Goal: Task Accomplishment & Management: Manage account settings

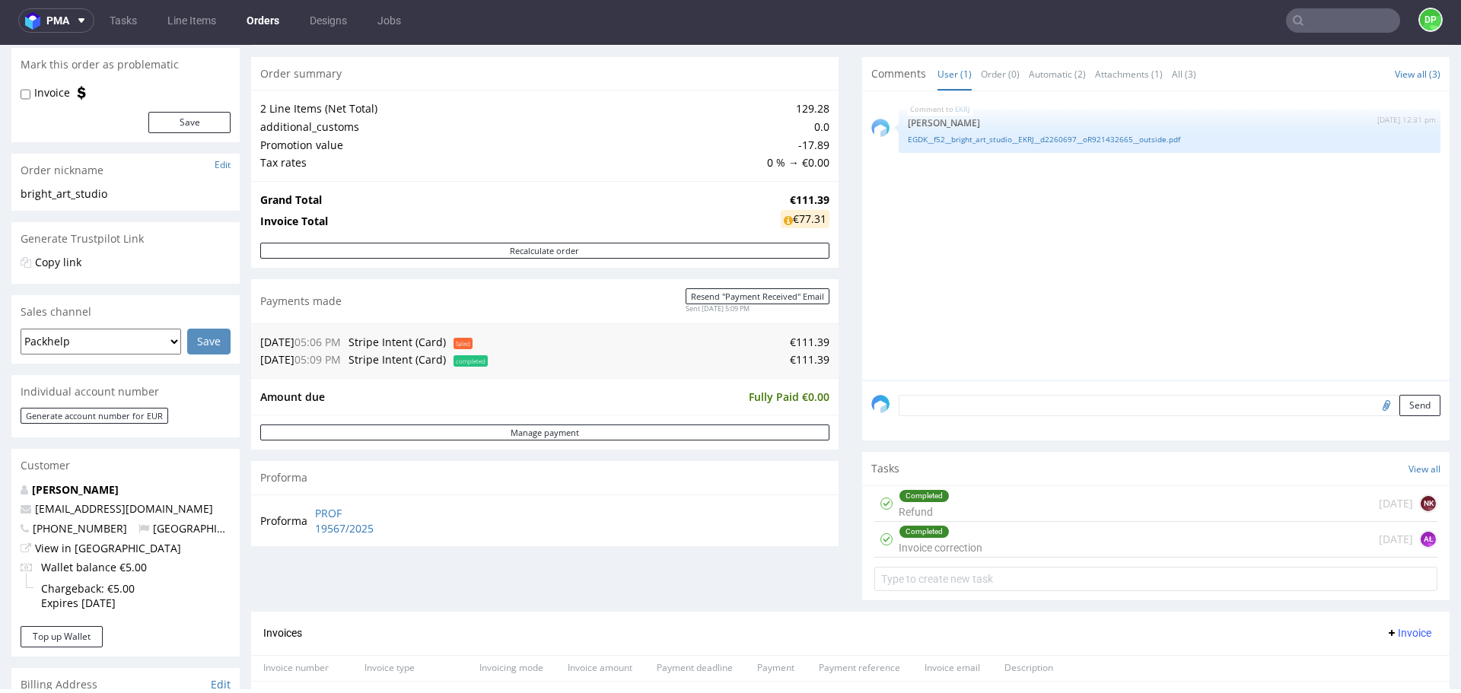
scroll to position [380, 0]
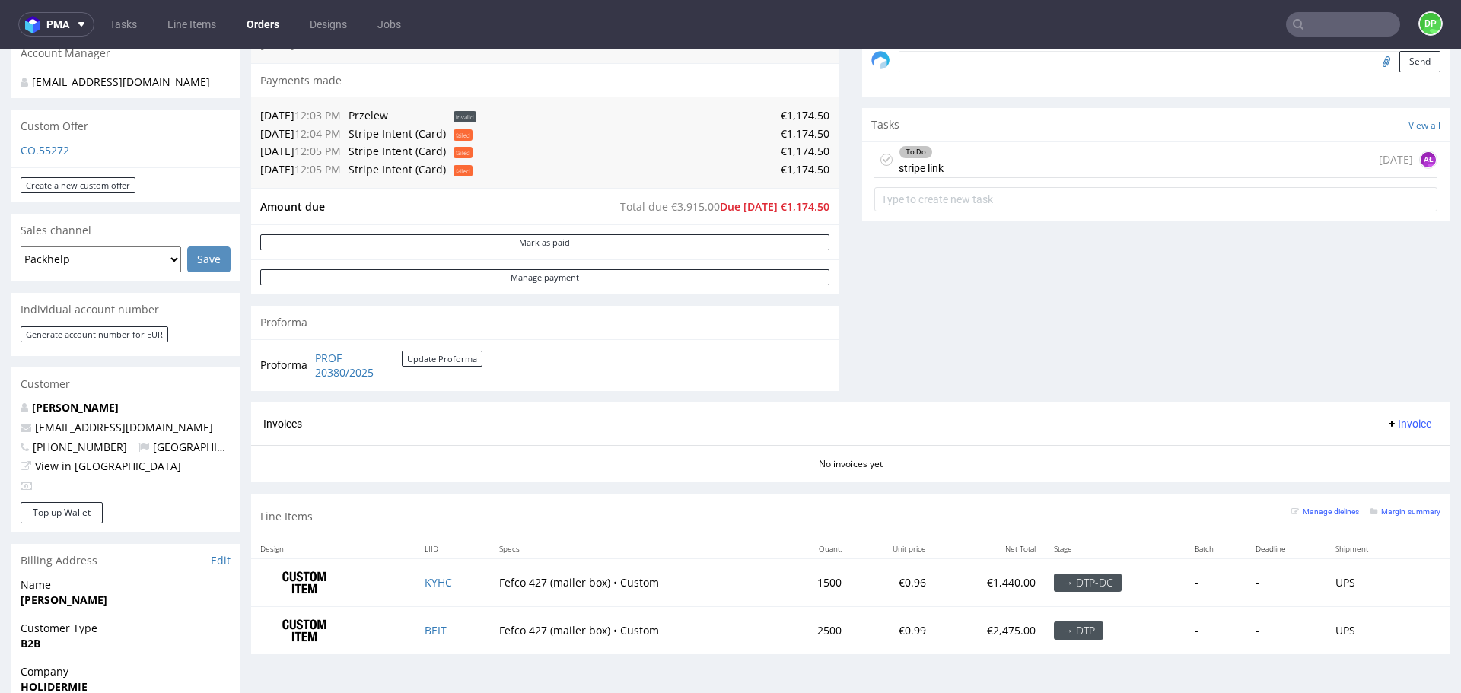
scroll to position [304, 0]
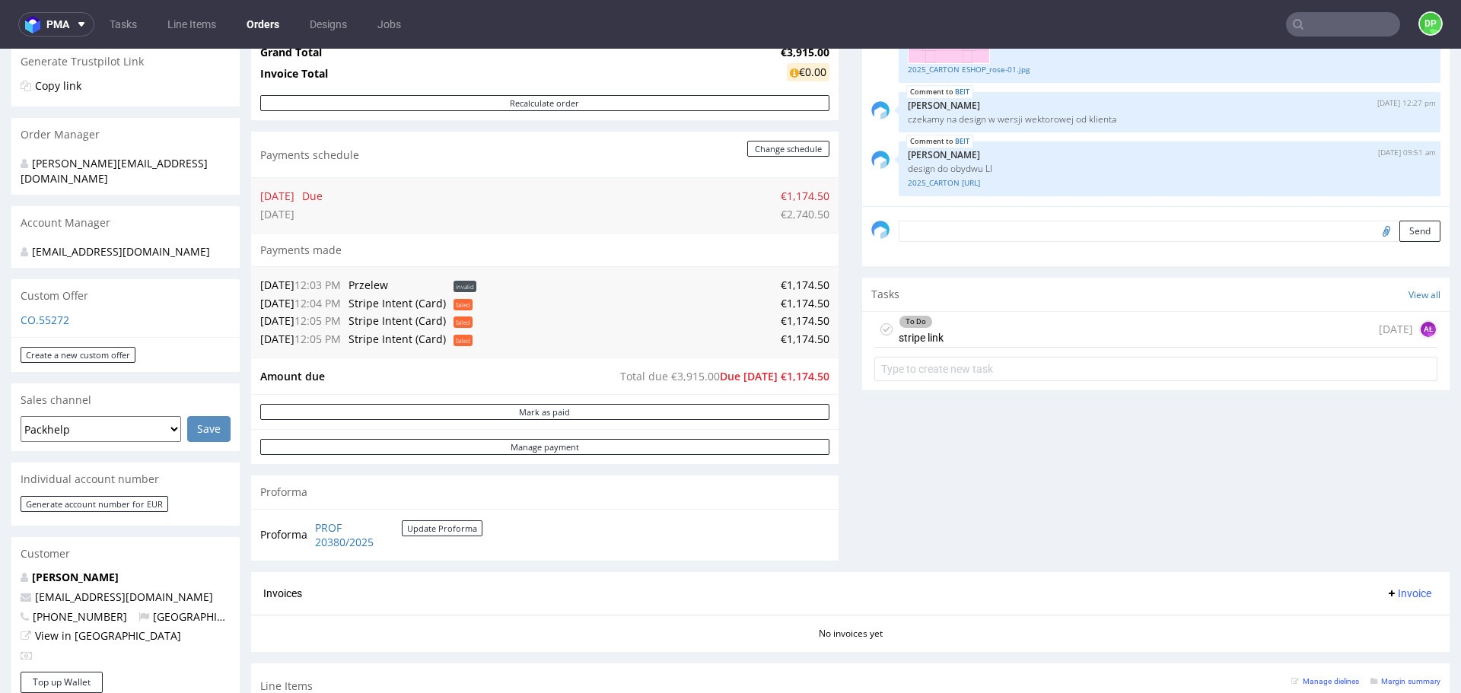
click at [963, 321] on div "To Do stripe link today AŁ" at bounding box center [1155, 330] width 563 height 36
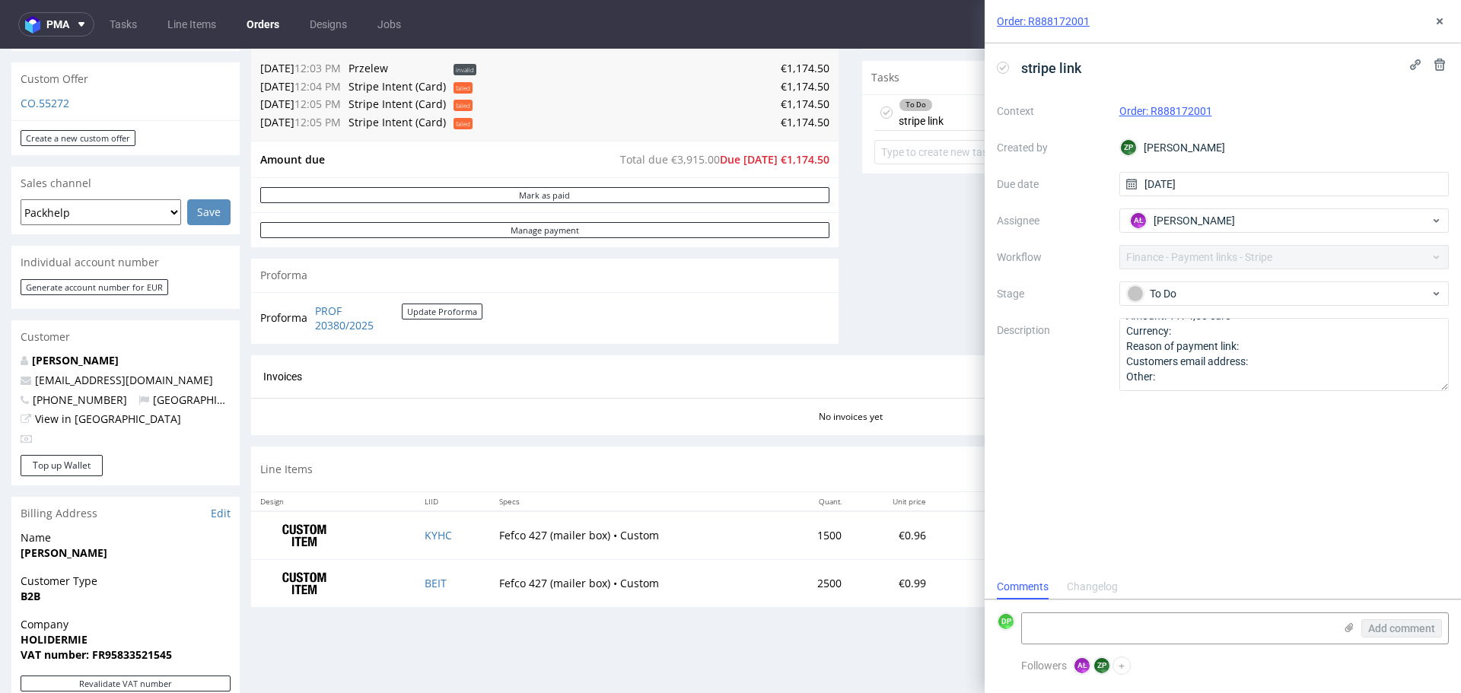
scroll to position [533, 0]
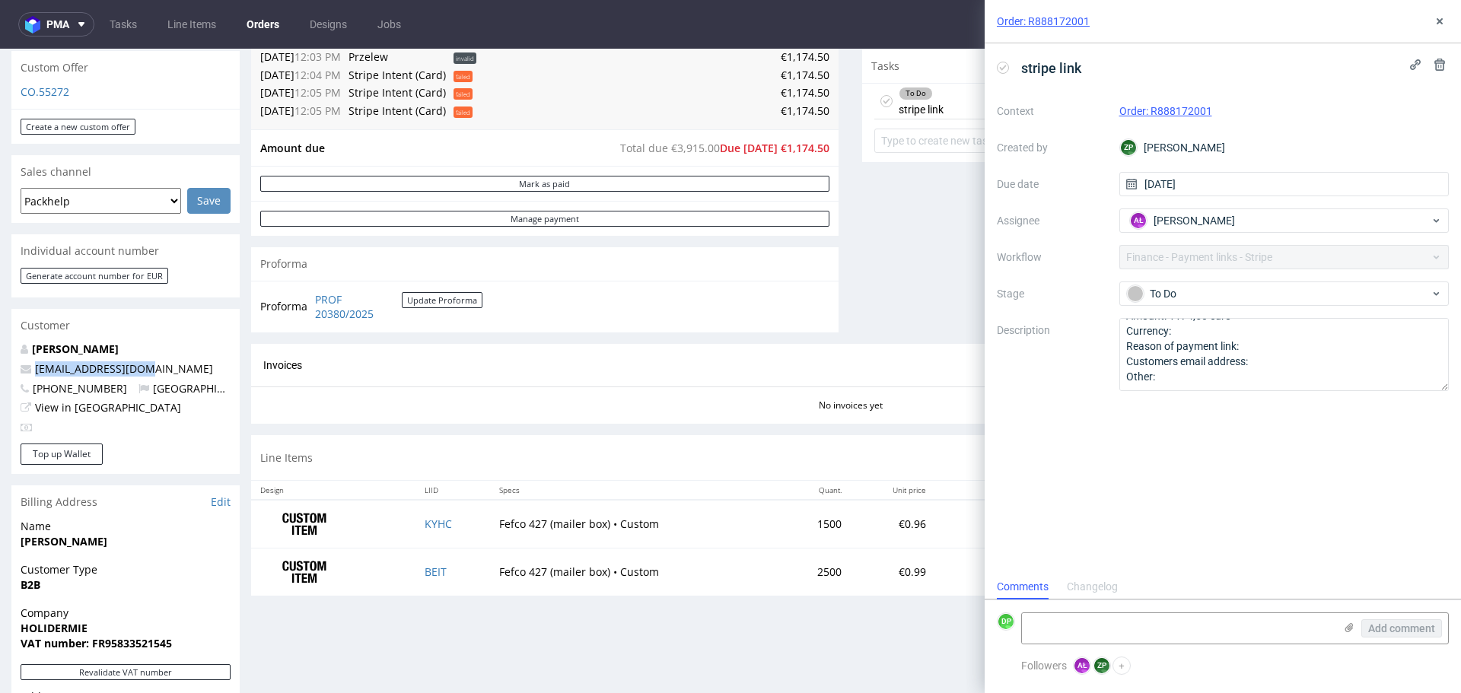
drag, startPoint x: 161, startPoint y: 368, endPoint x: 29, endPoint y: 371, distance: 132.5
click at [29, 371] on p "info@holidermie.com" at bounding box center [126, 368] width 210 height 15
copy span "info@holidermie.com"
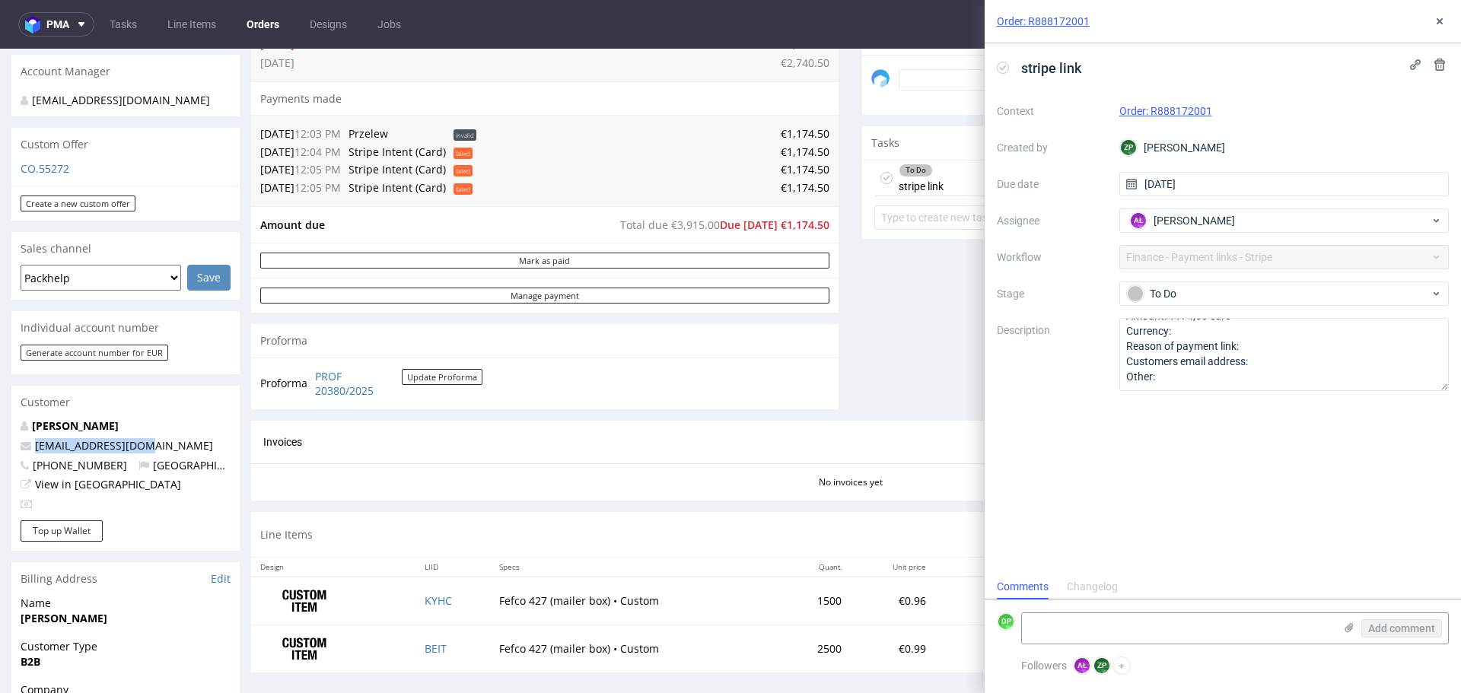
scroll to position [380, 0]
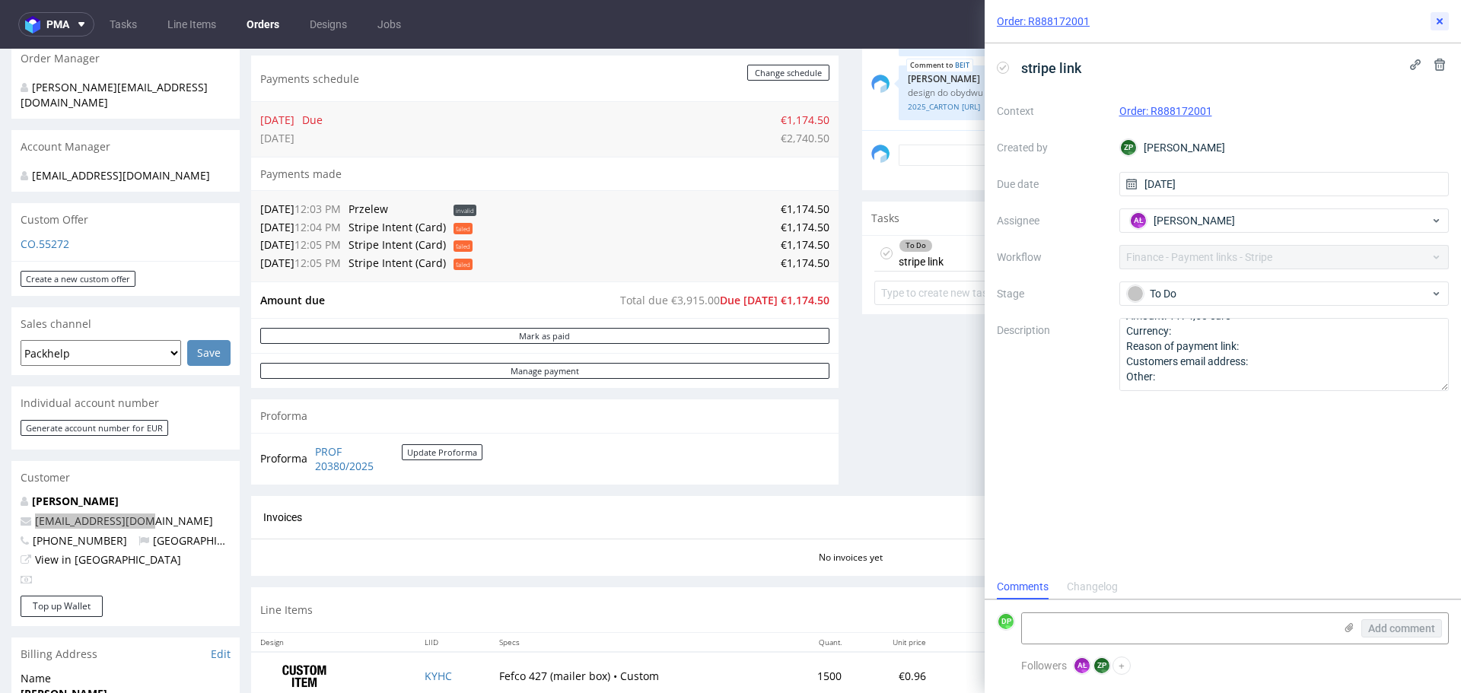
click at [1434, 24] on icon at bounding box center [1440, 21] width 12 height 12
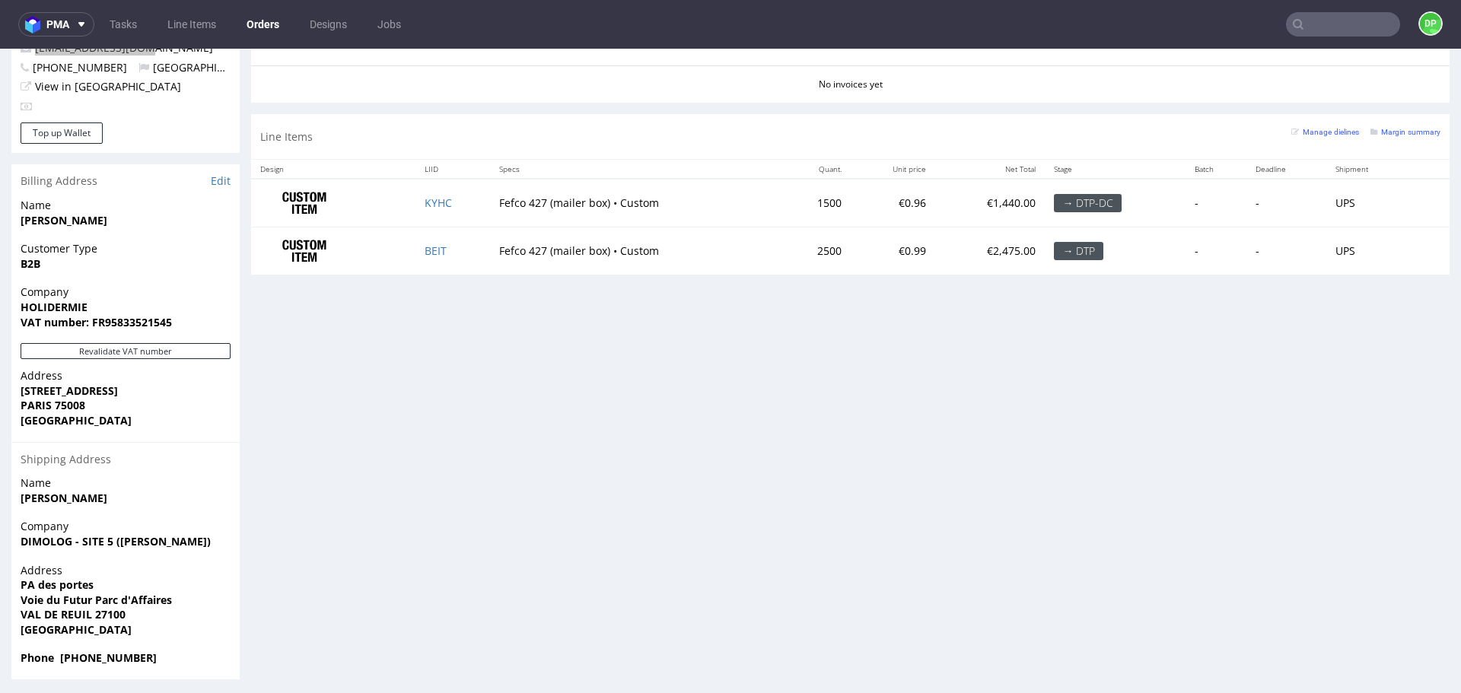
scroll to position [859, 0]
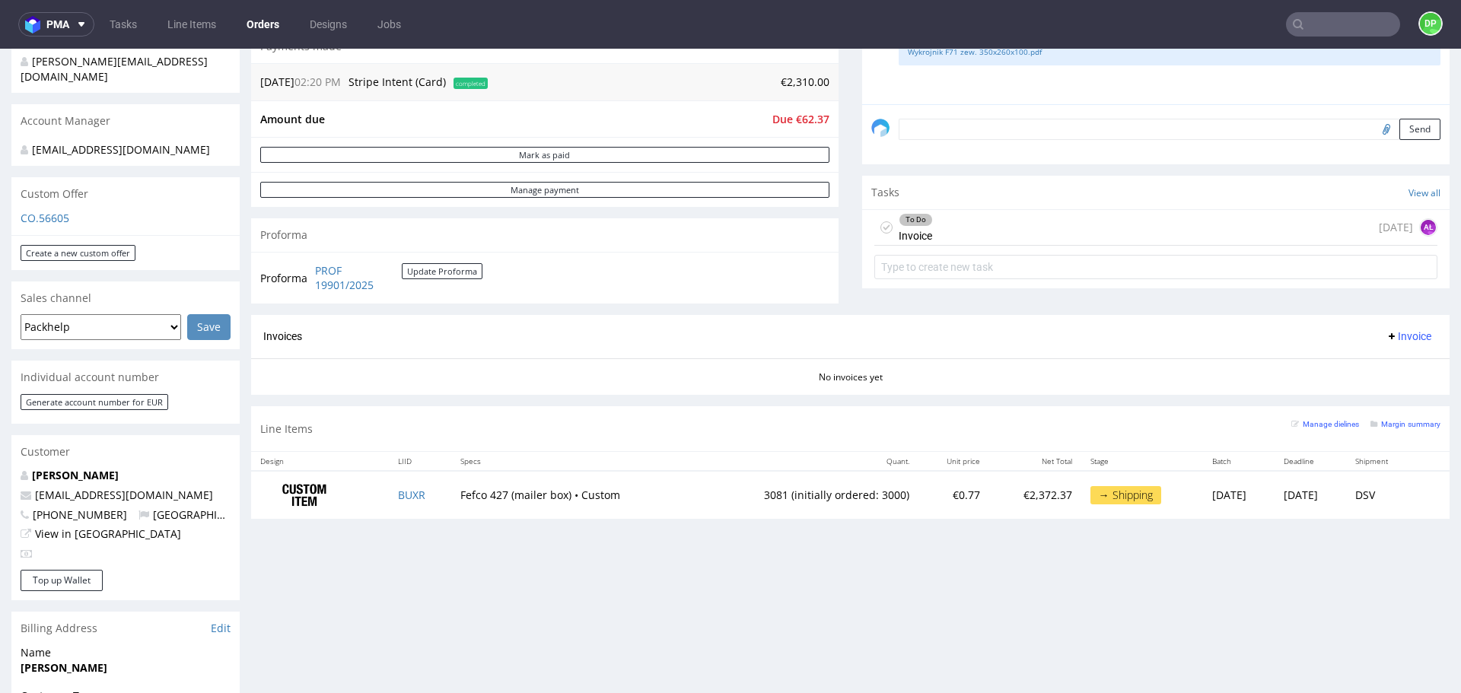
scroll to position [380, 0]
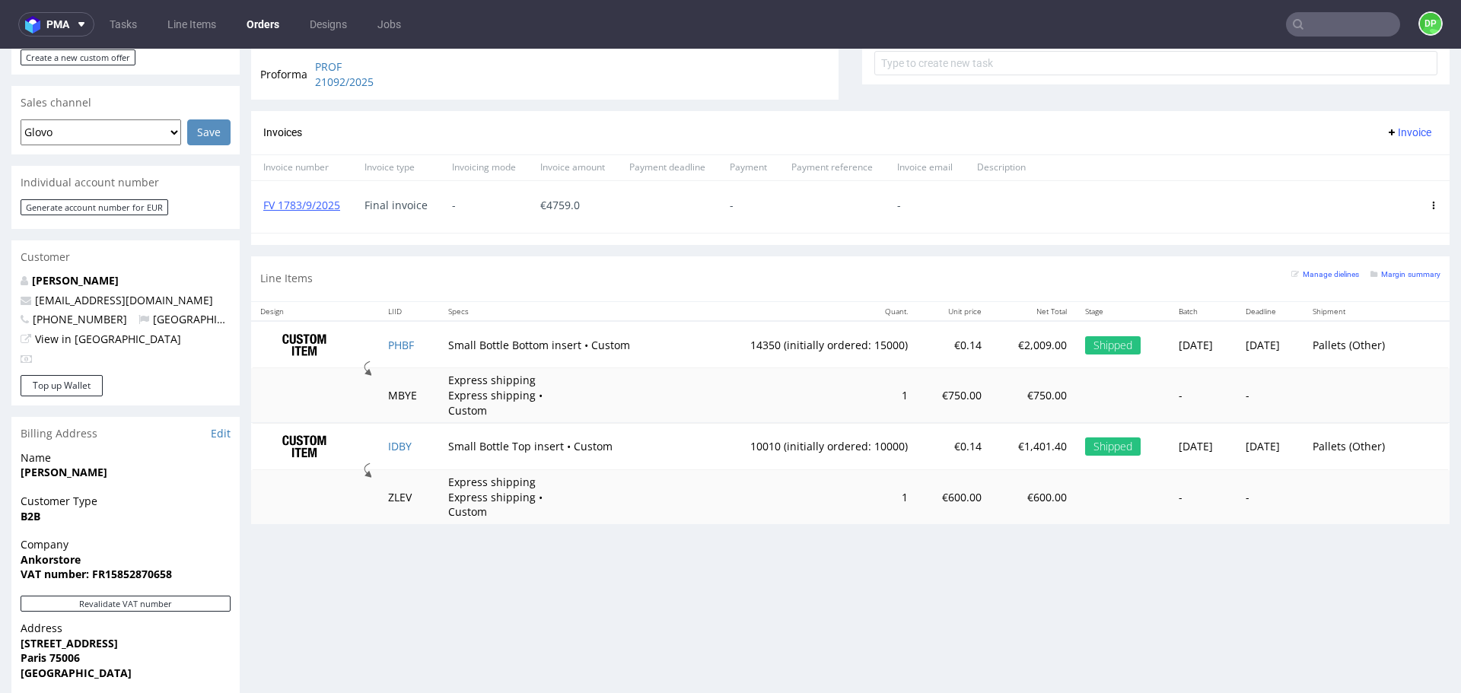
scroll to position [570, 0]
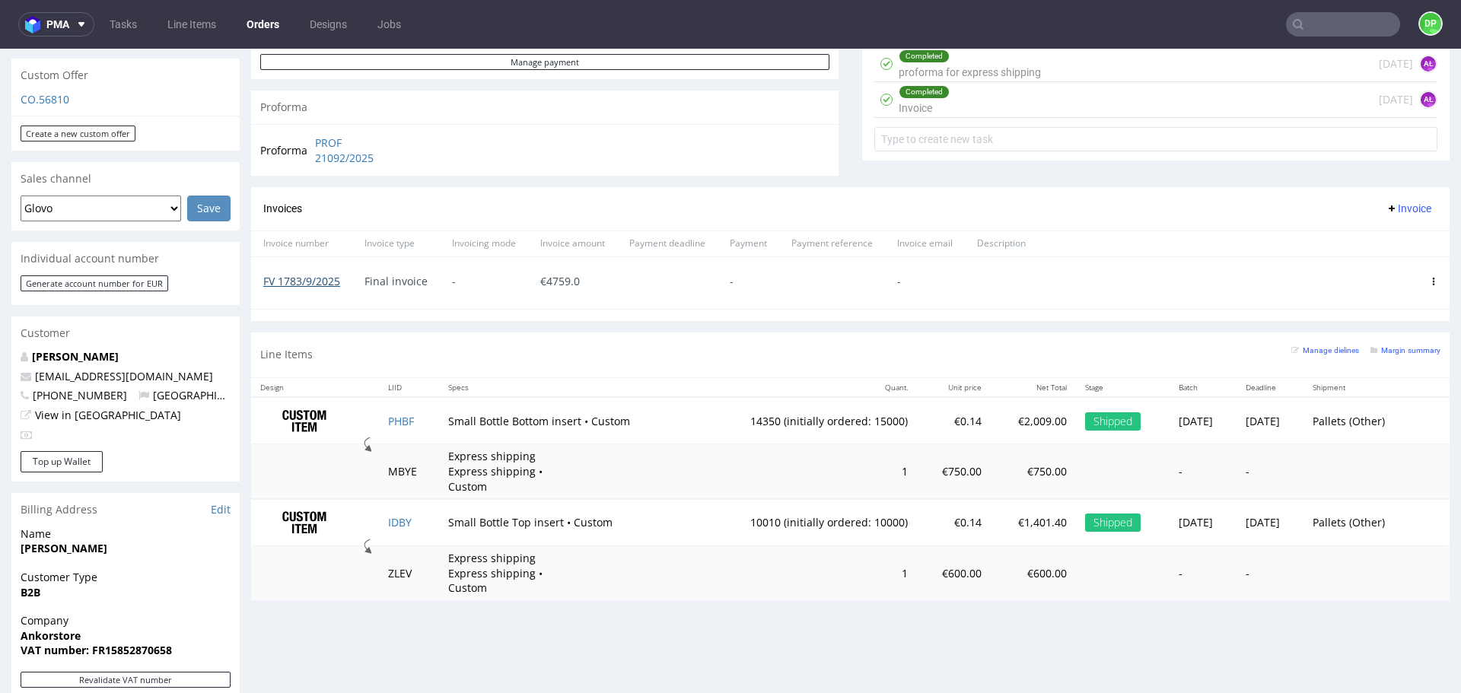
click at [325, 281] on link "FV 1783/9/2025" at bounding box center [301, 281] width 77 height 14
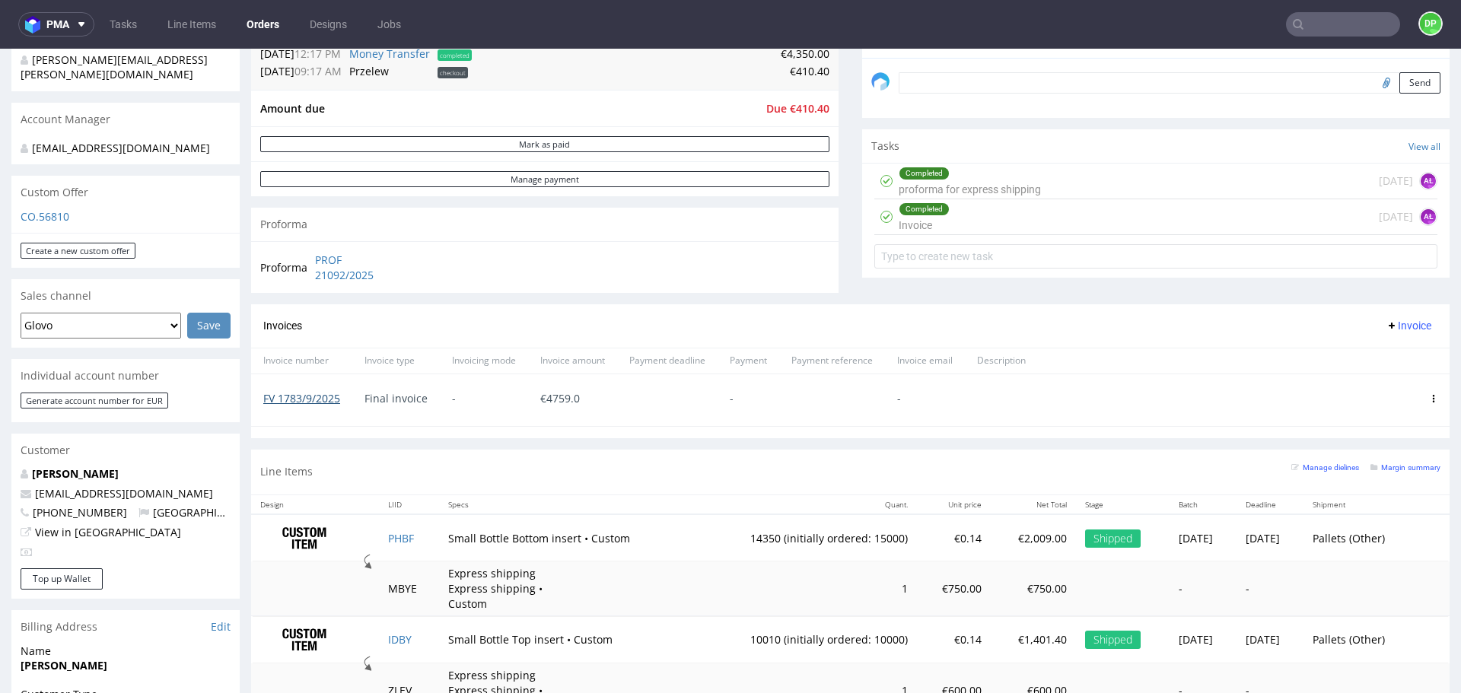
scroll to position [418, 0]
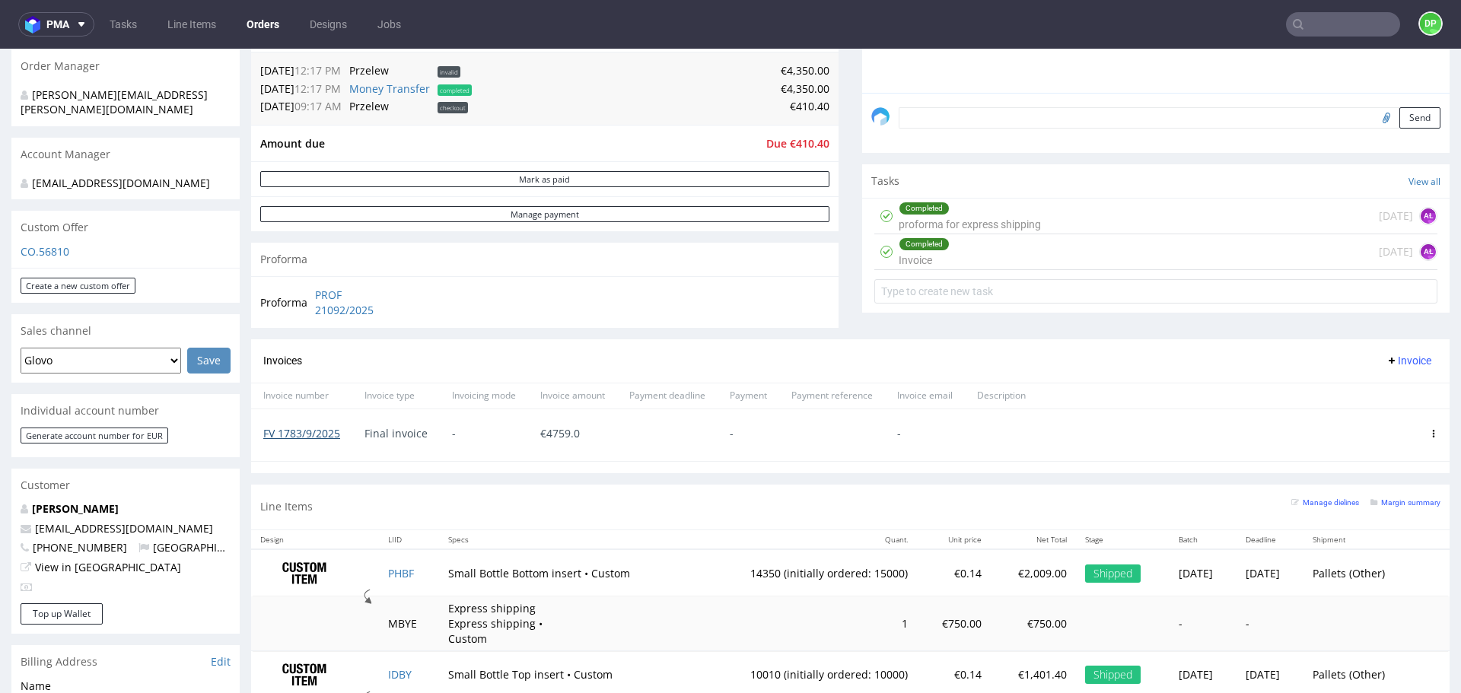
click at [291, 428] on link "FV 1783/9/2025" at bounding box center [301, 433] width 77 height 14
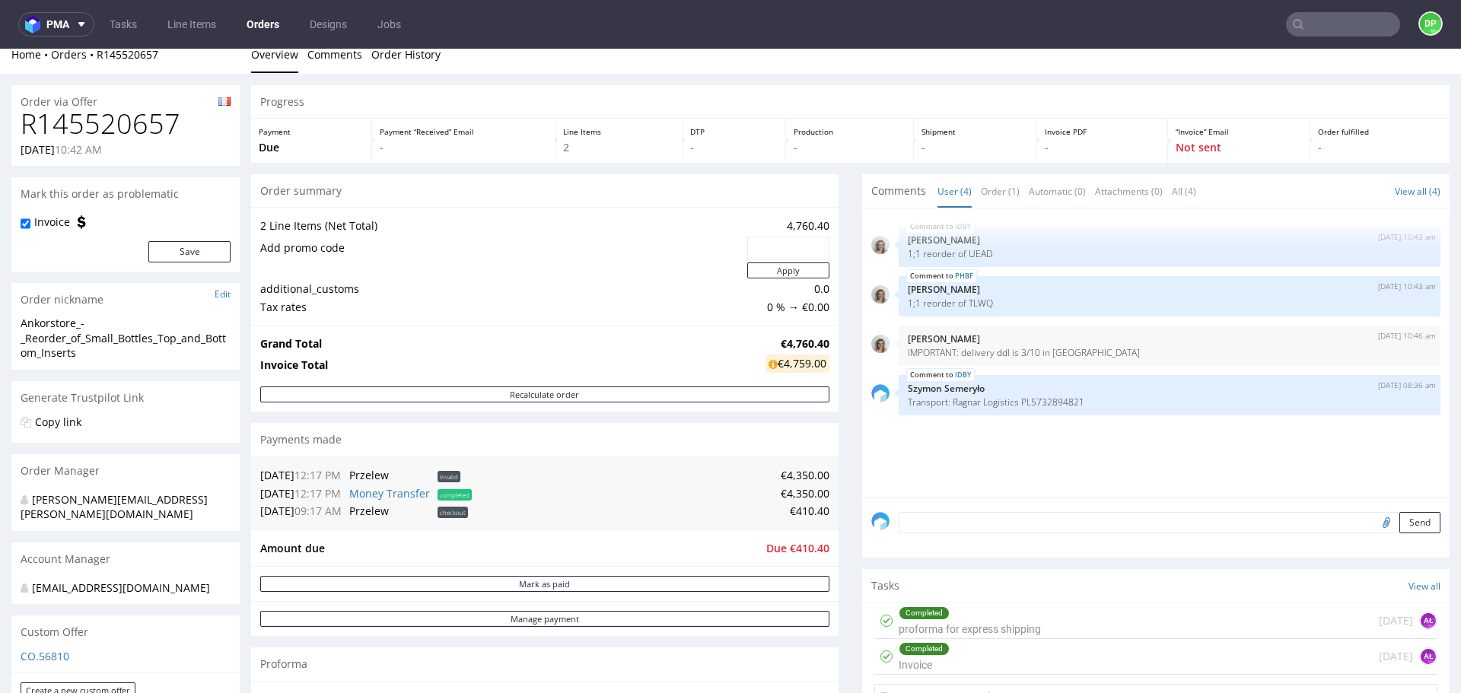
scroll to position [0, 0]
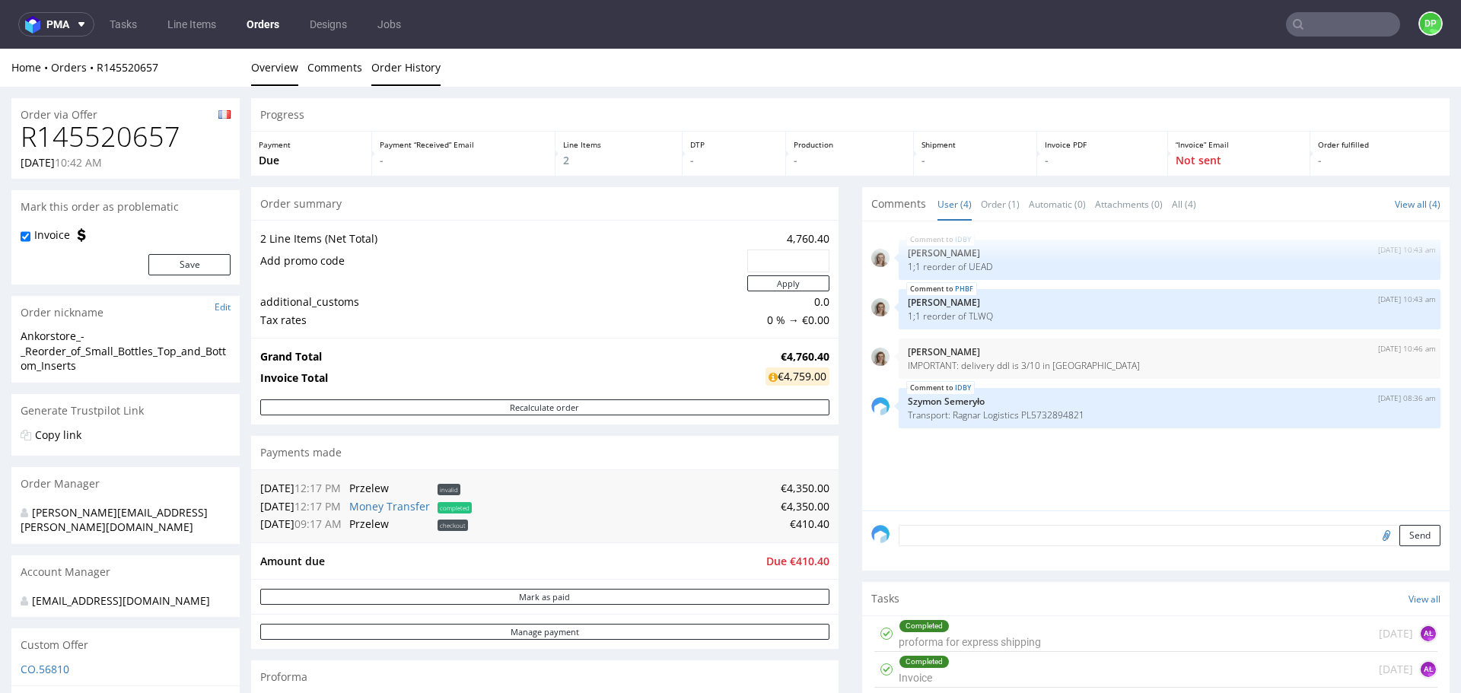
click at [406, 67] on link "Order History" at bounding box center [405, 67] width 69 height 37
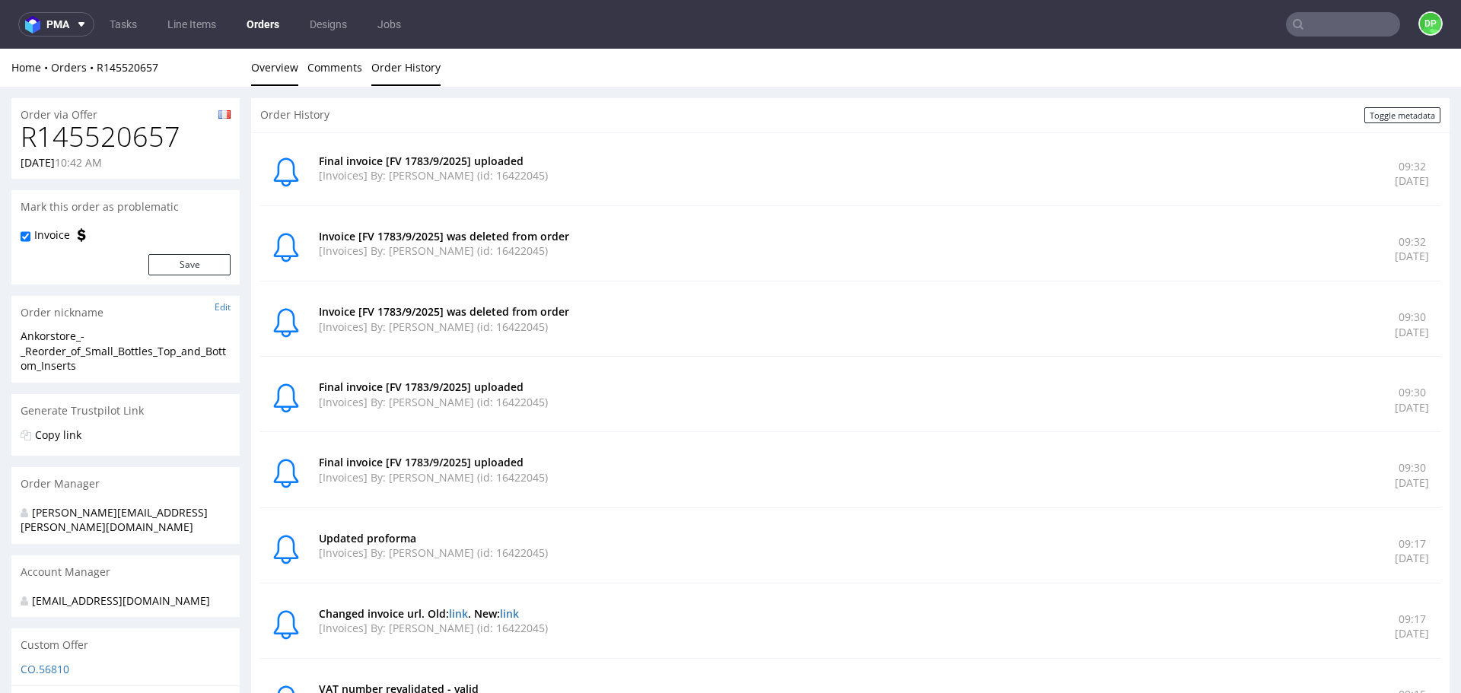
click at [279, 62] on link "Overview" at bounding box center [274, 67] width 47 height 37
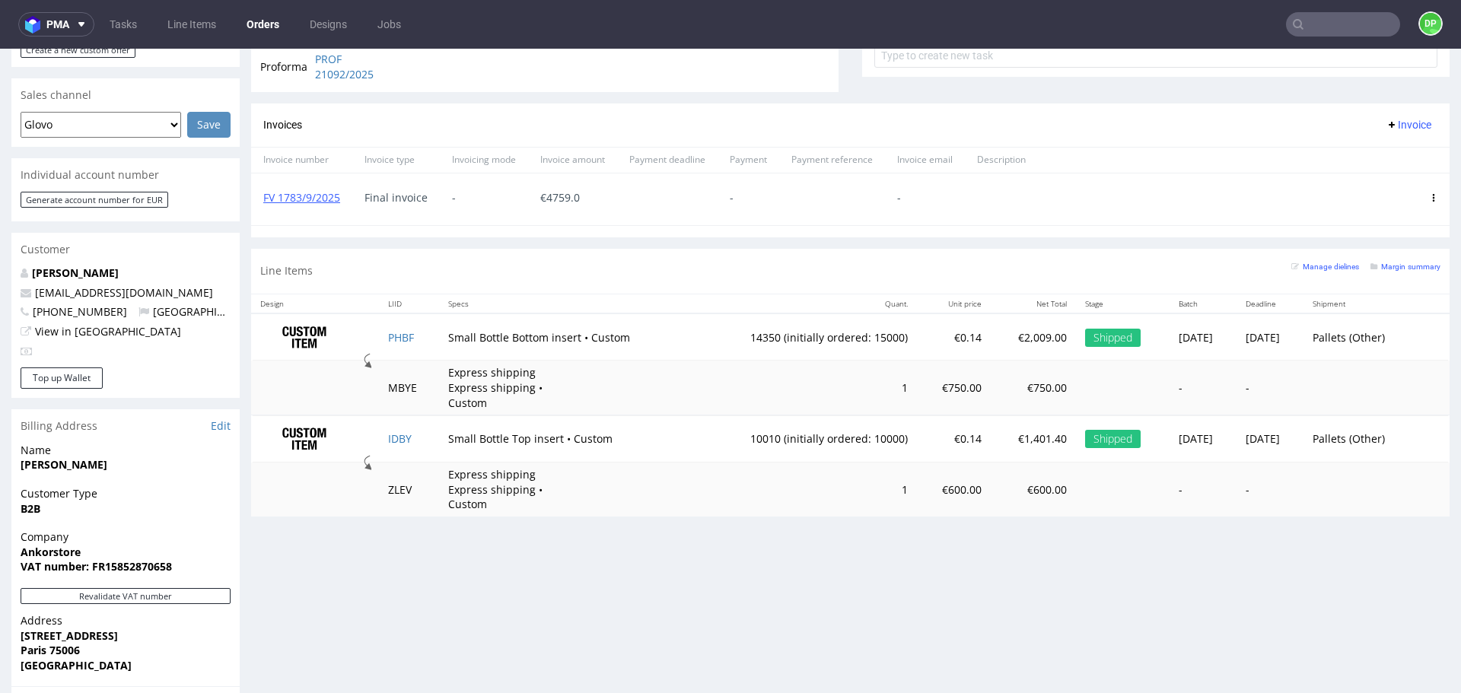
scroll to position [685, 0]
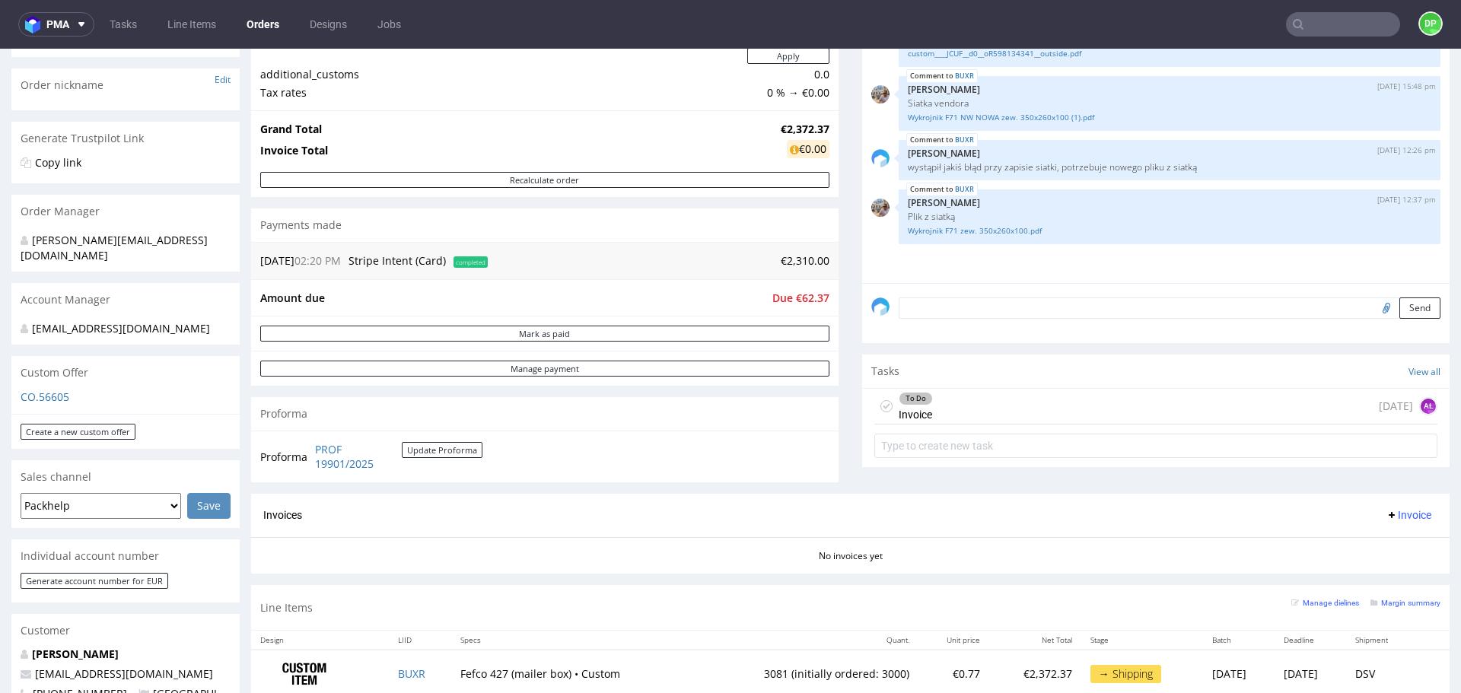
scroll to position [228, 0]
click at [1010, 399] on div "To Do Invoice [DATE] AŁ" at bounding box center [1155, 406] width 563 height 36
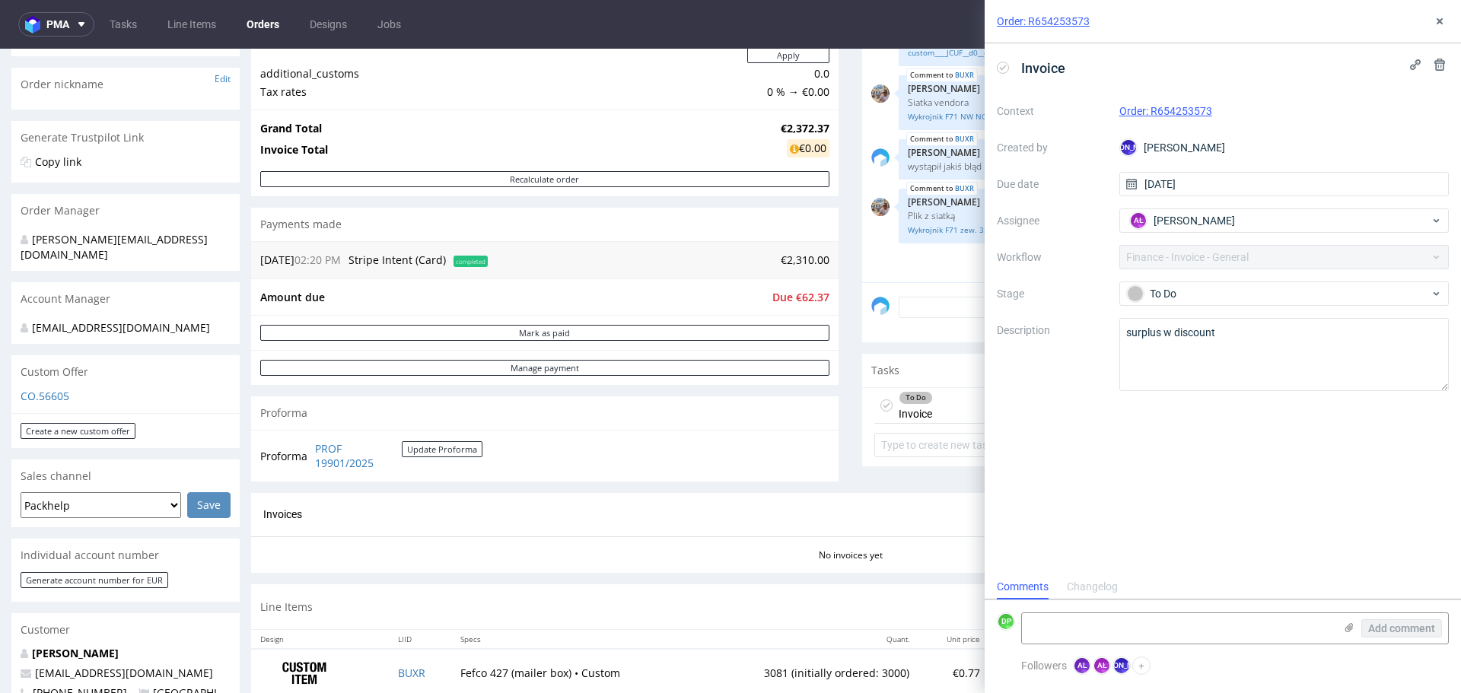
scroll to position [12, 0]
click at [1440, 19] on icon at bounding box center [1440, 21] width 12 height 12
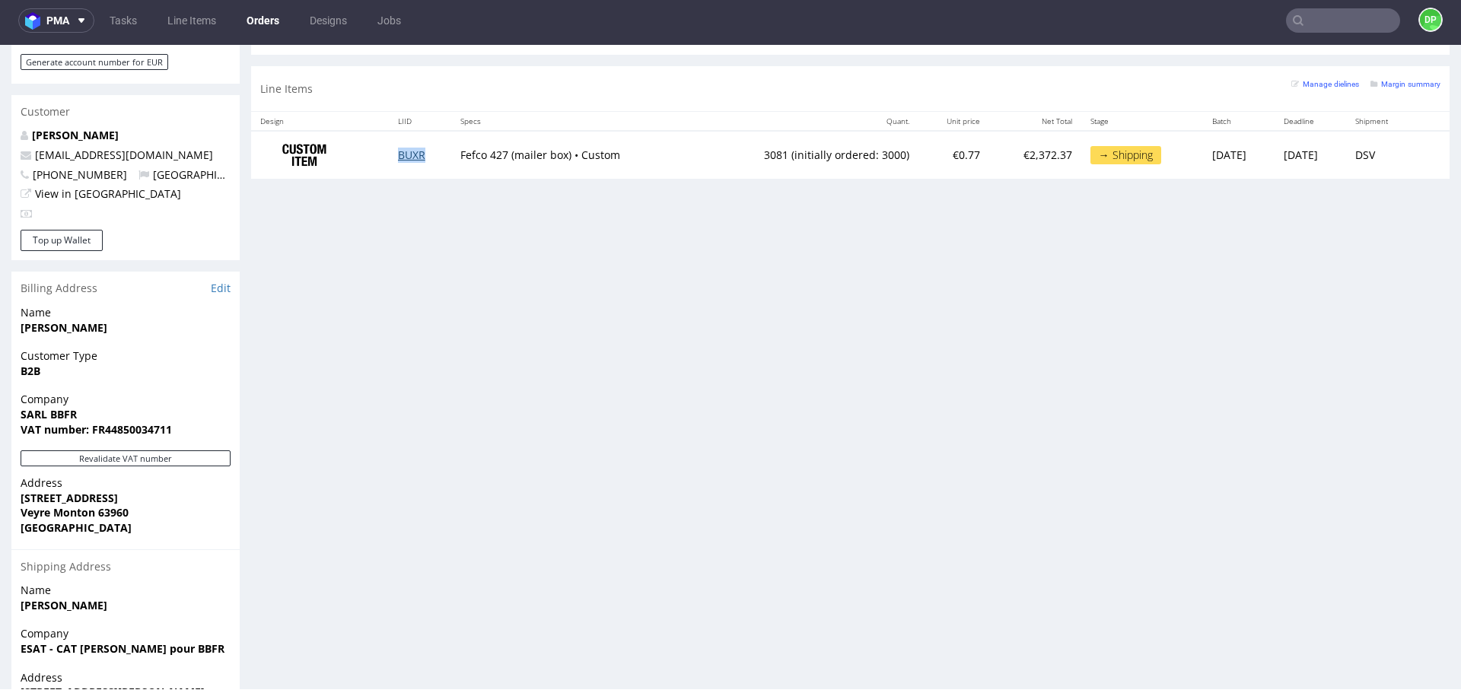
scroll to position [761, 0]
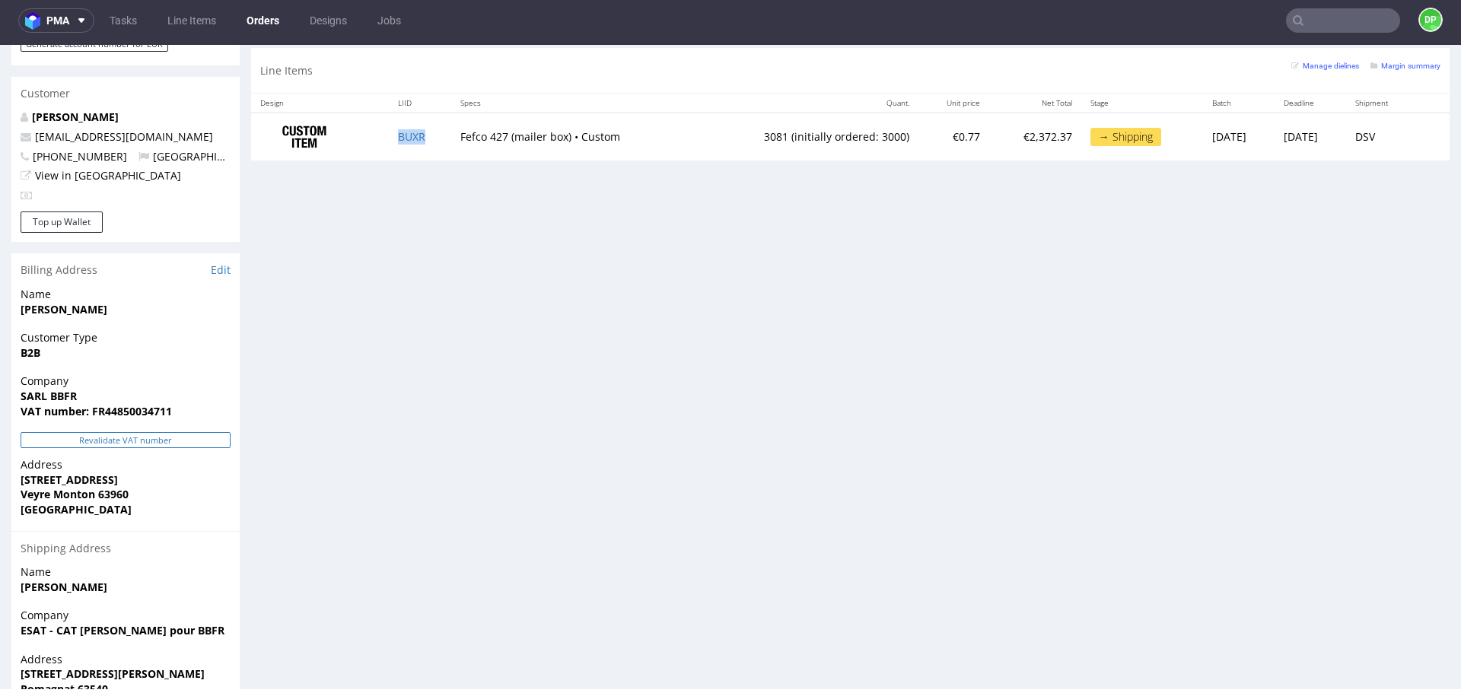
click at [103, 432] on button "Revalidate VAT number" at bounding box center [126, 440] width 210 height 16
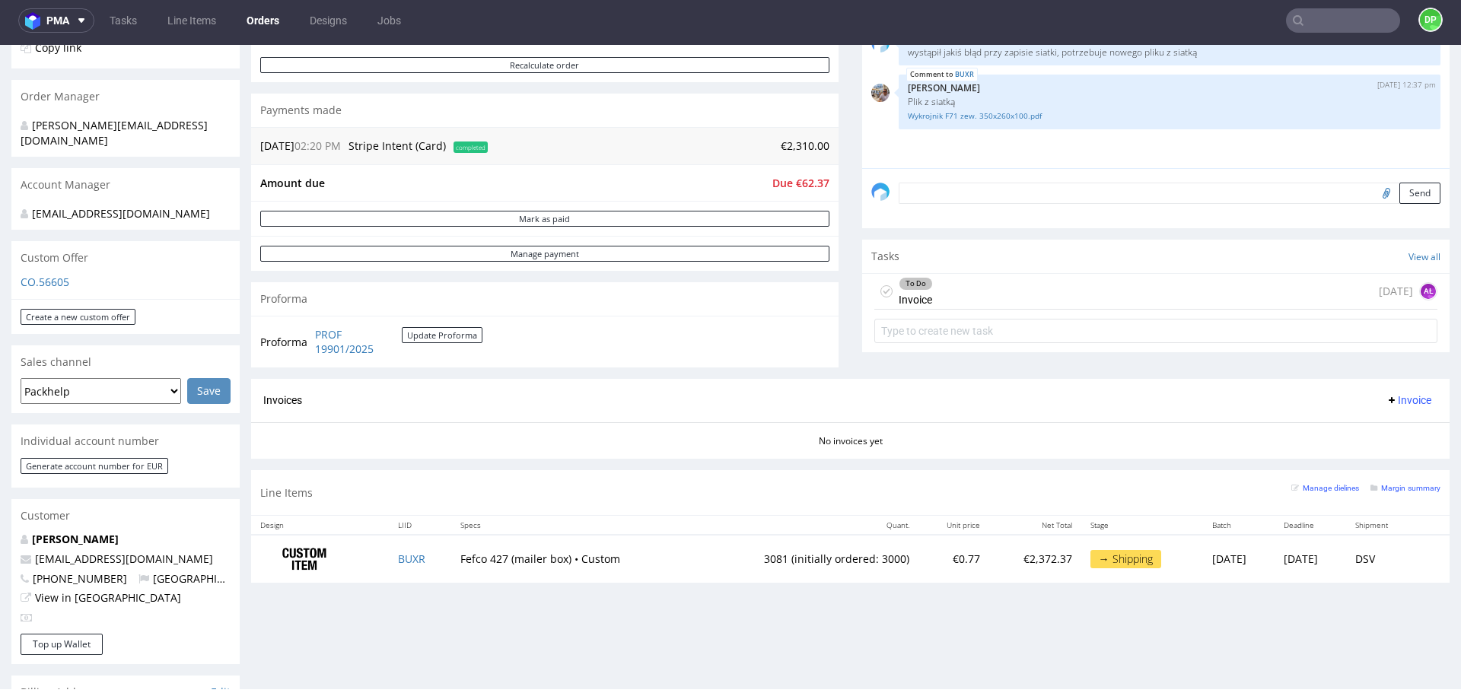
scroll to position [145, 0]
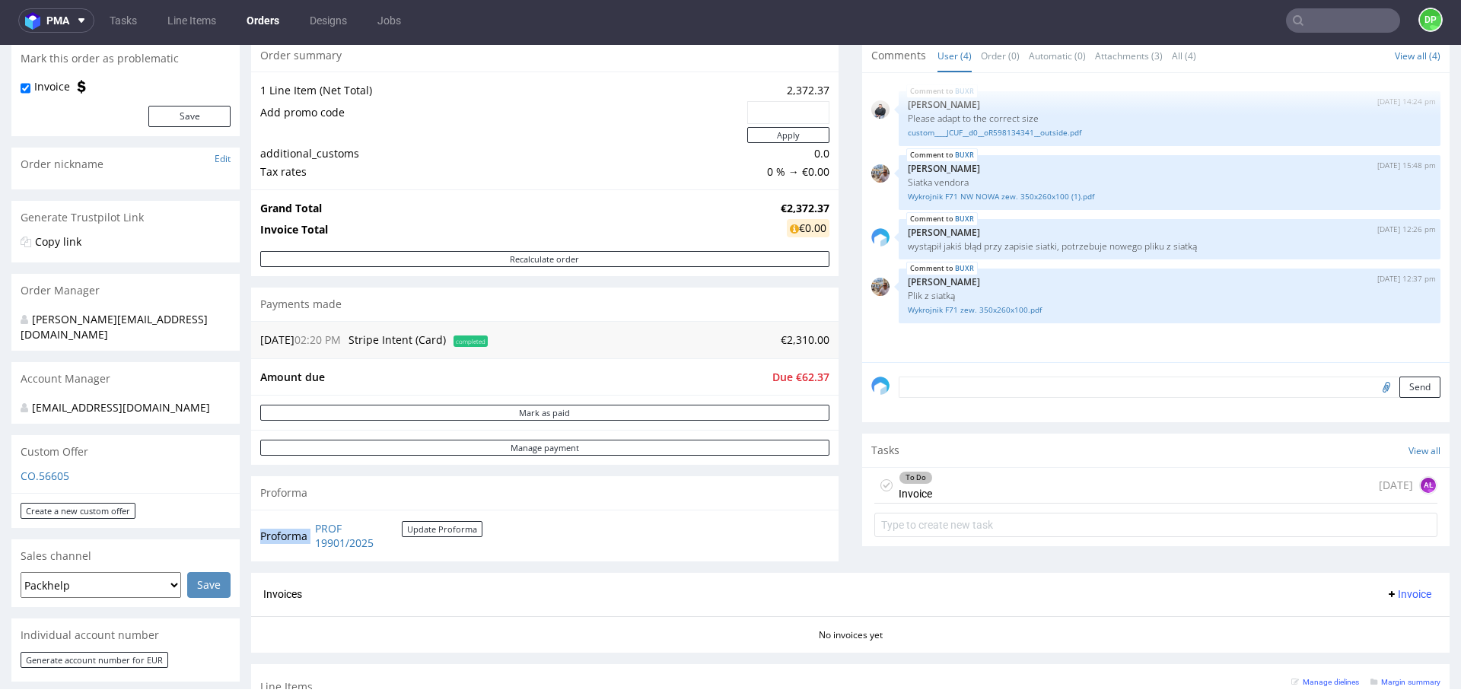
drag, startPoint x: 403, startPoint y: 546, endPoint x: 313, endPoint y: 534, distance: 90.5
click at [313, 534] on td "PROF 19901/2025 Update Proforma" at bounding box center [396, 536] width 171 height 33
copy tbody "Proforma"
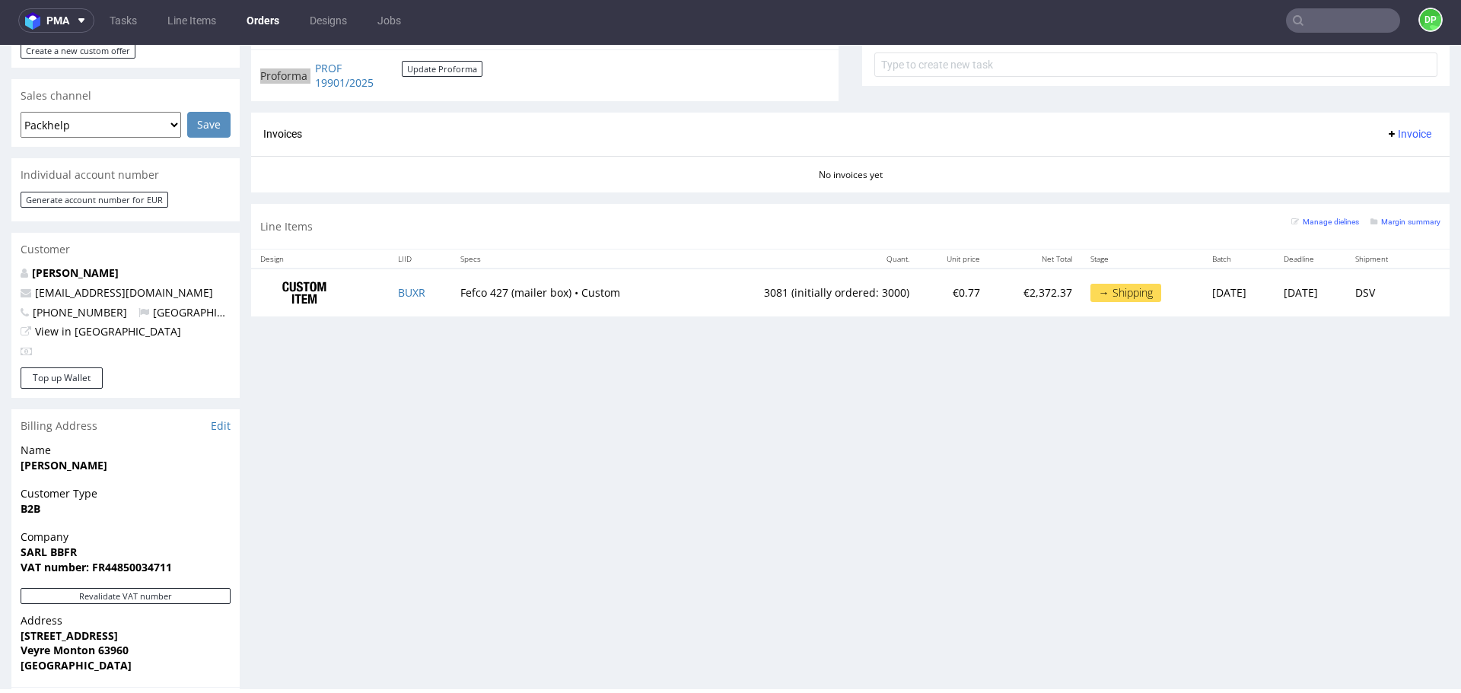
scroll to position [829, 0]
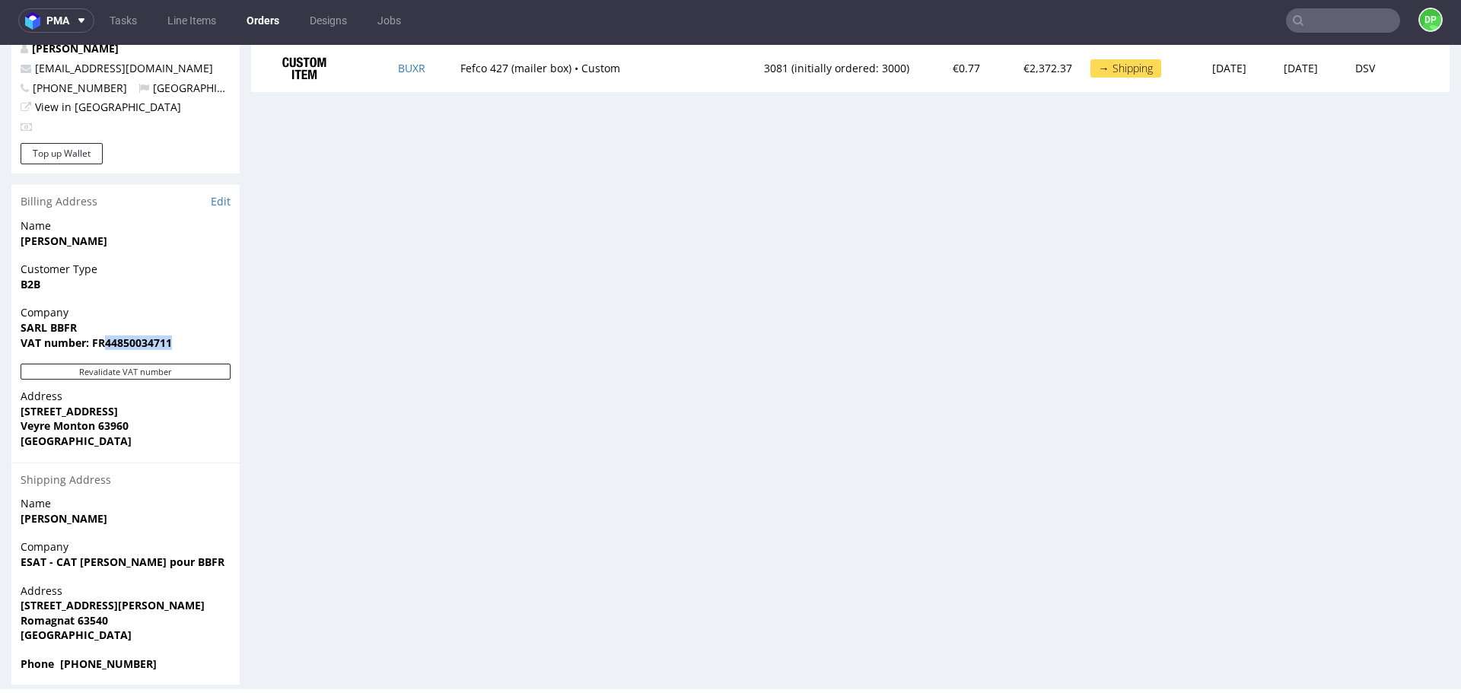
drag, startPoint x: 173, startPoint y: 328, endPoint x: 103, endPoint y: 339, distance: 70.2
click at [103, 339] on div "Company SARL BBFR VAT number: FR44850034711" at bounding box center [125, 334] width 228 height 59
copy strong "44850034711"
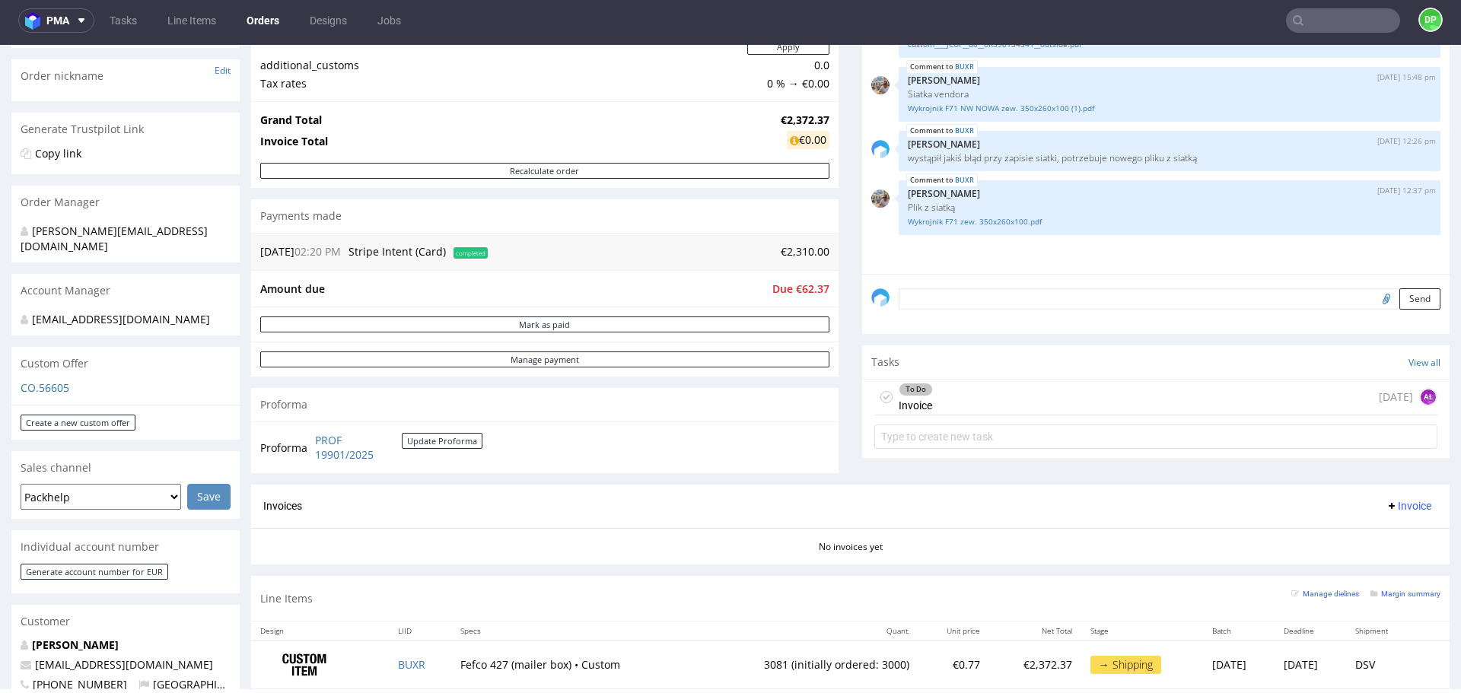
scroll to position [145, 0]
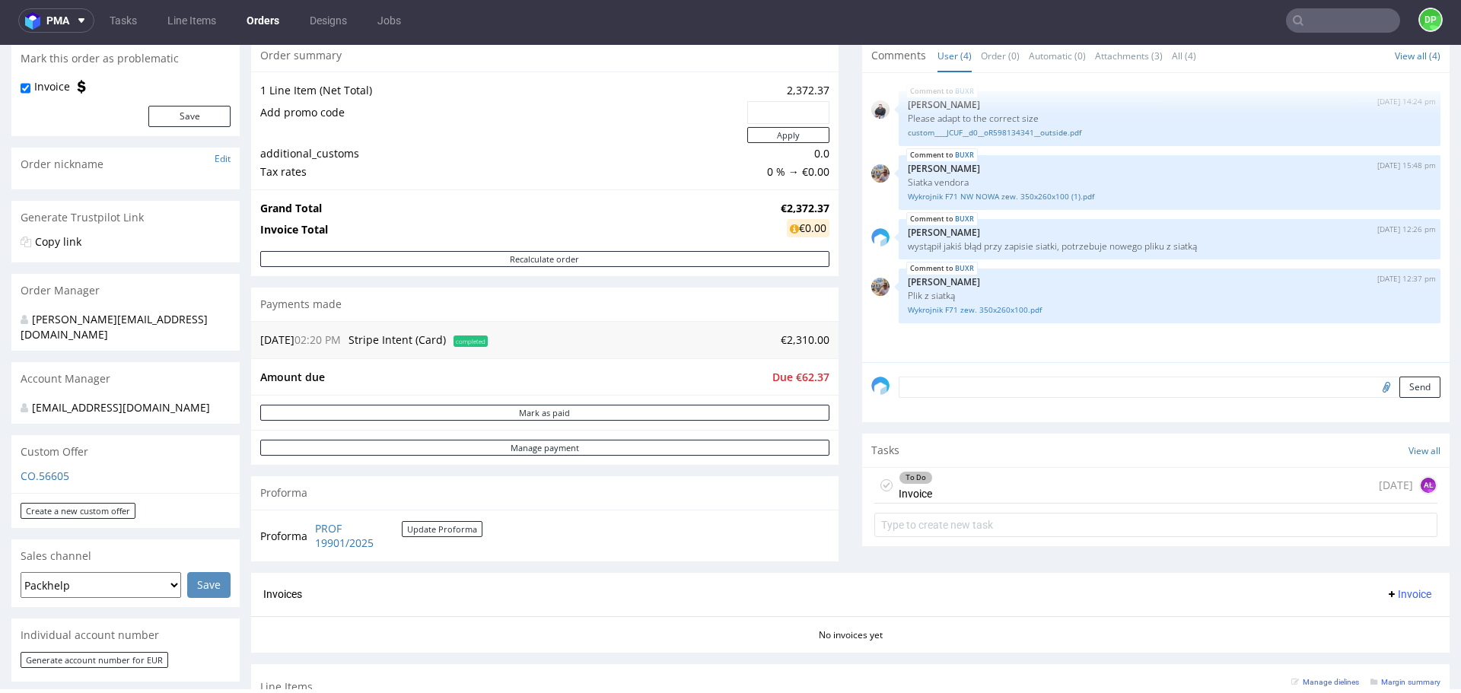
click at [1373, 390] on input "file" at bounding box center [1383, 387] width 21 height 20
type input "C:\fakepath\Zrzut ekranu 2025-10-01 145033.png"
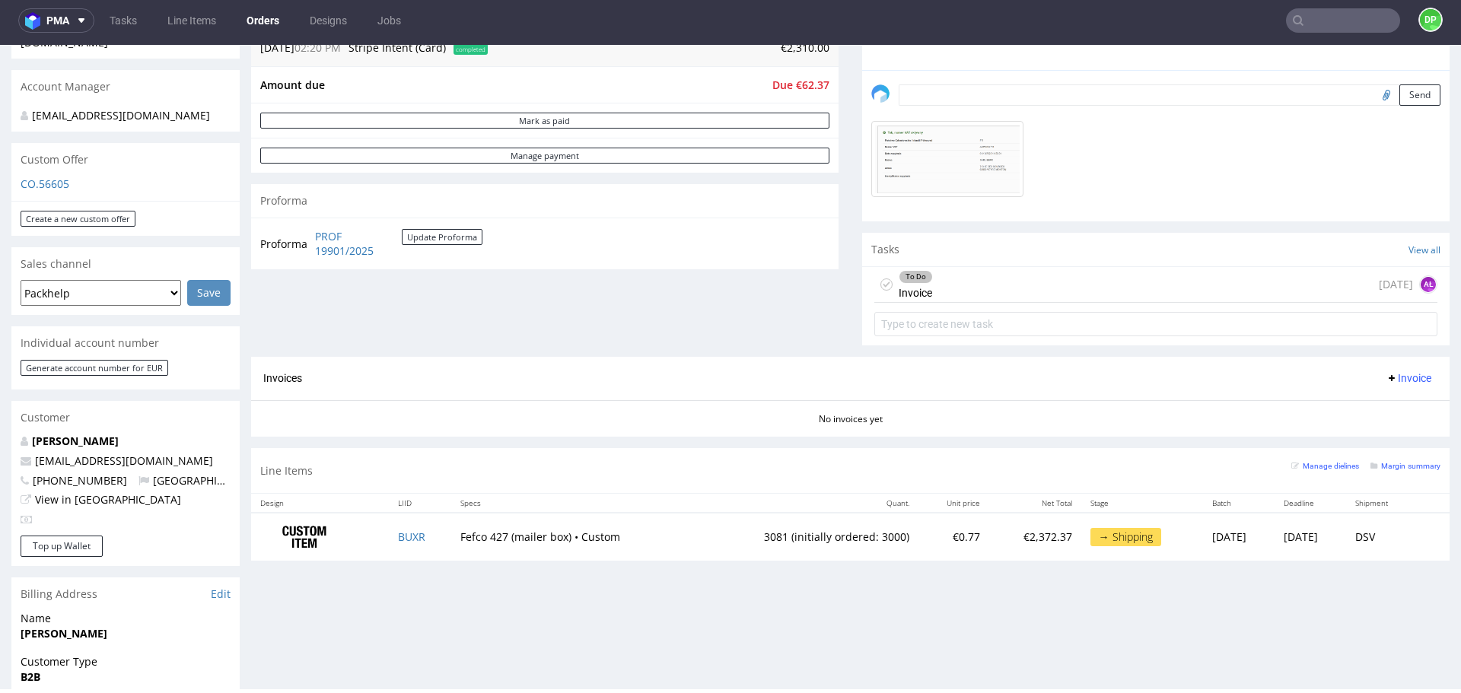
scroll to position [373, 0]
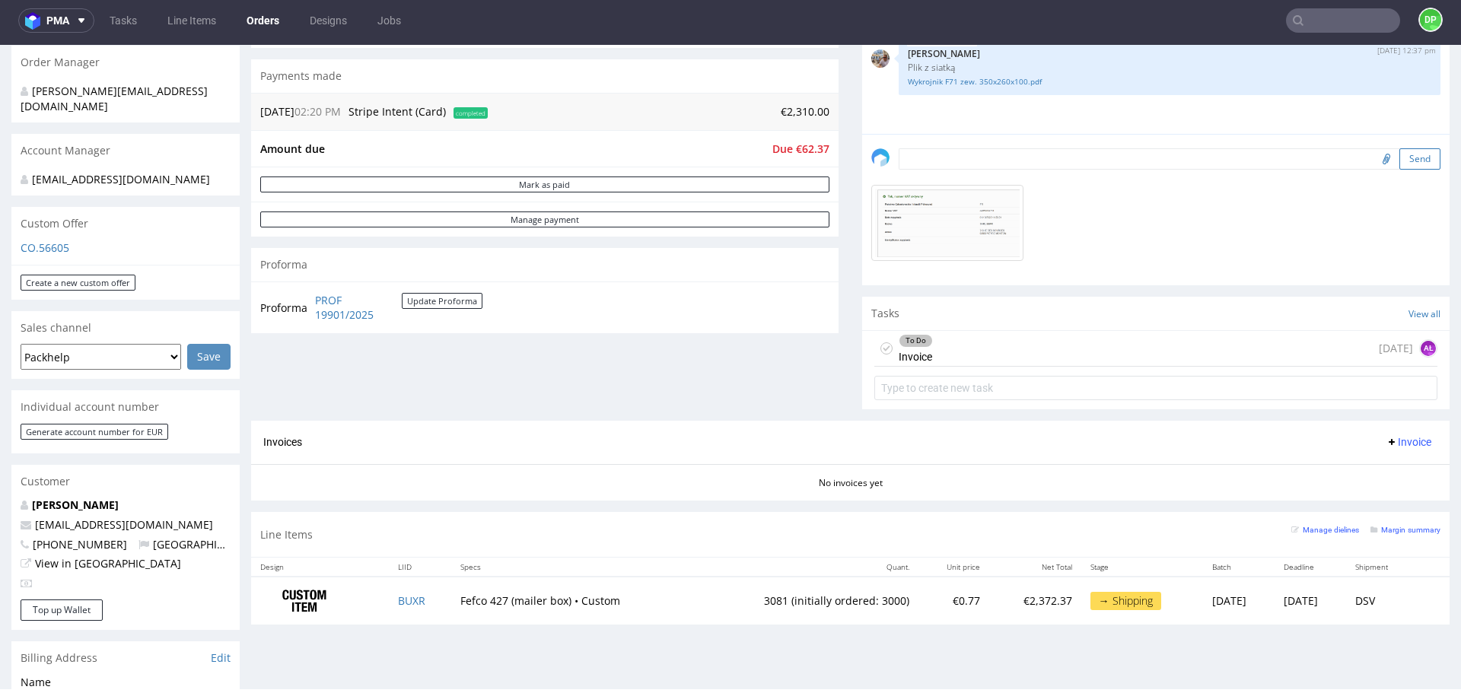
click at [1399, 161] on button "Send" at bounding box center [1419, 158] width 41 height 21
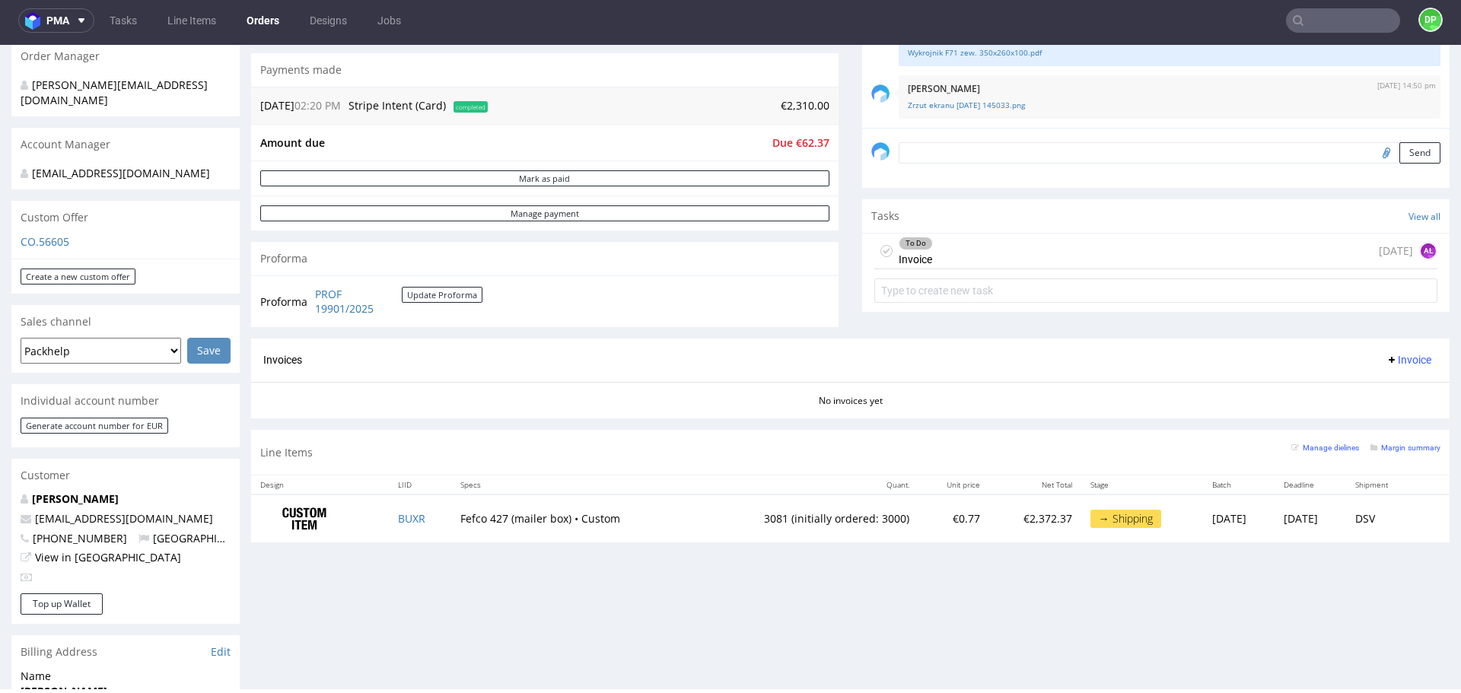
scroll to position [380, 0]
click at [1392, 356] on span "Invoice" at bounding box center [1409, 358] width 46 height 12
click at [1361, 416] on span "Upload" at bounding box center [1385, 417] width 74 height 15
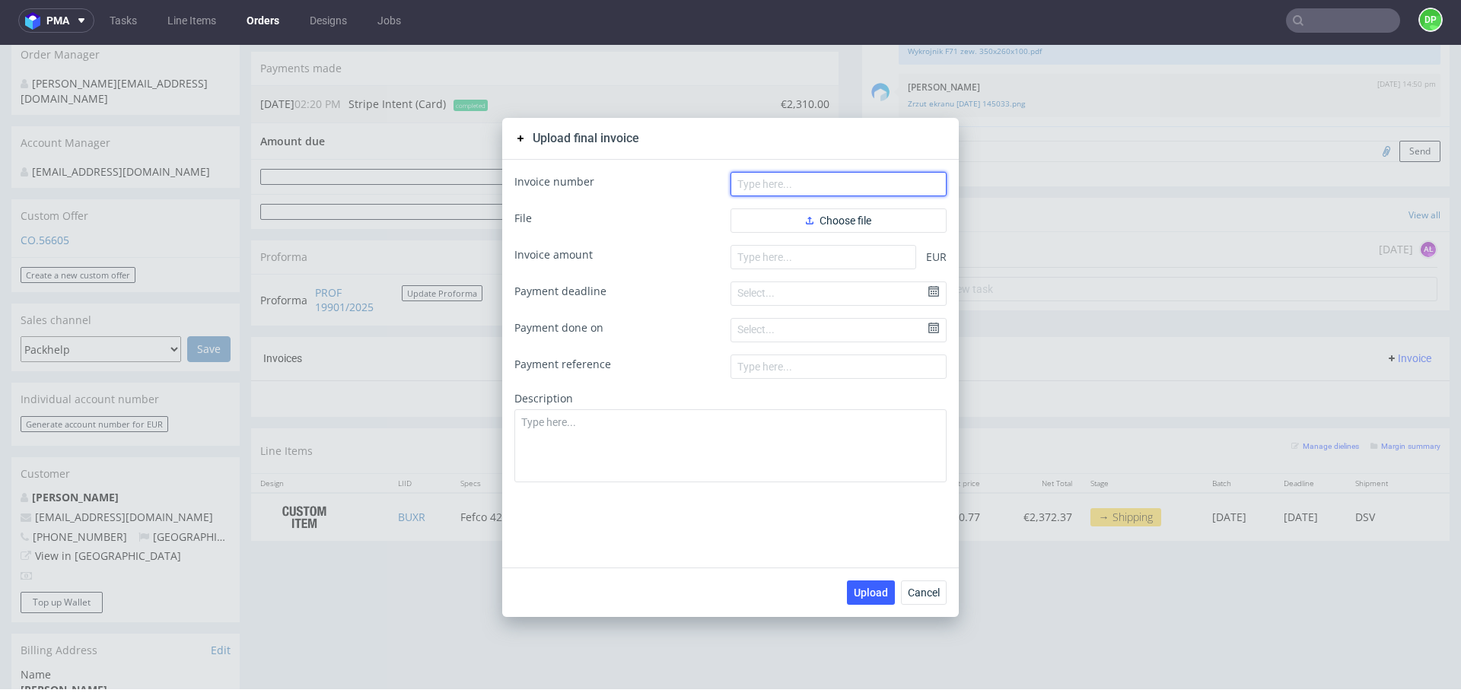
click at [852, 182] on input "text" at bounding box center [838, 184] width 216 height 24
paste input "FV 53/10/2025"
type input "FV 53/10/2025"
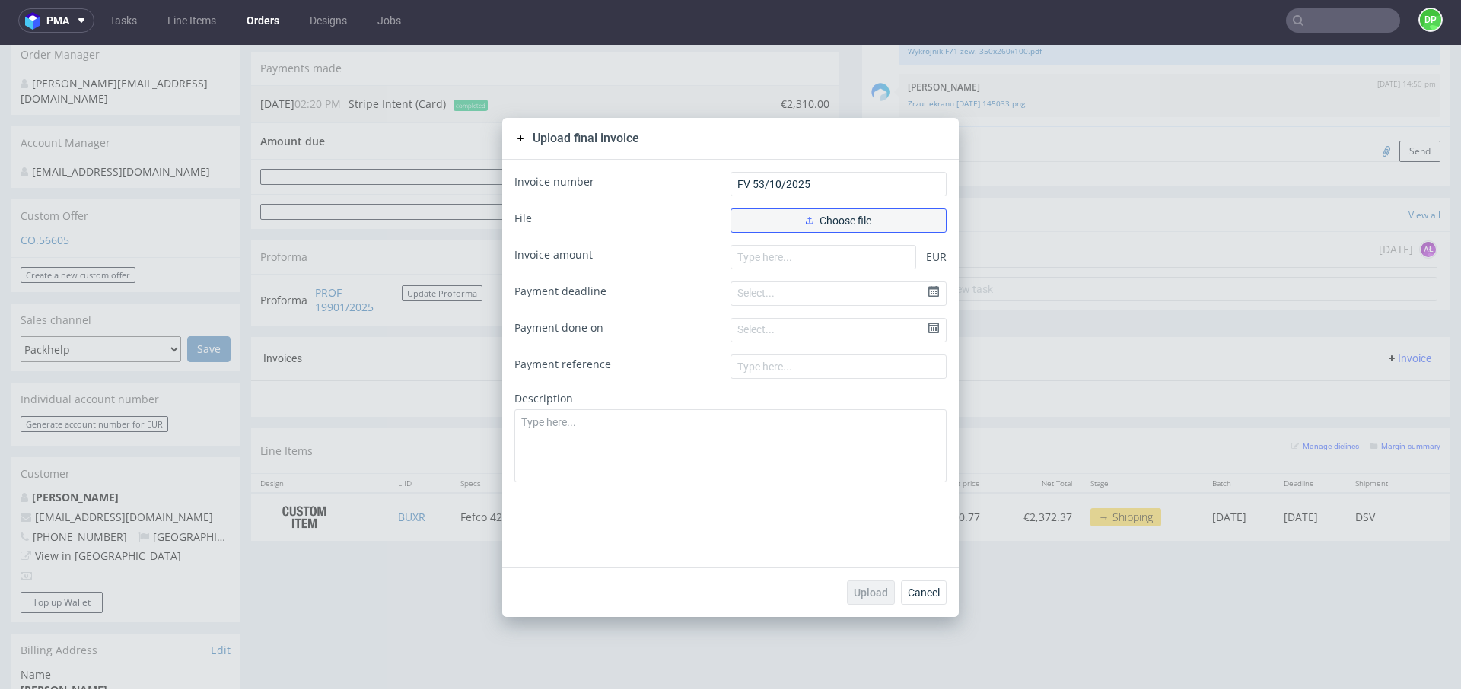
click at [815, 224] on span "Choose file" at bounding box center [838, 220] width 65 height 11
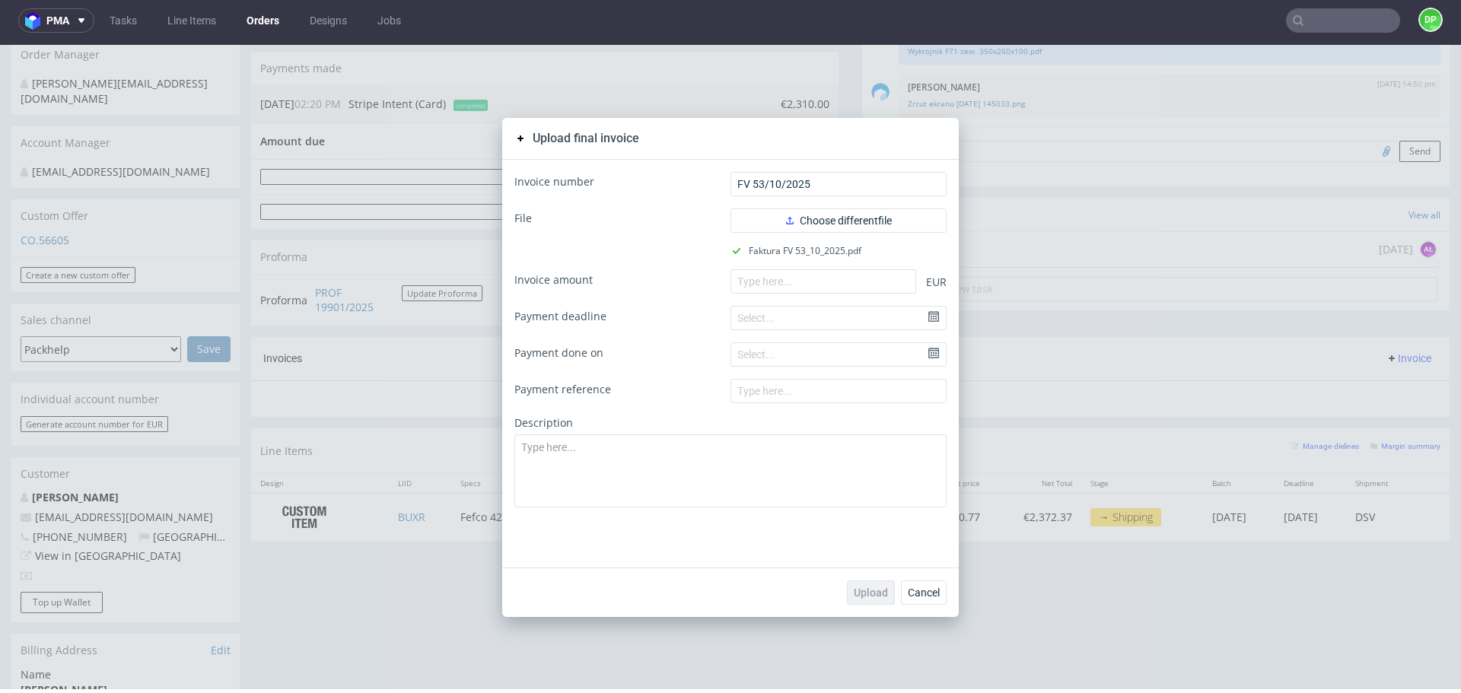
click at [792, 266] on form "Invoice number FV 53/10/2025 File Choose different file Faktura FV 53_10_2025.p…" at bounding box center [730, 340] width 432 height 336
click at [788, 275] on input "number" at bounding box center [823, 281] width 186 height 24
paste input "2310.00"
type input "2310.00"
click at [847, 594] on button "Upload" at bounding box center [871, 593] width 48 height 24
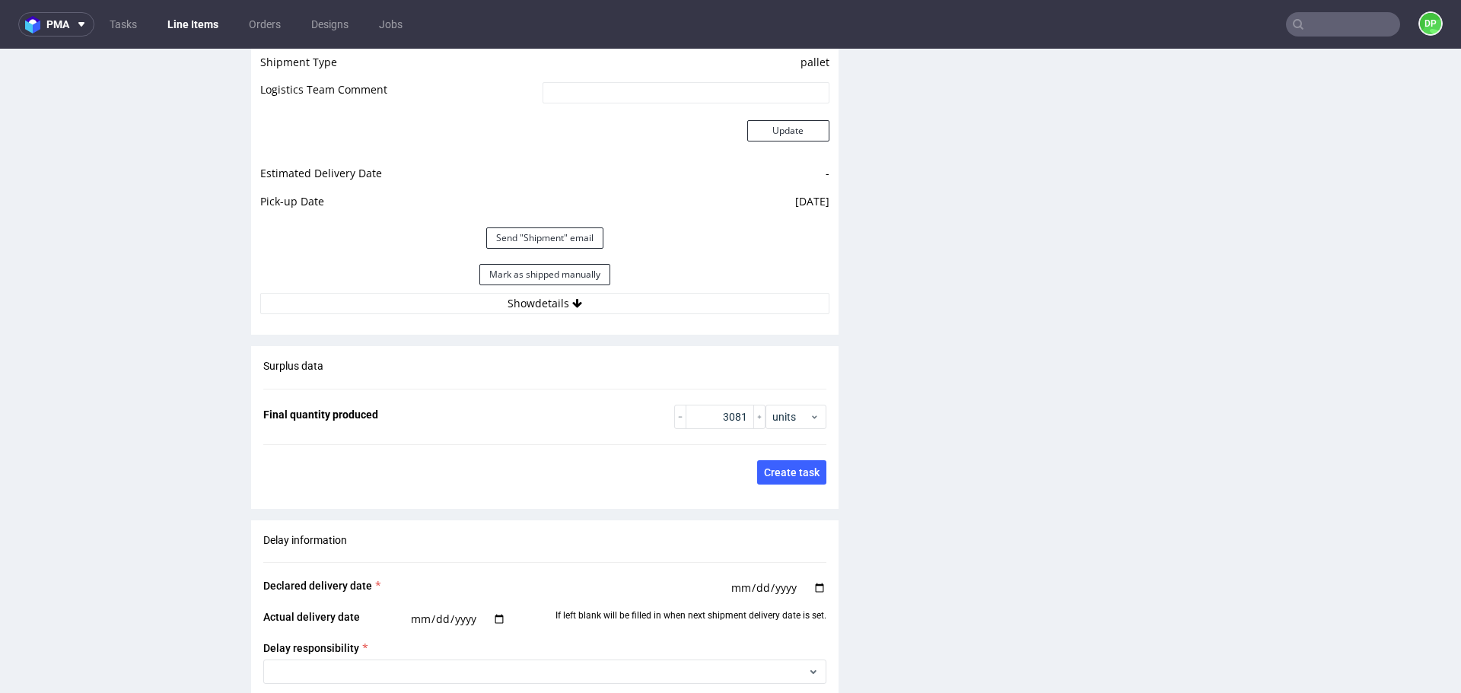
scroll to position [2055, 0]
click at [489, 301] on button "Show details" at bounding box center [544, 301] width 569 height 21
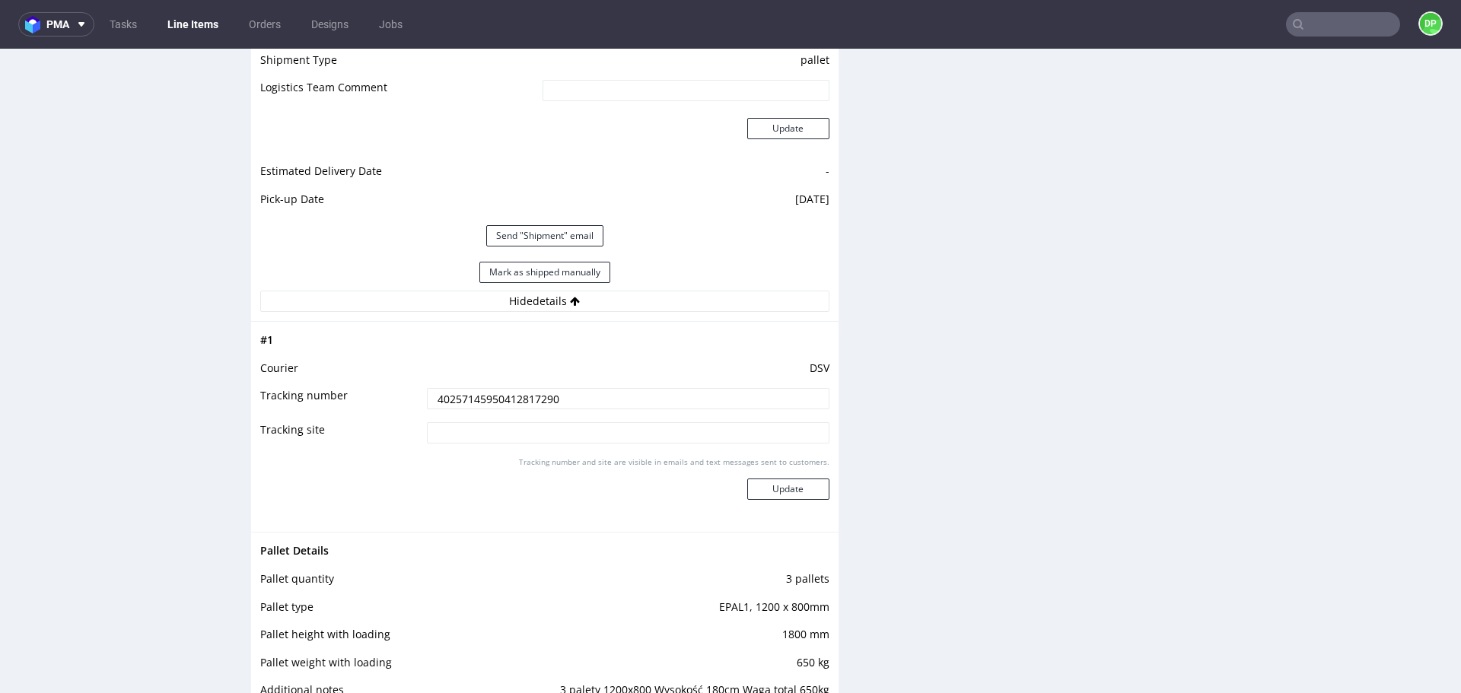
scroll to position [2131, 0]
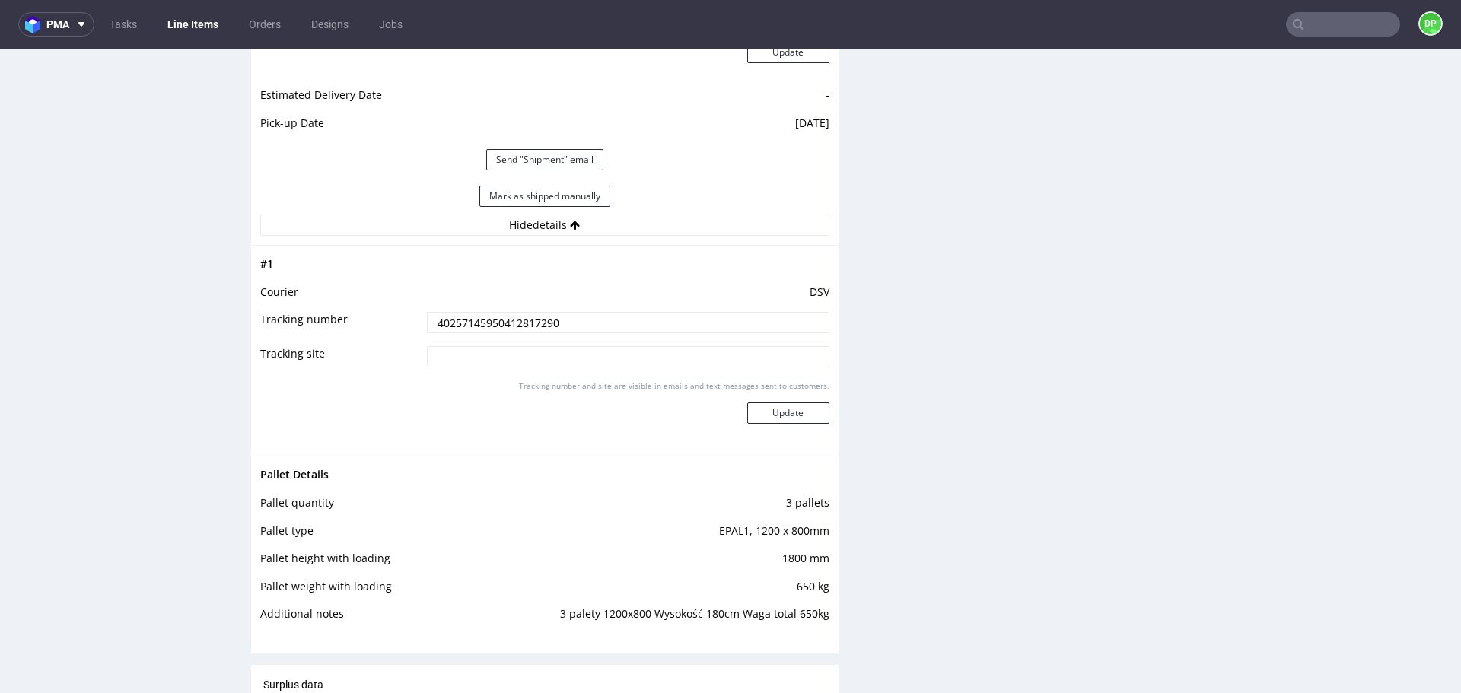
drag, startPoint x: 556, startPoint y: 327, endPoint x: 408, endPoint y: 321, distance: 148.5
click at [408, 321] on tr "Tracking number 40257145950412817290" at bounding box center [544, 327] width 569 height 34
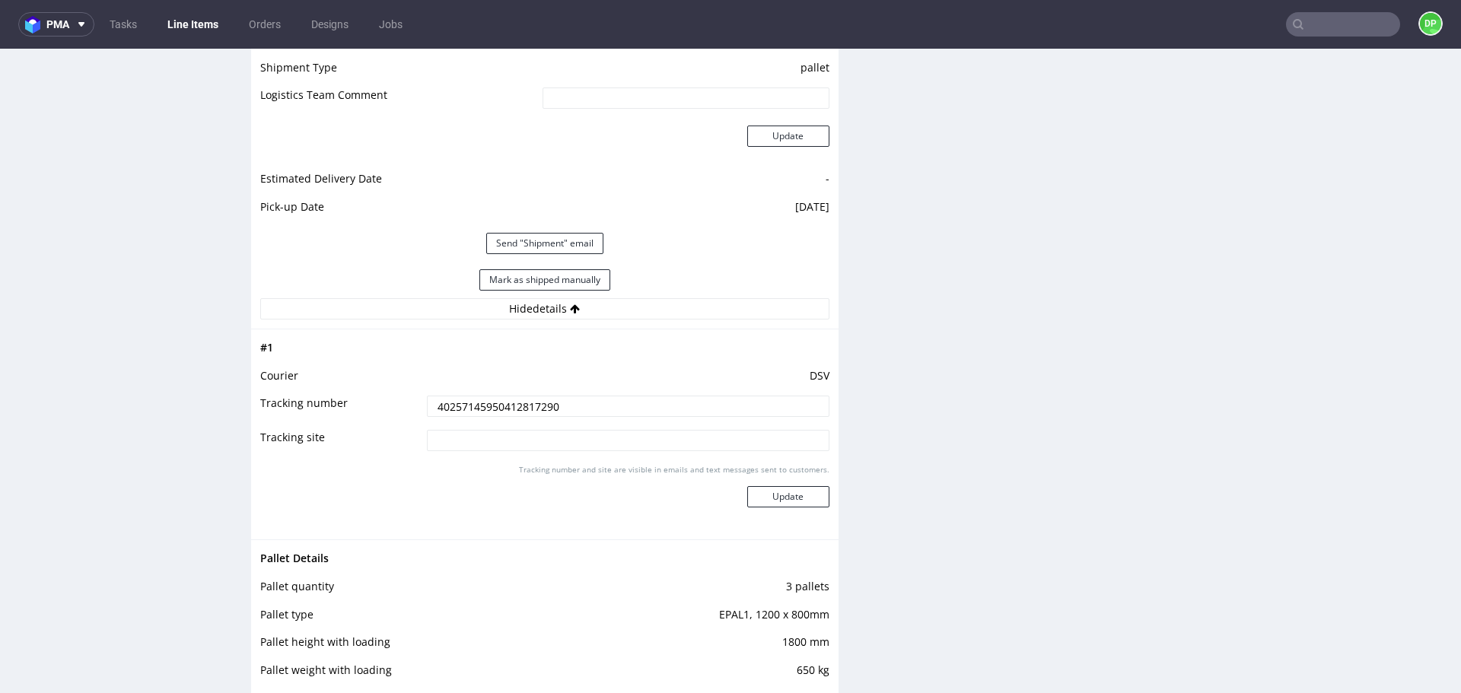
scroll to position [1826, 0]
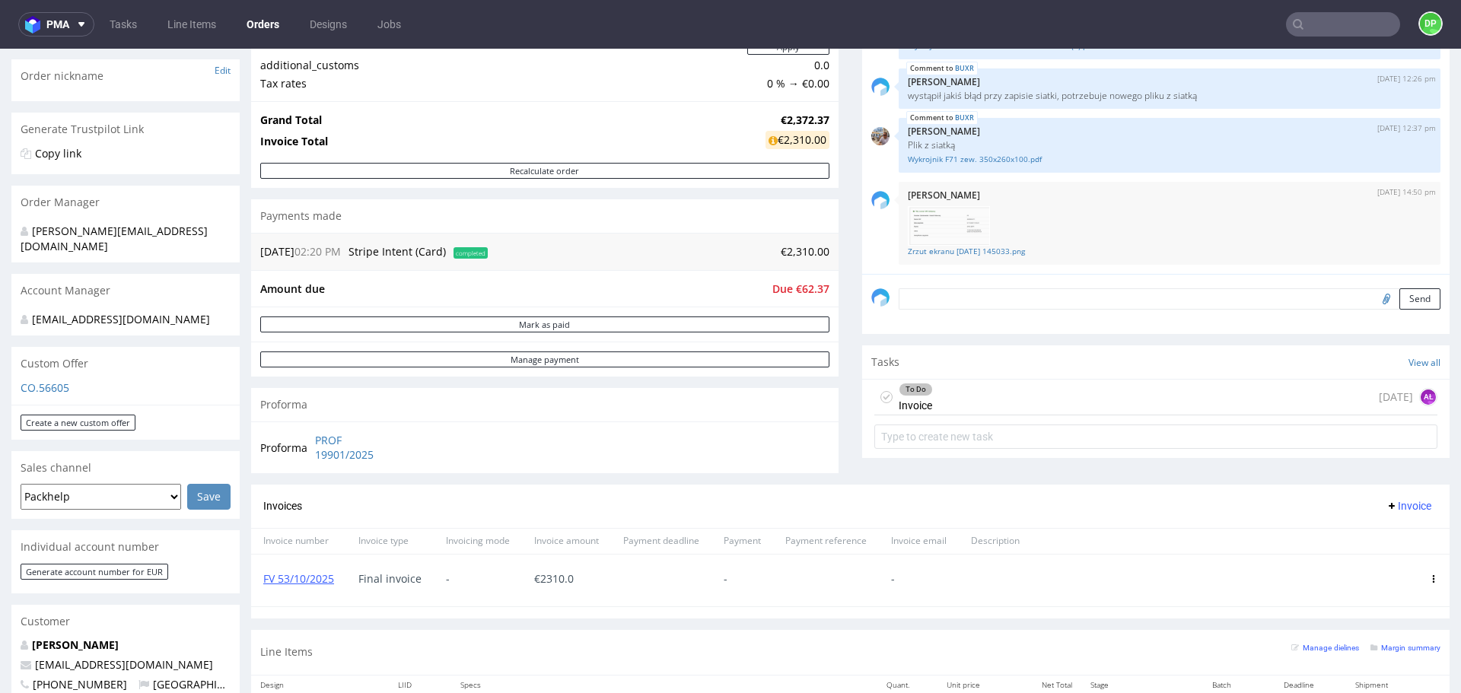
scroll to position [304, 0]
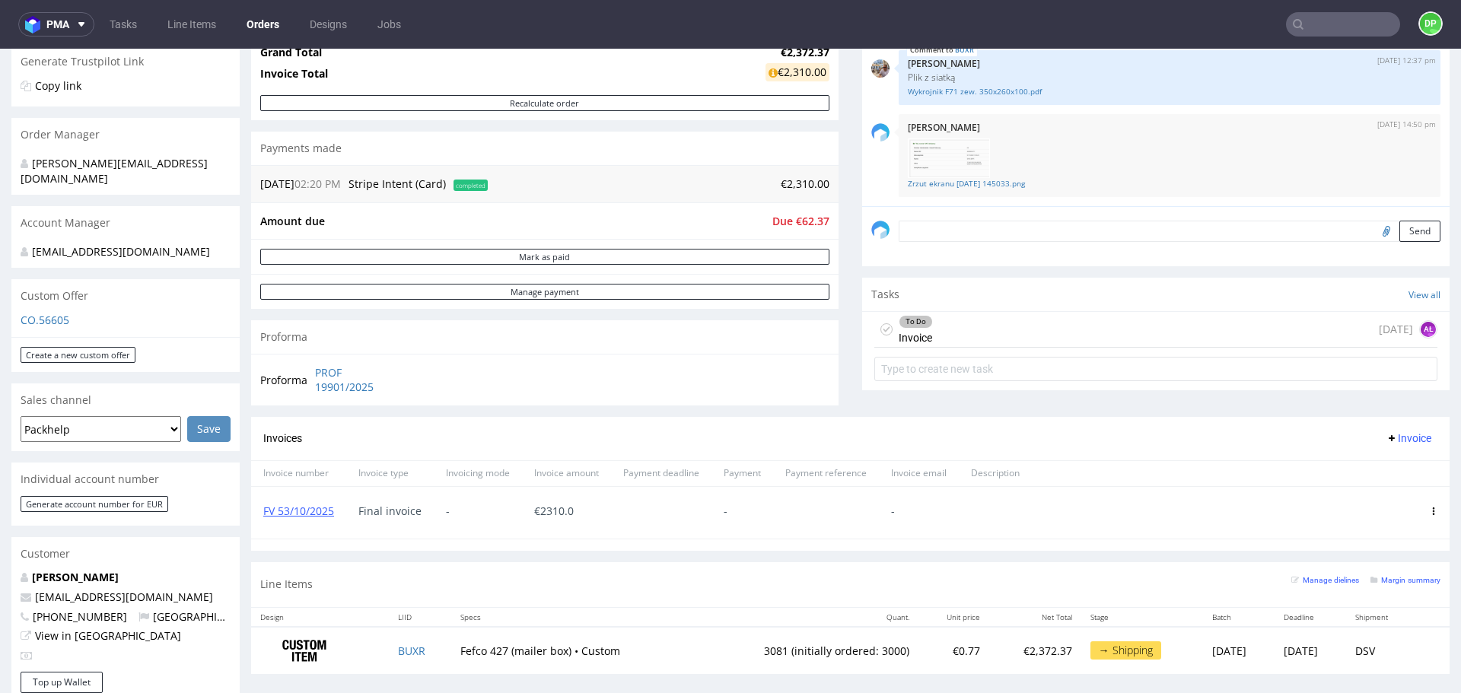
click at [964, 333] on div "To Do Invoice [DATE] AŁ" at bounding box center [1155, 330] width 563 height 36
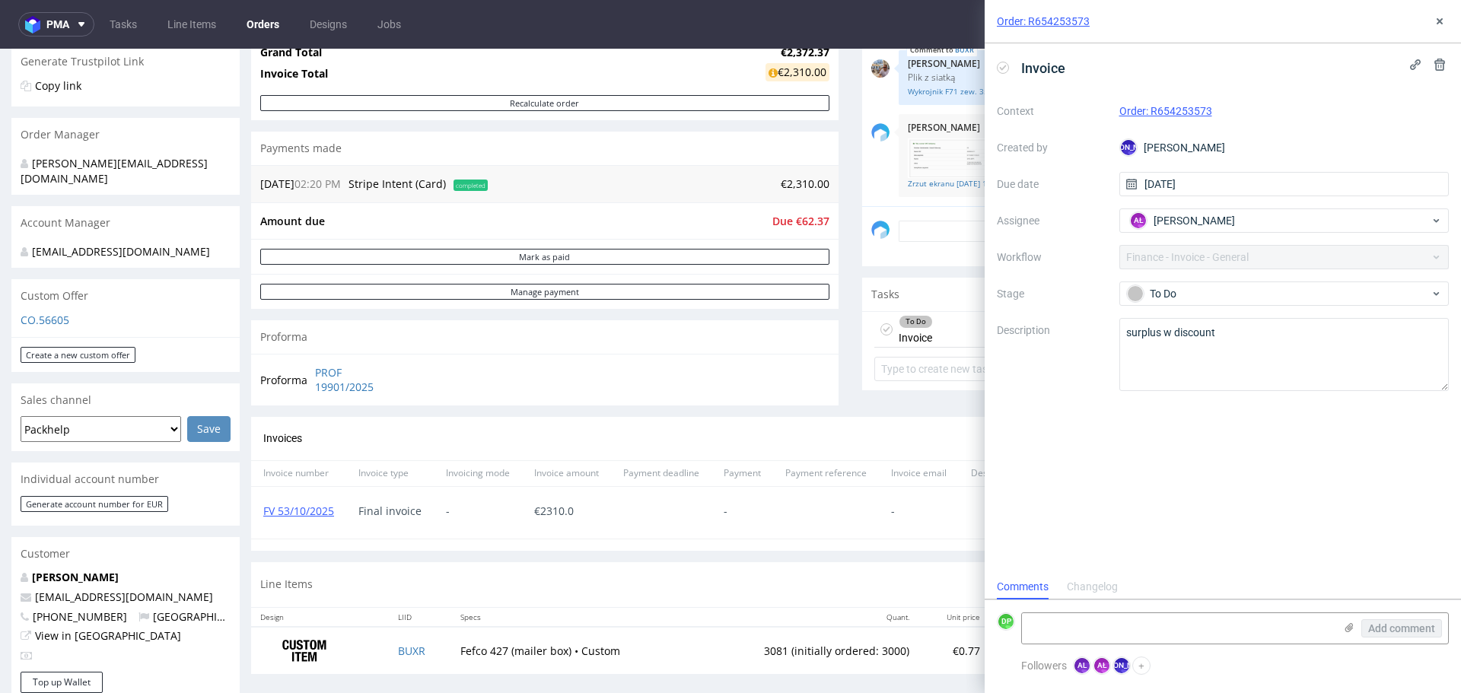
scroll to position [12, 0]
click at [1006, 69] on icon at bounding box center [1003, 68] width 12 height 12
drag, startPoint x: 341, startPoint y: 511, endPoint x: 259, endPoint y: 513, distance: 82.2
click at [259, 513] on div "FV 53/10/2025" at bounding box center [298, 513] width 95 height 52
copy link "FV 53/10/2025"
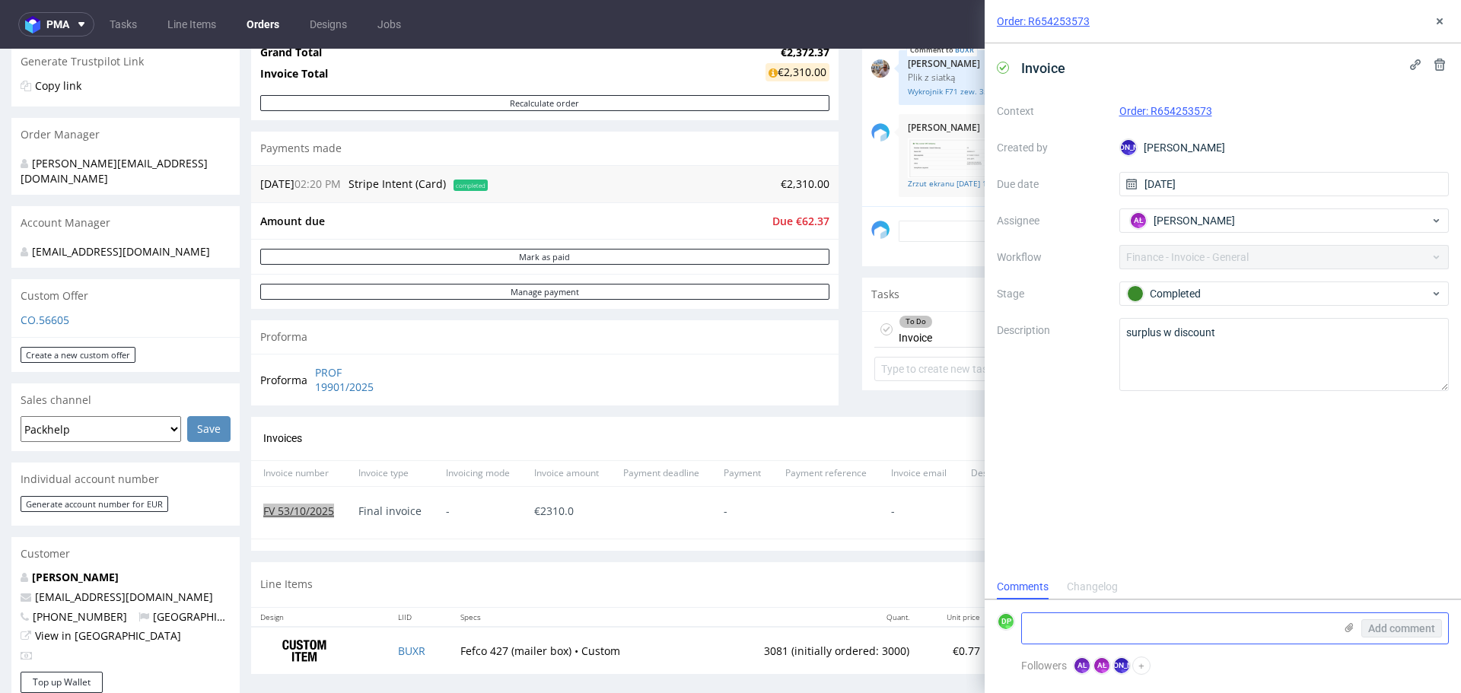
click at [1077, 633] on textarea at bounding box center [1178, 628] width 312 height 30
paste textarea "FV 53/10/2025"
type textarea "FV 53/10/2025"
click at [1380, 629] on span "Add comment" at bounding box center [1401, 628] width 67 height 11
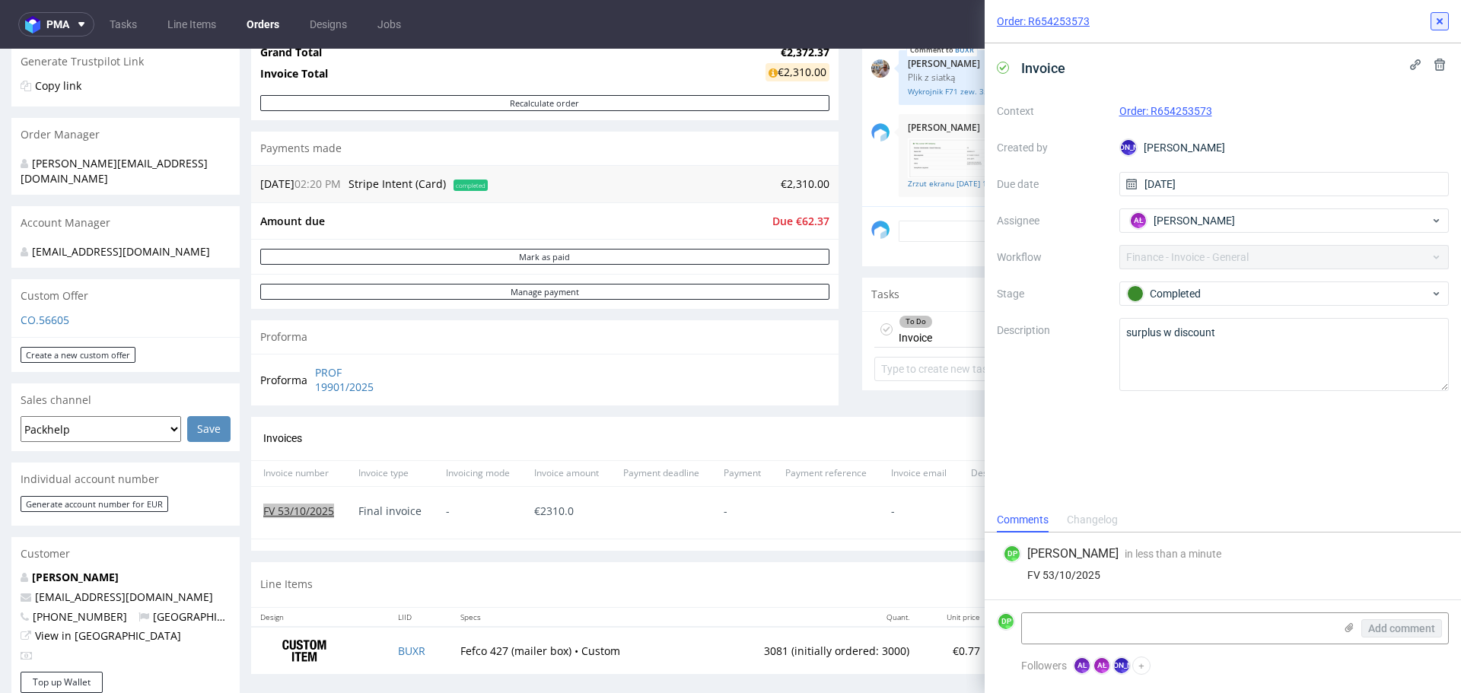
click at [1439, 18] on icon at bounding box center [1440, 21] width 12 height 12
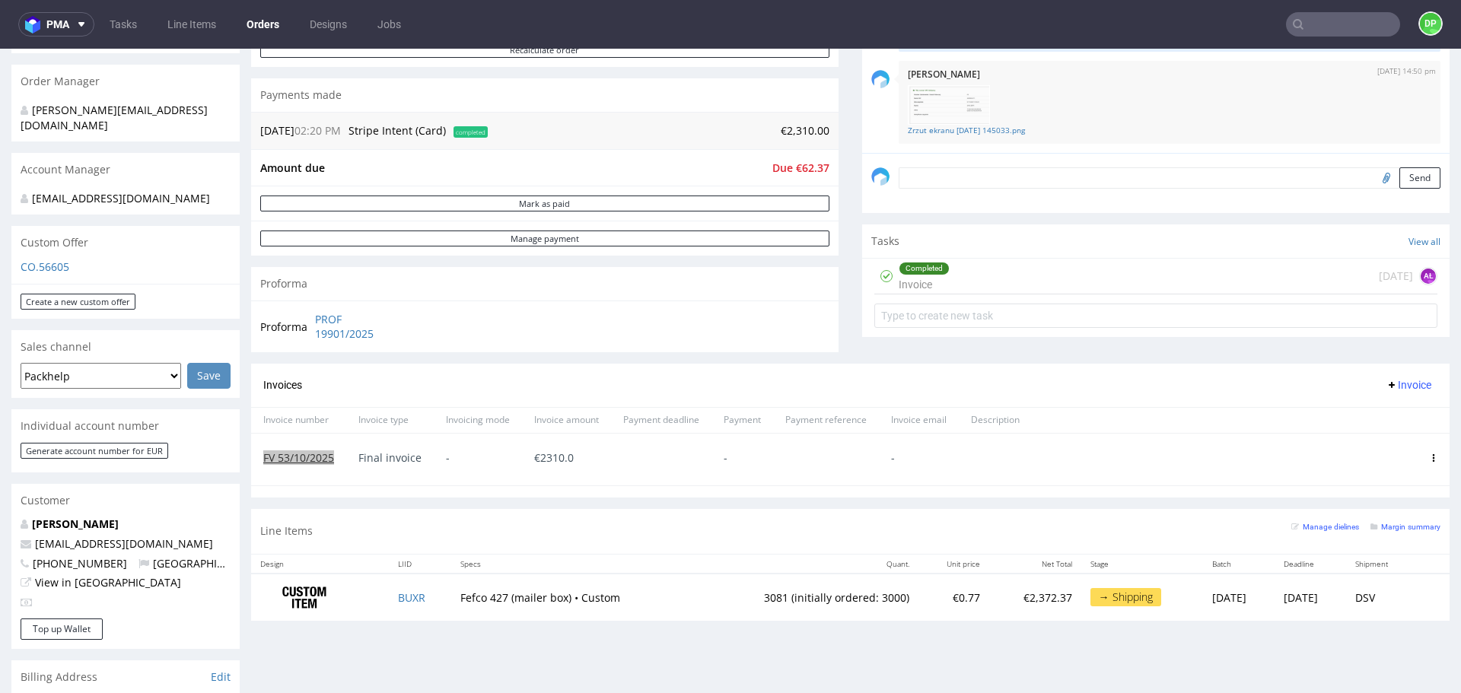
scroll to position [380, 0]
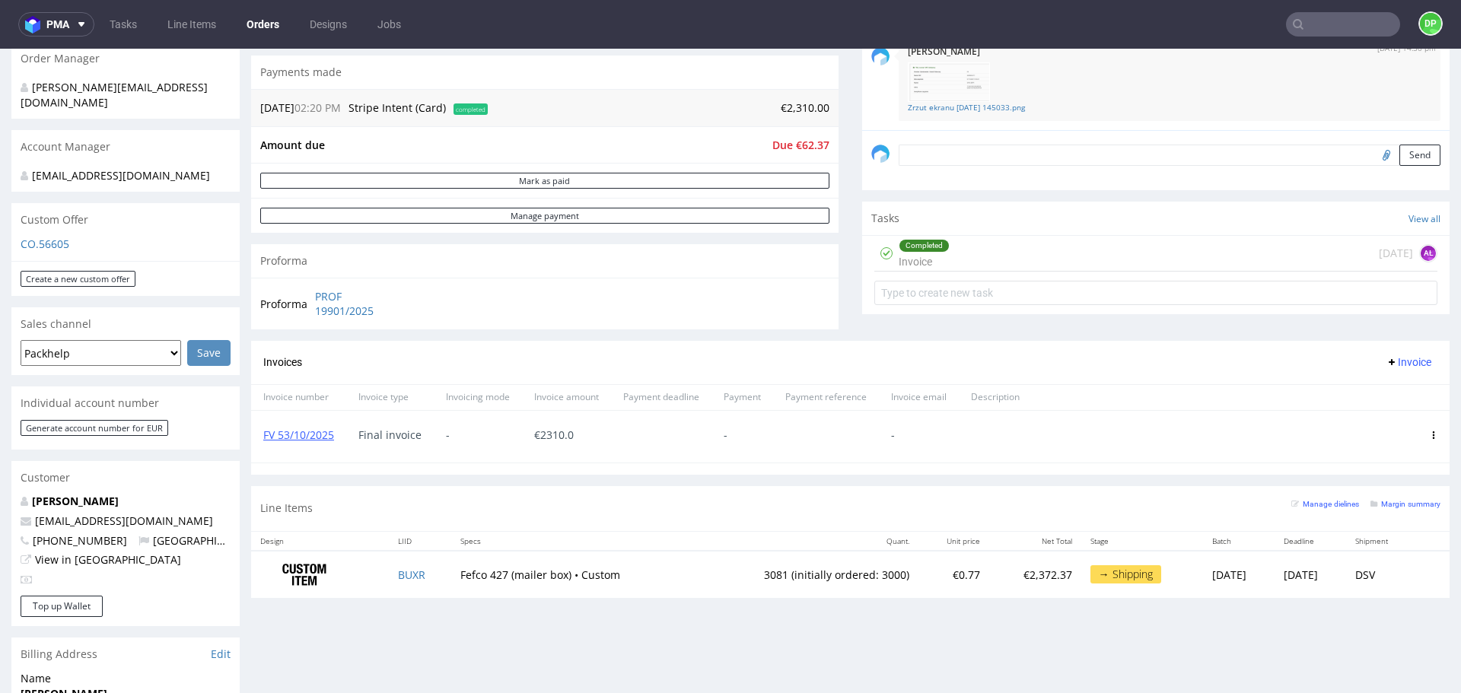
click at [659, 434] on div at bounding box center [661, 437] width 100 height 52
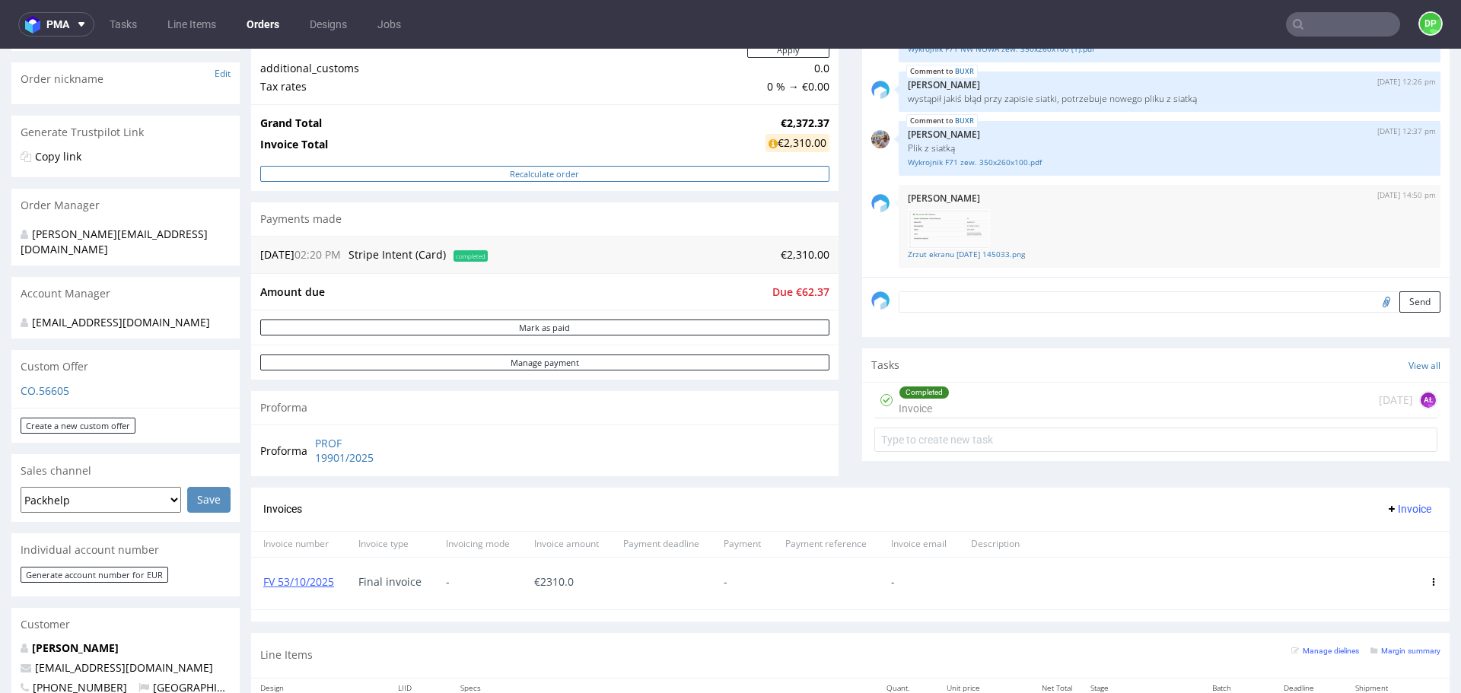
scroll to position [0, 0]
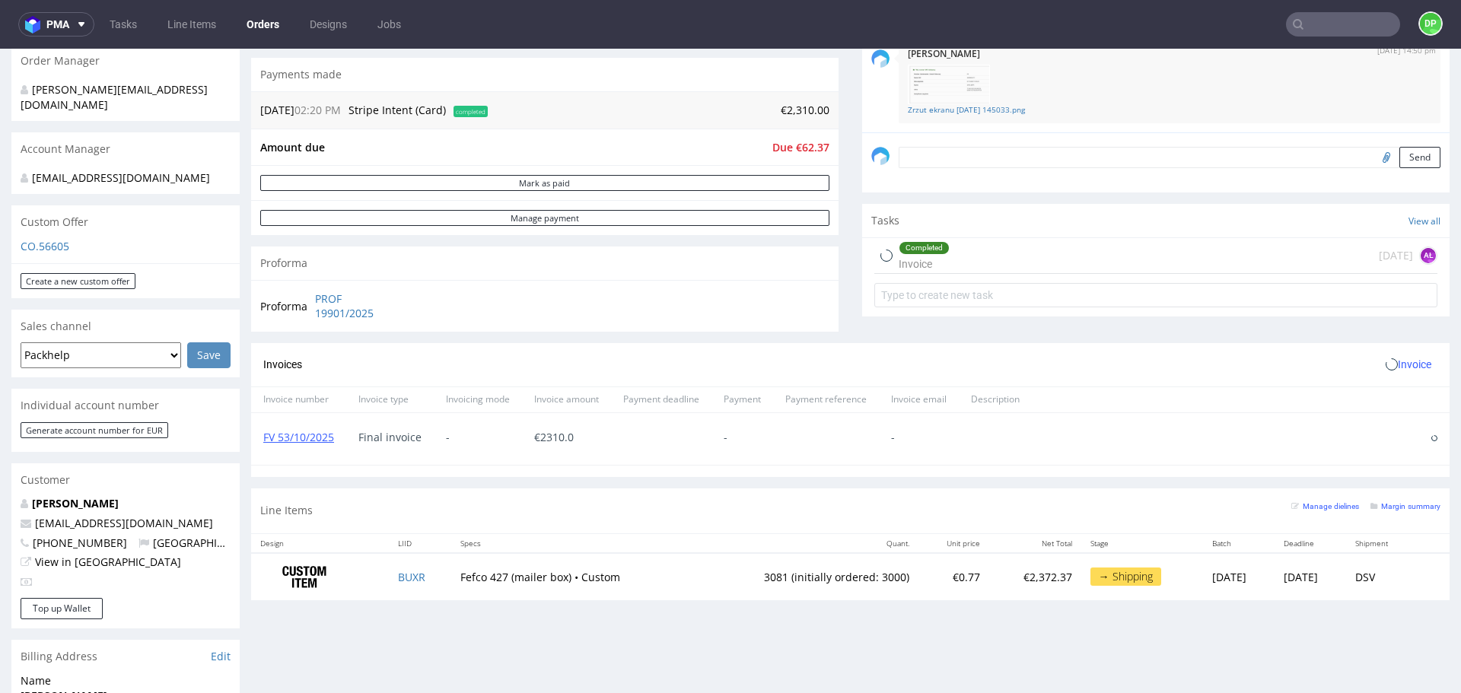
scroll to position [380, 0]
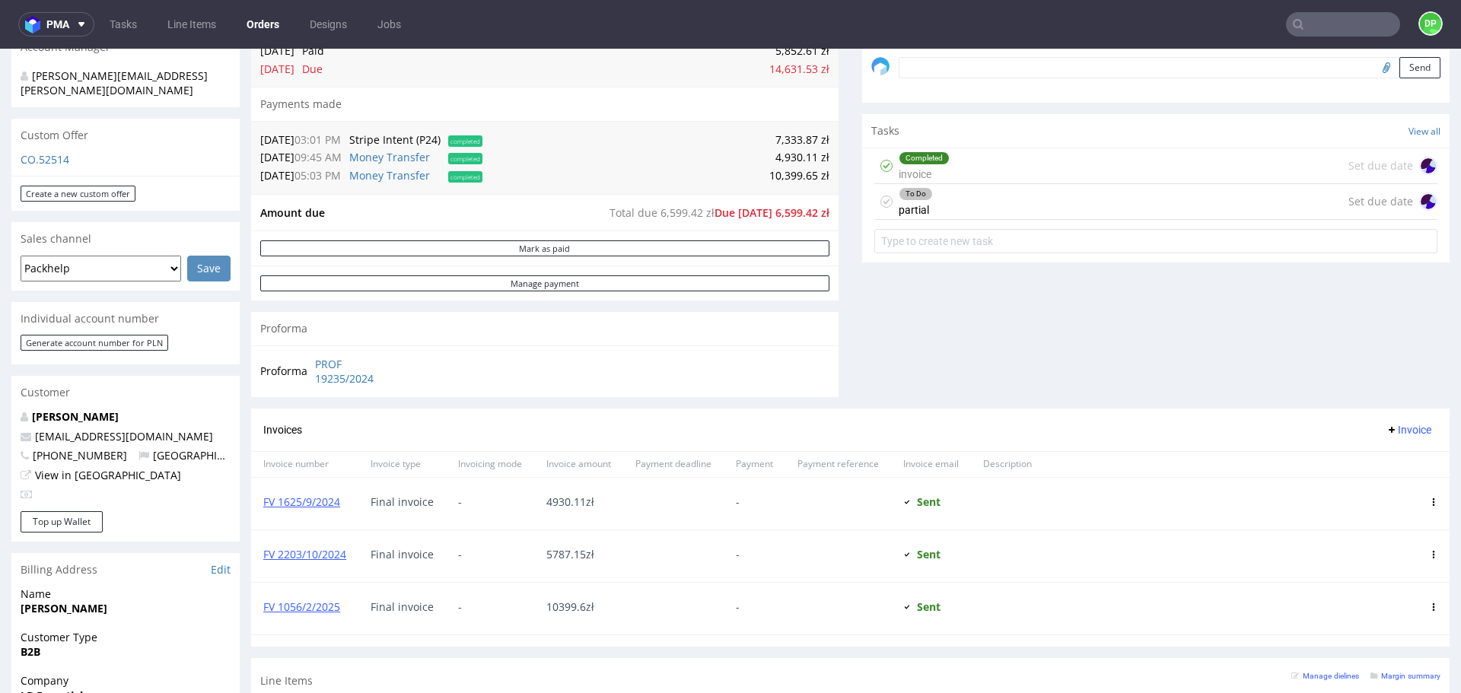
scroll to position [463, 0]
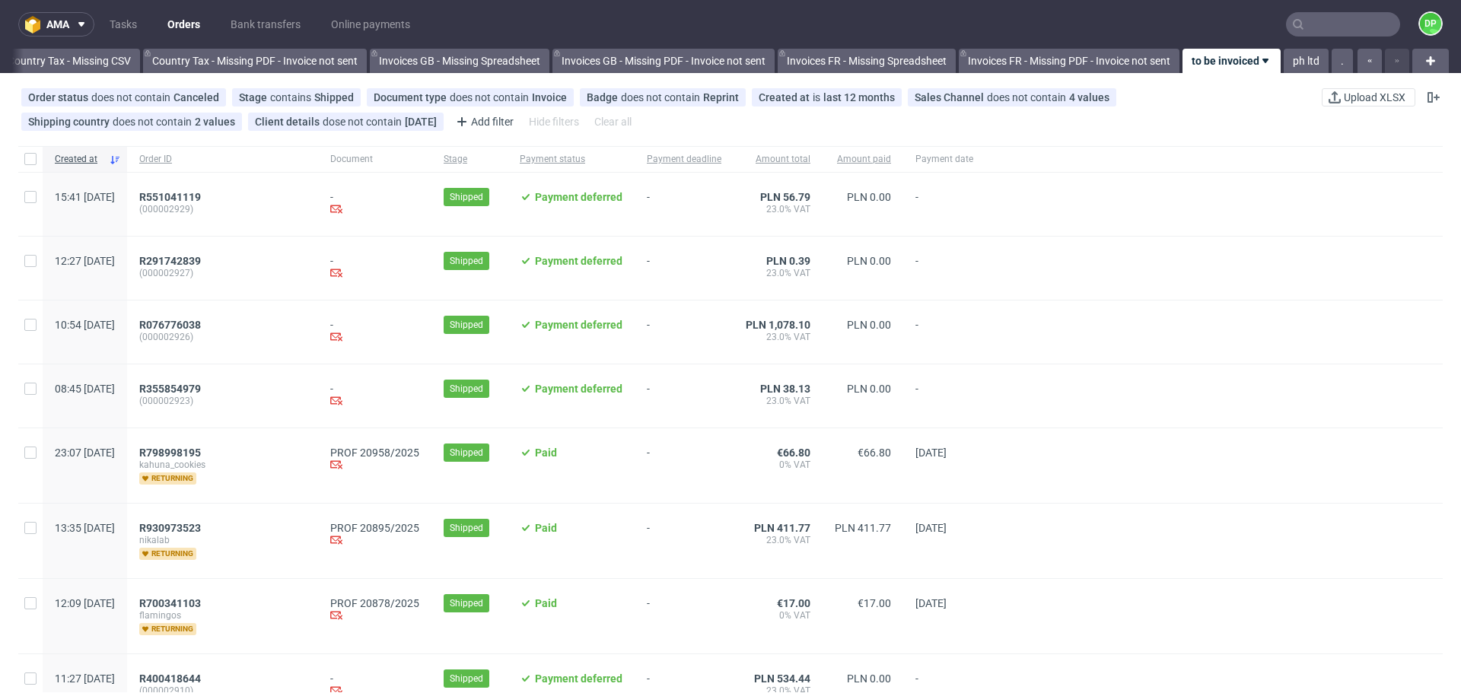
scroll to position [0, 1657]
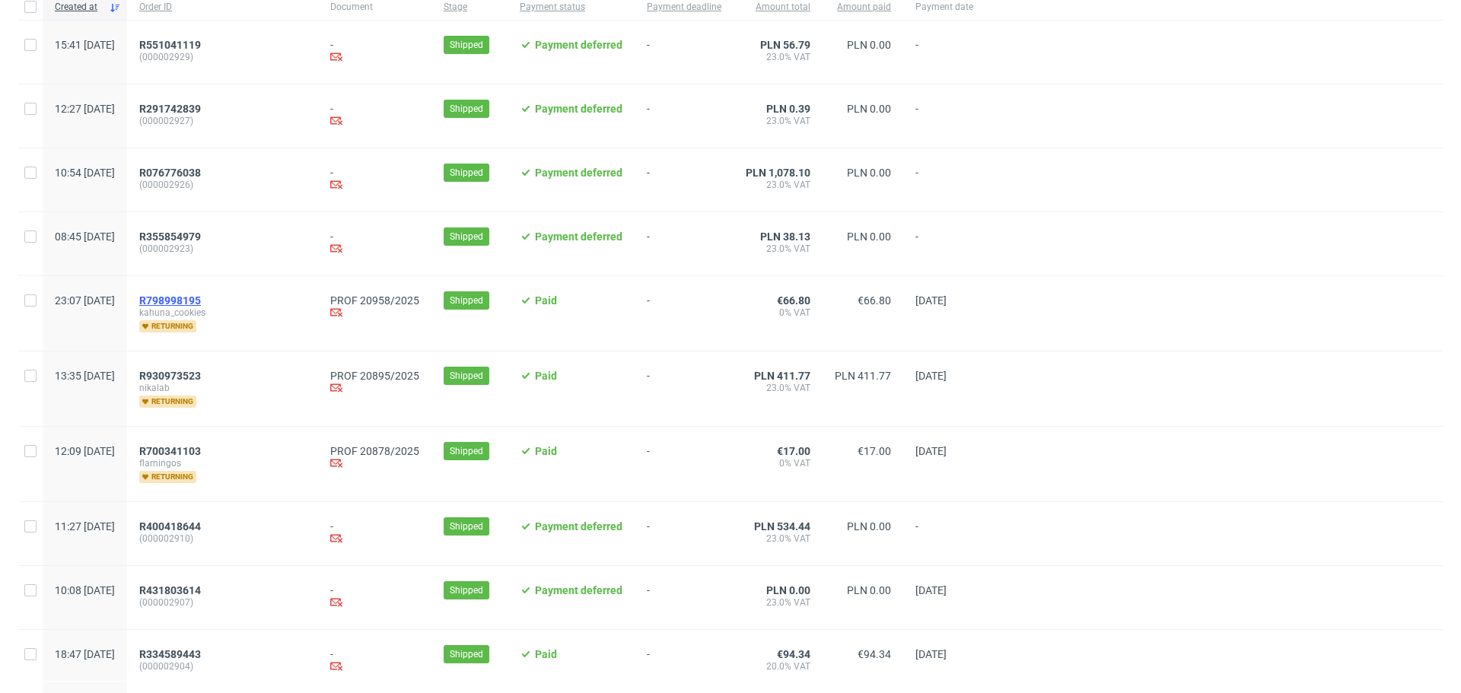
click at [201, 298] on span "R798998195" at bounding box center [170, 300] width 62 height 12
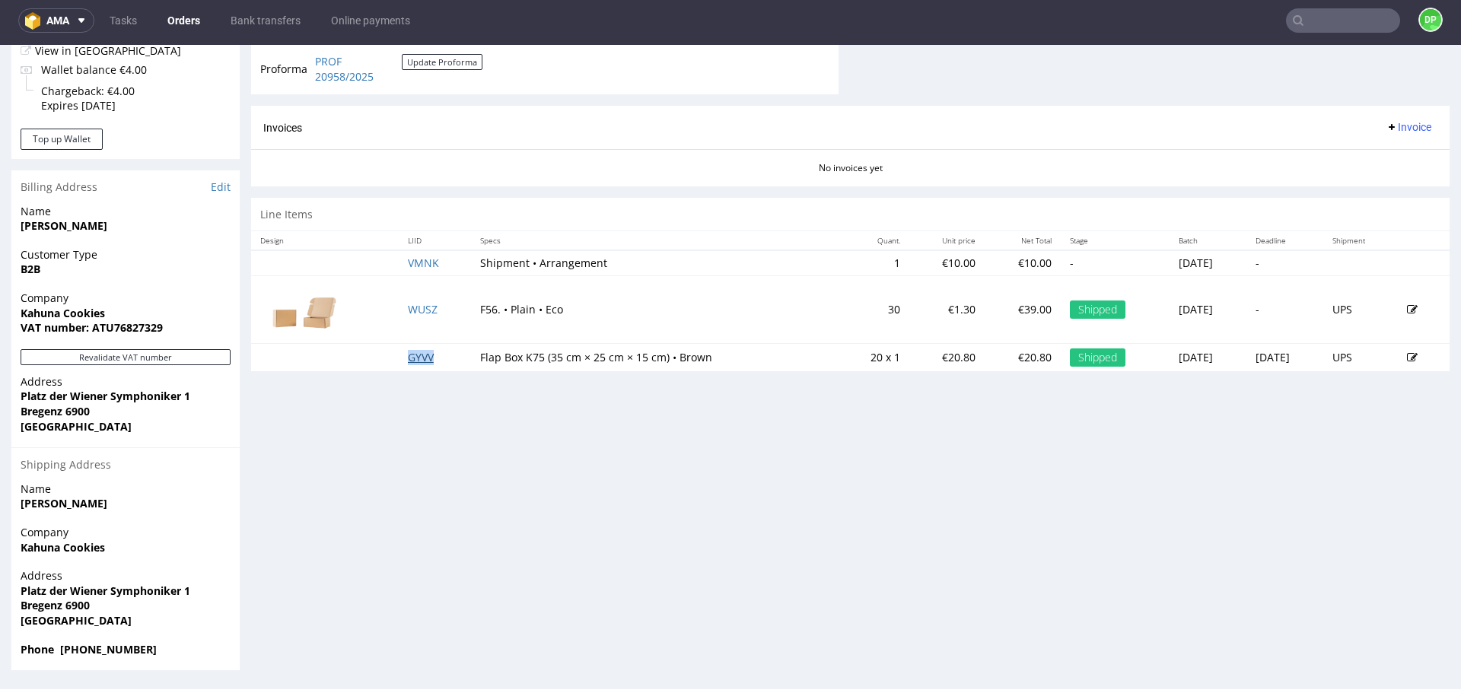
scroll to position [5, 0]
click at [114, 353] on button "Revalidate VAT number" at bounding box center [126, 357] width 210 height 16
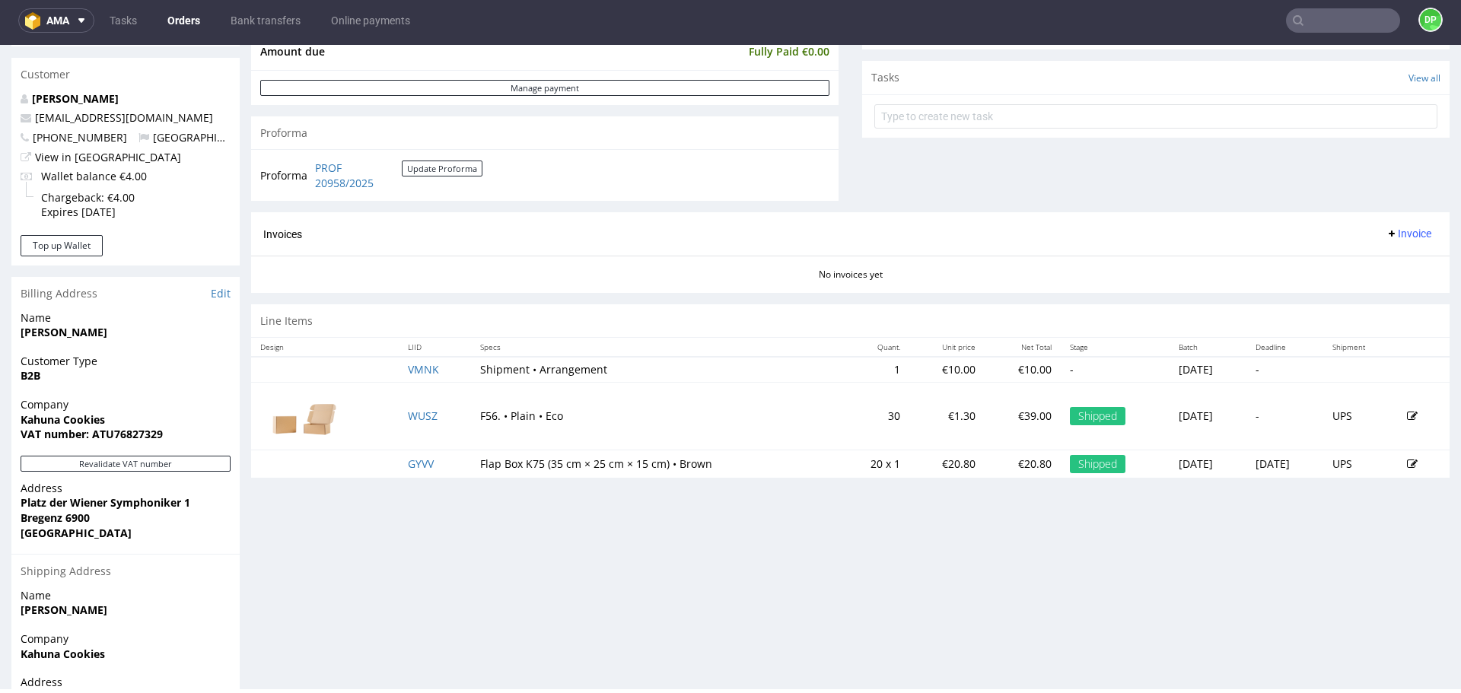
scroll to position [533, 0]
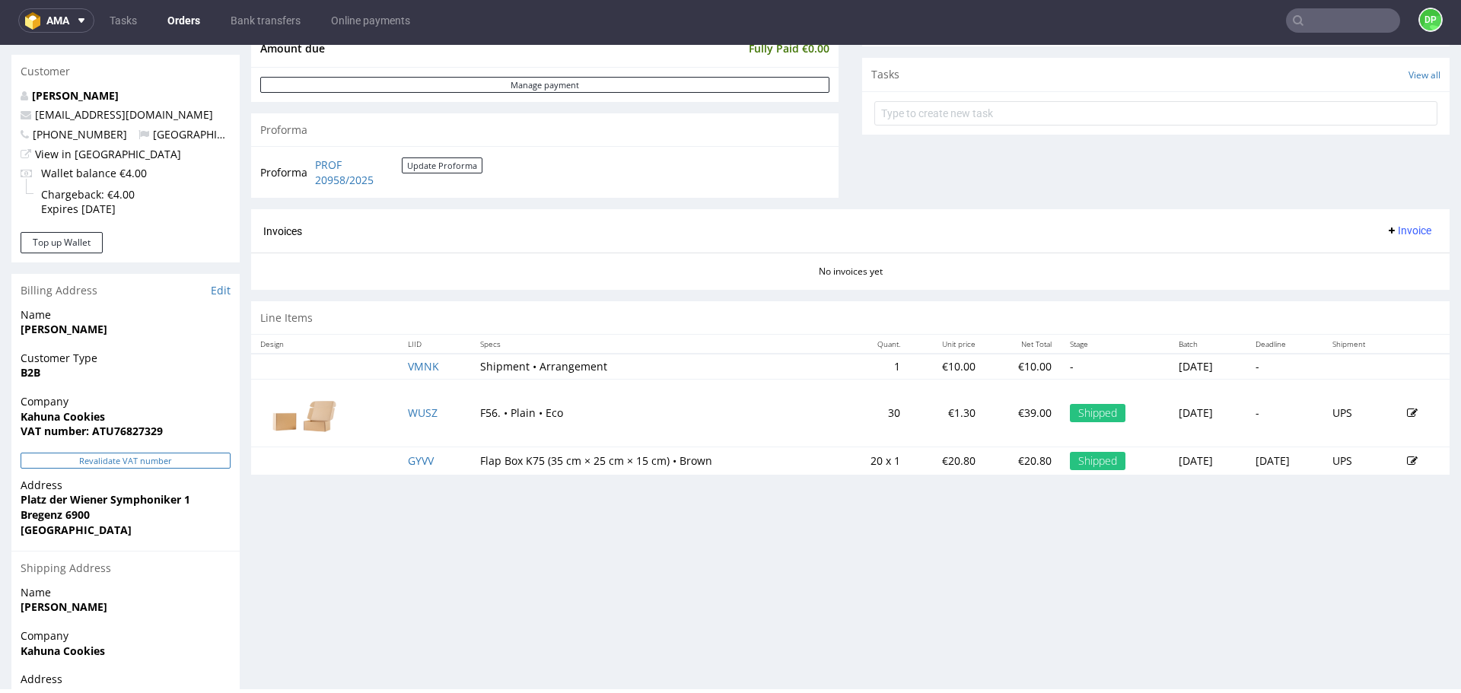
click at [40, 460] on button "Revalidate VAT number" at bounding box center [126, 461] width 210 height 16
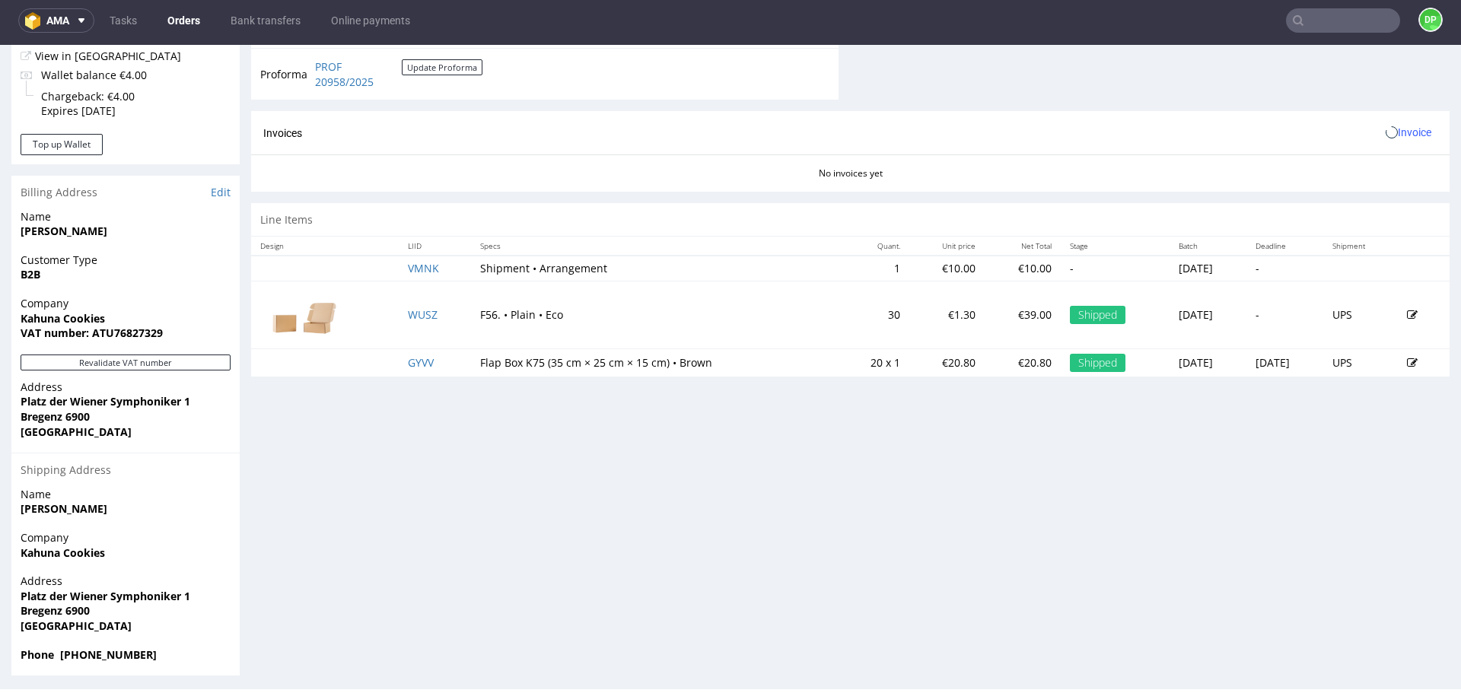
scroll to position [636, 0]
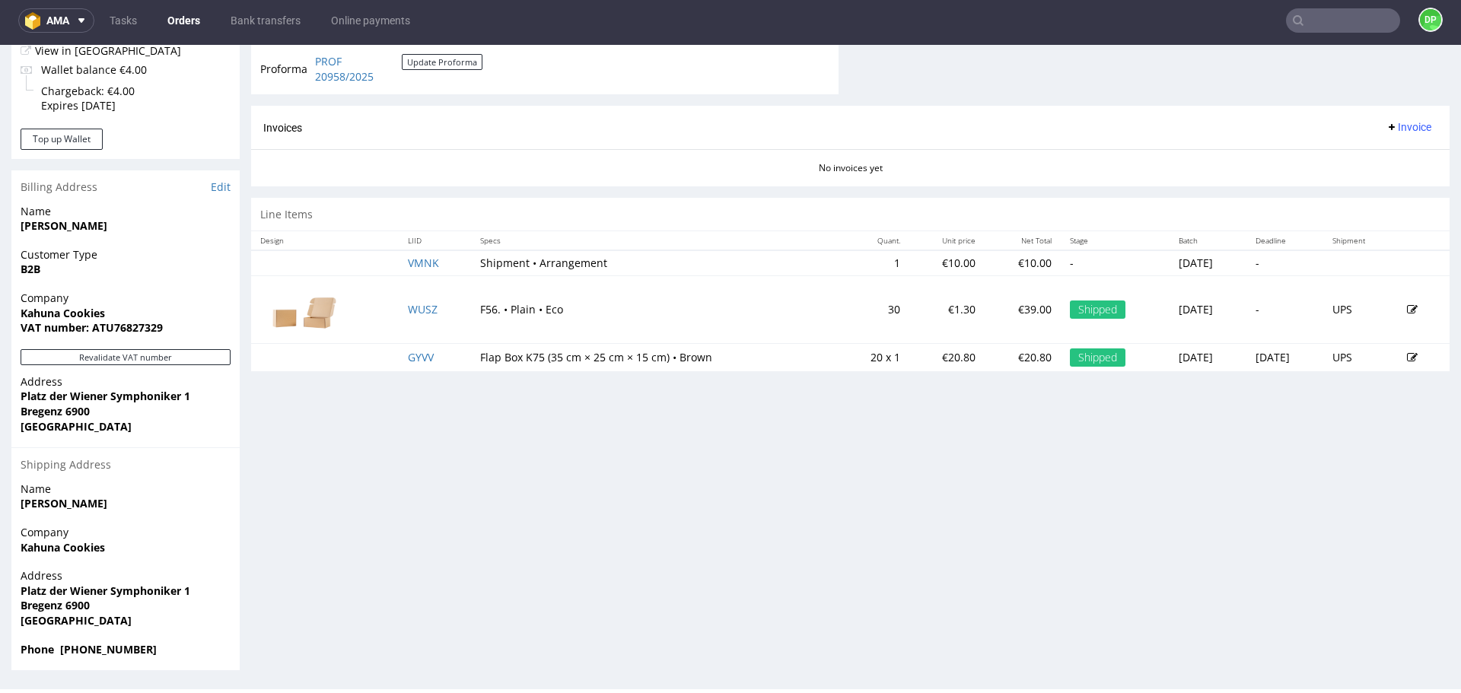
click at [1403, 123] on span "Invoice" at bounding box center [1409, 127] width 46 height 12
click at [1381, 161] on span "Generate" at bounding box center [1385, 158] width 74 height 15
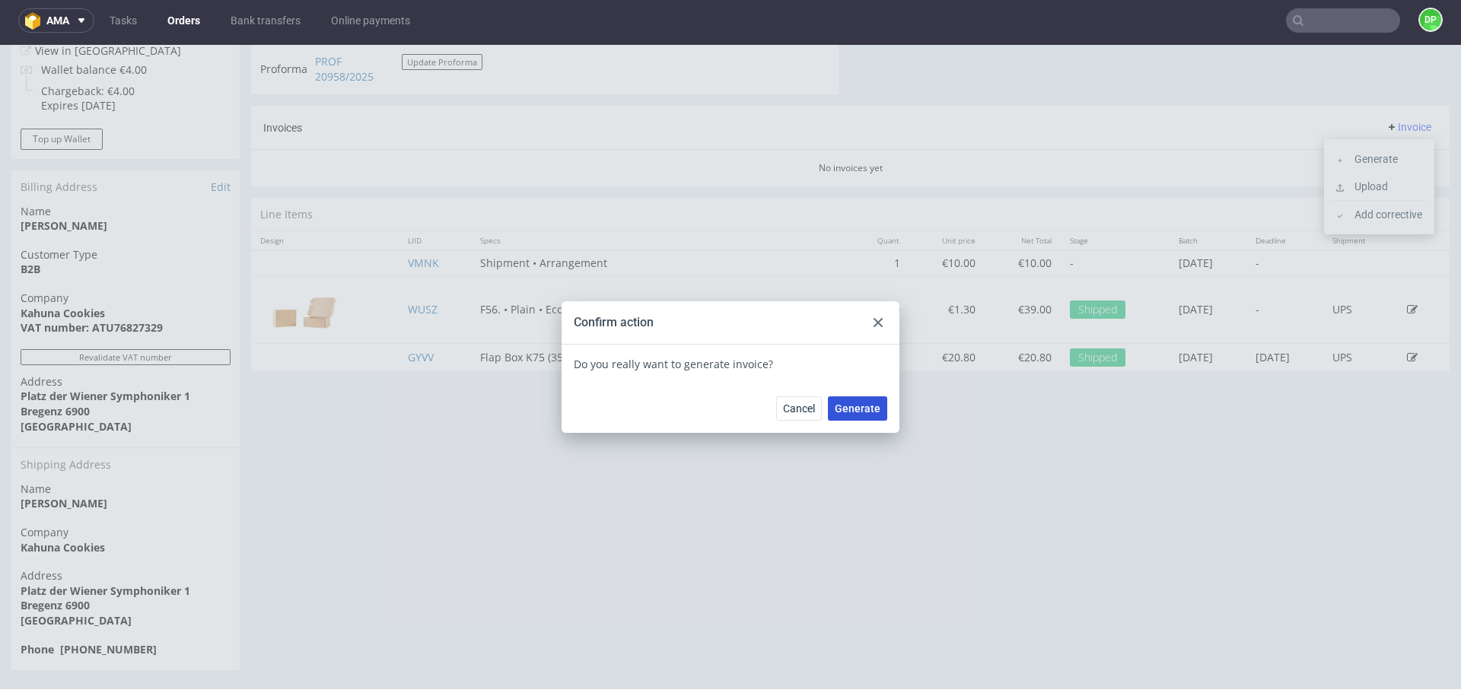
click at [835, 407] on span "Generate" at bounding box center [858, 408] width 46 height 11
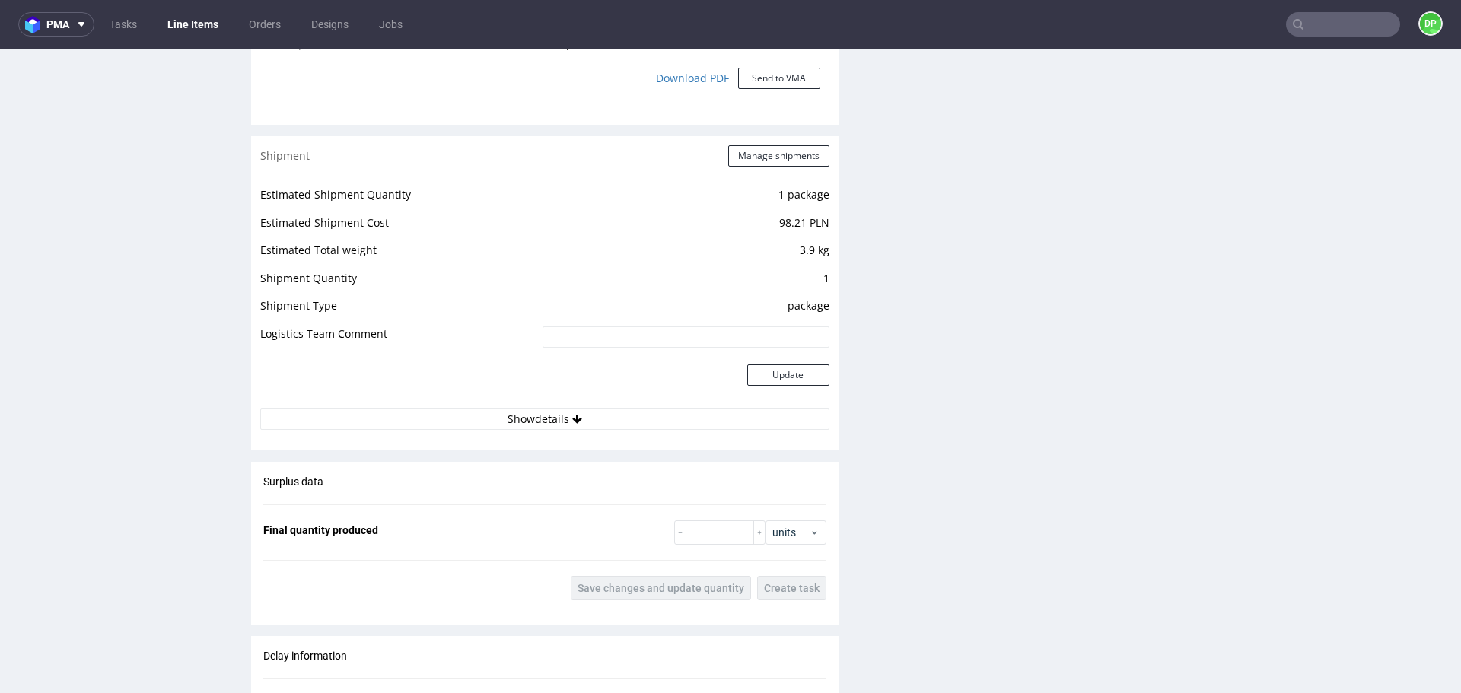
scroll to position [1522, 0]
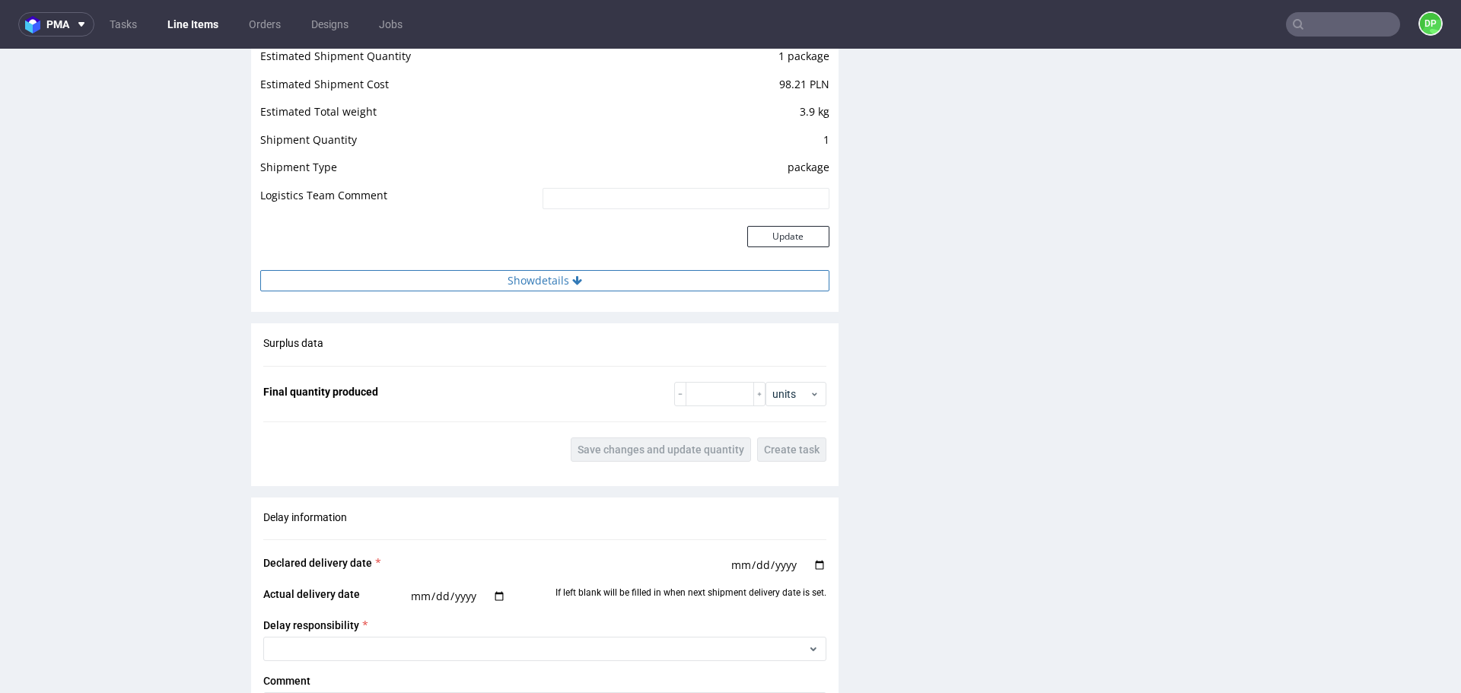
click at [466, 277] on button "Show details" at bounding box center [544, 280] width 569 height 21
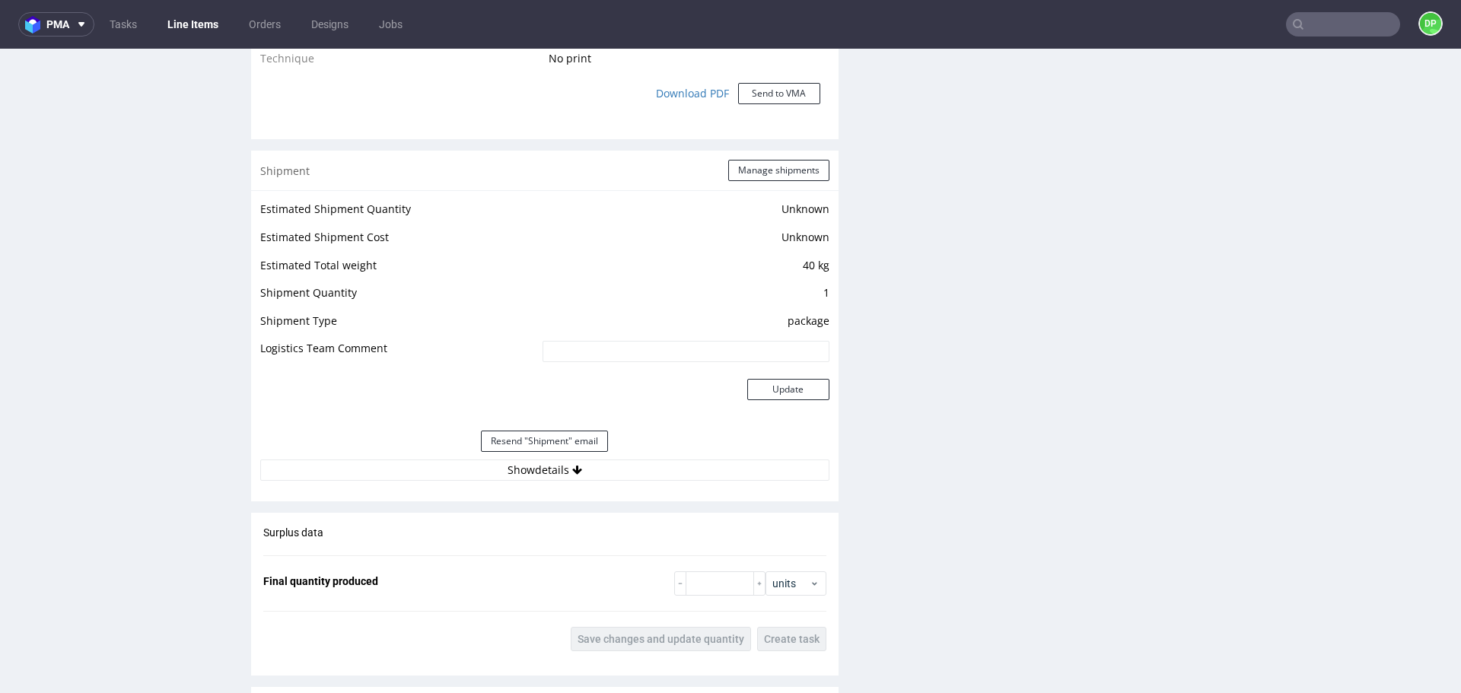
scroll to position [1522, 0]
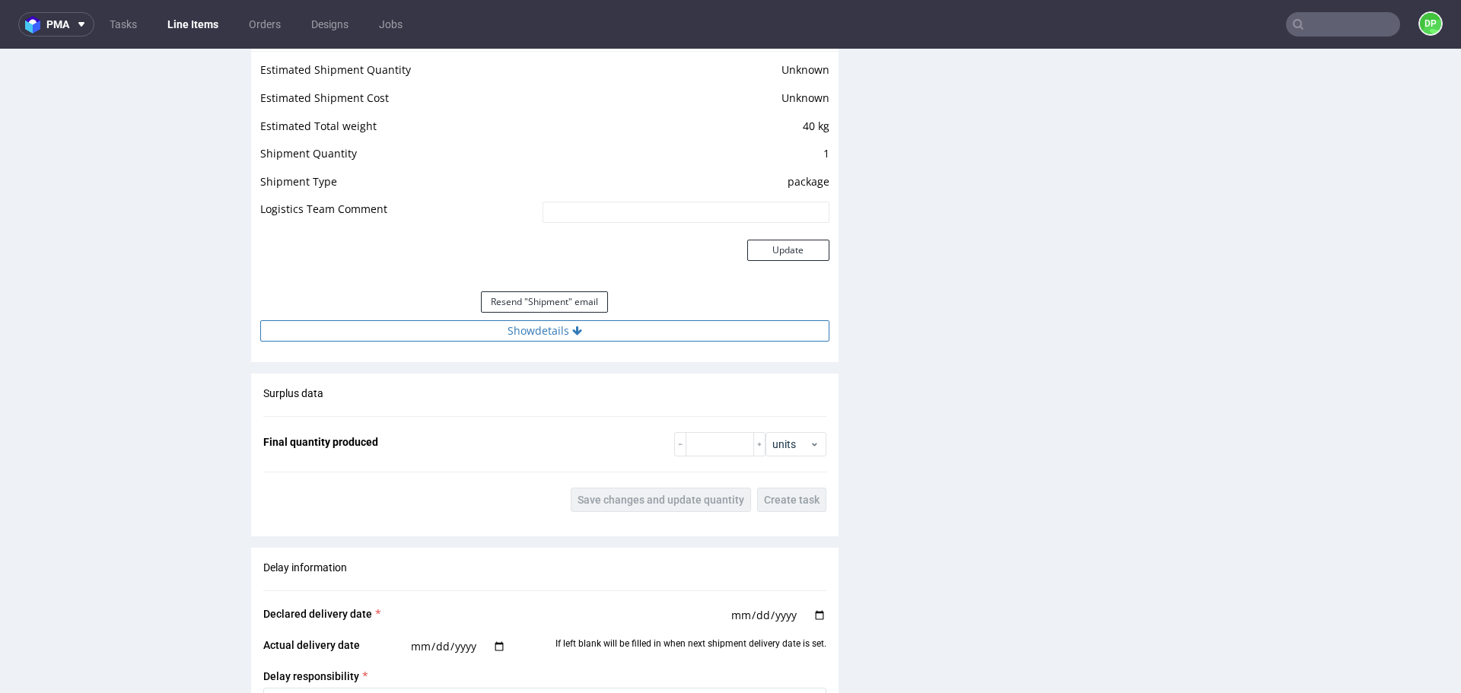
click at [552, 338] on button "Show details" at bounding box center [544, 330] width 569 height 21
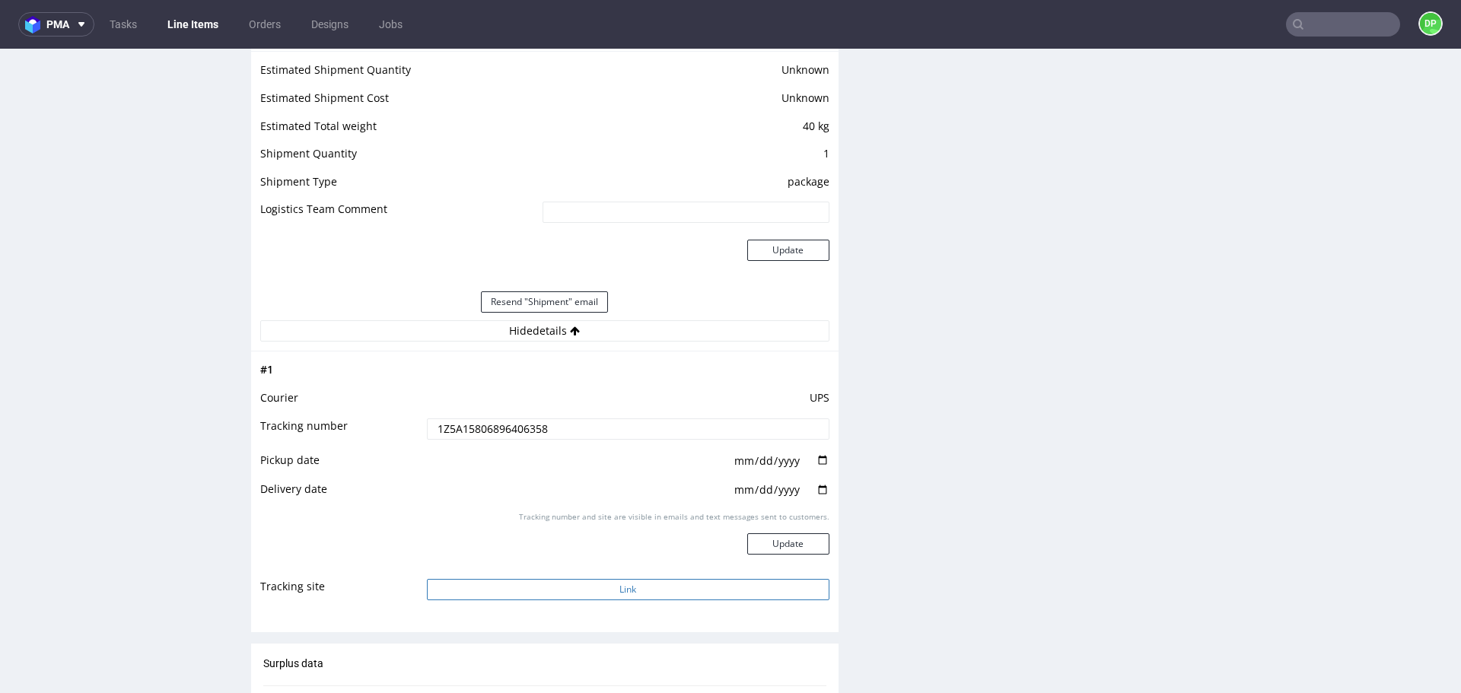
click at [541, 593] on button "Link" at bounding box center [628, 589] width 403 height 21
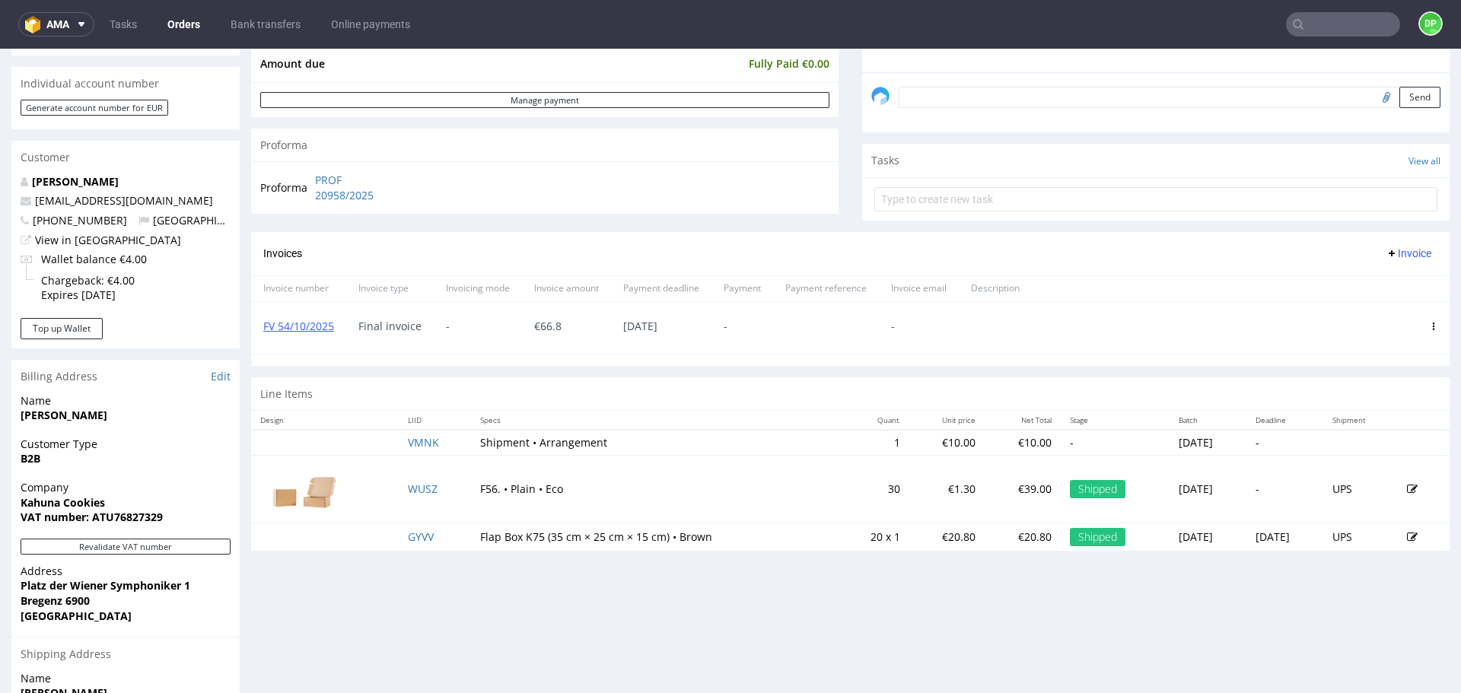
scroll to position [457, 0]
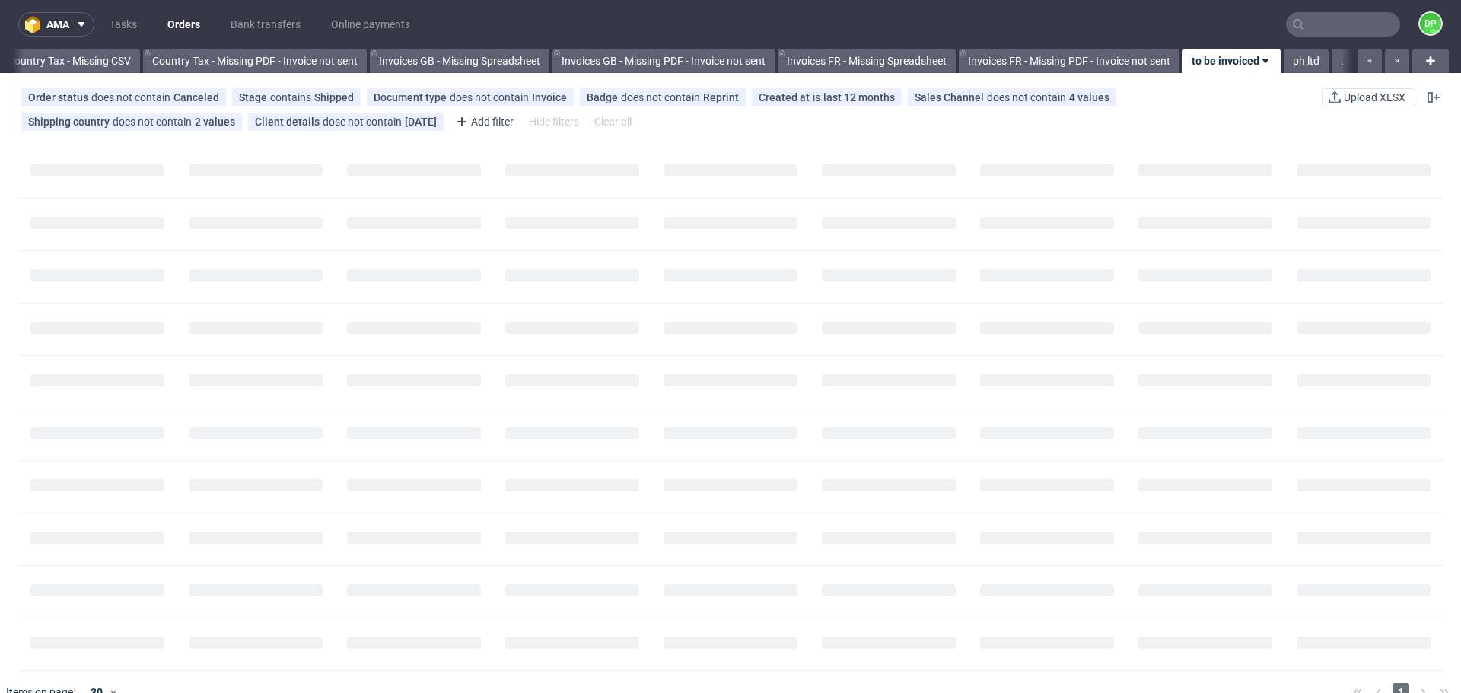
scroll to position [0, 1657]
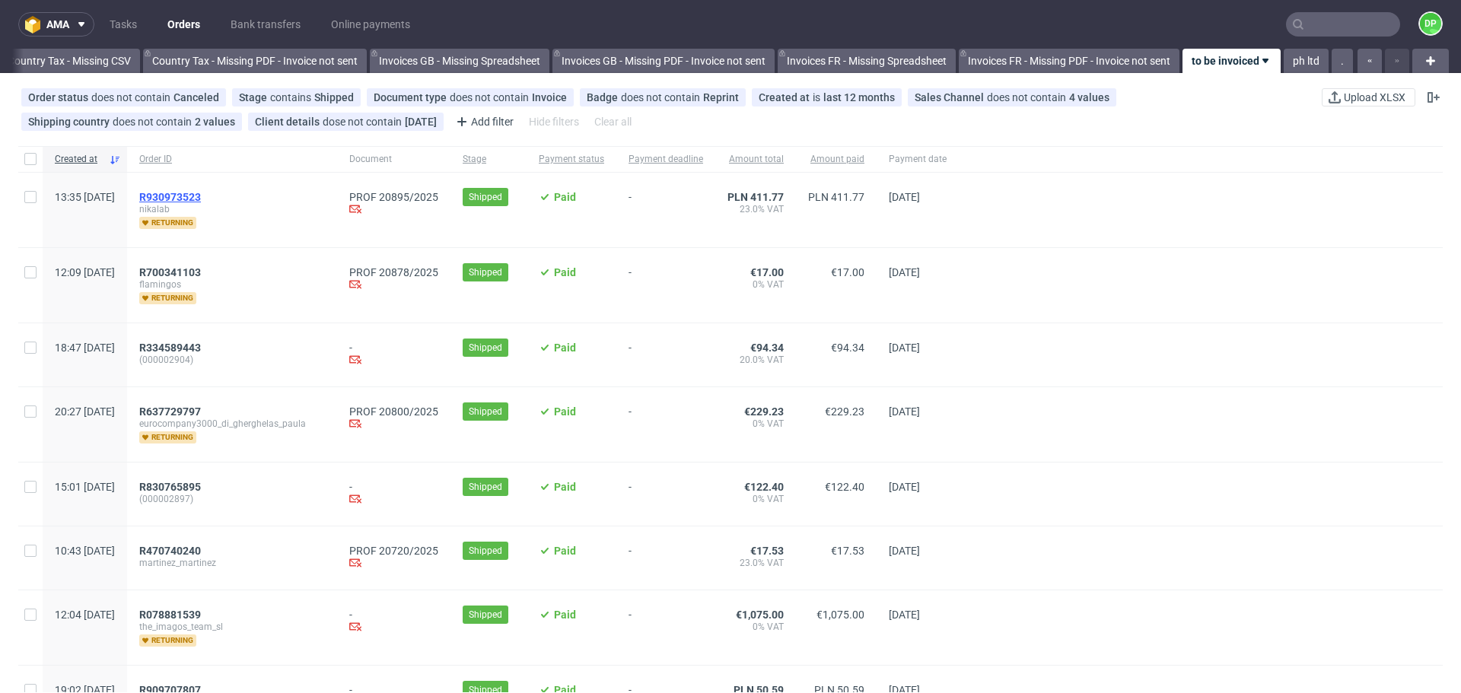
click at [201, 195] on span "R930973523" at bounding box center [170, 197] width 62 height 12
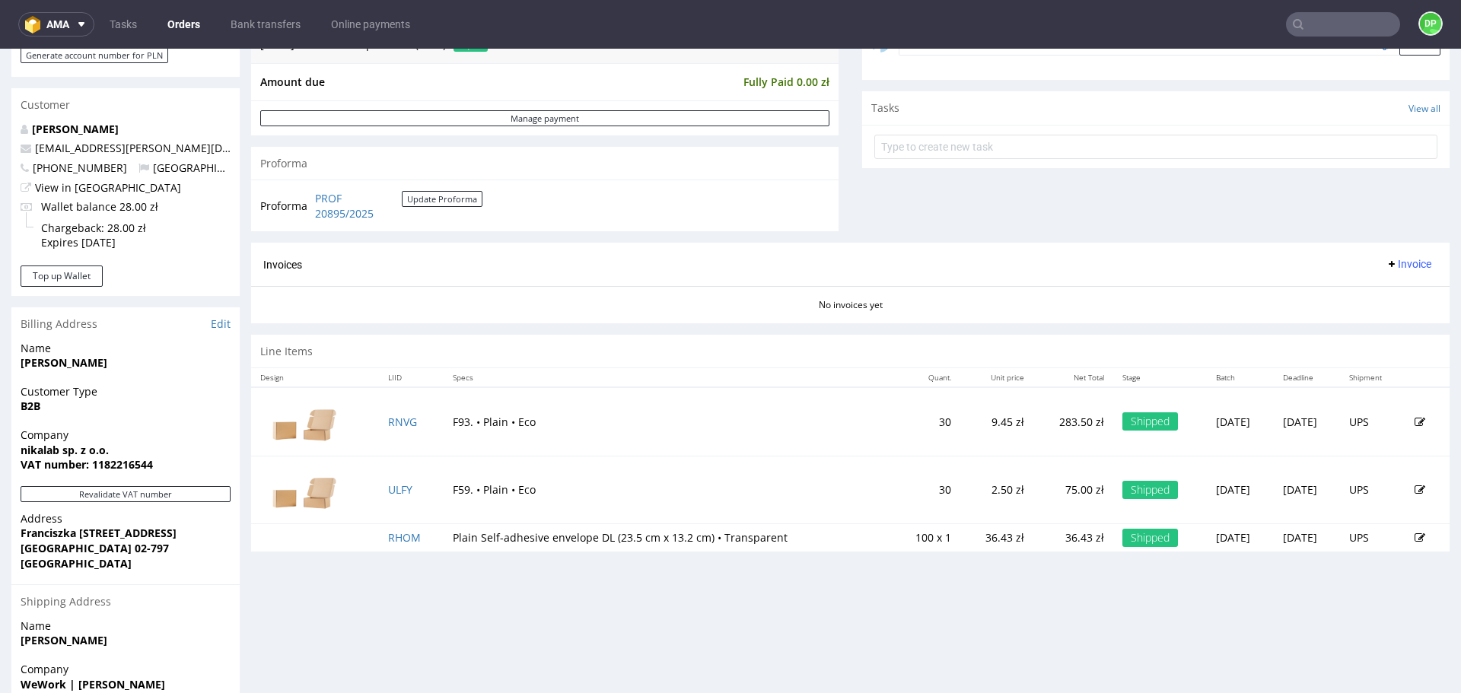
scroll to position [651, 0]
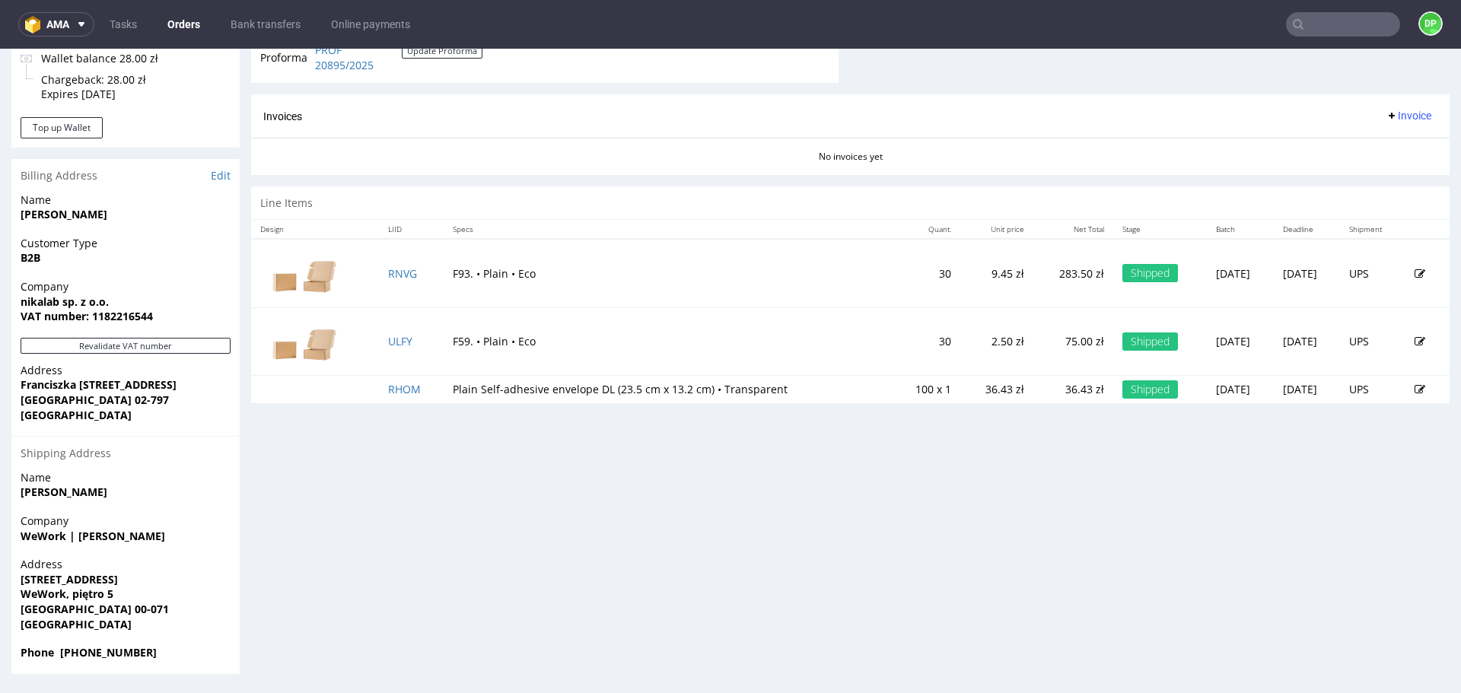
drag, startPoint x: 396, startPoint y: 351, endPoint x: 344, endPoint y: 400, distance: 71.6
click at [345, 450] on div "Progress Payment Paid Mon 29 Sep Payment “Received” Email Sent Mon 29 Sep 13:36…" at bounding box center [850, 60] width 1198 height 1227
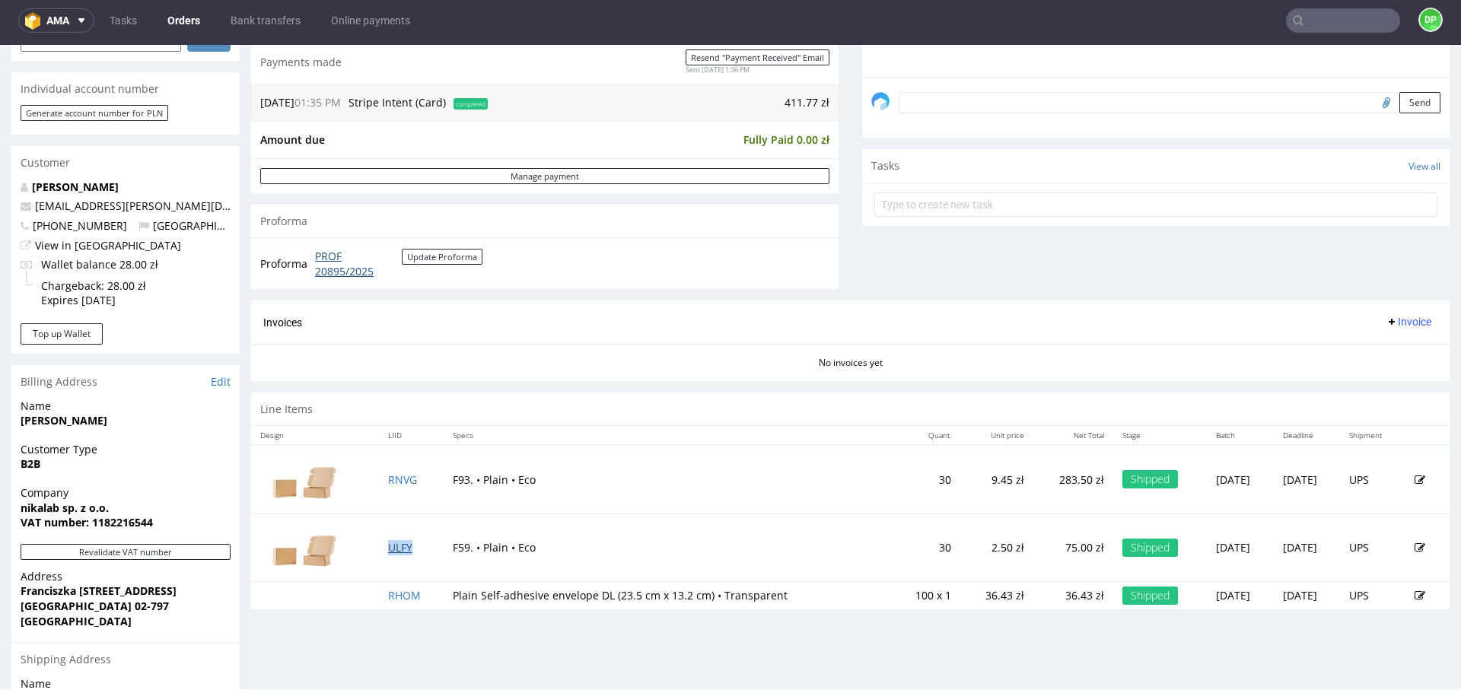
scroll to position [423, 0]
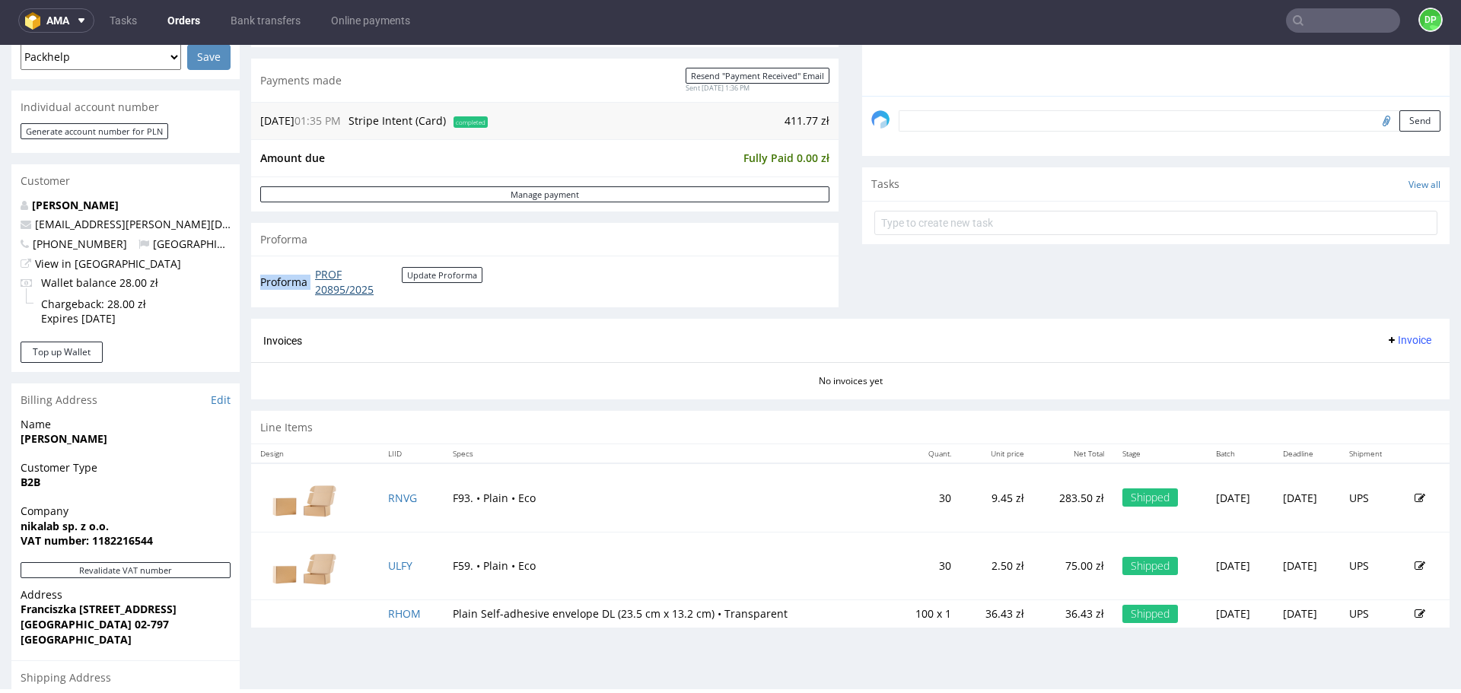
drag, startPoint x: 410, startPoint y: 299, endPoint x: 317, endPoint y: 280, distance: 95.5
click at [317, 280] on div "Proforma PROF 20895/2025 Update Proforma" at bounding box center [544, 282] width 587 height 52
copy tbody "Proforma"
click at [1386, 337] on span "Invoice" at bounding box center [1409, 340] width 46 height 12
click at [1345, 371] on span at bounding box center [1342, 372] width 12 height 12
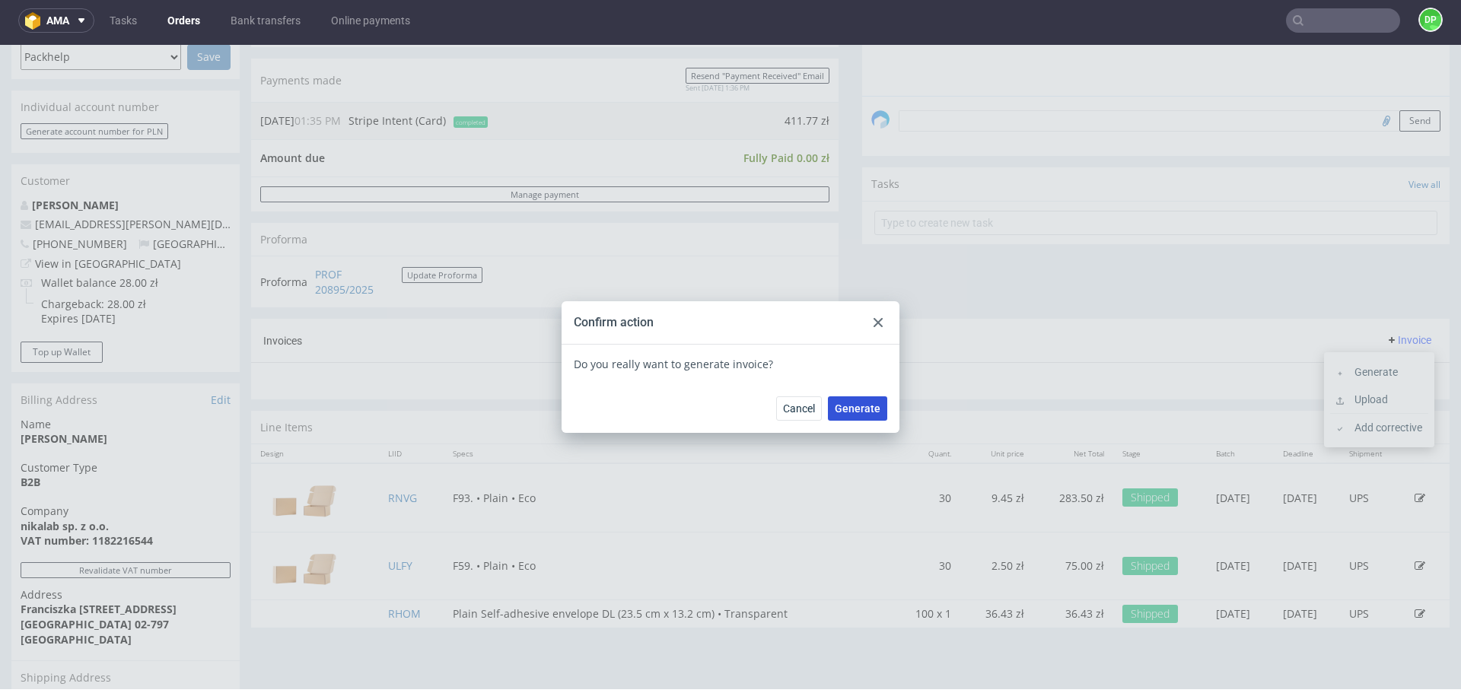
click at [851, 399] on button "Generate" at bounding box center [857, 408] width 59 height 24
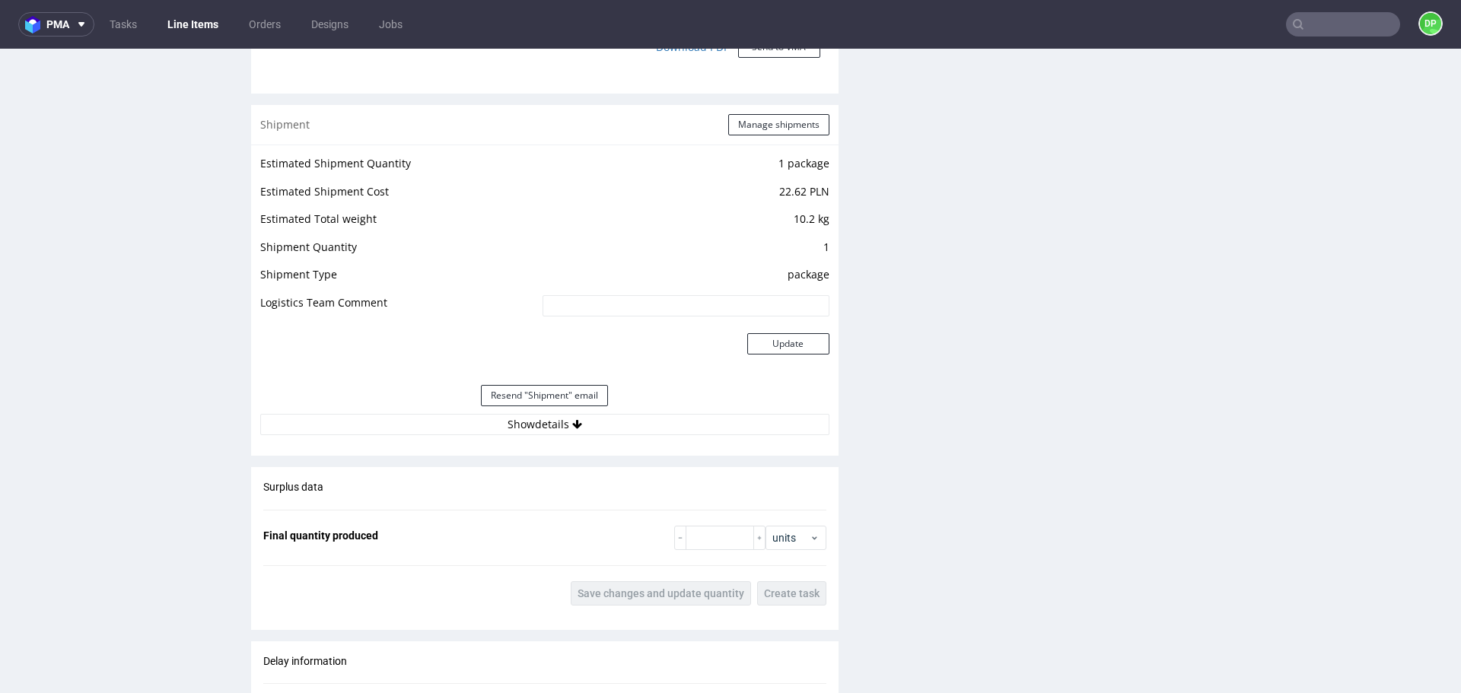
scroll to position [1522, 0]
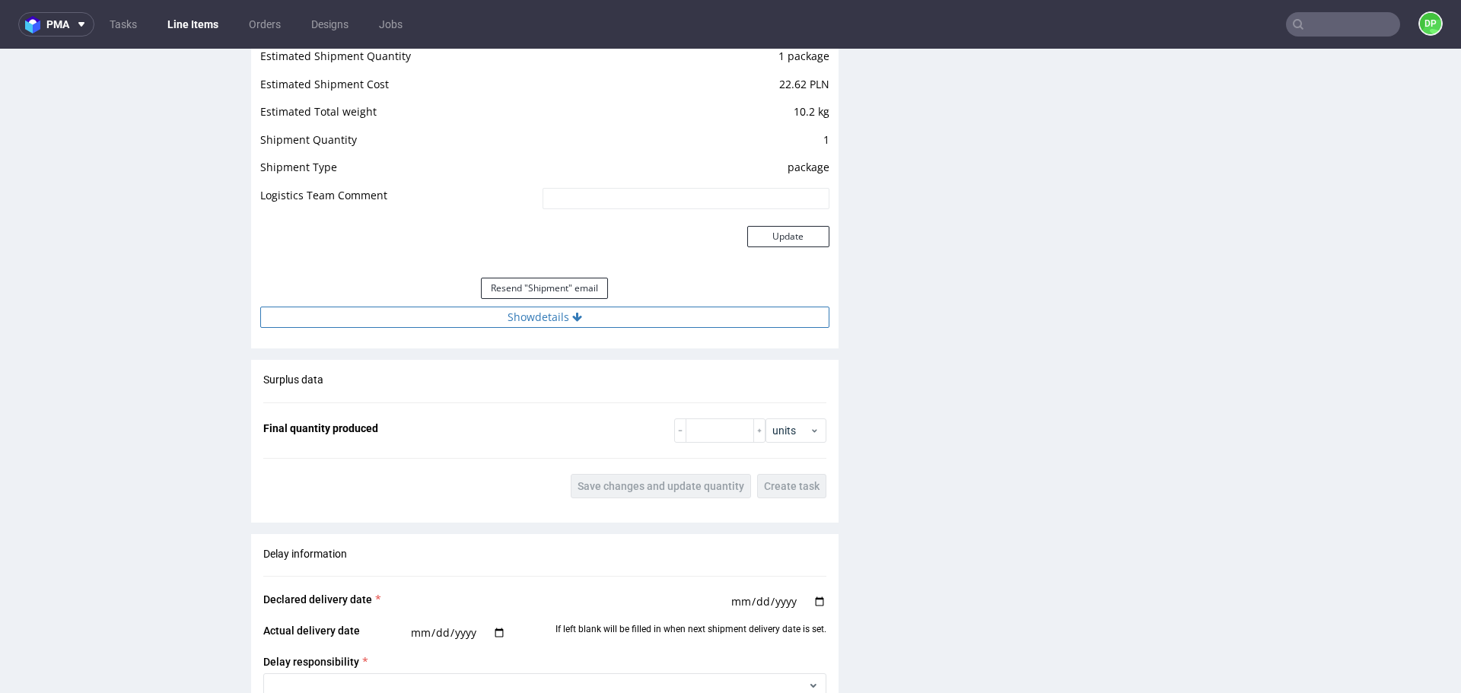
click at [455, 321] on button "Show details" at bounding box center [544, 317] width 569 height 21
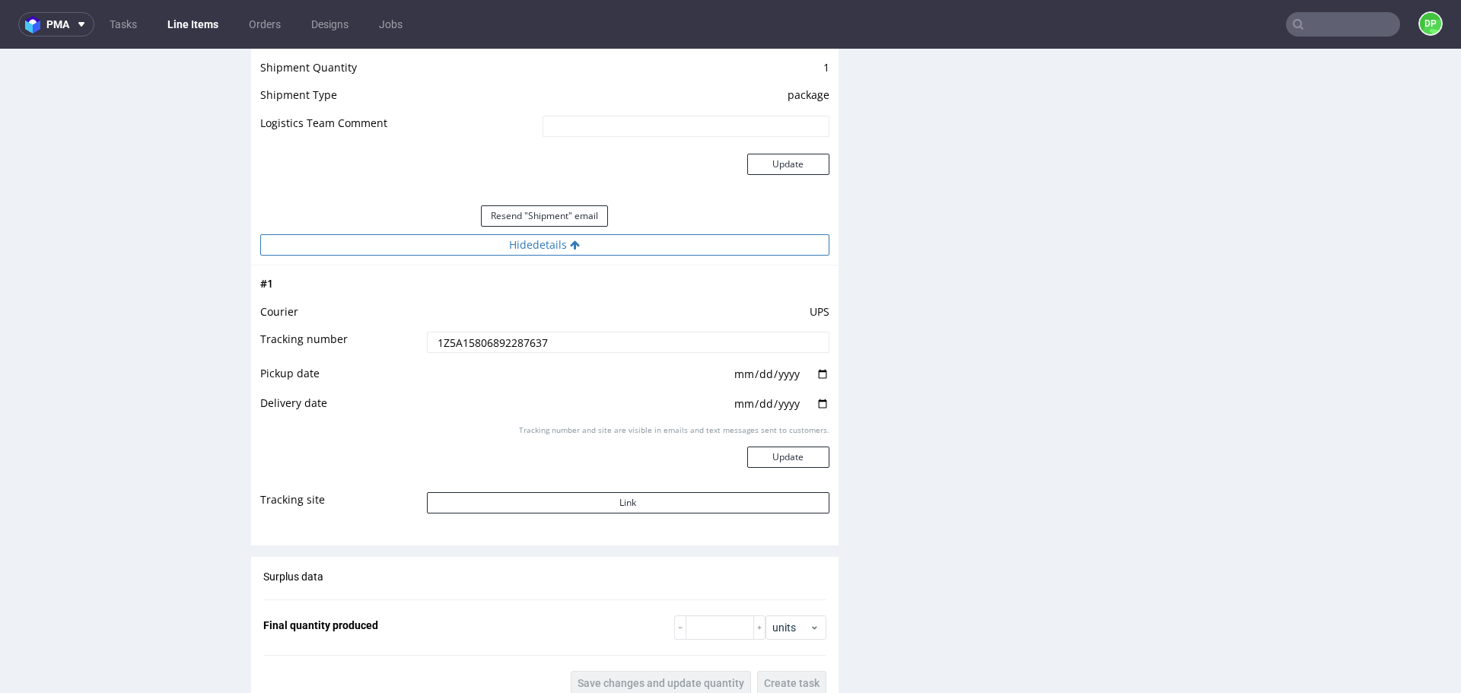
scroll to position [1598, 0]
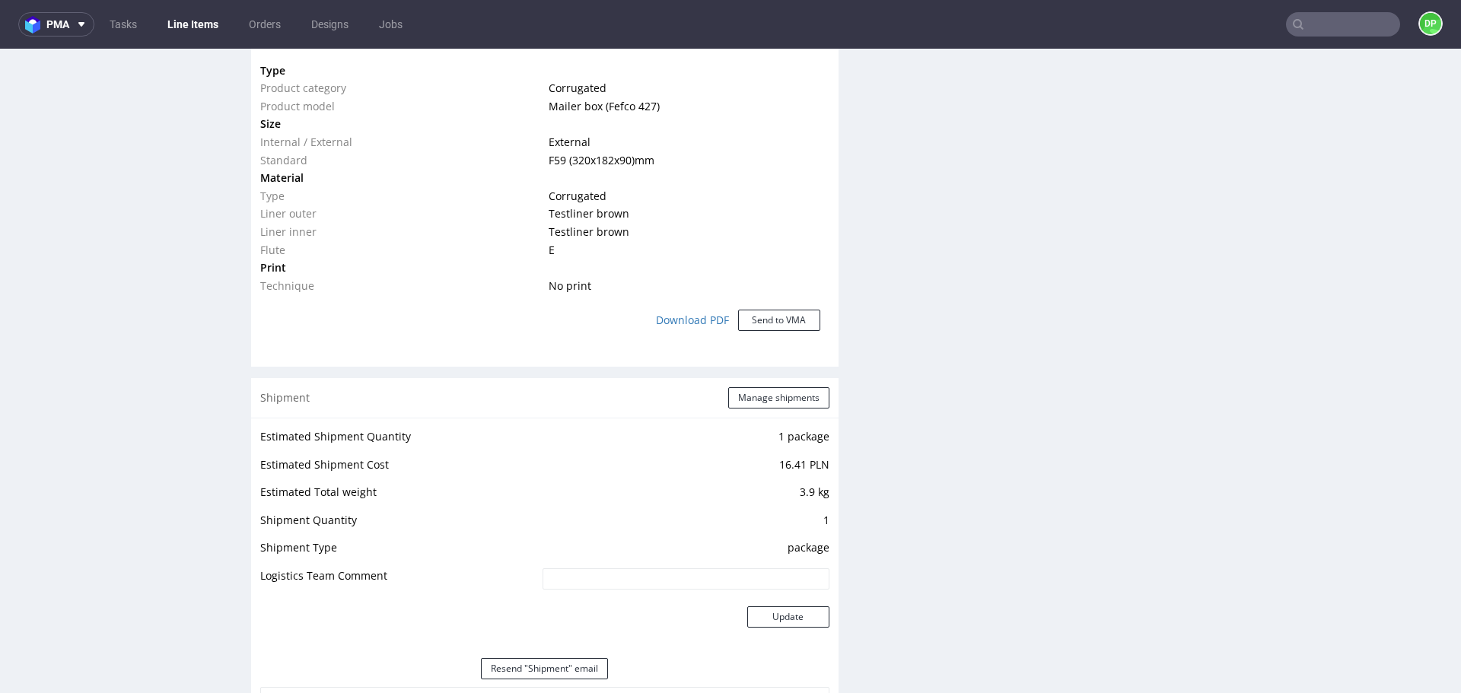
scroll to position [1522, 0]
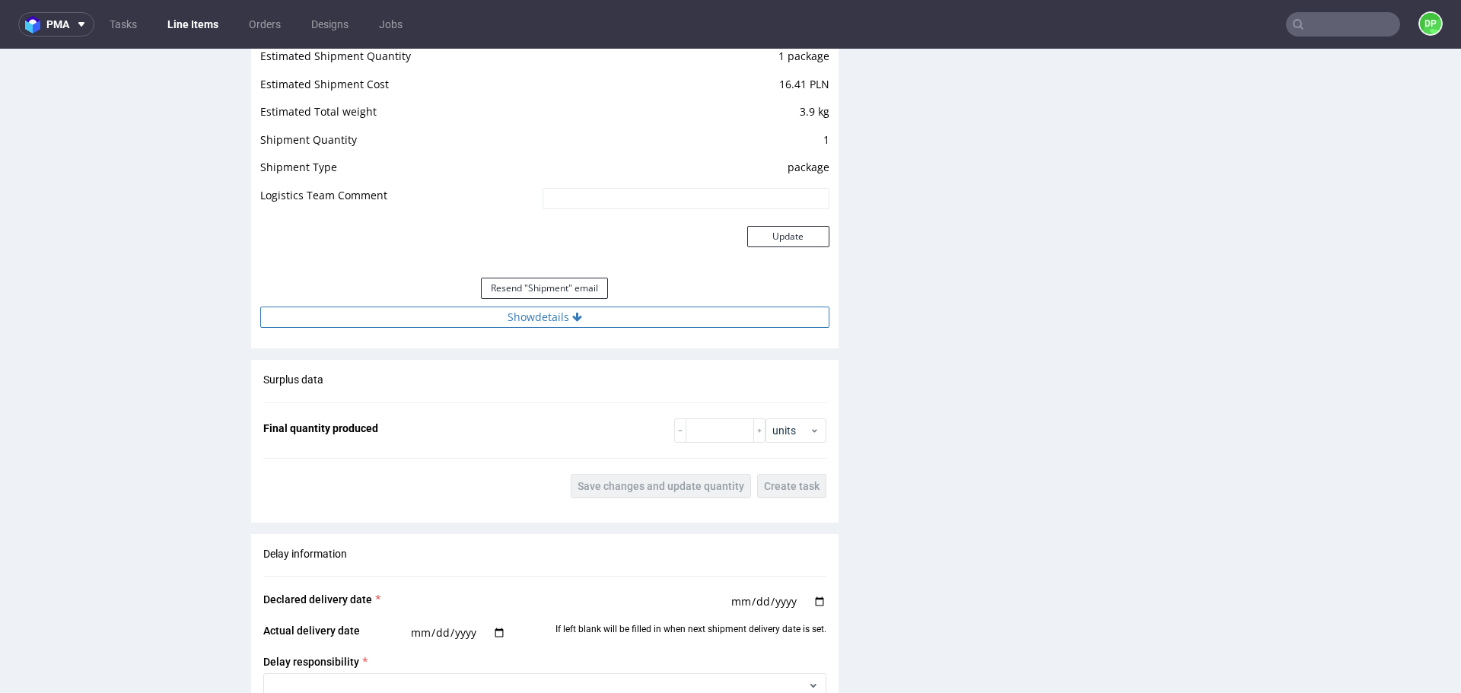
click at [466, 321] on button "Show details" at bounding box center [544, 317] width 569 height 21
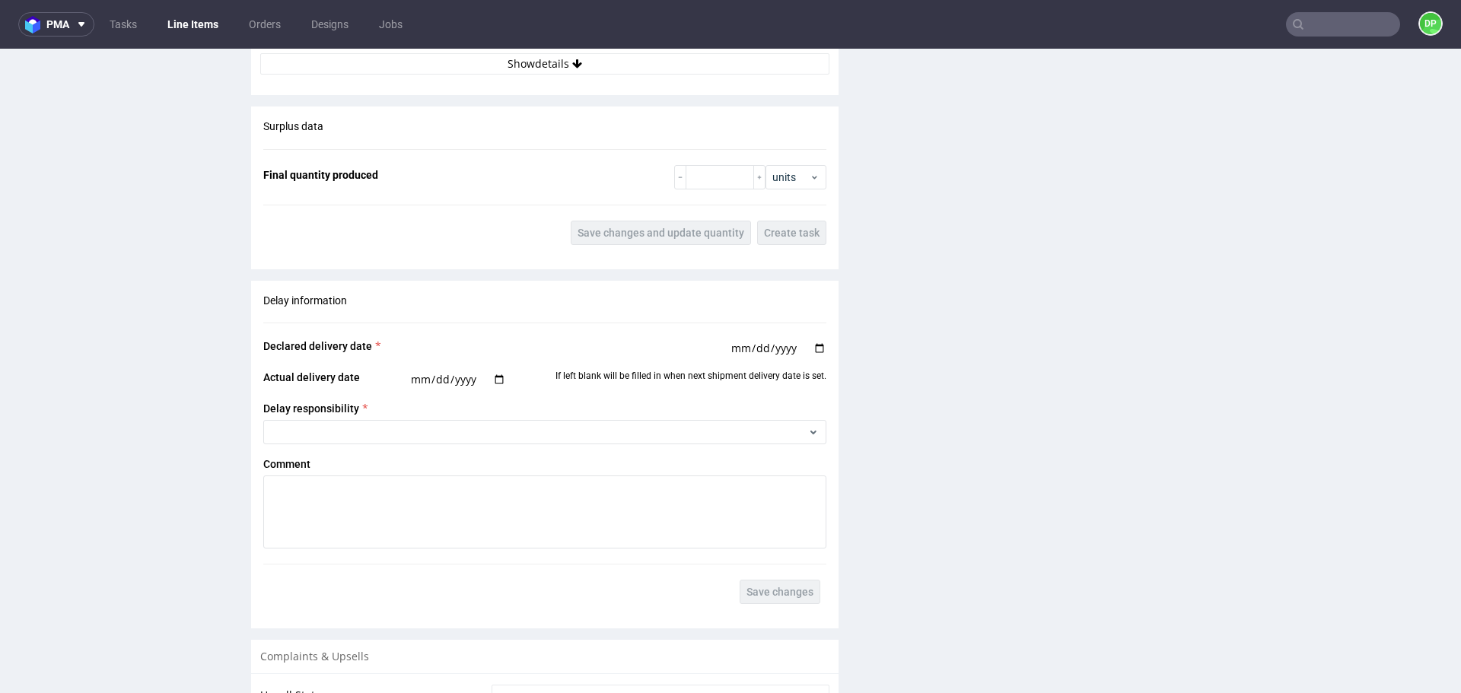
scroll to position [1446, 0]
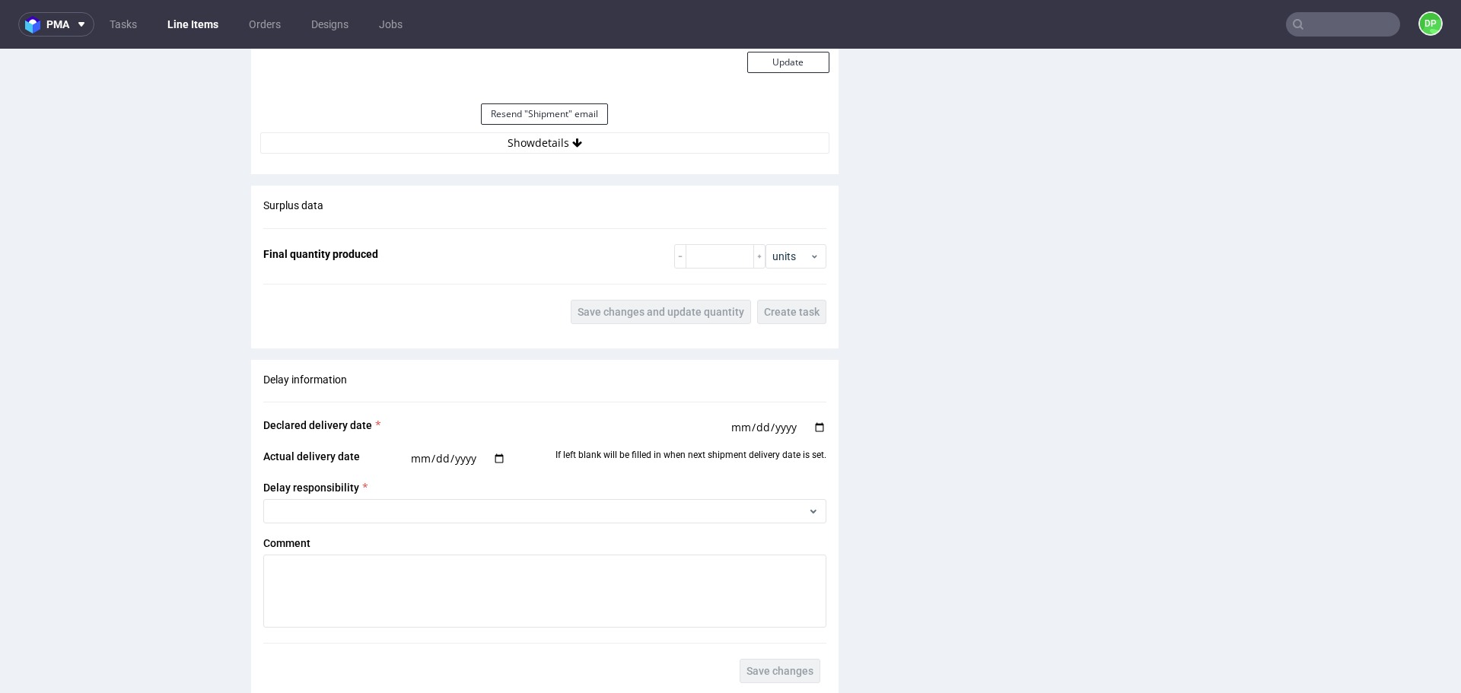
click at [564, 155] on div "Estimated Shipment Quantity Unknown Estimated Shipment Cost Unknown Estimated T…" at bounding box center [544, 13] width 587 height 300
click at [572, 143] on icon at bounding box center [577, 143] width 10 height 11
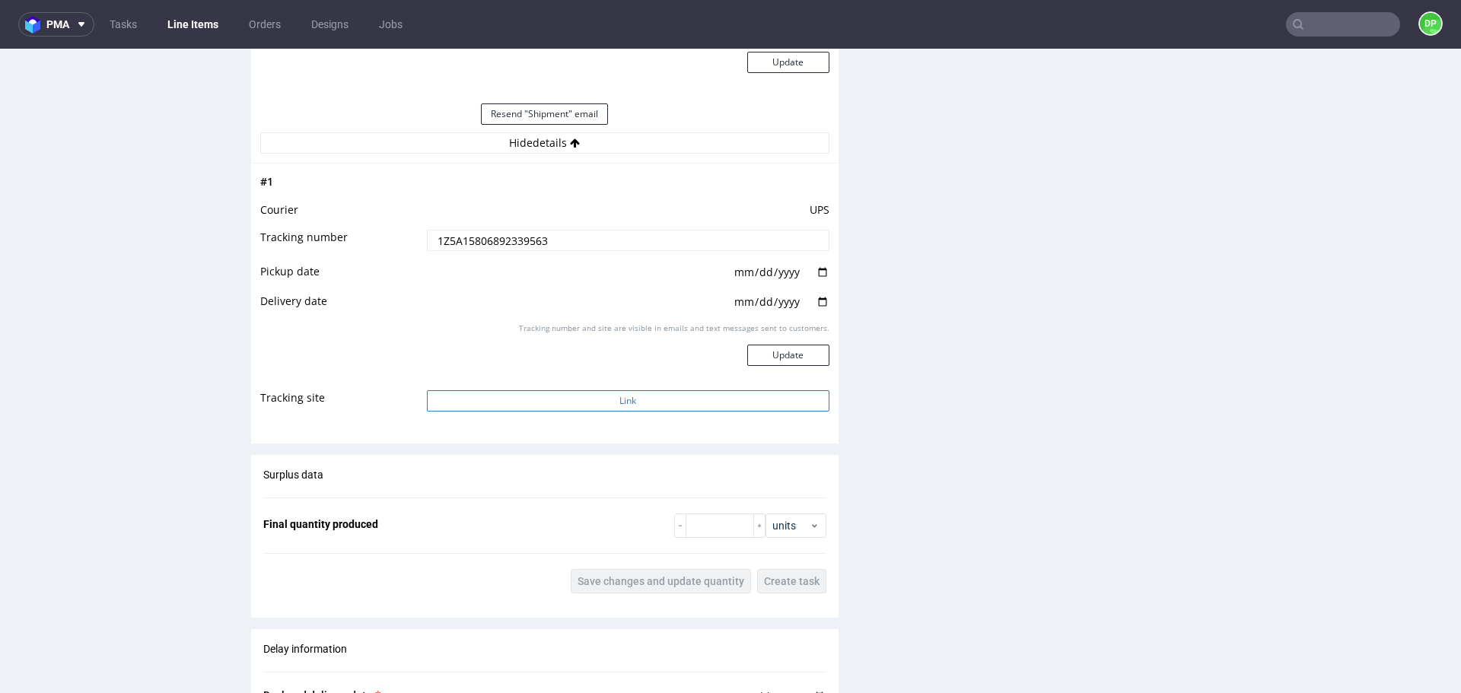
click at [517, 397] on button "Link" at bounding box center [628, 400] width 403 height 21
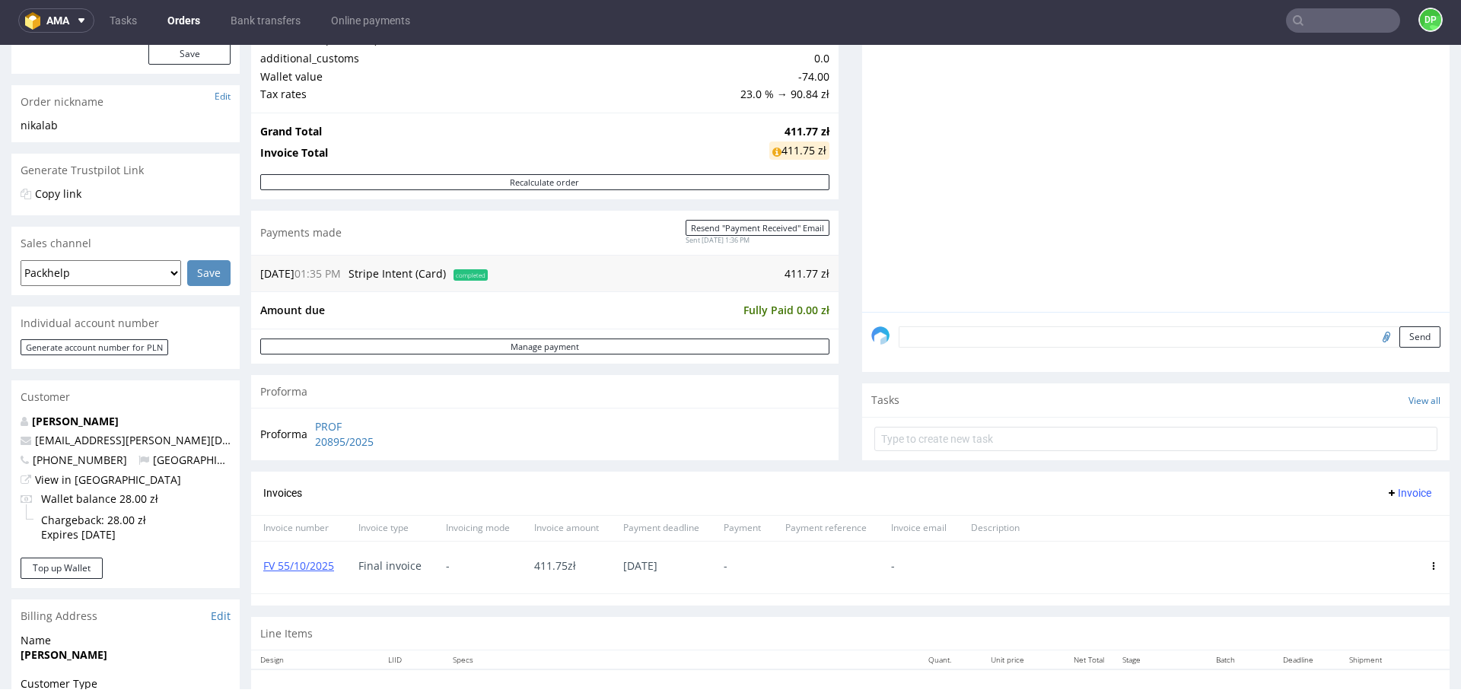
scroll to position [152, 0]
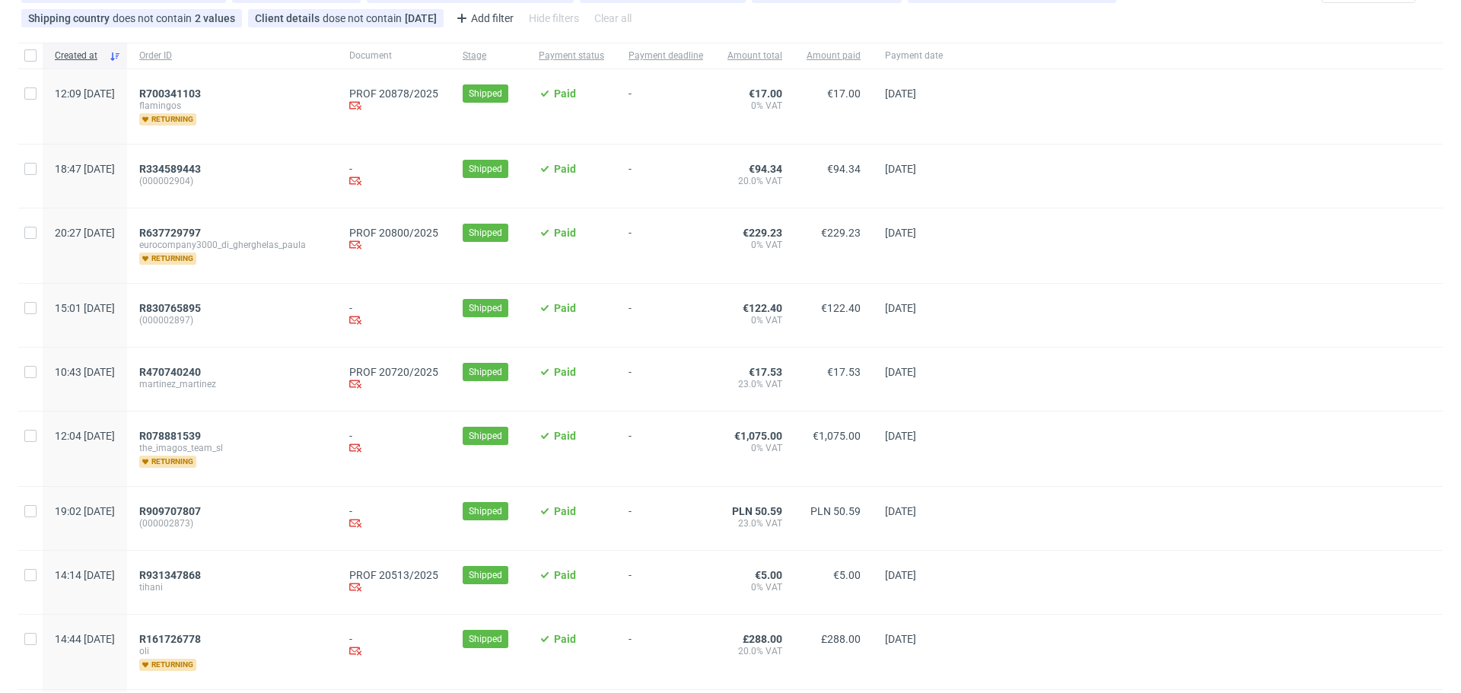
scroll to position [152, 0]
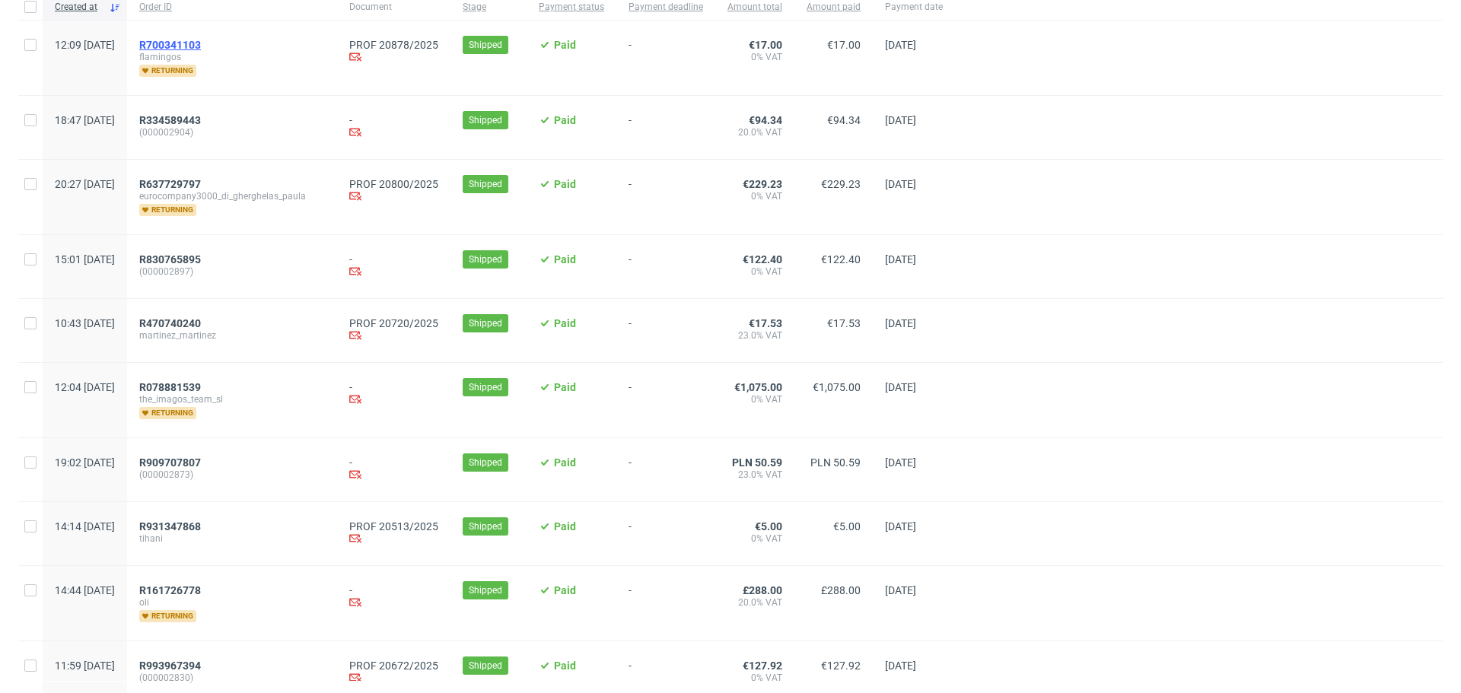
click at [201, 50] on span "R700341103" at bounding box center [170, 45] width 62 height 12
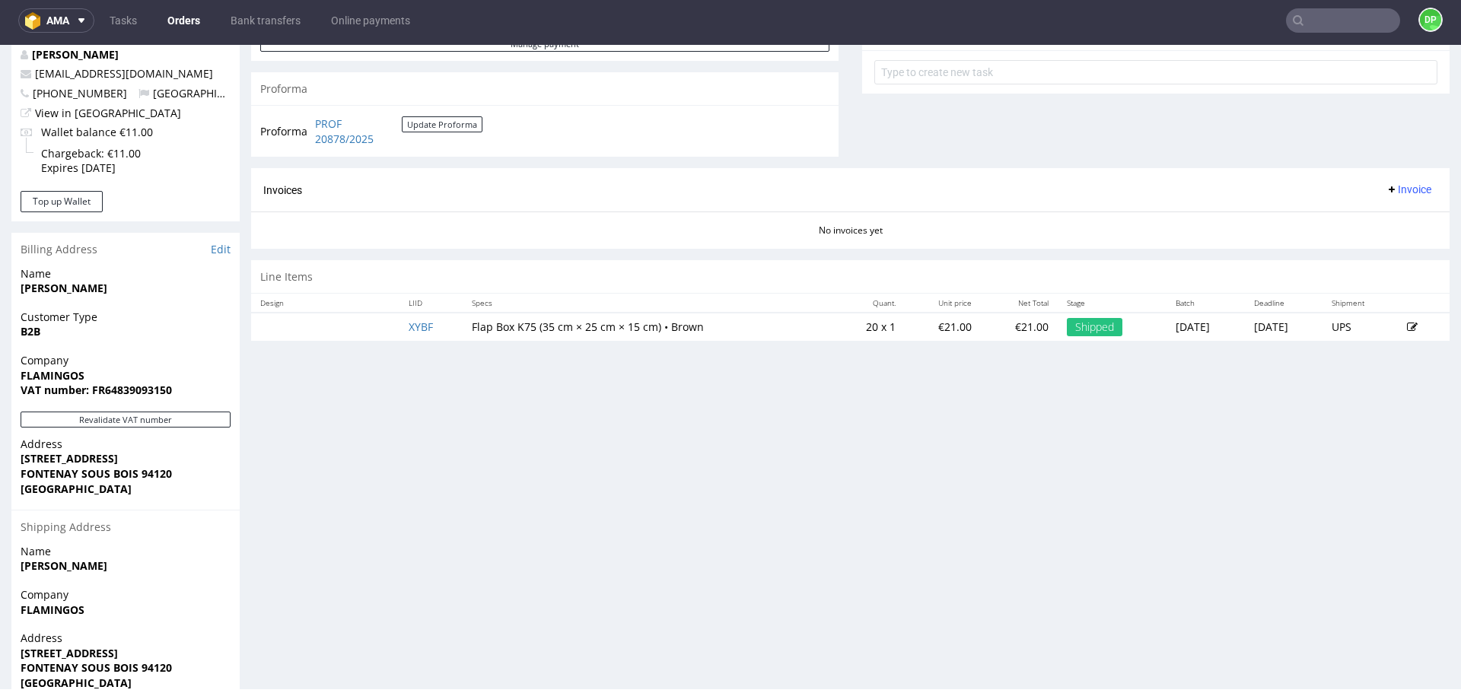
scroll to position [636, 0]
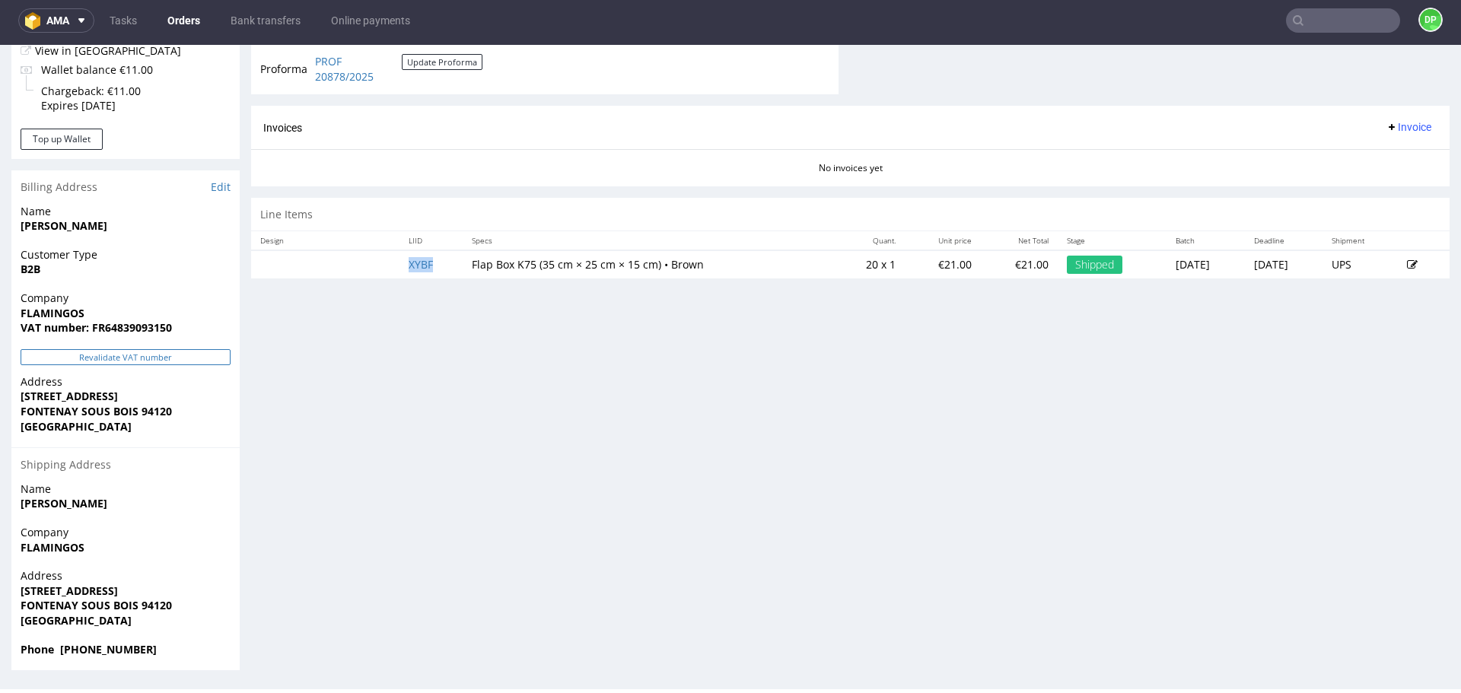
click at [79, 360] on button "Revalidate VAT number" at bounding box center [126, 357] width 210 height 16
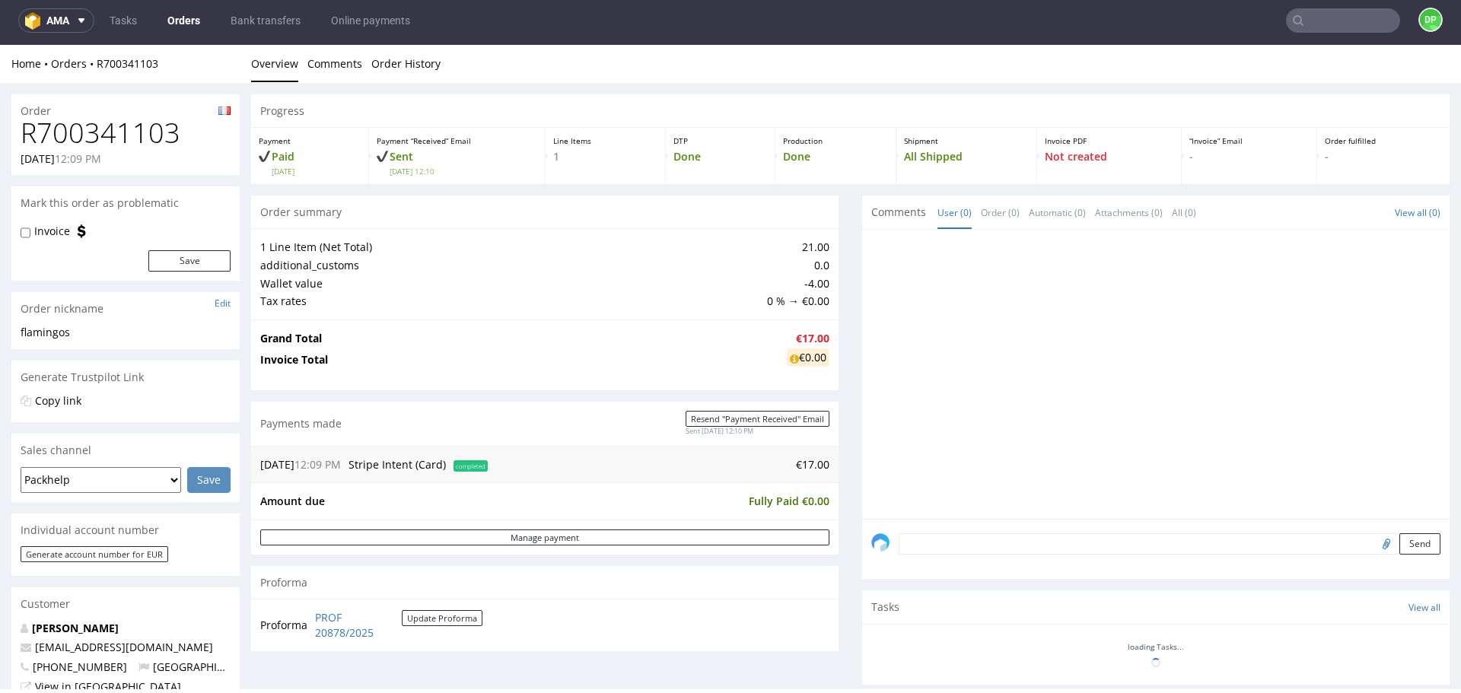
scroll to position [617, 0]
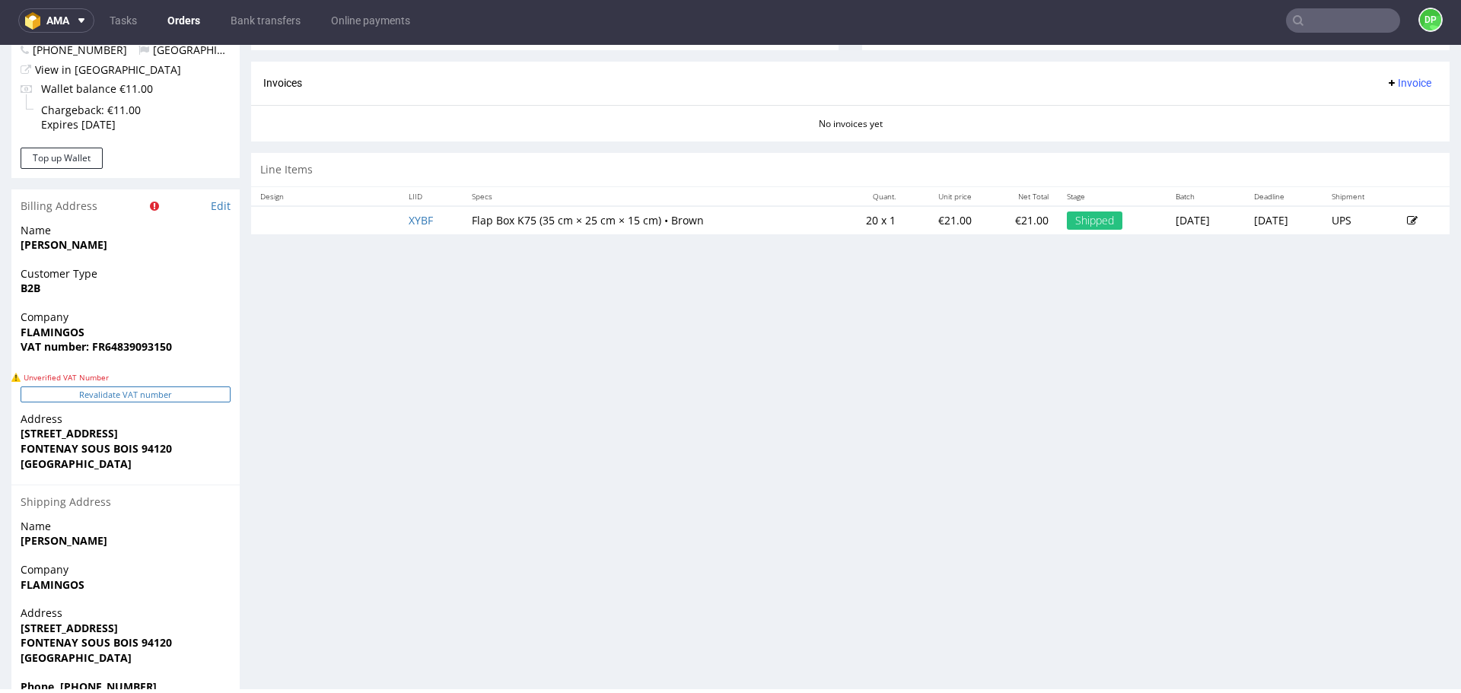
click at [109, 396] on button "Revalidate VAT number" at bounding box center [126, 395] width 210 height 16
drag, startPoint x: 170, startPoint y: 348, endPoint x: 105, endPoint y: 360, distance: 66.6
click at [105, 360] on div "Company FLAMINGOS VAT number: FR64839093150" at bounding box center [125, 339] width 228 height 59
copy strong "64839093150"
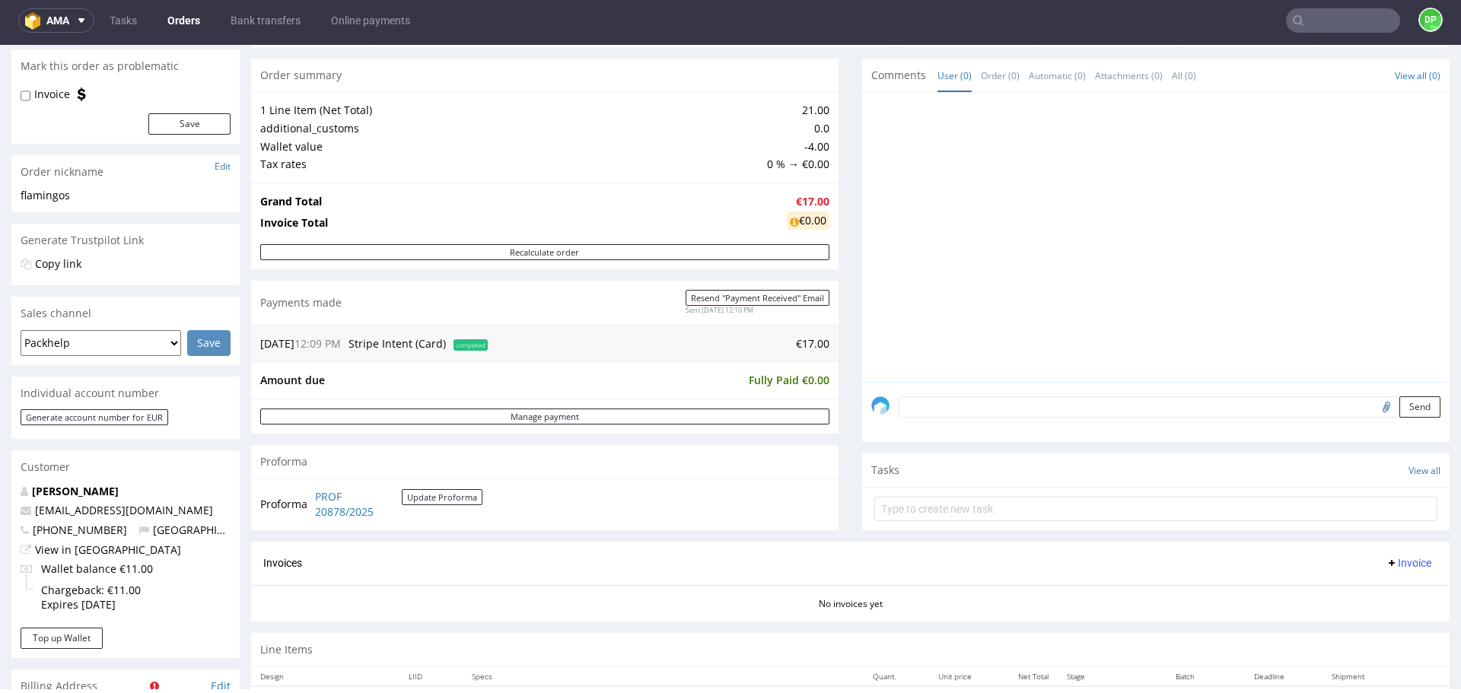
scroll to position [0, 0]
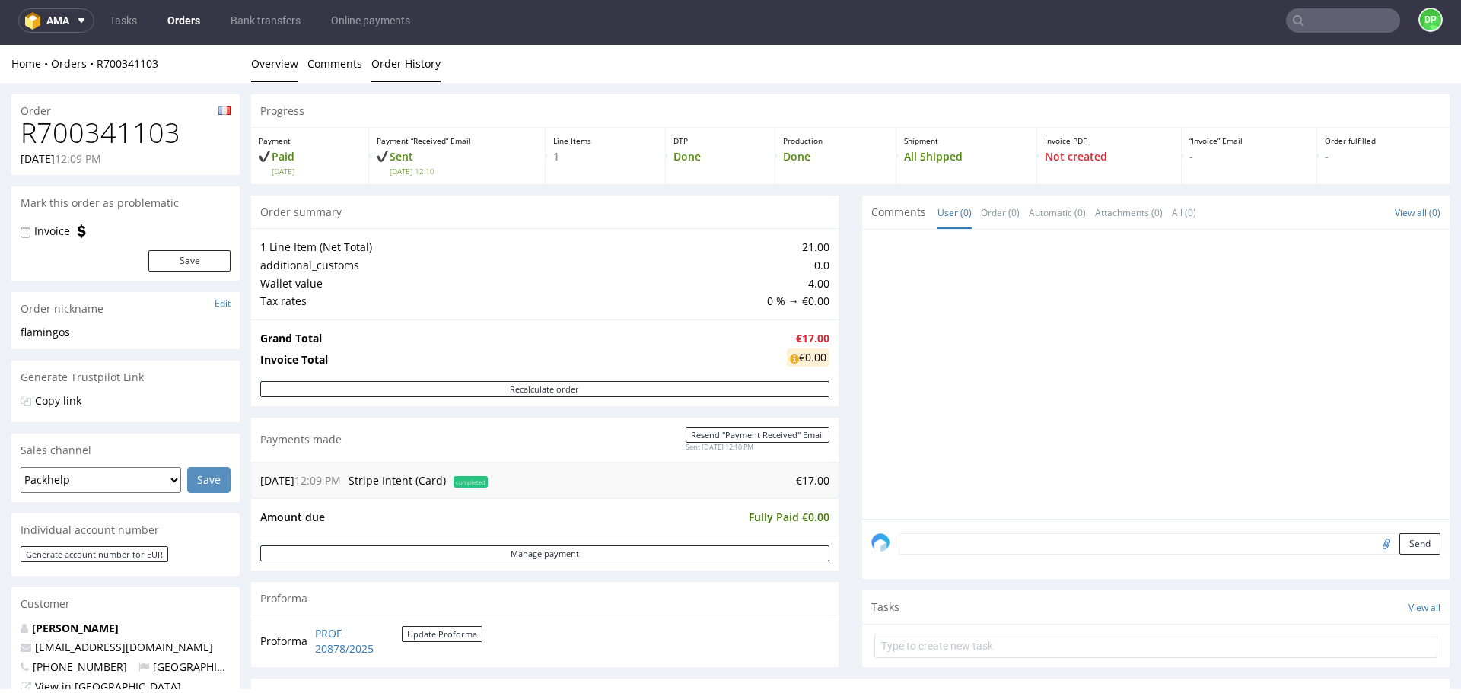
click at [399, 68] on link "Order History" at bounding box center [405, 63] width 69 height 37
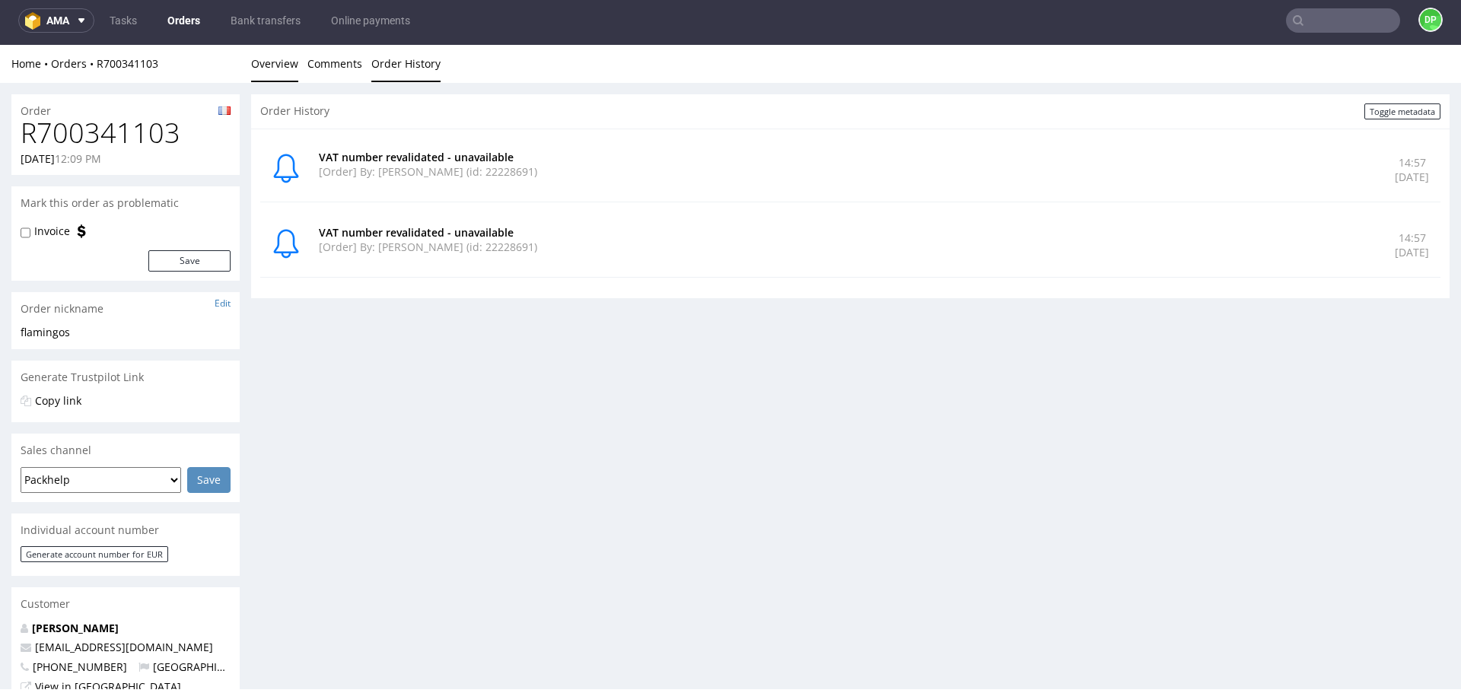
click at [269, 60] on link "Overview" at bounding box center [274, 63] width 47 height 37
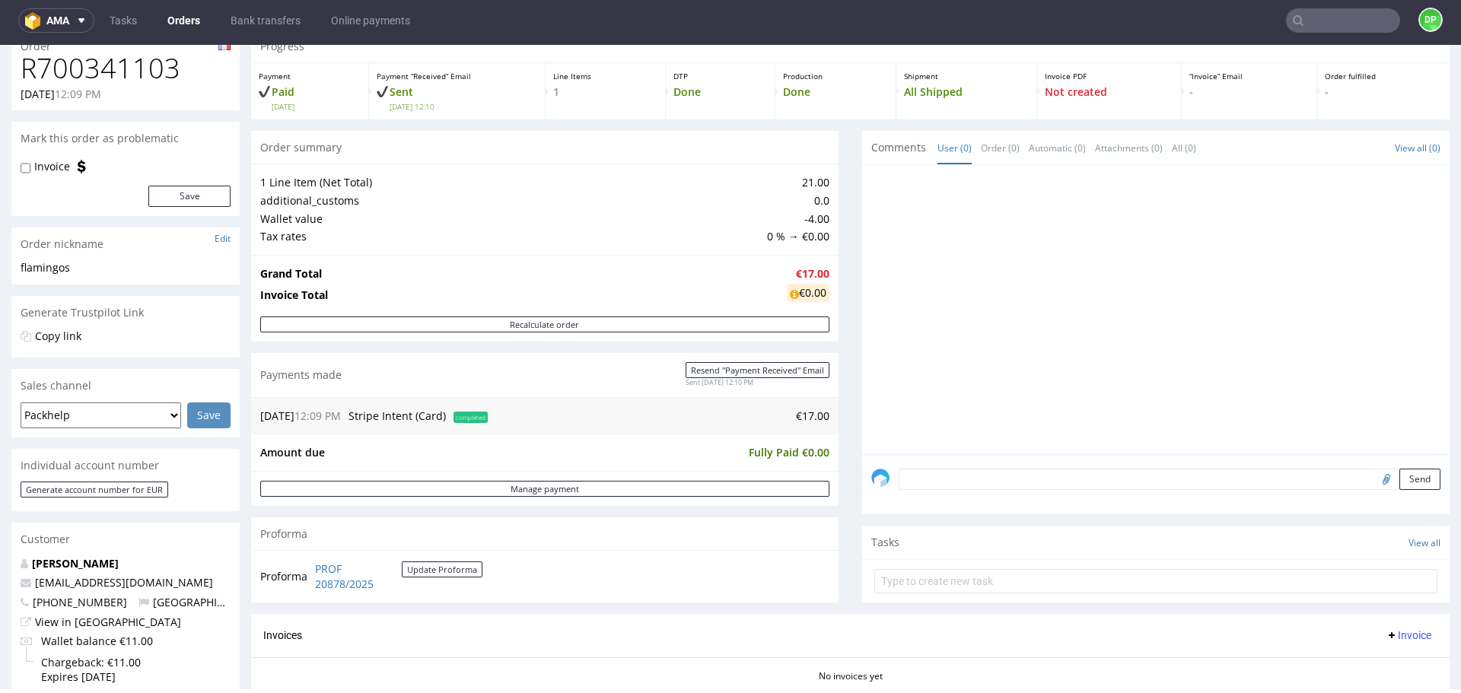
scroll to position [152, 0]
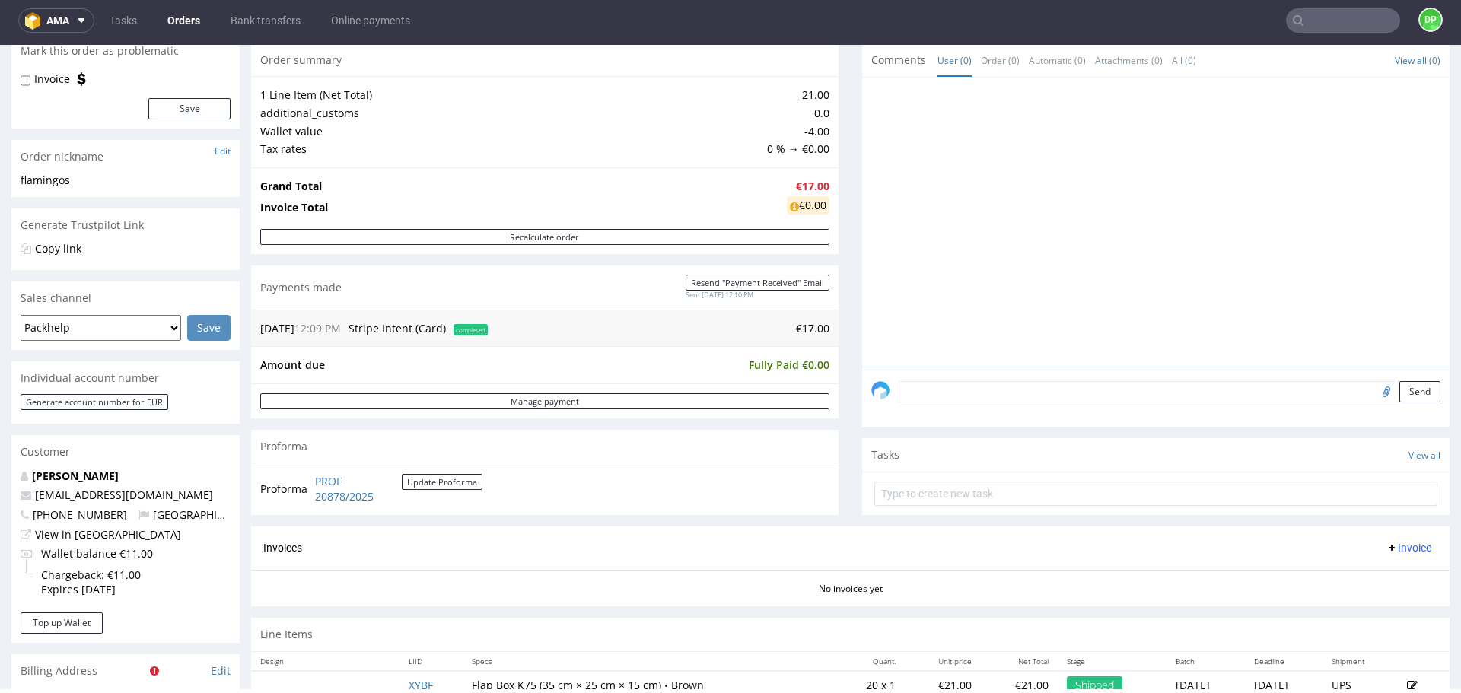
click at [1373, 391] on input "file" at bounding box center [1383, 391] width 21 height 20
type input "C:\fakepath\Zrzut ekranu 2025-10-01 145820.png"
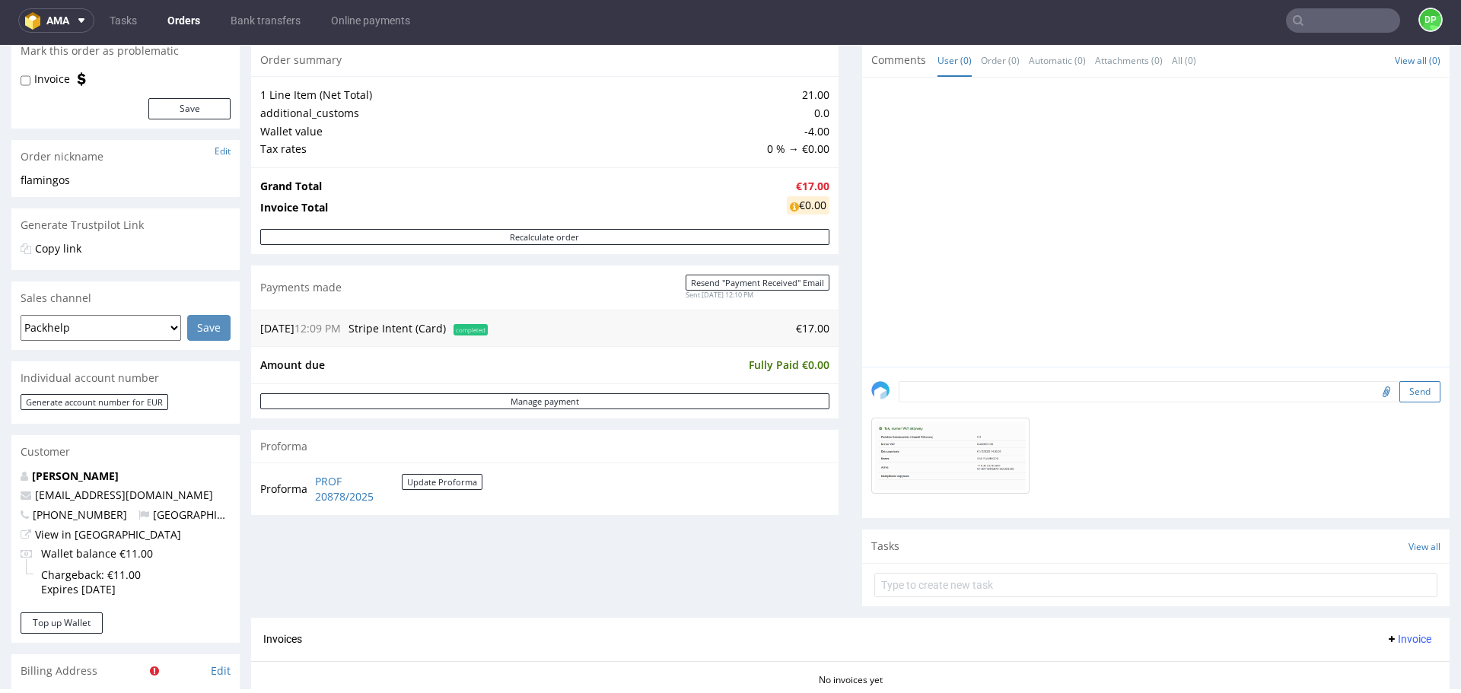
click at [1399, 398] on button "Send" at bounding box center [1419, 391] width 41 height 21
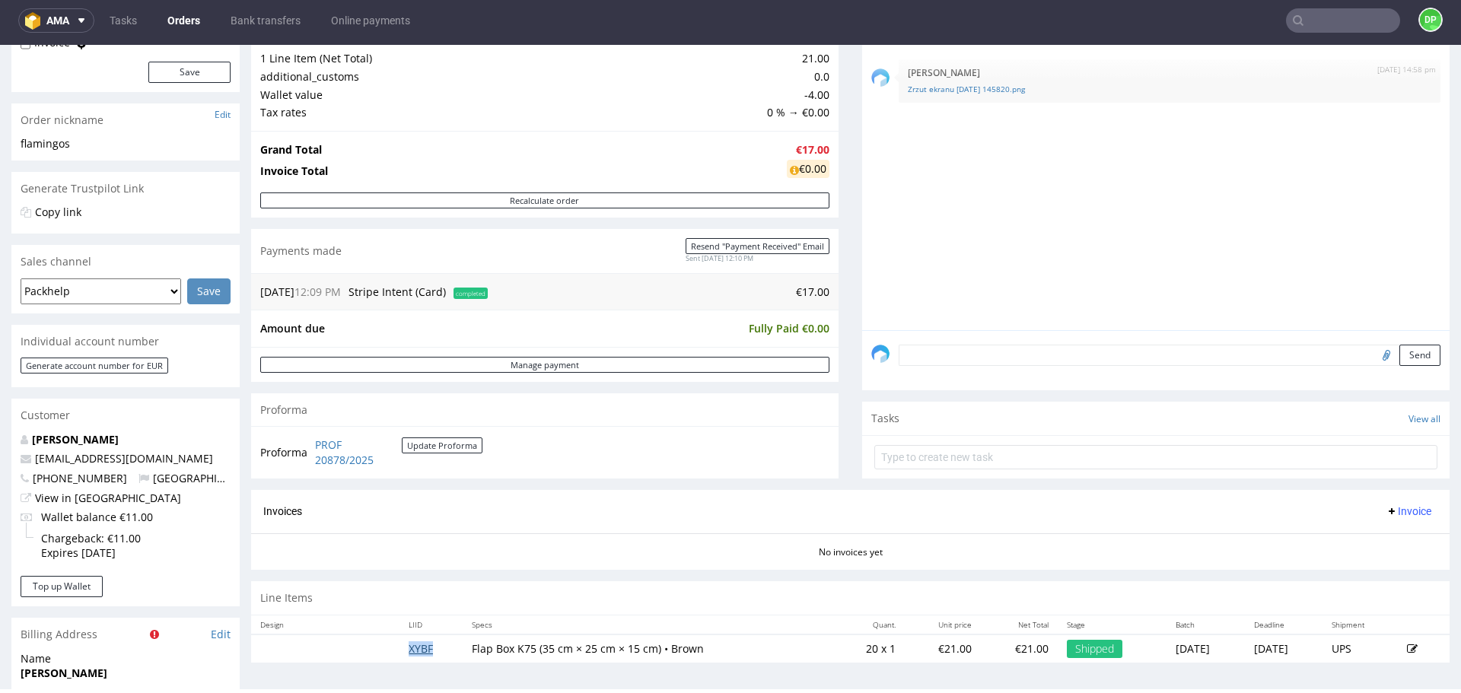
scroll to position [350, 0]
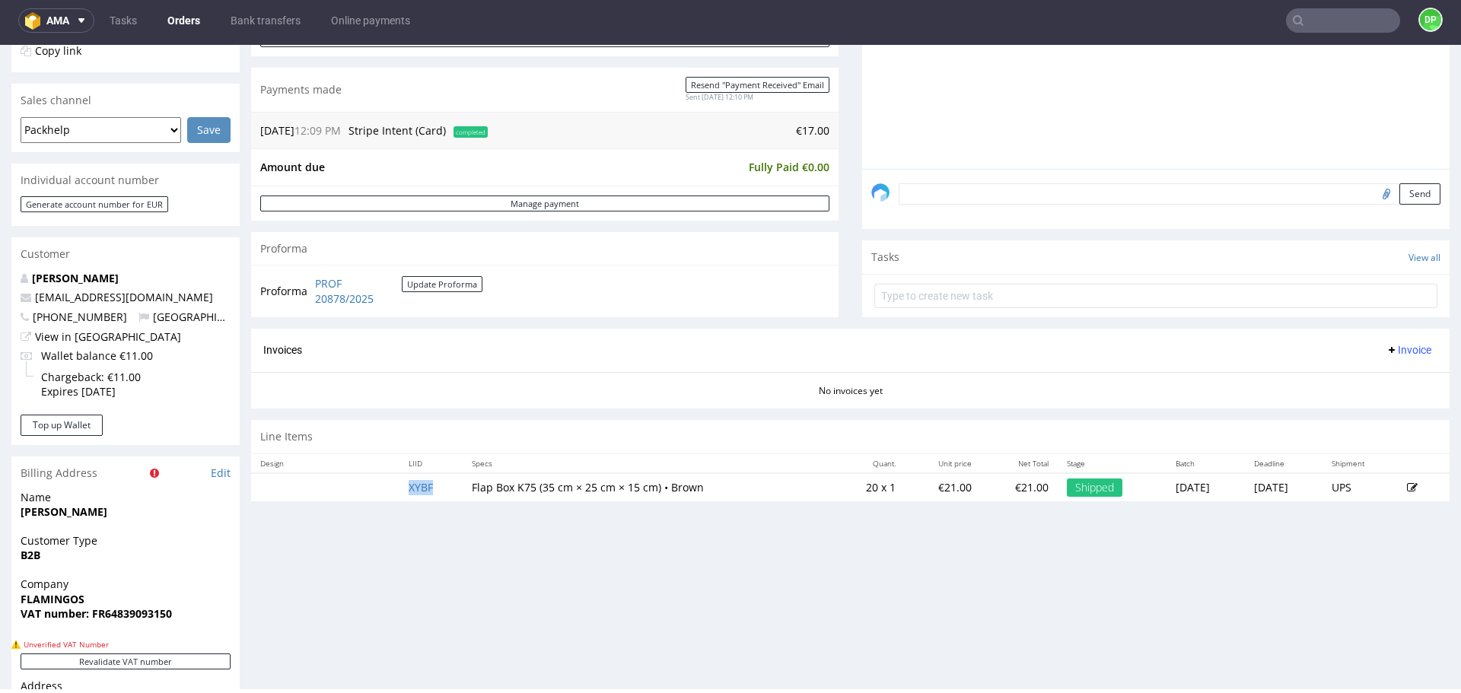
click at [1399, 345] on span "Invoice" at bounding box center [1409, 350] width 46 height 12
click at [1354, 373] on li "Generate" at bounding box center [1379, 381] width 98 height 27
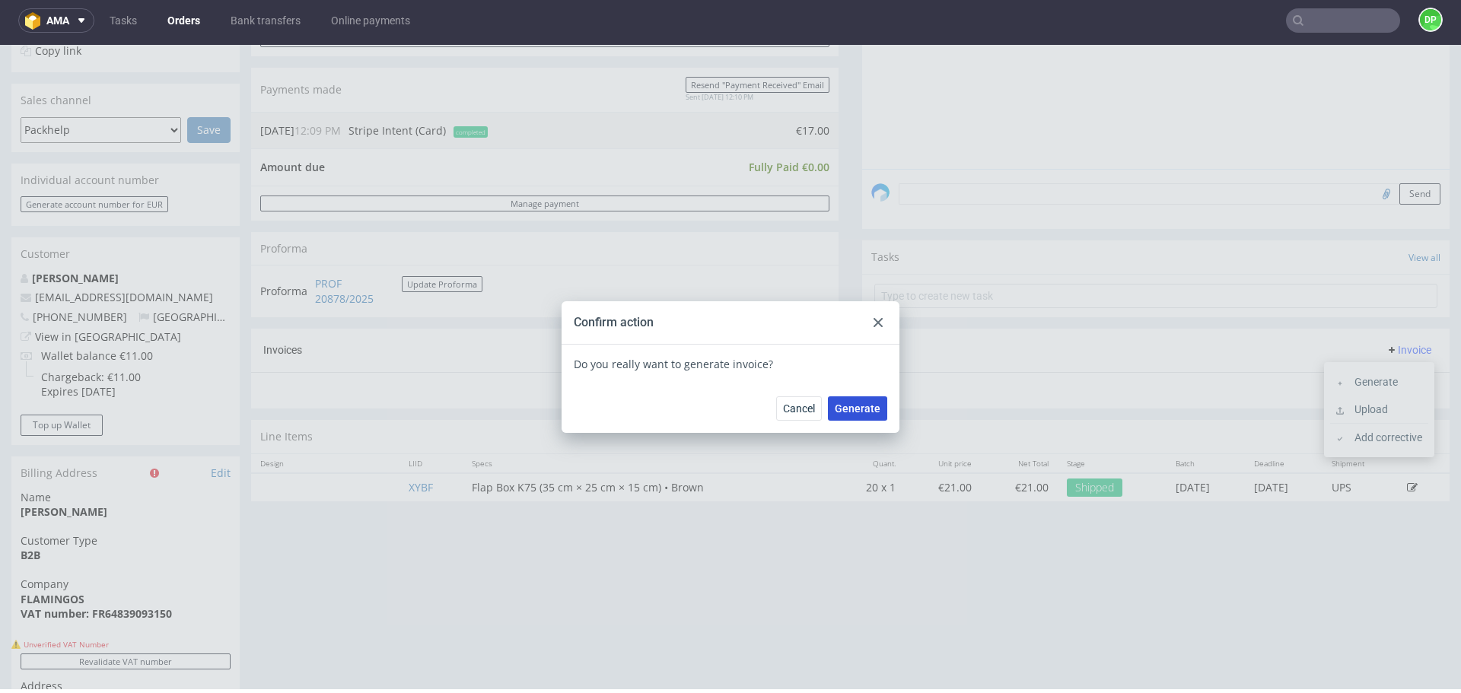
click at [845, 412] on span "Generate" at bounding box center [858, 408] width 46 height 11
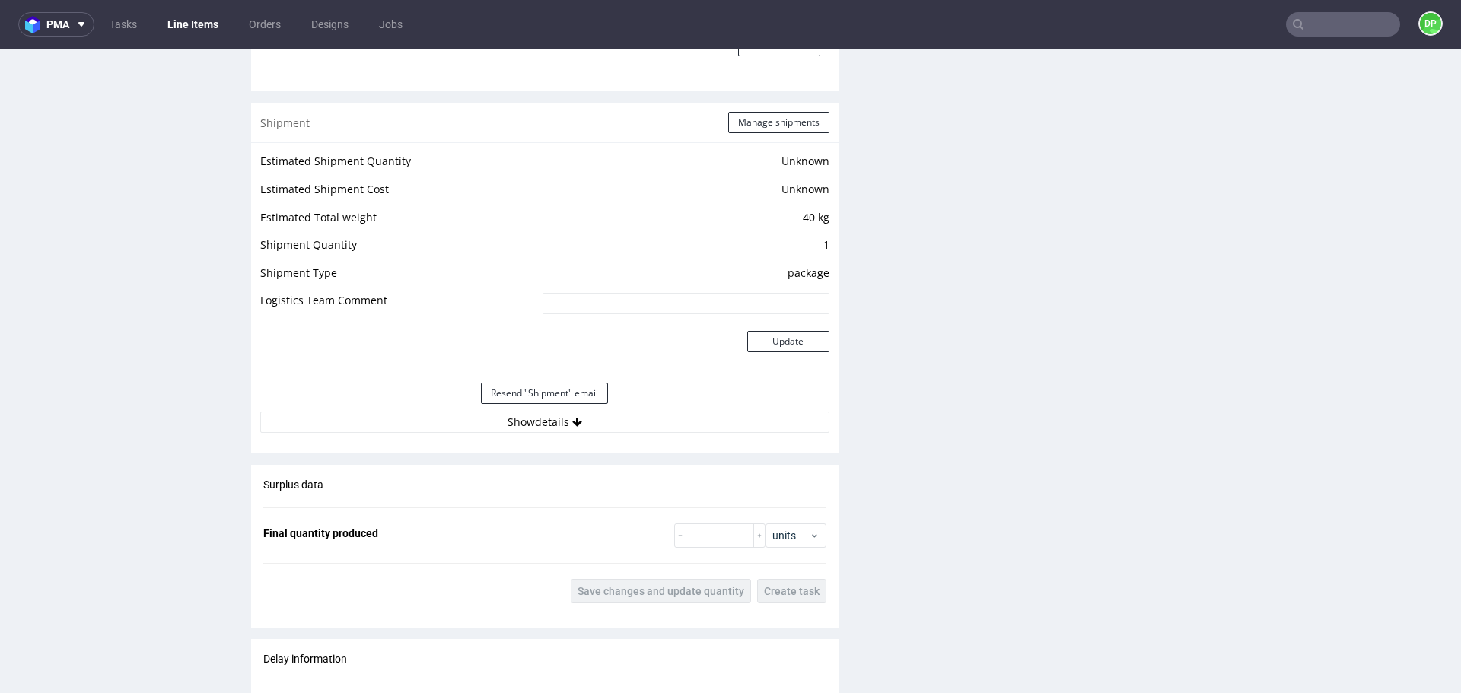
scroll to position [1446, 0]
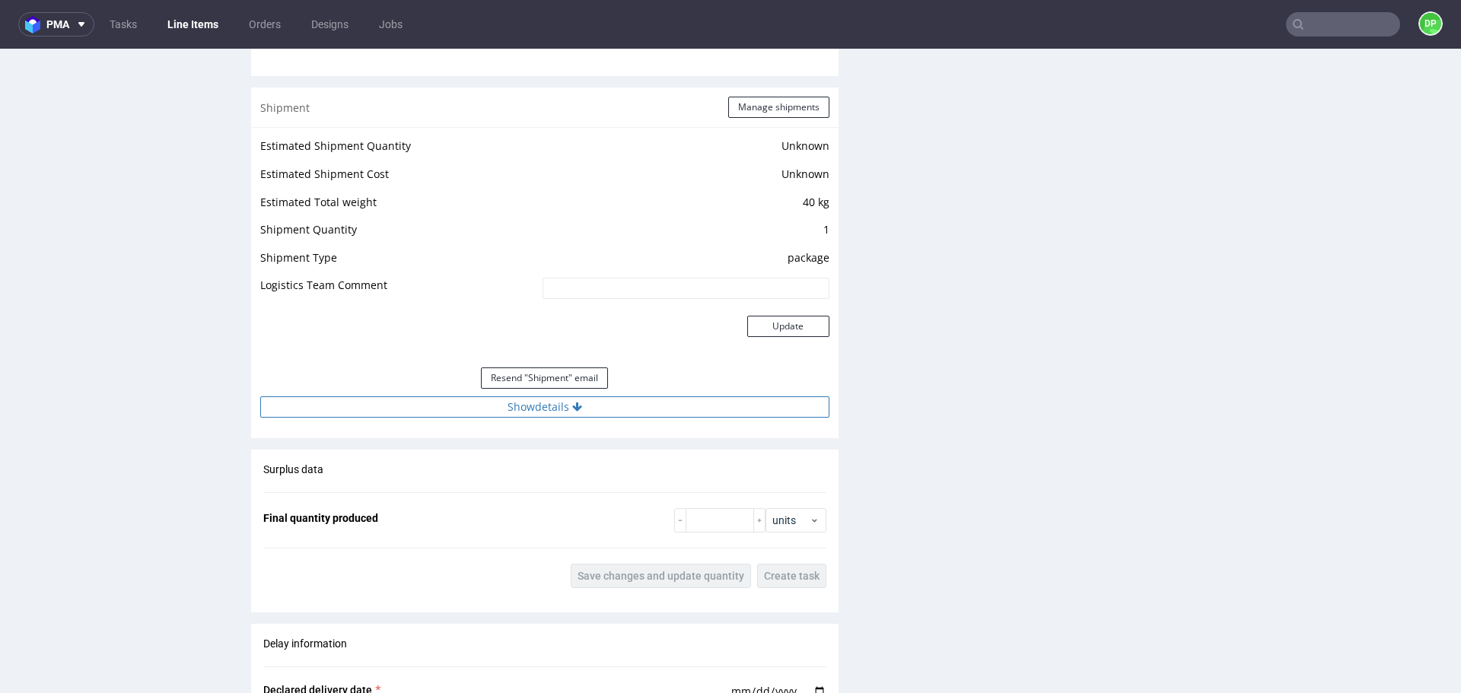
click at [520, 412] on button "Show details" at bounding box center [544, 406] width 569 height 21
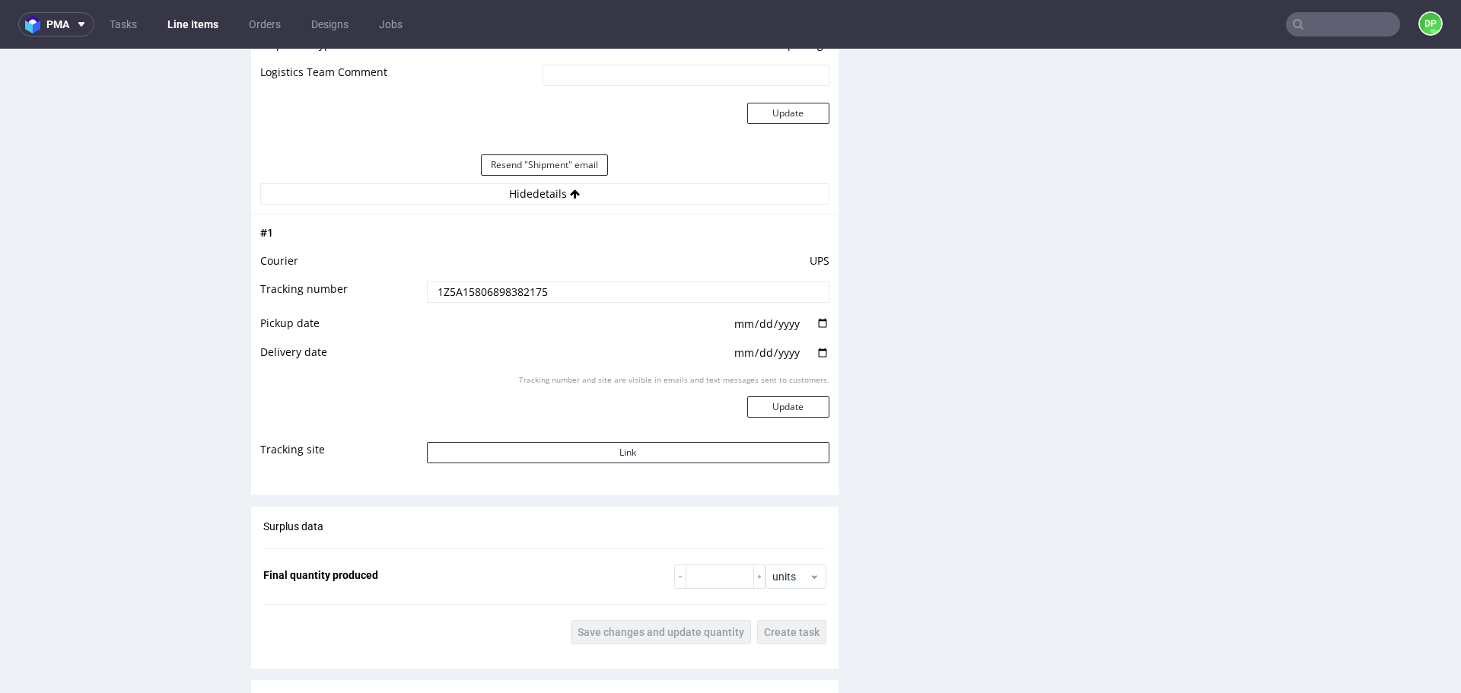
scroll to position [1674, 0]
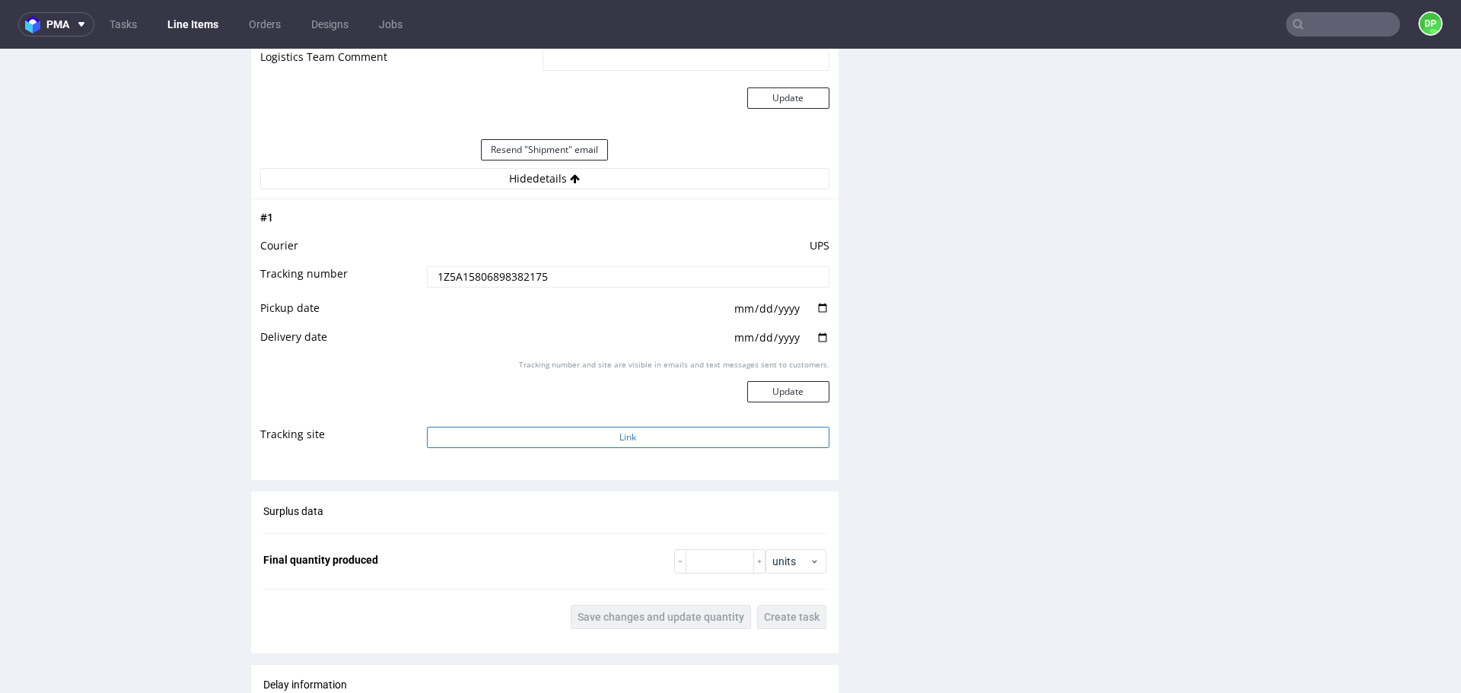
click at [520, 440] on button "Link" at bounding box center [628, 437] width 403 height 21
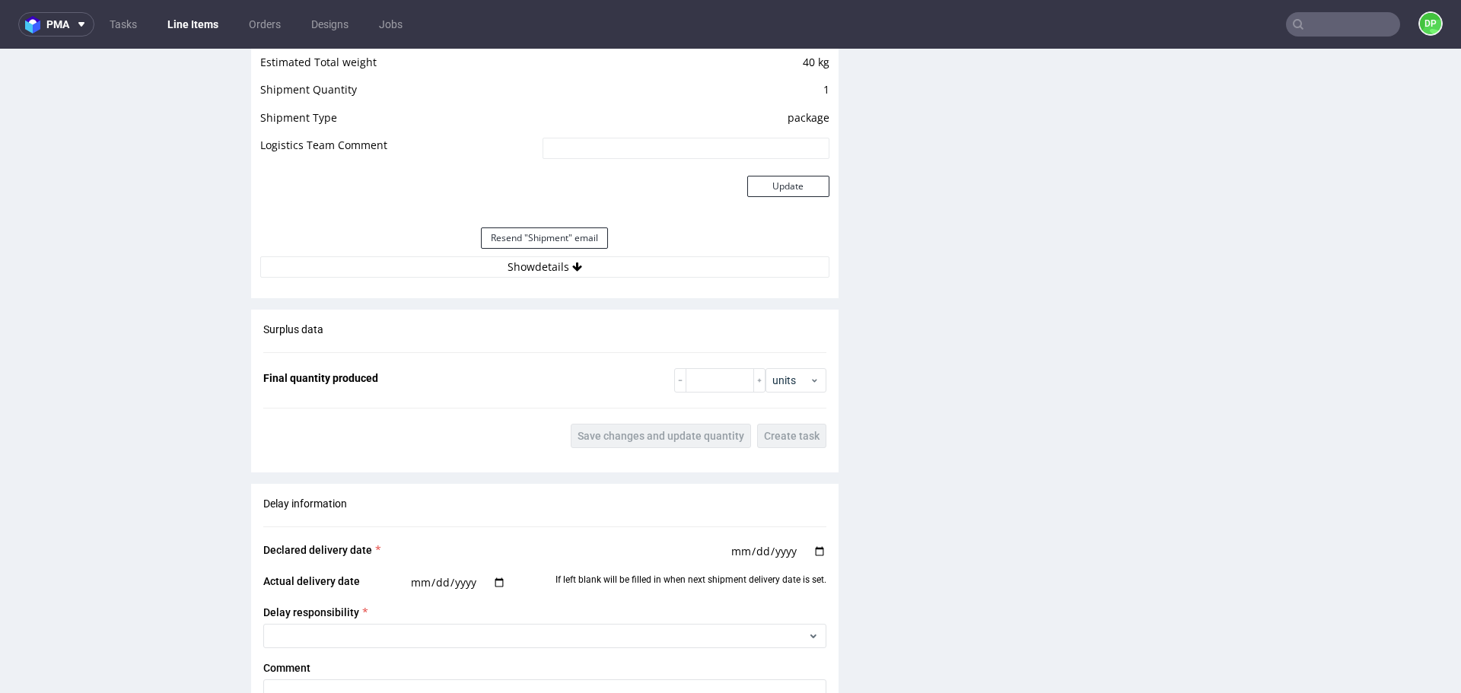
scroll to position [1598, 0]
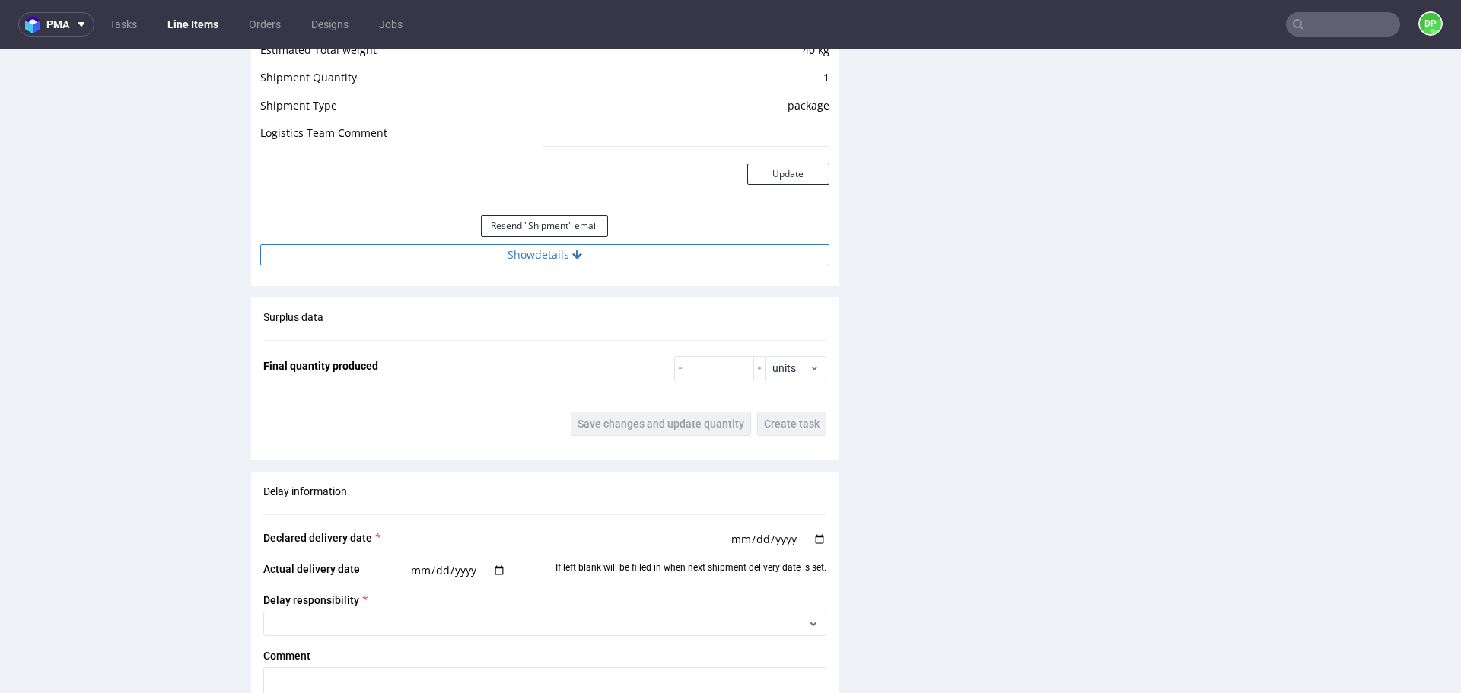
click at [523, 255] on button "Show details" at bounding box center [544, 254] width 569 height 21
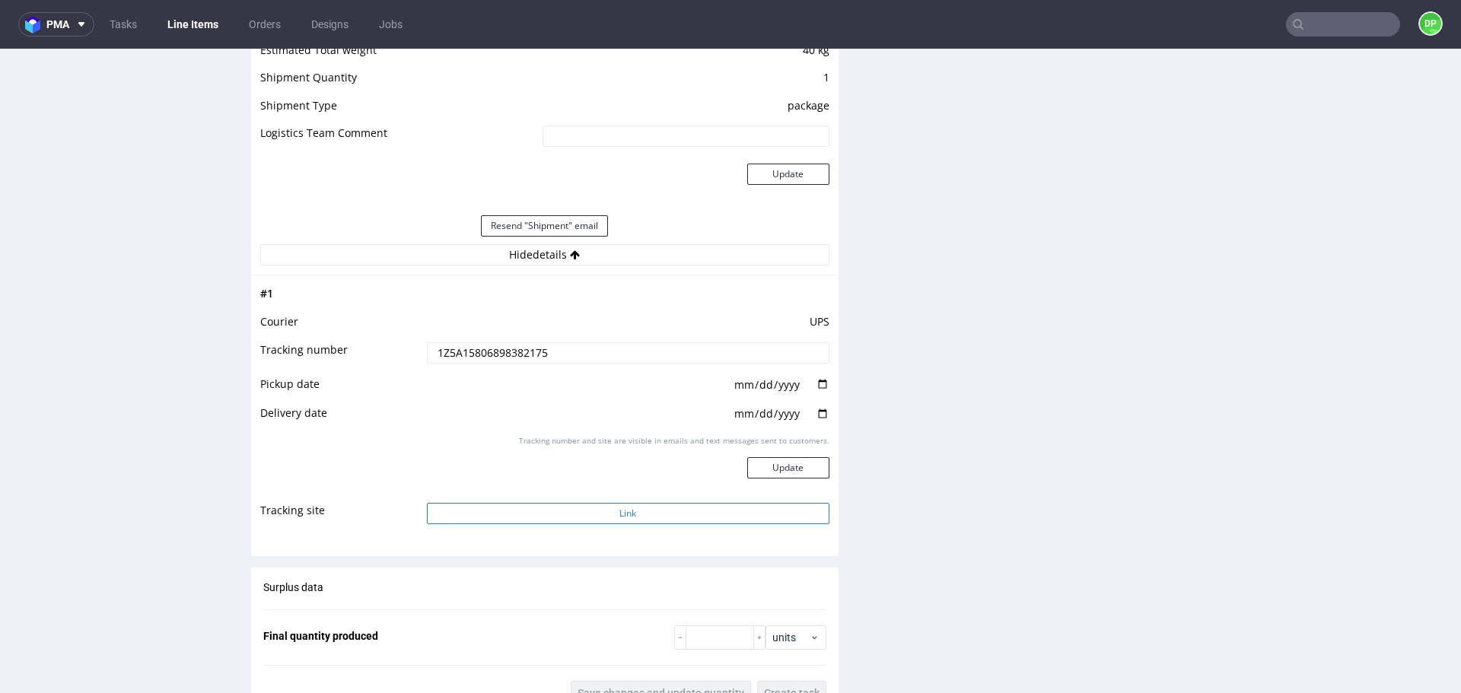
click at [525, 514] on button "Link" at bounding box center [628, 513] width 403 height 21
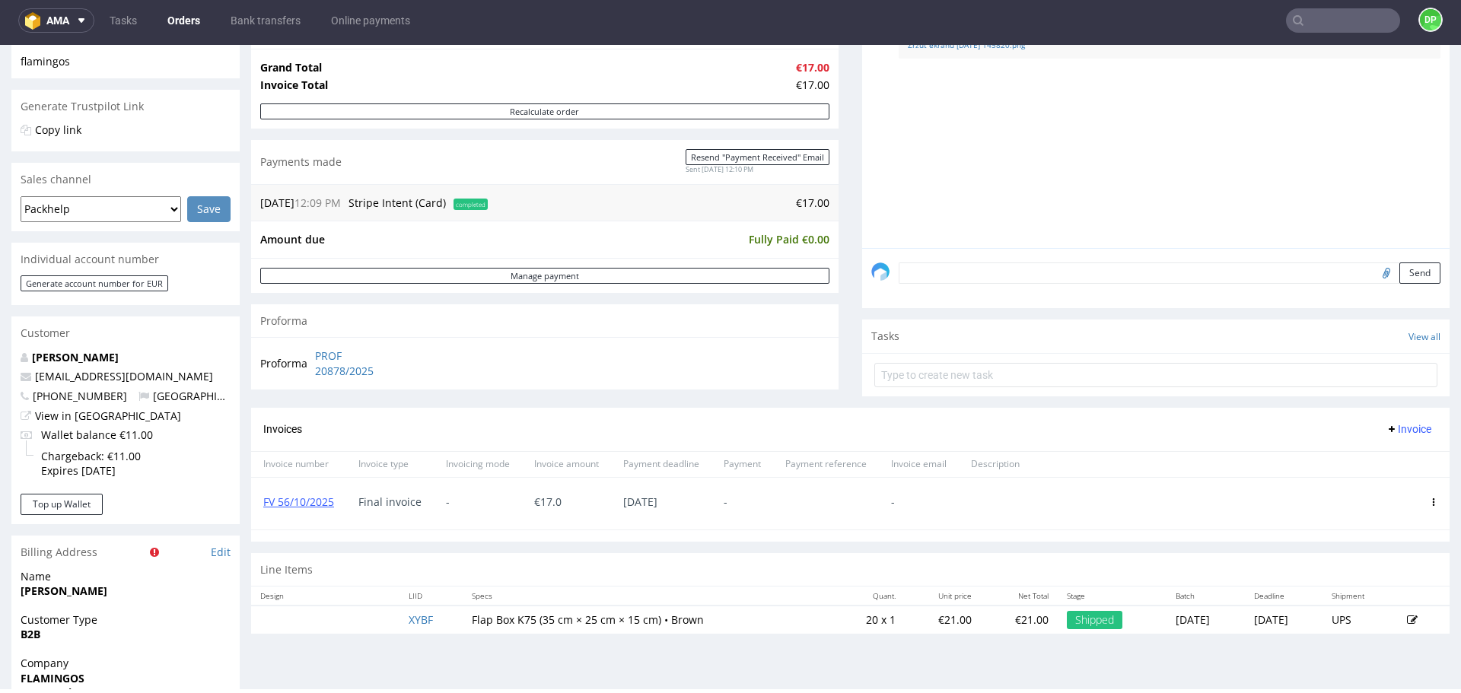
scroll to position [304, 0]
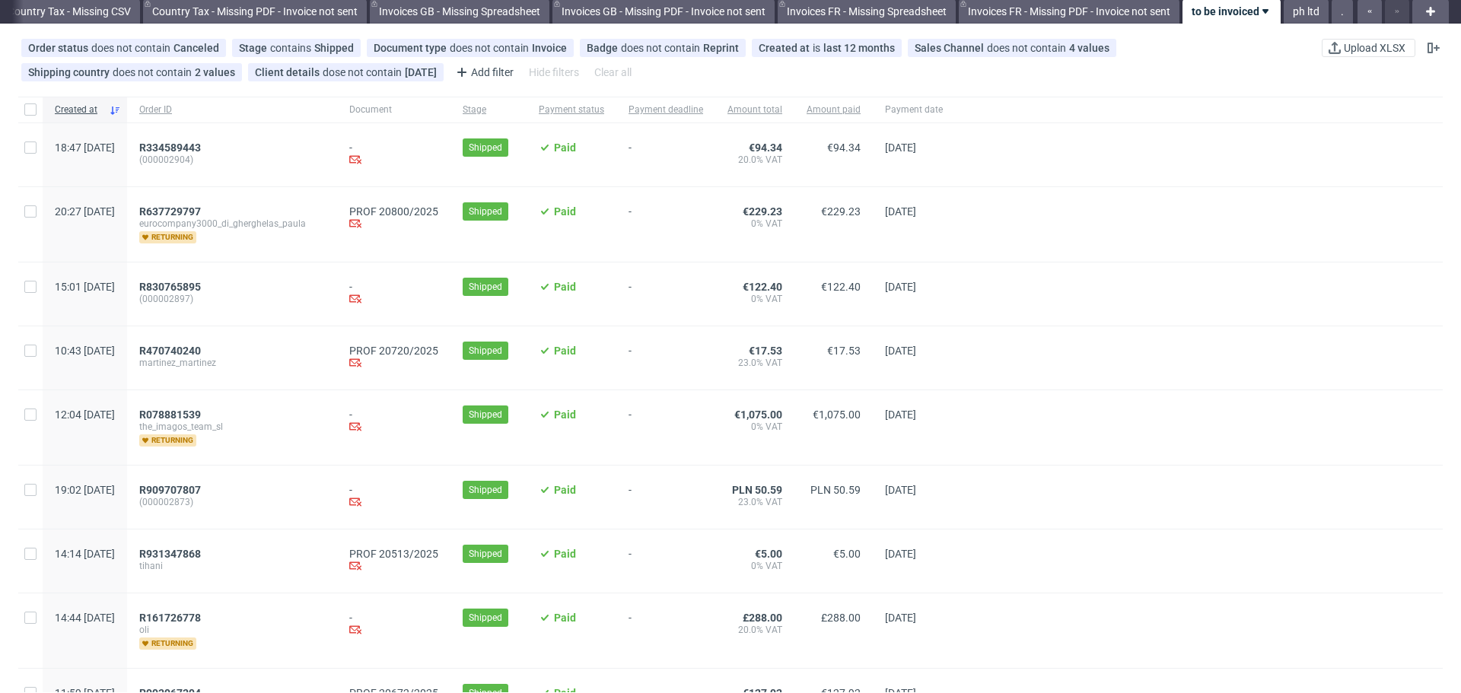
scroll to position [76, 0]
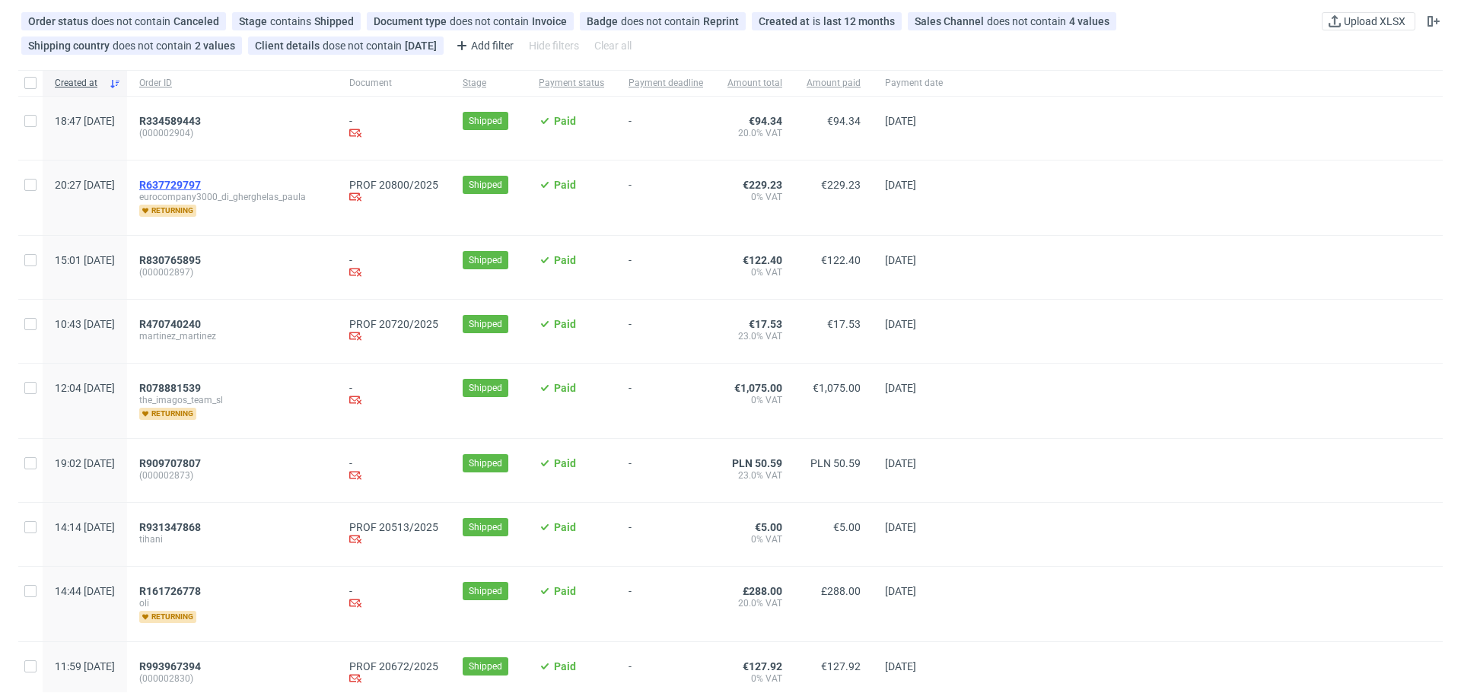
click at [201, 186] on span "R637729797" at bounding box center [170, 185] width 62 height 12
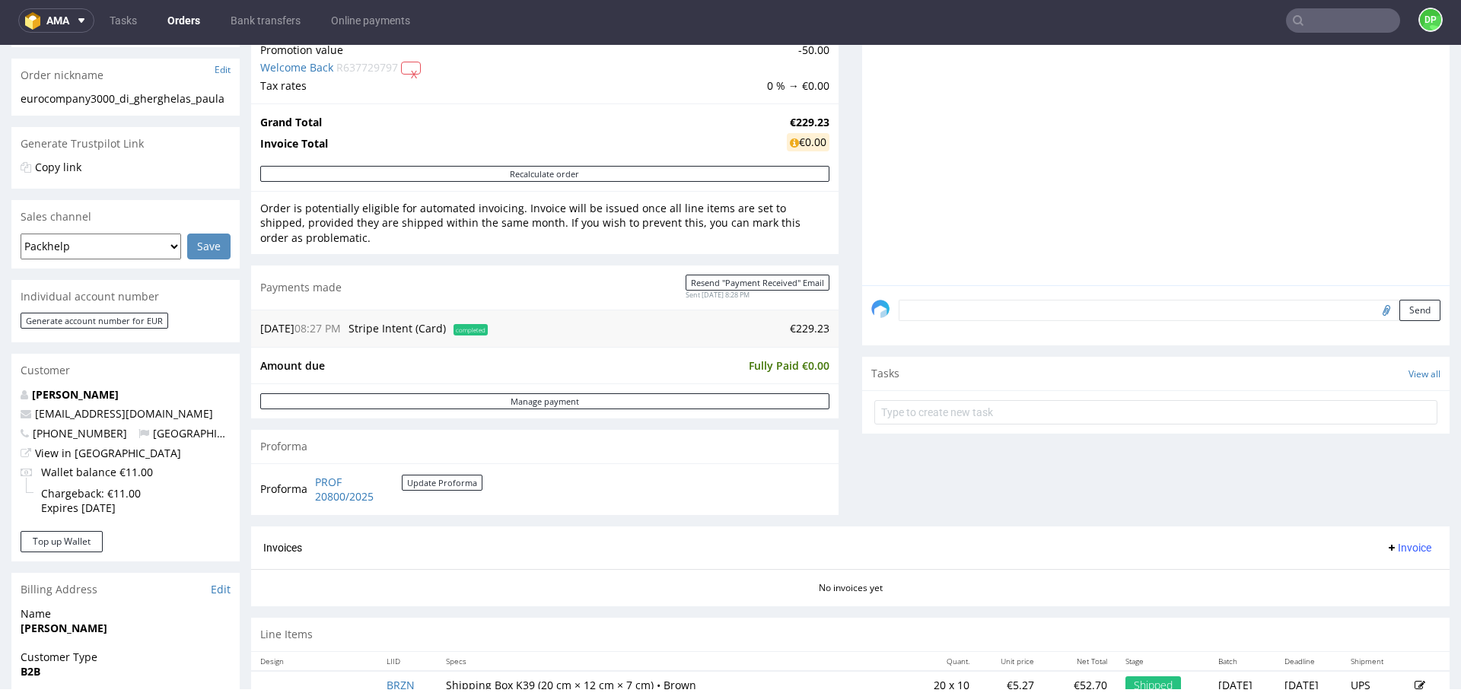
scroll to position [533, 0]
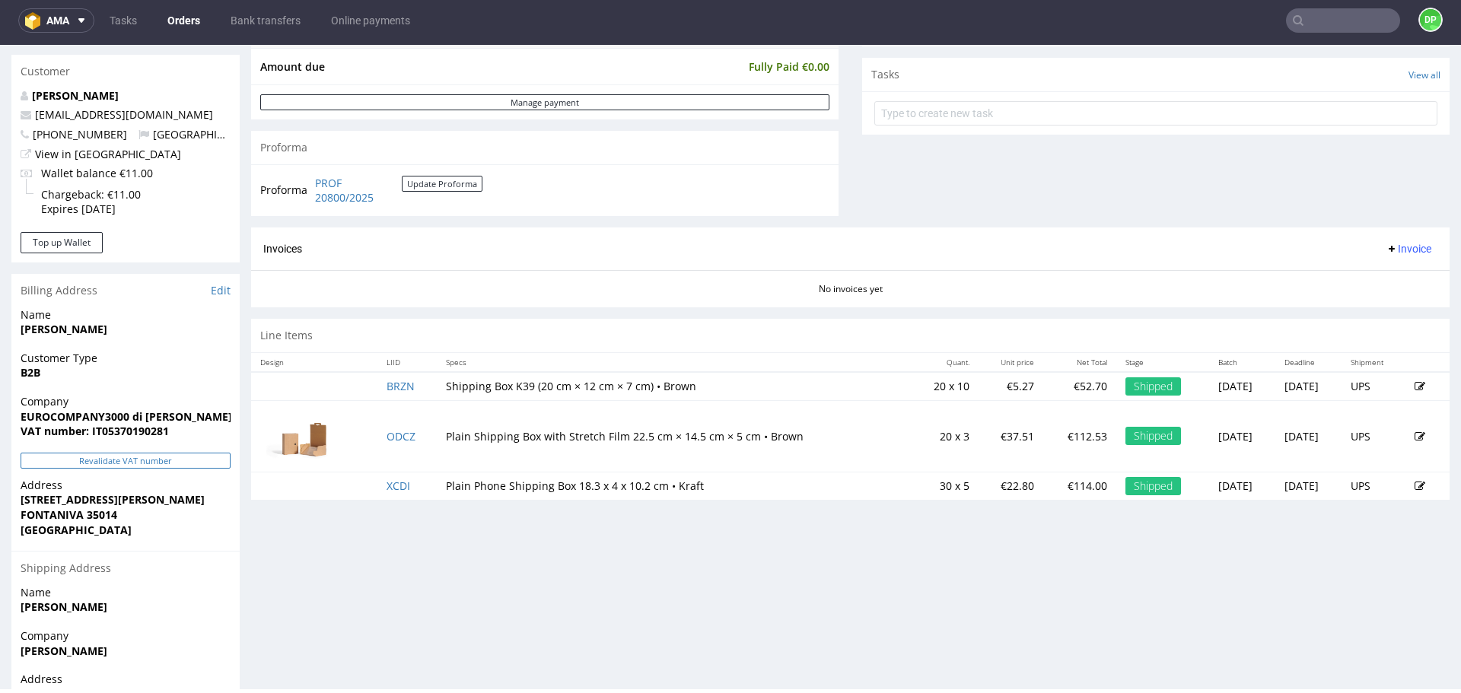
click at [121, 466] on button "Revalidate VAT number" at bounding box center [126, 461] width 210 height 16
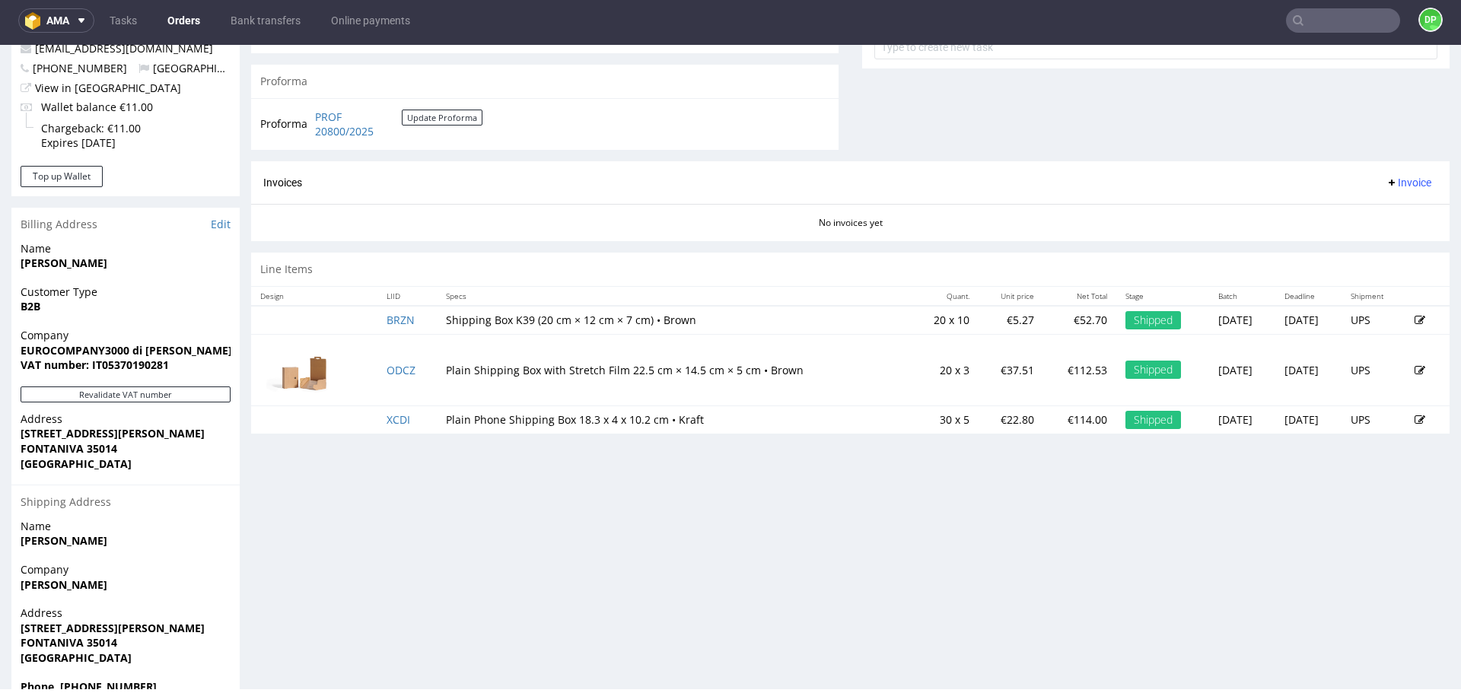
scroll to position [636, 0]
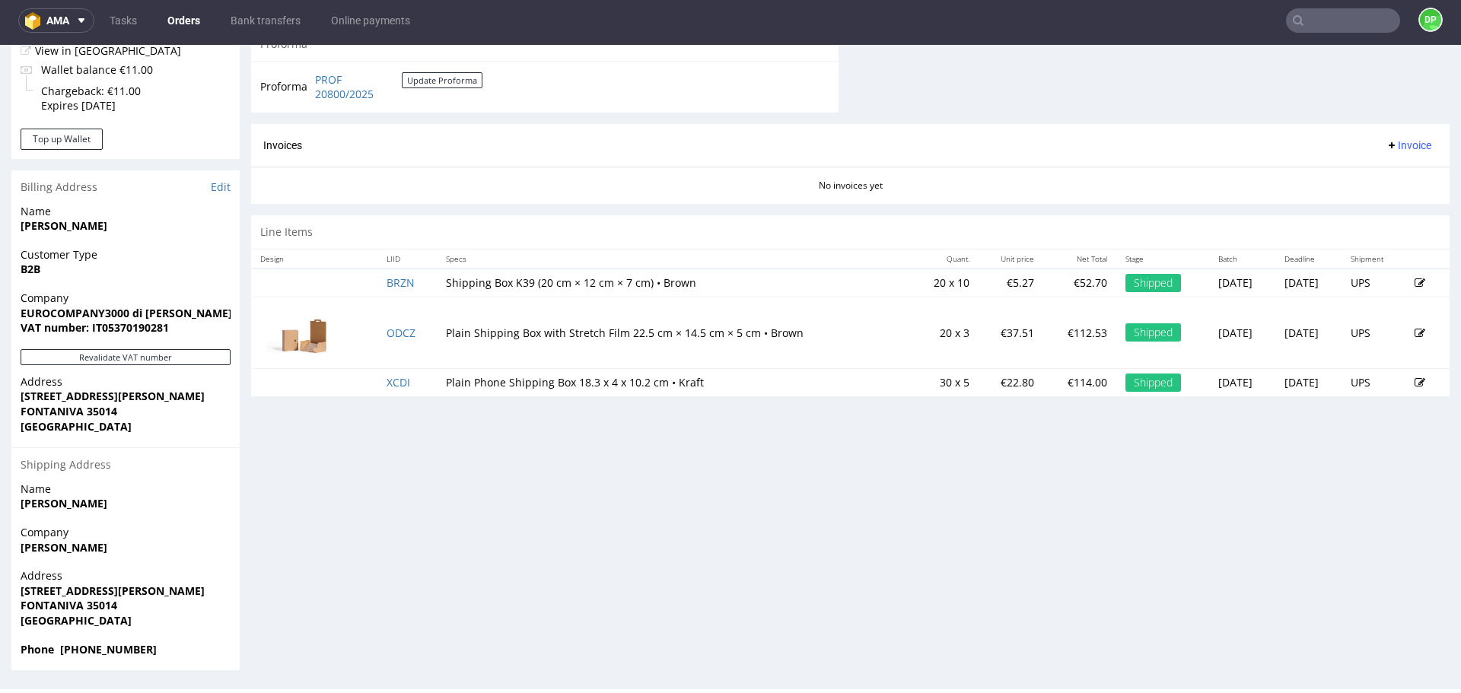
drag, startPoint x: 382, startPoint y: 392, endPoint x: 301, endPoint y: 422, distance: 86.9
click at [298, 424] on div "Progress Payment Paid [DATE] Payment “Received” Email Sent [DATE] 20:28 Line It…" at bounding box center [850, 64] width 1198 height 1213
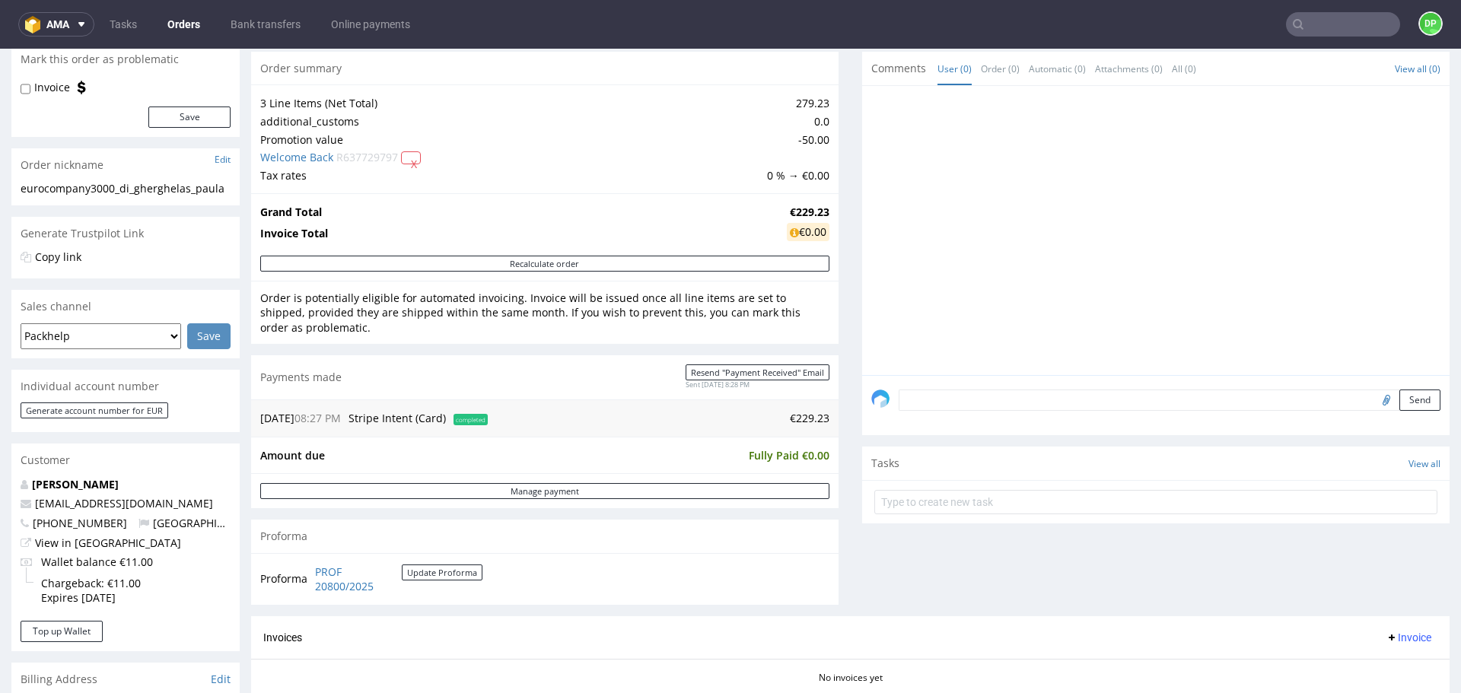
scroll to position [380, 0]
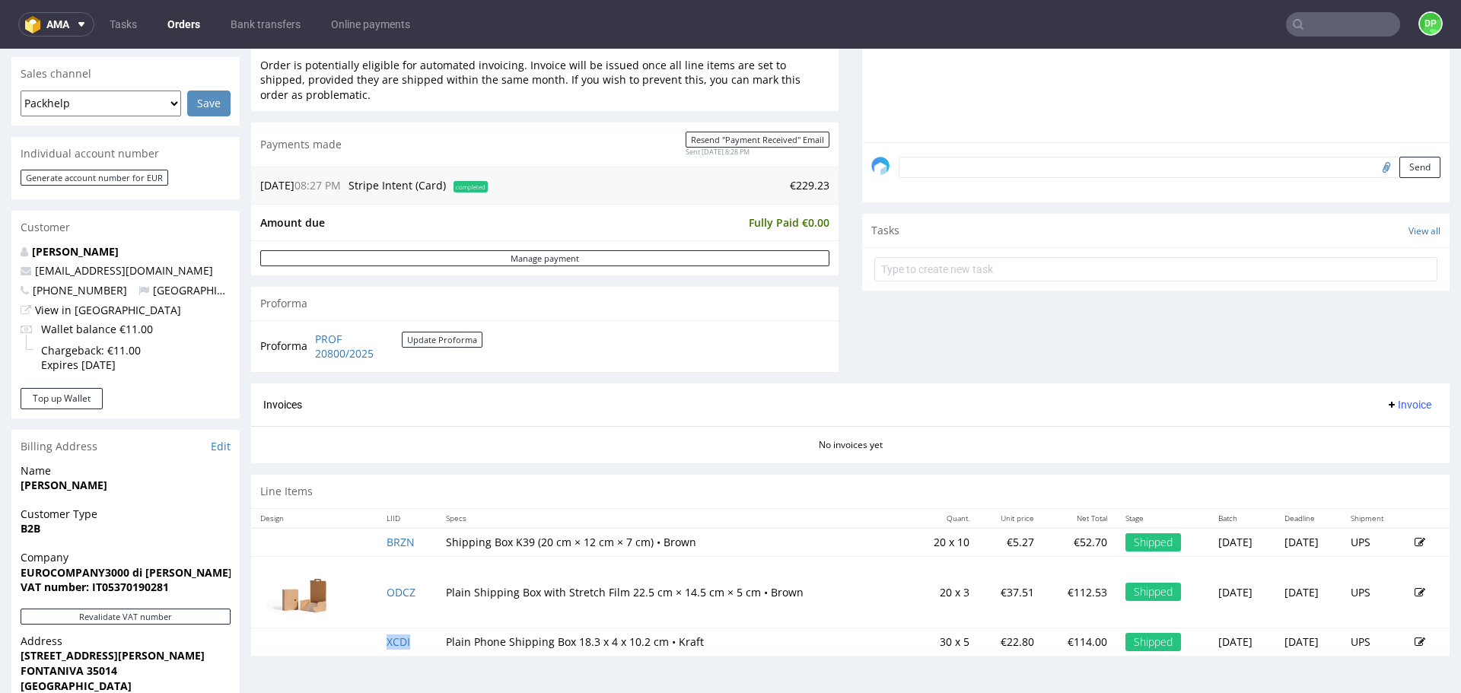
click at [1389, 399] on span "Invoice" at bounding box center [1409, 405] width 46 height 12
click at [1372, 427] on li "Generate" at bounding box center [1379, 436] width 98 height 27
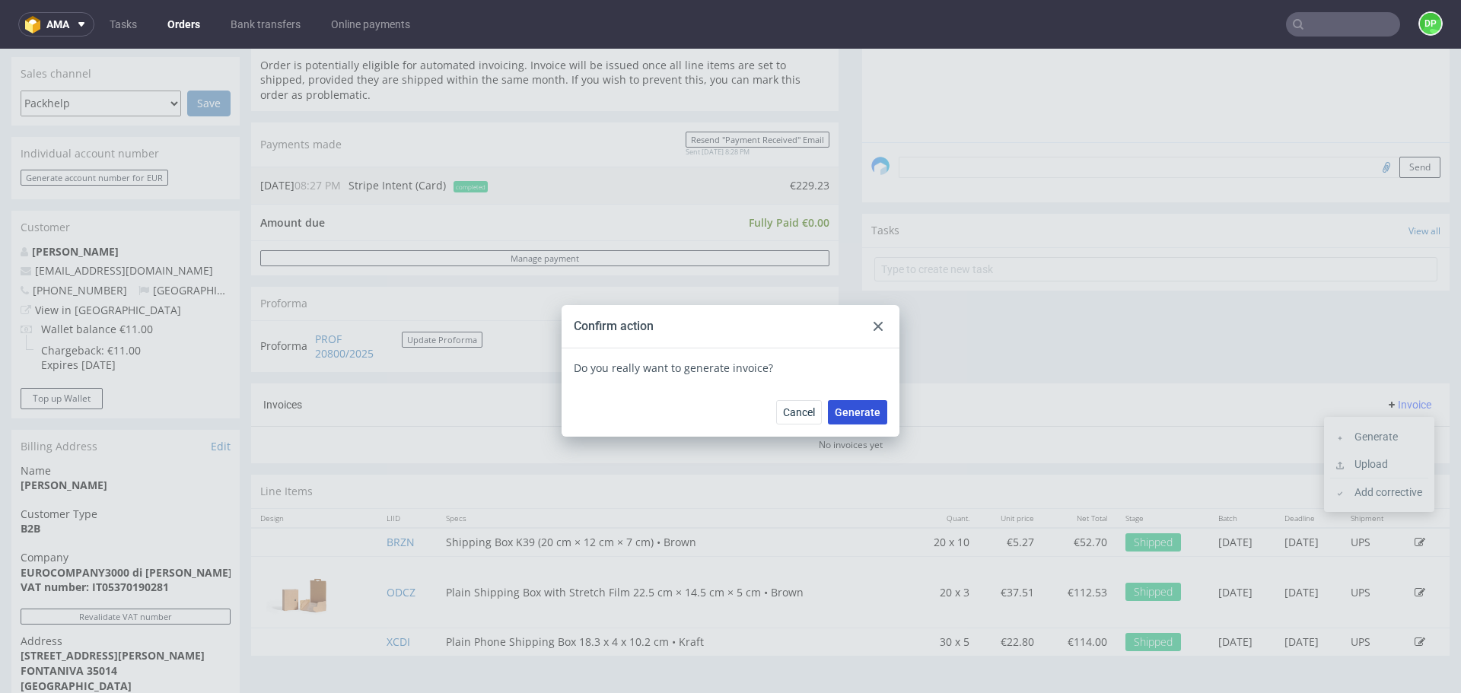
click at [855, 414] on span "Generate" at bounding box center [858, 412] width 46 height 11
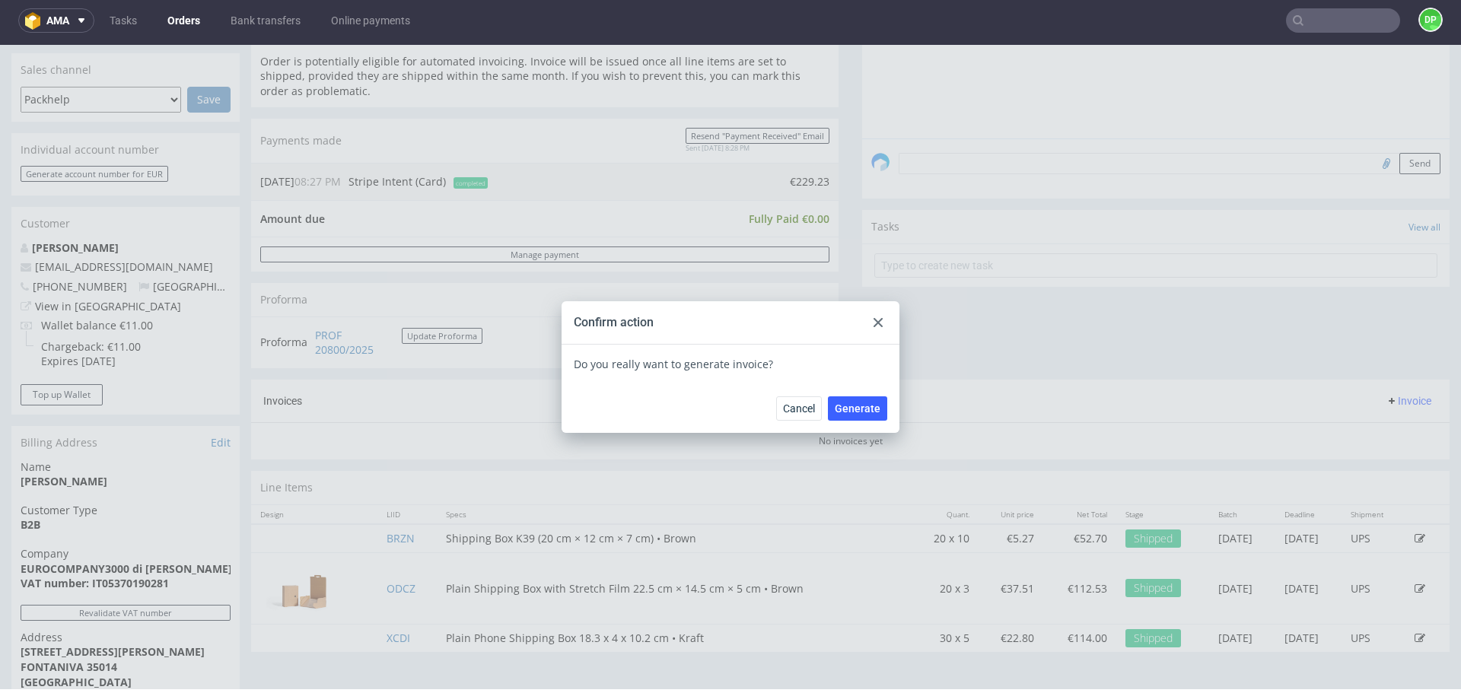
scroll to position [5, 0]
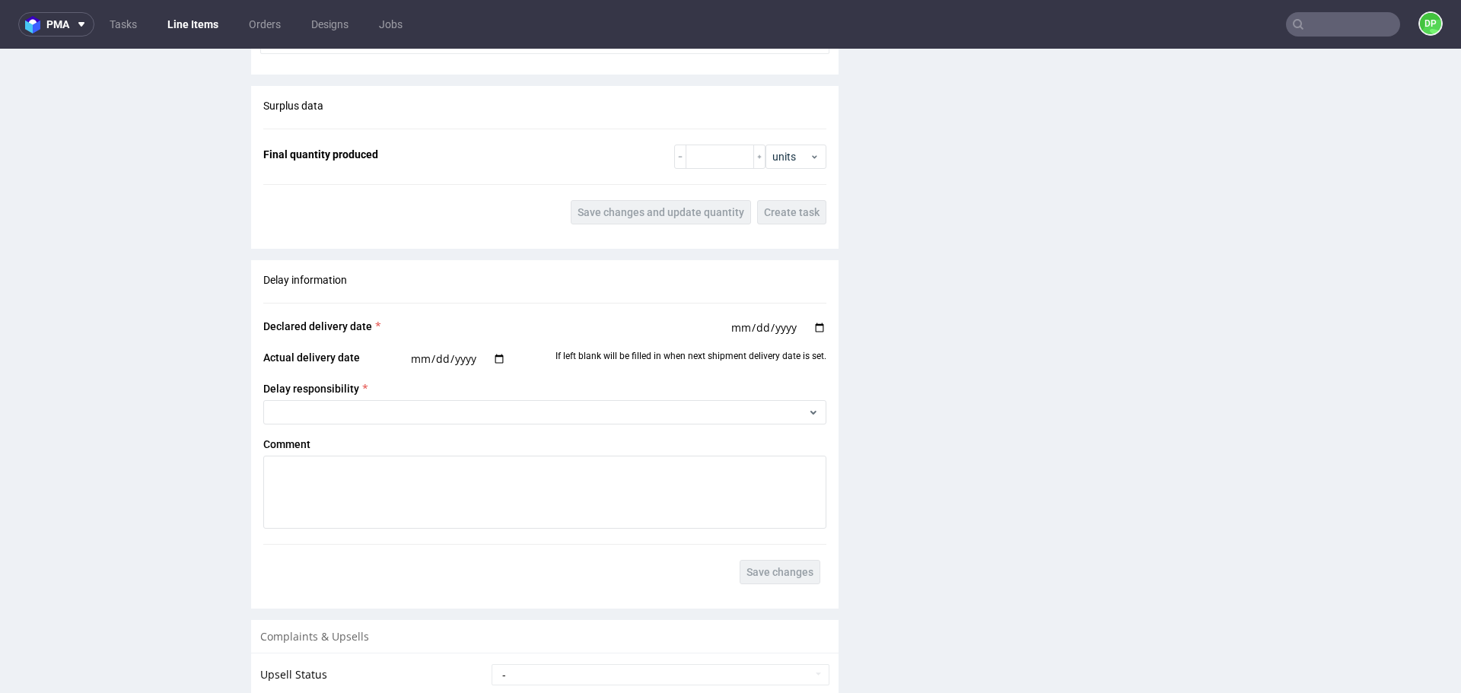
scroll to position [1598, 0]
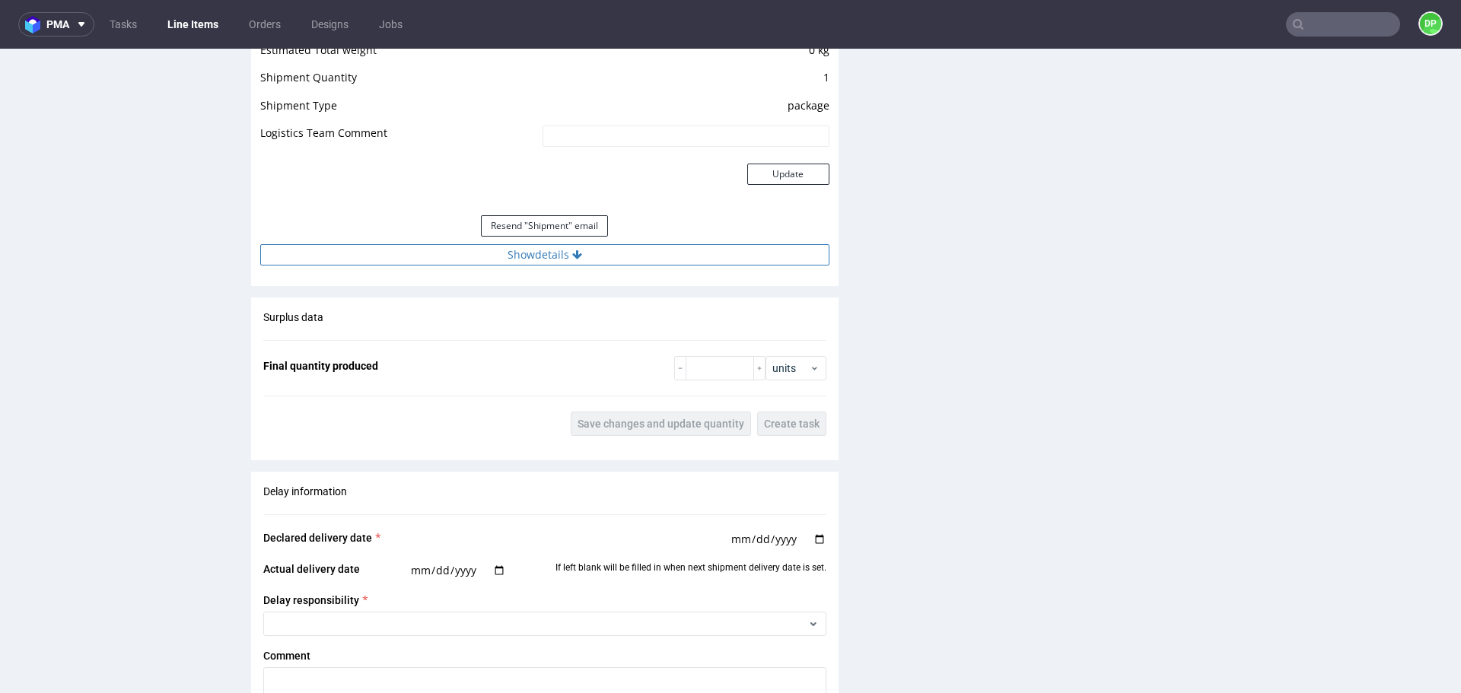
click at [429, 259] on button "Show details" at bounding box center [544, 254] width 569 height 21
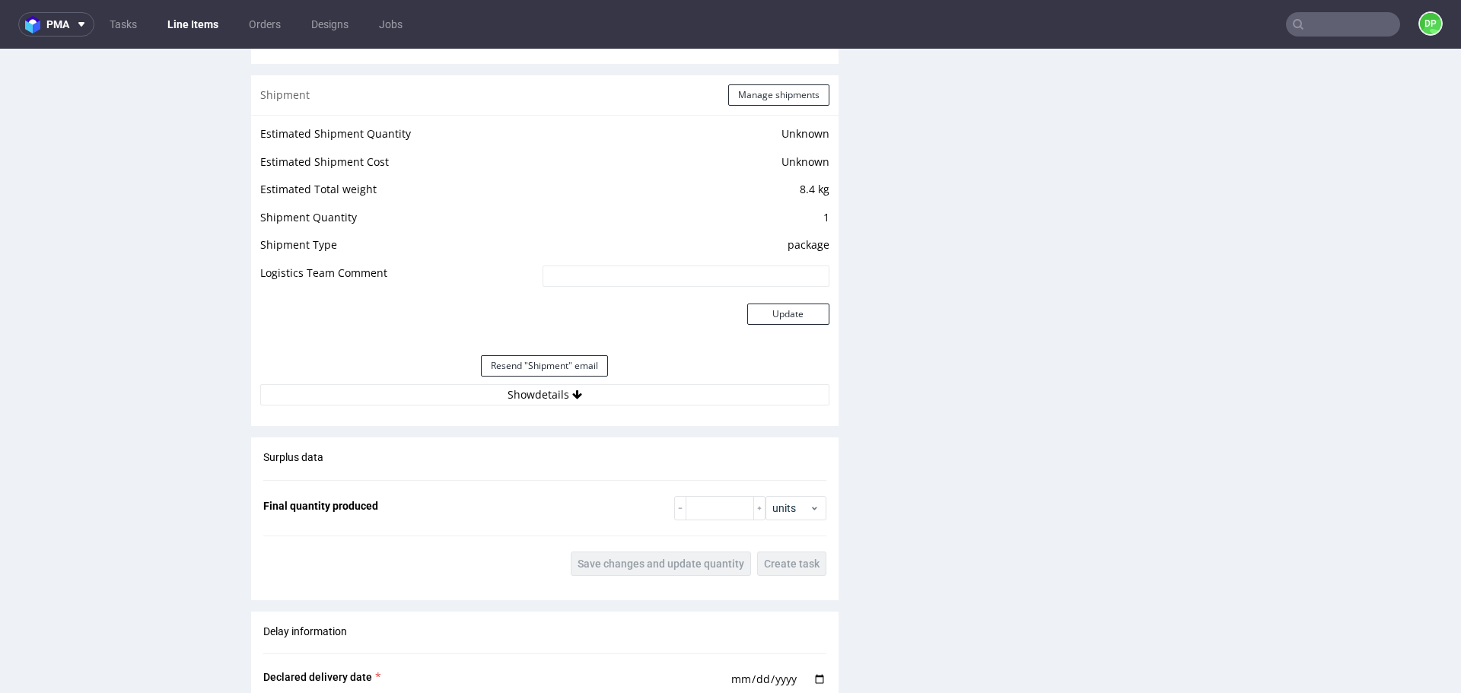
scroll to position [1294, 0]
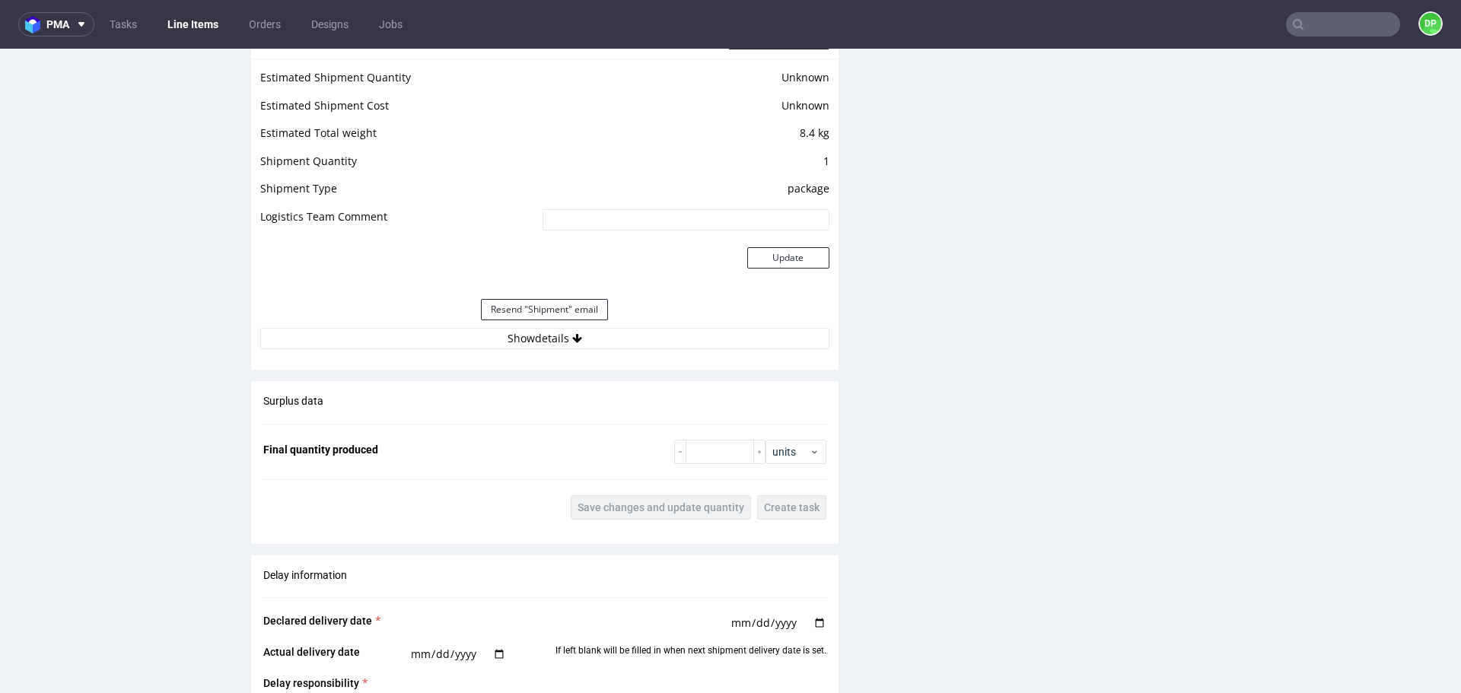
click at [406, 326] on div "Resend "Shipment" email" at bounding box center [544, 309] width 569 height 37
click at [413, 333] on button "Show details" at bounding box center [544, 338] width 569 height 21
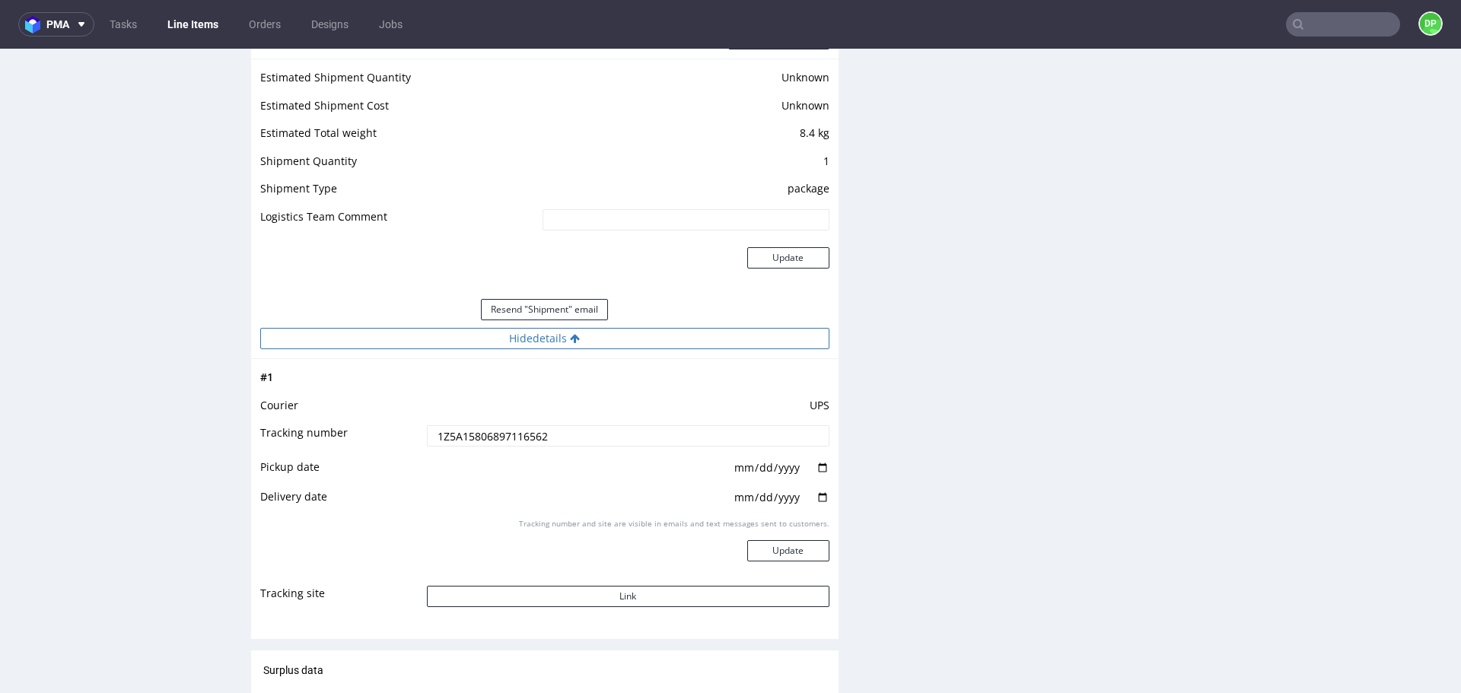
scroll to position [1370, 0]
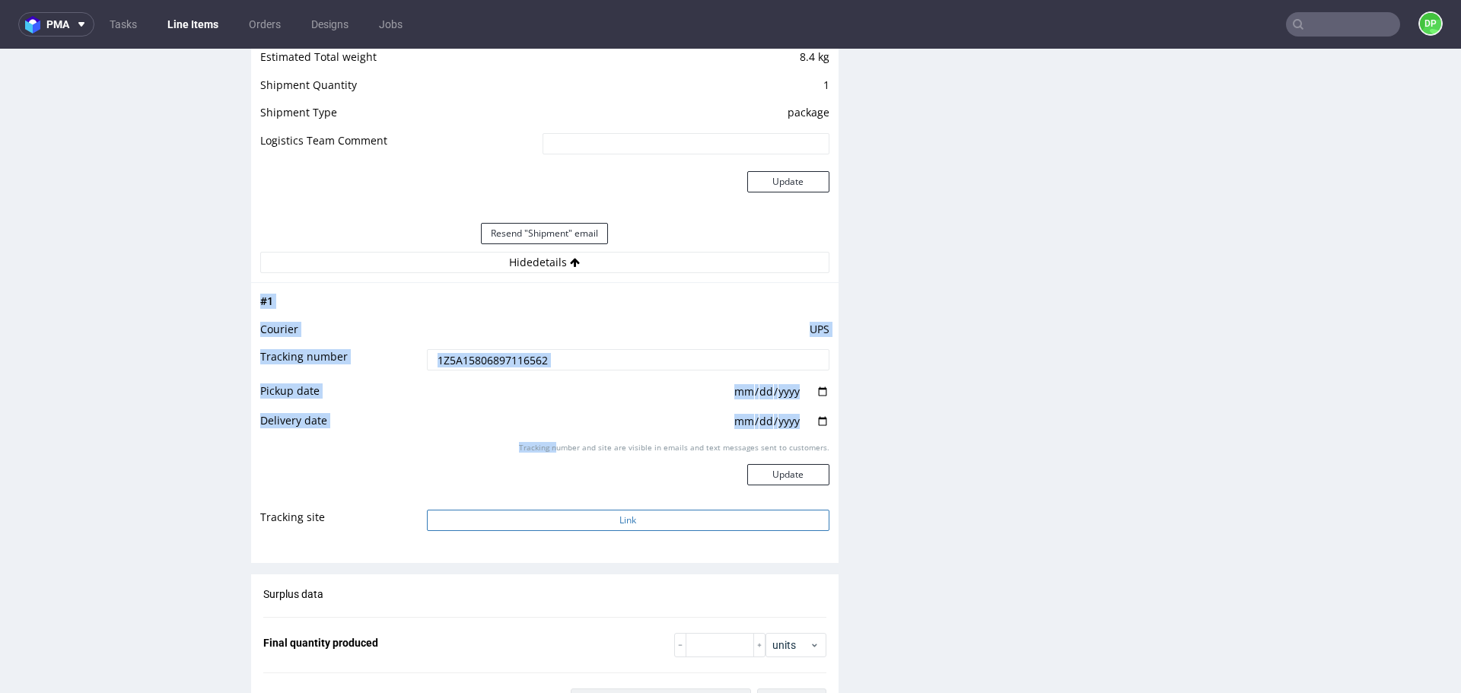
click at [556, 510] on tbody "# 1 Courier UPS Tracking number 1Z5A15806897116562 Pickup date Delivery date Tr…" at bounding box center [544, 417] width 569 height 250
click at [560, 517] on button "Link" at bounding box center [628, 520] width 403 height 21
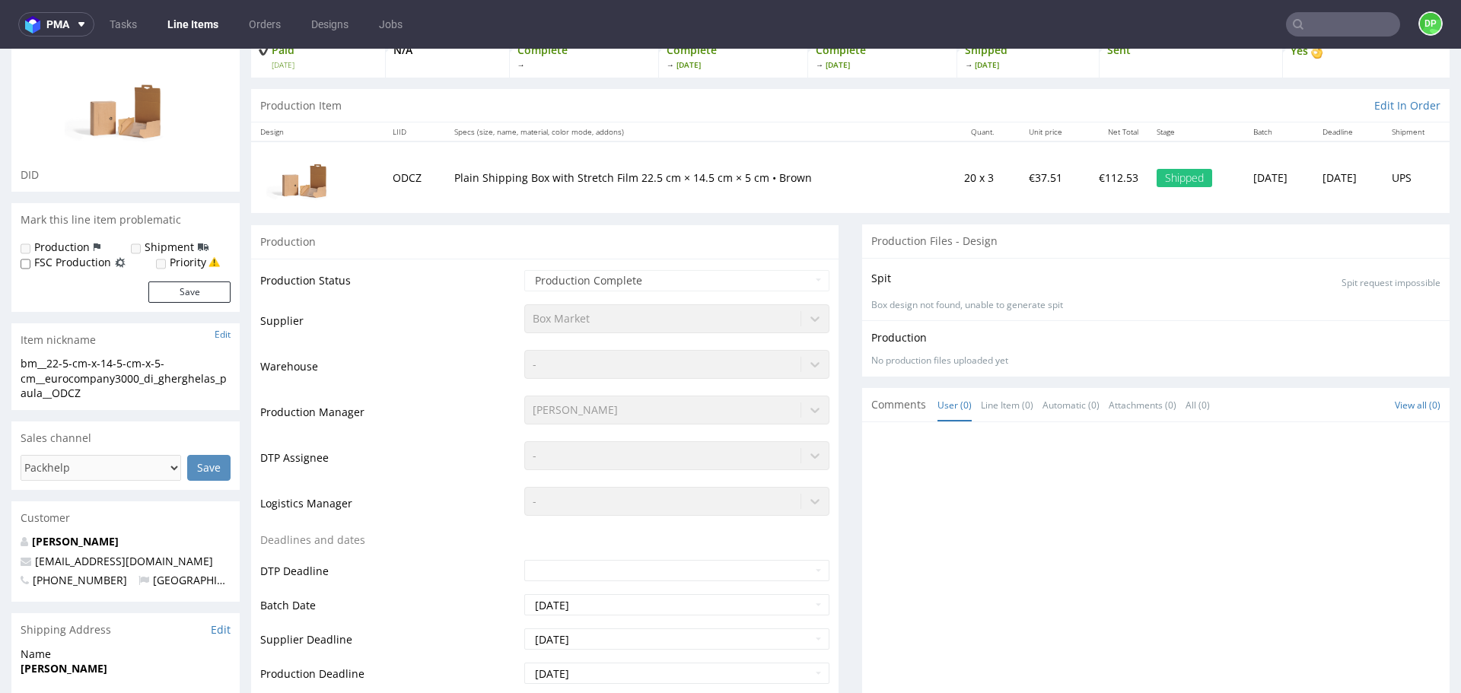
scroll to position [0, 0]
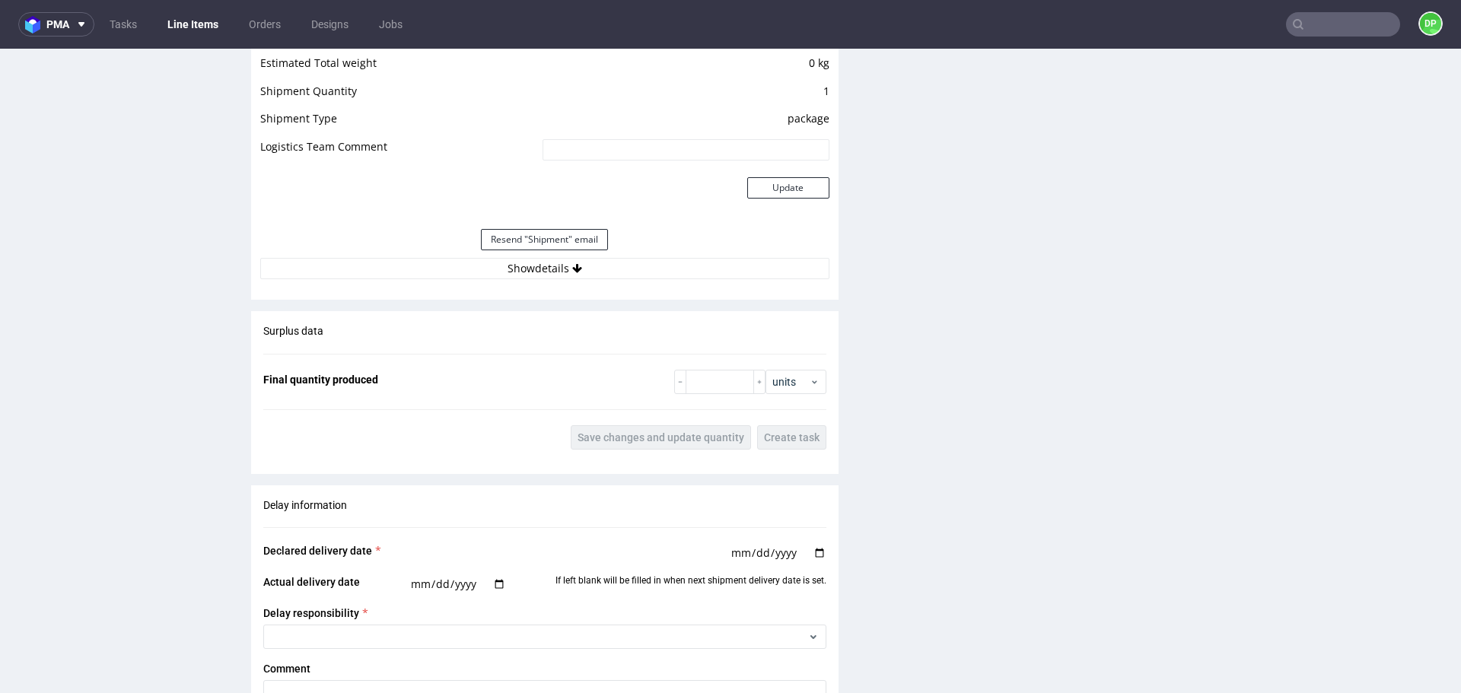
scroll to position [1294, 0]
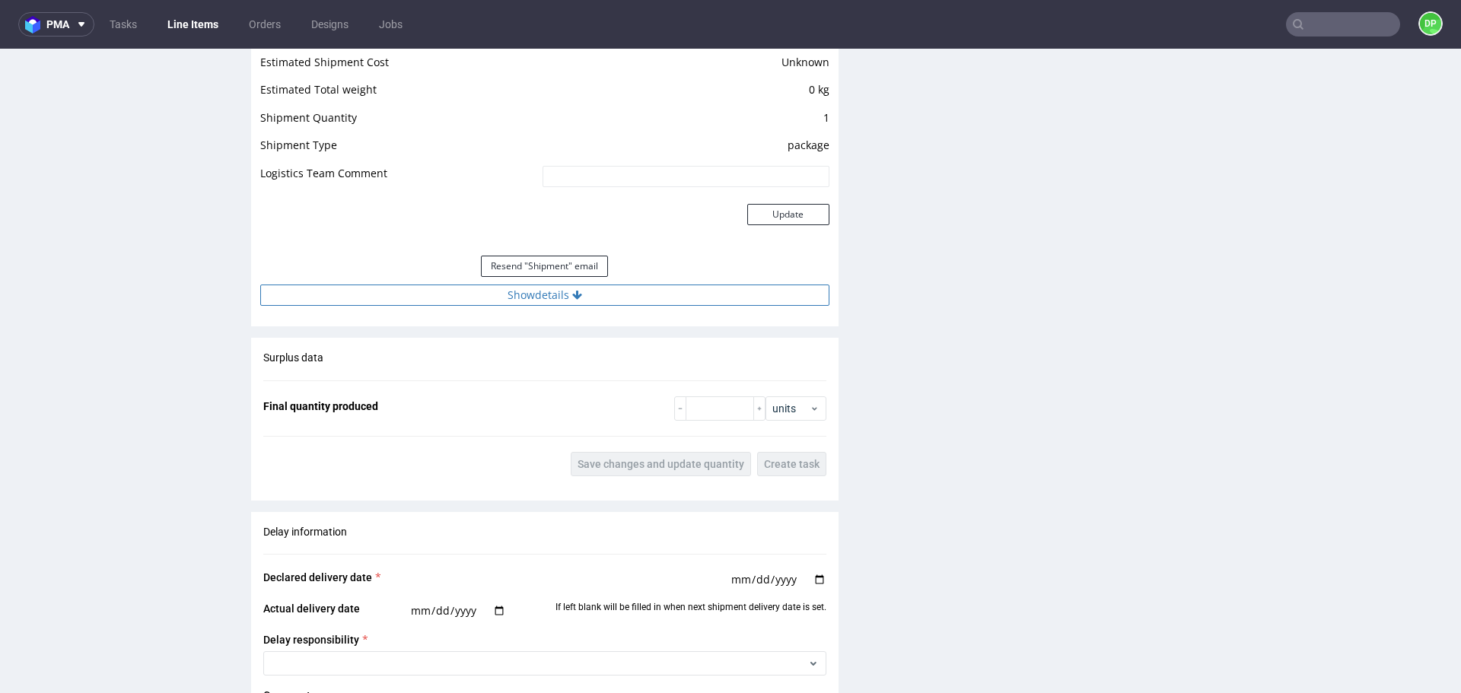
click at [470, 288] on button "Show details" at bounding box center [544, 295] width 569 height 21
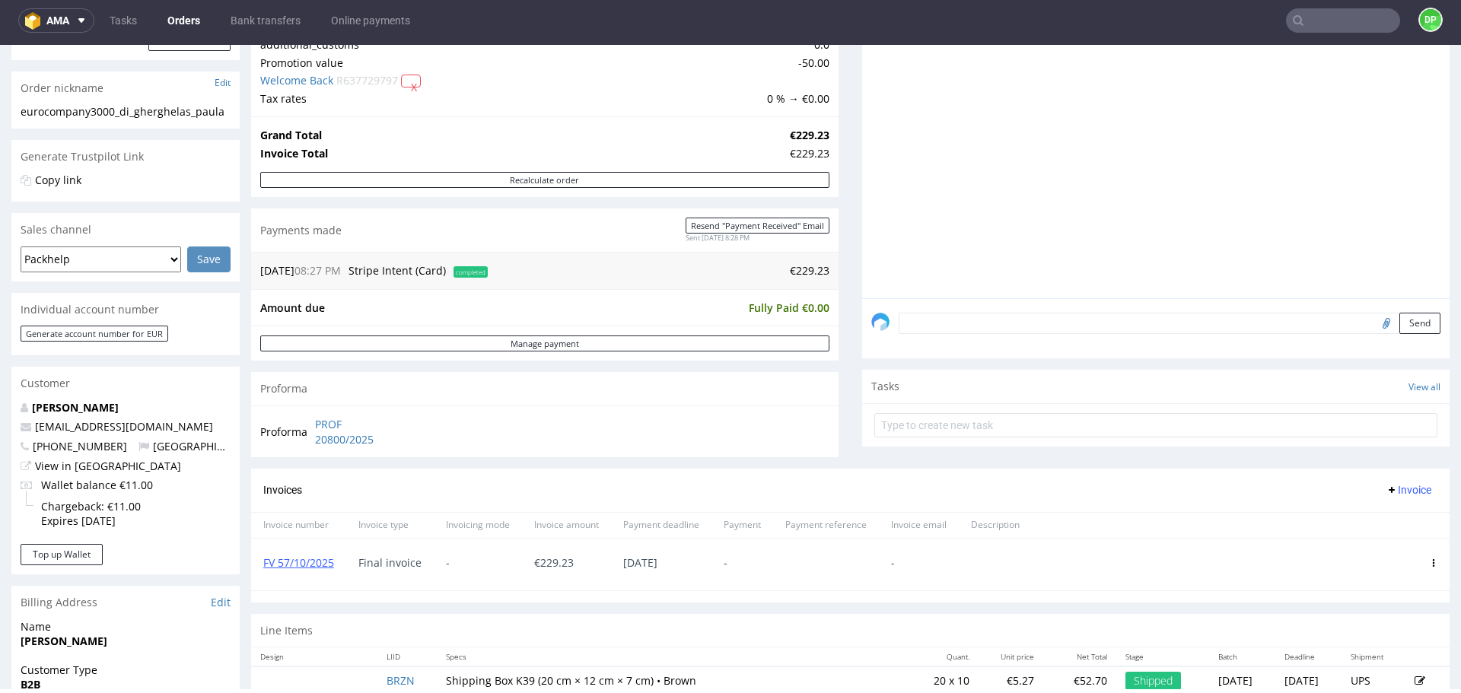
scroll to position [180, 0]
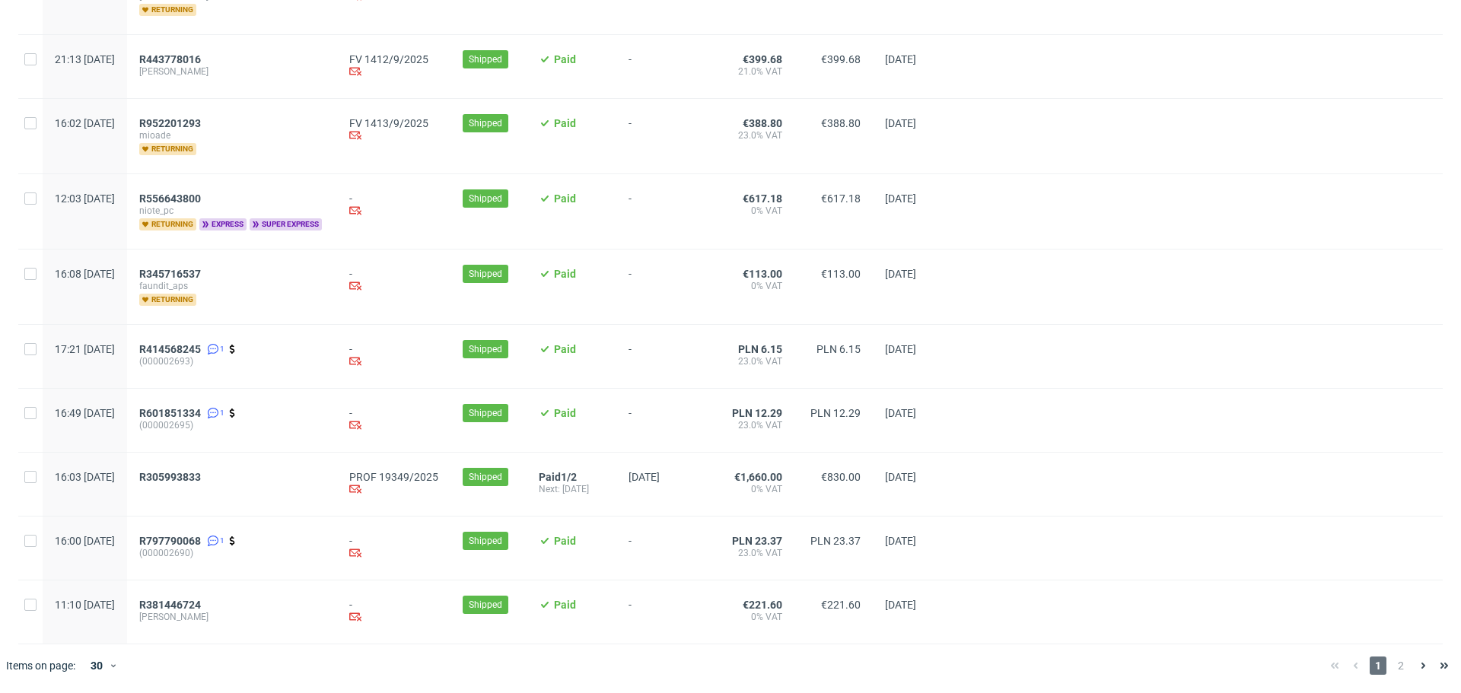
scroll to position [1548, 0]
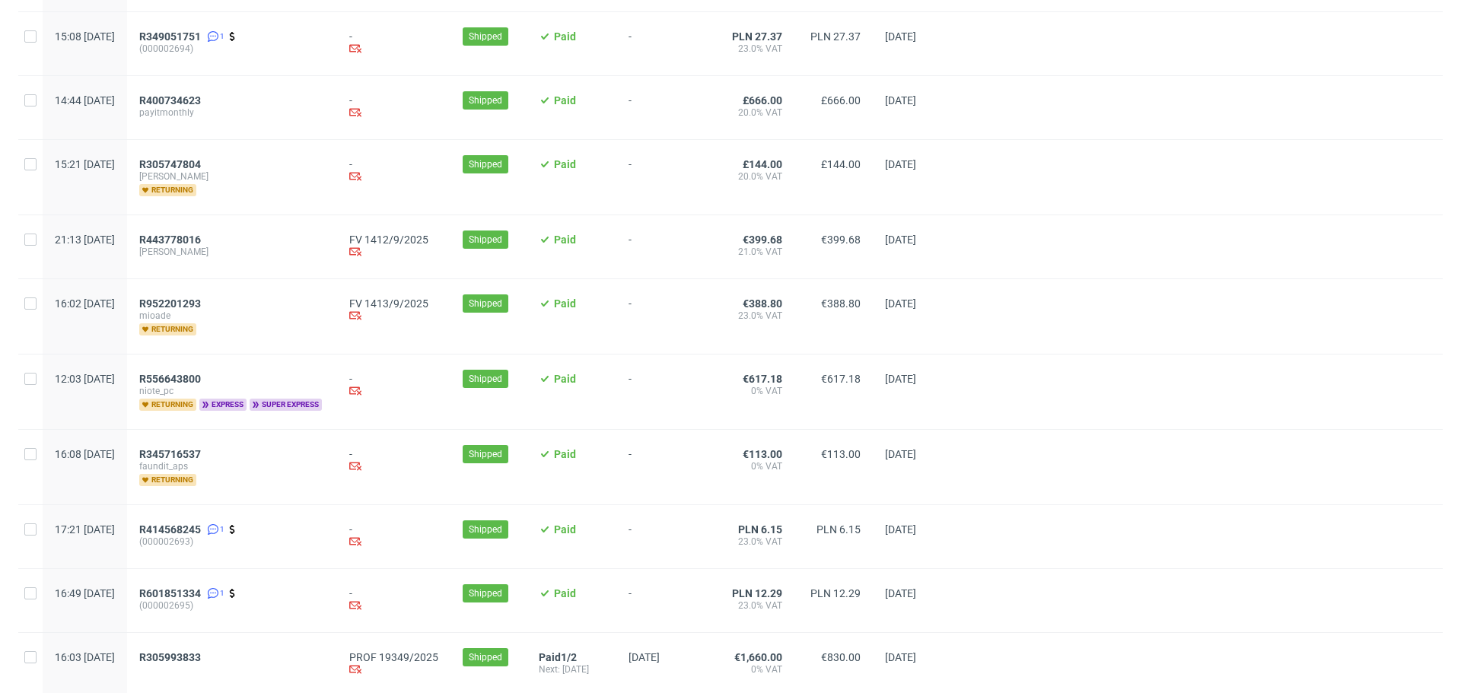
scroll to position [1548, 0]
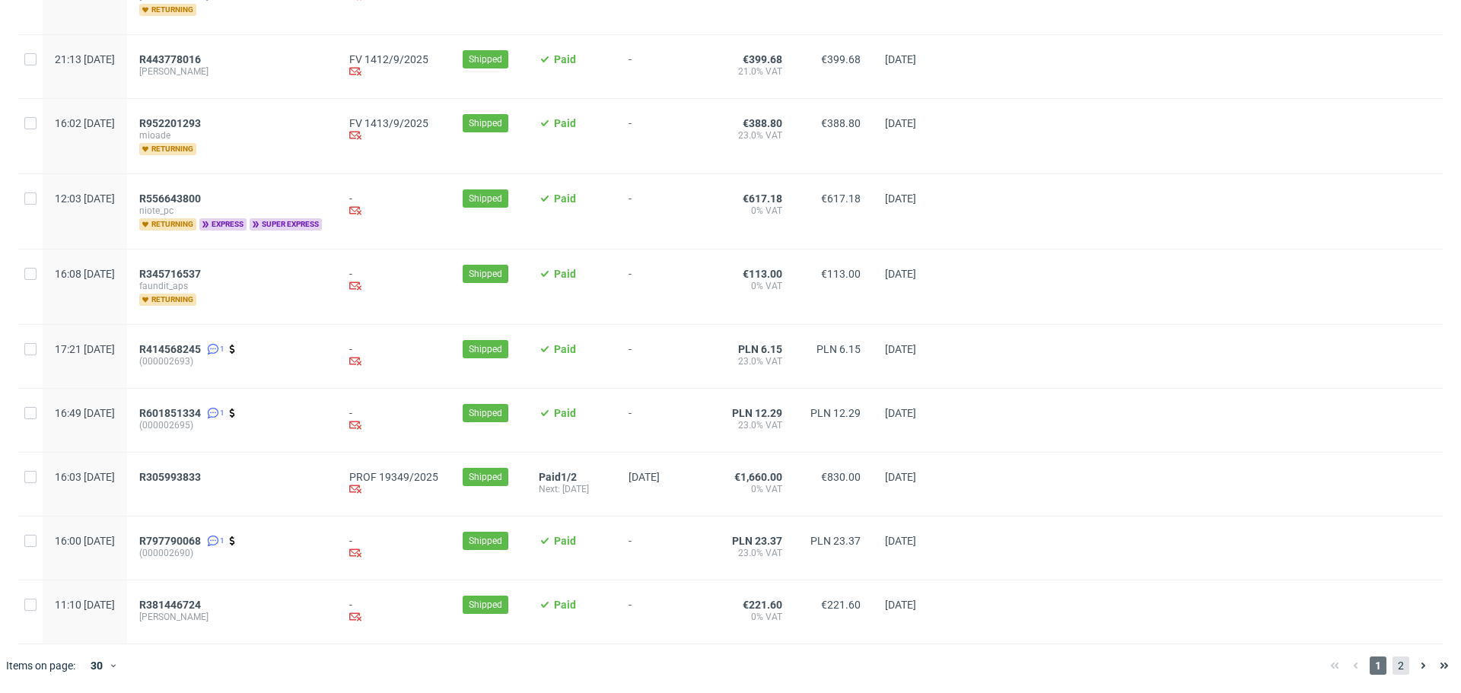
click at [1393, 666] on span "2" at bounding box center [1401, 666] width 17 height 18
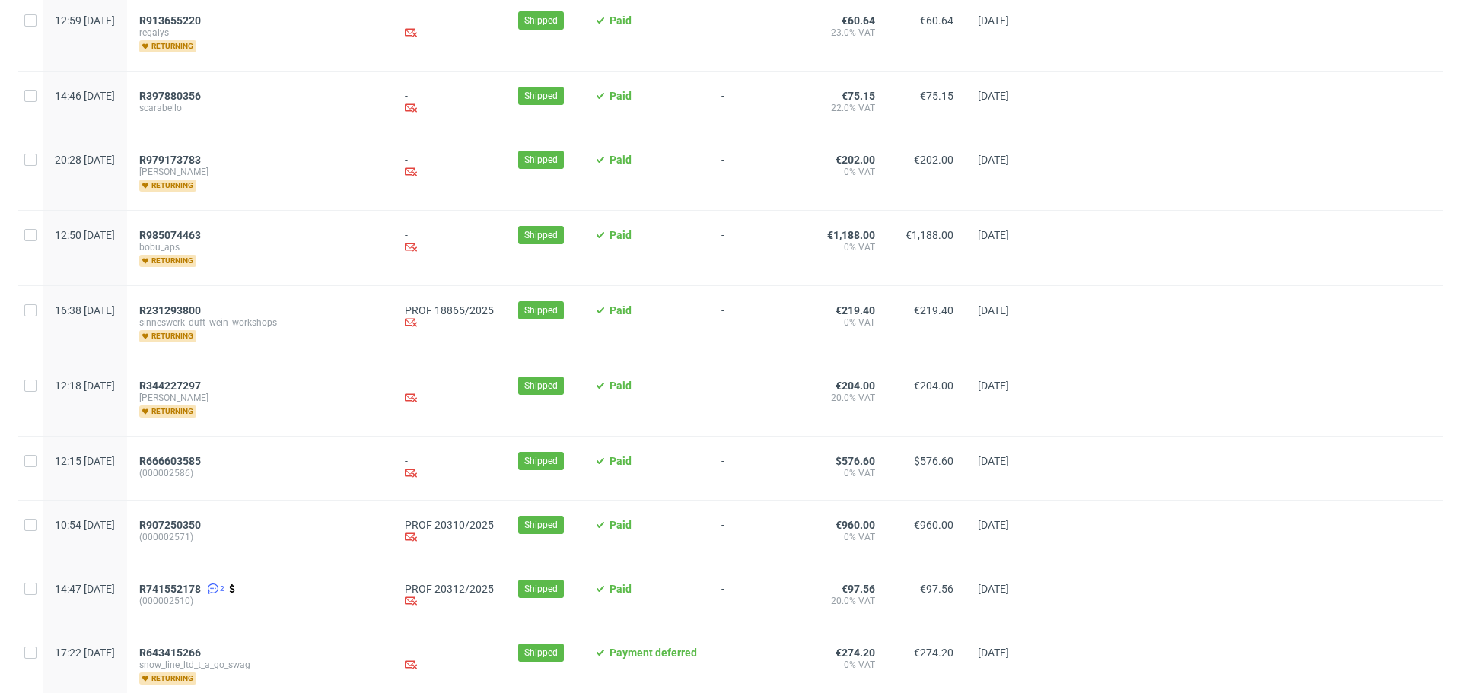
scroll to position [228, 0]
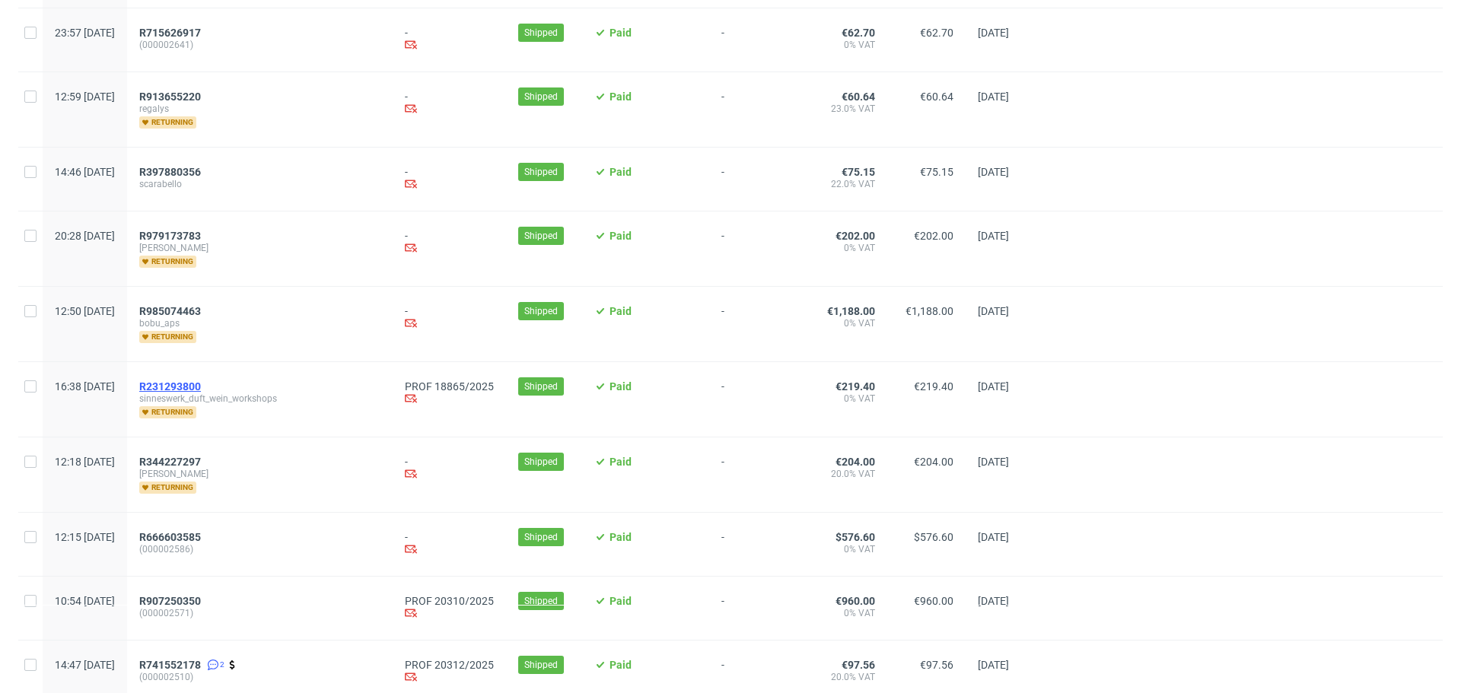
click at [196, 384] on span "R231293800" at bounding box center [170, 386] width 62 height 12
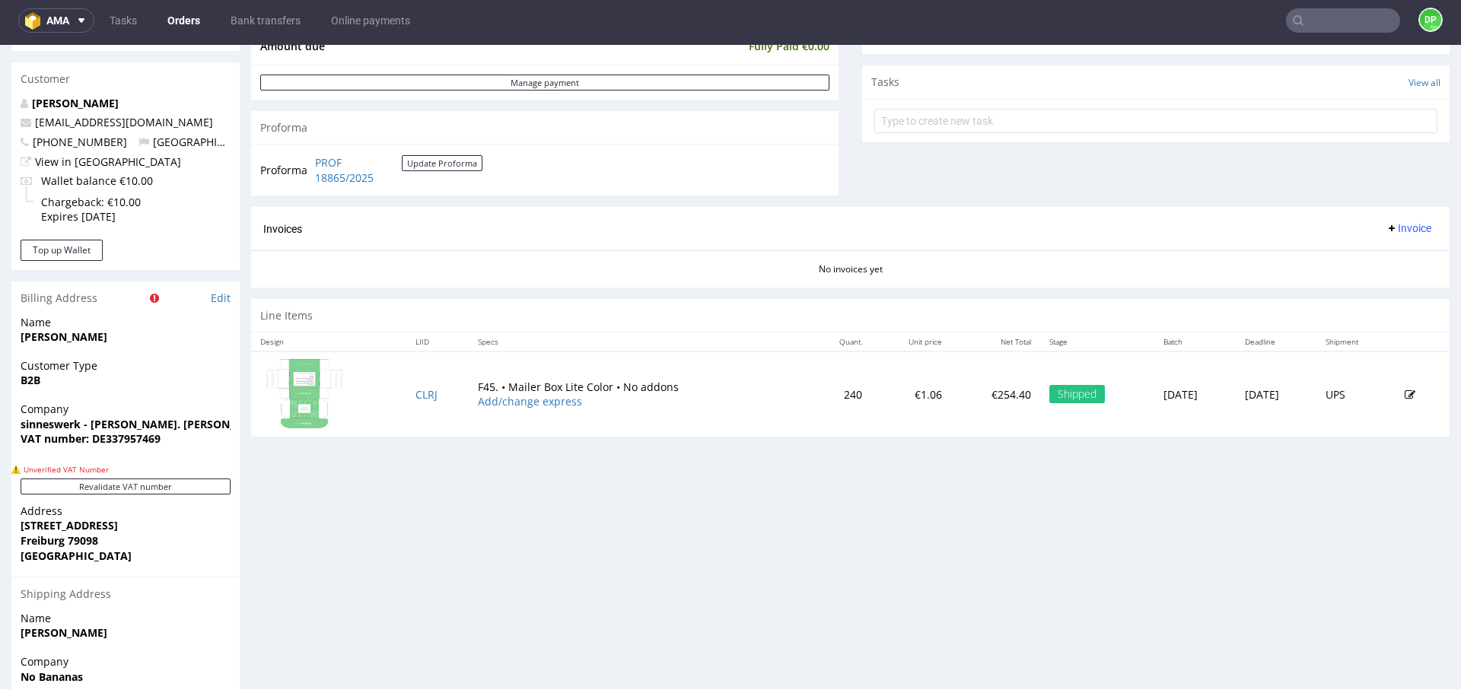
scroll to position [654, 0]
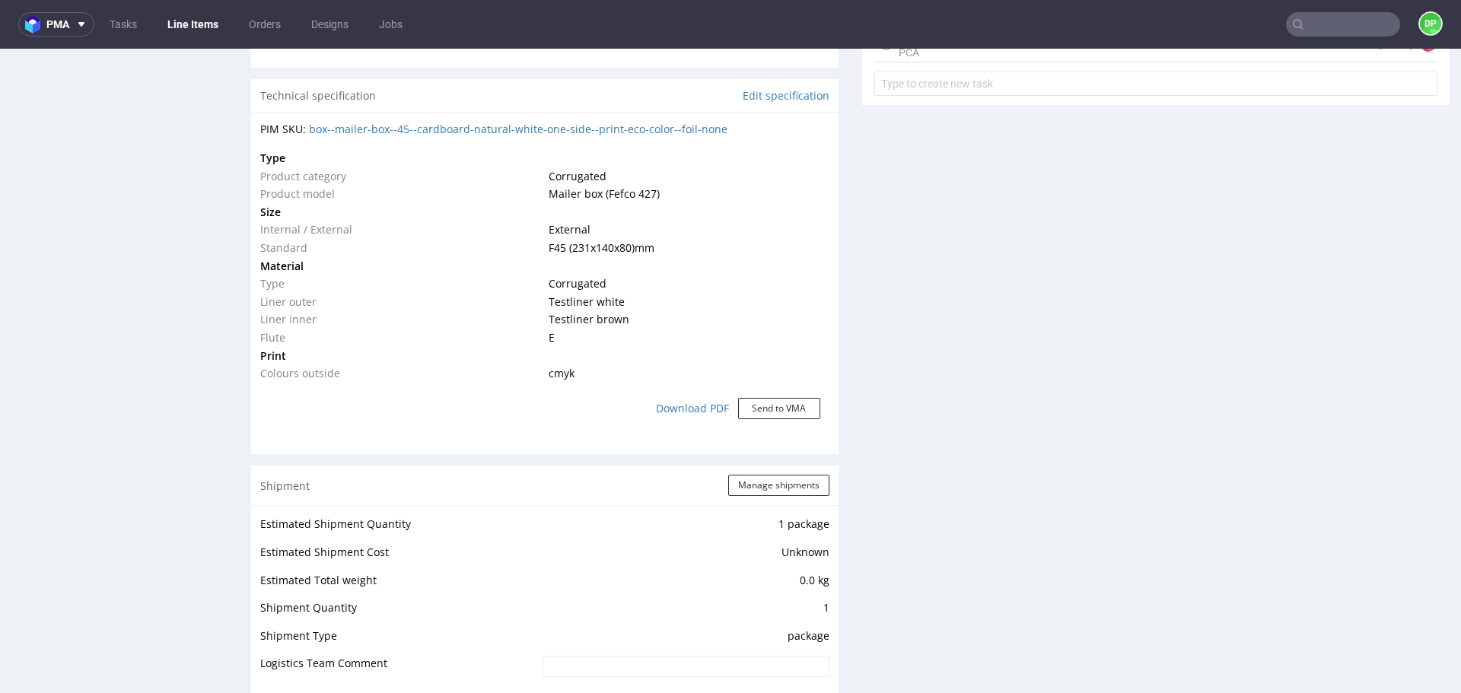
scroll to position [1370, 0]
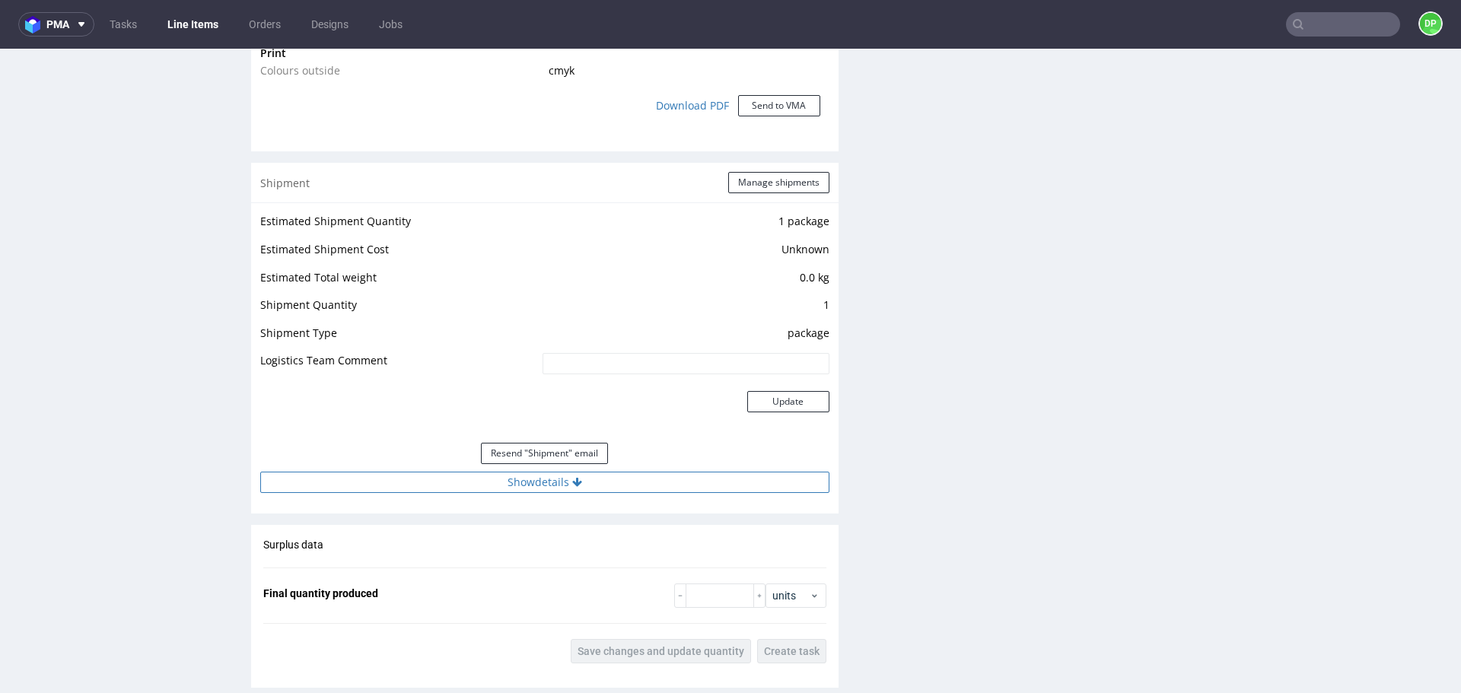
click at [546, 486] on button "Show details" at bounding box center [544, 482] width 569 height 21
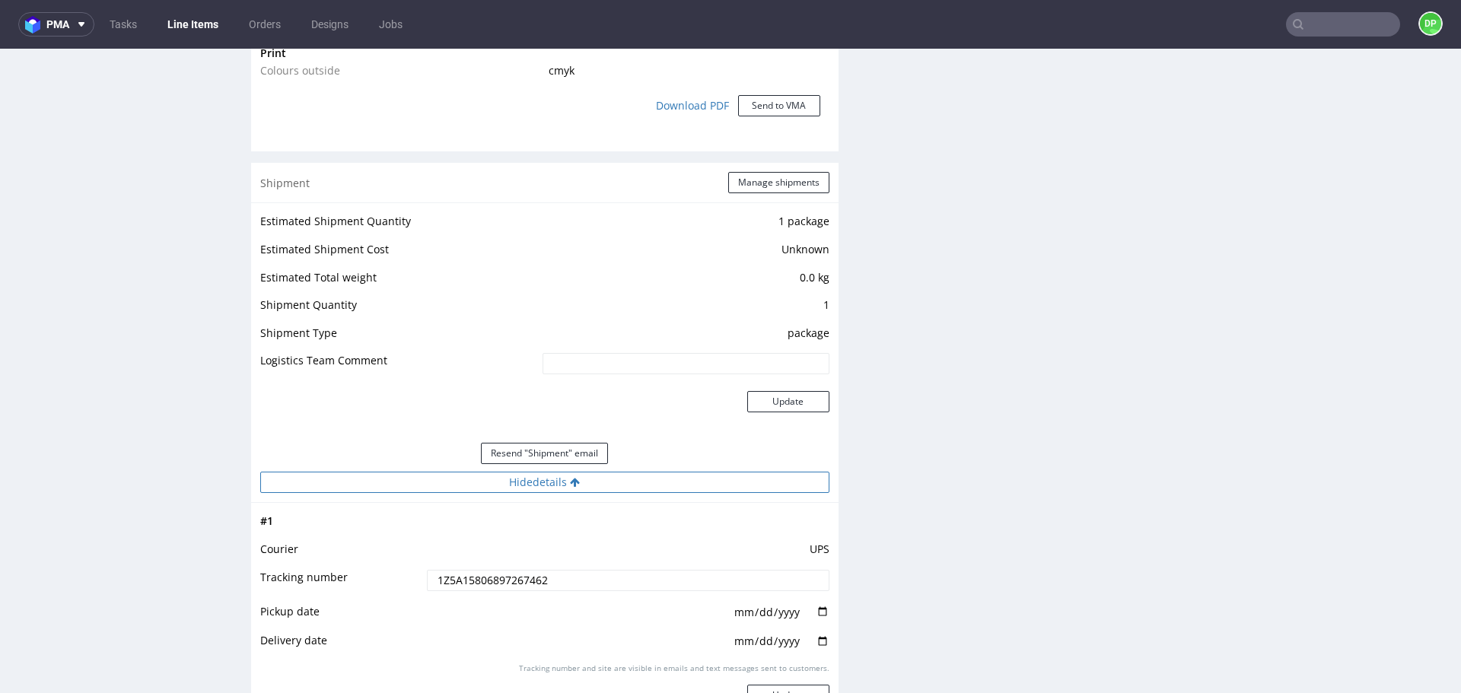
scroll to position [1674, 0]
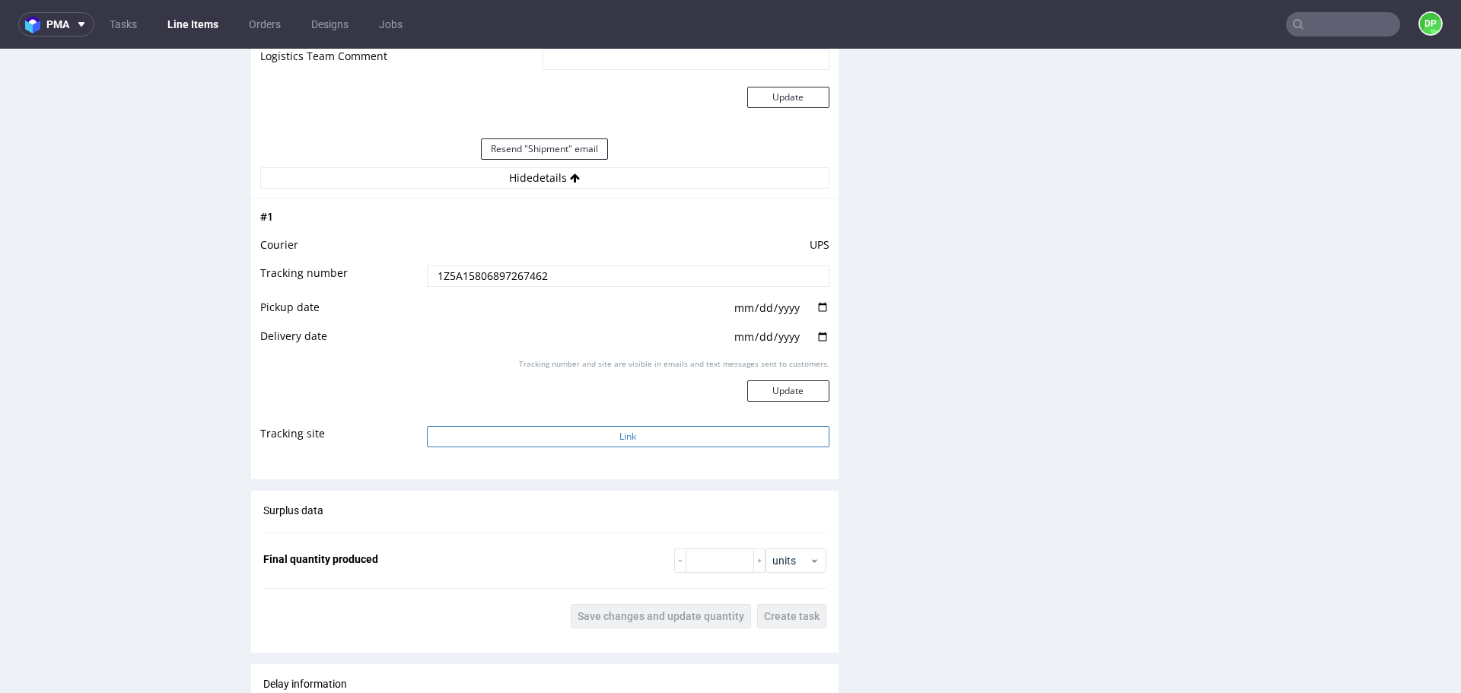
click at [570, 434] on button "Link" at bounding box center [628, 436] width 403 height 21
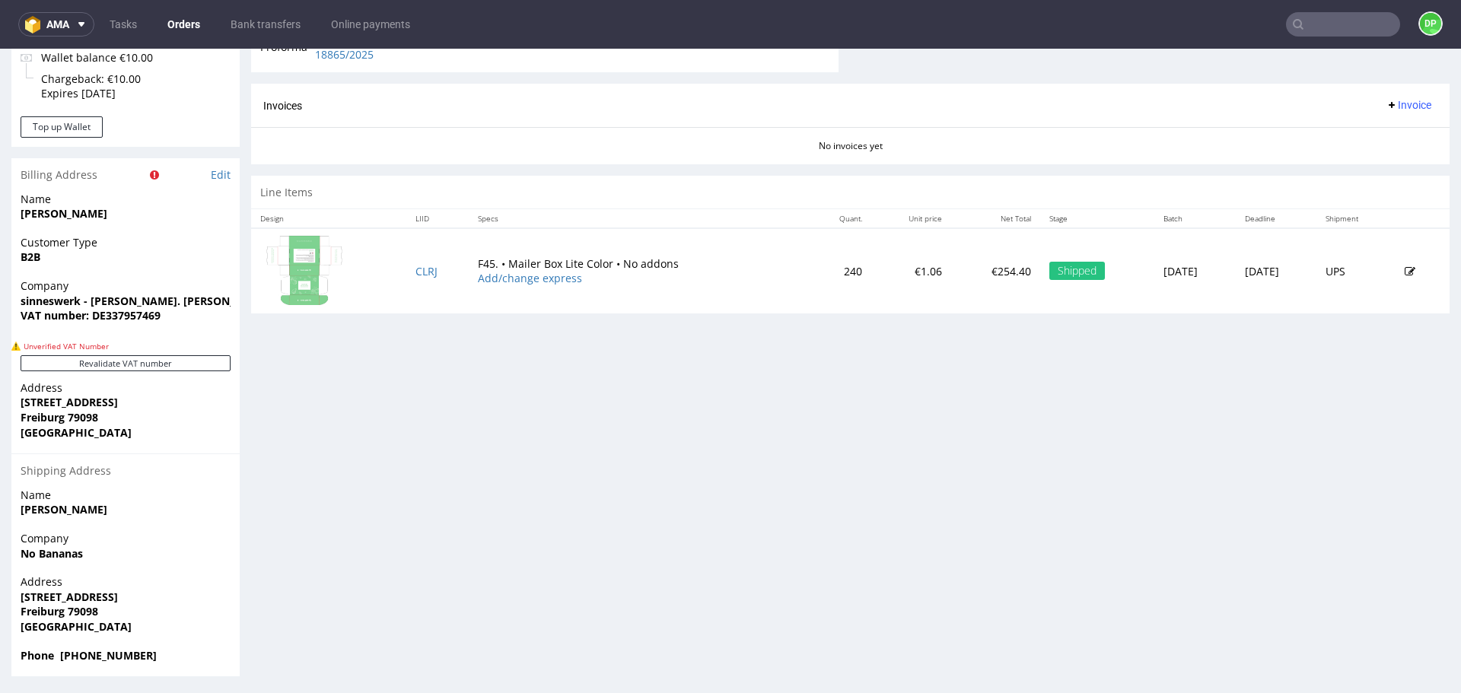
scroll to position [654, 0]
click at [165, 361] on button "Revalidate VAT number" at bounding box center [126, 361] width 210 height 16
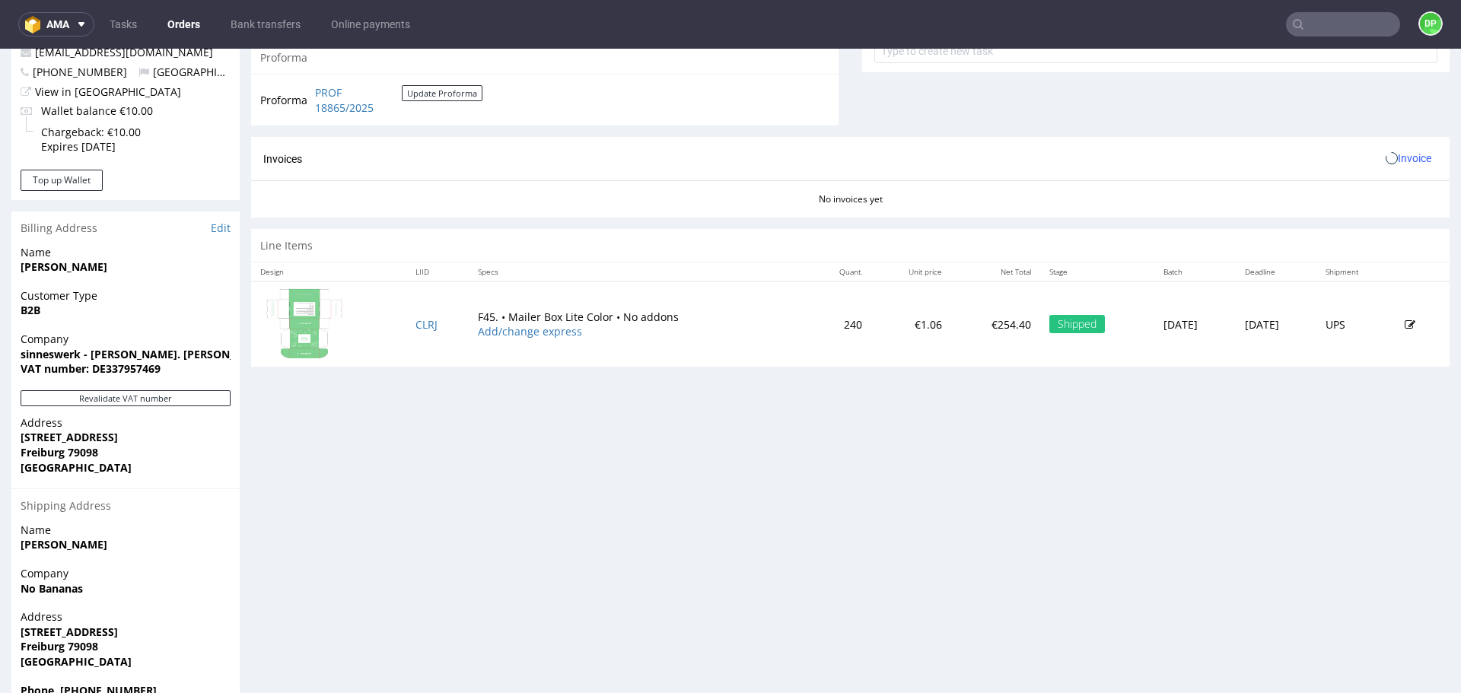
drag, startPoint x: 172, startPoint y: 320, endPoint x: 107, endPoint y: 321, distance: 65.4
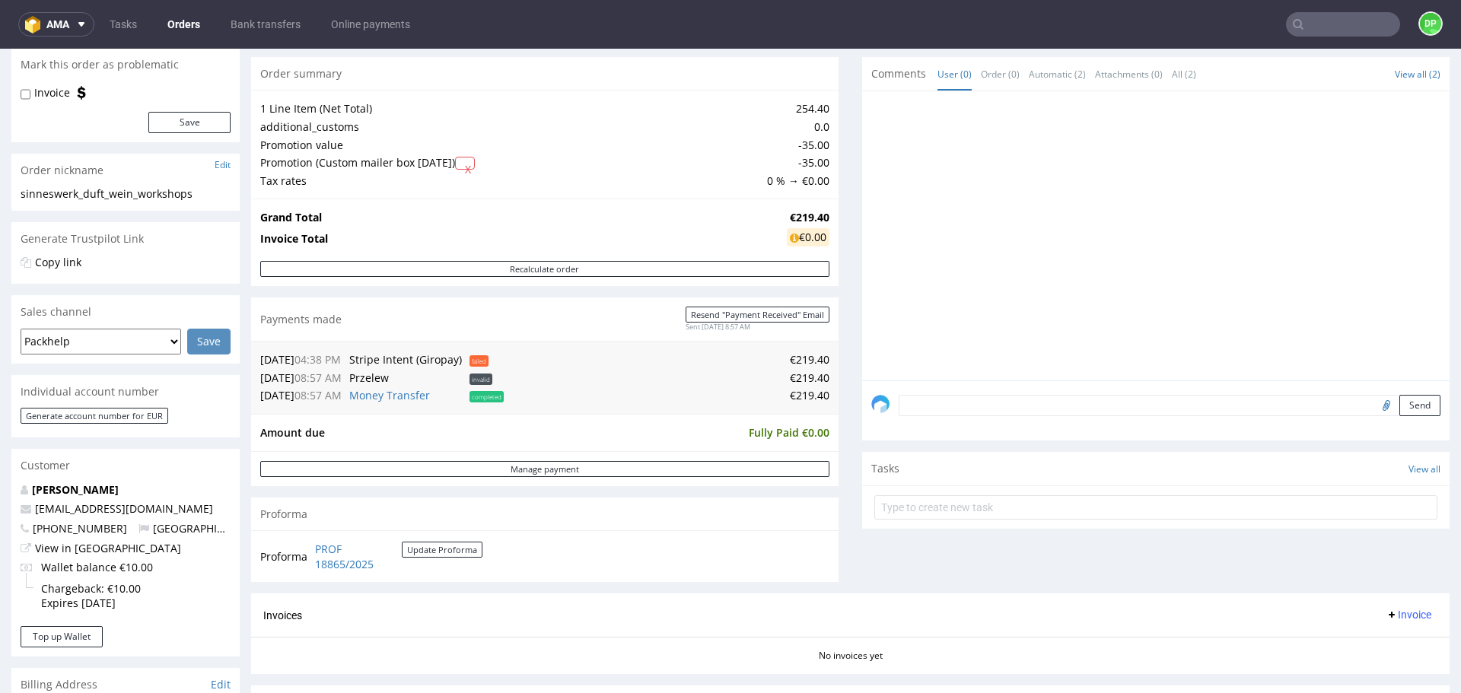
scroll to position [0, 0]
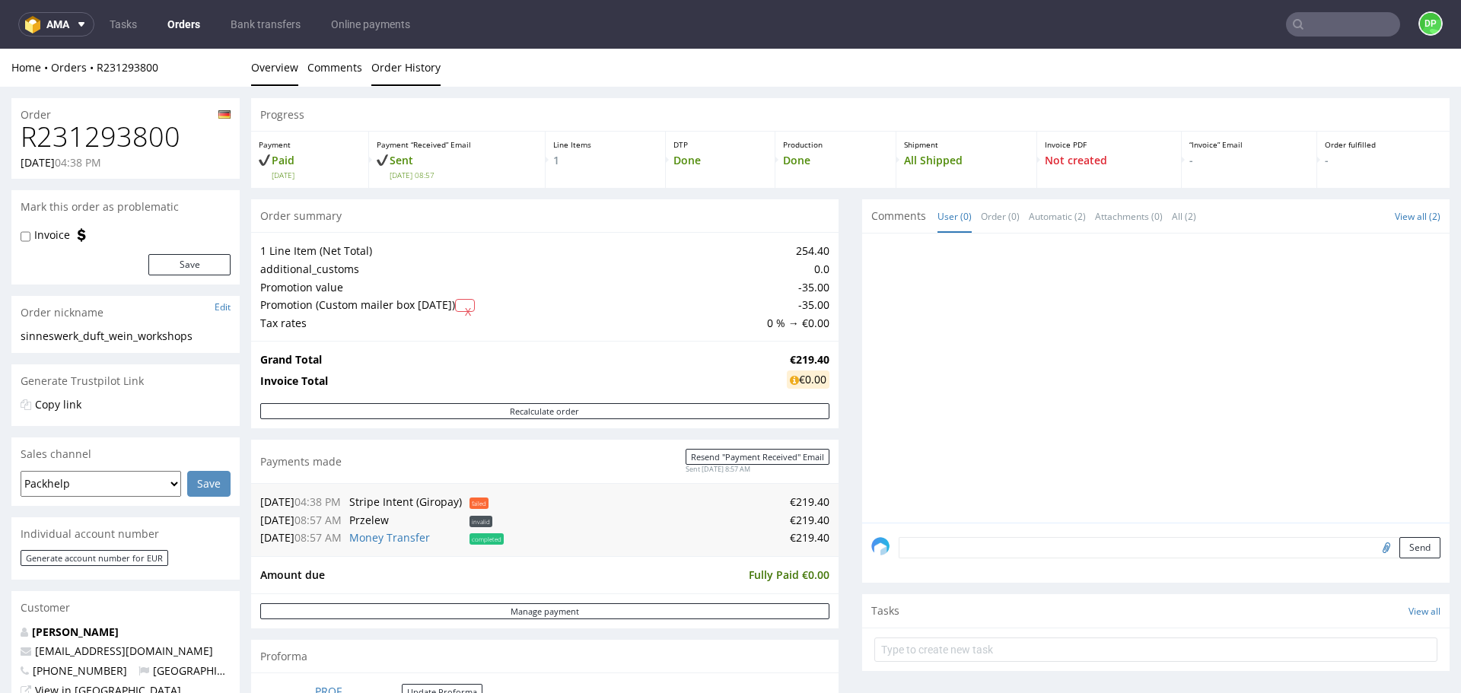
click at [384, 77] on link "Order History" at bounding box center [405, 67] width 69 height 37
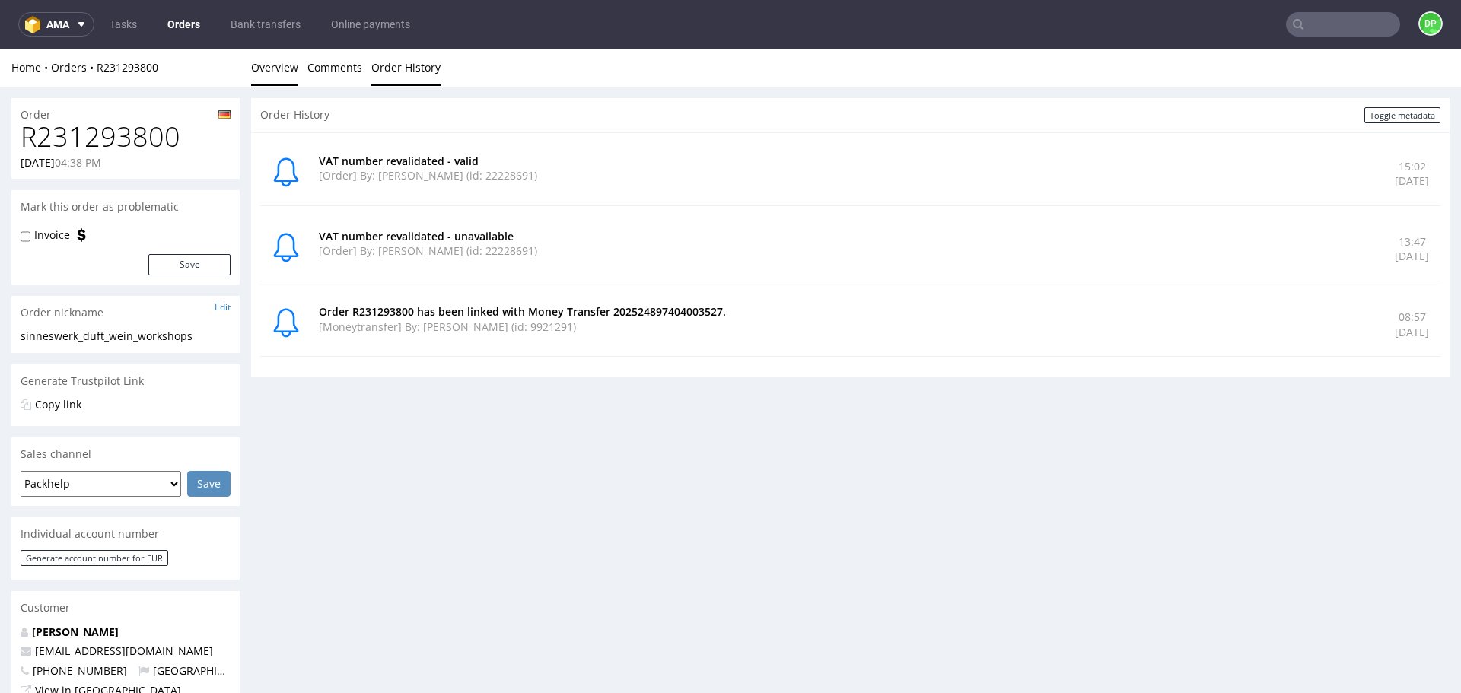
click at [281, 69] on link "Overview" at bounding box center [274, 67] width 47 height 37
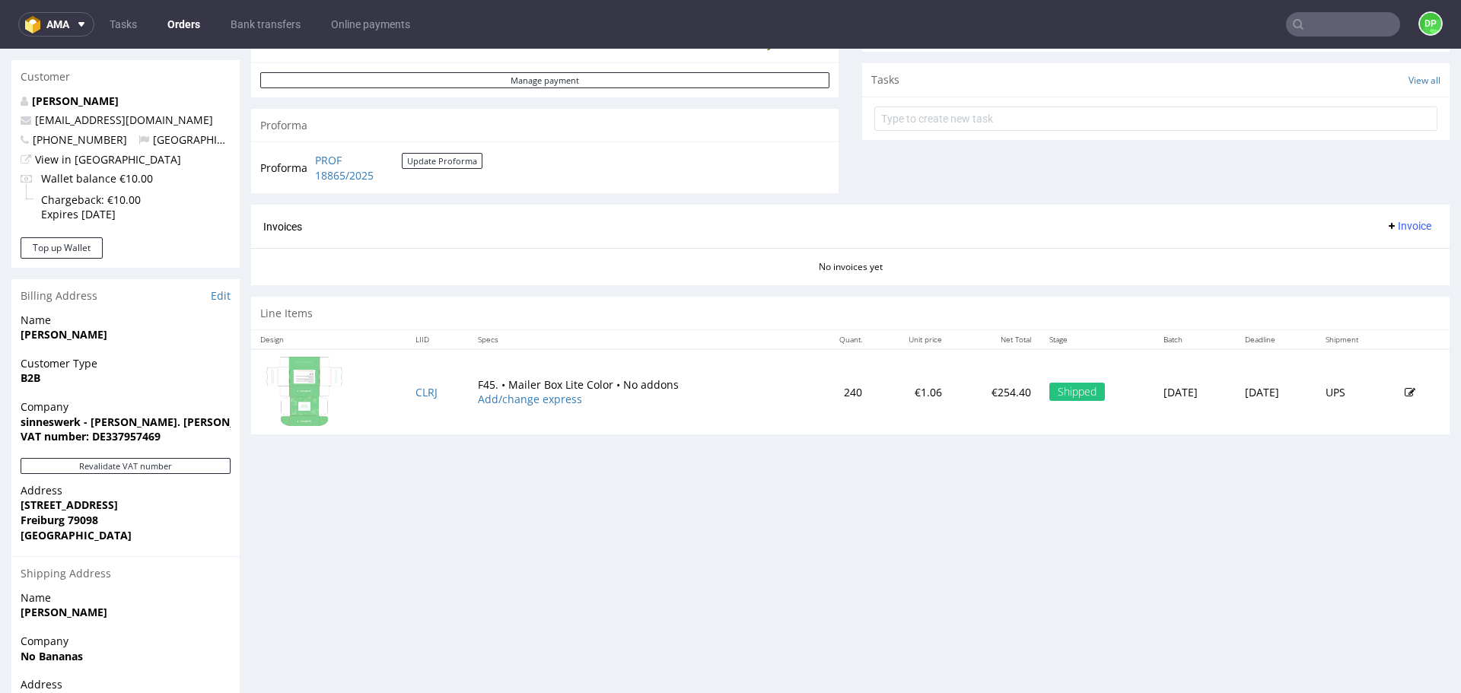
scroll to position [533, 0]
drag, startPoint x: 164, startPoint y: 439, endPoint x: 106, endPoint y: 451, distance: 59.8
click at [106, 451] on div "Company sinneswerk - duft. wein. workshops. VAT number: DE337957469" at bounding box center [125, 427] width 228 height 59
copy strong "337957469"
click at [1386, 223] on span "Invoice" at bounding box center [1409, 224] width 46 height 12
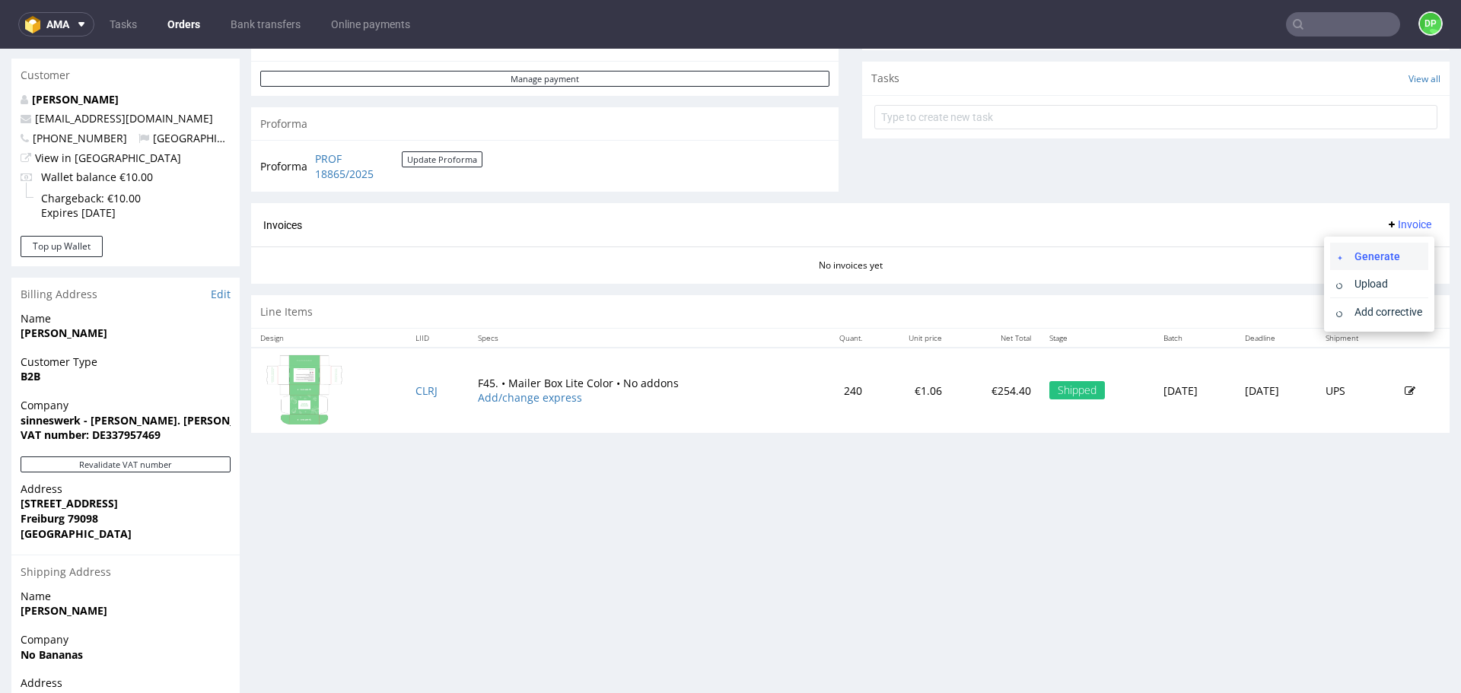
click at [1373, 251] on span "Generate" at bounding box center [1385, 256] width 74 height 15
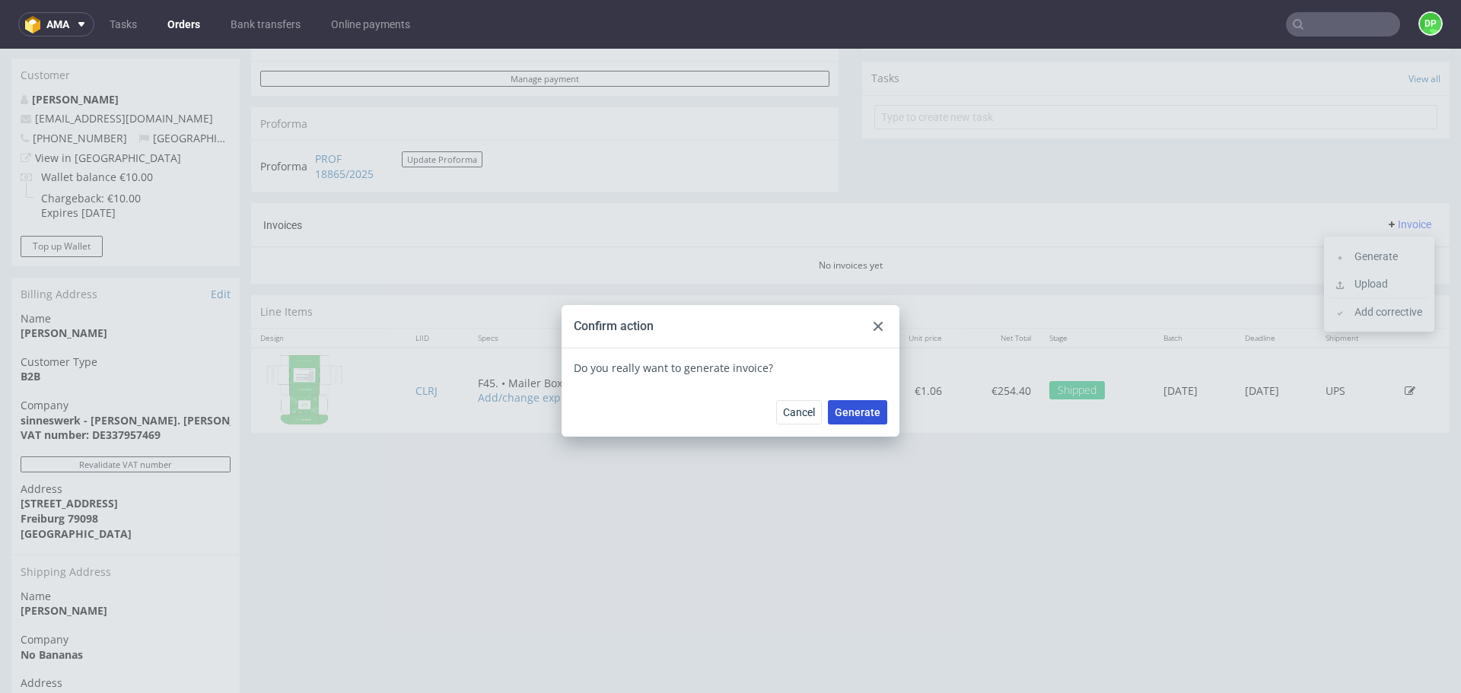
click at [848, 415] on span "Generate" at bounding box center [858, 412] width 46 height 11
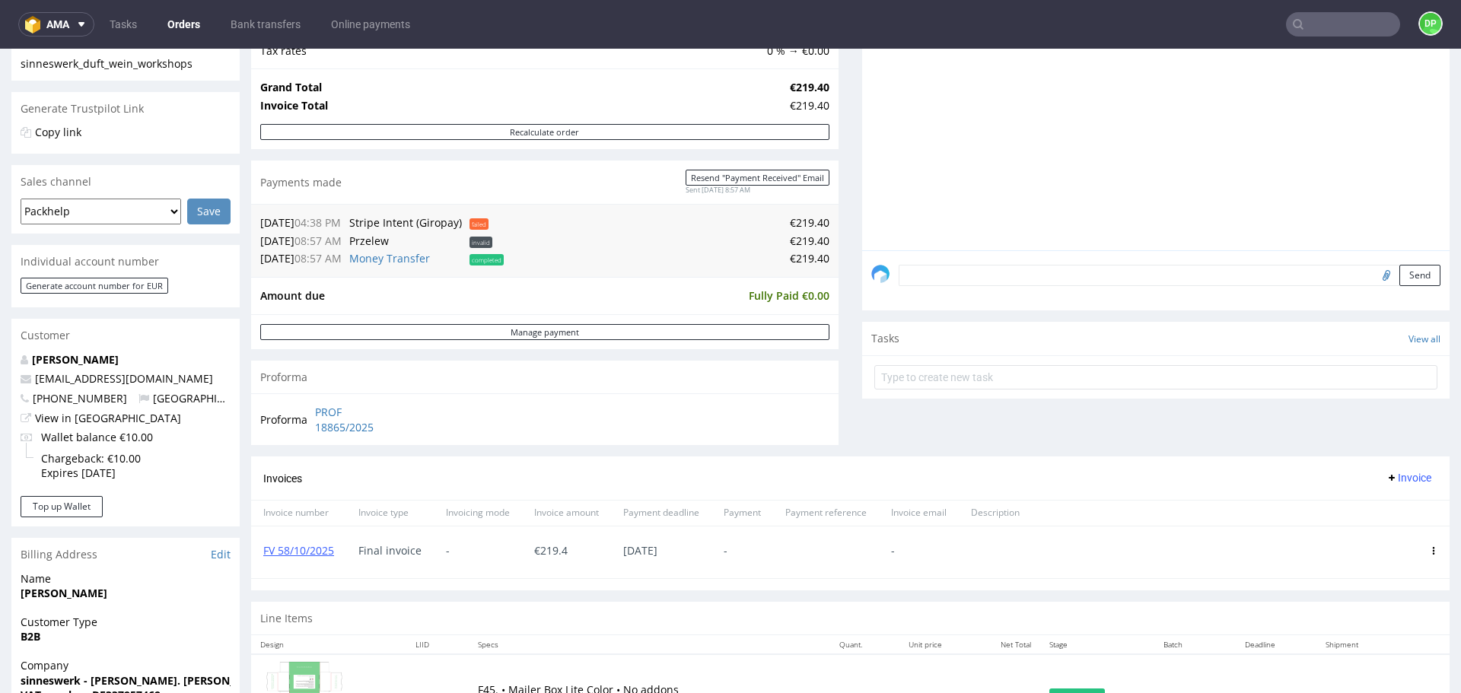
scroll to position [152, 0]
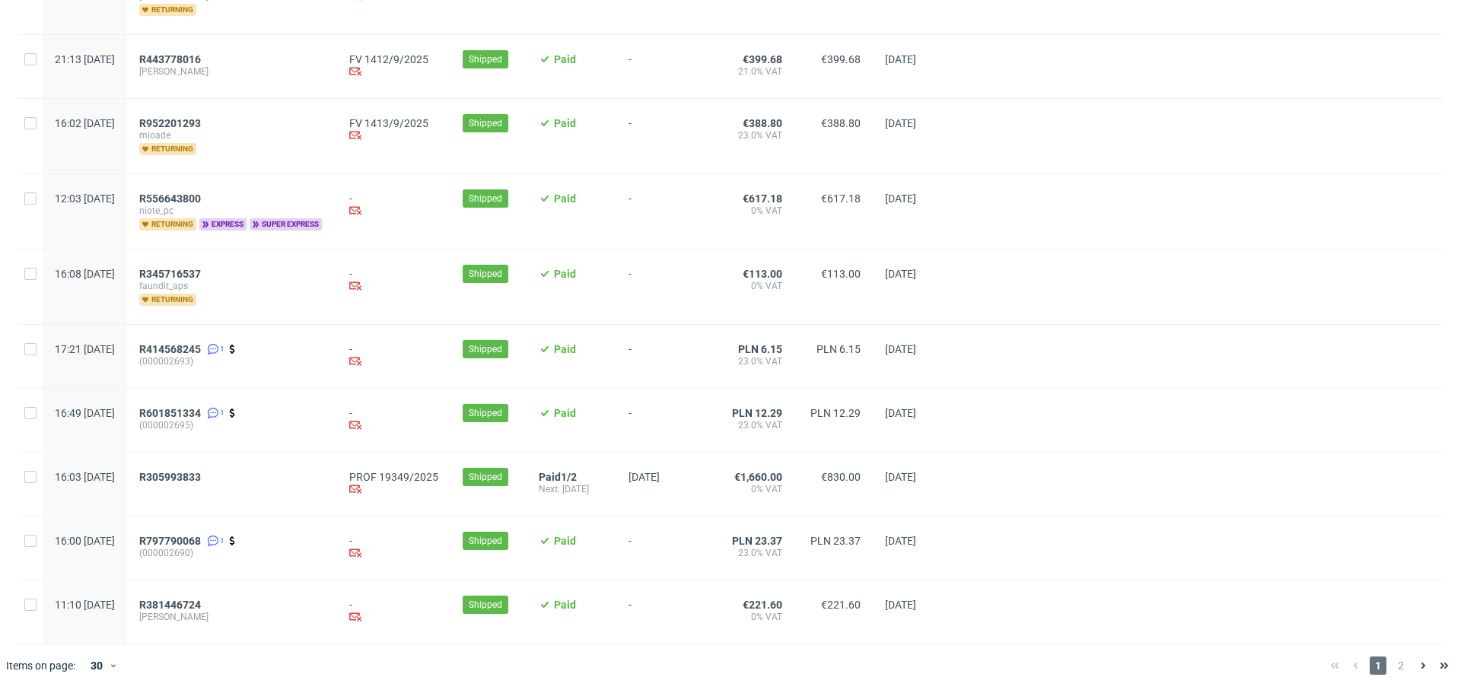
scroll to position [1548, 0]
click at [201, 476] on span "R305993833" at bounding box center [170, 477] width 62 height 12
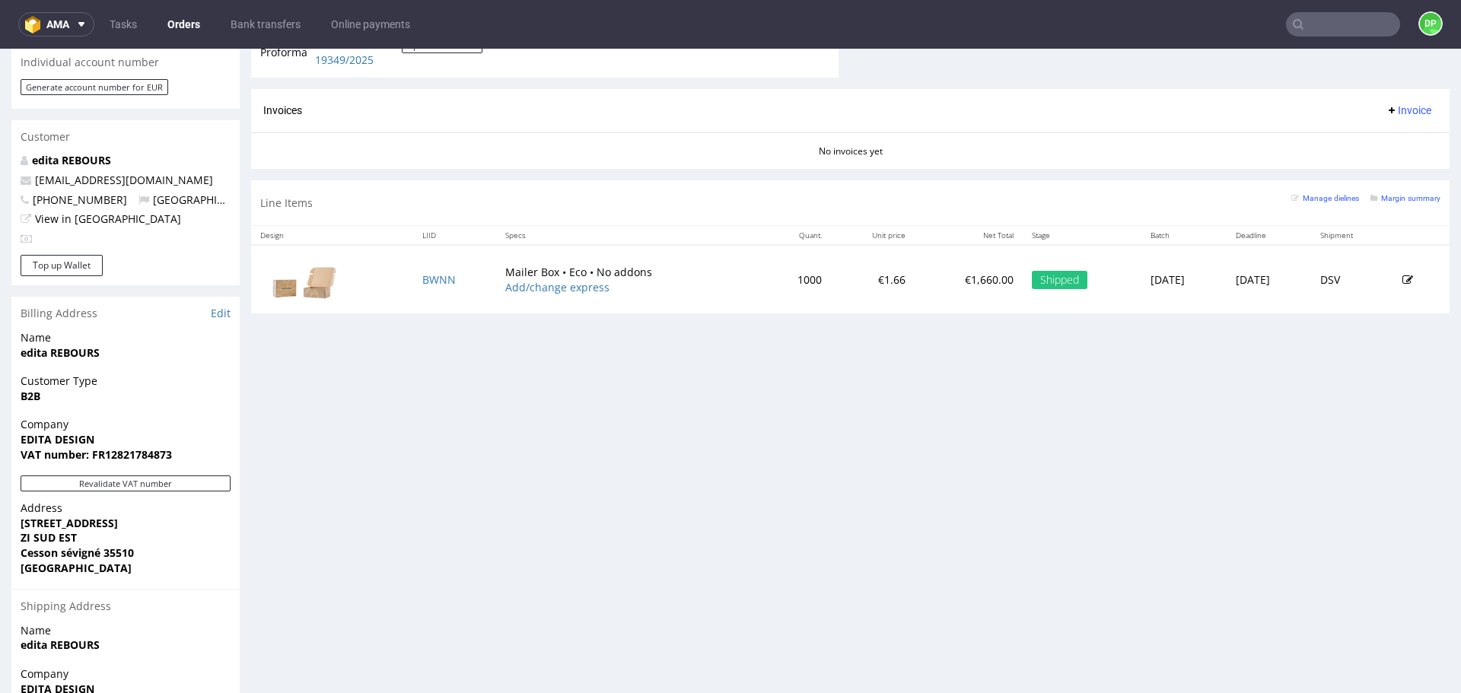
scroll to position [761, 0]
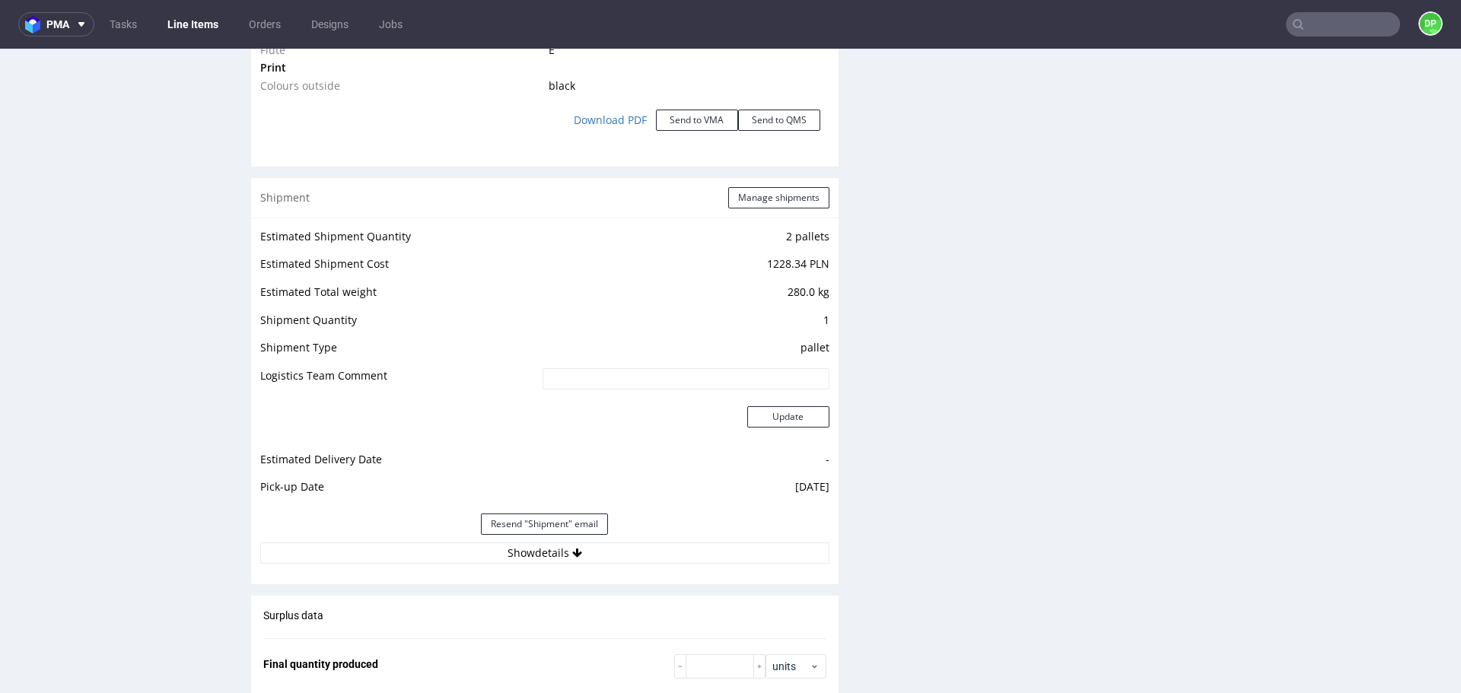
scroll to position [1867, 0]
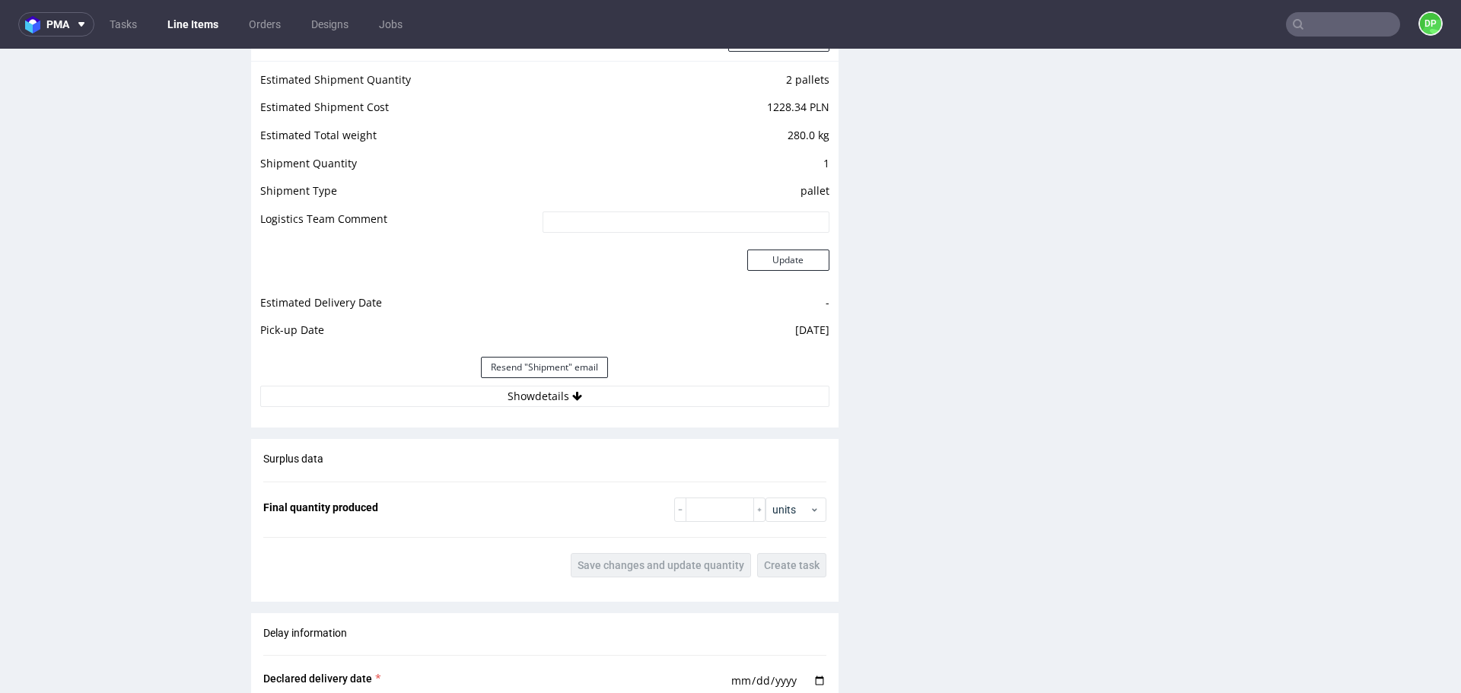
click at [438, 385] on div "Resend "Shipment" email" at bounding box center [544, 367] width 569 height 37
click at [415, 393] on button "Show details" at bounding box center [544, 396] width 569 height 21
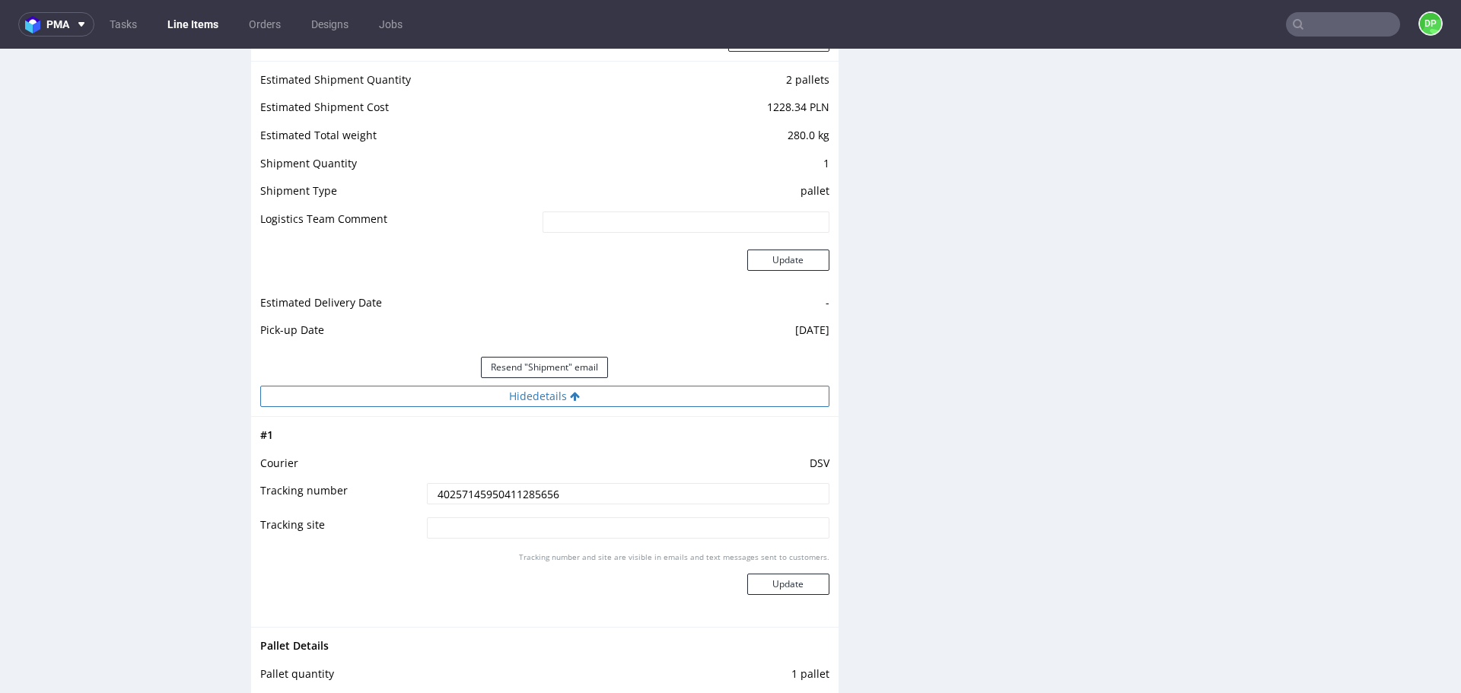
click at [412, 392] on button "Hide details" at bounding box center [544, 396] width 569 height 21
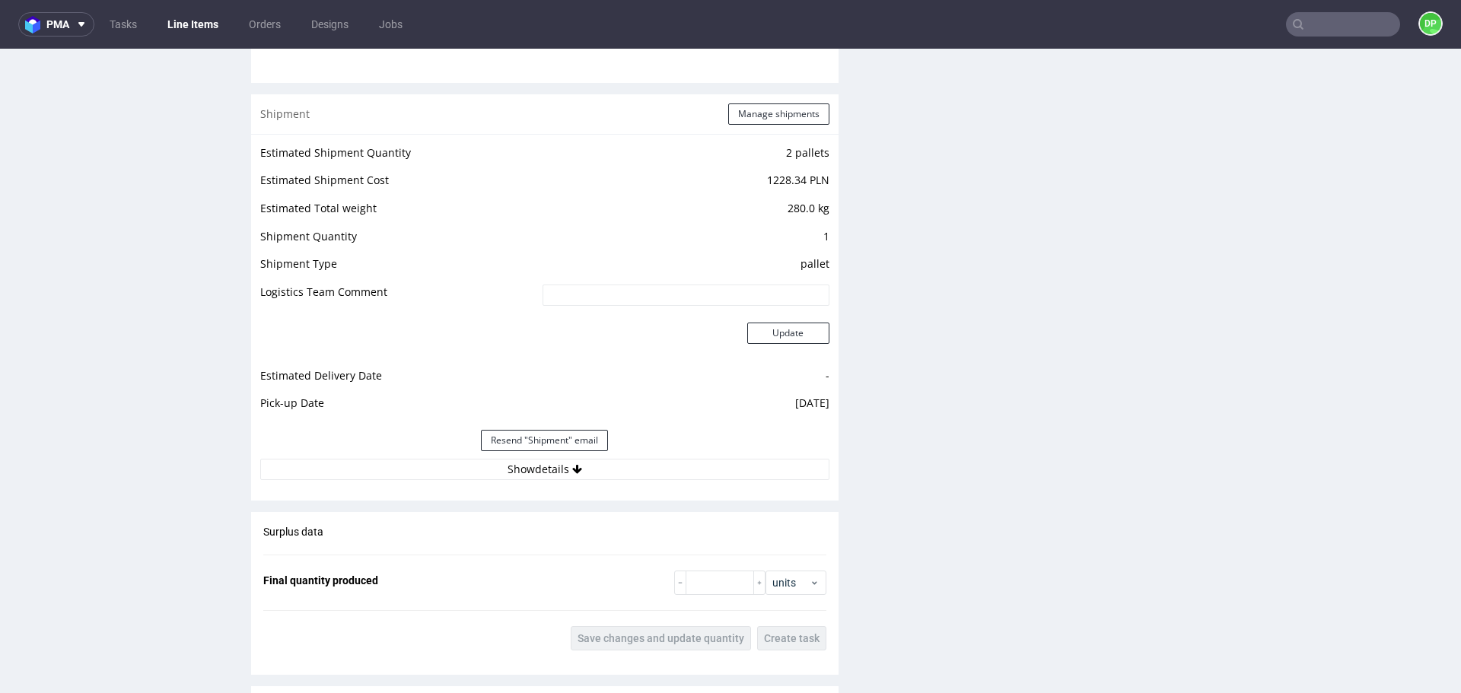
scroll to position [1790, 0]
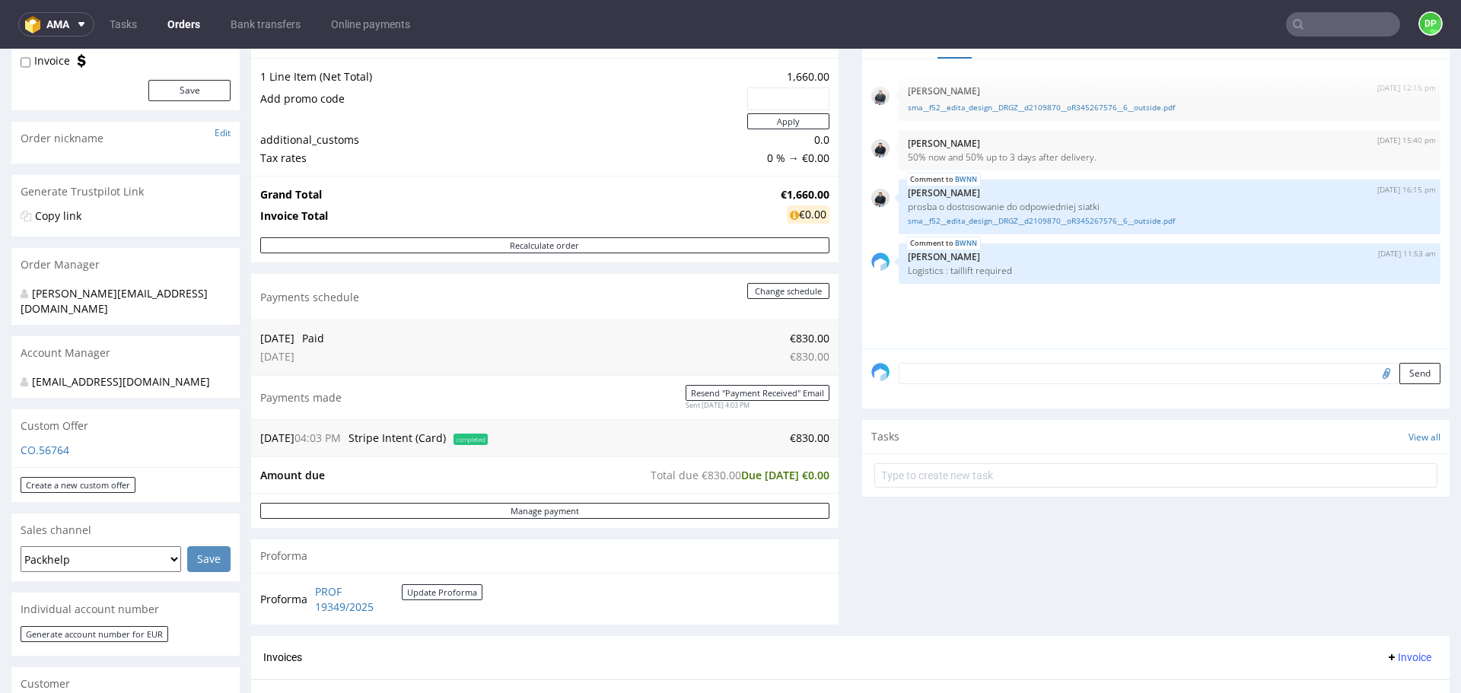
scroll to position [555, 0]
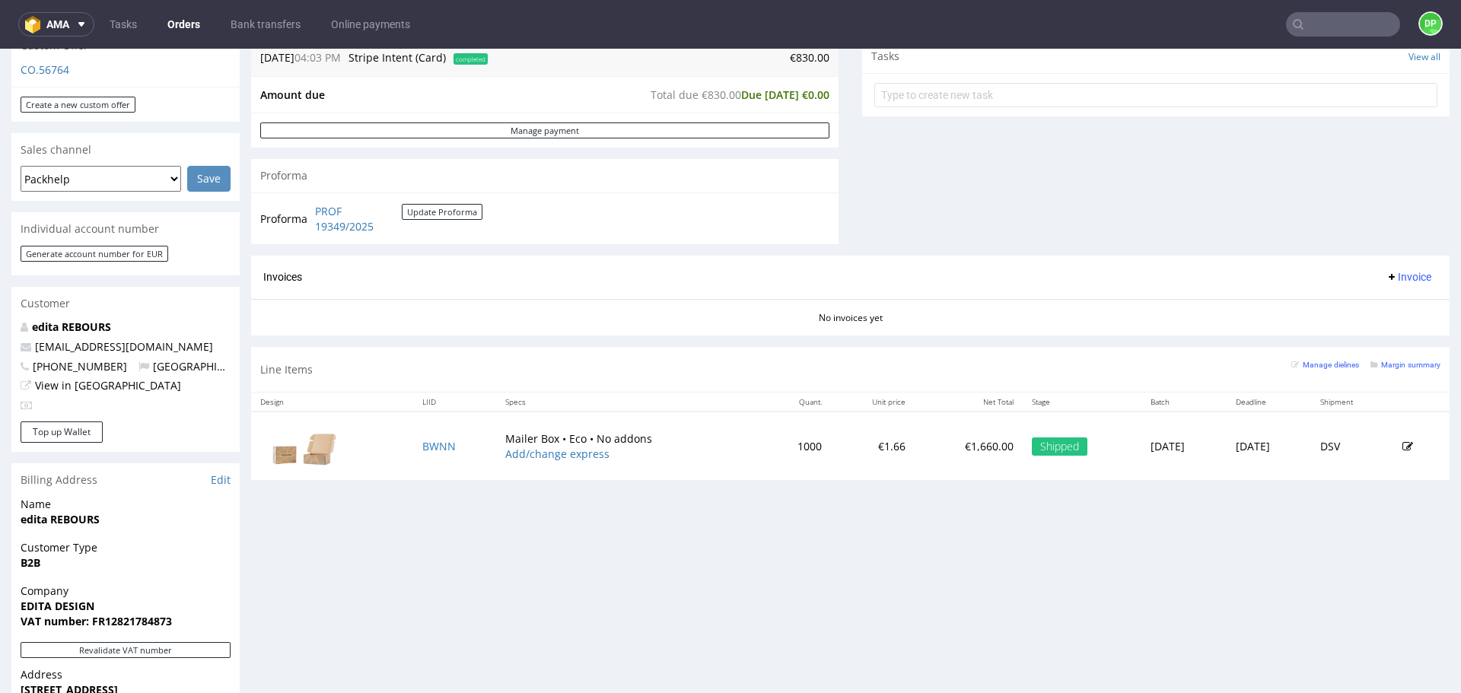
click at [447, 314] on div "No invoices yet" at bounding box center [850, 312] width 1198 height 26
click at [333, 215] on link "PROF 19349/2025" at bounding box center [358, 219] width 87 height 30
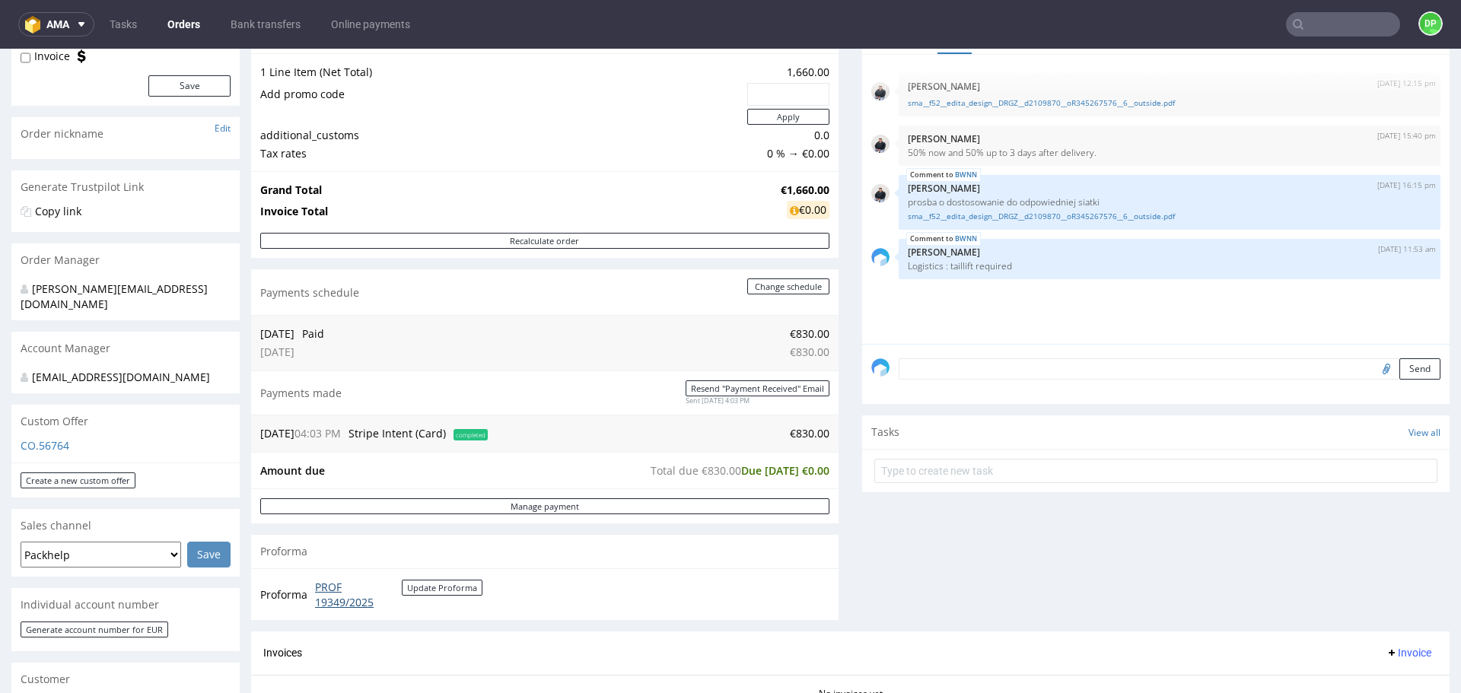
scroll to position [0, 0]
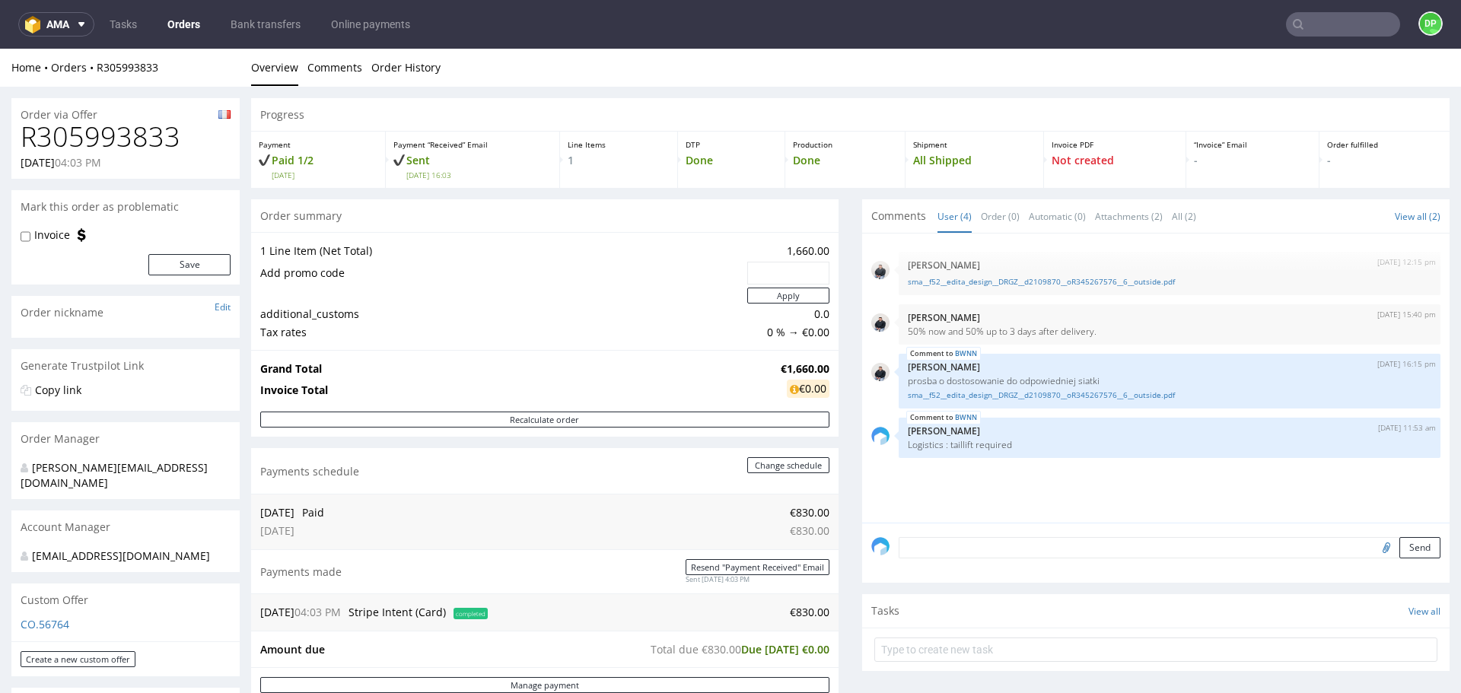
drag, startPoint x: 183, startPoint y: 142, endPoint x: 0, endPoint y: 155, distance: 183.1
click at [110, 142] on h1 "R305993833" at bounding box center [126, 137] width 210 height 30
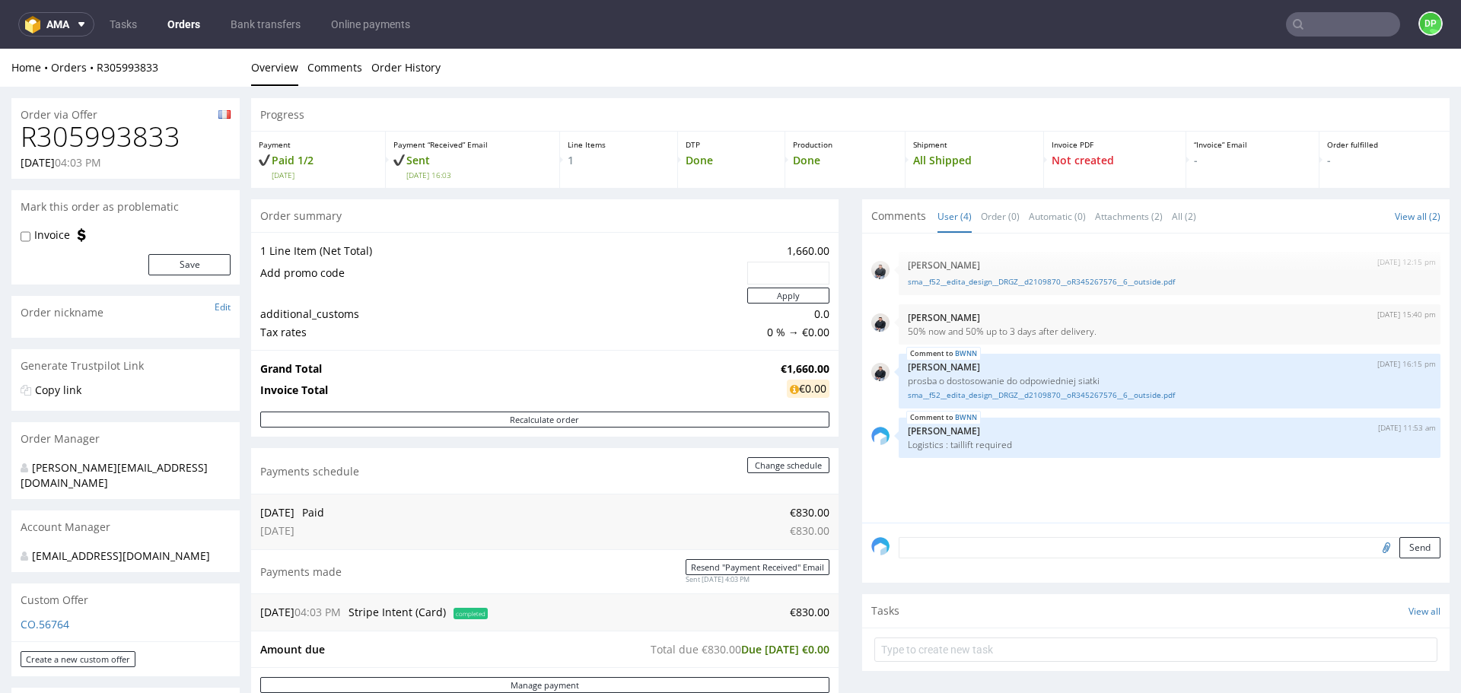
click at [48, 136] on h1 "R305993833" at bounding box center [126, 137] width 210 height 30
copy h1 "R305993833"
click at [470, 300] on td at bounding box center [501, 295] width 483 height 19
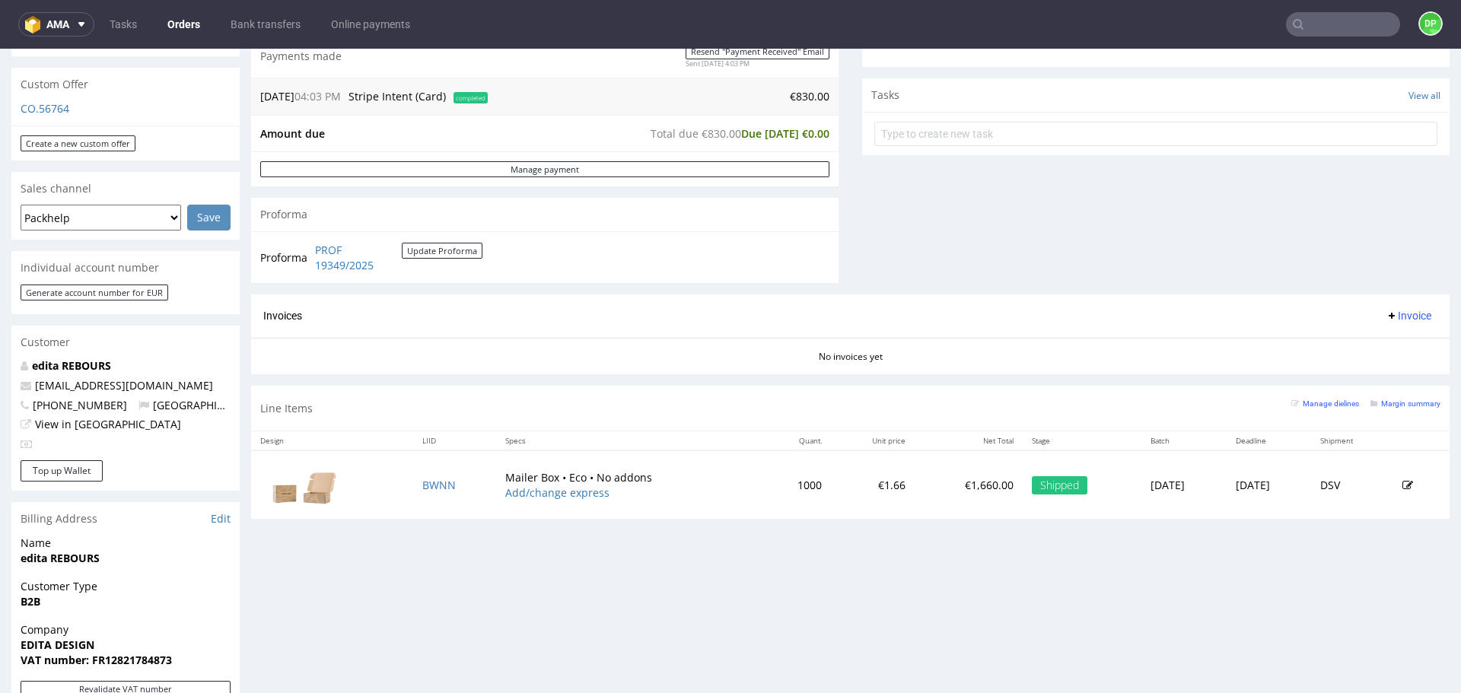
scroll to position [479, 0]
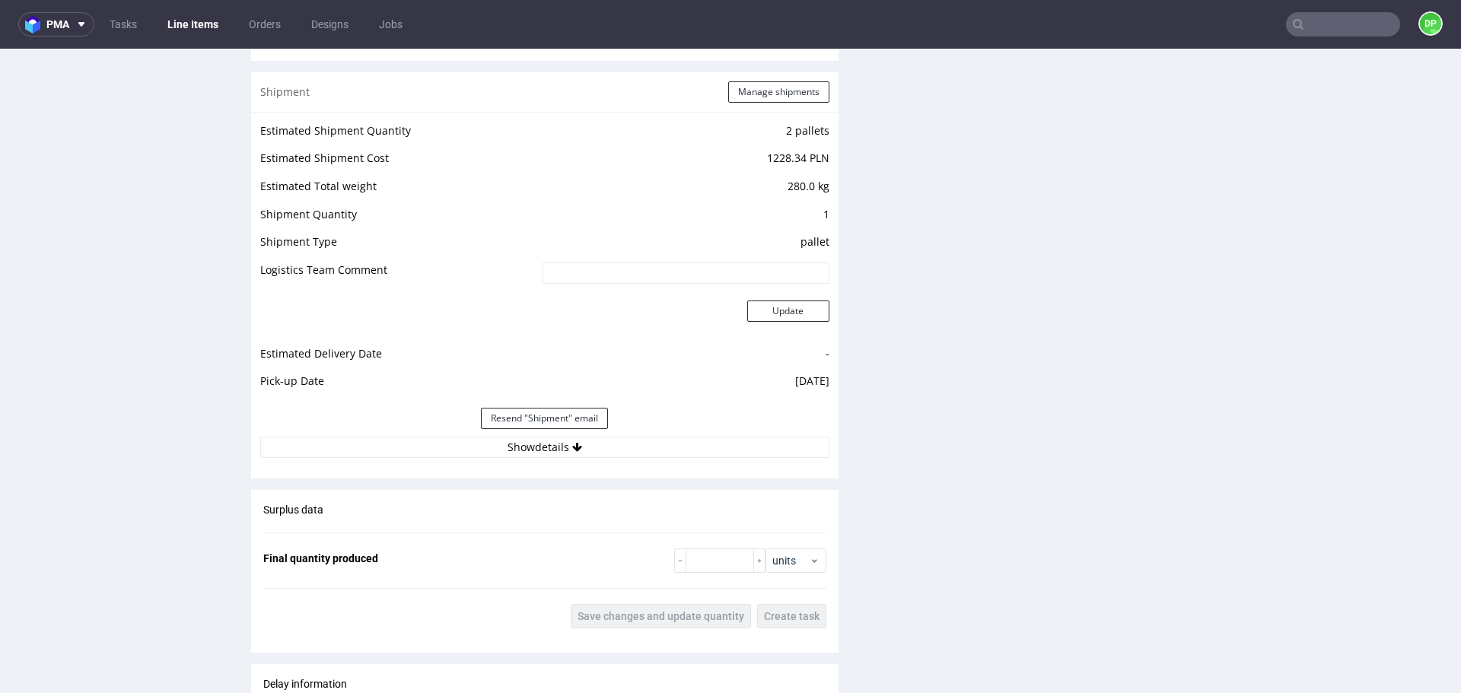
scroll to position [1790, 0]
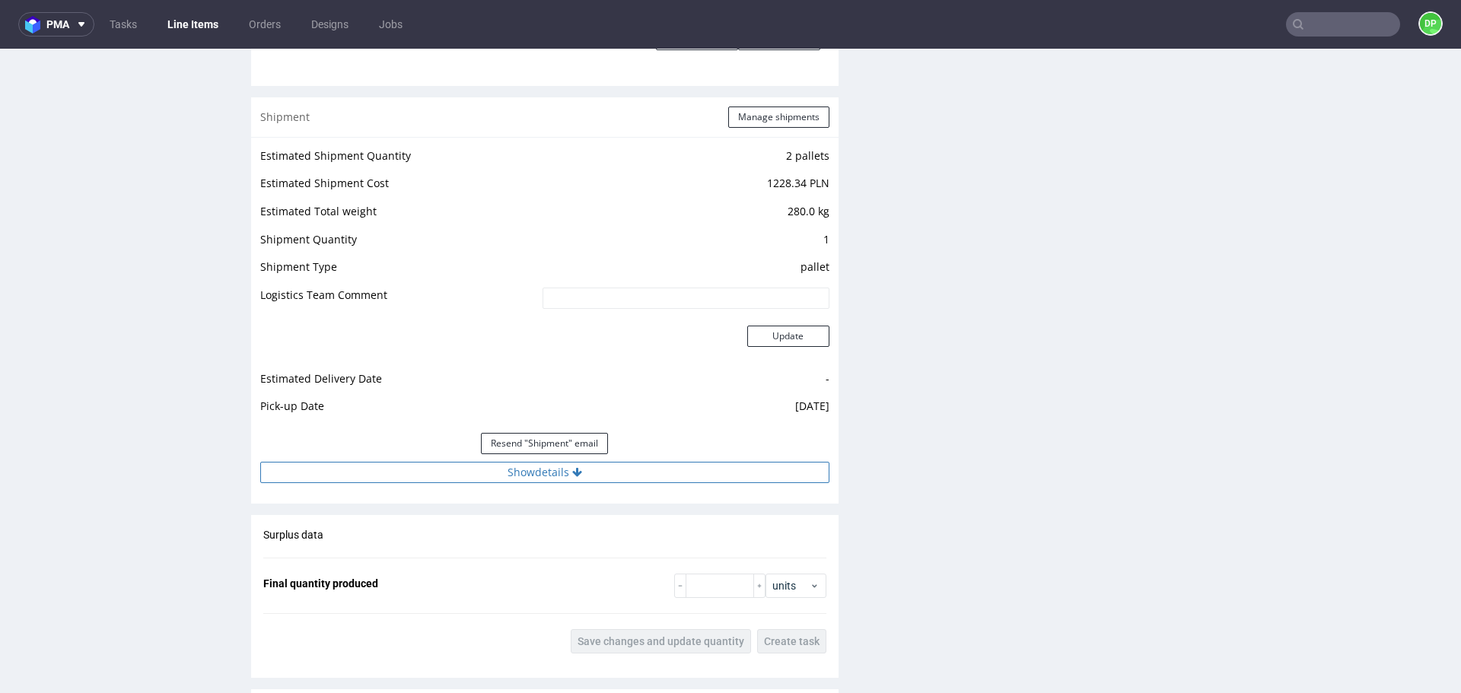
click at [358, 476] on button "Show details" at bounding box center [544, 472] width 569 height 21
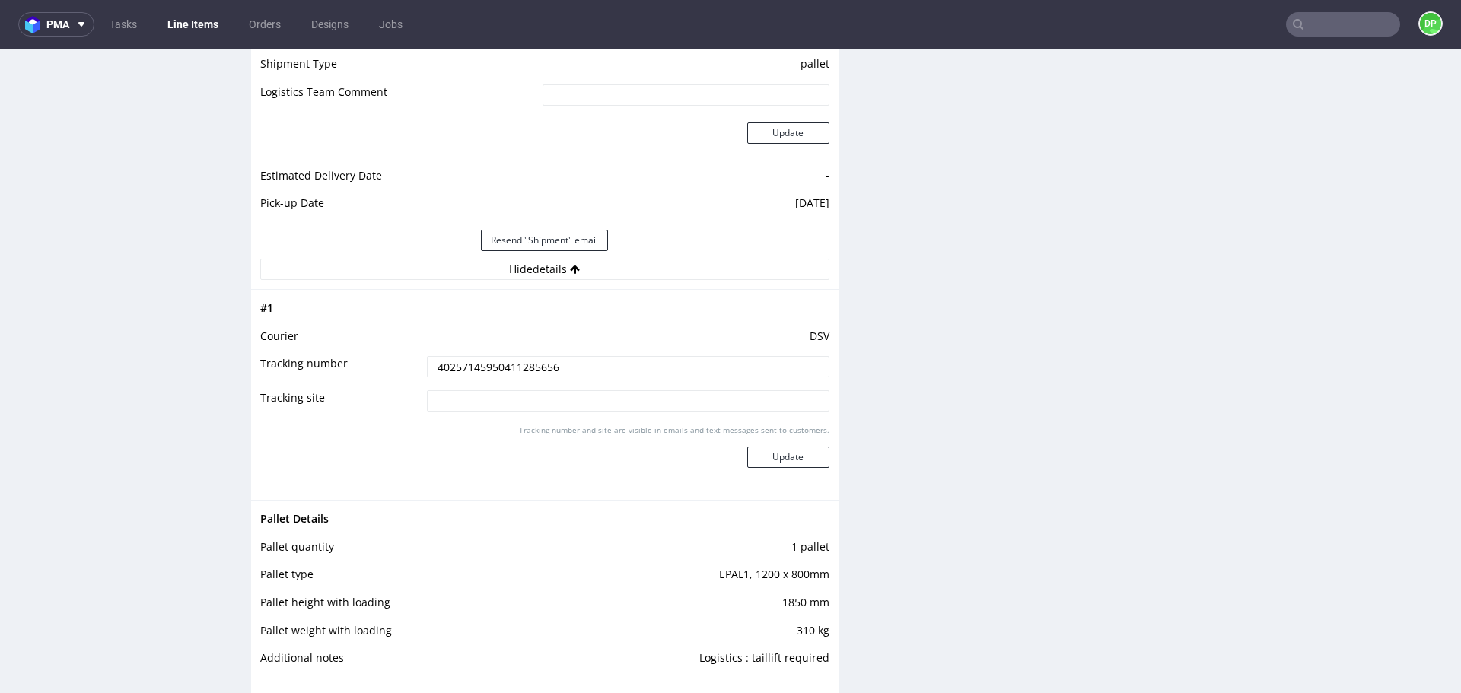
scroll to position [2019, 0]
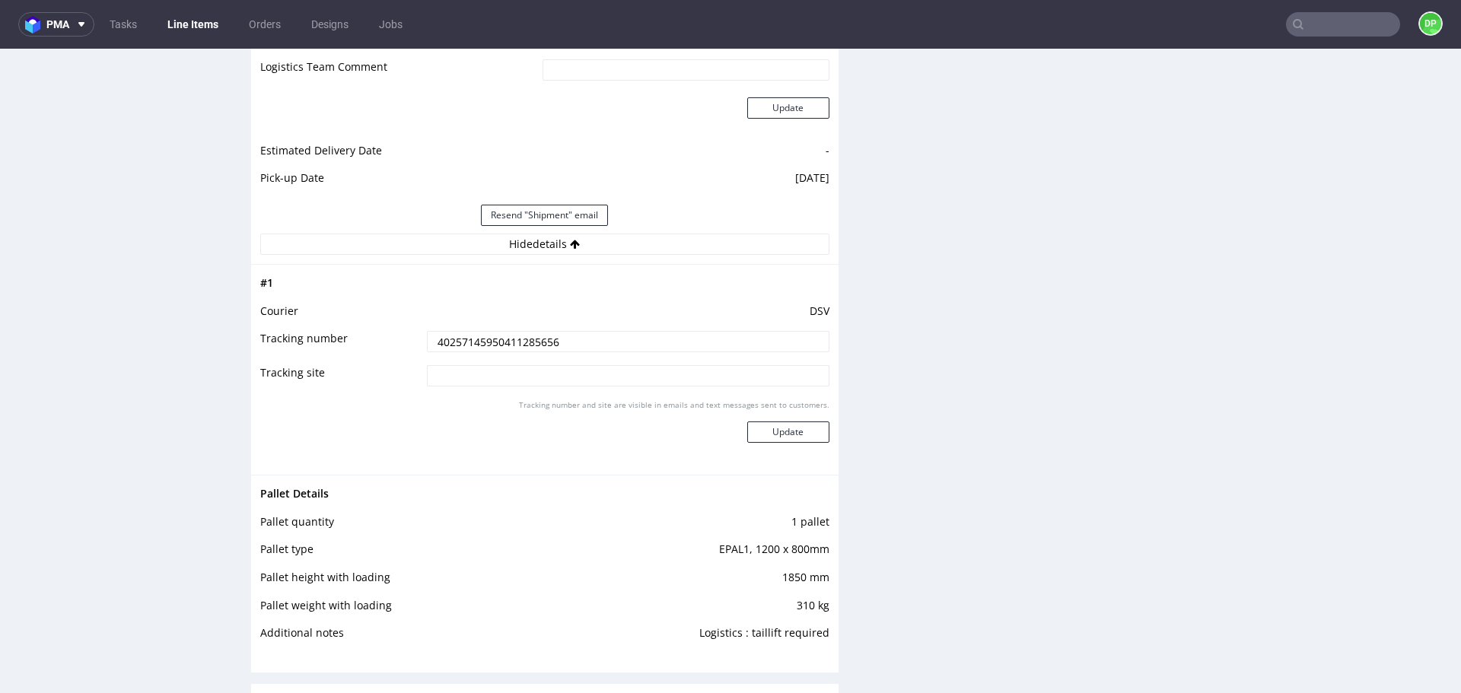
drag, startPoint x: 568, startPoint y: 346, endPoint x: 302, endPoint y: 345, distance: 266.3
click at [302, 345] on tr "Tracking number 40257145950411285656" at bounding box center [544, 346] width 569 height 34
click at [301, 343] on td "Tracking number" at bounding box center [341, 346] width 163 height 34
drag, startPoint x: 557, startPoint y: 345, endPoint x: 326, endPoint y: 331, distance: 231.0
click at [326, 331] on tr "Tracking number 40257145950411285656" at bounding box center [544, 346] width 569 height 34
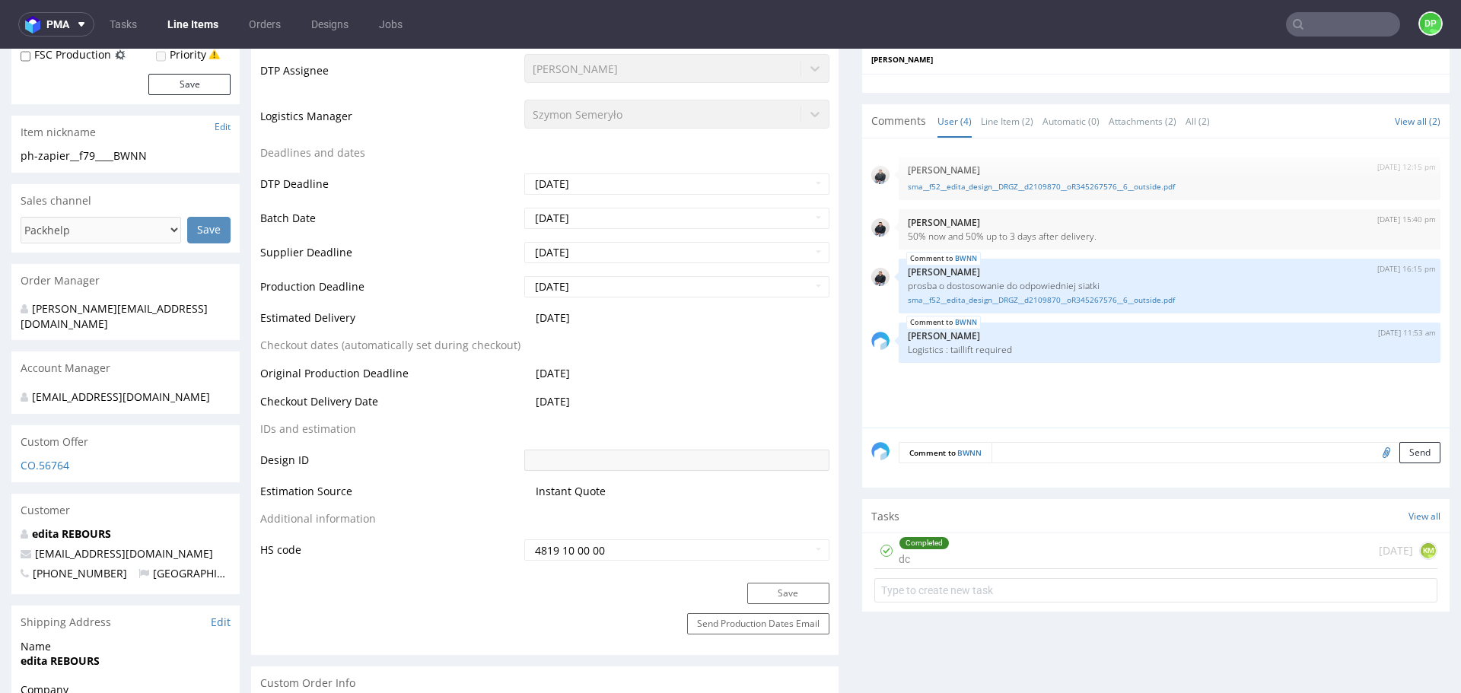
scroll to position [0, 0]
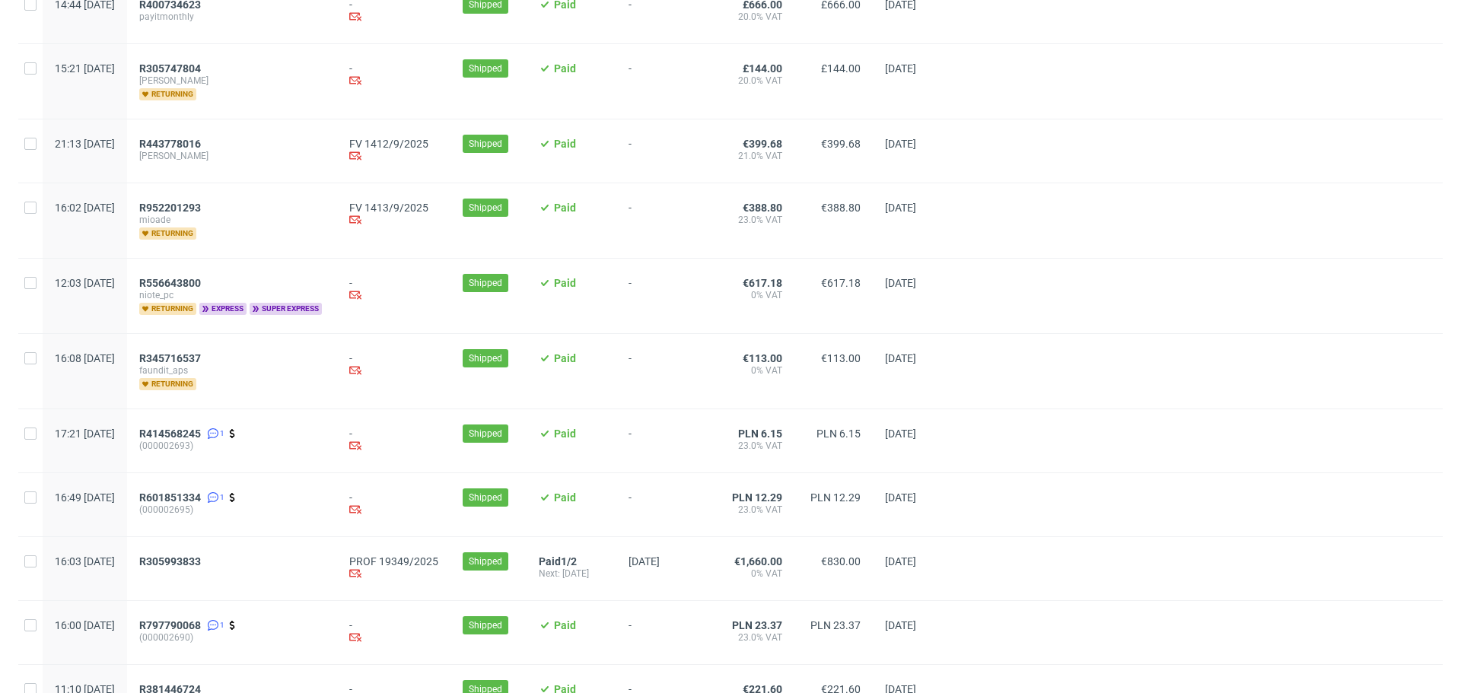
scroll to position [1548, 0]
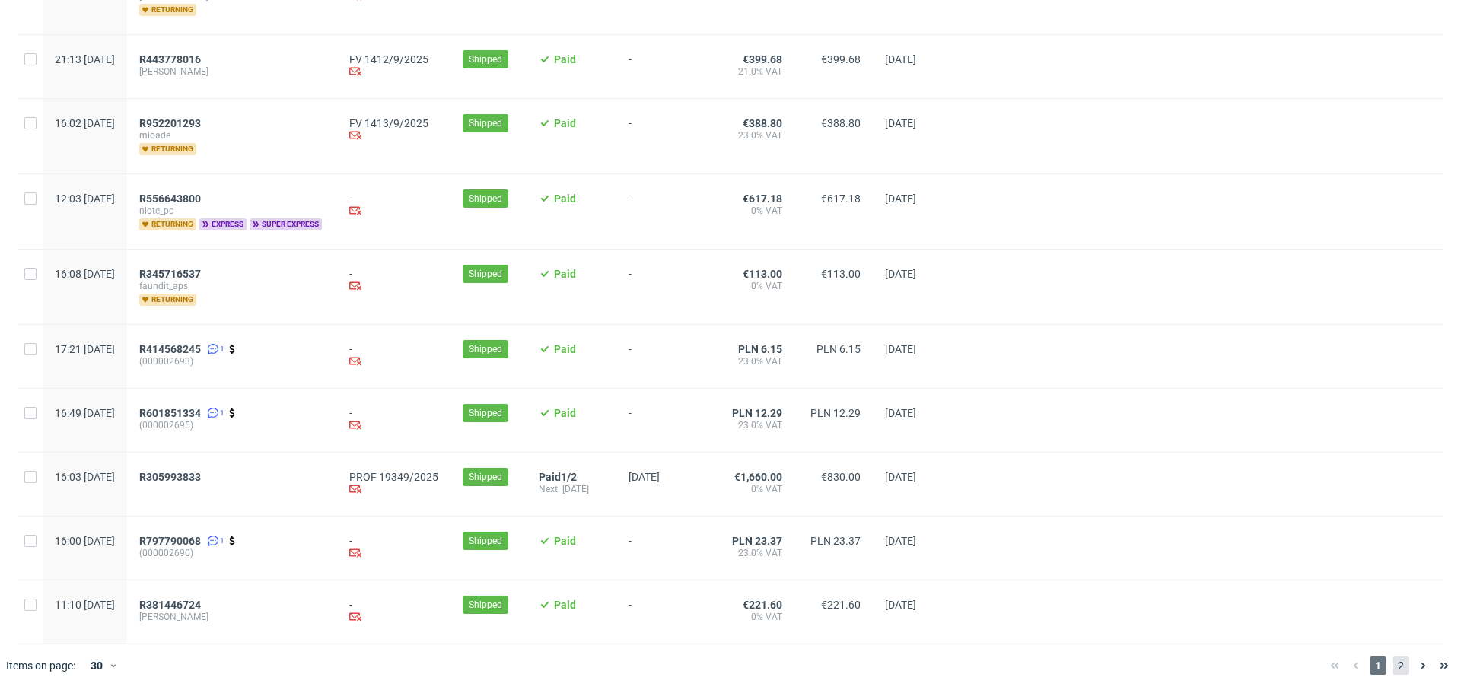
click at [1396, 667] on span "2" at bounding box center [1401, 666] width 17 height 18
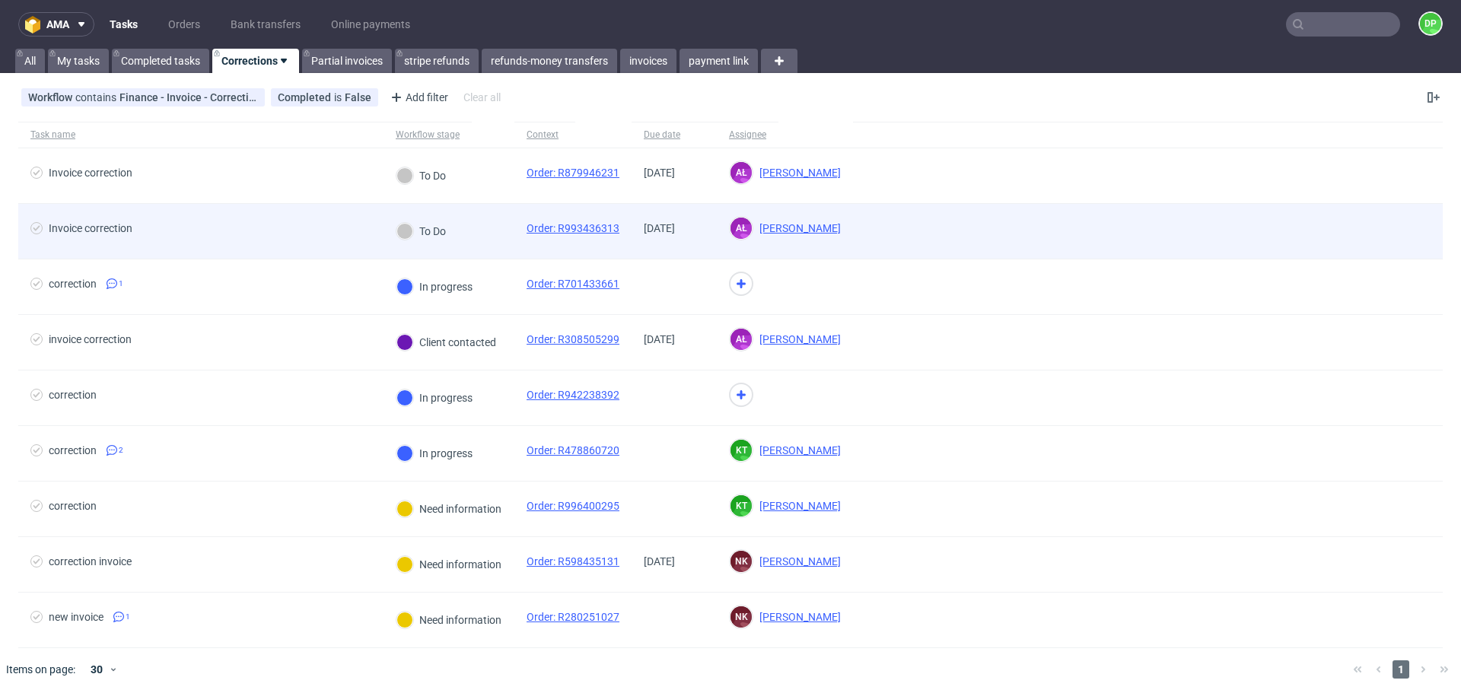
click at [304, 228] on span "Invoice correction" at bounding box center [200, 231] width 341 height 18
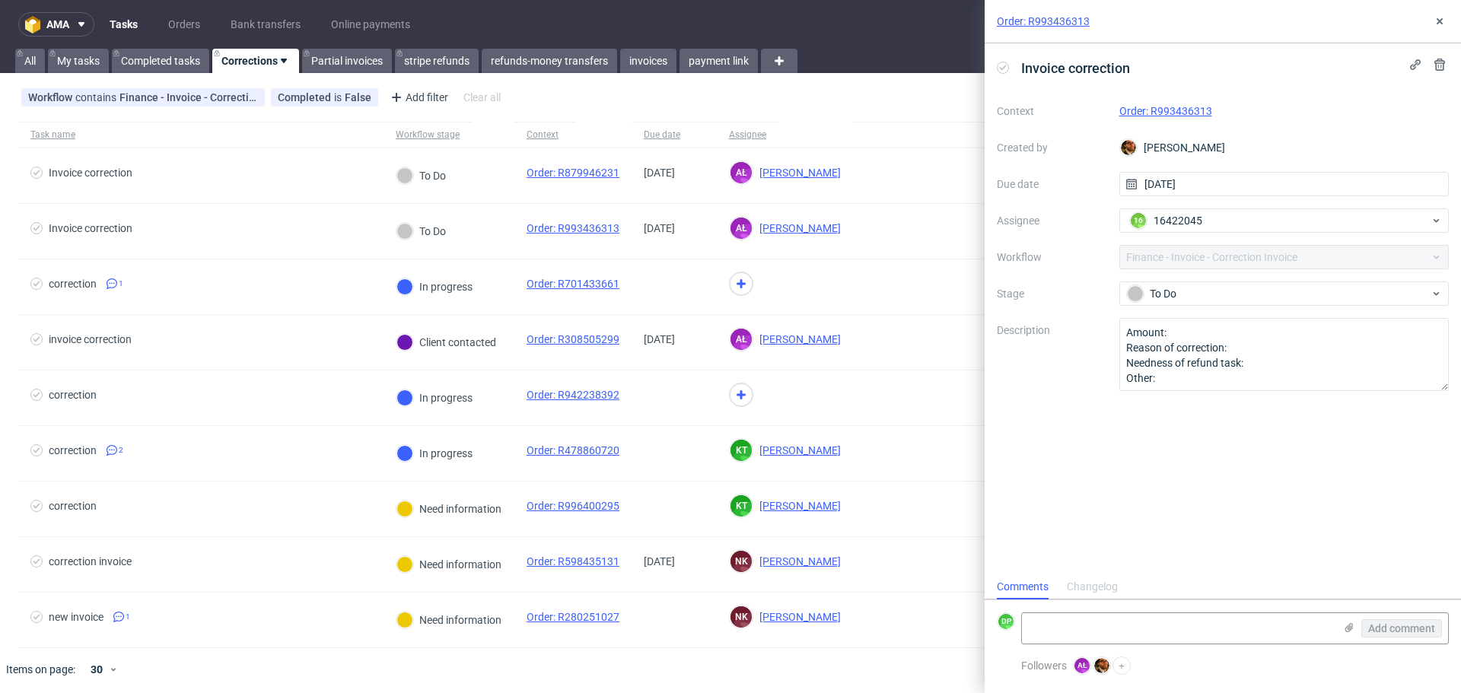
scroll to position [12, 0]
click at [1161, 111] on link "Order: R993436313" at bounding box center [1165, 111] width 93 height 12
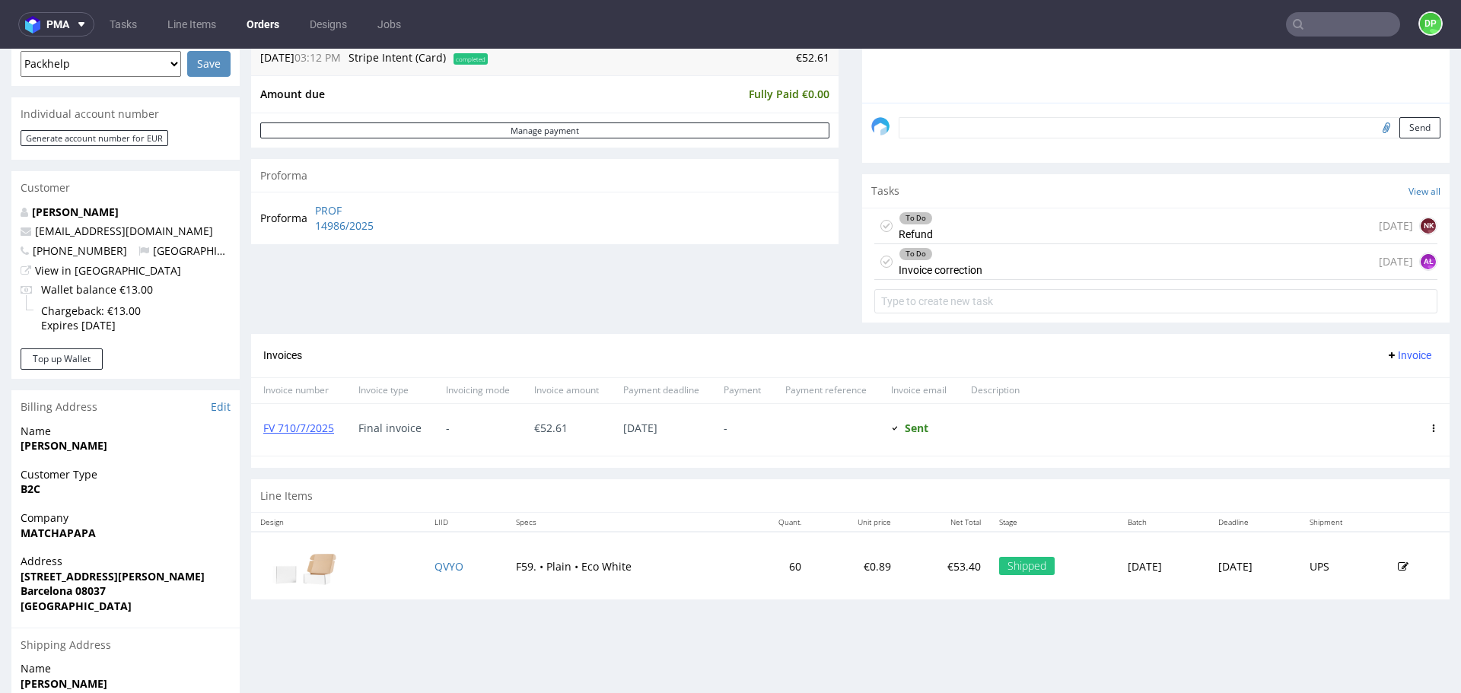
scroll to position [457, 0]
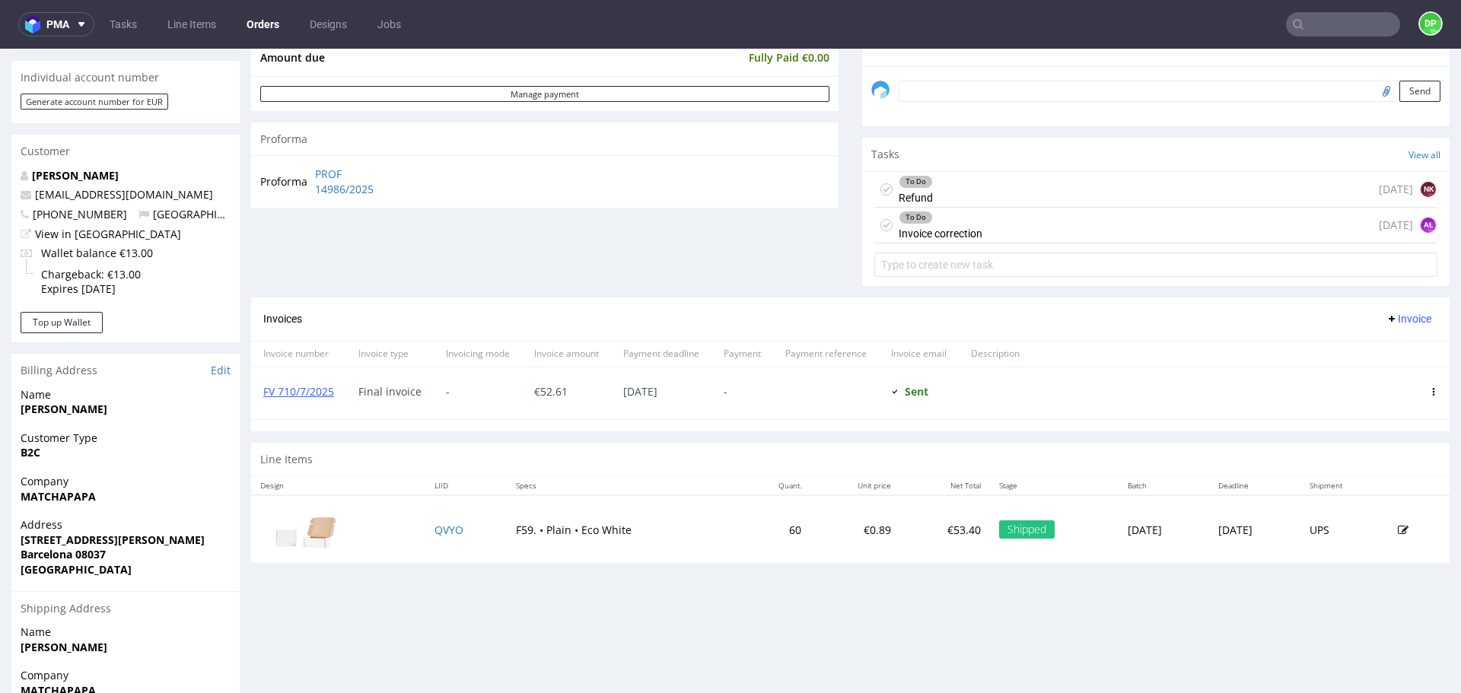
click at [961, 193] on div "To Do Refund [DATE] NK" at bounding box center [1155, 190] width 563 height 36
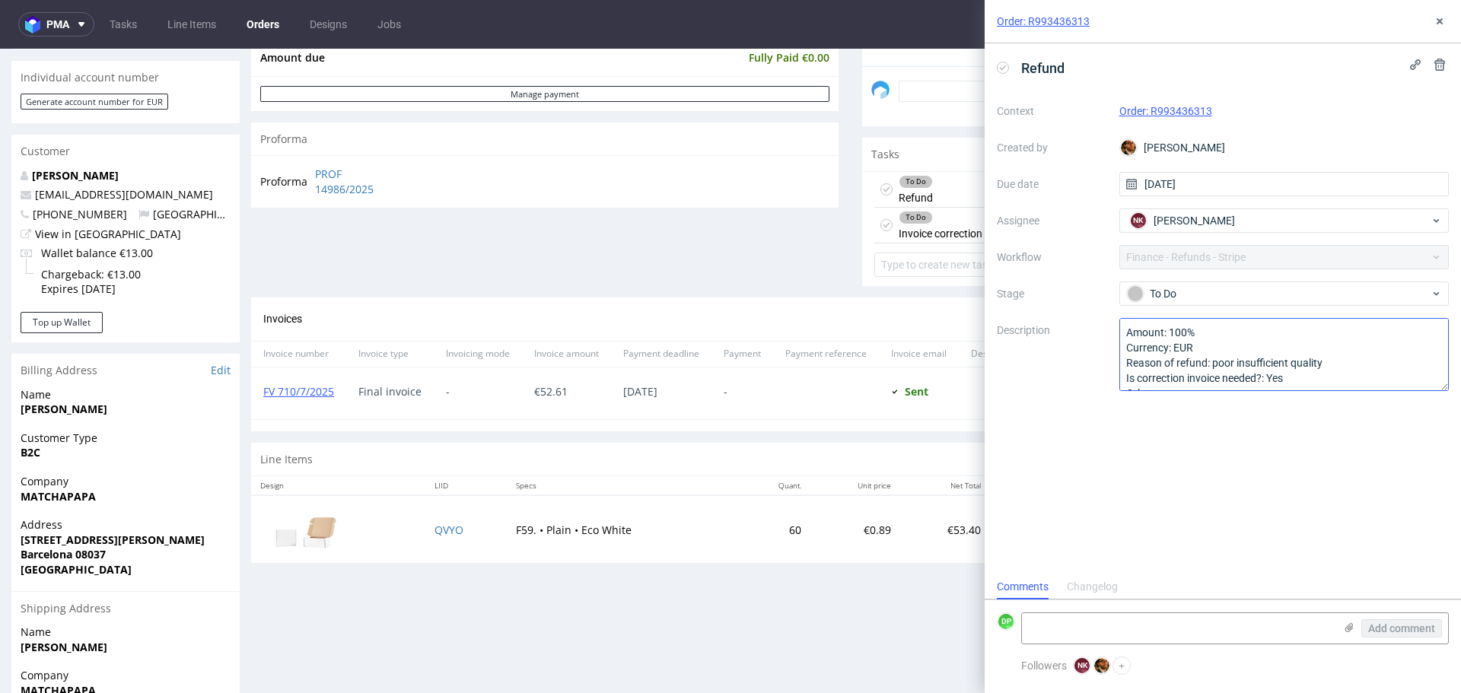
scroll to position [17, 0]
drag, startPoint x: 1310, startPoint y: 345, endPoint x: 1229, endPoint y: 346, distance: 81.4
click at [1216, 349] on textarea "Amount: 100% Currency: EUR Reason of refund: poor insufficient quality Is corre…" at bounding box center [1284, 354] width 330 height 73
click at [1328, 347] on textarea "Amount: 100% Currency: EUR Reason of refund: poor insufficient quality Is corre…" at bounding box center [1284, 354] width 330 height 73
drag, startPoint x: 1328, startPoint y: 347, endPoint x: 1219, endPoint y: 345, distance: 108.8
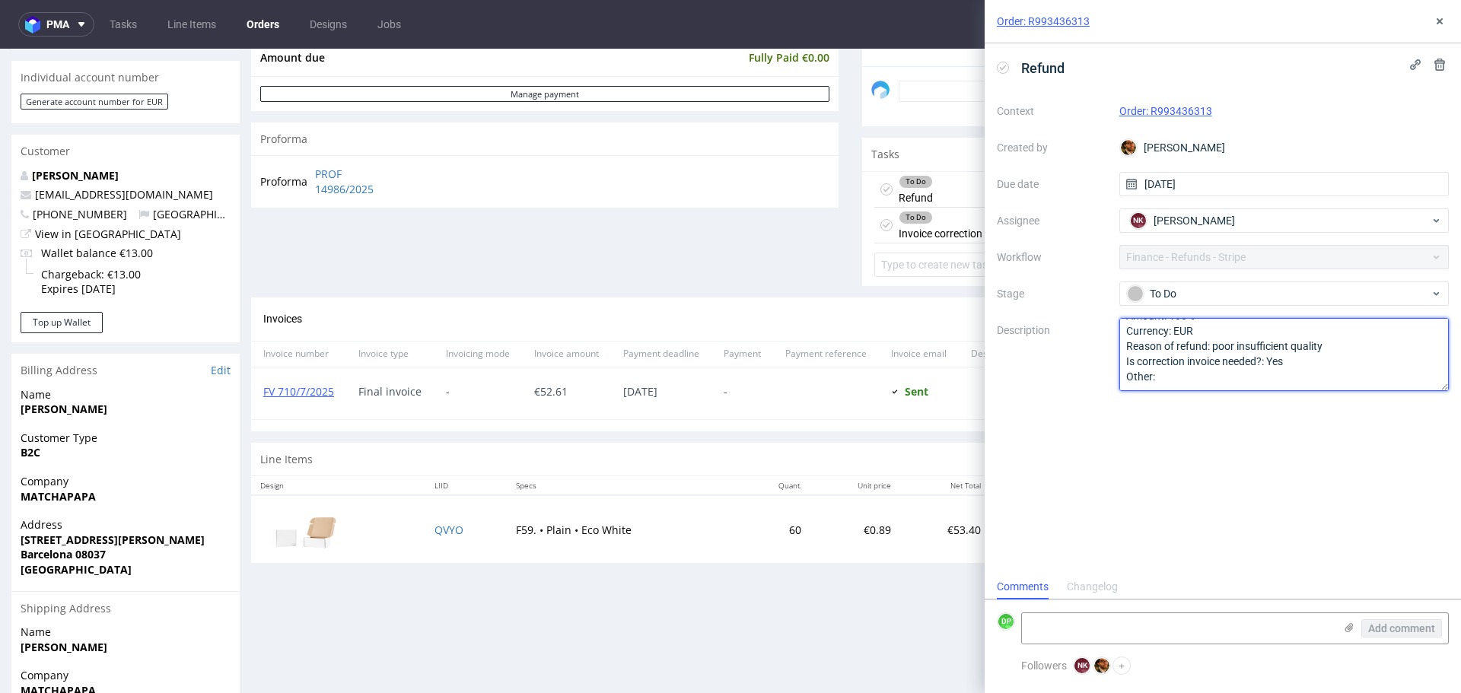
click at [1219, 345] on textarea "Amount: 100% Currency: EUR Reason of refund: poor insufficient quality Is corre…" at bounding box center [1284, 354] width 330 height 73
click at [766, 600] on div "Progress Payment Paid Mon 14 Jul Payment “Received” Email Sent Mon 14 Jul 15:13…" at bounding box center [850, 236] width 1198 height 1188
click at [1434, 29] on button at bounding box center [1440, 21] width 18 height 18
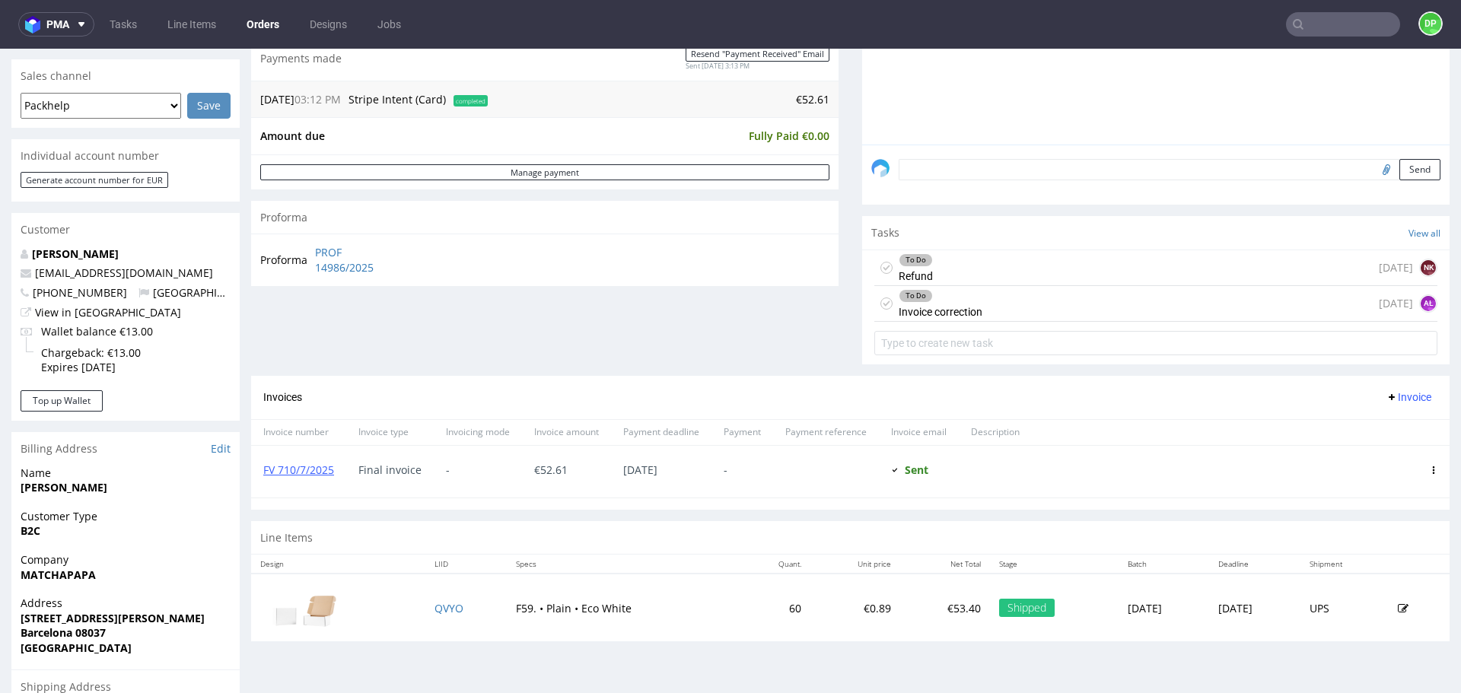
scroll to position [380, 0]
drag, startPoint x: 342, startPoint y: 466, endPoint x: 252, endPoint y: 468, distance: 89.8
click at [252, 468] on div "FV 710/7/2025" at bounding box center [298, 470] width 95 height 52
copy link "FV 710/7/2025"
click at [941, 270] on div "To Do Refund [DATE] NK" at bounding box center [1155, 266] width 563 height 36
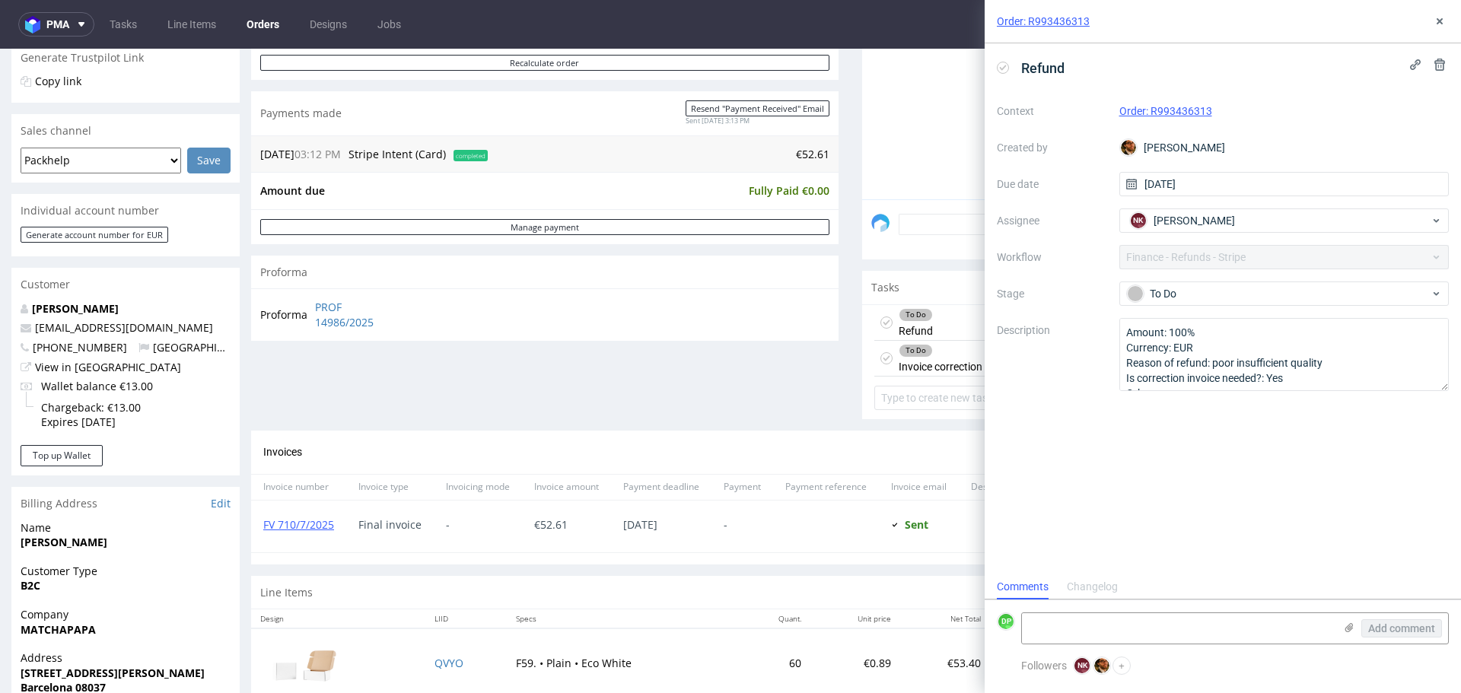
scroll to position [228, 0]
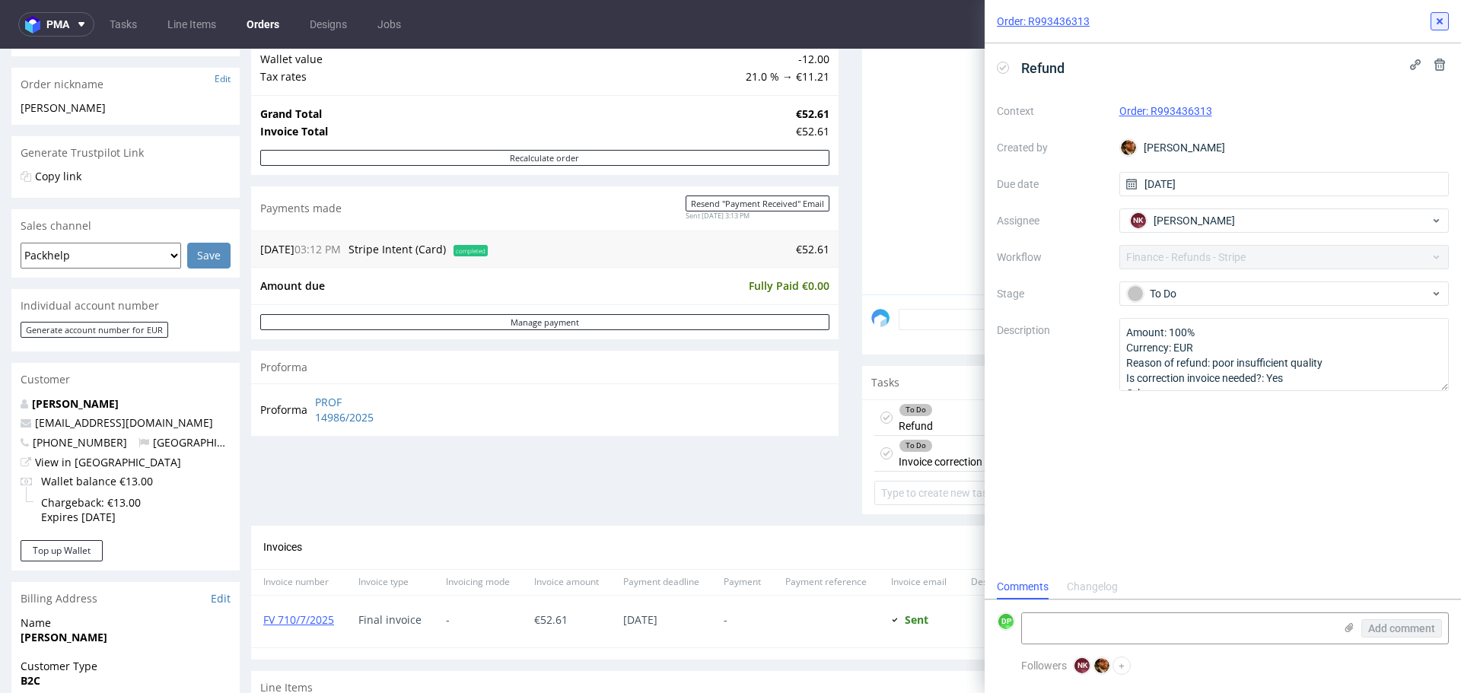
click at [1439, 26] on icon at bounding box center [1440, 21] width 12 height 12
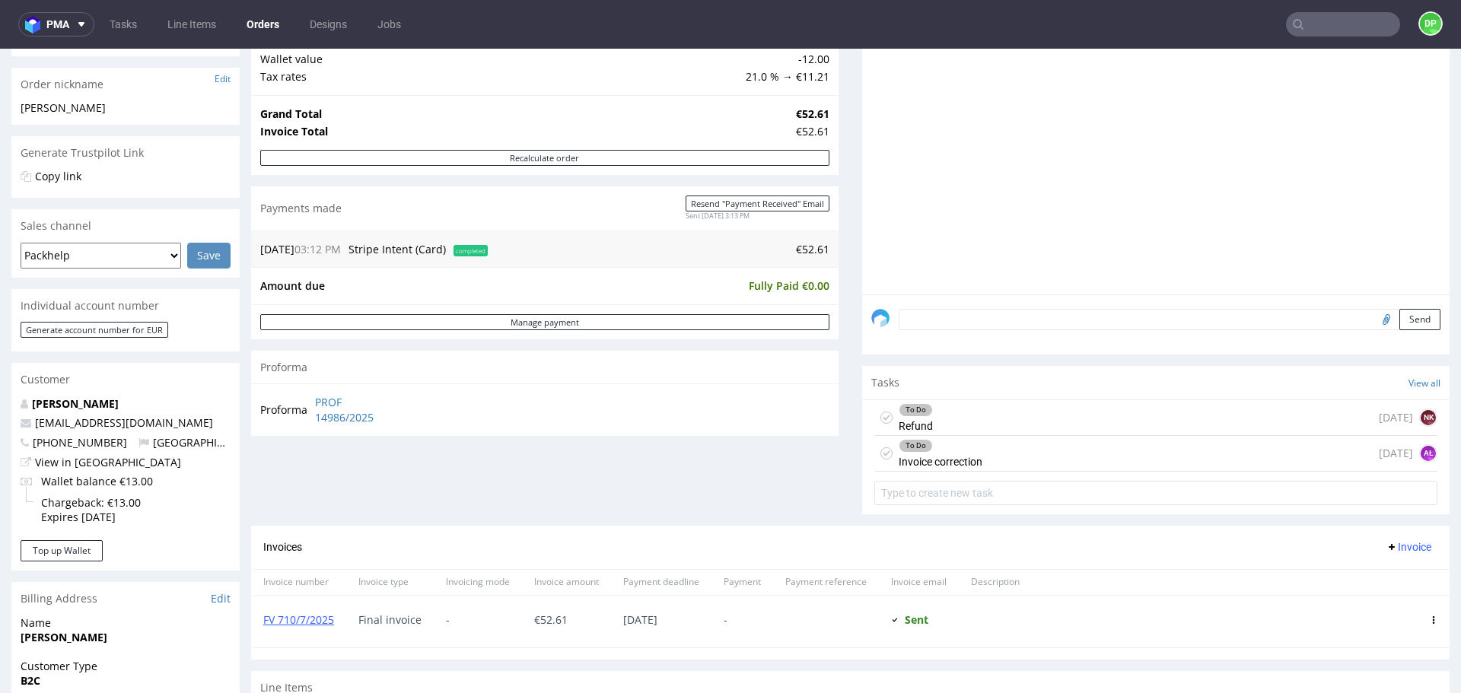
scroll to position [304, 0]
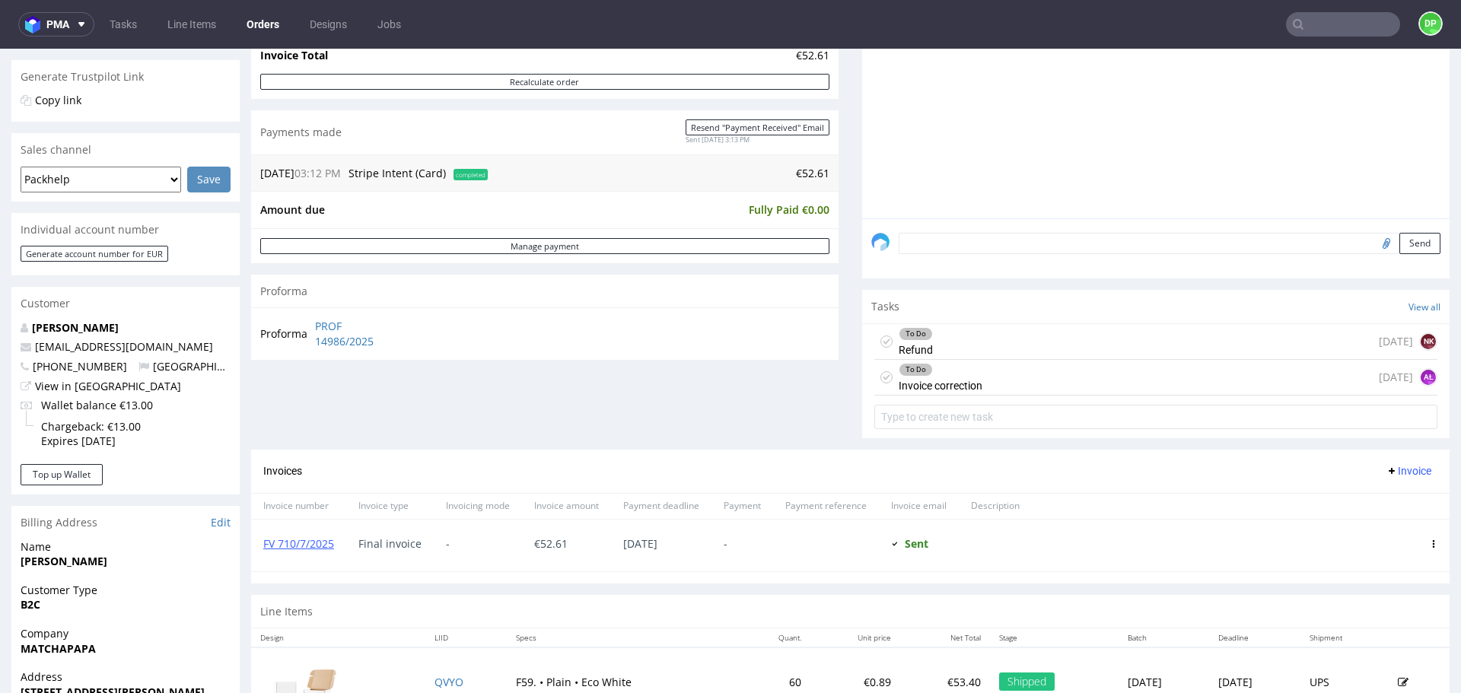
click at [1386, 473] on span "Invoice" at bounding box center [1409, 471] width 46 height 12
click at [1358, 524] on span "Add corrective" at bounding box center [1386, 531] width 76 height 15
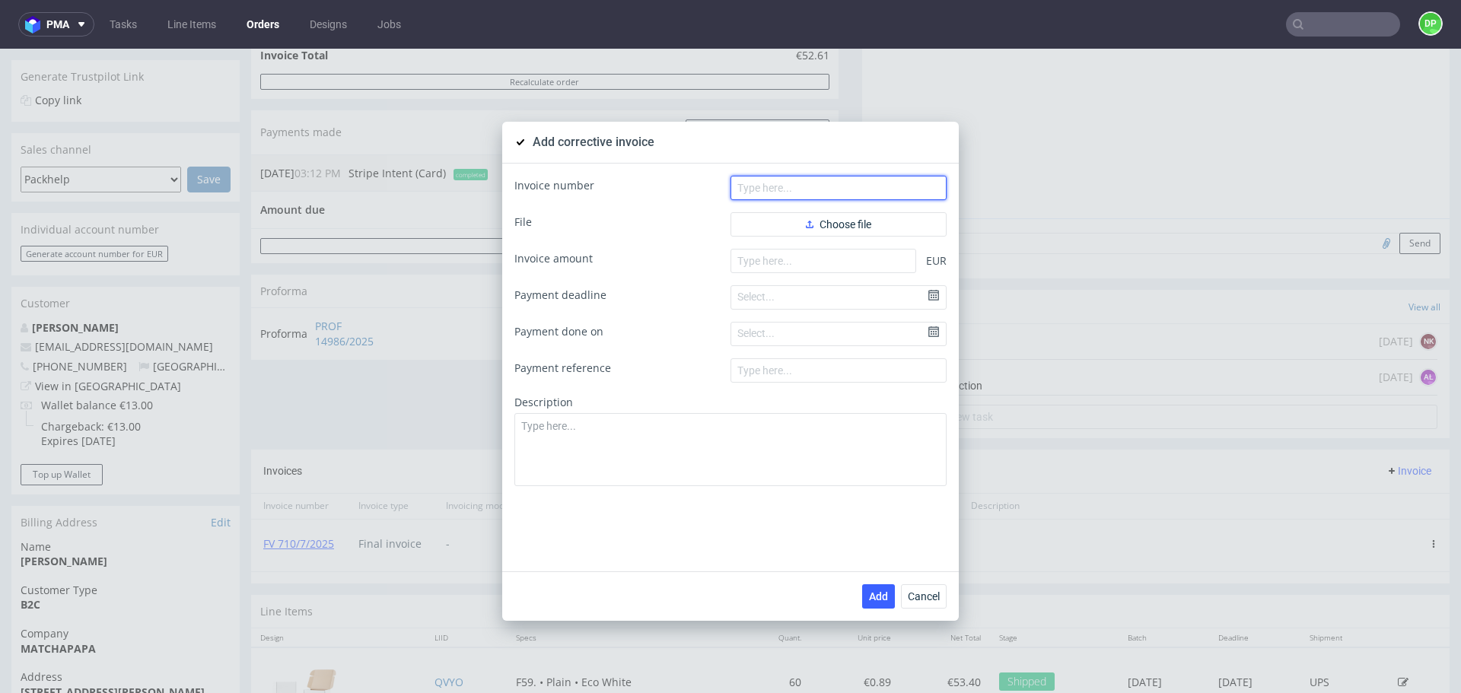
click at [798, 196] on input "text" at bounding box center [838, 188] width 216 height 24
paste input "FK 638/2025"
type input "FK 638/2025"
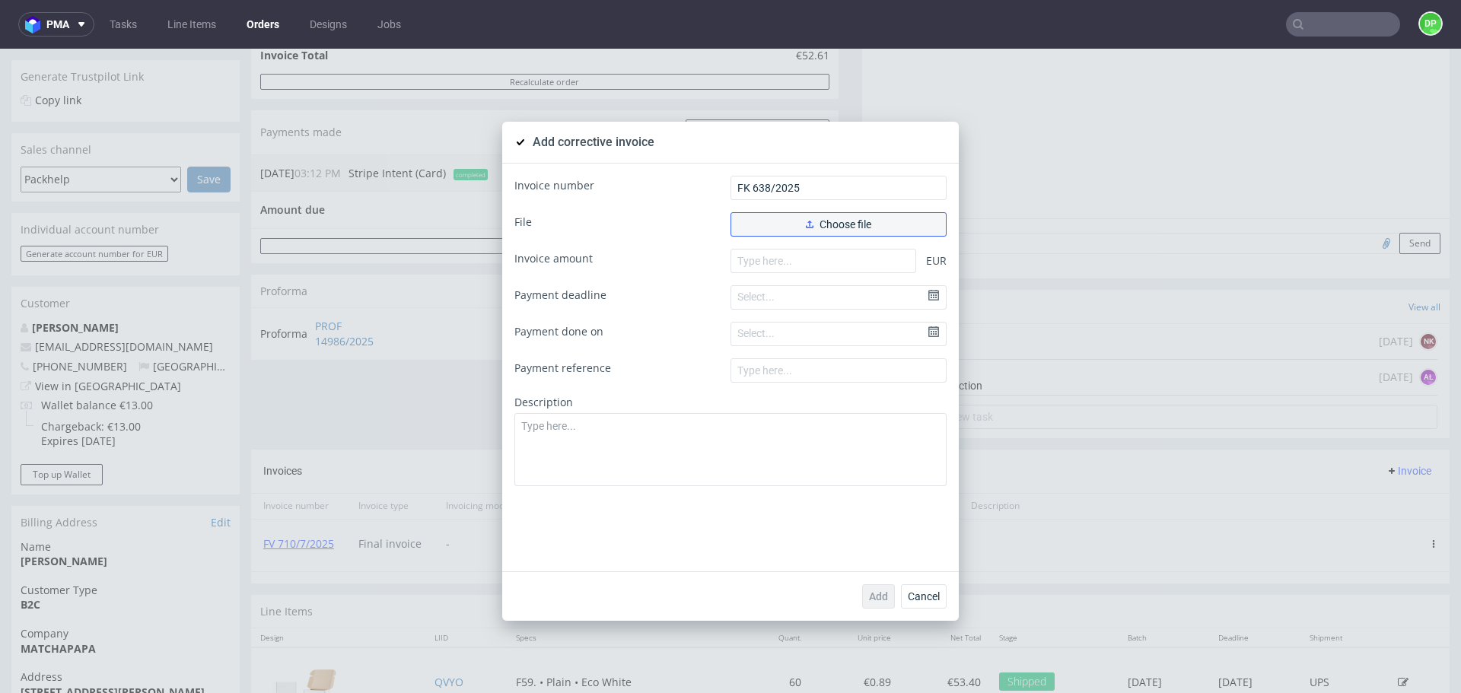
click at [766, 227] on button "Choose file" at bounding box center [838, 224] width 216 height 24
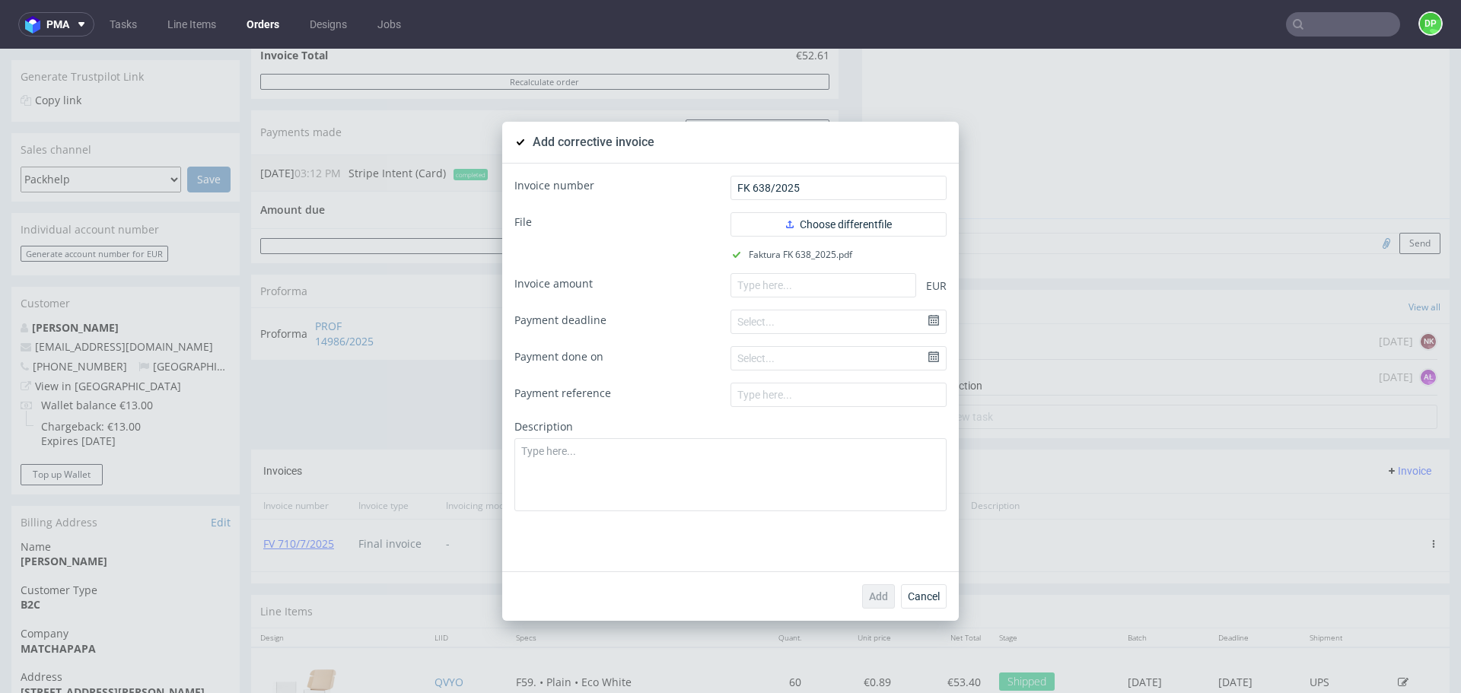
click at [817, 299] on form "Invoice number FK 638/2025 File Choose different file Faktura FK 638_2025.pdf I…" at bounding box center [730, 344] width 432 height 336
click at [816, 286] on input "number" at bounding box center [823, 285] width 186 height 24
paste input "-52.61"
type input "-52.61"
click at [874, 603] on button "Add" at bounding box center [878, 596] width 33 height 24
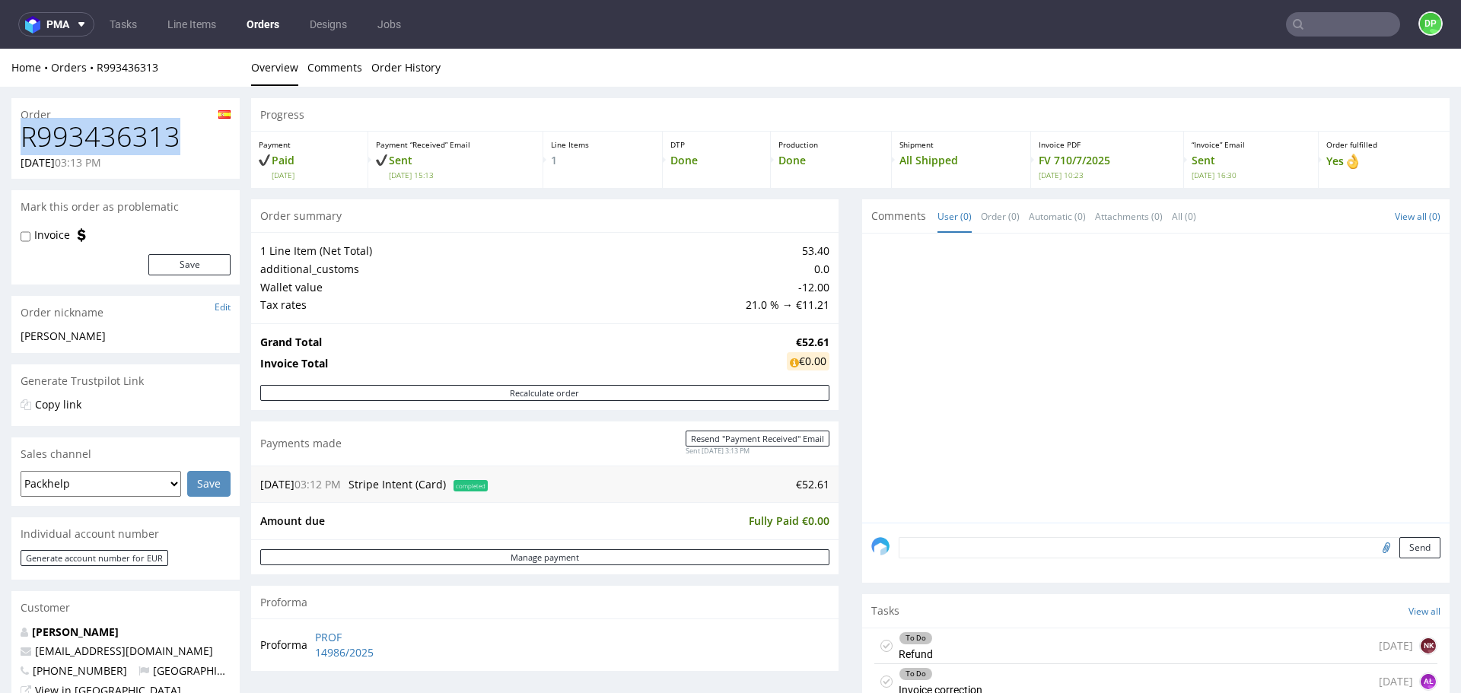
drag, startPoint x: 142, startPoint y: 142, endPoint x: 0, endPoint y: 141, distance: 142.3
click at [0, 141] on div "Order R993436313 [DATE] 03:13 PM Mark this order as problematic Invoice Save Or…" at bounding box center [730, 692] width 1461 height 1211
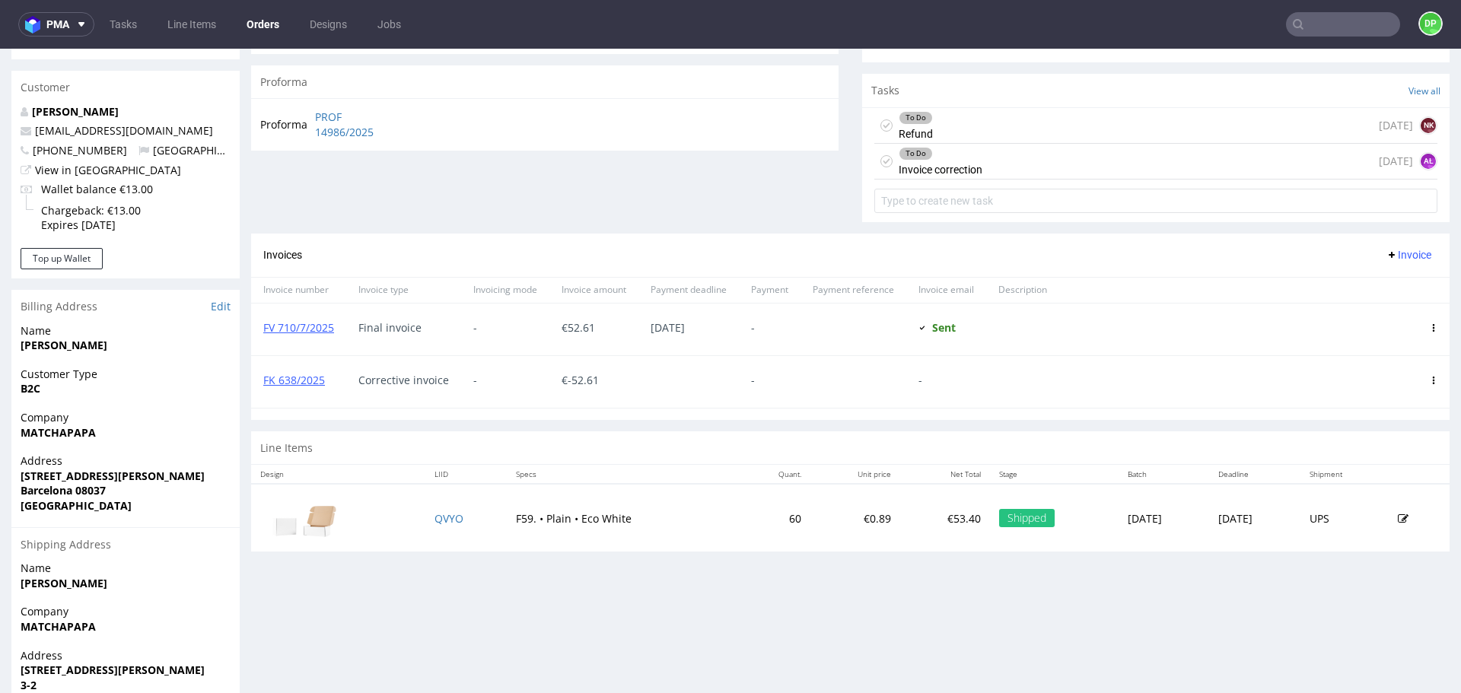
scroll to position [533, 0]
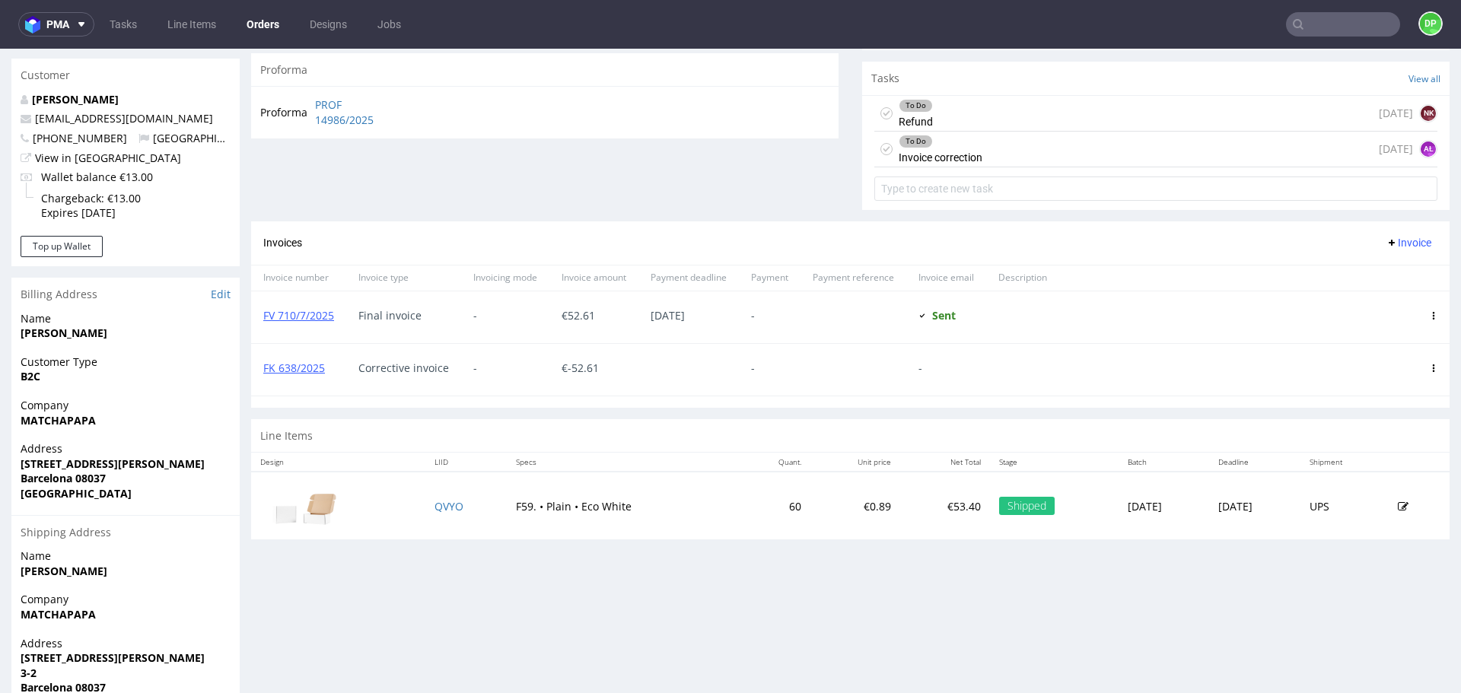
click at [969, 155] on div "To Do Invoice correction" at bounding box center [941, 149] width 84 height 35
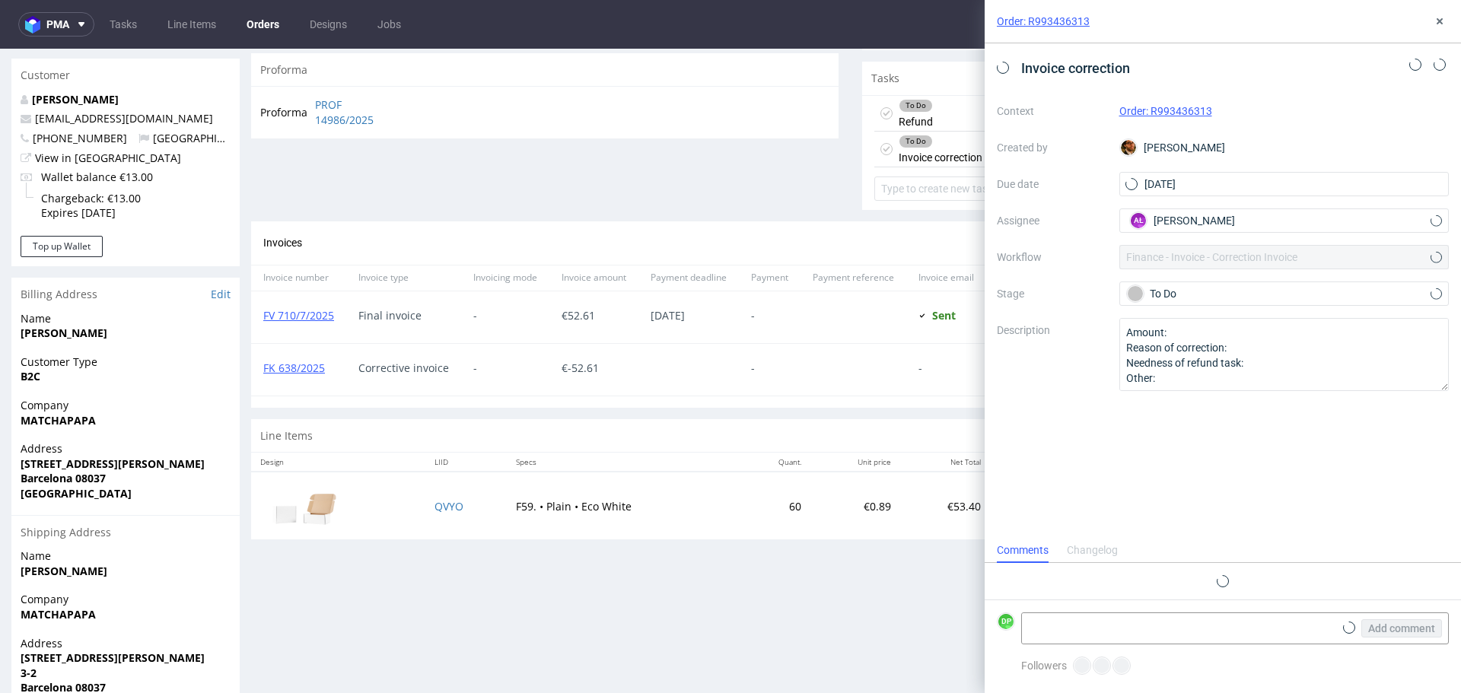
scroll to position [12, 0]
click at [1005, 67] on use at bounding box center [1003, 67] width 7 height 5
drag, startPoint x: 335, startPoint y: 366, endPoint x: 253, endPoint y: 366, distance: 81.4
click at [253, 366] on div "FK 638/2025" at bounding box center [298, 370] width 95 height 52
copy link "FK 638/2025"
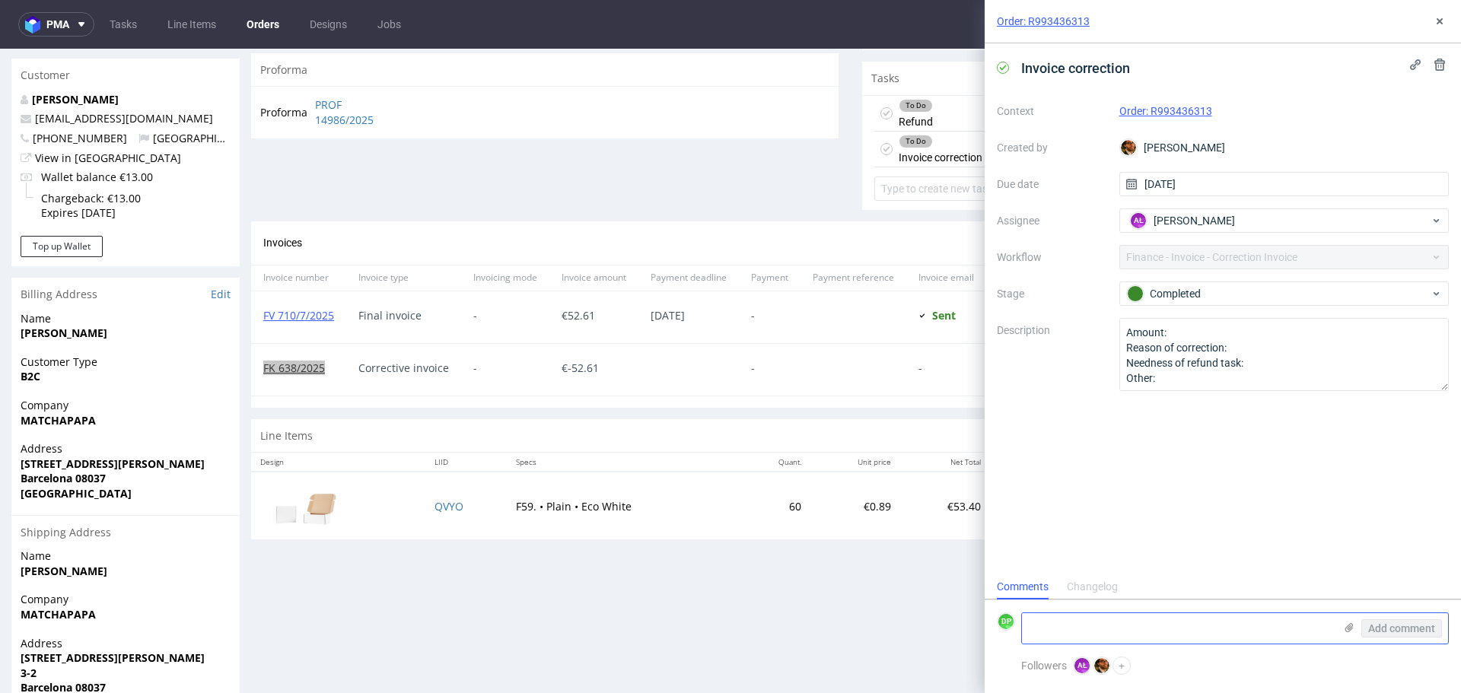
click at [1173, 637] on textarea at bounding box center [1178, 628] width 312 height 30
paste textarea "FK 638/2025"
type textarea "FK 638/2025"
click at [1376, 625] on span "Add comment" at bounding box center [1401, 628] width 67 height 11
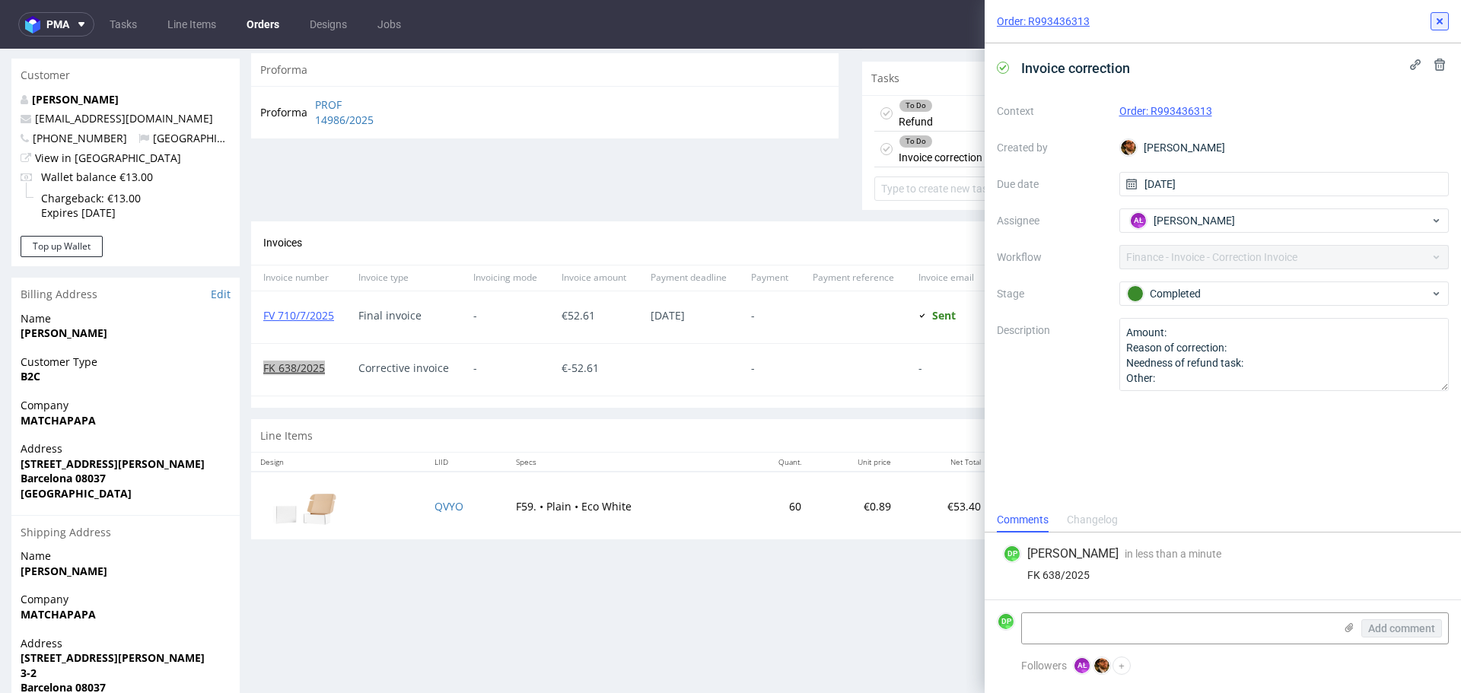
click at [1437, 18] on icon at bounding box center [1440, 21] width 12 height 12
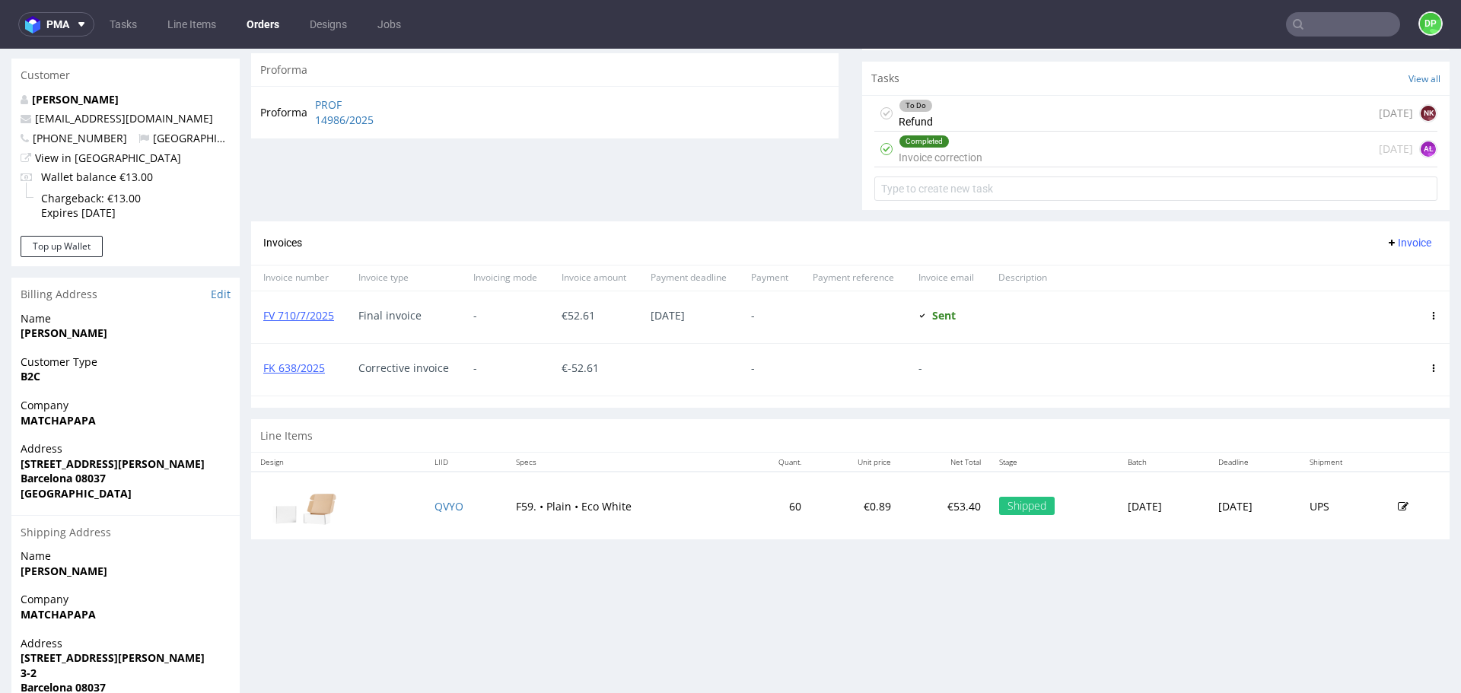
click at [1007, 113] on div "To Do Refund [DATE] NK" at bounding box center [1155, 114] width 563 height 36
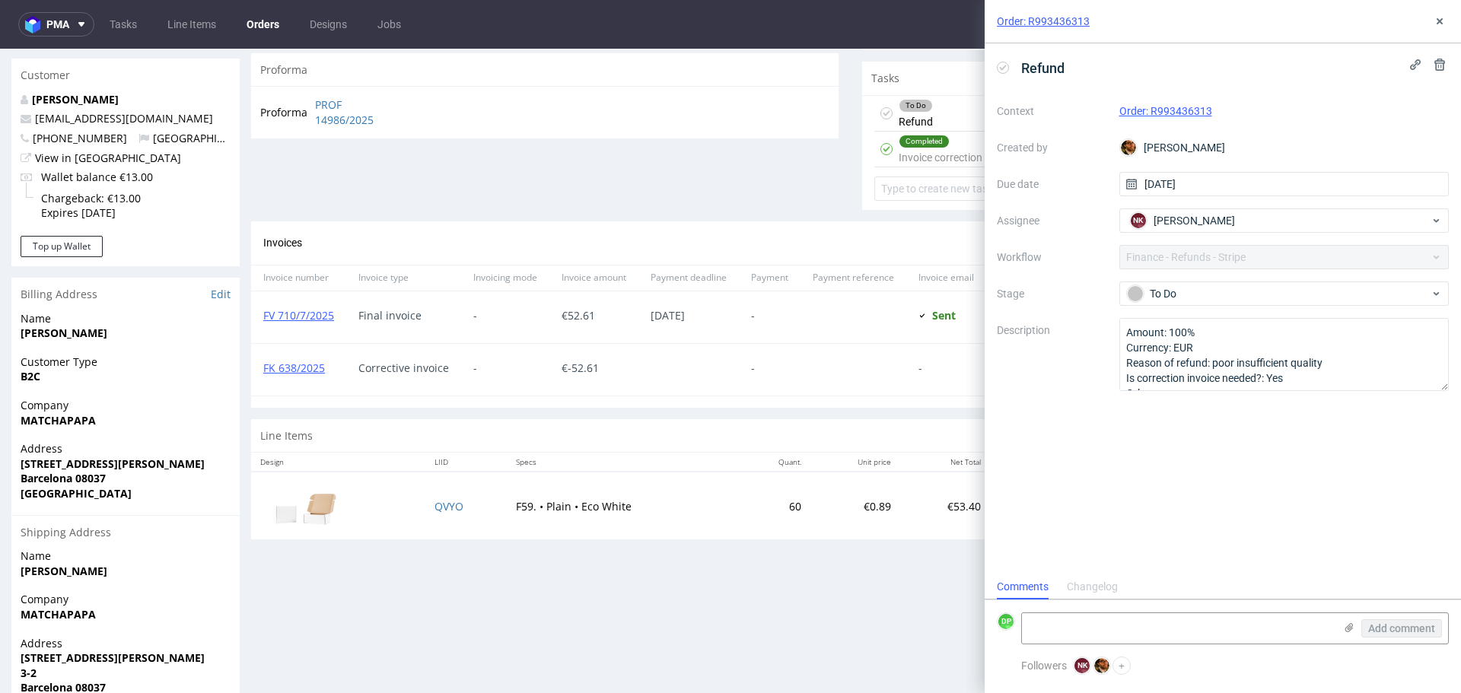
scroll to position [12, 0]
click at [1004, 71] on icon at bounding box center [1003, 68] width 12 height 12
click at [1065, 626] on textarea at bounding box center [1178, 628] width 312 height 30
type textarea "refunded [DATE]"
click at [1369, 628] on span "Add comment" at bounding box center [1401, 628] width 67 height 11
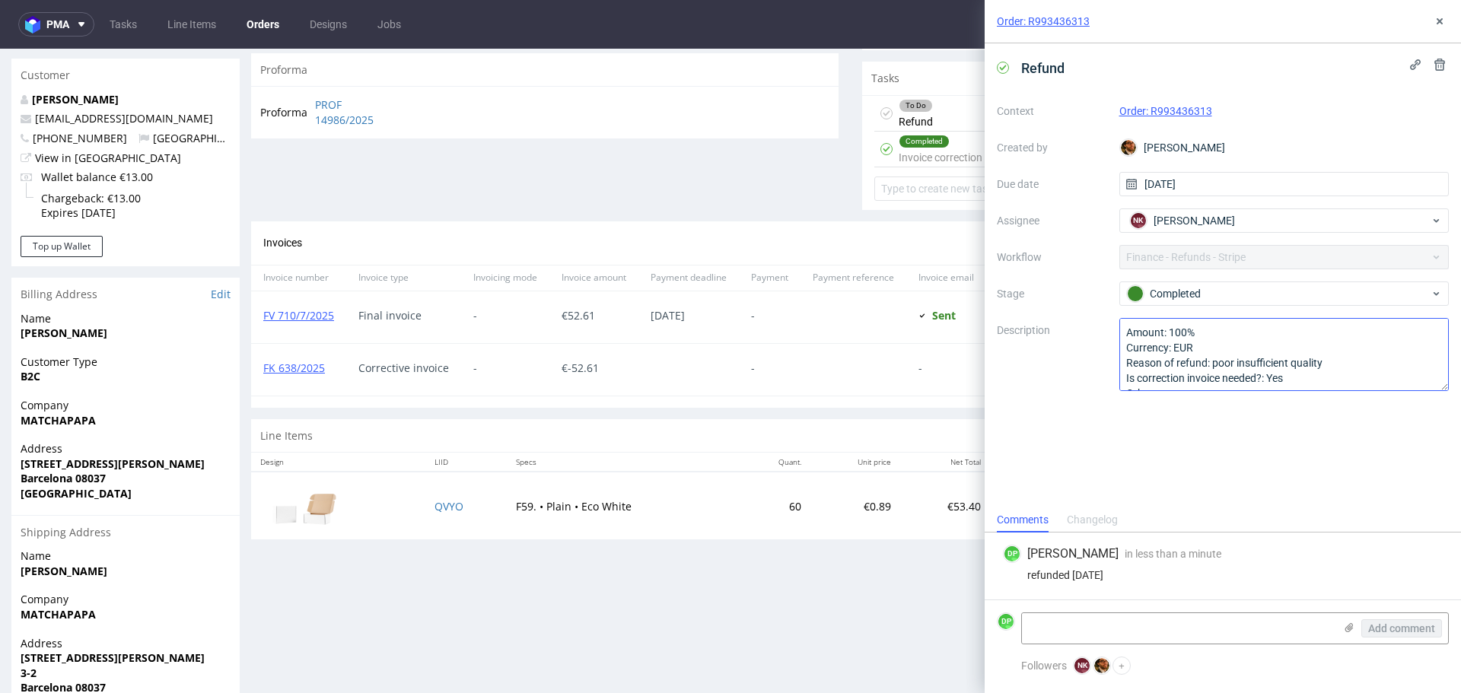
scroll to position [0, 0]
drag, startPoint x: 1438, startPoint y: 15, endPoint x: 1223, endPoint y: 43, distance: 217.2
click at [1438, 15] on icon at bounding box center [1440, 21] width 12 height 12
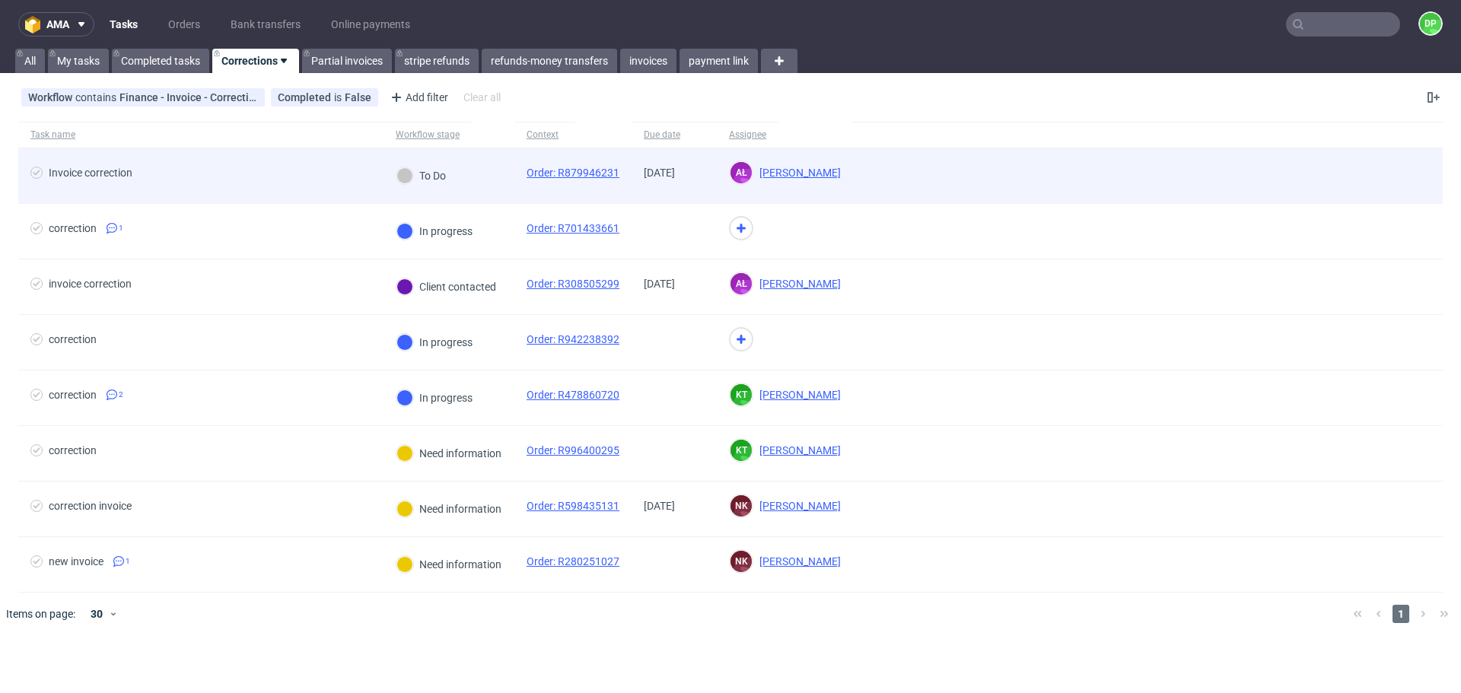
click at [283, 170] on span "Invoice correction" at bounding box center [200, 176] width 341 height 18
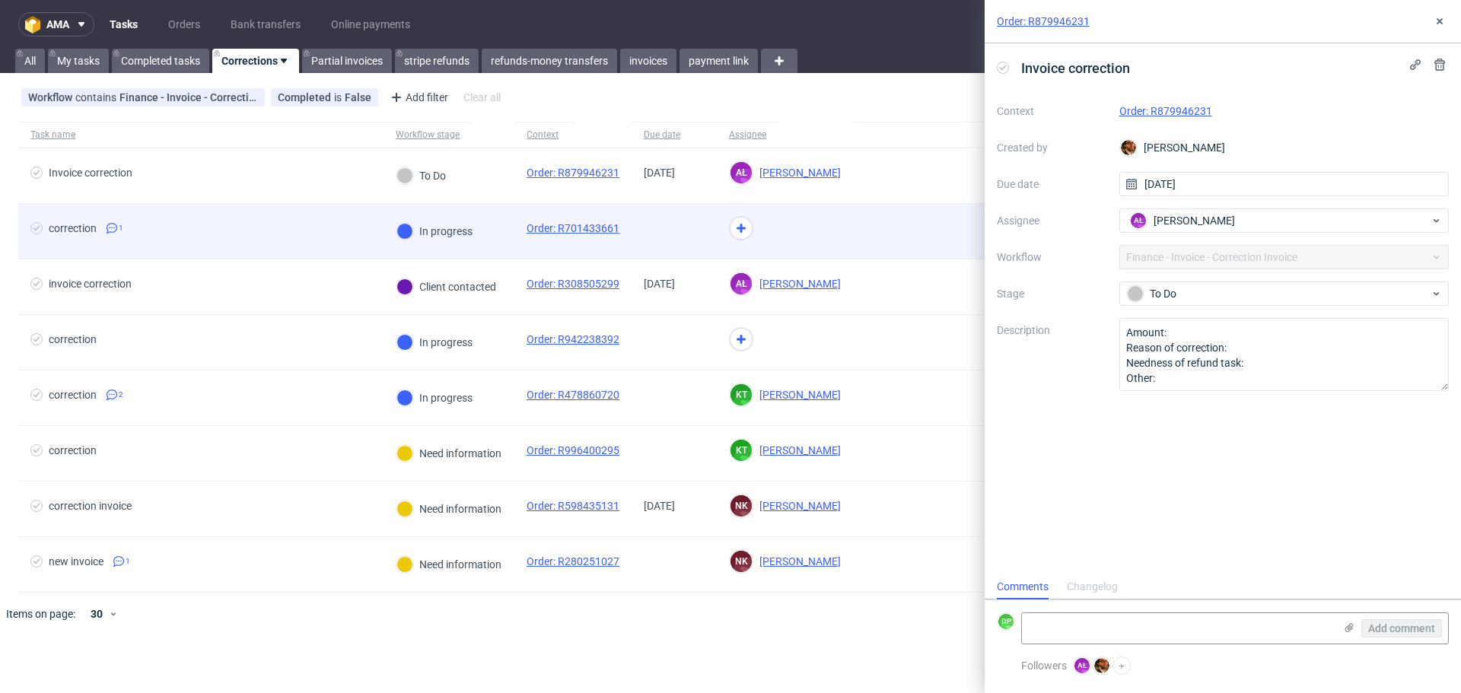
scroll to position [12, 0]
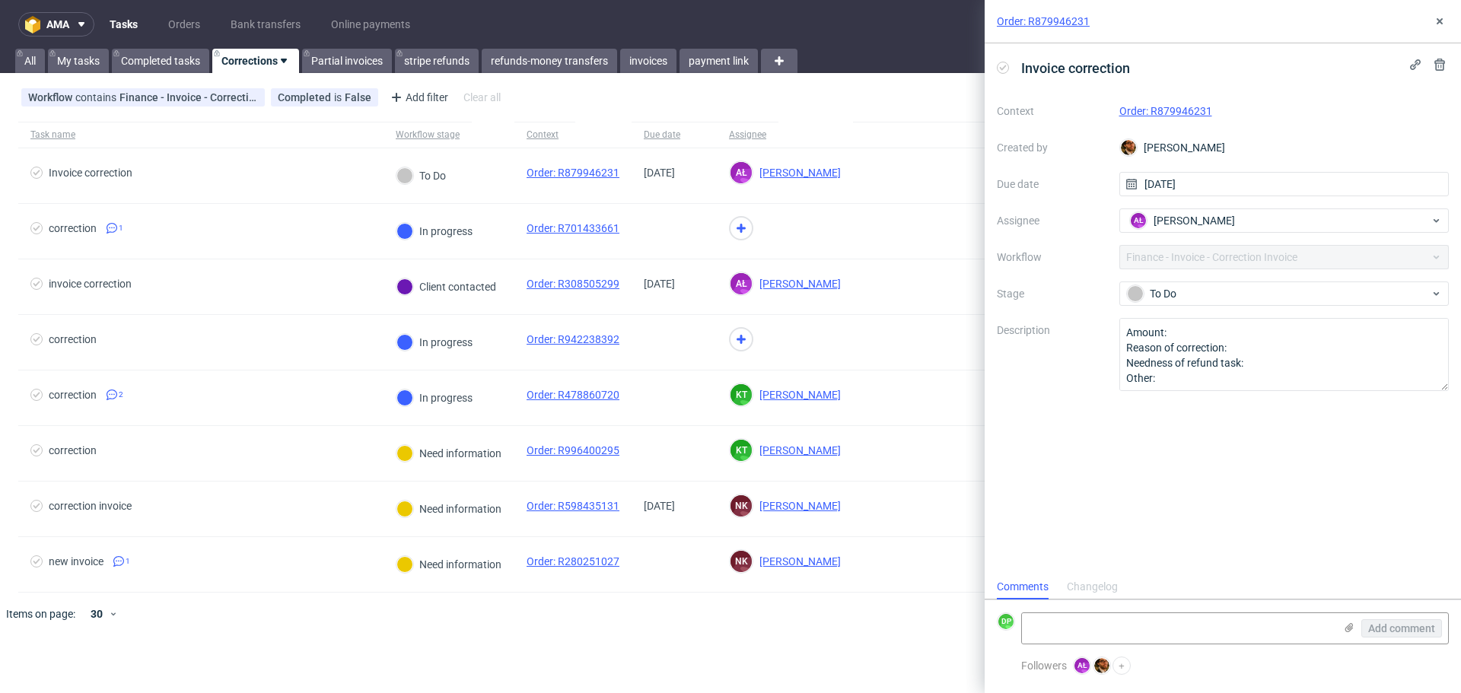
click at [1162, 110] on link "Order: R879946231" at bounding box center [1165, 111] width 93 height 12
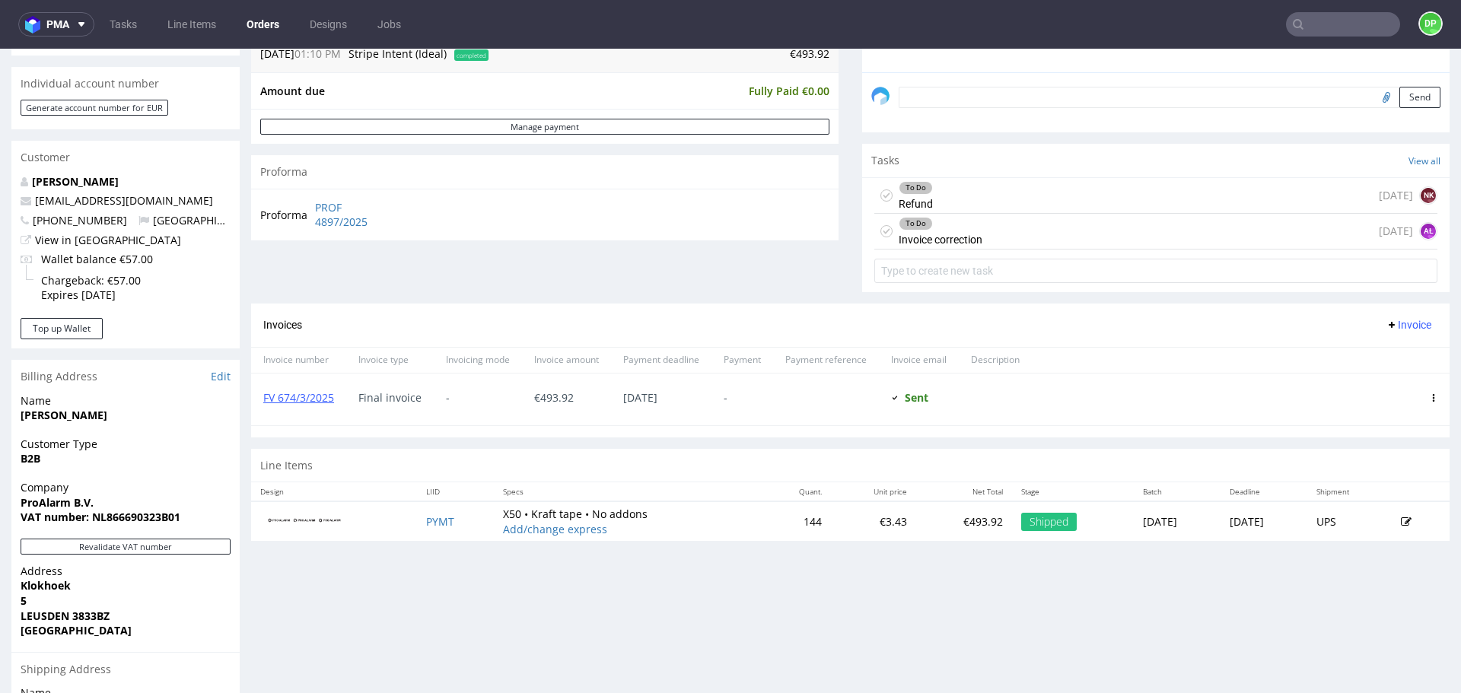
scroll to position [457, 0]
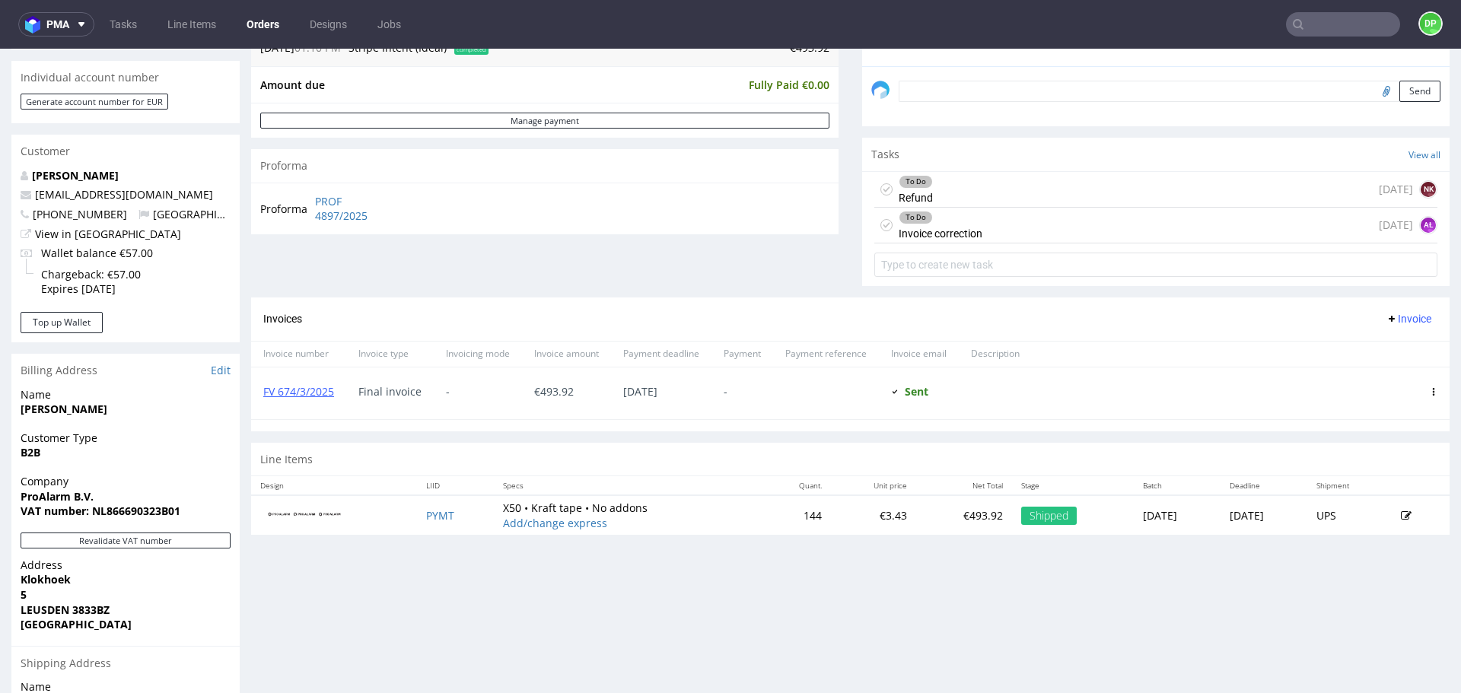
drag, startPoint x: 969, startPoint y: 243, endPoint x: 969, endPoint y: 195, distance: 48.7
click at [969, 195] on div "To Do Refund [DATE] NK" at bounding box center [1155, 190] width 563 height 36
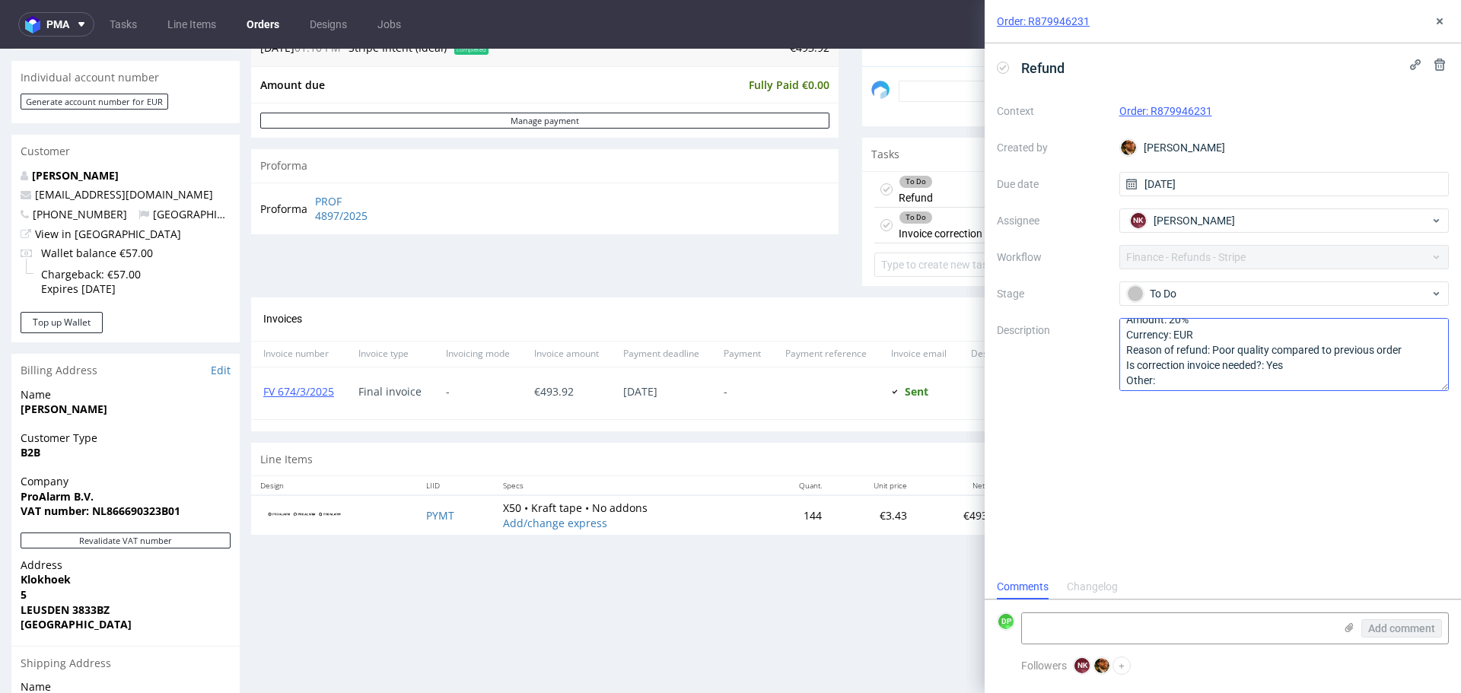
scroll to position [17, 0]
click at [1447, 11] on div "Order: R879946231" at bounding box center [1223, 21] width 476 height 43
click at [1443, 16] on icon at bounding box center [1440, 21] width 12 height 12
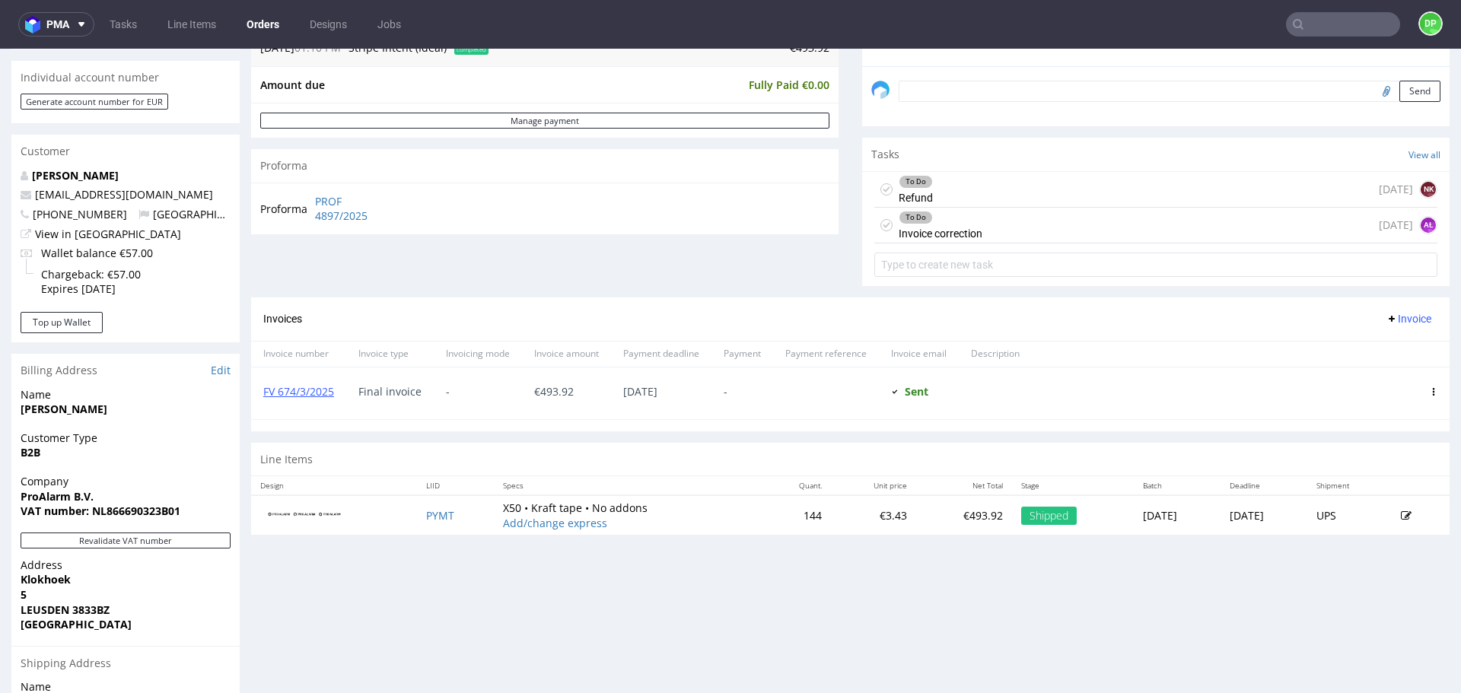
click at [931, 223] on div "To Do" at bounding box center [940, 218] width 82 height 12
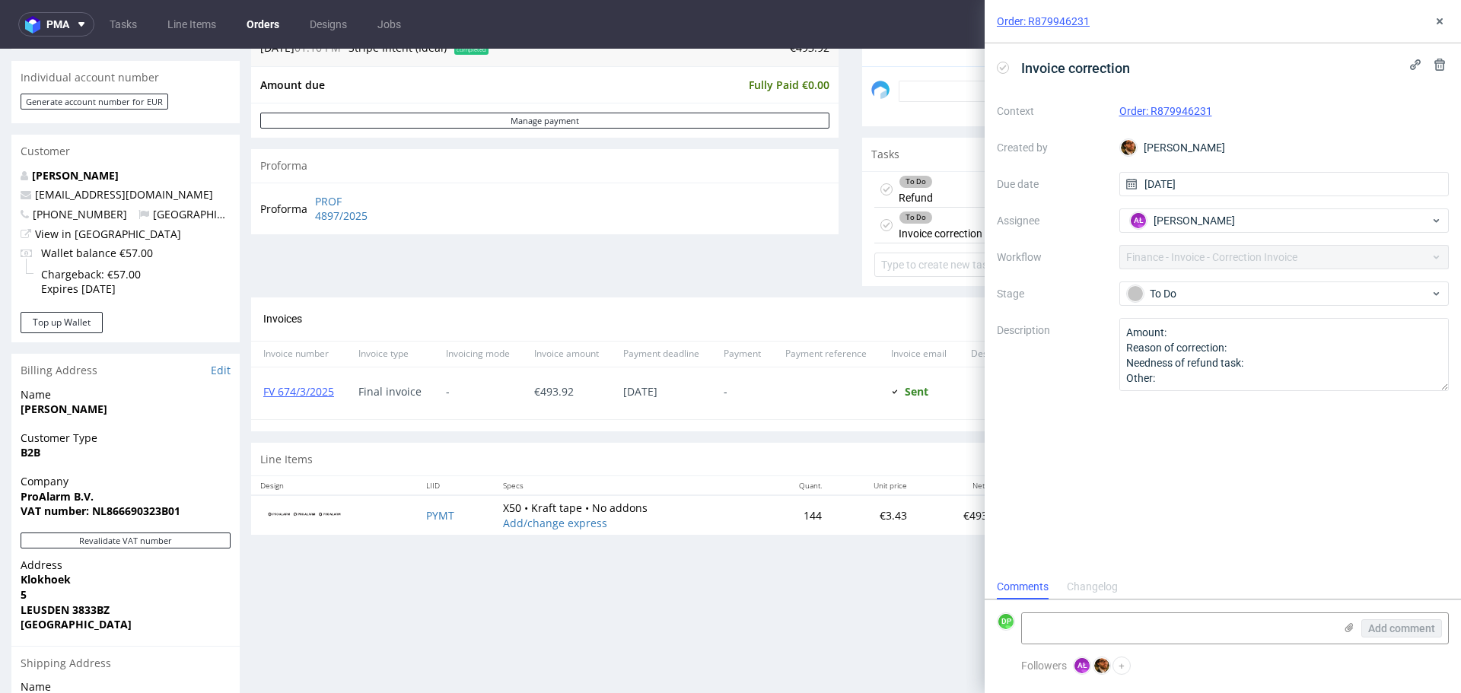
scroll to position [12, 0]
click at [1444, 30] on button at bounding box center [1440, 21] width 18 height 18
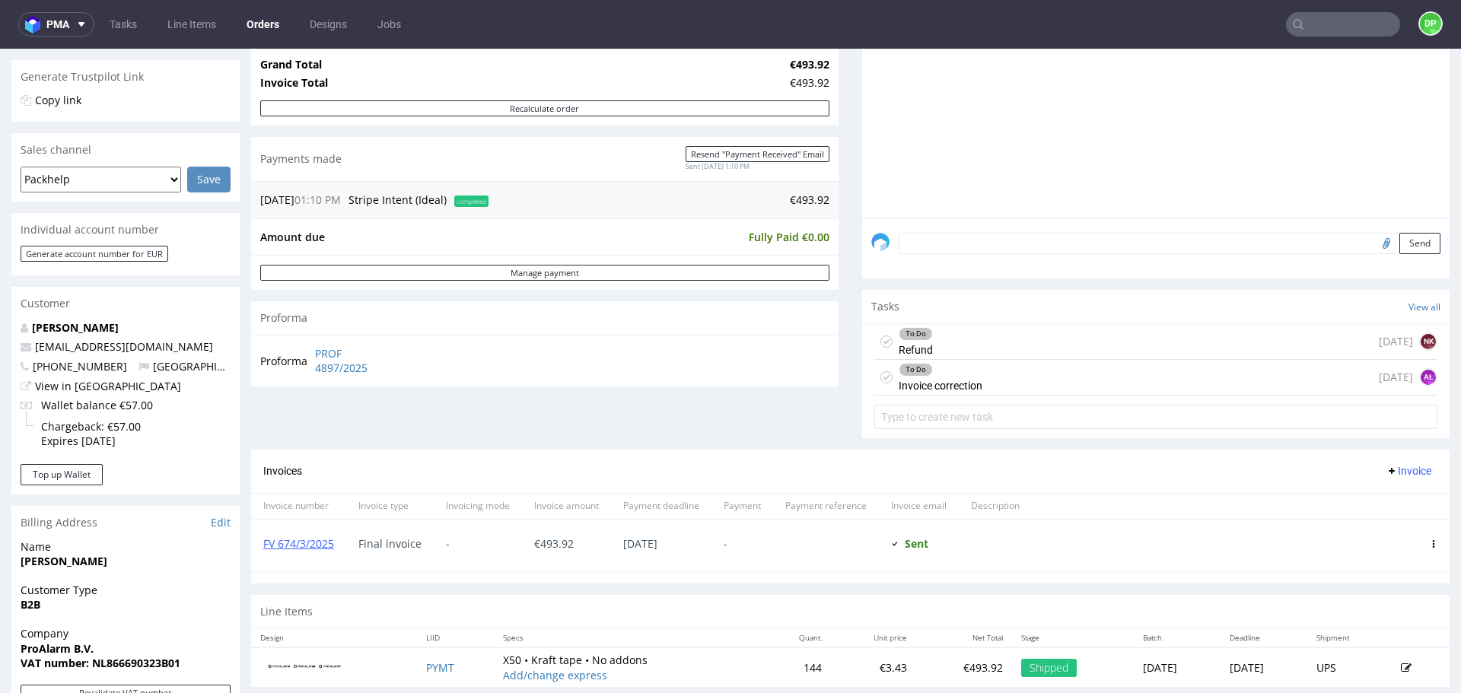
scroll to position [228, 0]
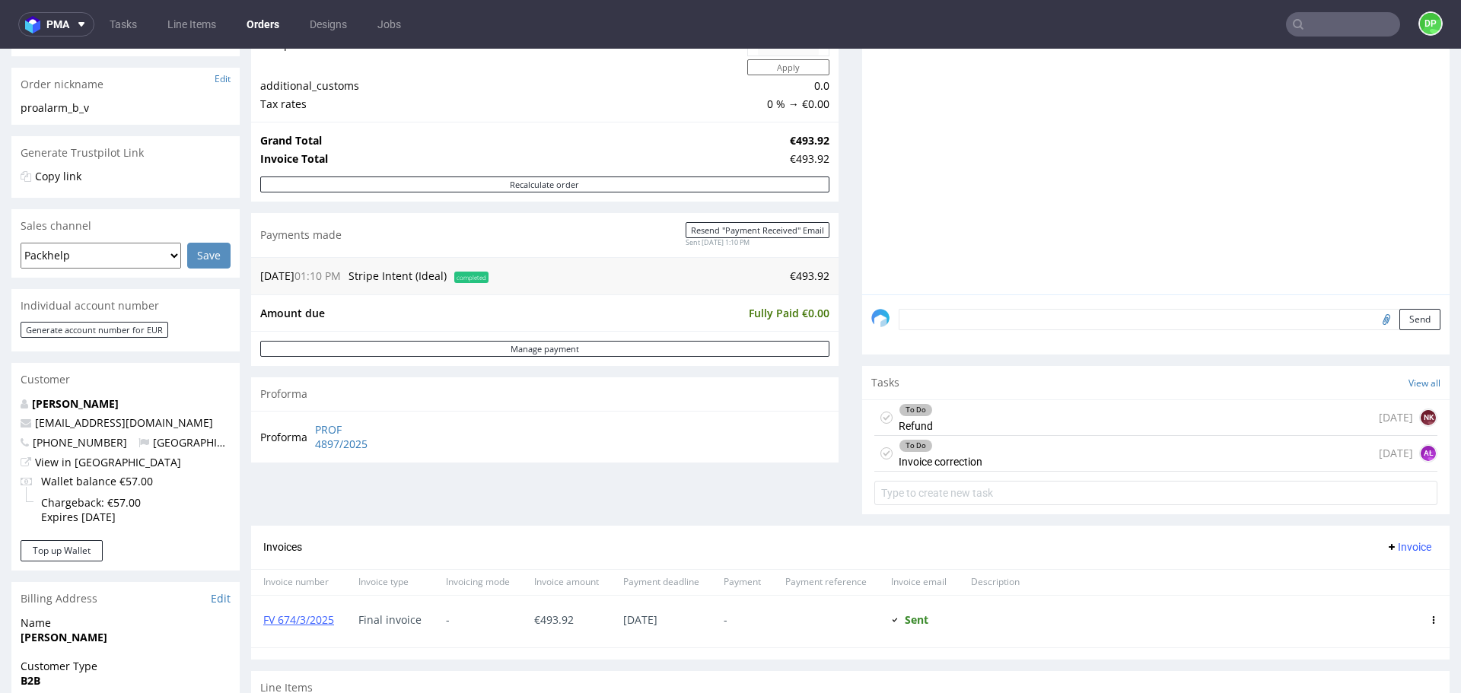
click at [1007, 409] on div "To Do Refund [DATE] NK" at bounding box center [1155, 418] width 563 height 36
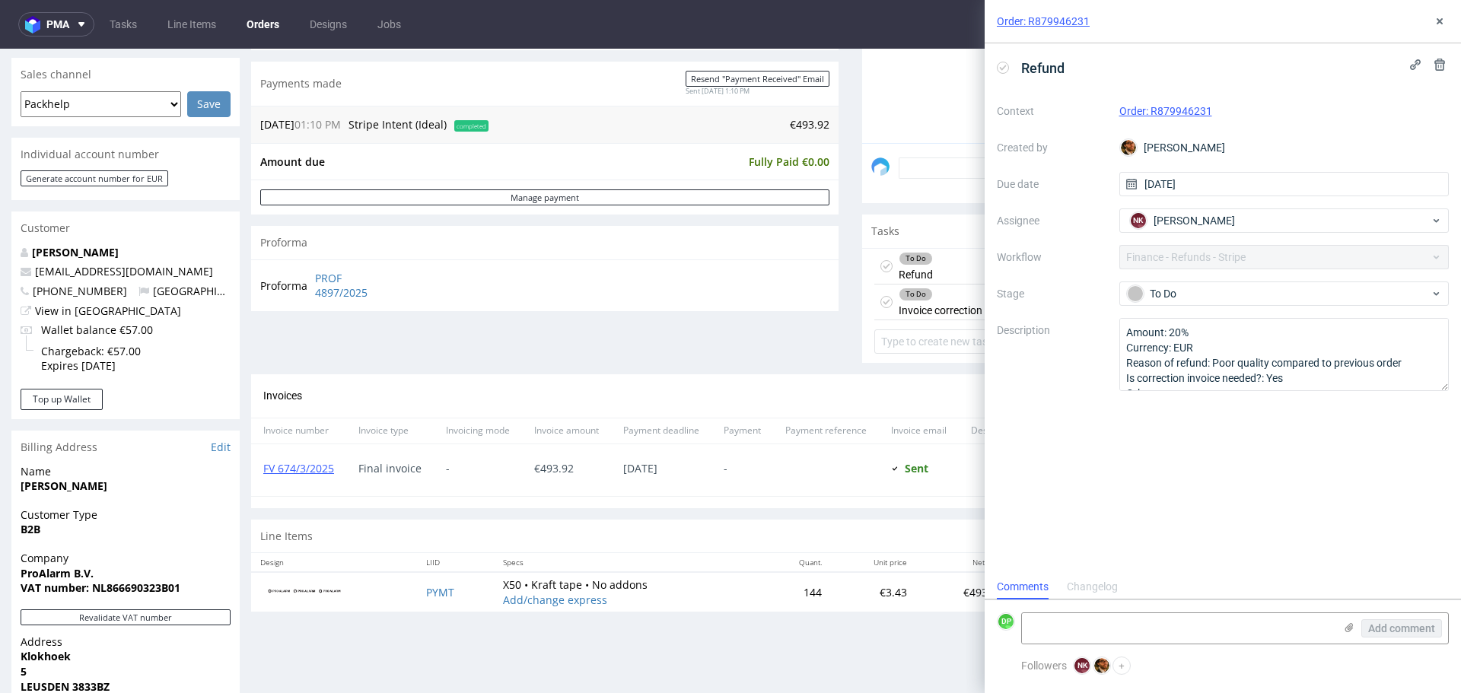
scroll to position [380, 0]
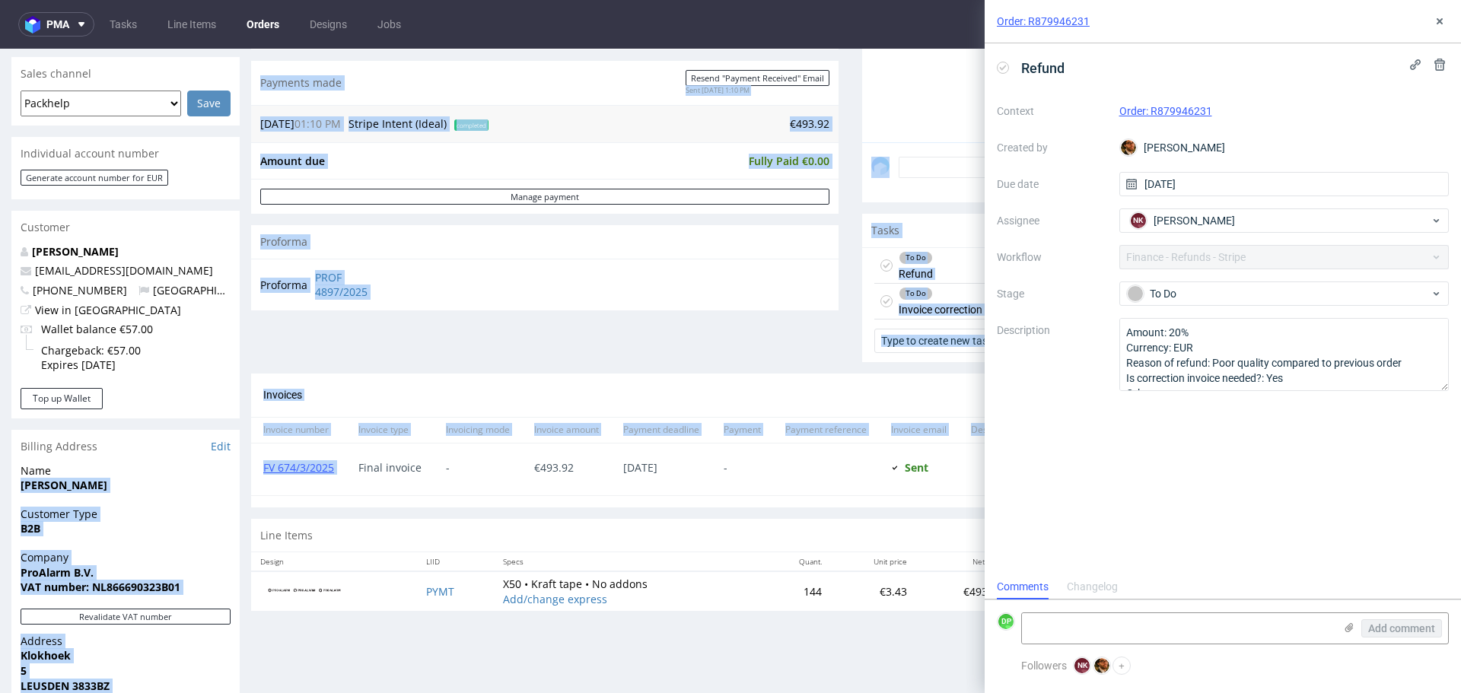
drag, startPoint x: 347, startPoint y: 475, endPoint x: 241, endPoint y: 475, distance: 105.8
click at [241, 475] on div "Order R879946231 [DATE] 01:10 PM Mark this order as problematic Invoice Save Or…" at bounding box center [730, 338] width 1461 height 1265
click at [321, 499] on section "Invoices Invoice Invoice number Invoice type Invoicing mode Invoice amount Paym…" at bounding box center [850, 441] width 1198 height 134
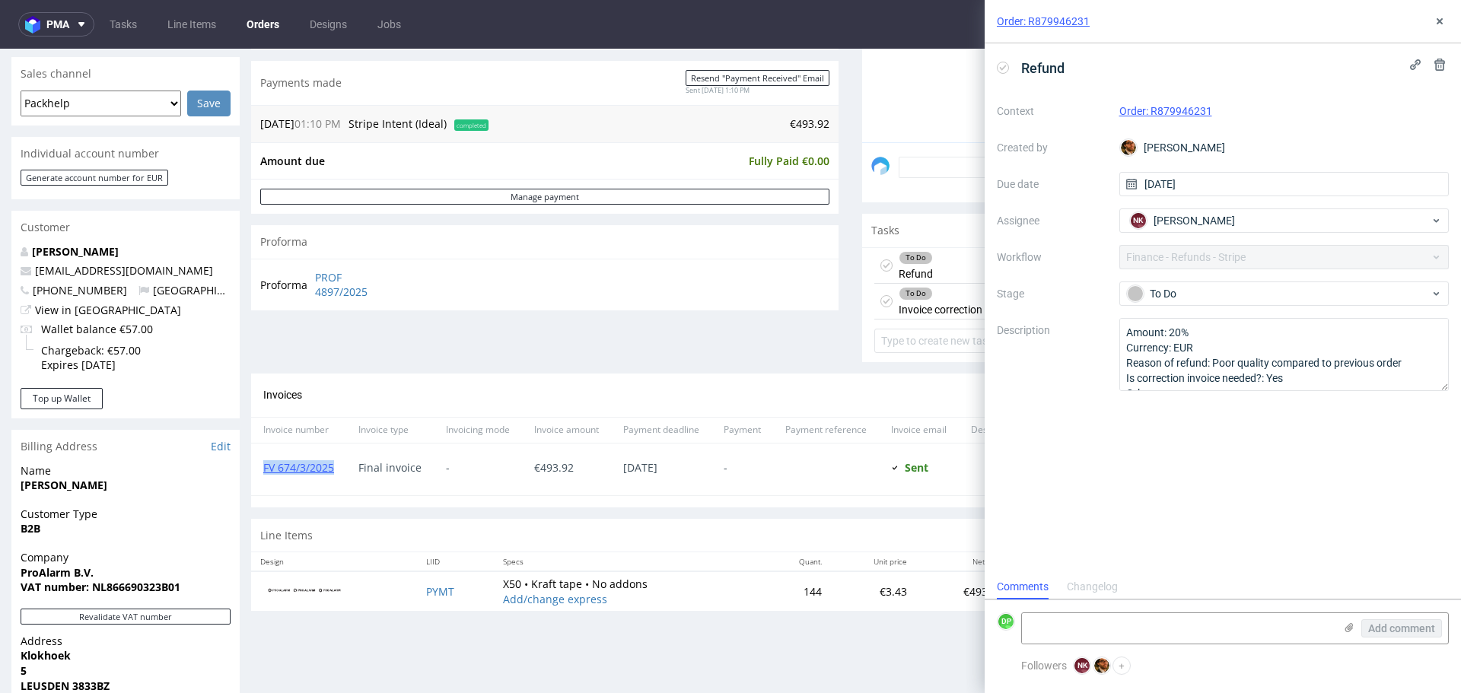
drag, startPoint x: 316, startPoint y: 472, endPoint x: 255, endPoint y: 476, distance: 61.0
click at [255, 476] on div "FV 674/3/2025" at bounding box center [298, 470] width 95 height 52
copy link "FV 674/3/2025"
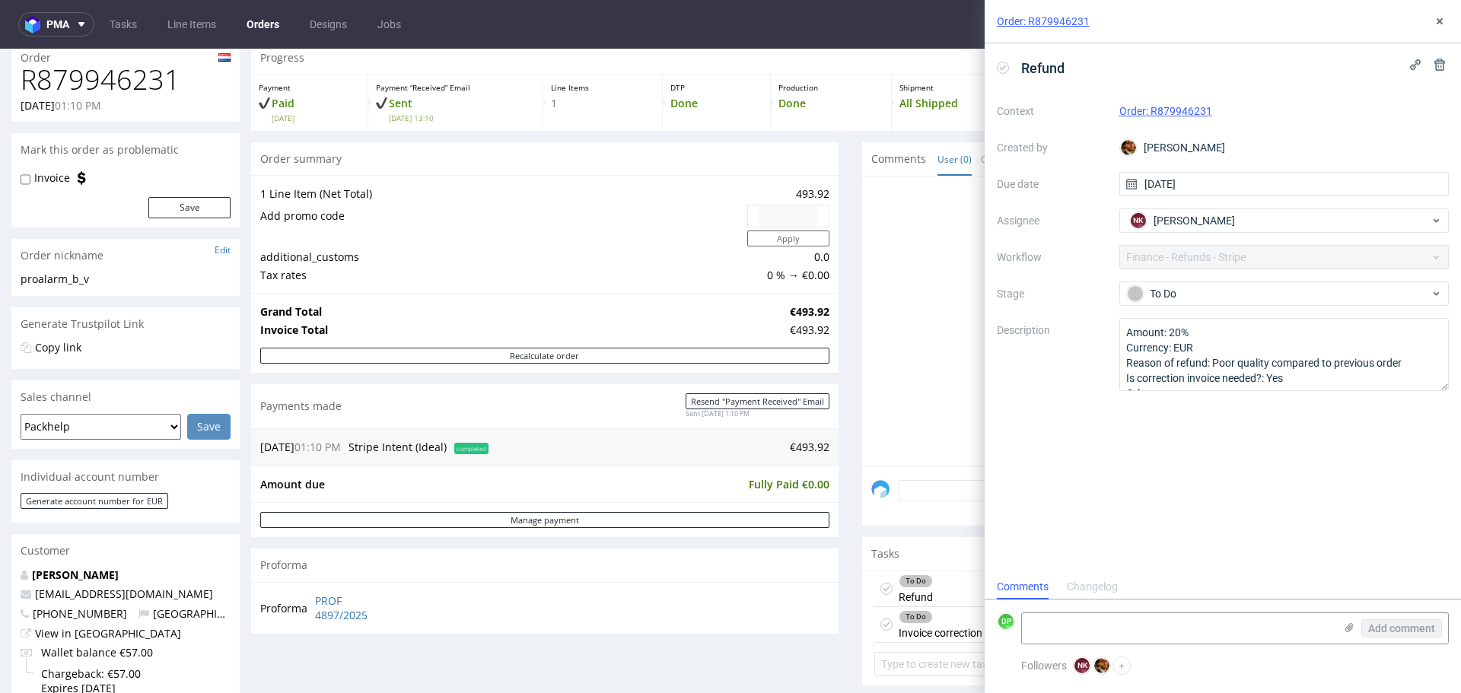
scroll to position [0, 0]
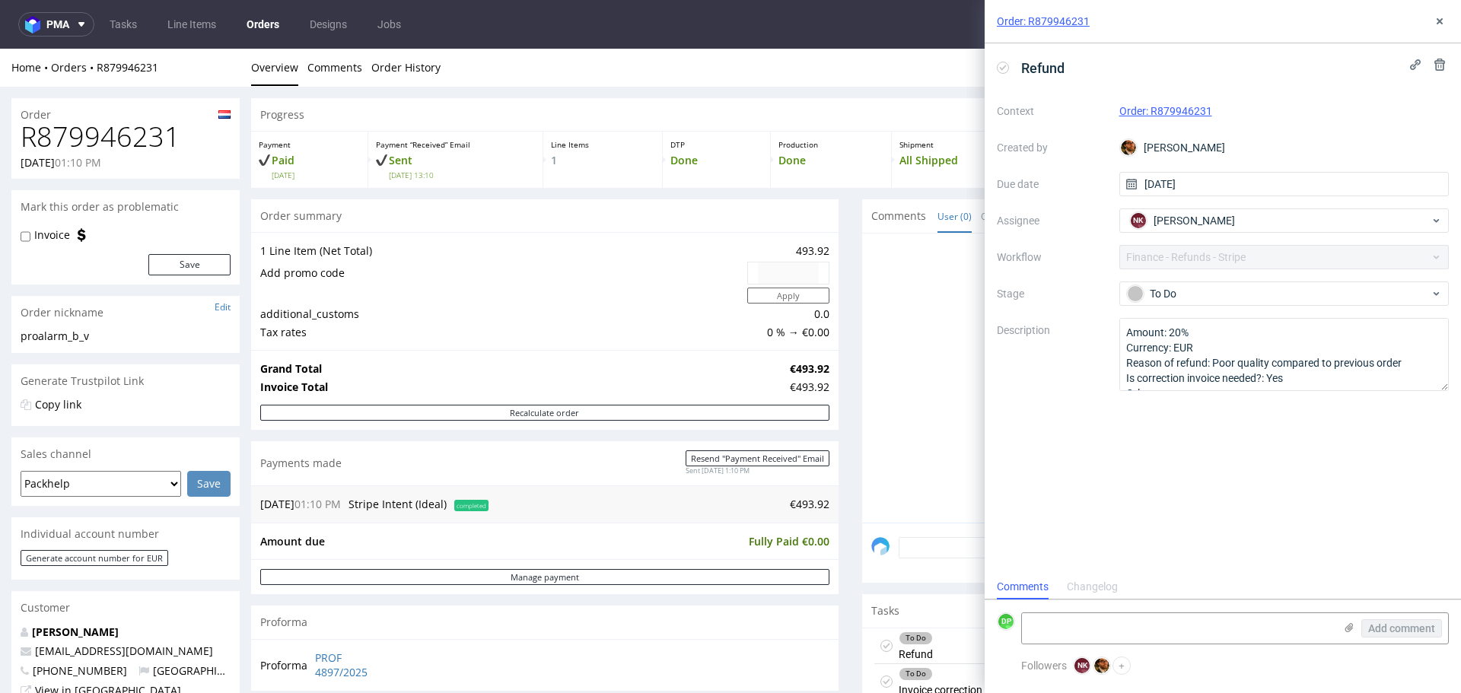
drag, startPoint x: 179, startPoint y: 148, endPoint x: 0, endPoint y: 153, distance: 178.9
drag, startPoint x: 181, startPoint y: 138, endPoint x: 0, endPoint y: 143, distance: 181.2
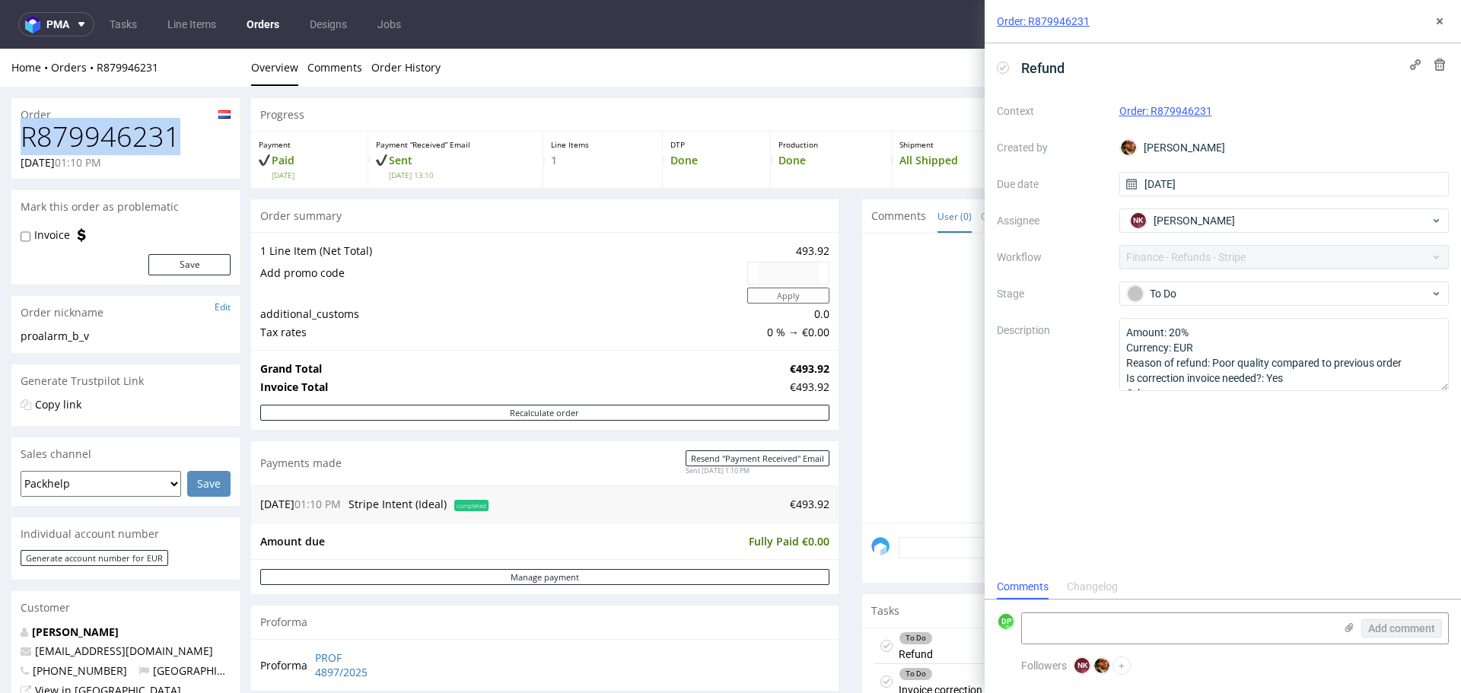
copy h1 "R879946231"
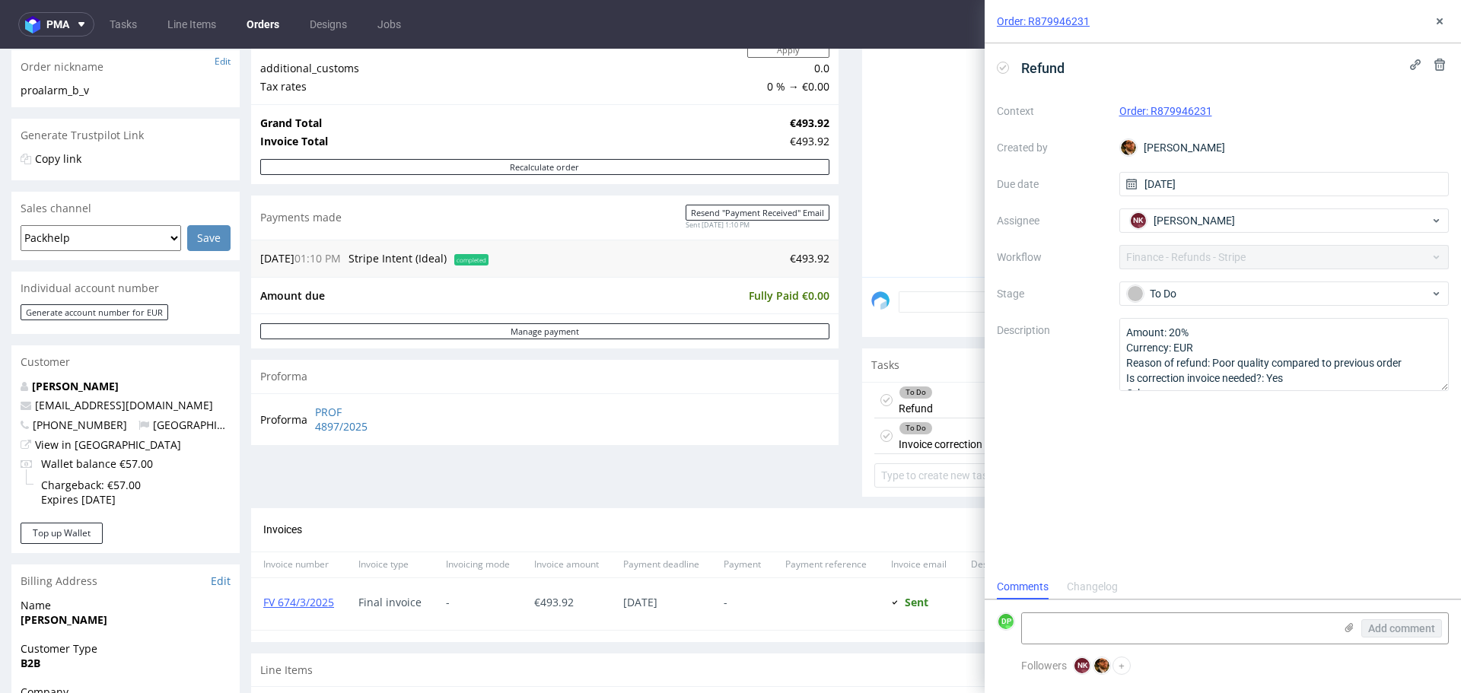
scroll to position [304, 0]
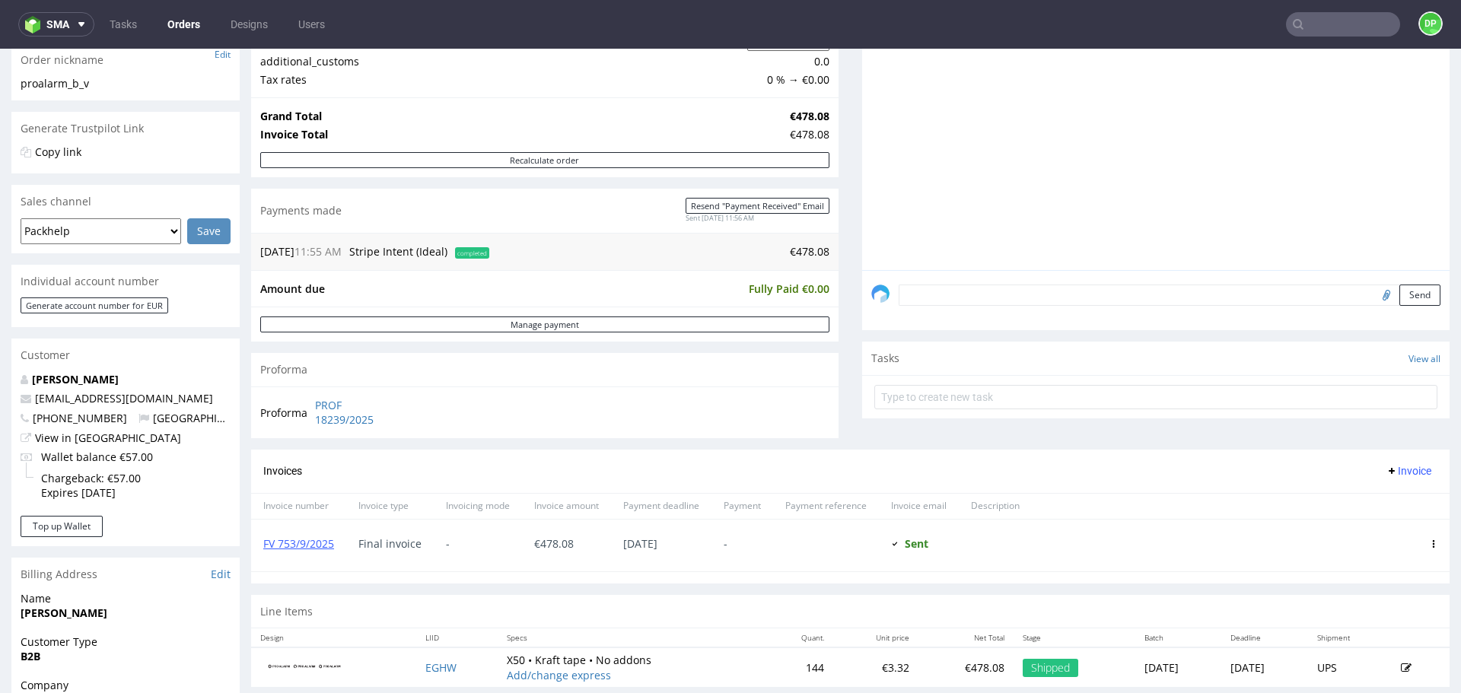
scroll to position [304, 0]
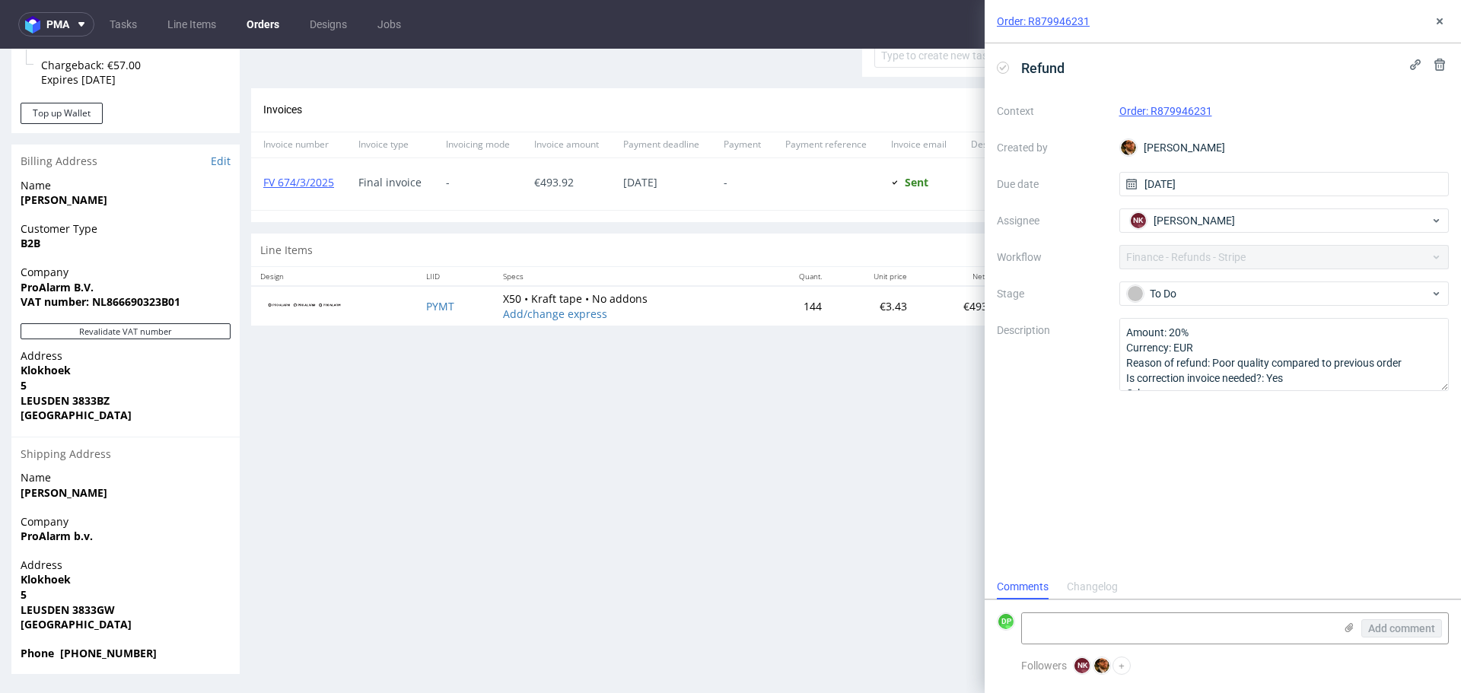
scroll to position [590, 0]
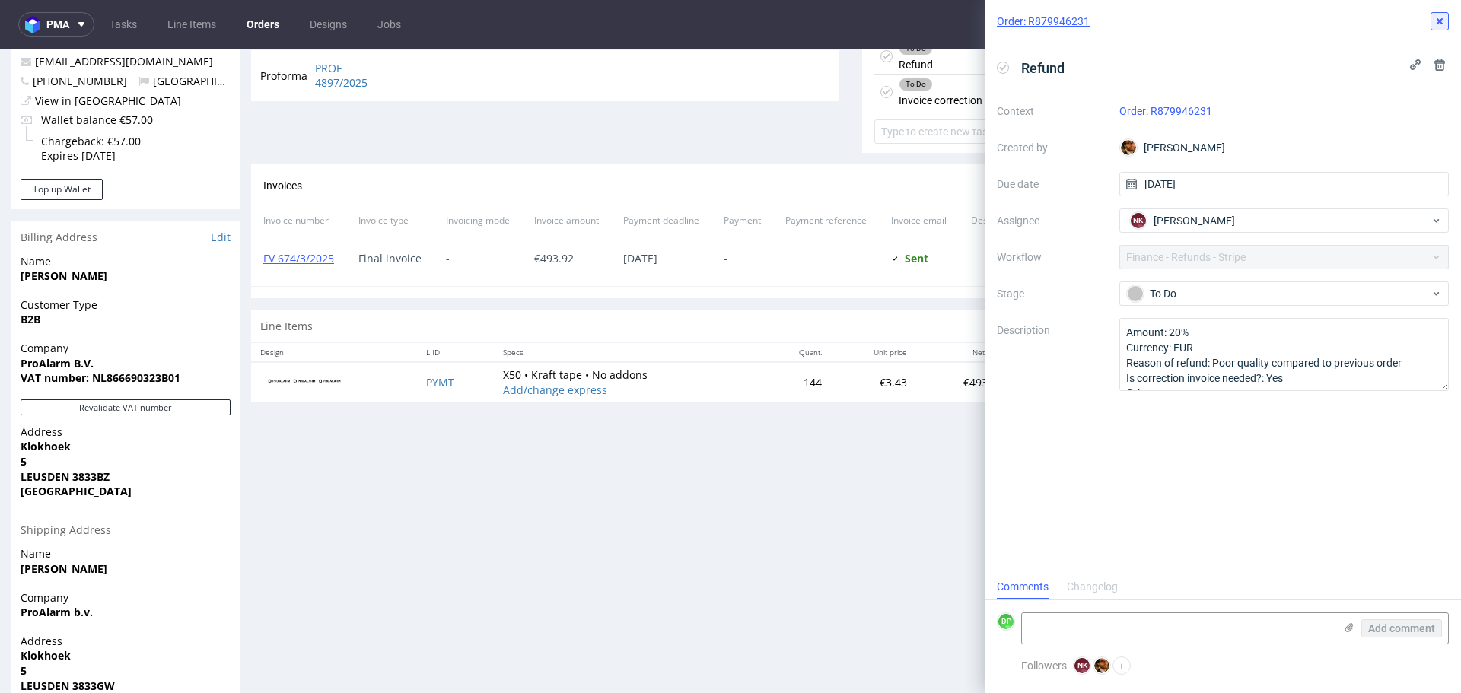
click at [1441, 21] on use at bounding box center [1440, 21] width 6 height 6
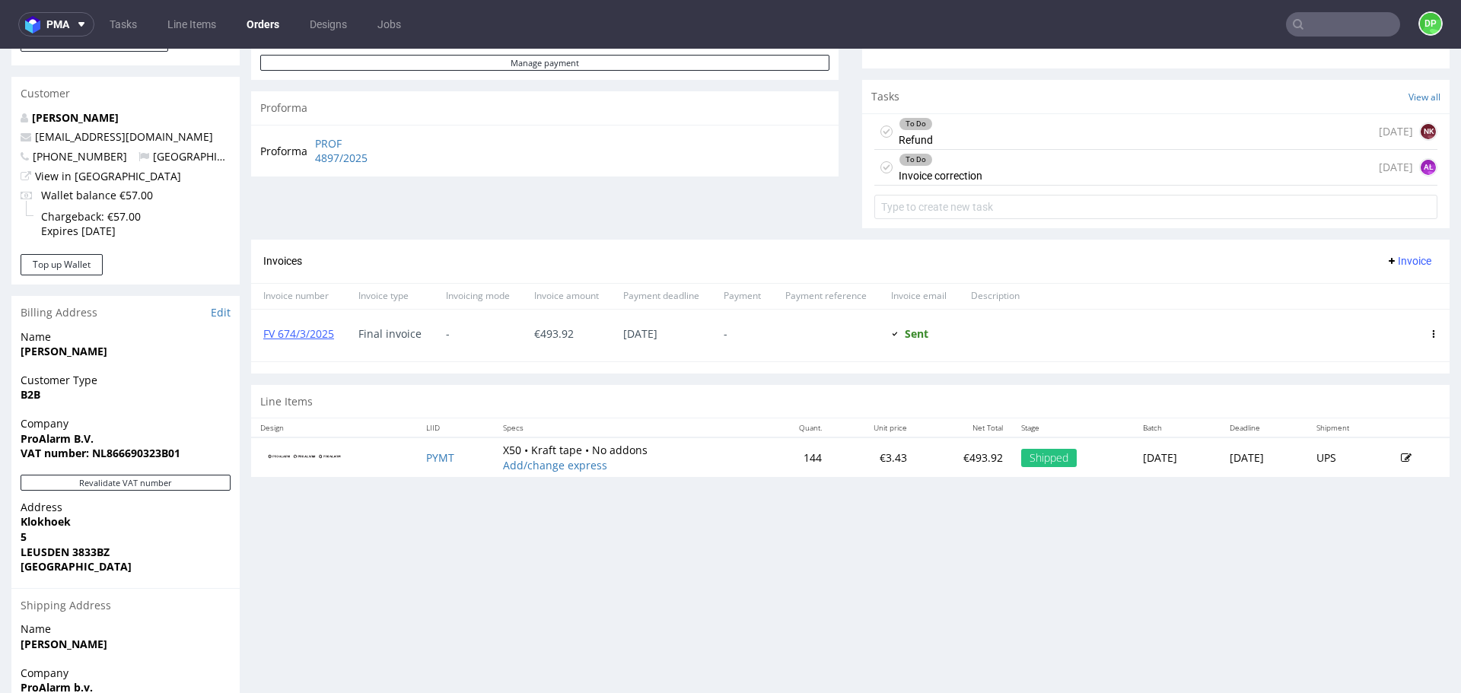
scroll to position [514, 0]
drag, startPoint x: 349, startPoint y: 340, endPoint x: 256, endPoint y: 336, distance: 92.2
click at [256, 336] on div "FV 674/3/2025 Final invoice - € 493.92 [DATE] - Sent Sent at [DATE]" at bounding box center [850, 336] width 1198 height 53
copy link "FV 674/3/2025"
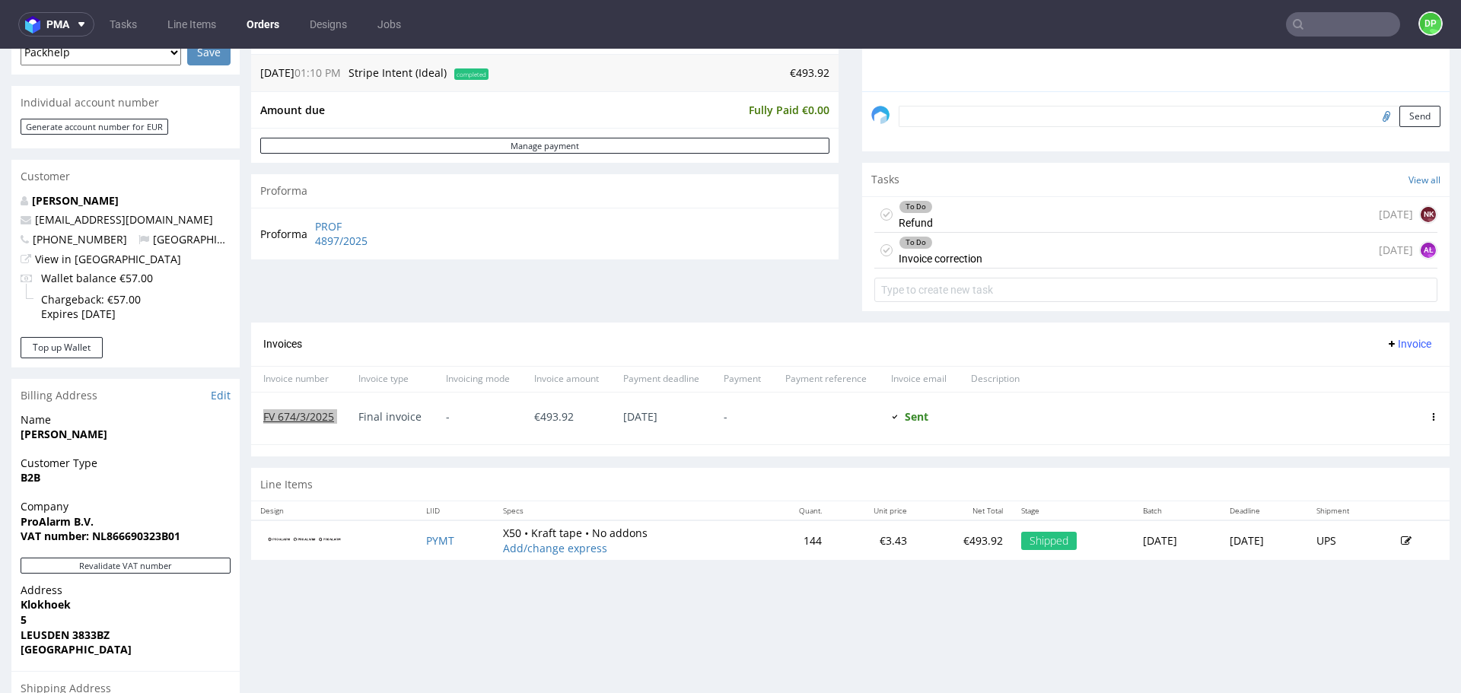
scroll to position [438, 0]
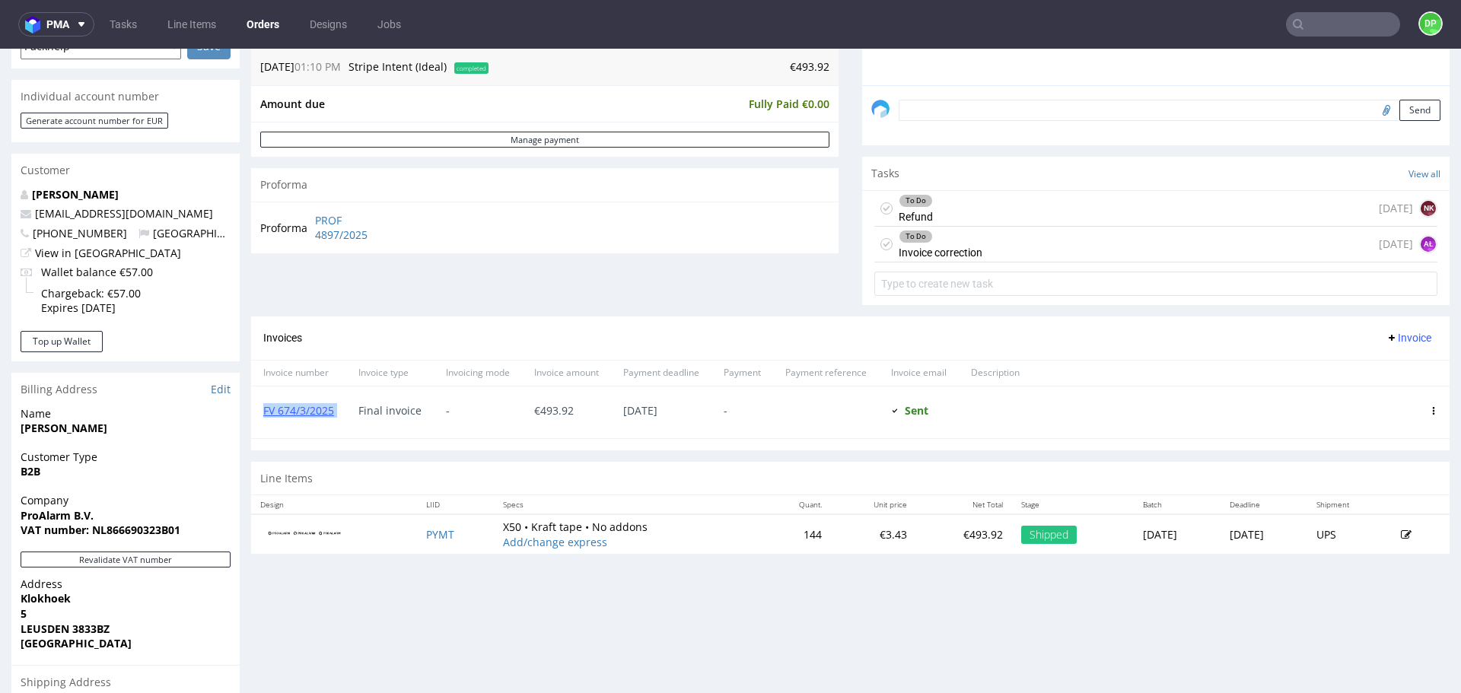
click at [1386, 333] on icon at bounding box center [1392, 338] width 12 height 12
click at [1349, 393] on span "Add corrective" at bounding box center [1386, 397] width 76 height 15
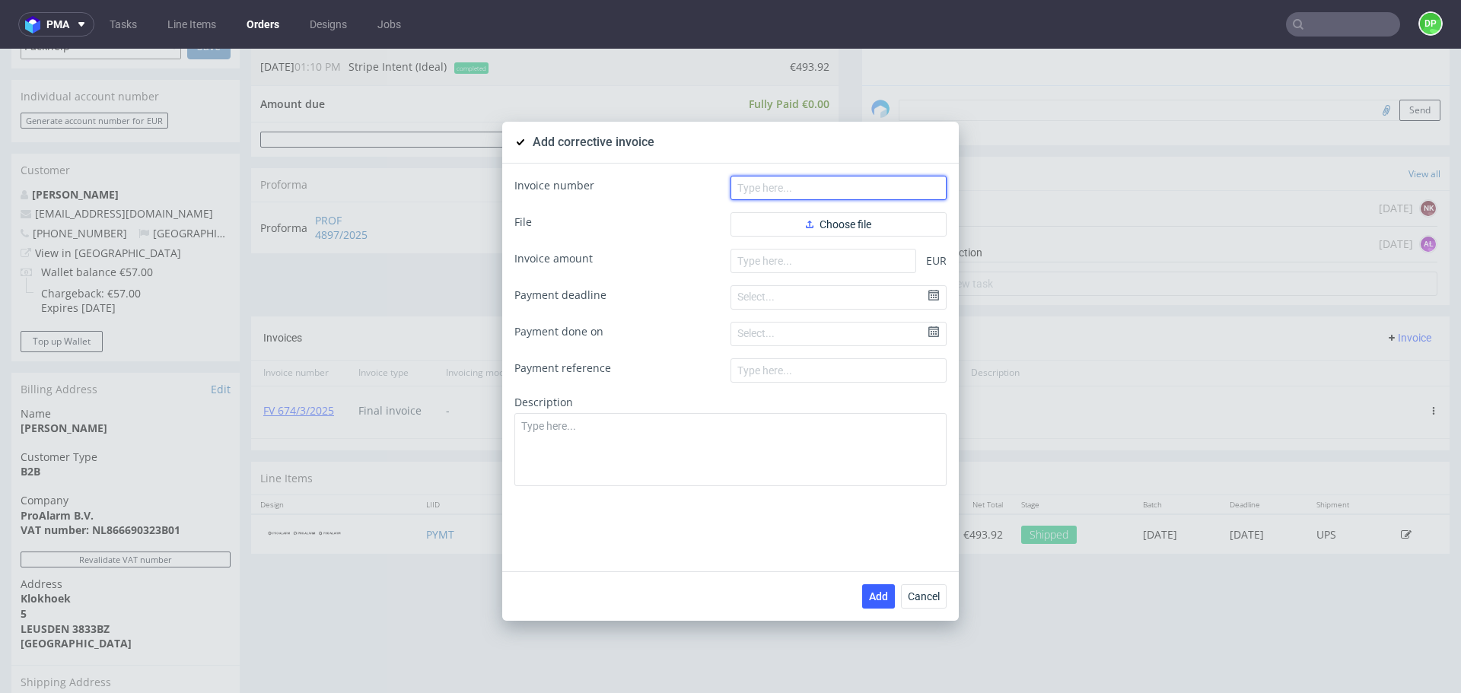
click at [772, 193] on input "text" at bounding box center [838, 188] width 216 height 24
paste input "FK 639/2025"
type input "FK 639/2025"
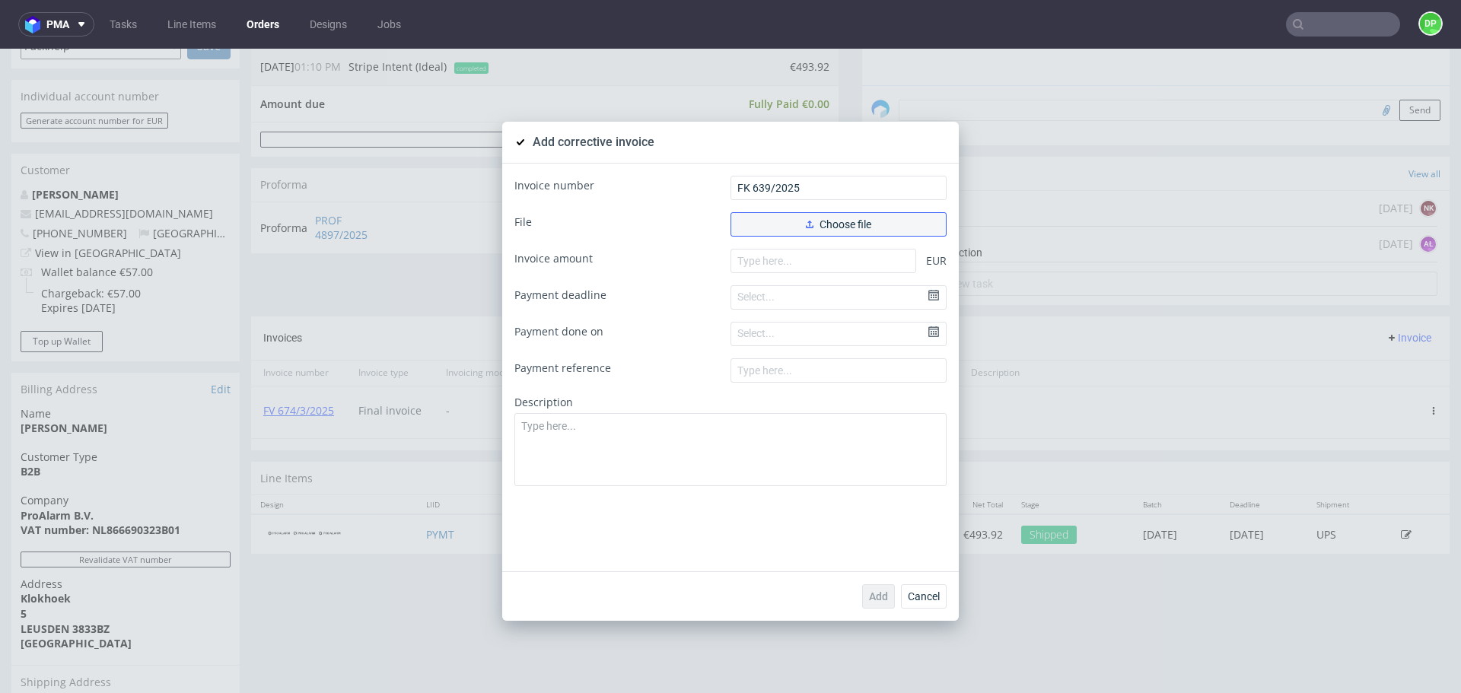
click at [779, 220] on button "Choose file" at bounding box center [838, 224] width 216 height 24
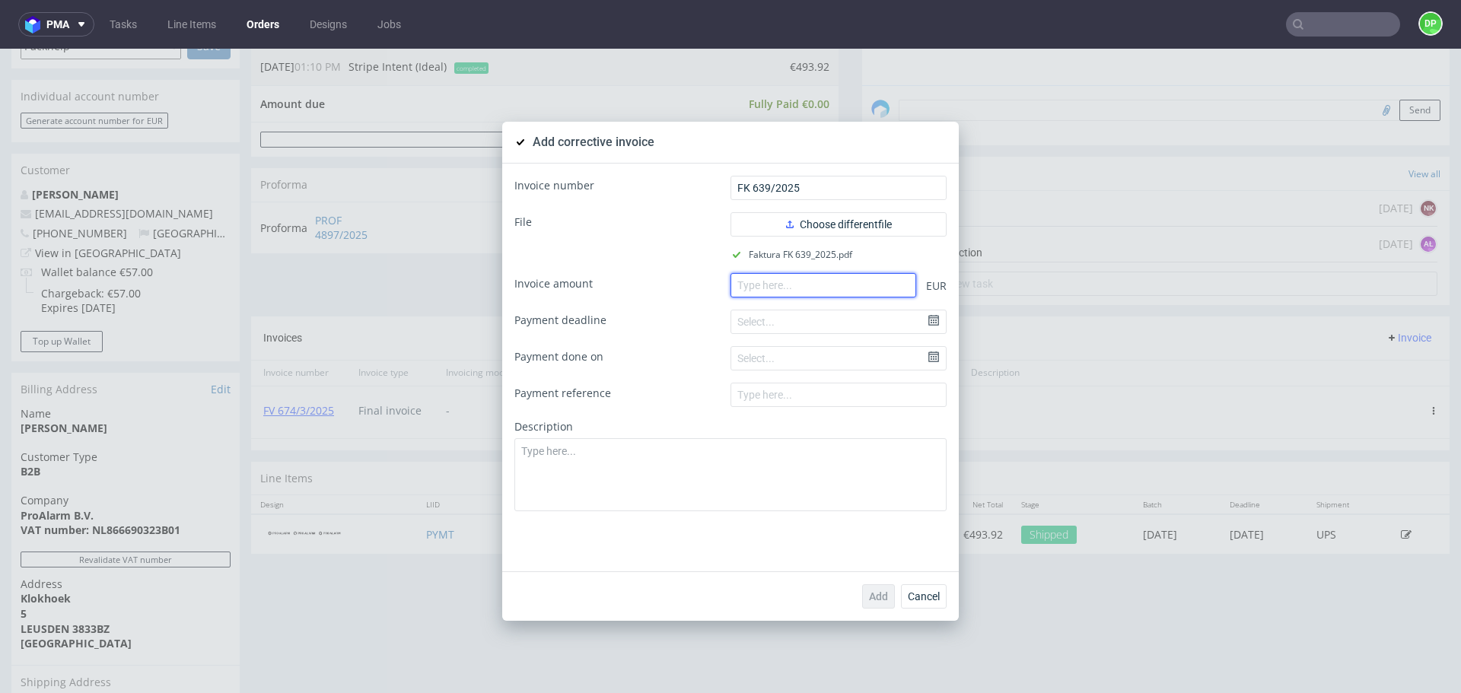
click at [757, 282] on input "number" at bounding box center [823, 285] width 186 height 24
paste input "-98.78"
type input "-98.78"
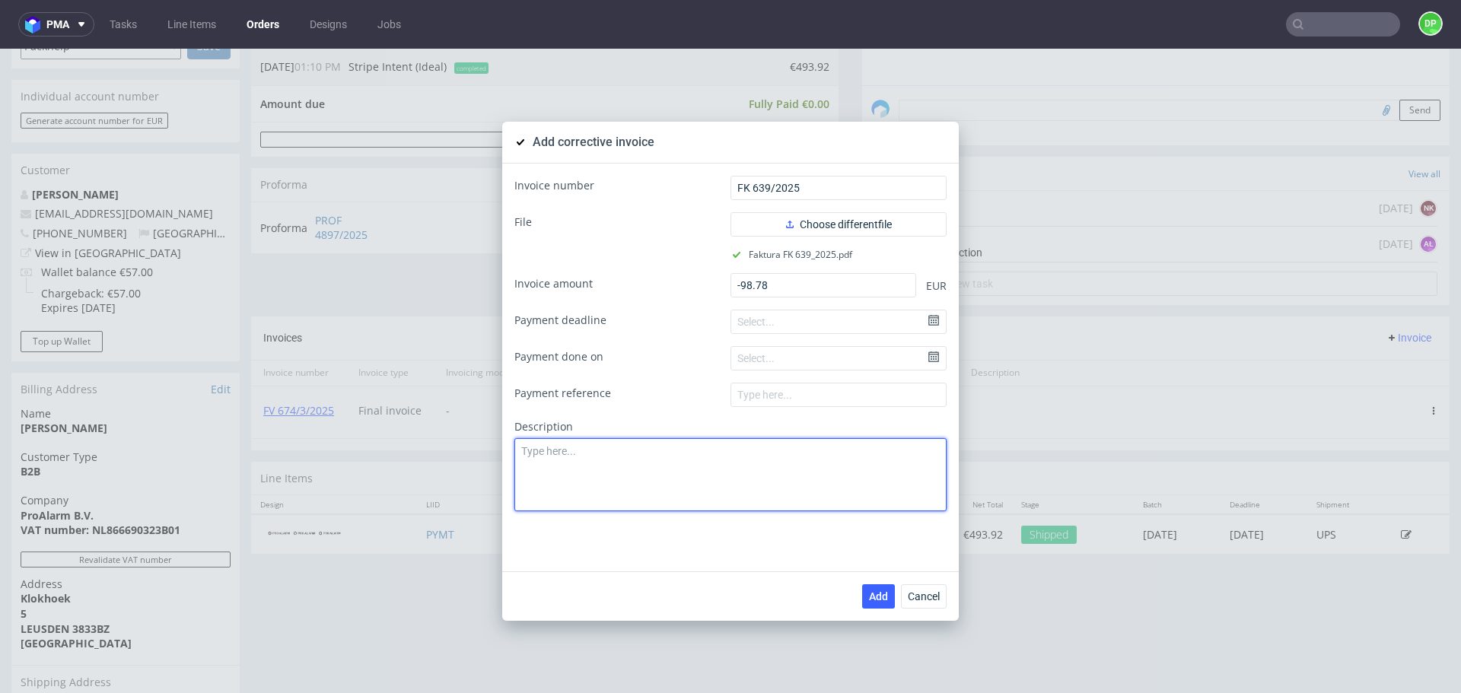
click at [657, 463] on textarea at bounding box center [730, 474] width 432 height 73
paste textarea "Production issue. Low quality of the product"
type textarea "Production issue. Low quality of the product"
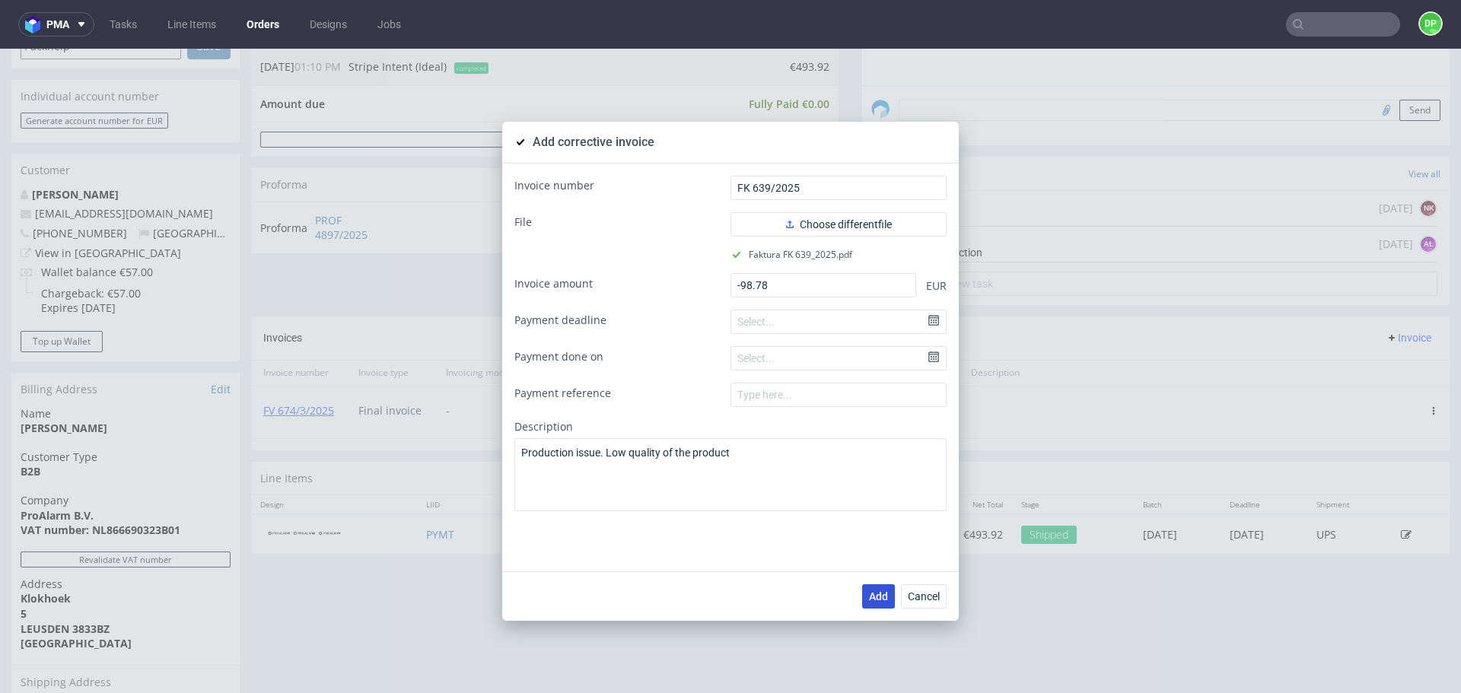
click at [872, 599] on span "Add" at bounding box center [878, 596] width 19 height 11
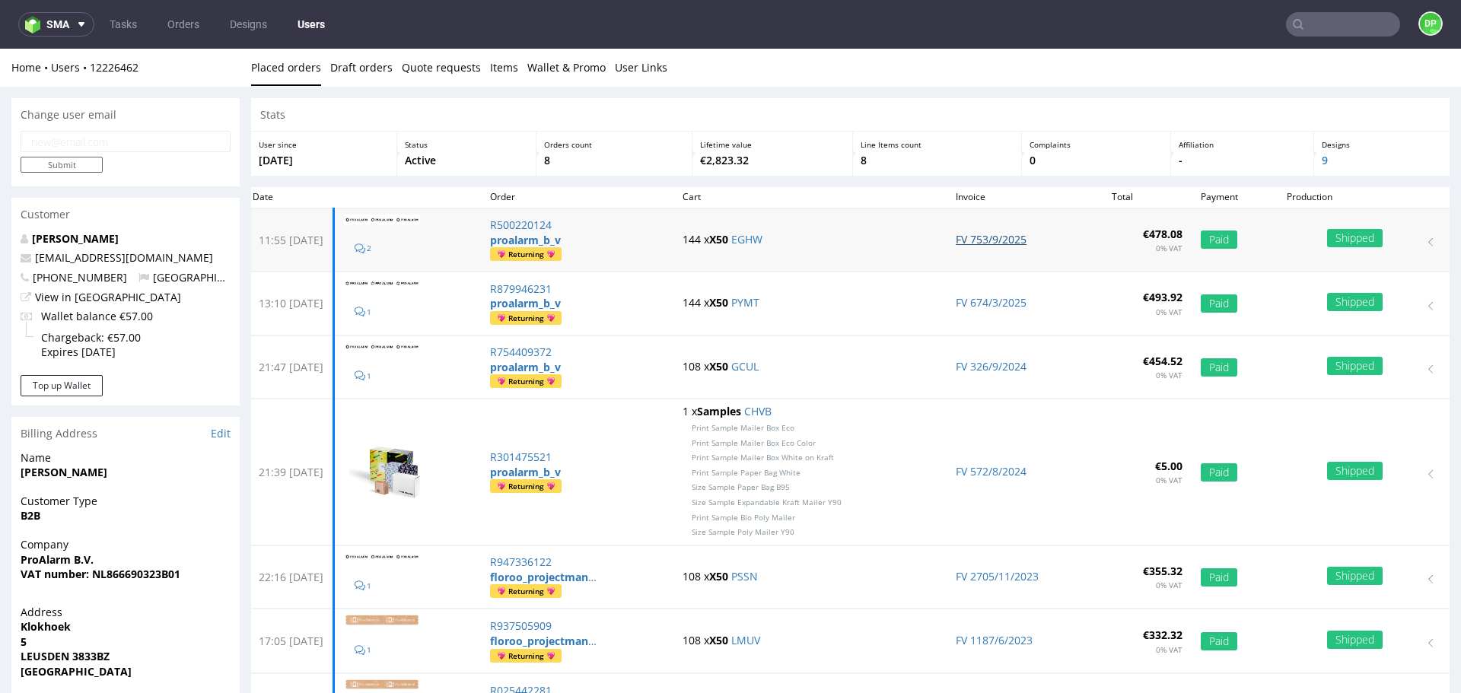
click at [975, 237] on link "FV 753/9/2025" at bounding box center [991, 239] width 71 height 14
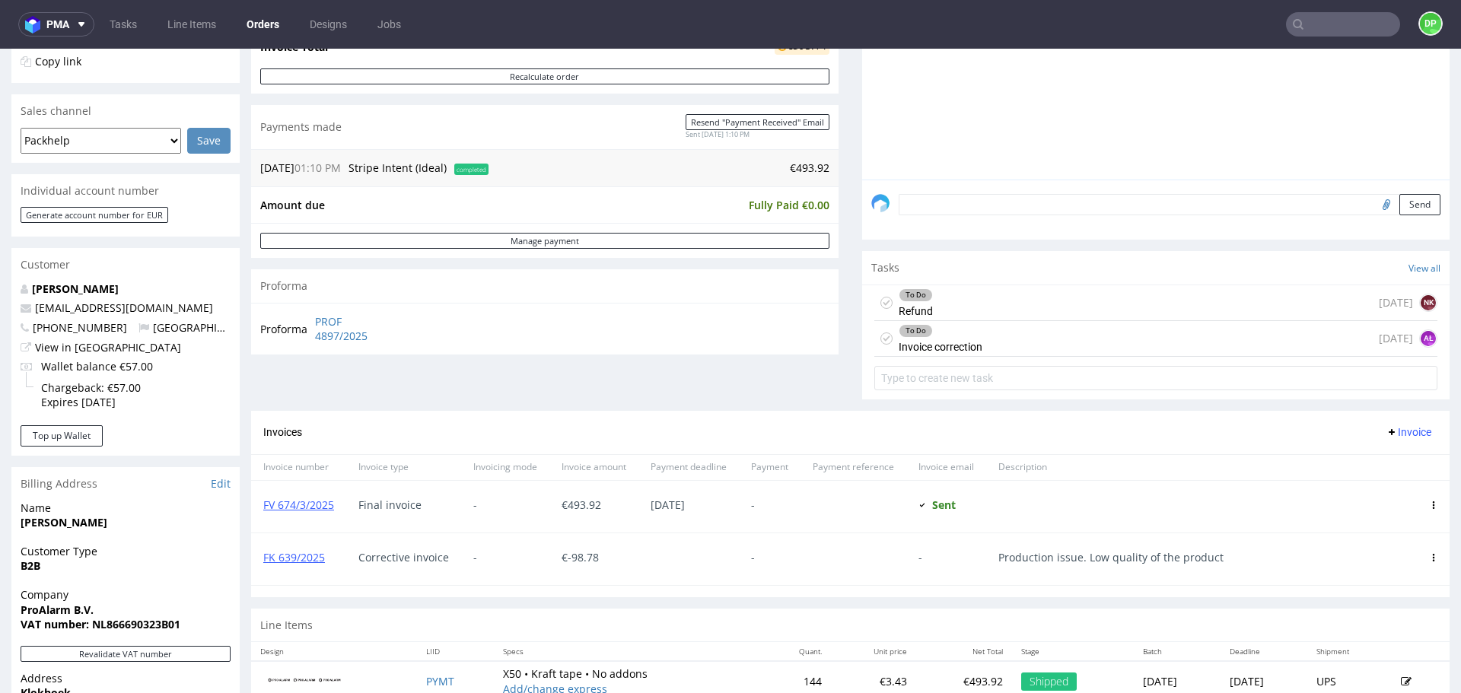
scroll to position [380, 0]
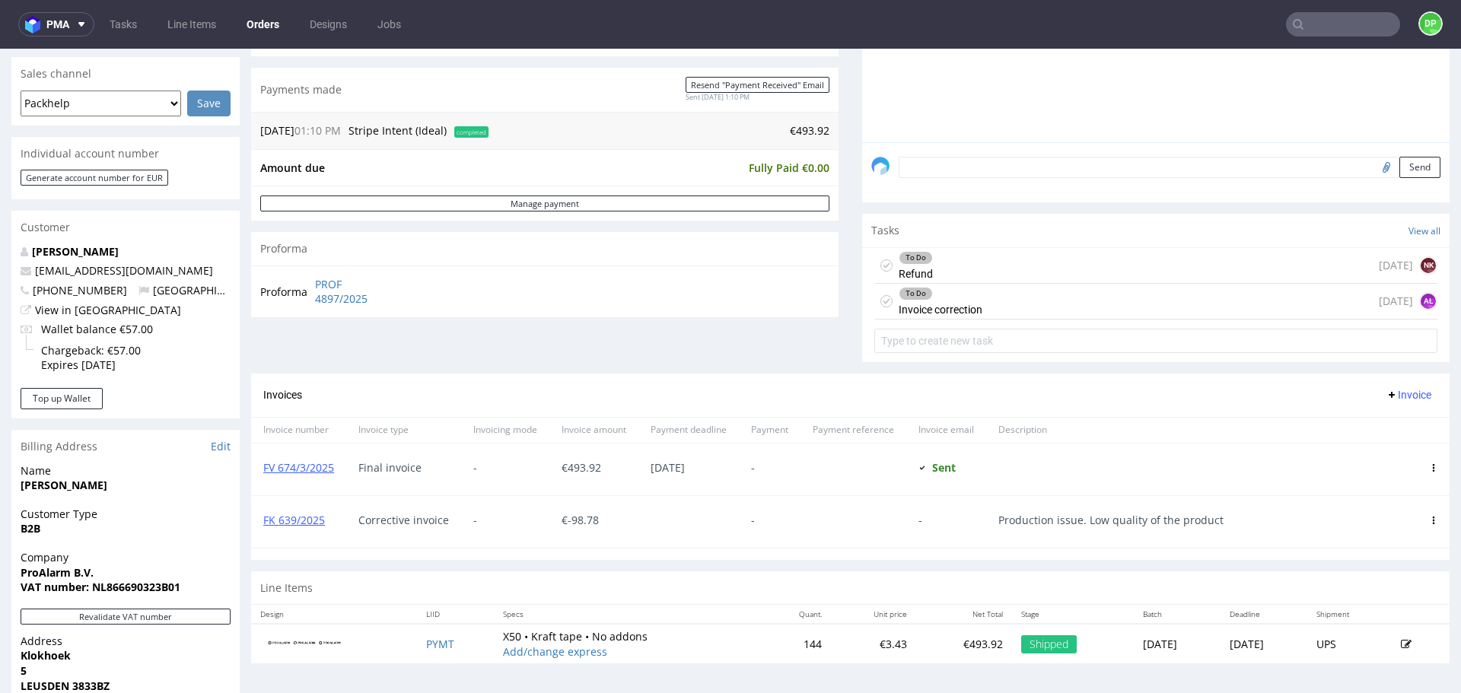
click at [952, 311] on div "To Do Invoice correction" at bounding box center [941, 301] width 84 height 35
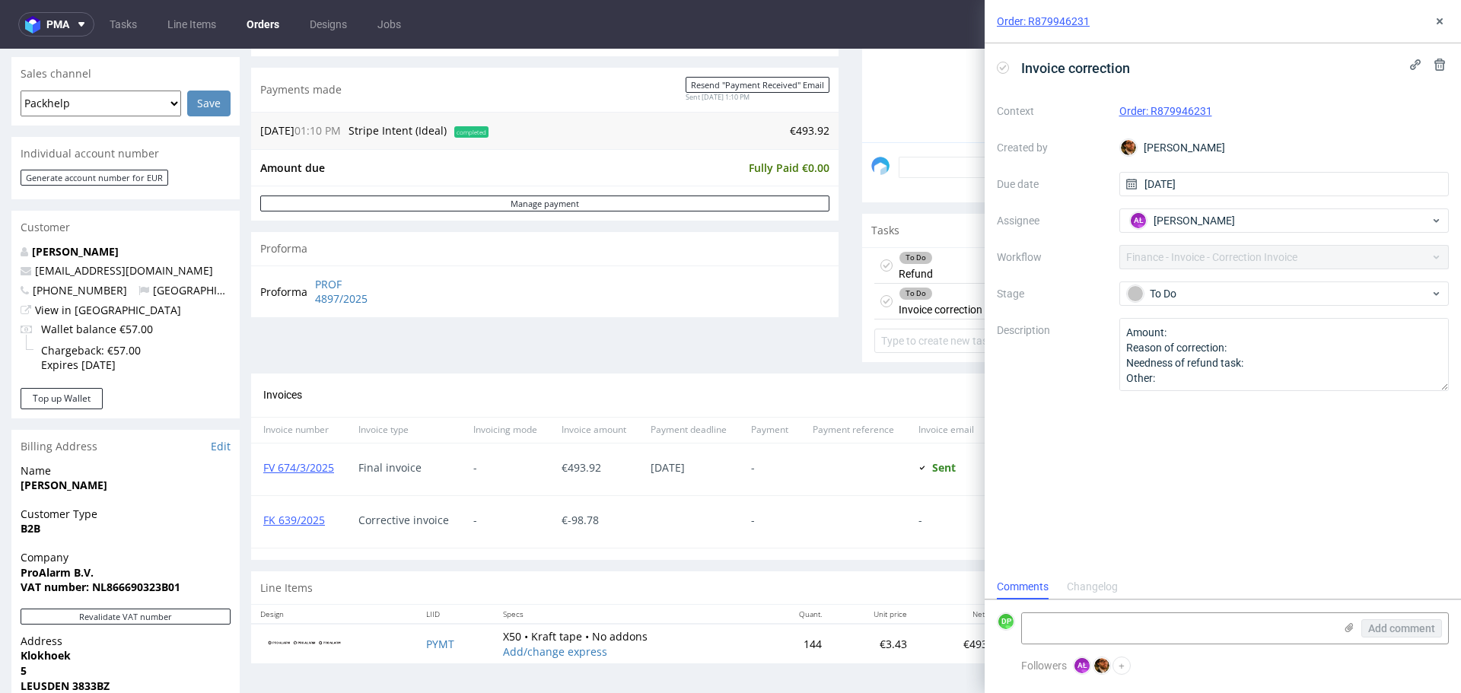
scroll to position [12, 0]
click at [998, 60] on div "Invoice correction" at bounding box center [1066, 68] width 139 height 25
click at [1001, 72] on icon at bounding box center [1003, 68] width 12 height 12
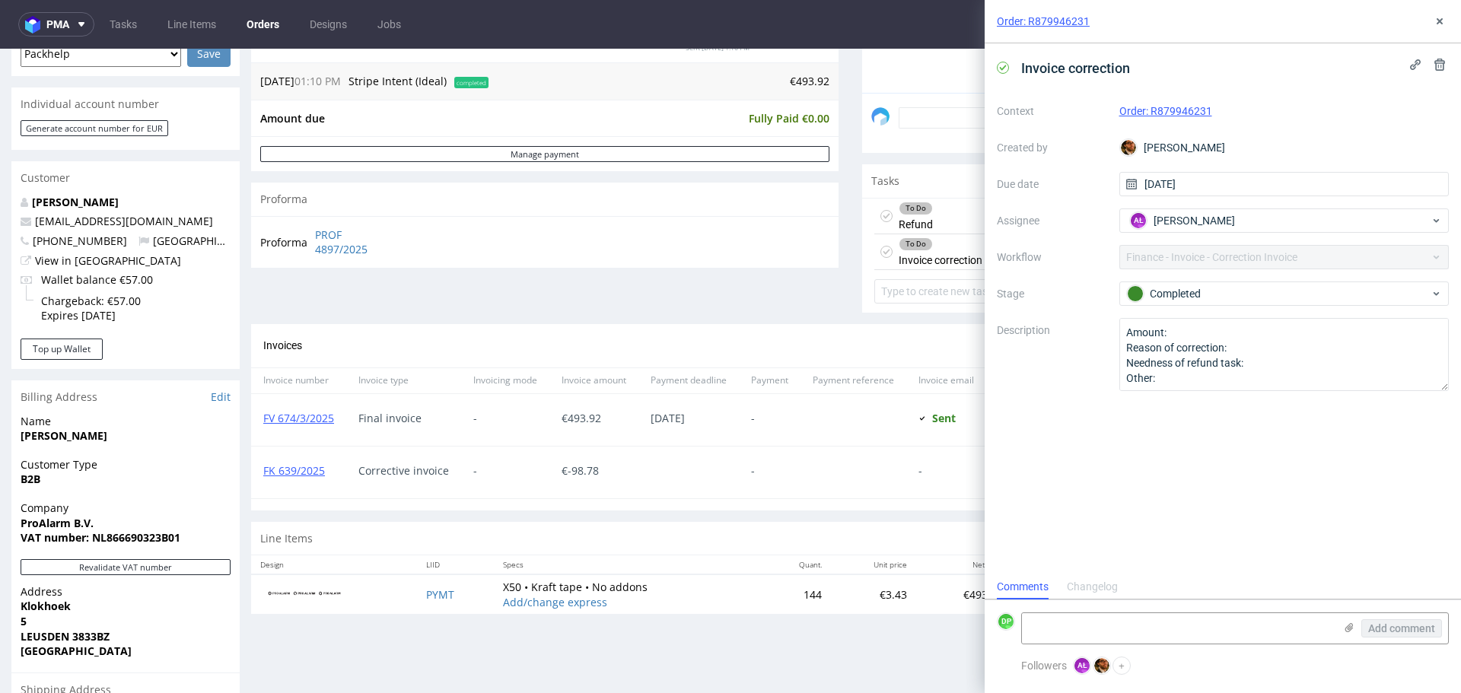
scroll to position [457, 0]
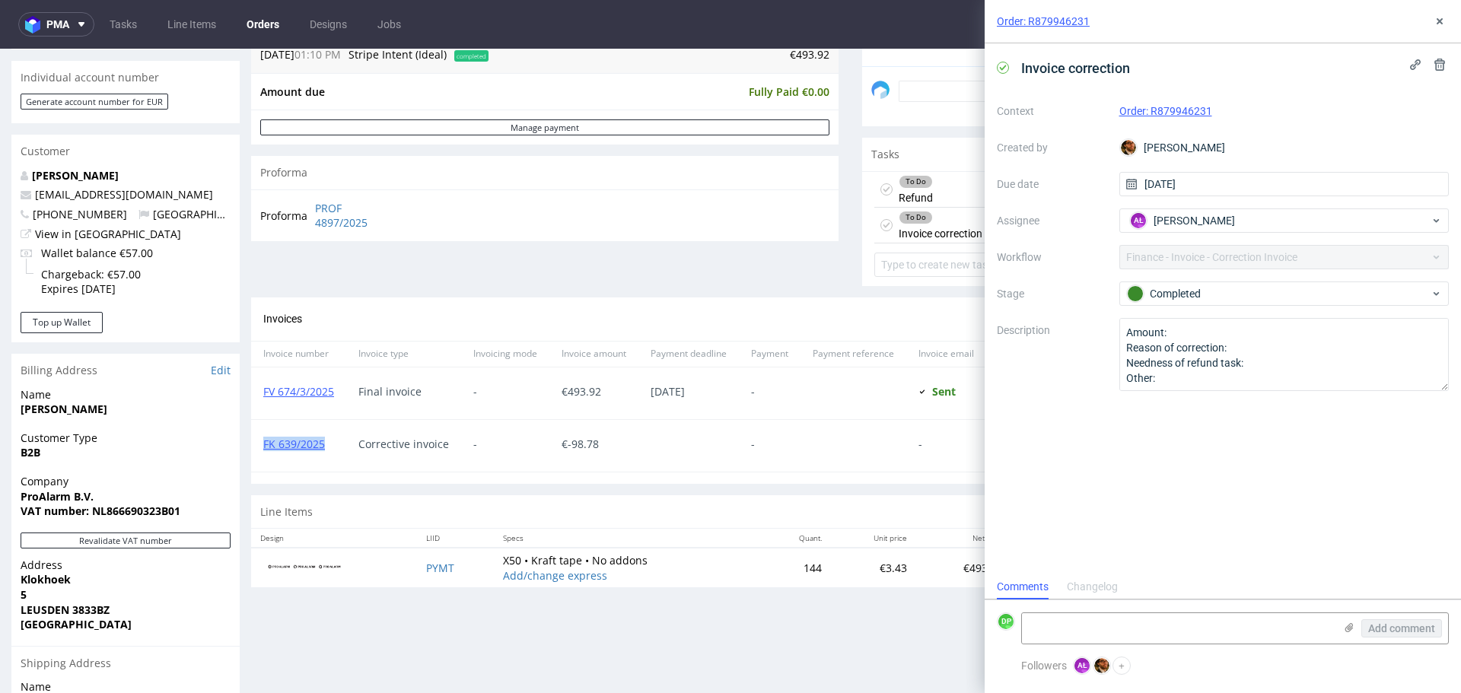
drag, startPoint x: 329, startPoint y: 449, endPoint x: 258, endPoint y: 447, distance: 71.5
click at [258, 447] on div "FK 639/2025" at bounding box center [298, 446] width 95 height 52
copy link "FK 639/2025"
click at [1036, 620] on textarea at bounding box center [1178, 628] width 312 height 30
paste textarea "FK 639/2025"
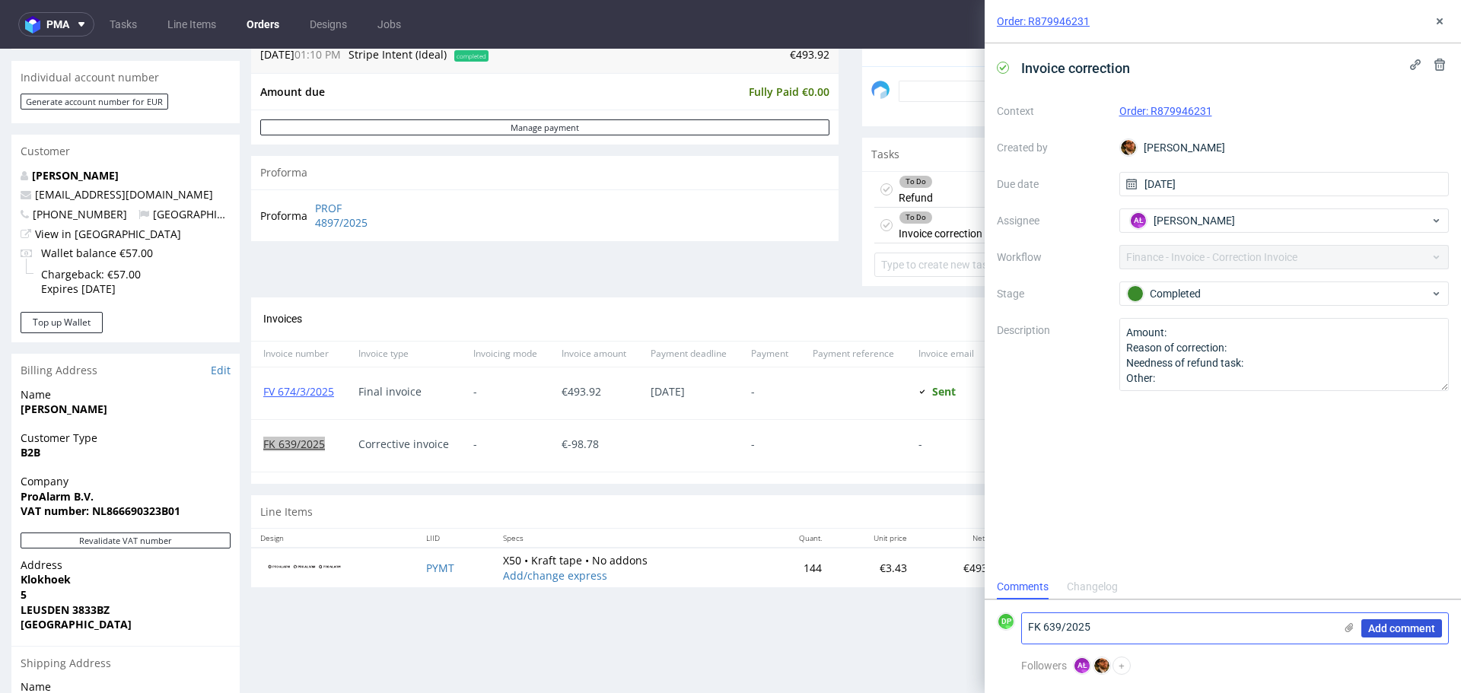
type textarea "FK 639/2025"
click at [1392, 632] on span "Add comment" at bounding box center [1401, 628] width 67 height 11
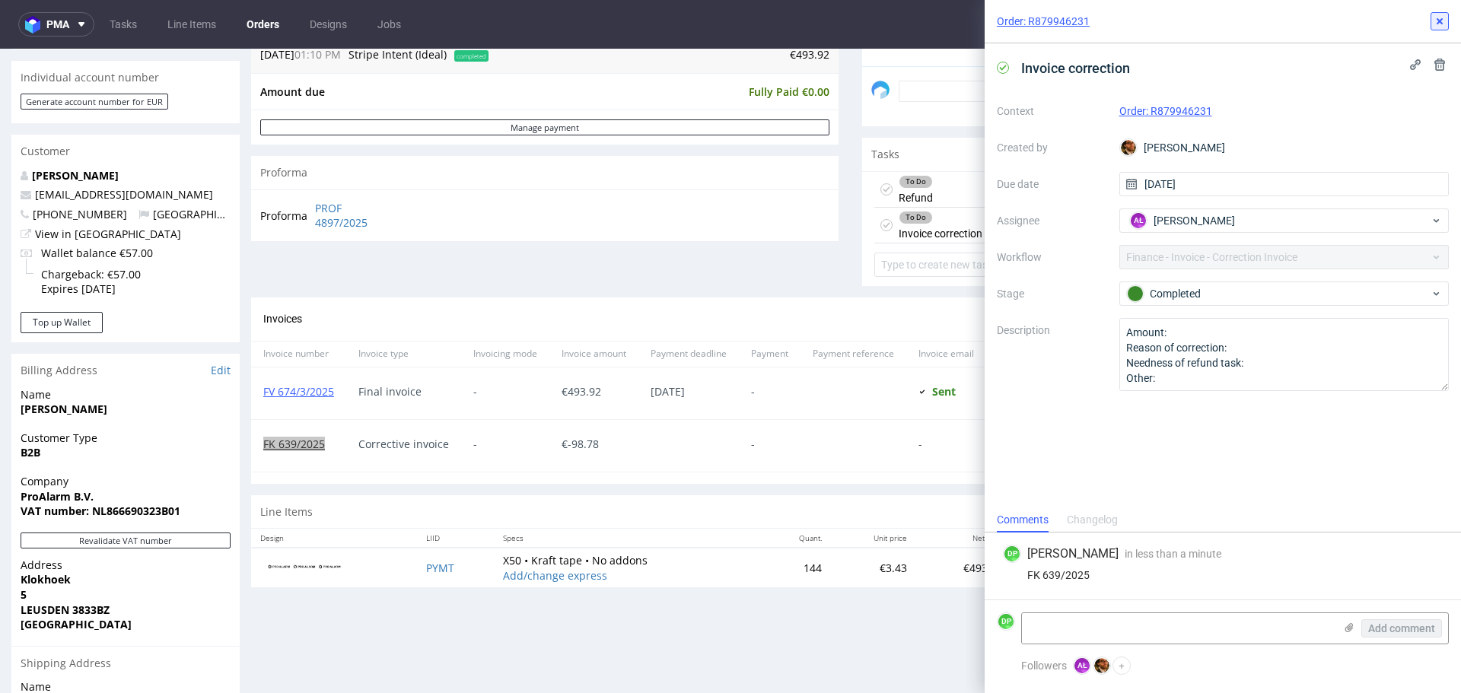
click at [1440, 16] on icon at bounding box center [1440, 21] width 12 height 12
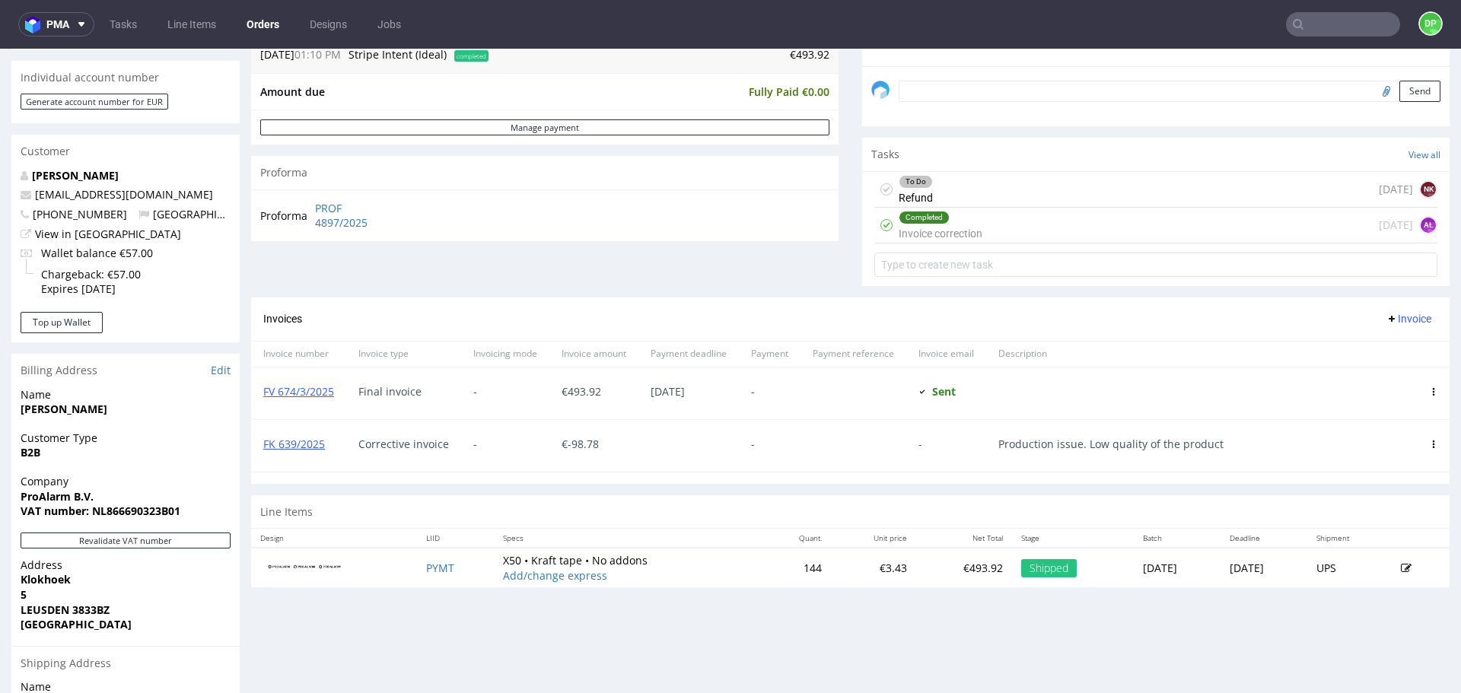
click at [1005, 194] on div "To Do Refund 1 day ago NK" at bounding box center [1155, 190] width 563 height 36
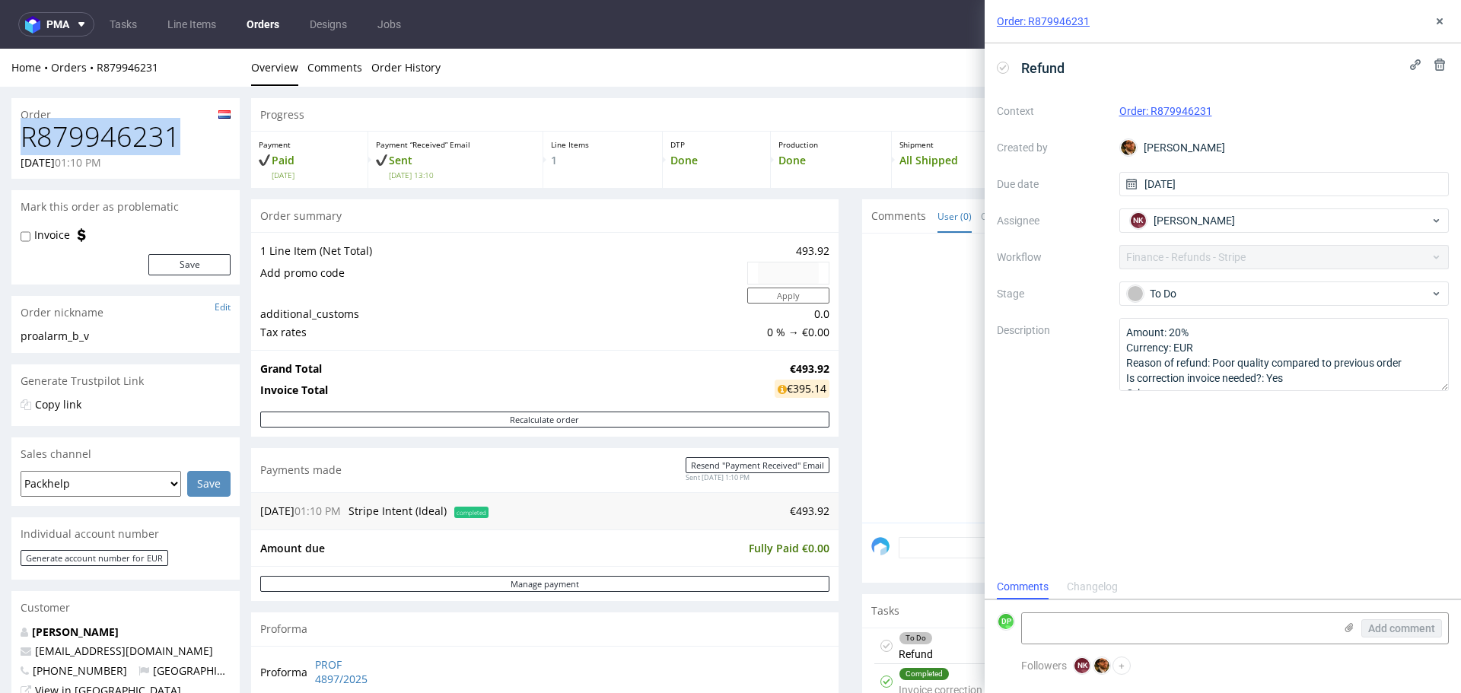
drag, startPoint x: 193, startPoint y: 135, endPoint x: 0, endPoint y: 135, distance: 192.5
copy h1 "R879946231"
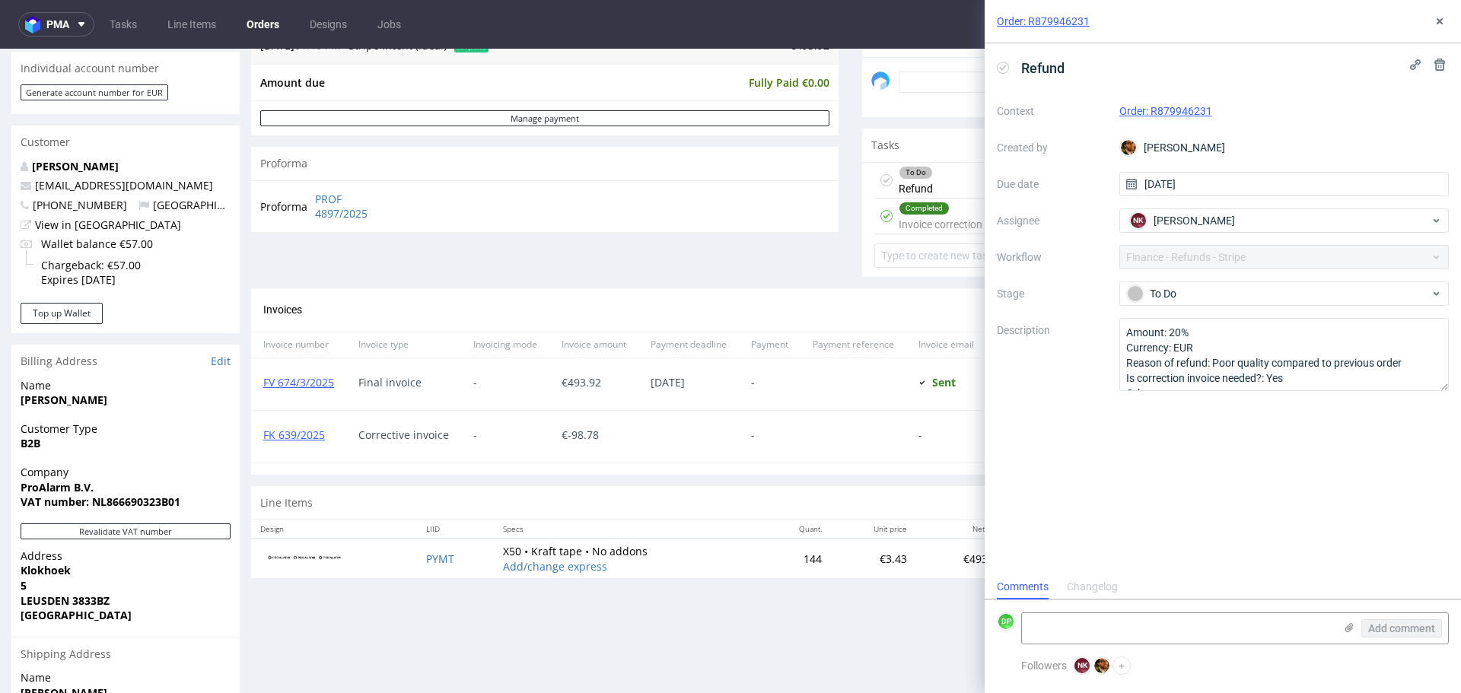
scroll to position [457, 0]
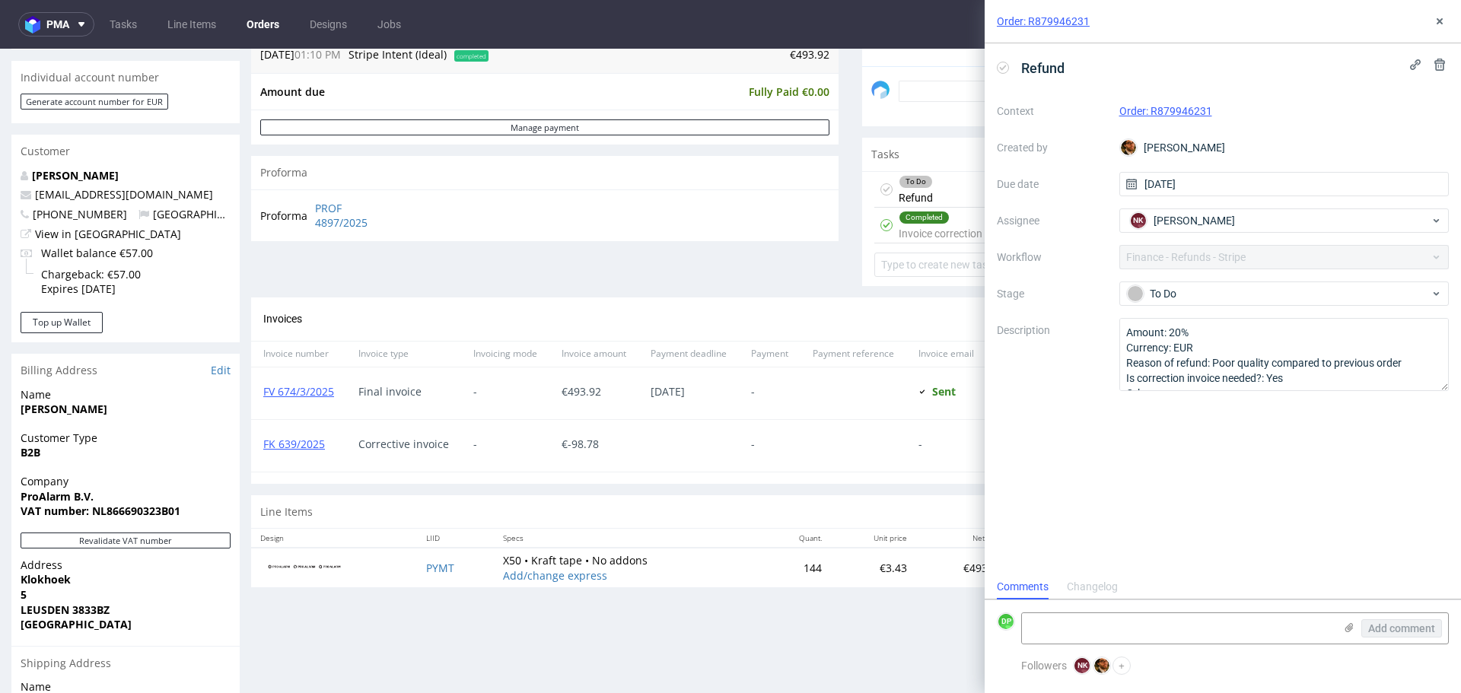
click at [1006, 67] on icon at bounding box center [1003, 68] width 12 height 12
click at [1042, 621] on textarea at bounding box center [1178, 628] width 312 height 30
type textarea "refunded 01.10"
click at [1390, 625] on span "Add comment" at bounding box center [1401, 628] width 67 height 11
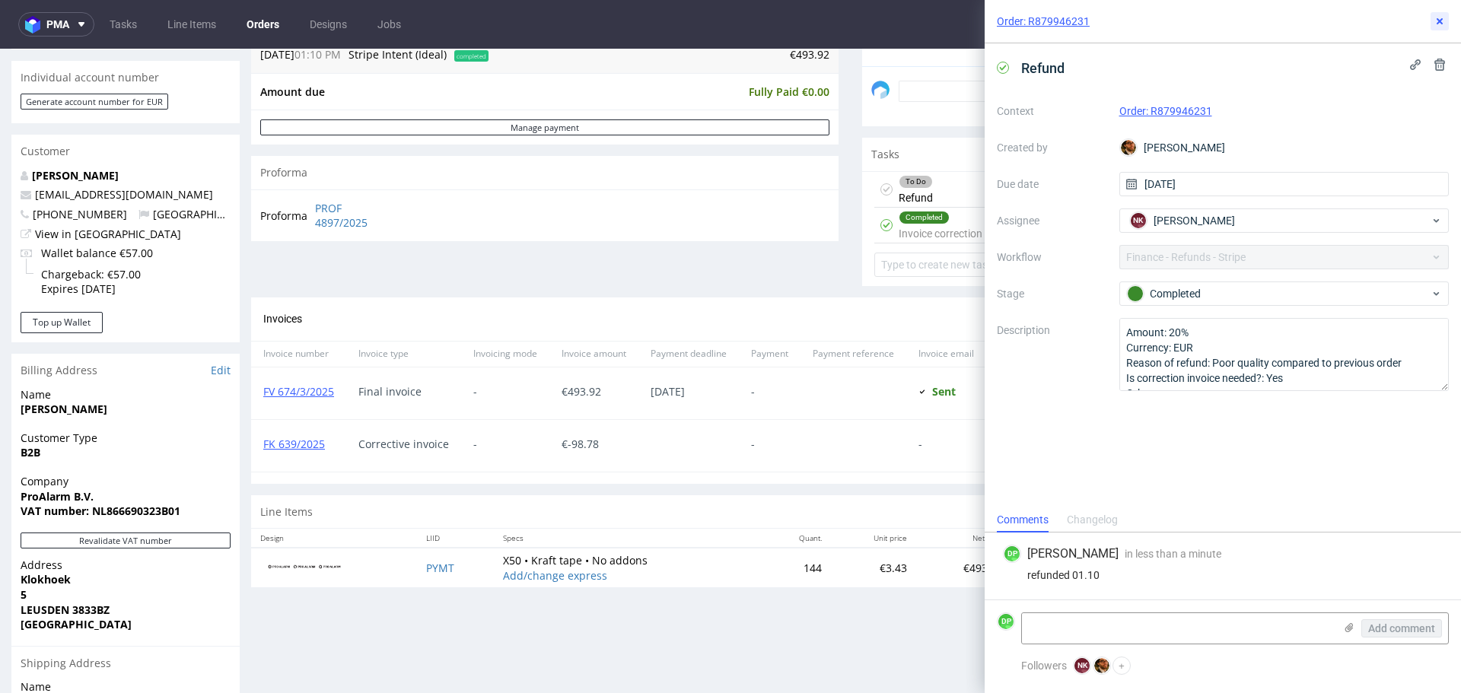
click at [1437, 27] on icon at bounding box center [1440, 21] width 12 height 12
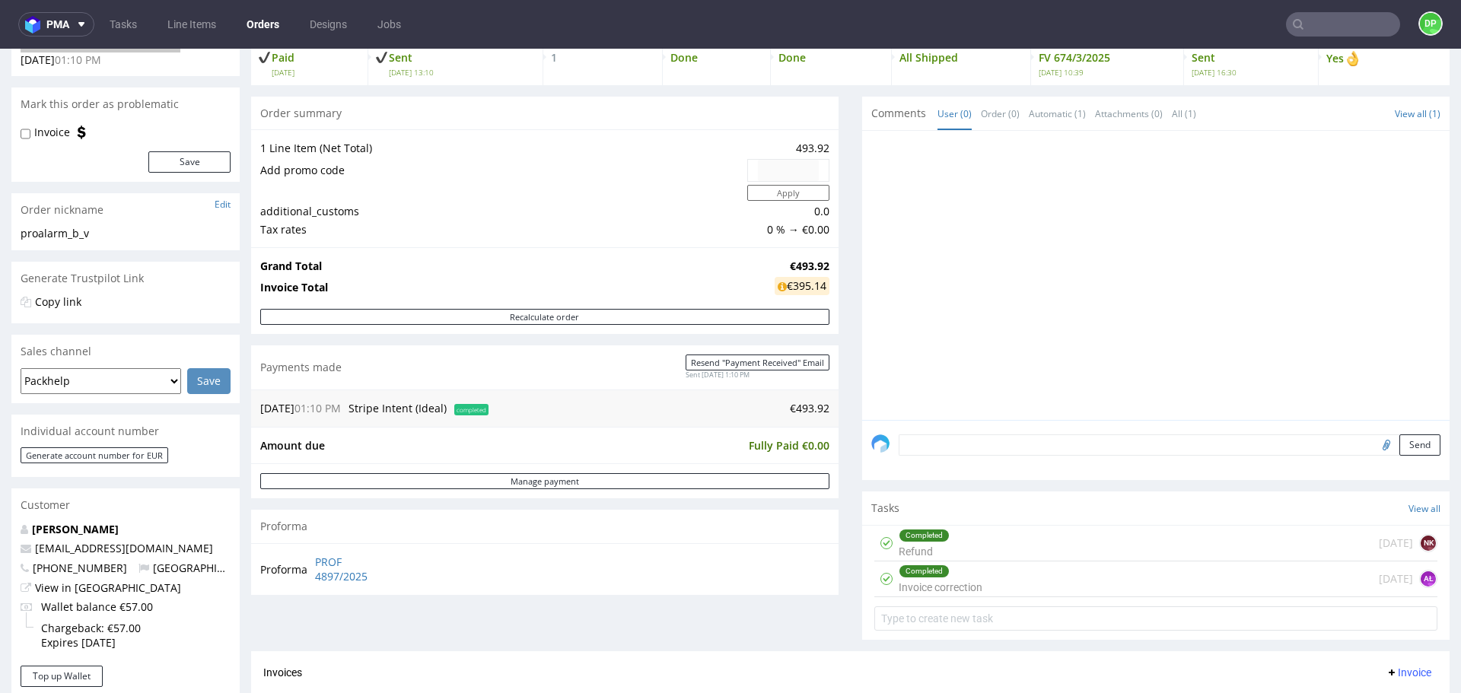
scroll to position [76, 0]
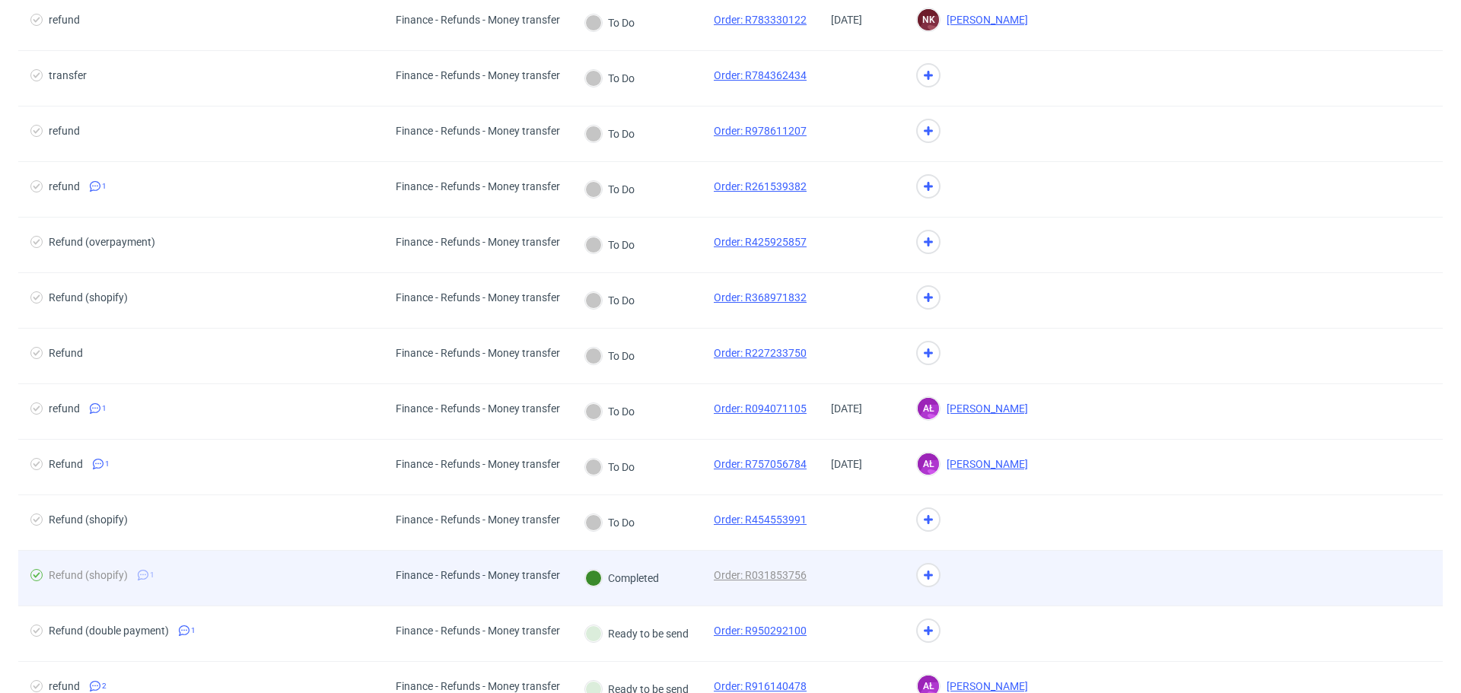
scroll to position [152, 0]
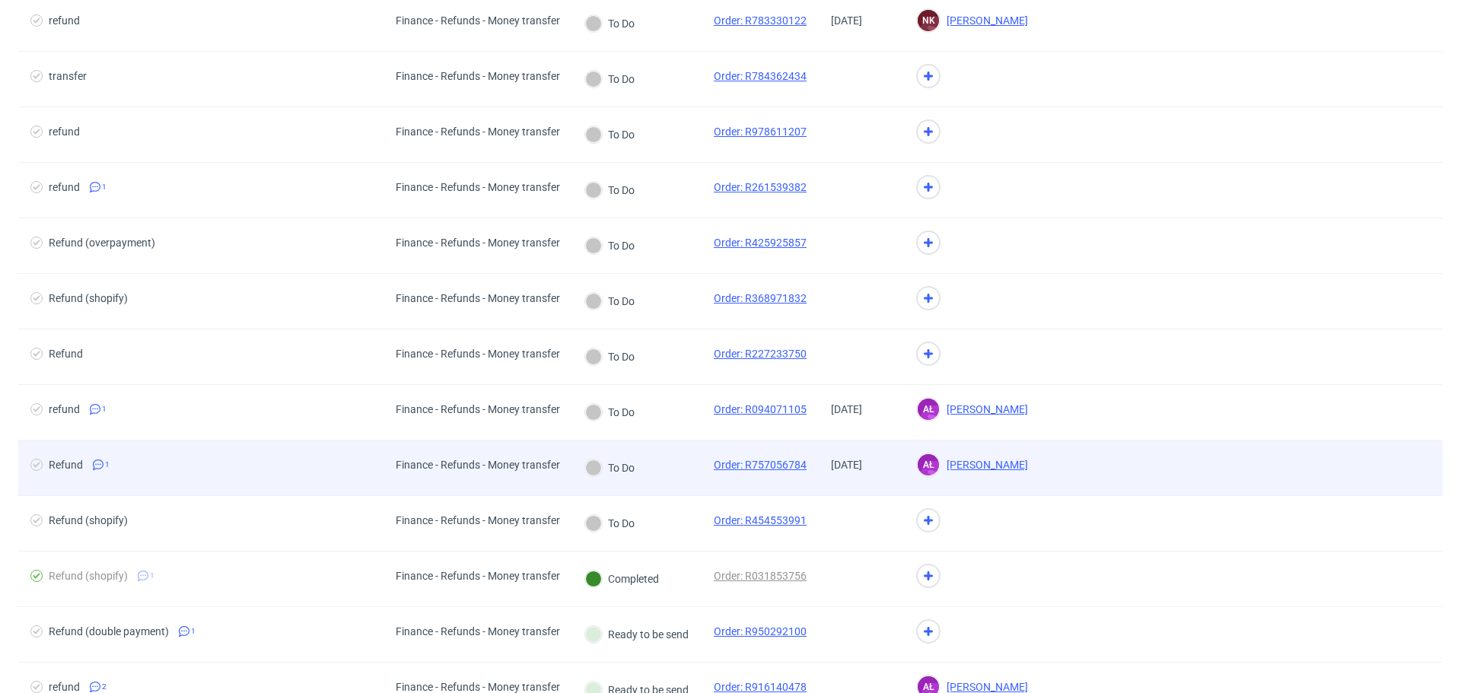
click at [233, 467] on span "Refund 1" at bounding box center [200, 468] width 341 height 18
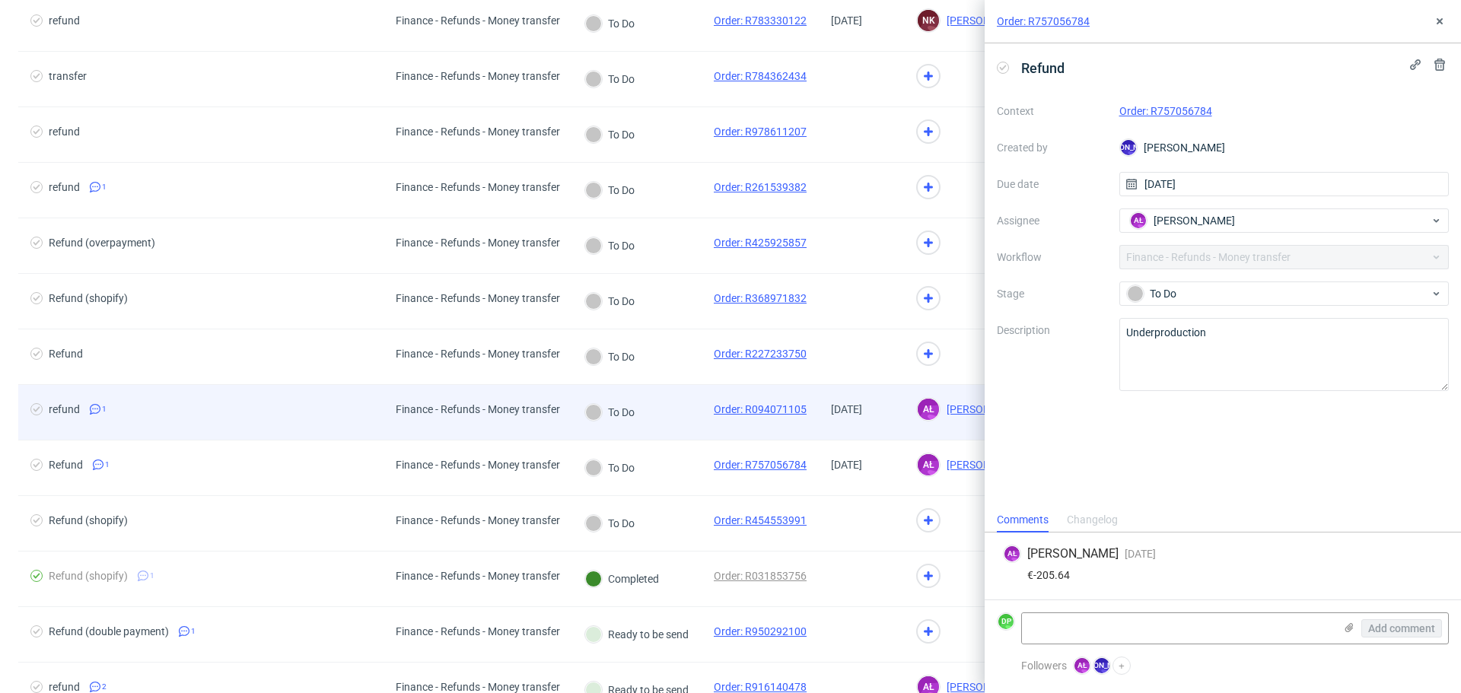
click at [240, 437] on div "refund 1" at bounding box center [200, 412] width 365 height 55
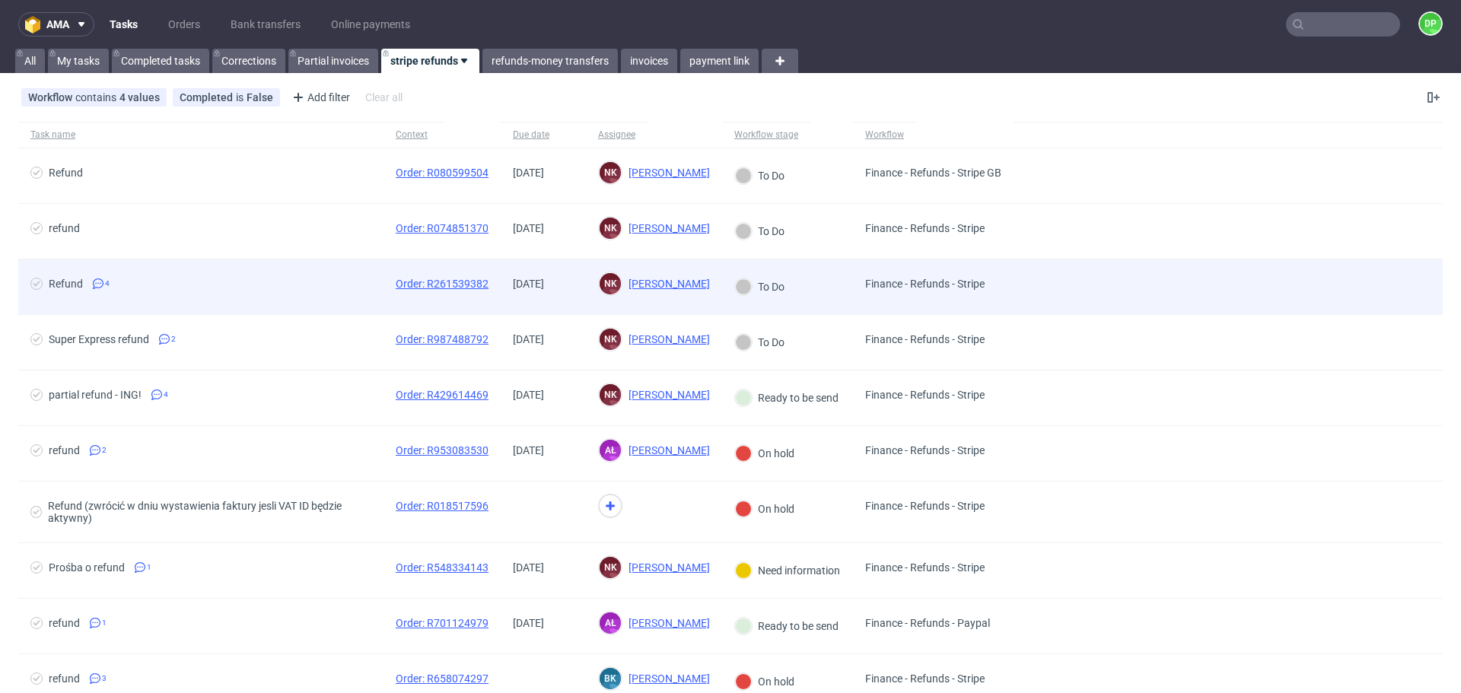
click at [231, 277] on div "Refund 4" at bounding box center [200, 286] width 365 height 55
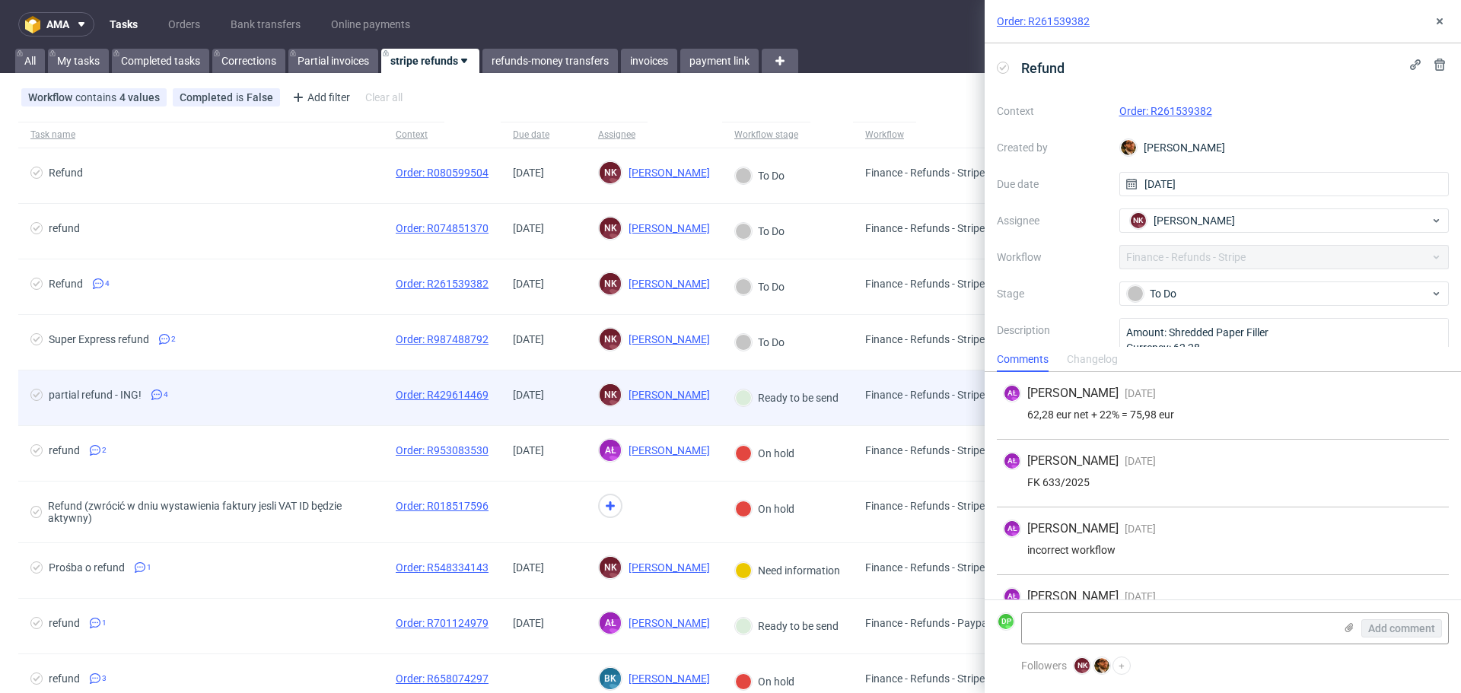
click at [358, 395] on span "partial refund - ING! 4" at bounding box center [200, 398] width 341 height 18
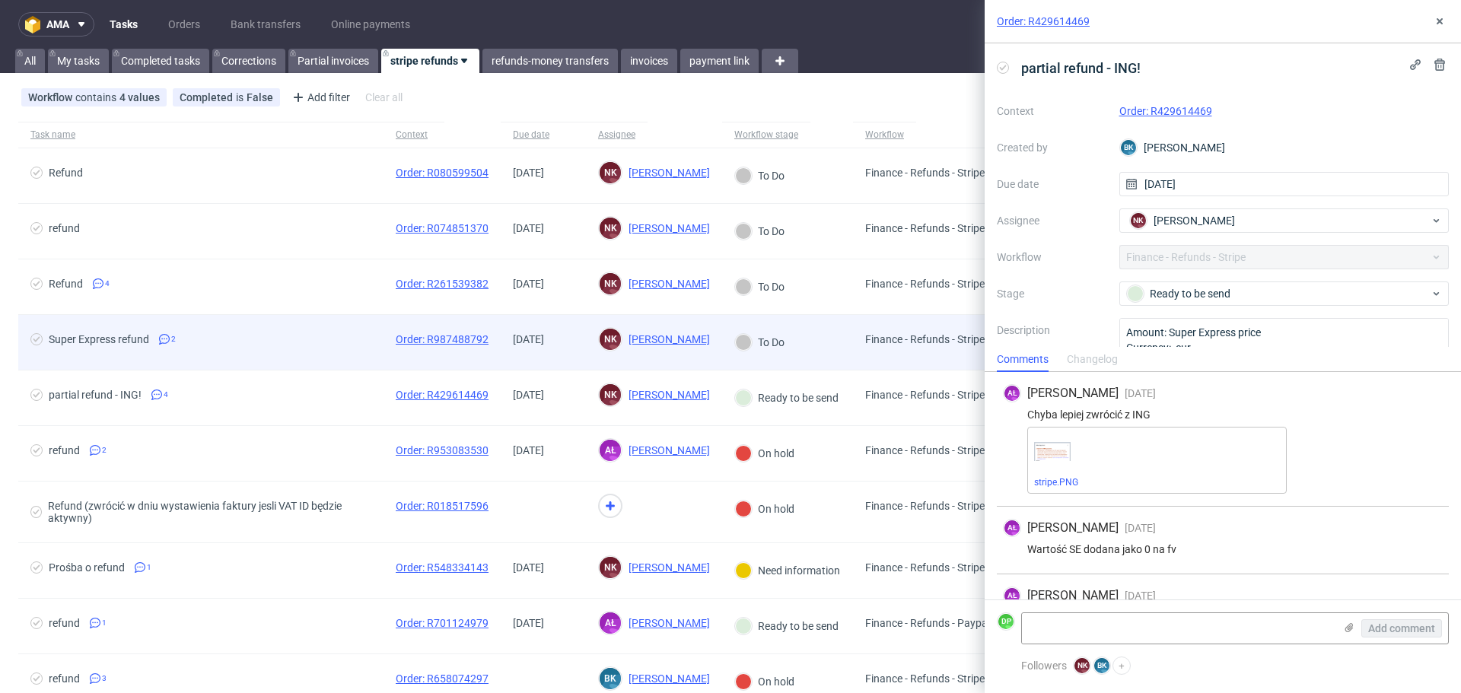
scroll to position [109, 0]
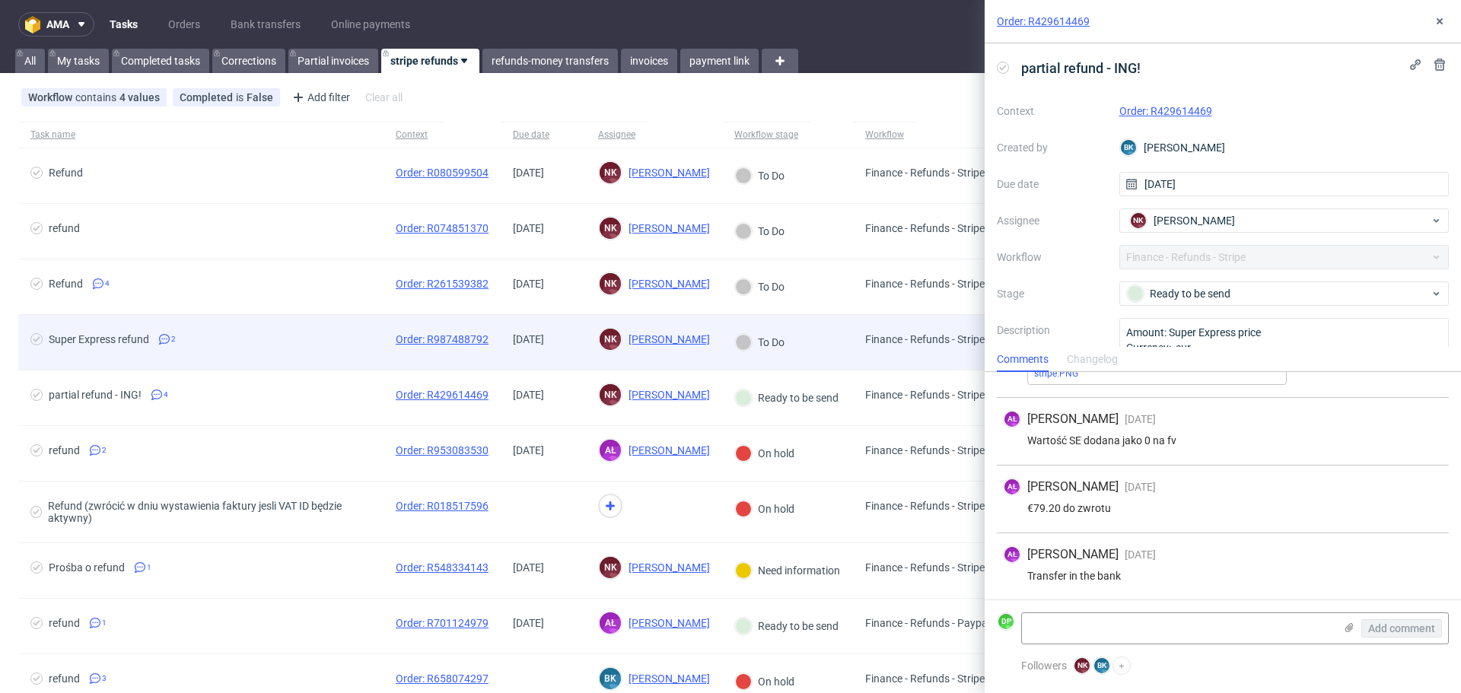
click at [293, 351] on span "Super Express refund 2" at bounding box center [200, 342] width 341 height 18
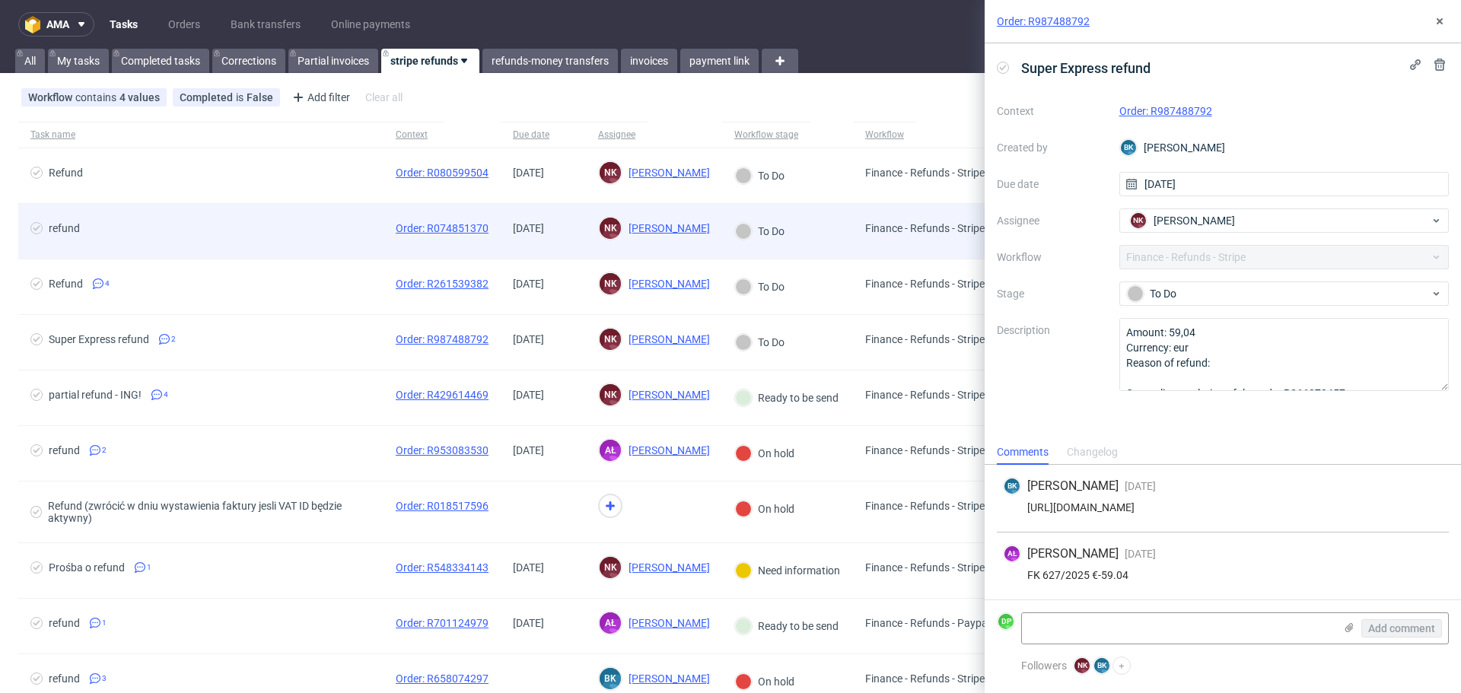
click at [205, 244] on div "refund" at bounding box center [200, 231] width 365 height 55
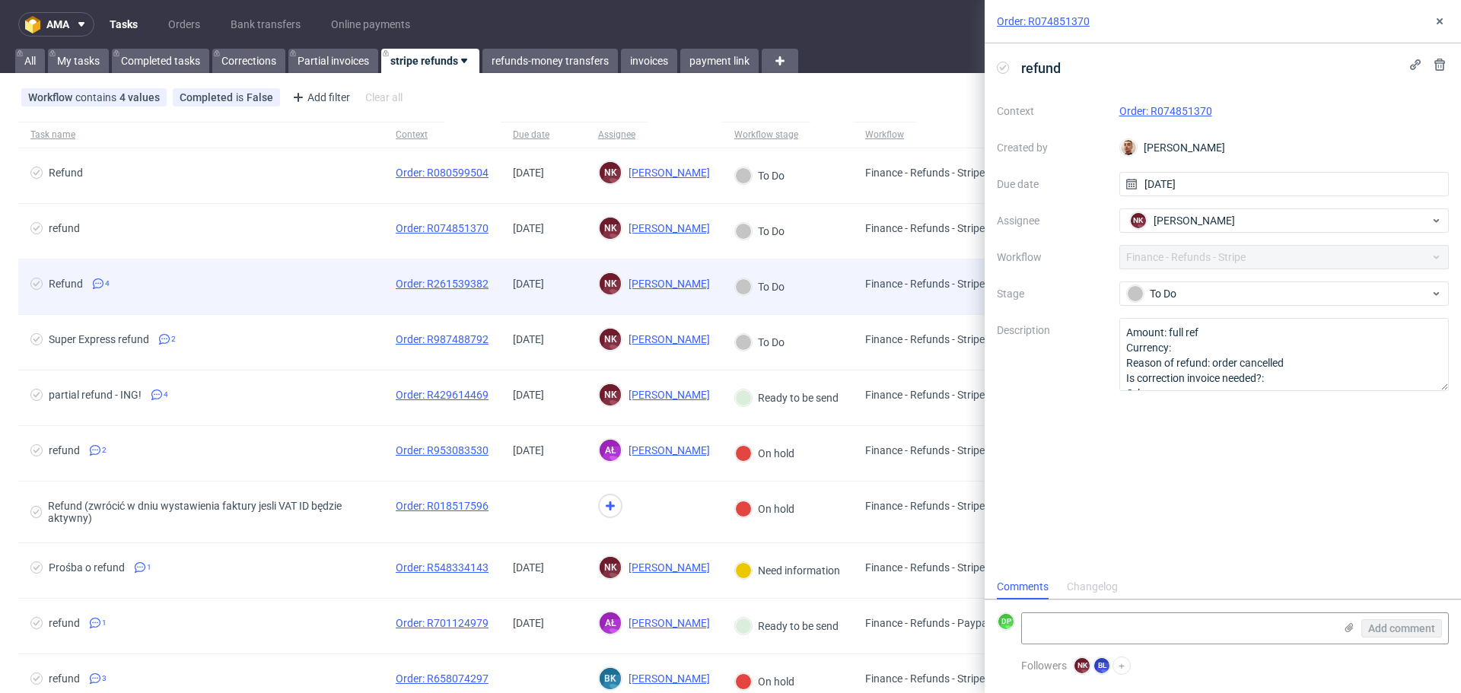
scroll to position [12, 0]
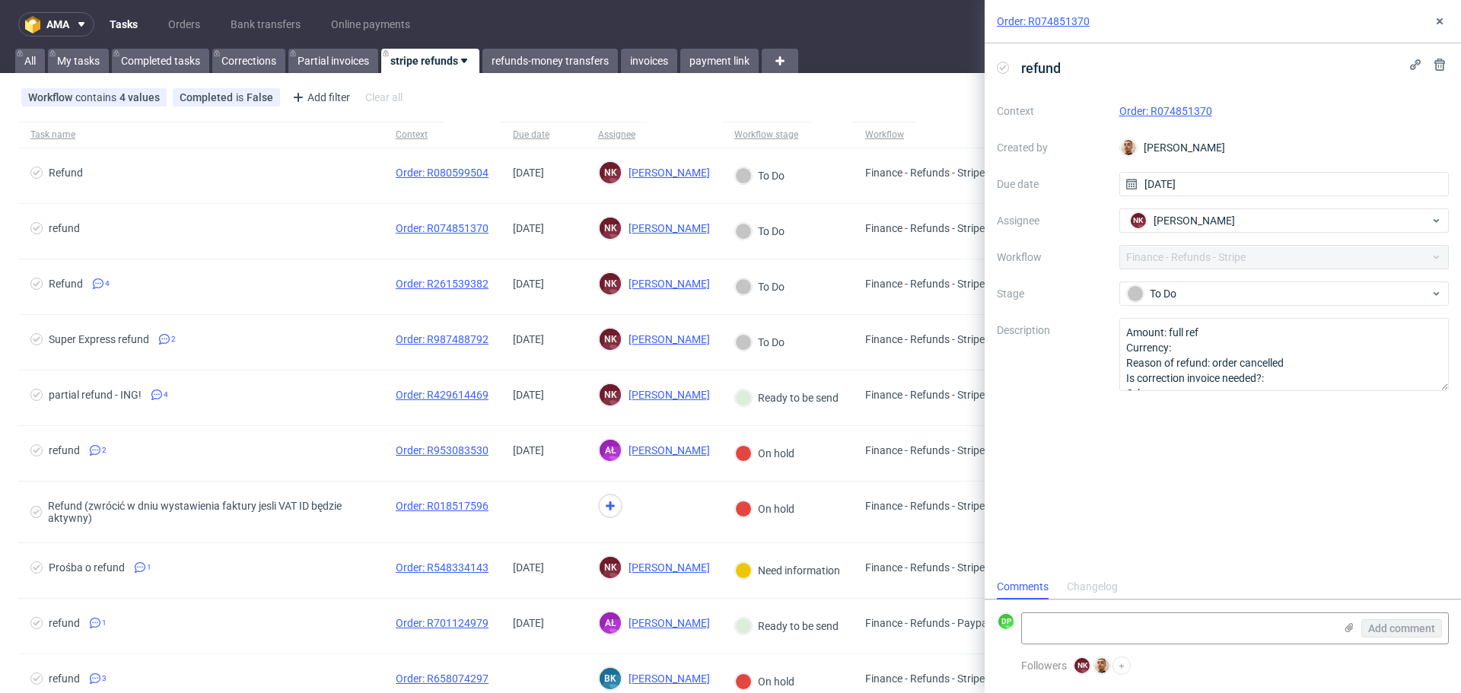
click at [1158, 108] on link "Order: R074851370" at bounding box center [1165, 111] width 93 height 12
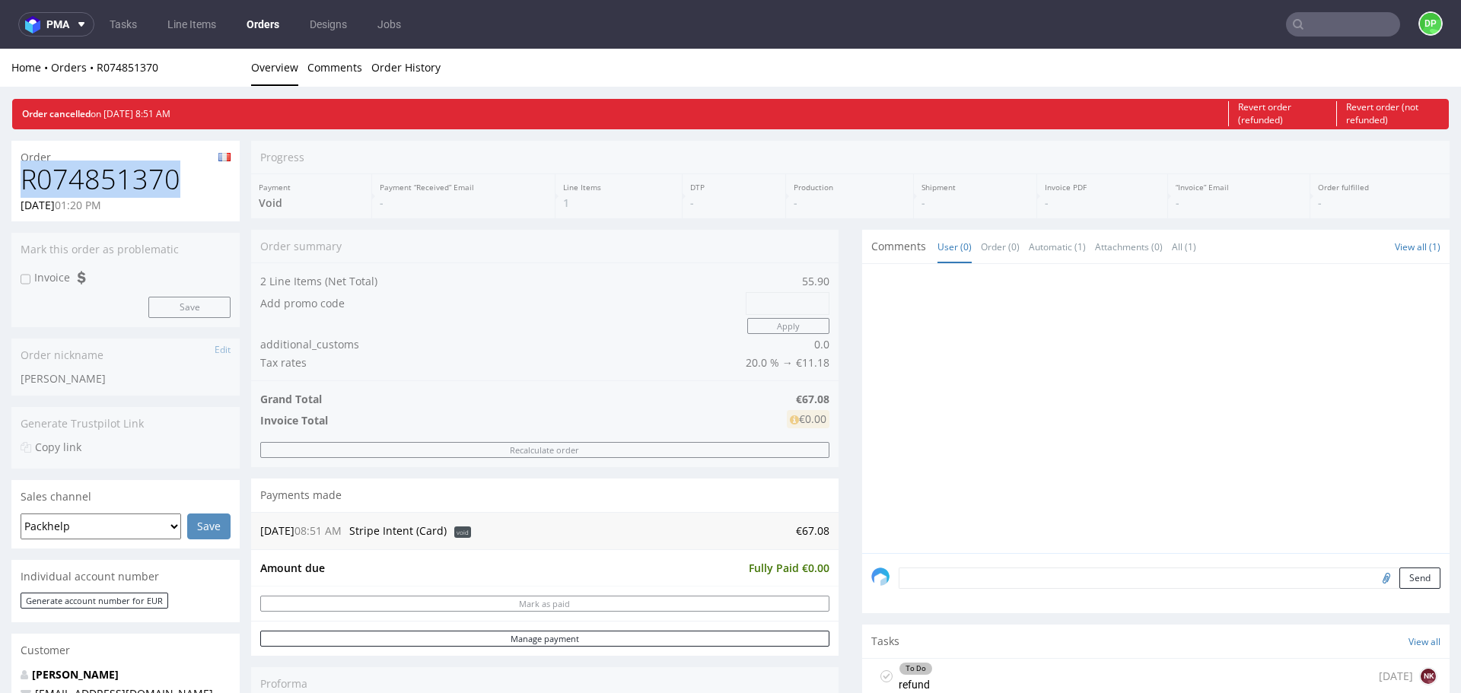
drag, startPoint x: 183, startPoint y: 189, endPoint x: 0, endPoint y: 173, distance: 183.3
click at [0, 173] on div "Order R074851370 [DATE] 01:20 PM Mark this order as problematic Invoice Save Or…" at bounding box center [730, 706] width 1461 height 1154
copy h1 "R074851370"
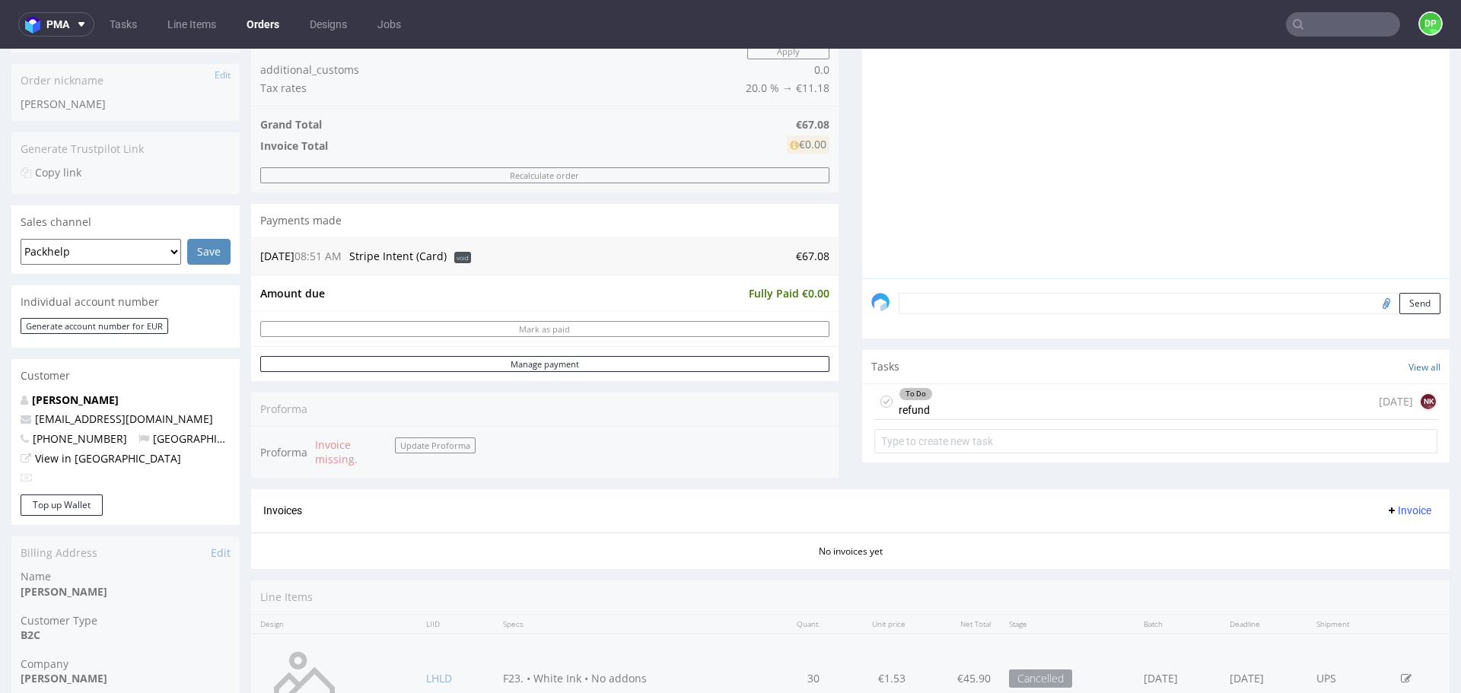
scroll to position [292, 0]
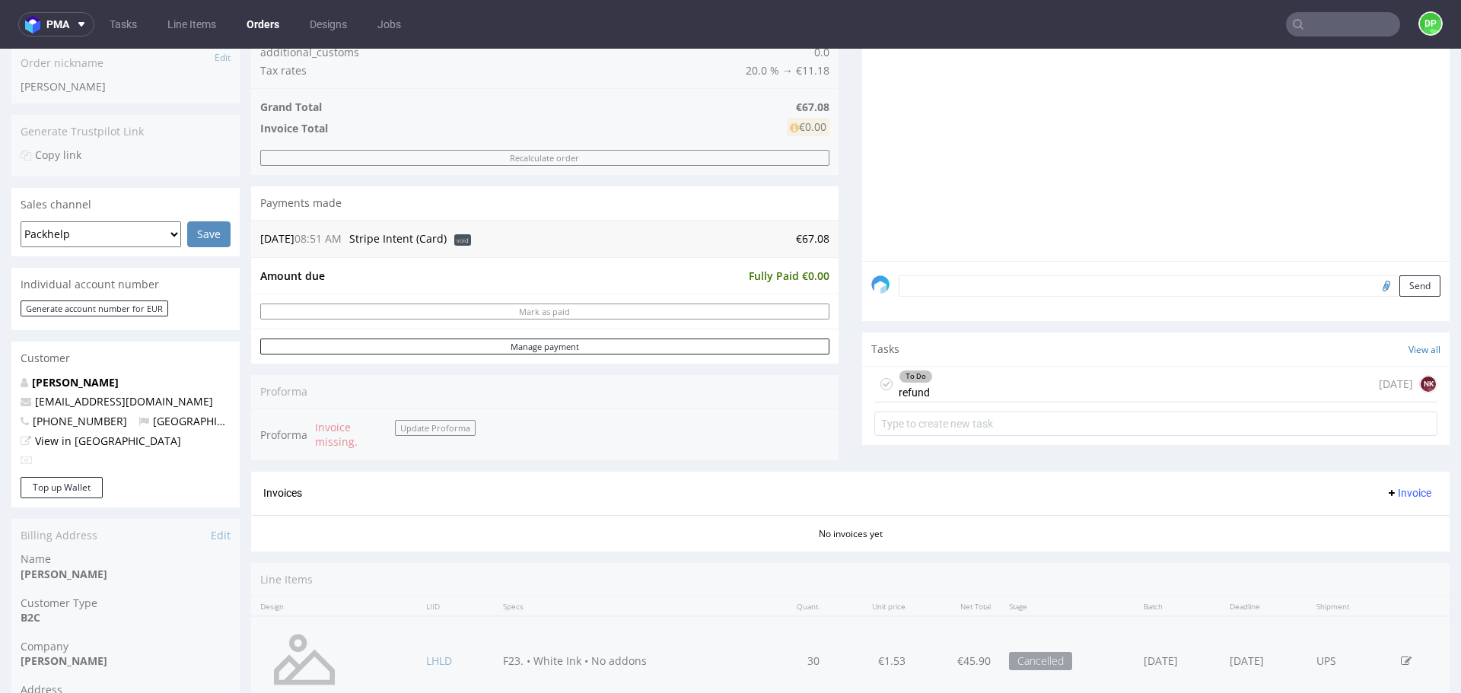
click at [1388, 495] on span "Invoice" at bounding box center [1409, 493] width 46 height 12
click at [1100, 387] on div "To Do refund today NK" at bounding box center [1155, 385] width 563 height 36
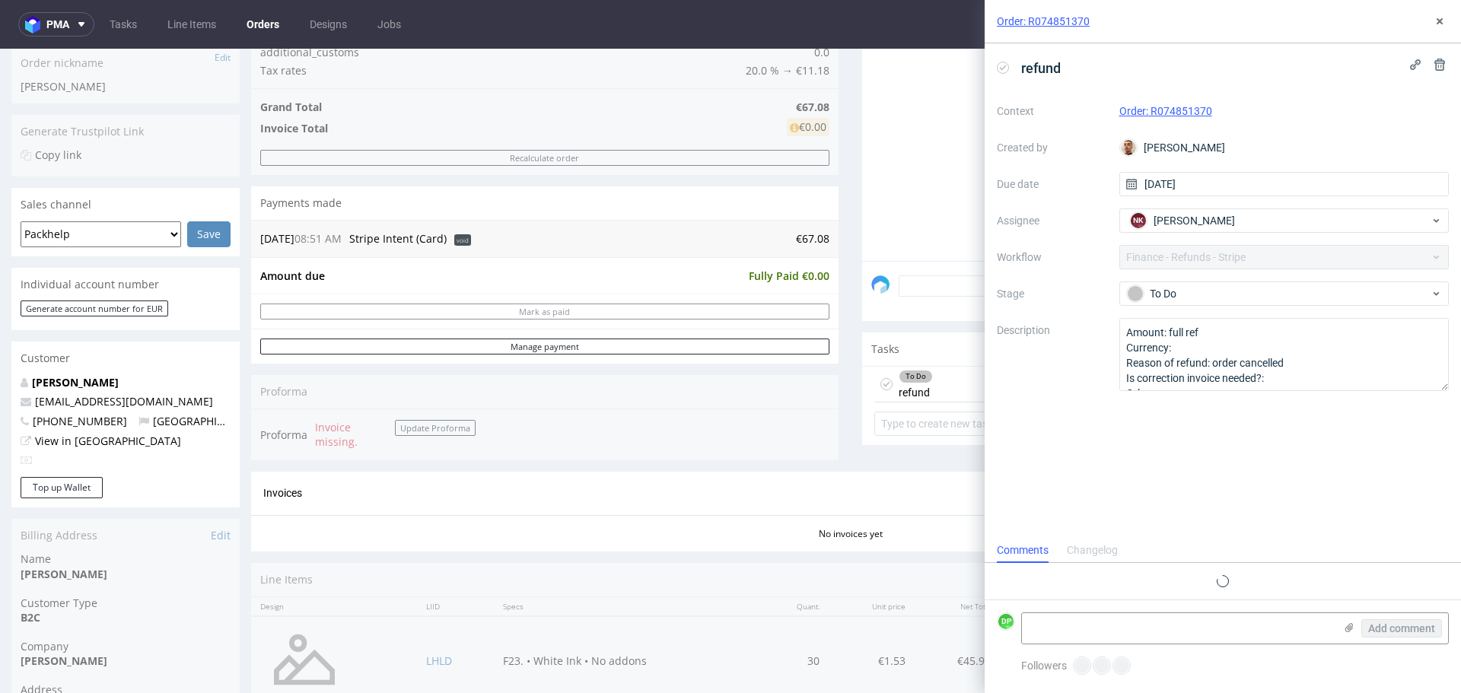
scroll to position [12, 0]
click at [1004, 63] on icon at bounding box center [1003, 68] width 12 height 12
click at [1072, 613] on div "Add comment" at bounding box center [1235, 629] width 428 height 32
click at [1071, 619] on textarea at bounding box center [1178, 628] width 312 height 30
type textarea "refunded 01.10"
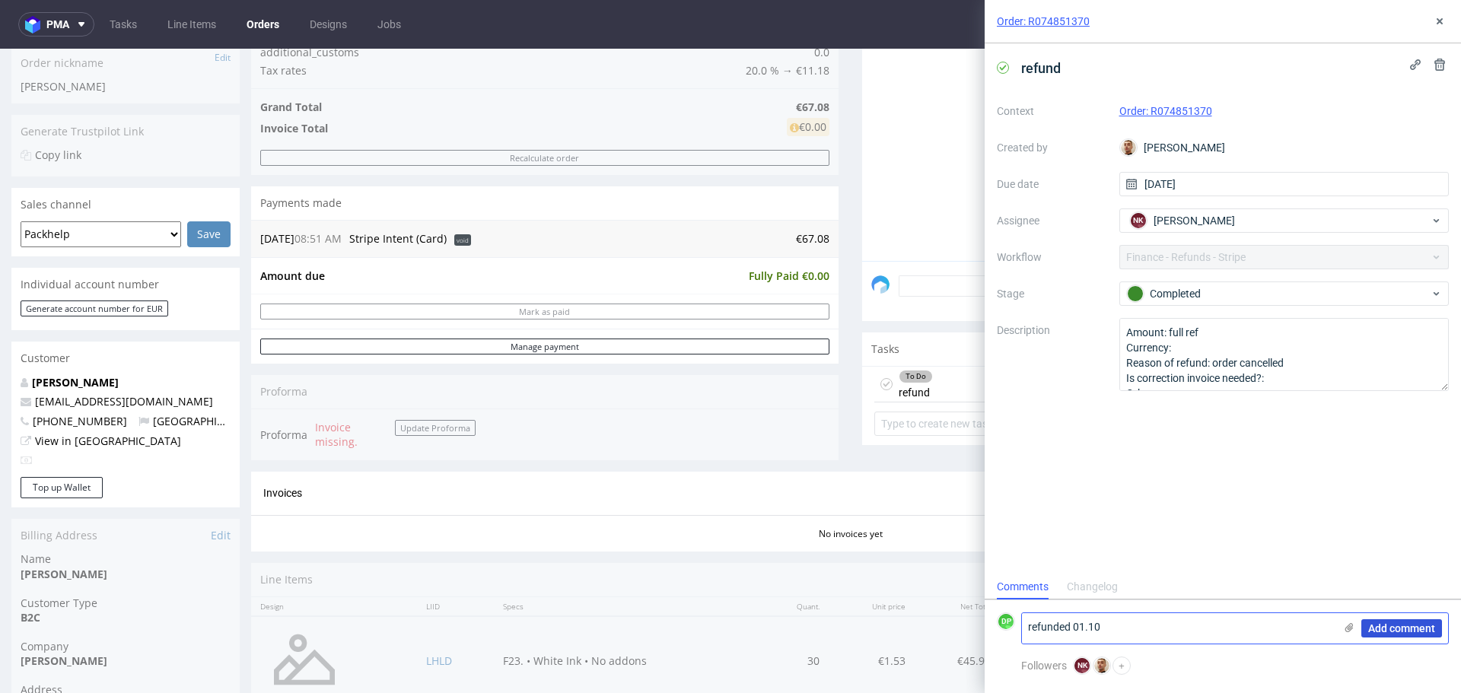
click at [1386, 623] on span "Add comment" at bounding box center [1401, 628] width 67 height 11
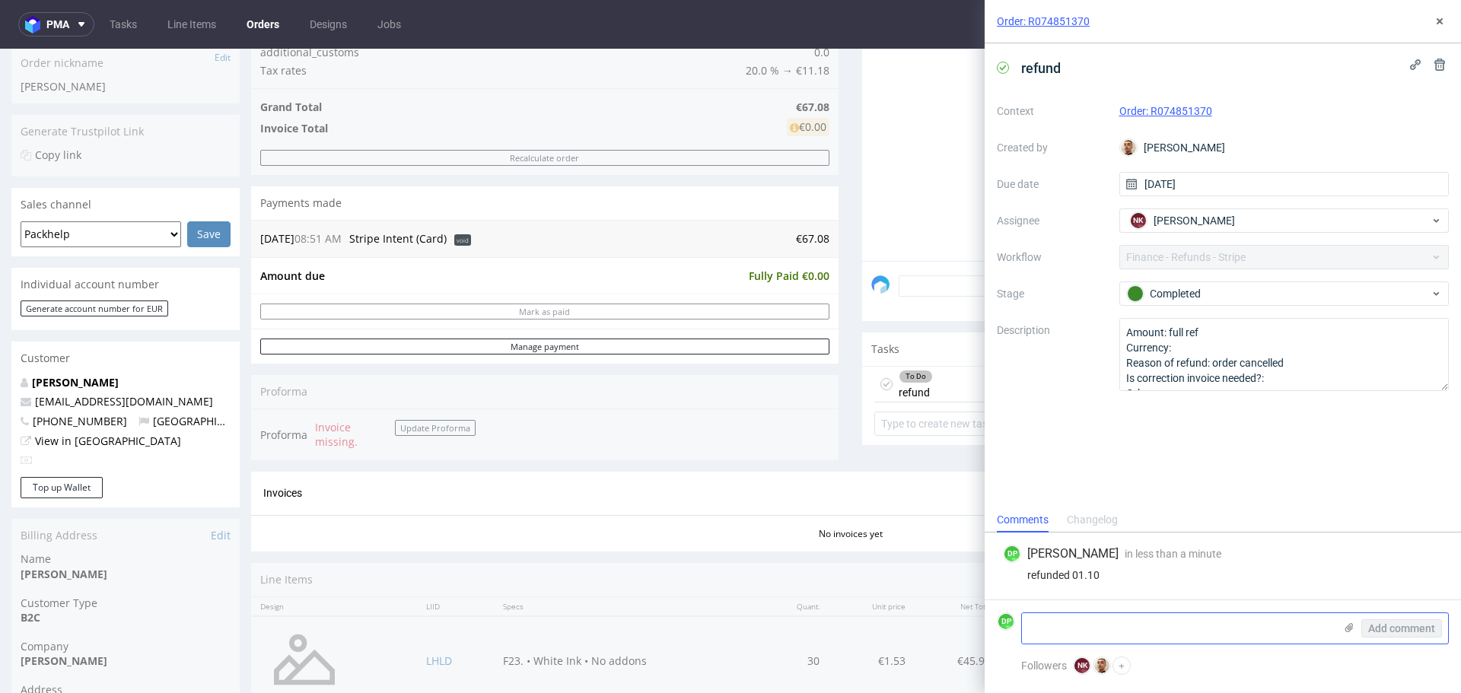
scroll to position [0, 0]
drag, startPoint x: 1437, startPoint y: 28, endPoint x: 1409, endPoint y: 28, distance: 28.2
click at [1437, 28] on button at bounding box center [1440, 21] width 18 height 18
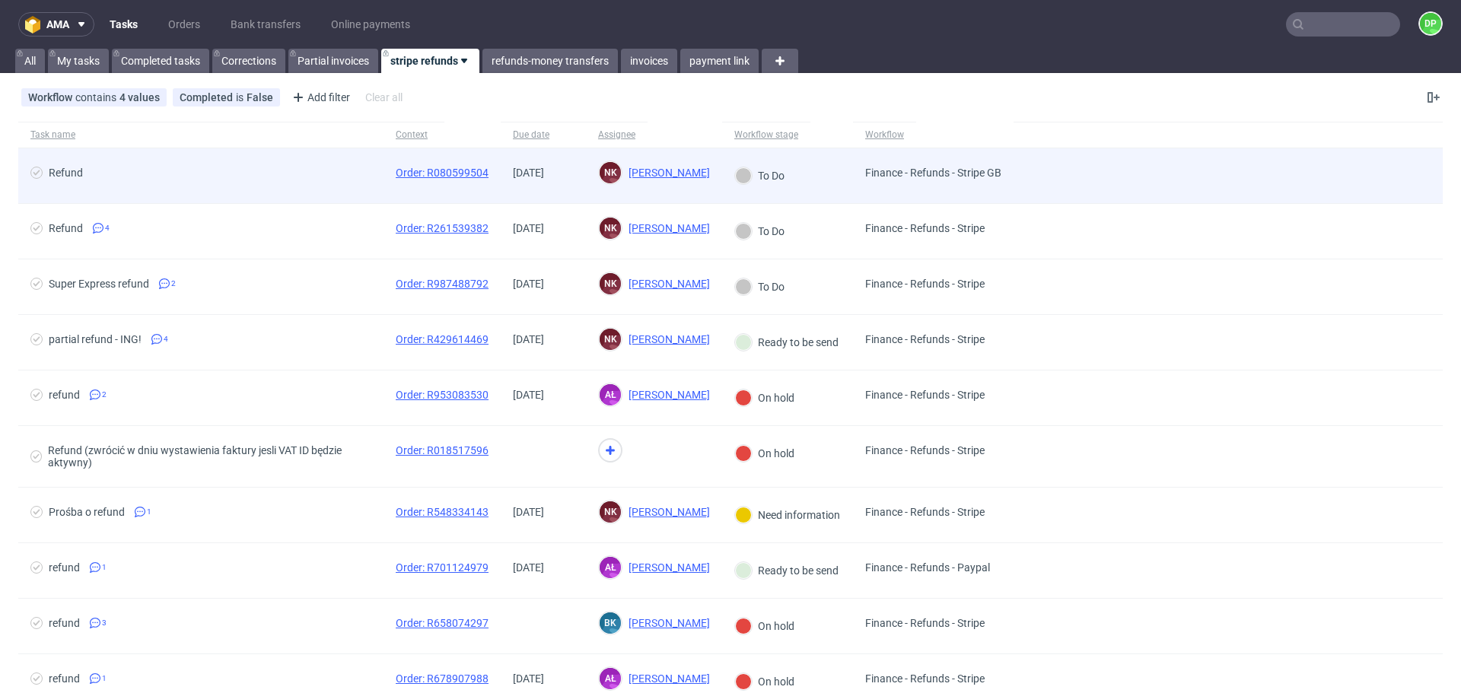
click at [213, 167] on span "Refund" at bounding box center [200, 176] width 341 height 18
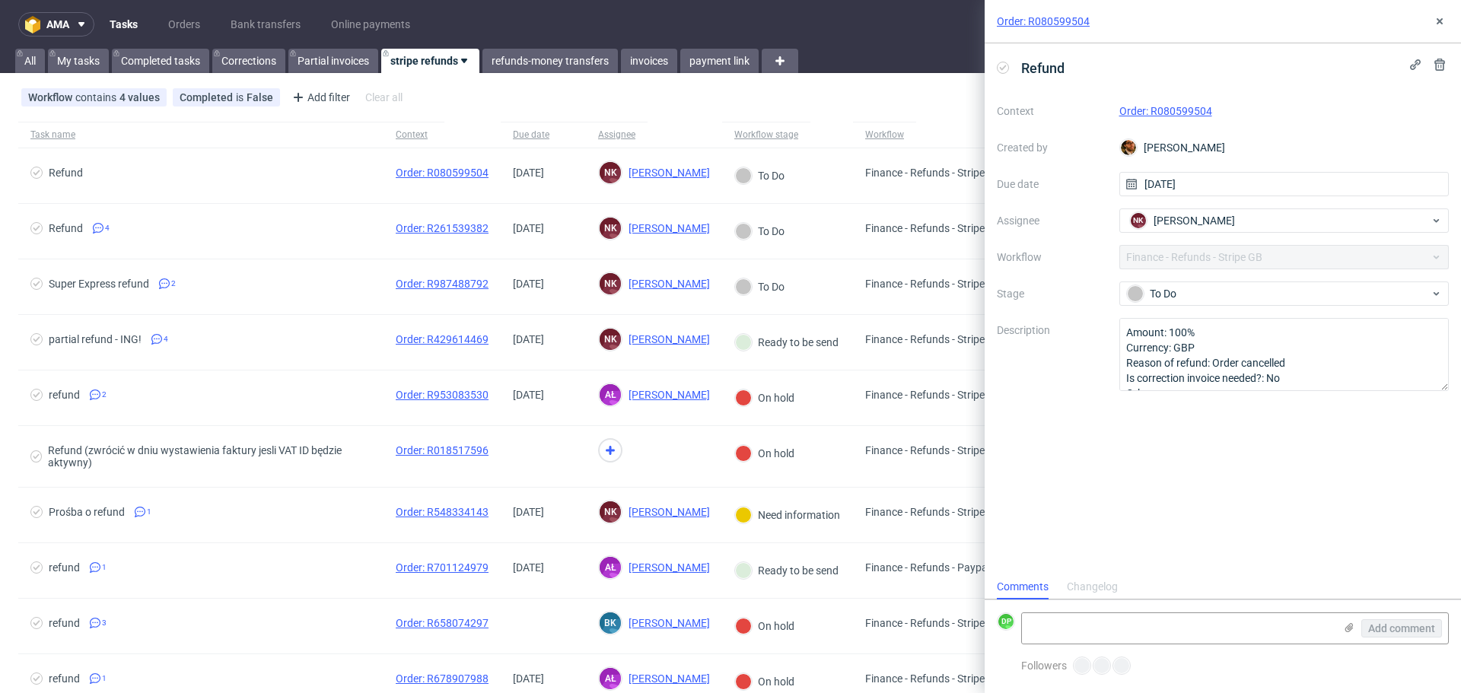
scroll to position [12, 0]
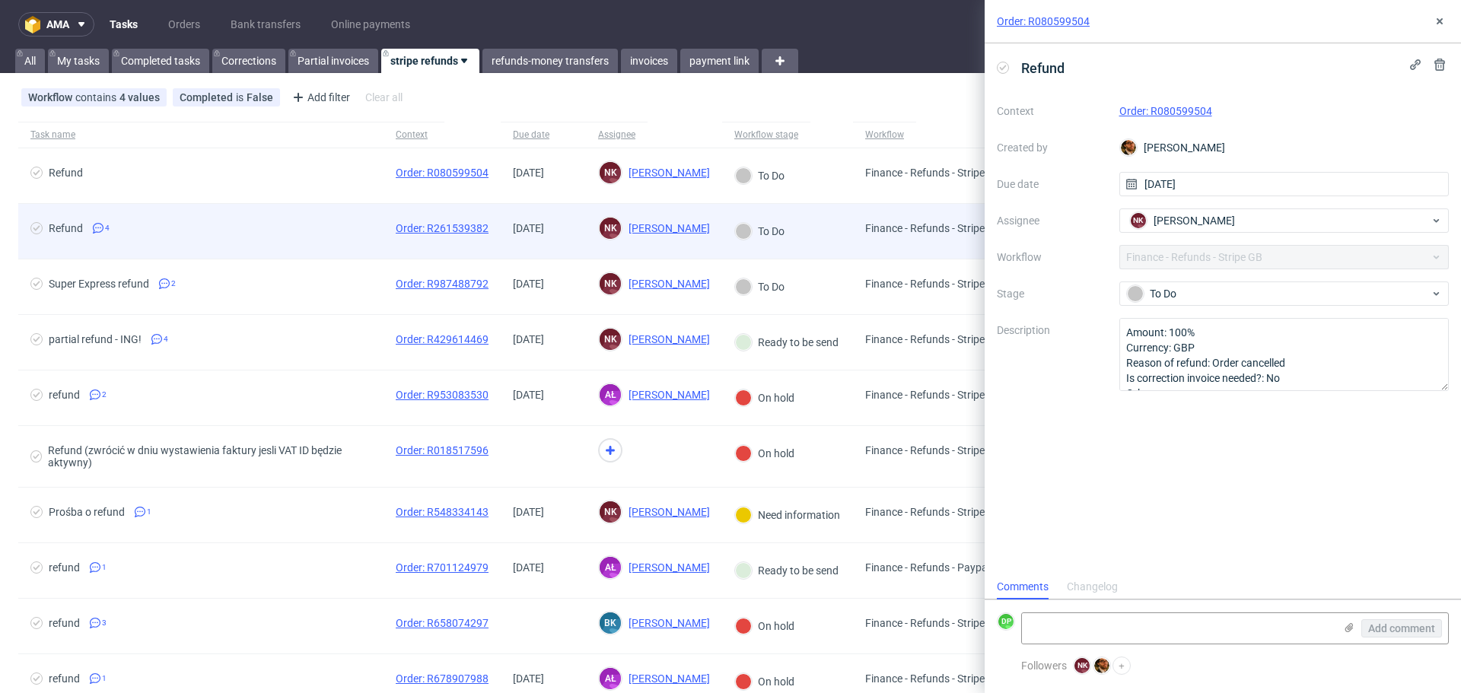
click at [202, 215] on div "Refund 4" at bounding box center [200, 231] width 365 height 55
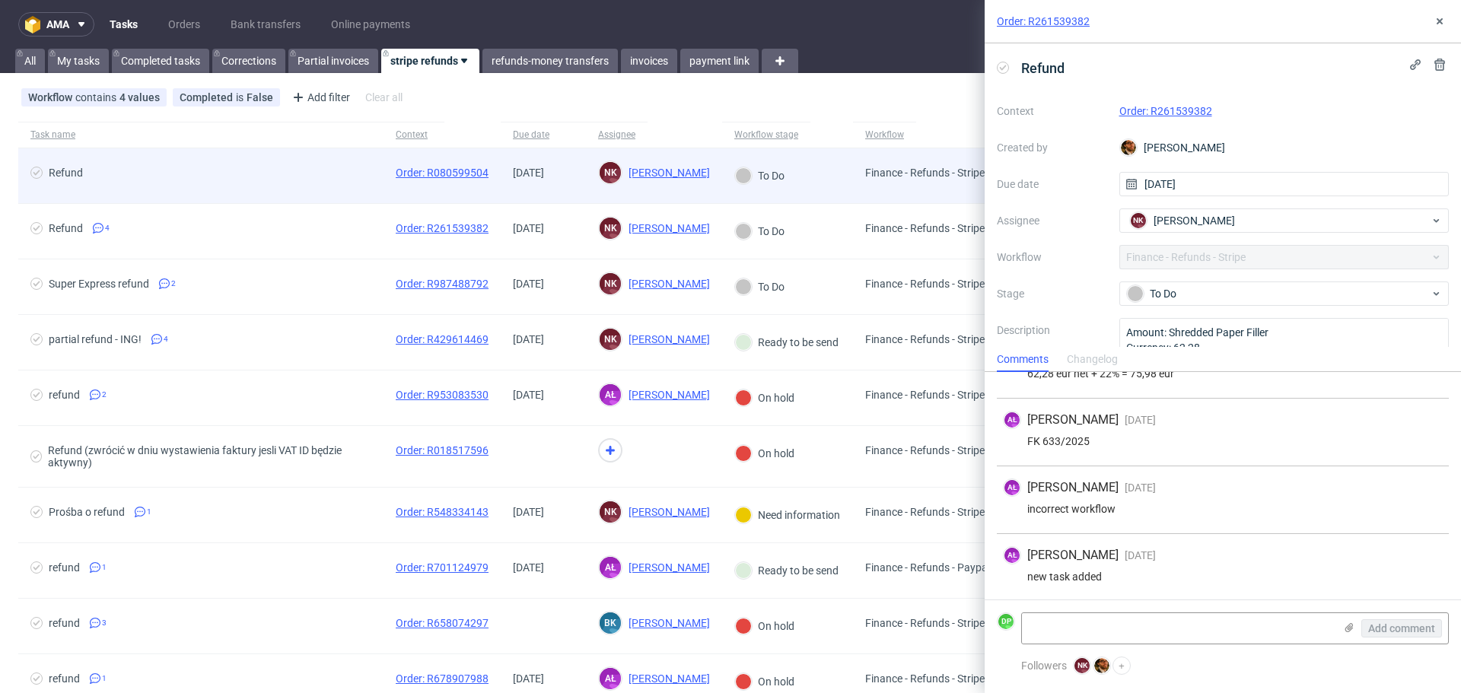
scroll to position [42, 0]
click at [218, 187] on div "Refund" at bounding box center [200, 175] width 365 height 55
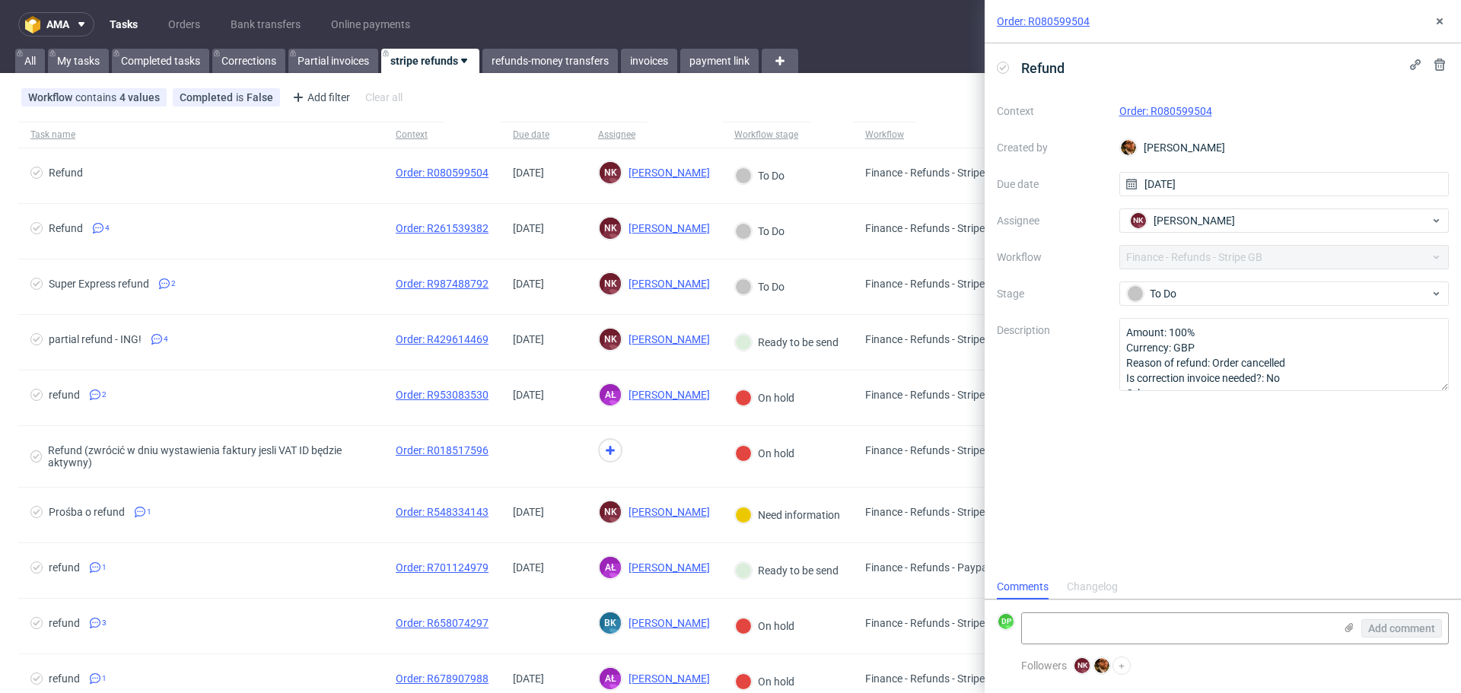
scroll to position [12, 0]
click at [1155, 111] on link "Order: R080599504" at bounding box center [1165, 111] width 93 height 12
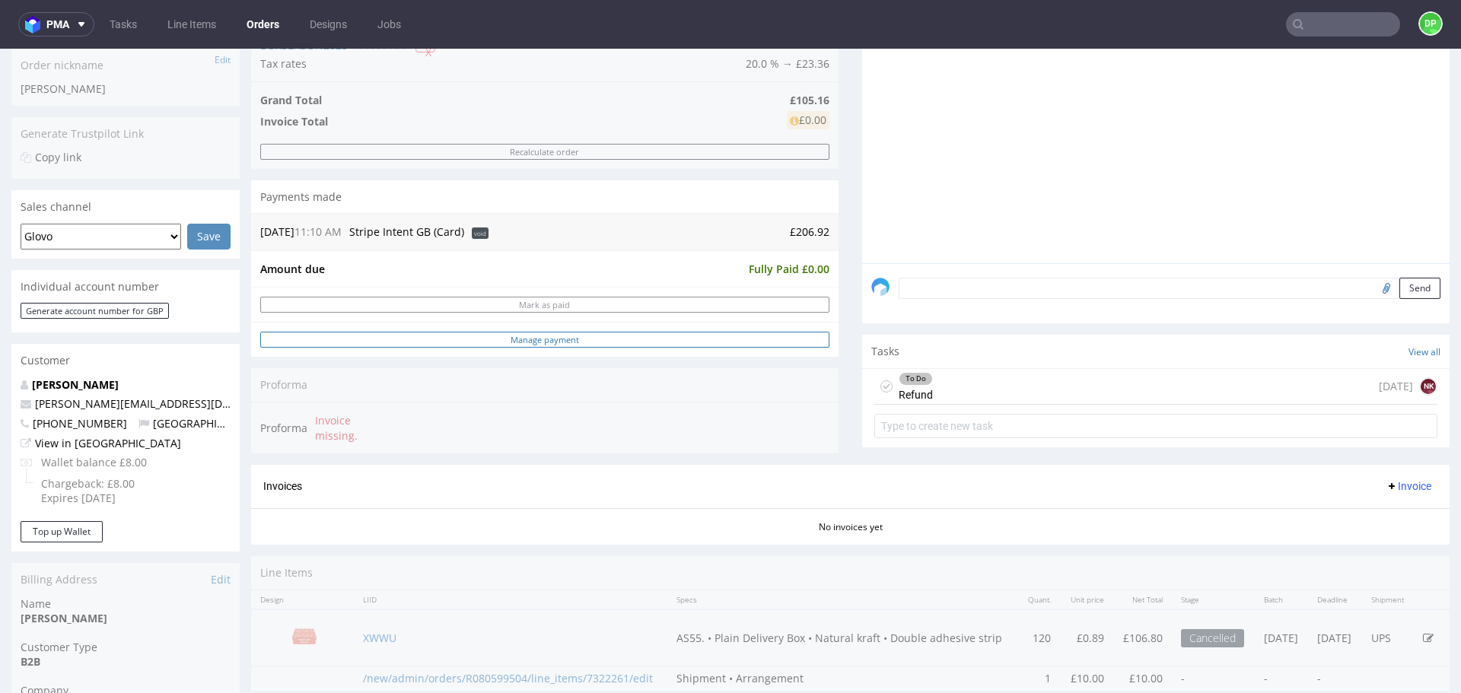
scroll to position [76, 0]
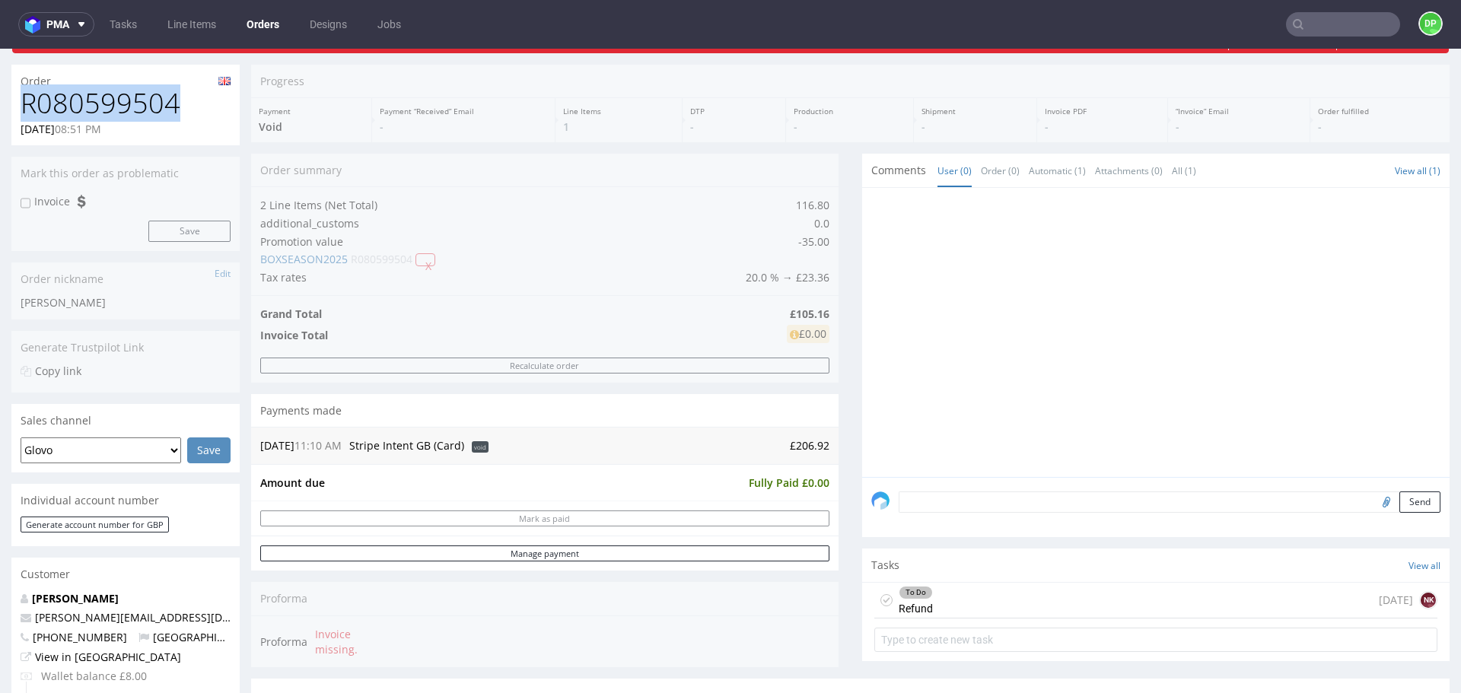
drag, startPoint x: 189, startPoint y: 103, endPoint x: 0, endPoint y: 113, distance: 189.0
click at [0, 113] on div "Order R080599504 23.09.2025 08:51 PM Mark this order as problematic Invoice Sav…" at bounding box center [730, 678] width 1461 height 1250
copy h1 "R080599504"
click at [981, 598] on div "To Do Refund today NK" at bounding box center [1155, 601] width 563 height 36
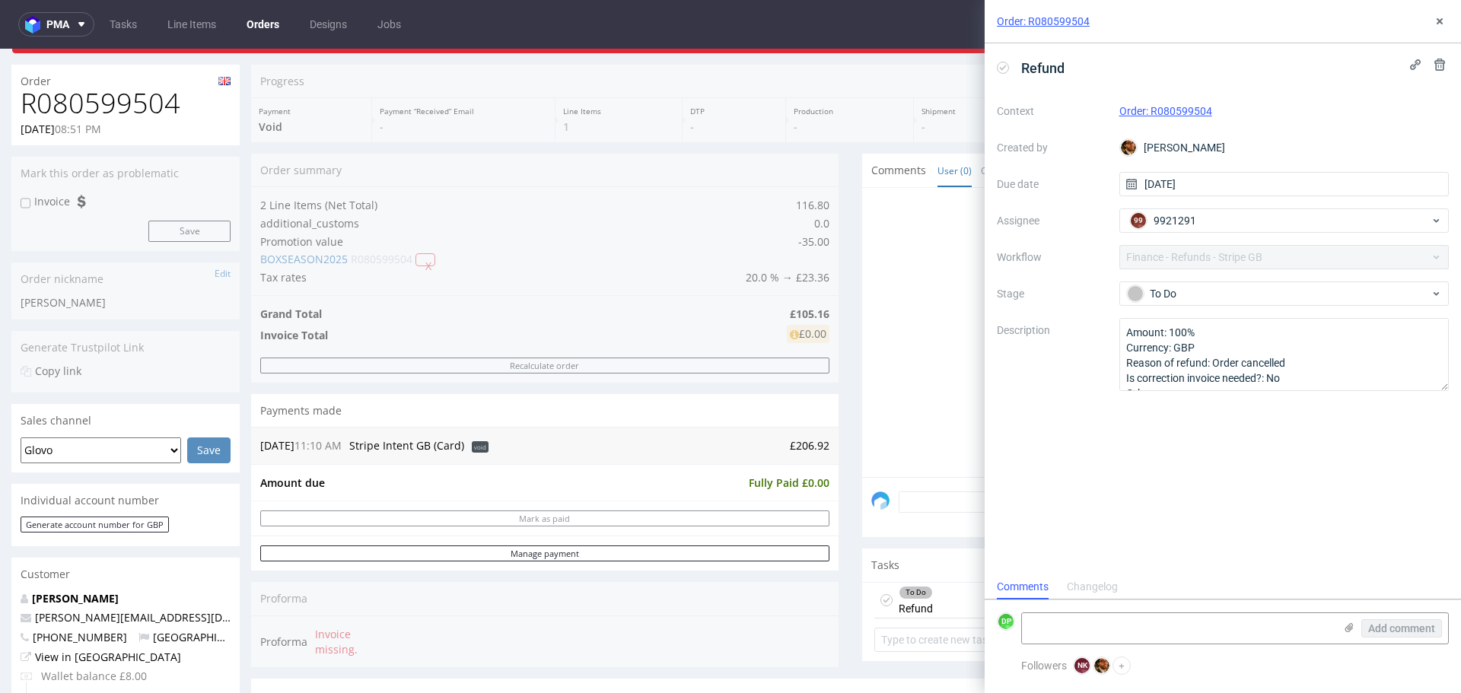
scroll to position [12, 0]
click at [1002, 74] on div "Refund" at bounding box center [1034, 68] width 74 height 25
click at [1003, 68] on use at bounding box center [1003, 67] width 7 height 5
click at [1079, 635] on textarea at bounding box center [1178, 628] width 312 height 30
type textarea "refunded 01.10"
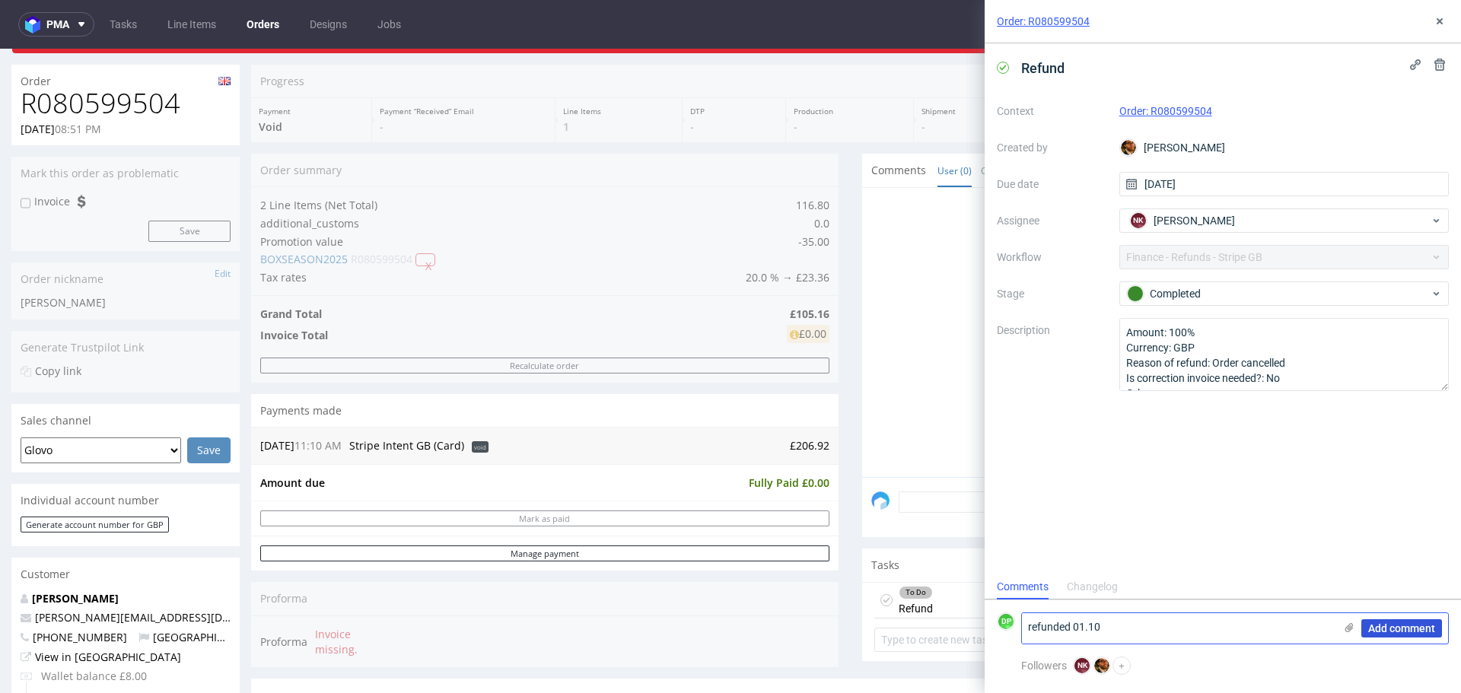
click at [1384, 628] on span "Add comment" at bounding box center [1401, 628] width 67 height 11
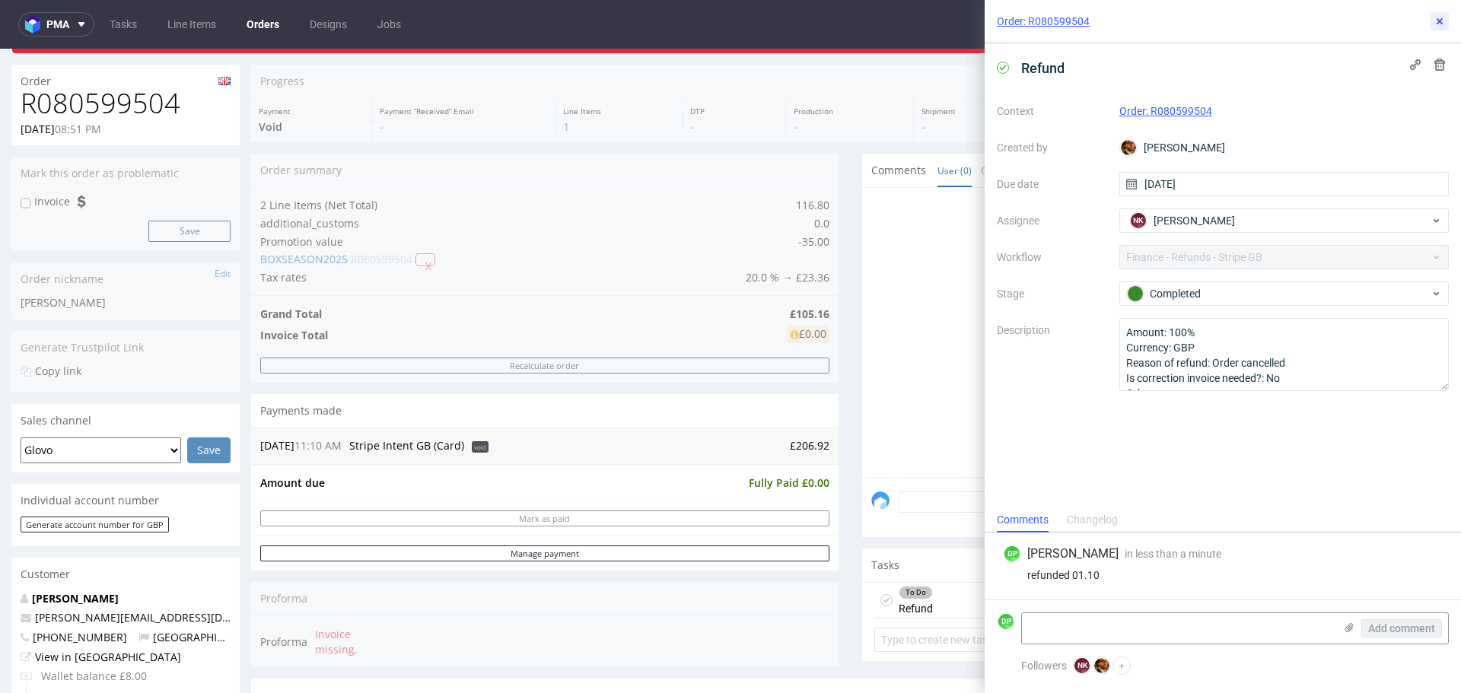
click at [1444, 18] on button at bounding box center [1440, 21] width 18 height 18
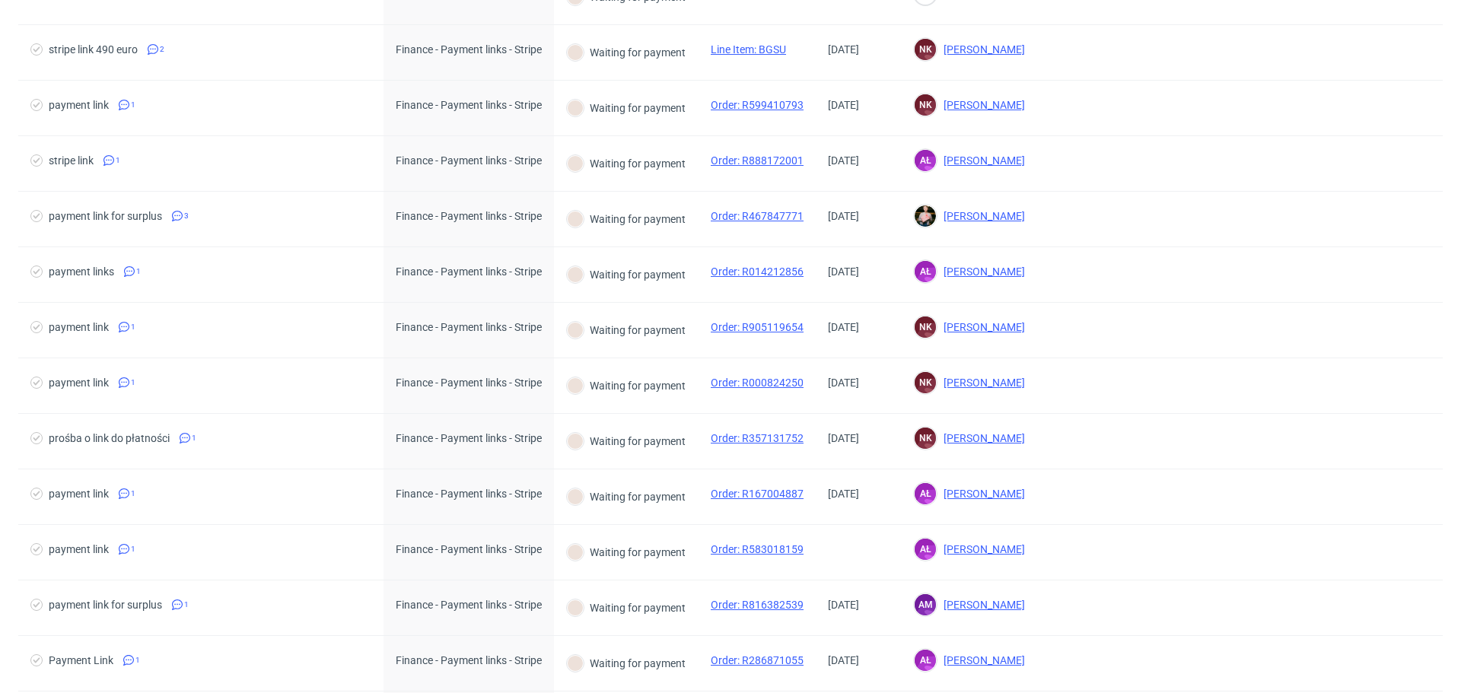
scroll to position [152, 0]
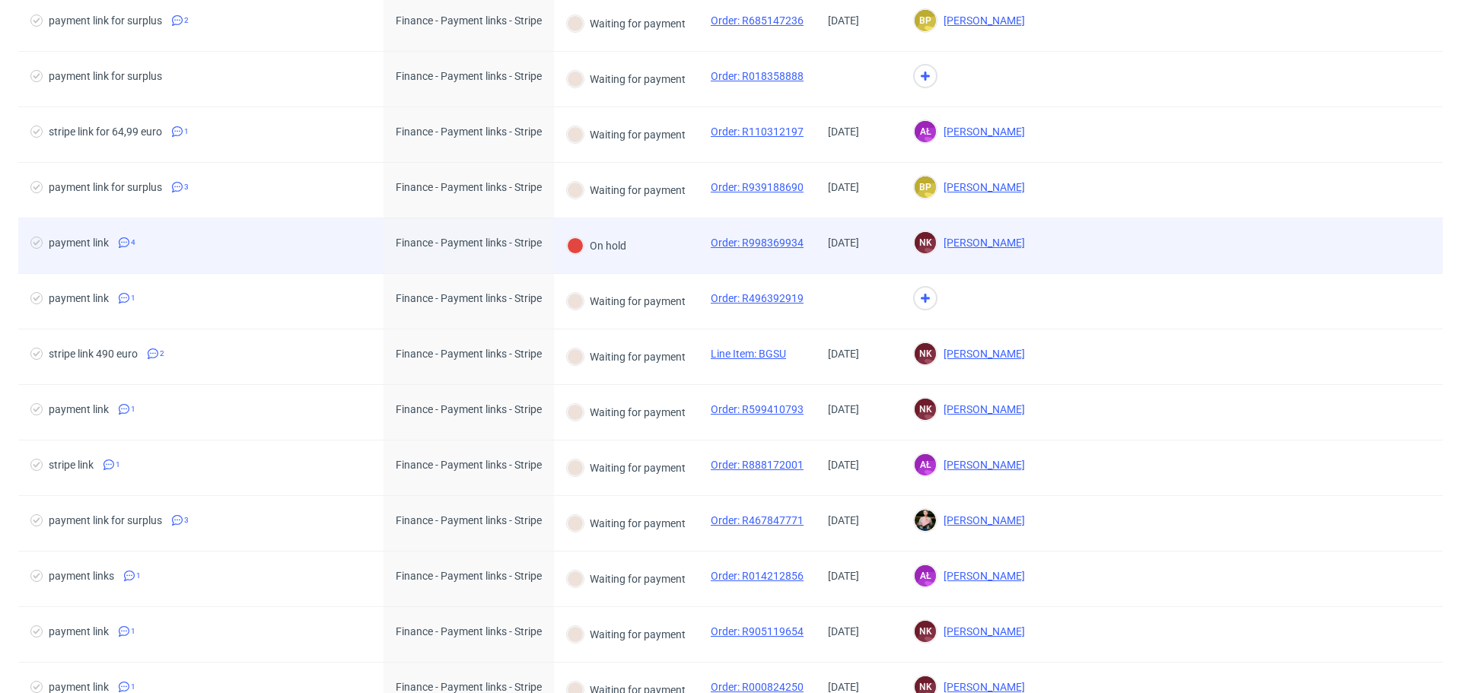
click at [323, 245] on span "payment link 4" at bounding box center [200, 246] width 341 height 18
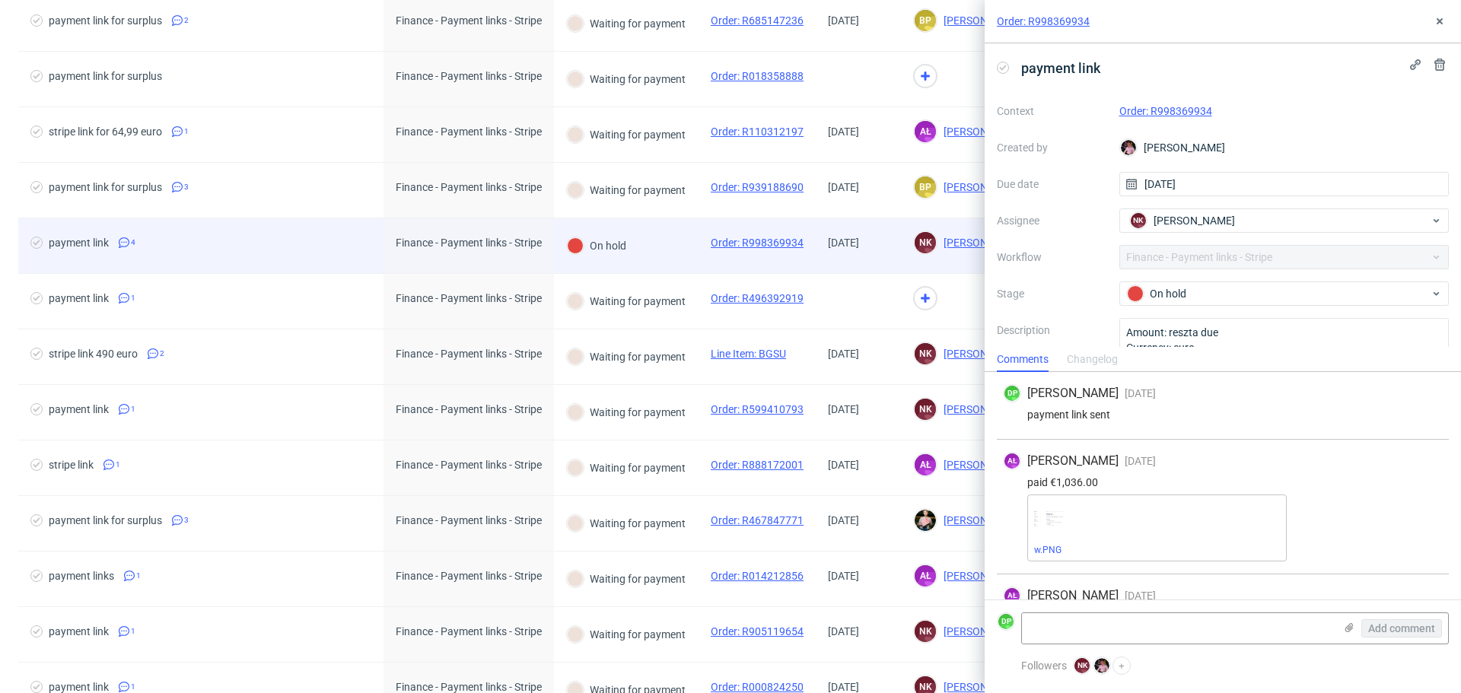
scroll to position [109, 0]
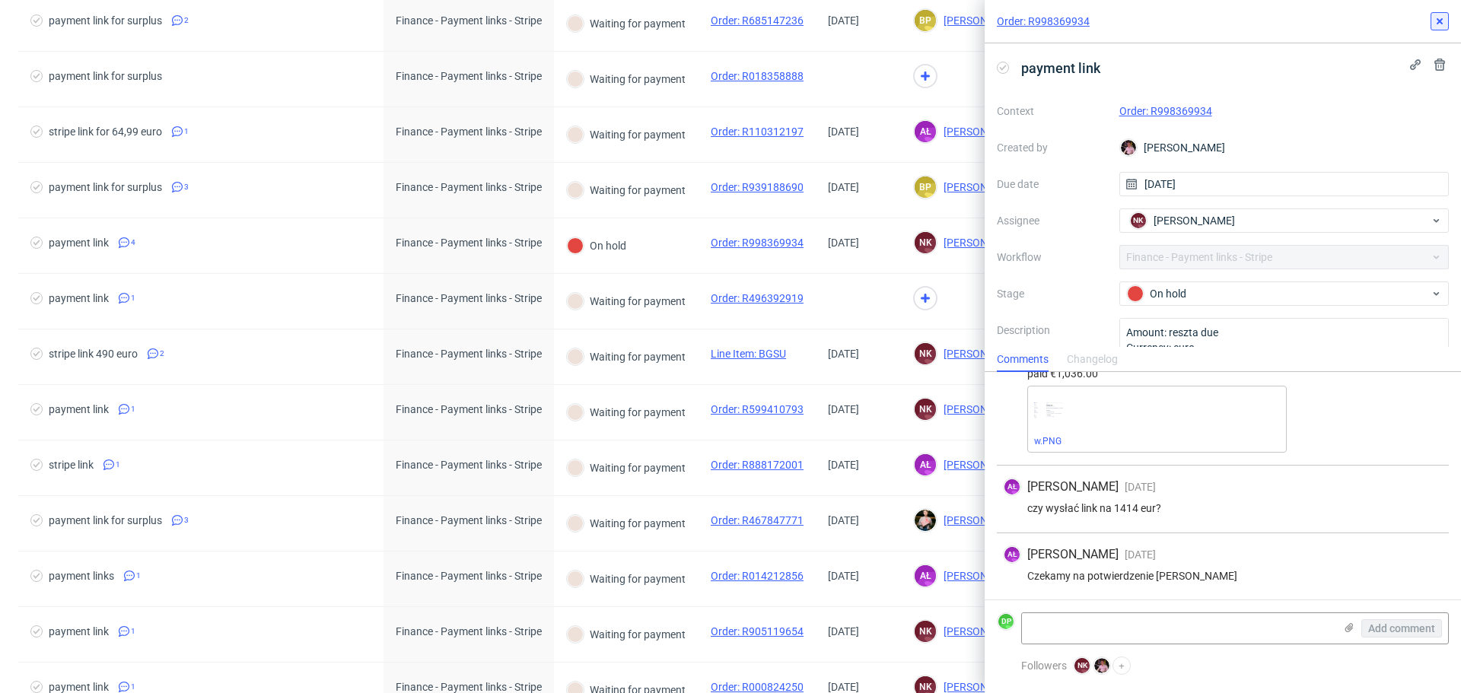
click at [1442, 20] on use at bounding box center [1440, 21] width 6 height 6
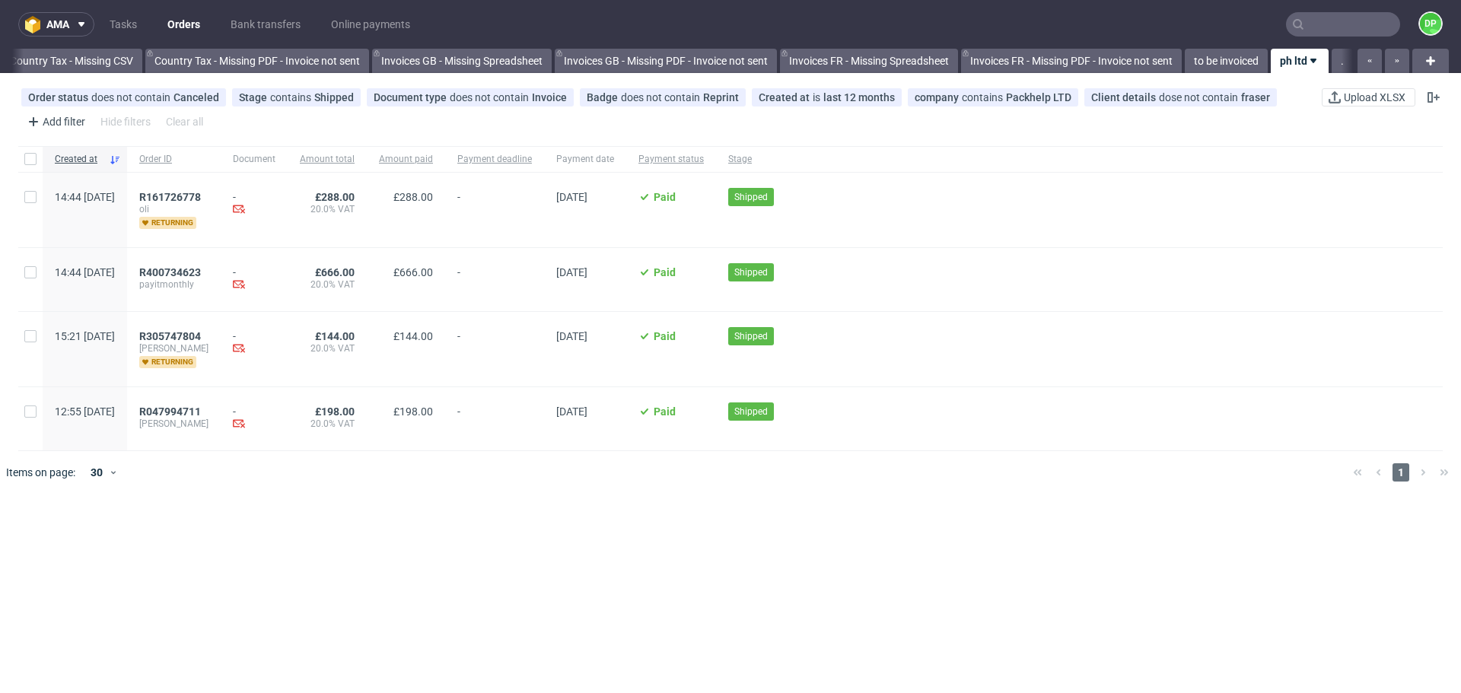
scroll to position [0, 1657]
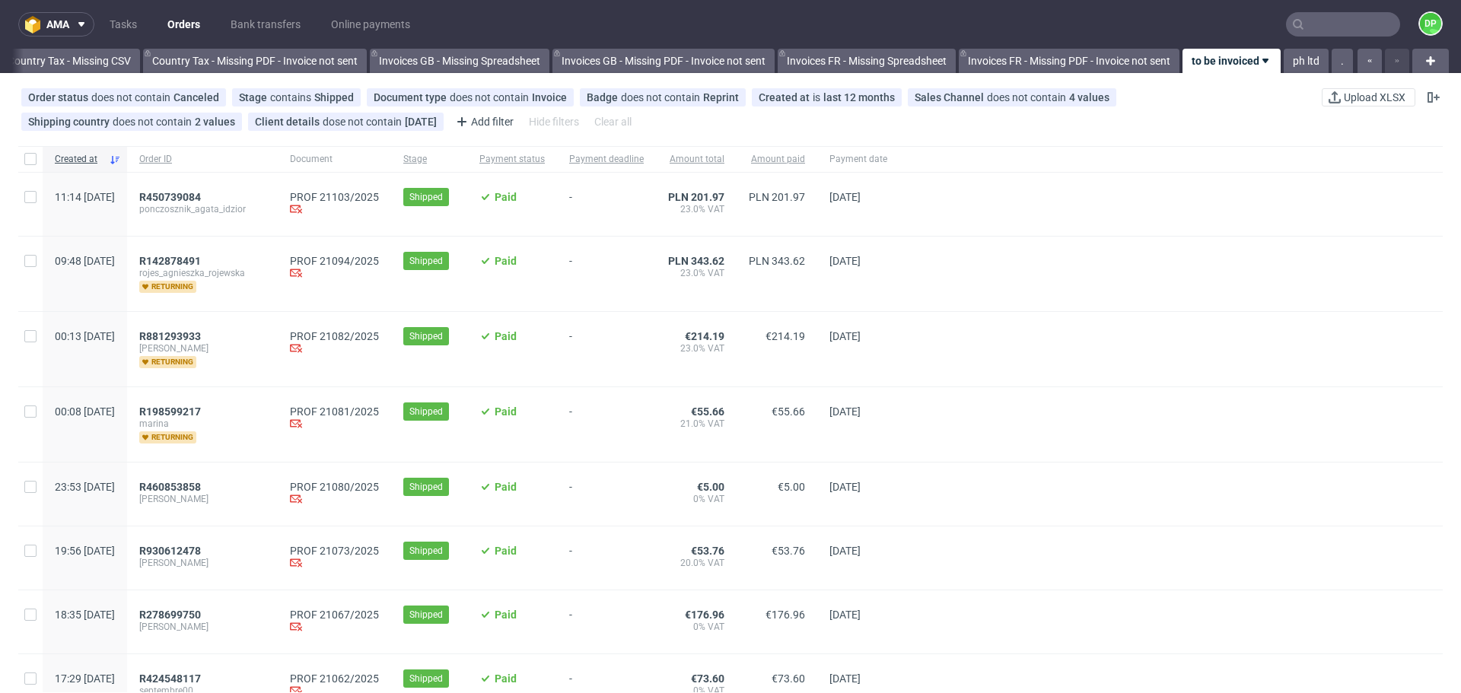
scroll to position [0, 1657]
click at [201, 193] on span "R450739084" at bounding box center [170, 197] width 62 height 12
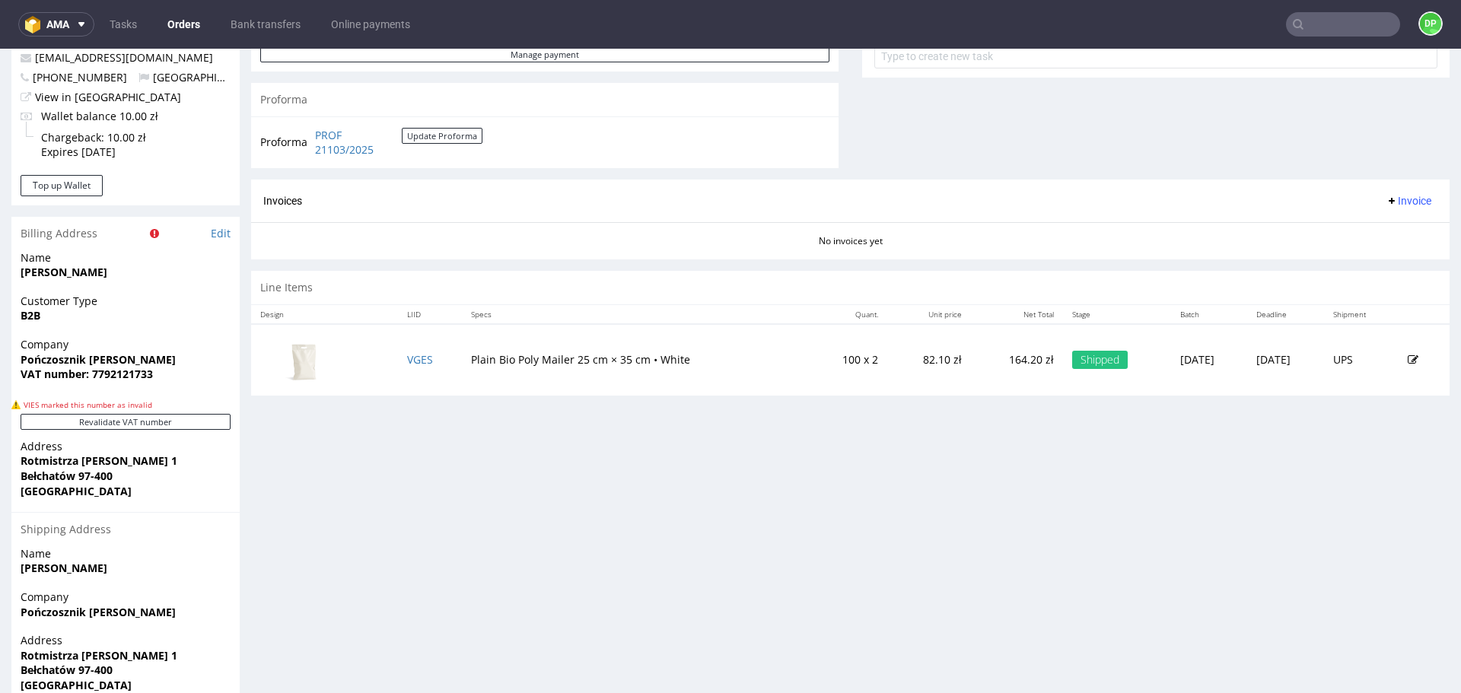
scroll to position [685, 0]
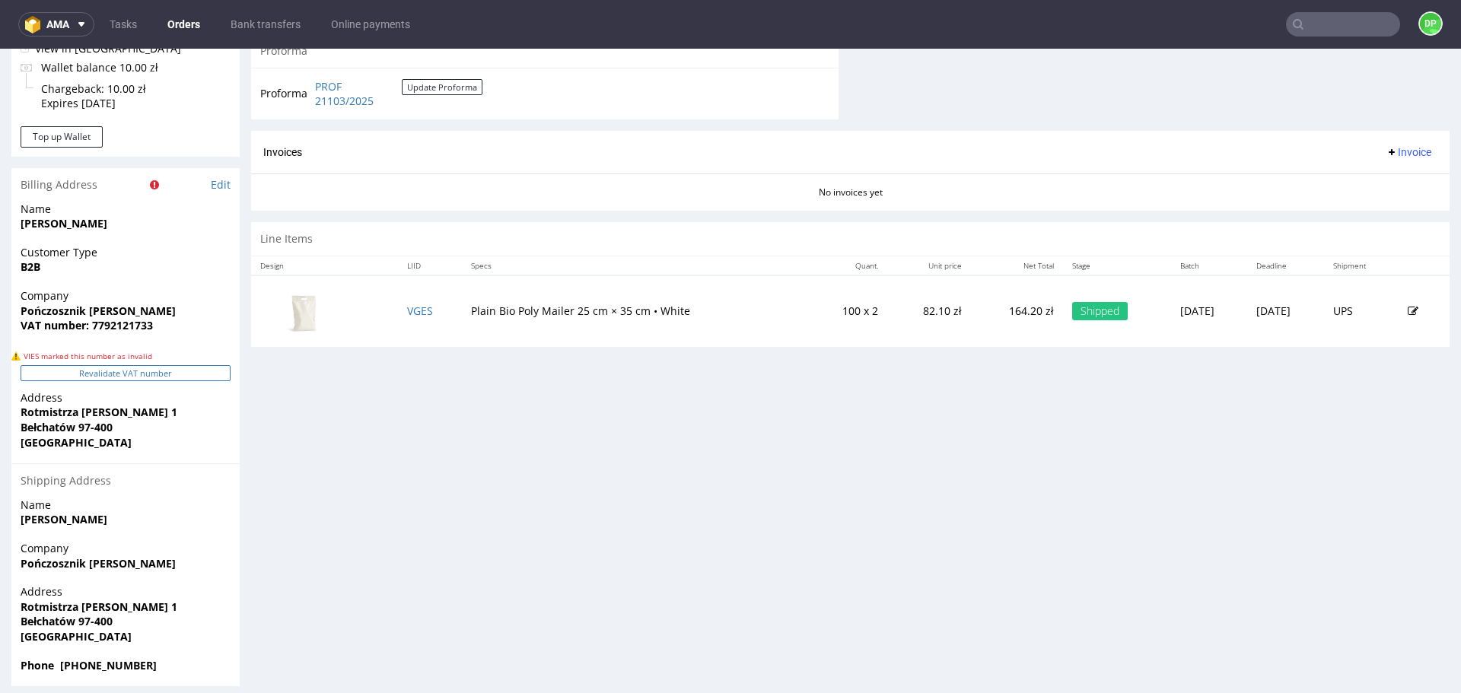
click at [117, 374] on button "Revalidate VAT number" at bounding box center [126, 373] width 210 height 16
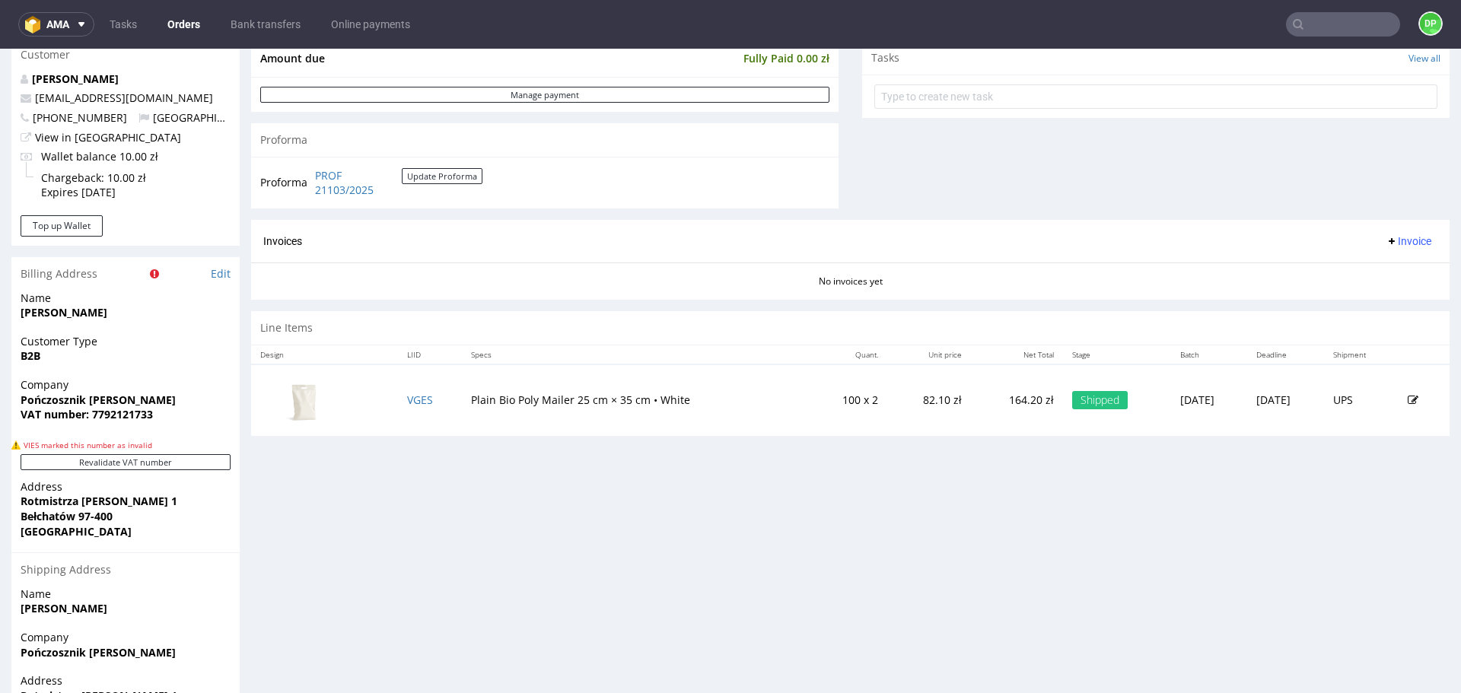
scroll to position [609, 0]
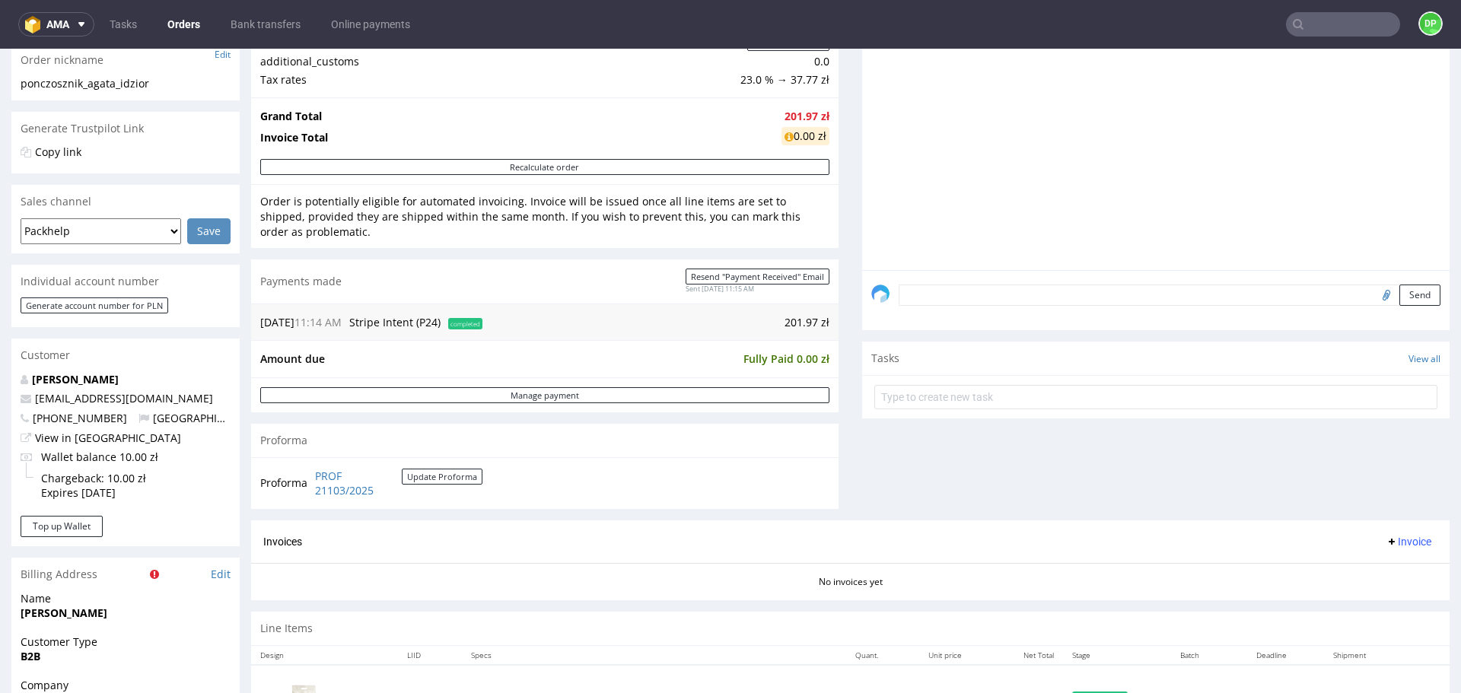
scroll to position [304, 0]
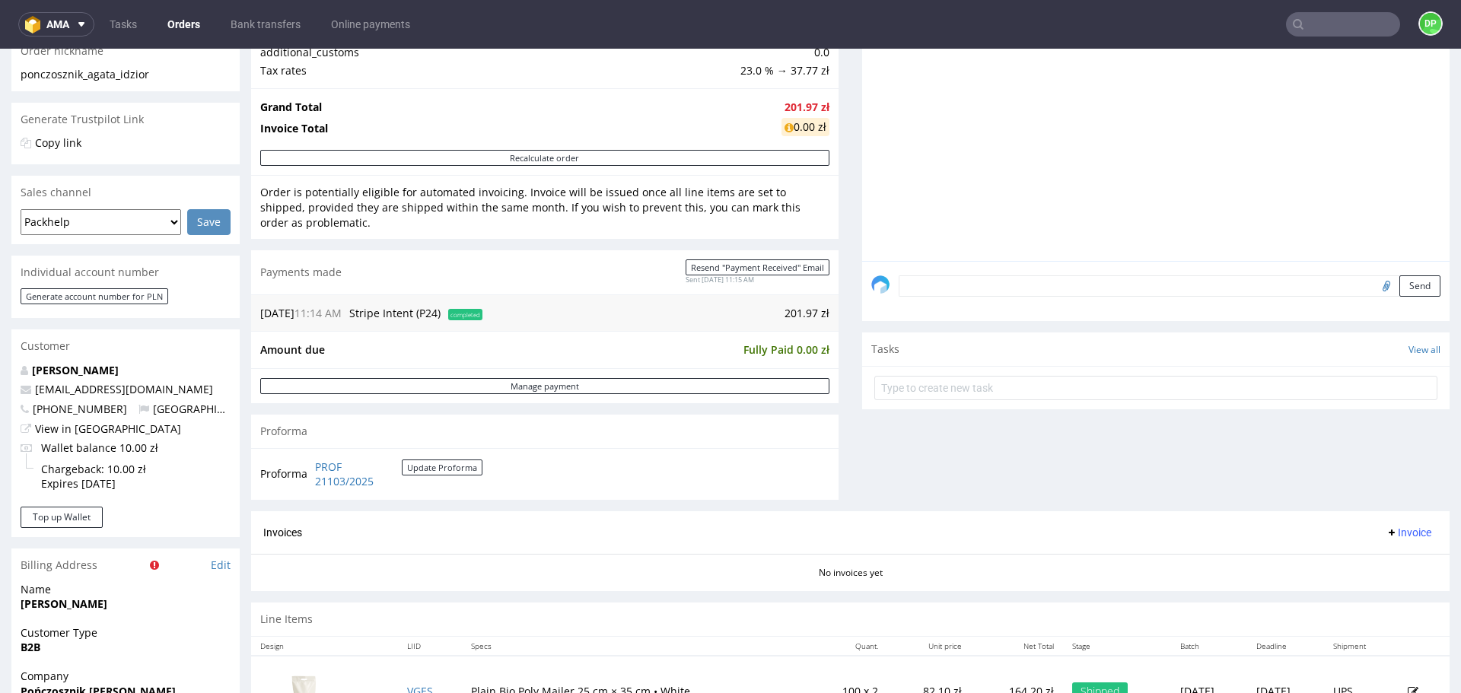
click at [1389, 524] on button "Invoice" at bounding box center [1409, 533] width 58 height 18
click at [1383, 552] on li "Generate" at bounding box center [1379, 564] width 98 height 27
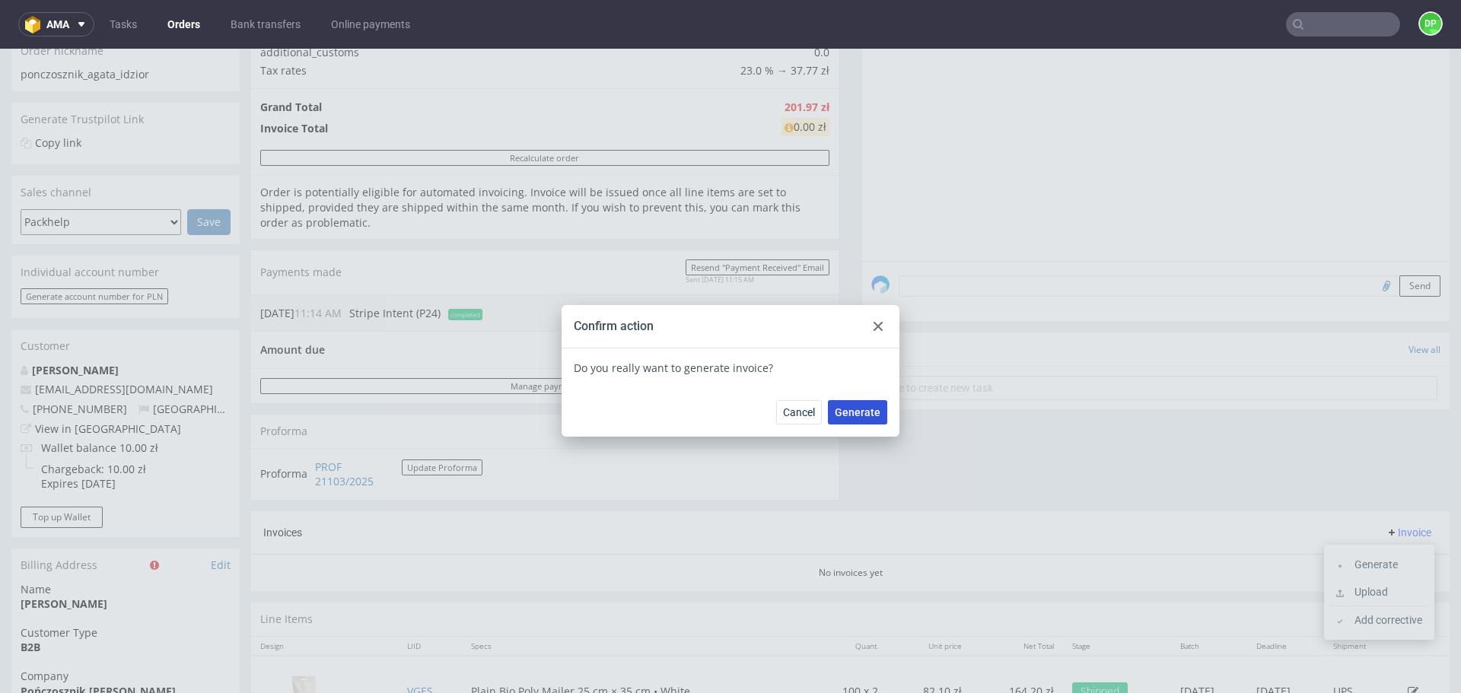
click at [861, 411] on span "Generate" at bounding box center [858, 412] width 46 height 11
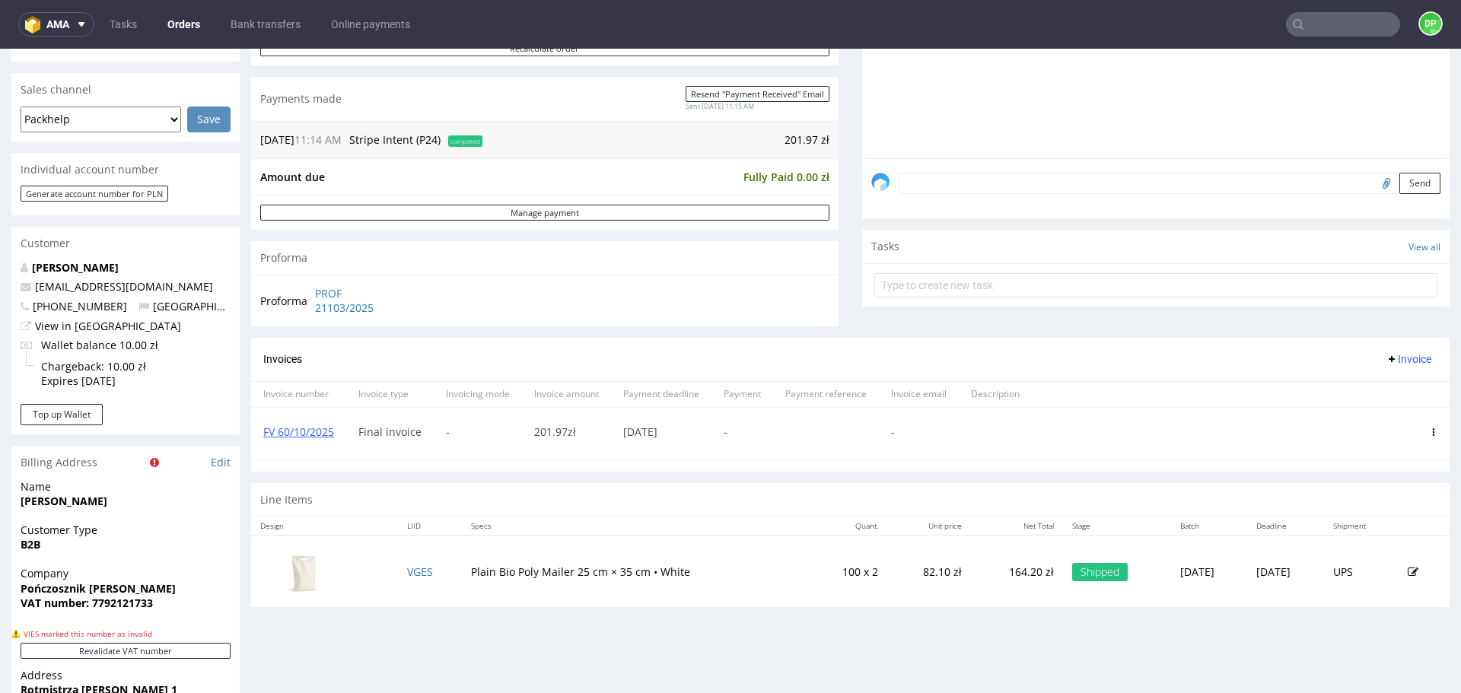
scroll to position [380, 0]
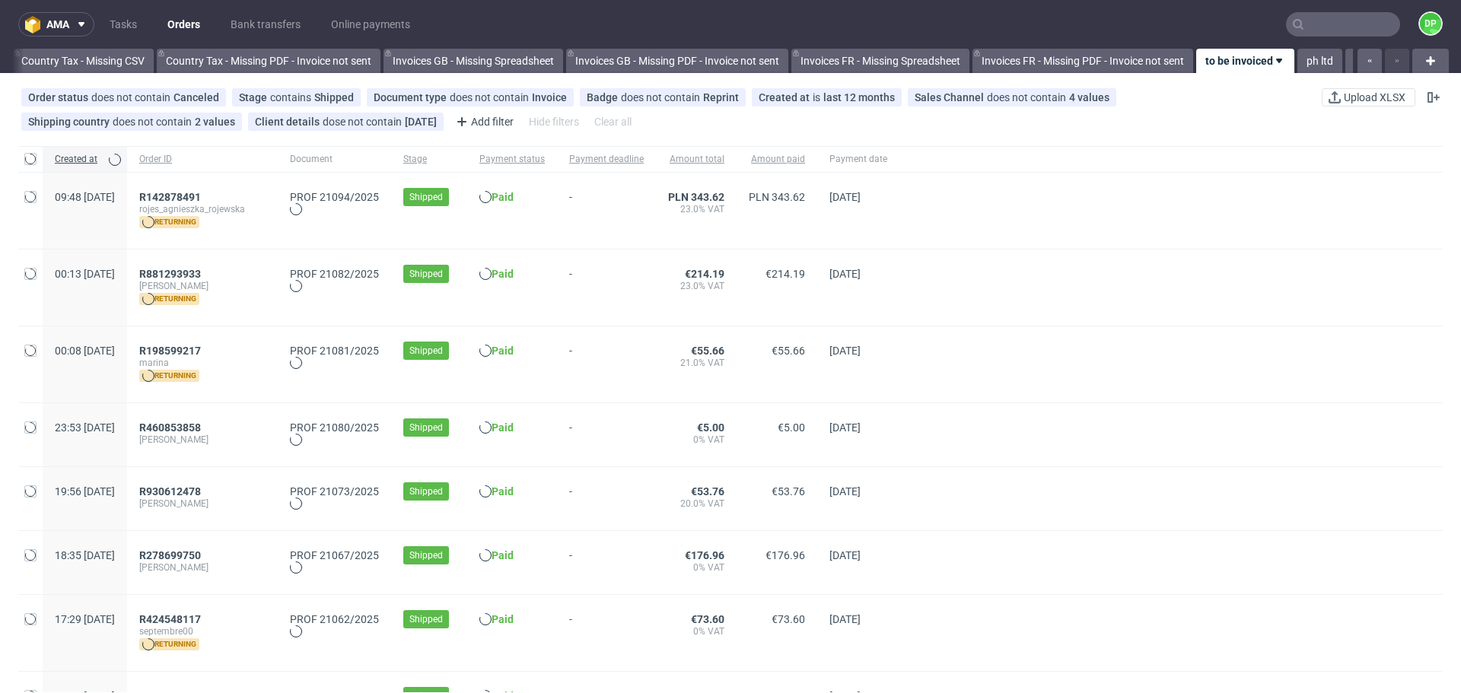
scroll to position [0, 1657]
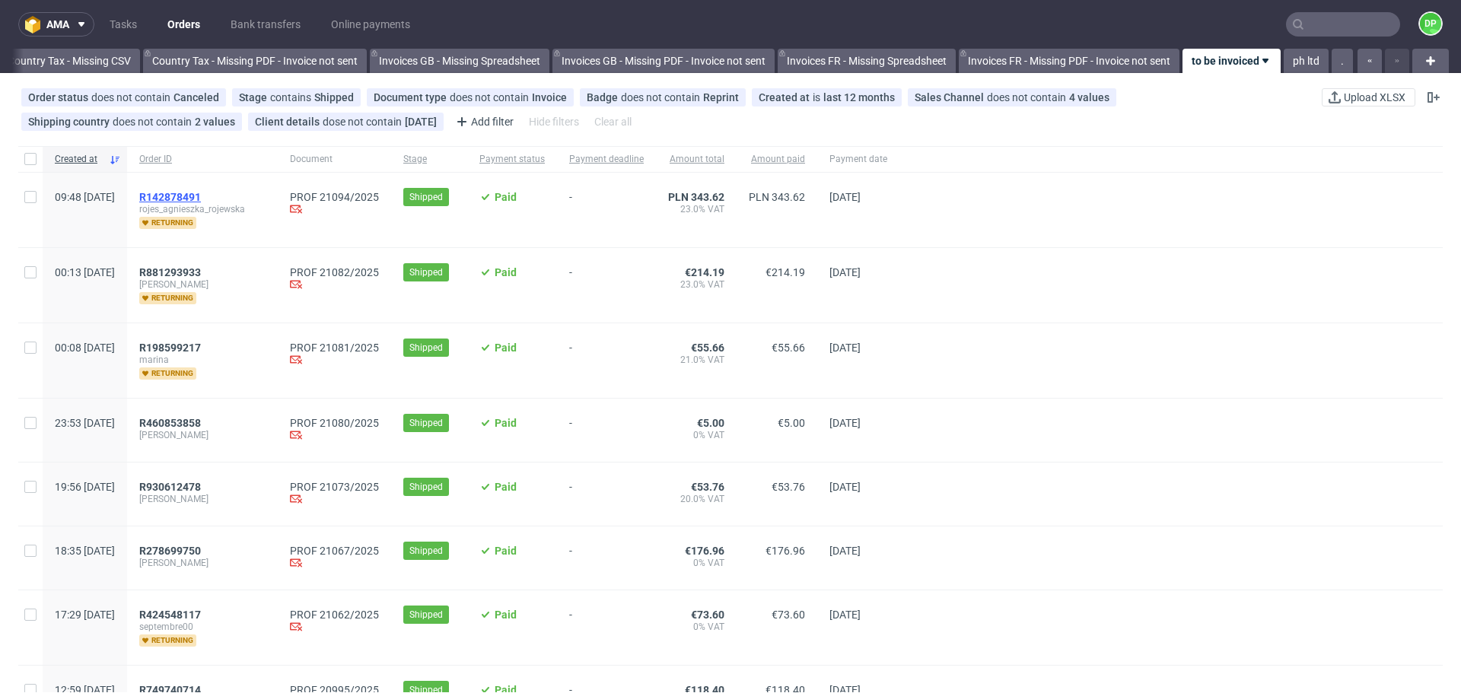
click at [201, 196] on span "R142878491" at bounding box center [170, 197] width 62 height 12
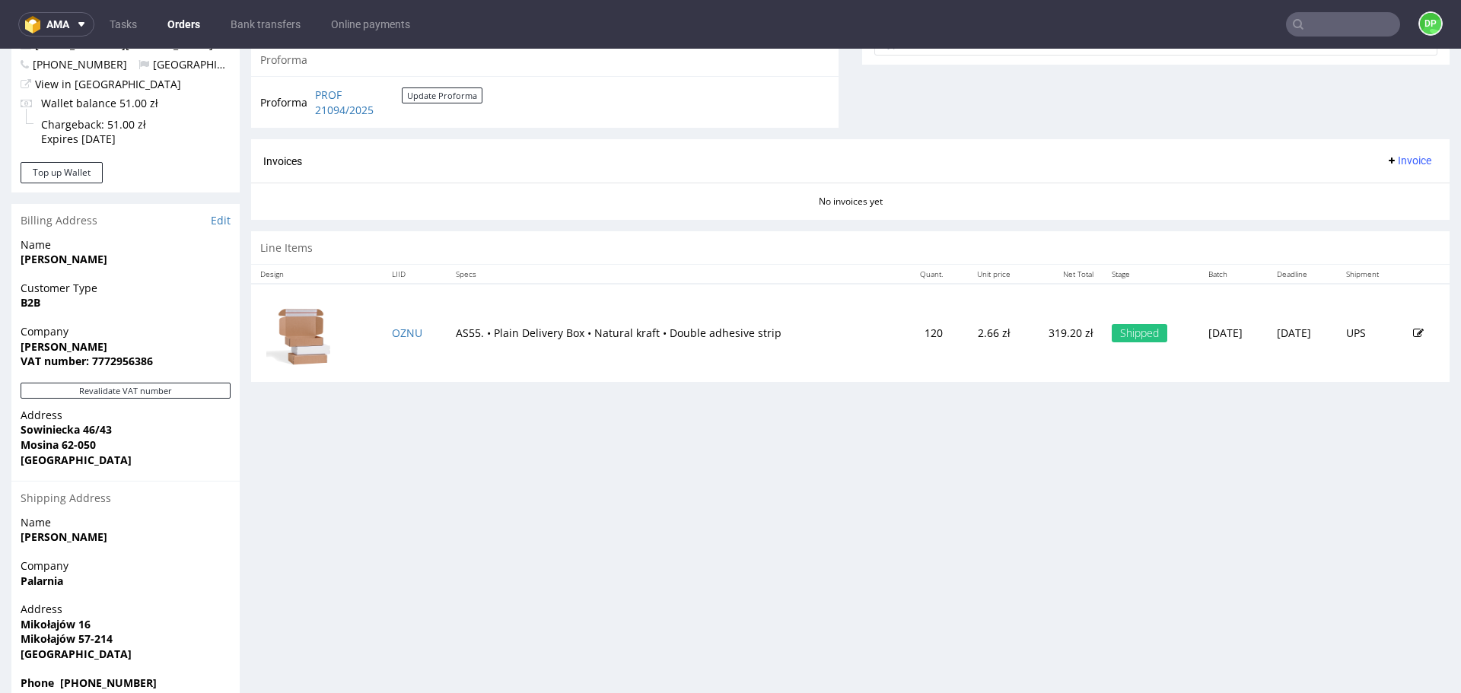
scroll to position [636, 0]
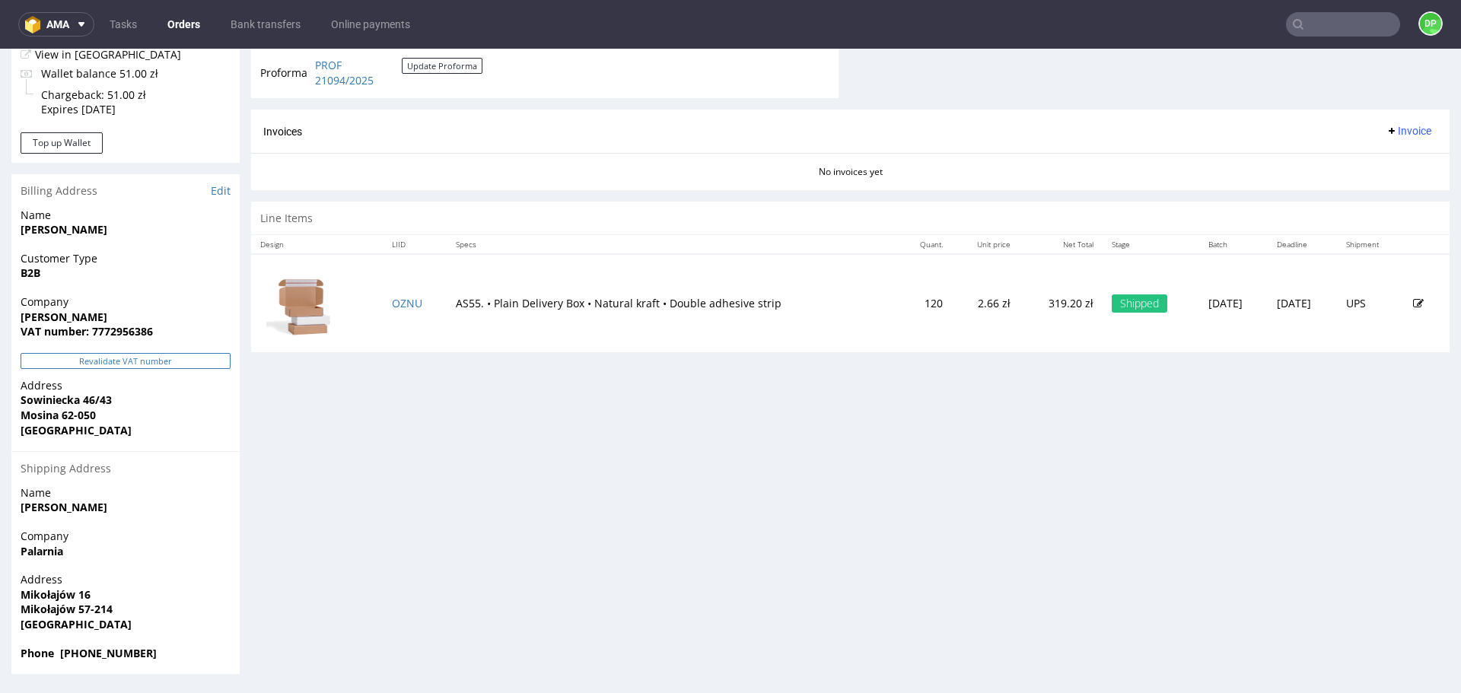
click at [129, 355] on button "Revalidate VAT number" at bounding box center [126, 361] width 210 height 16
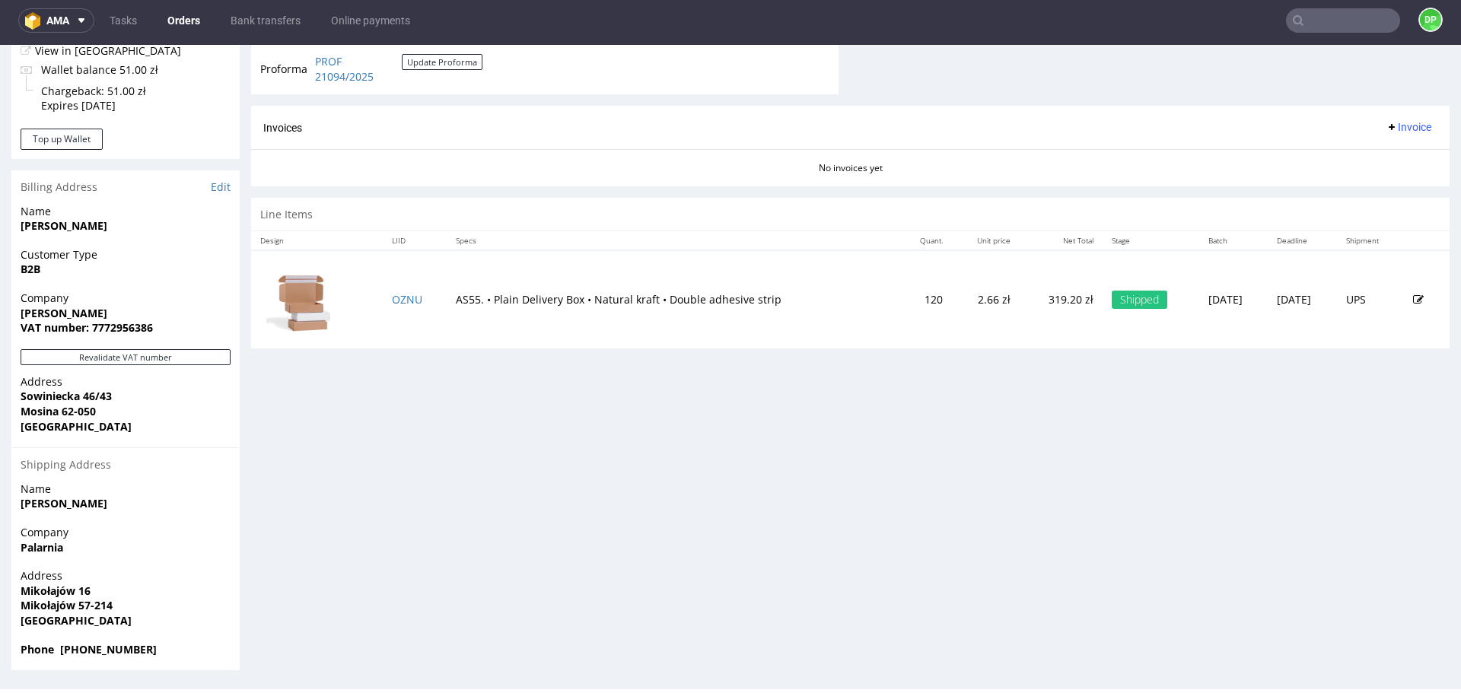
scroll to position [5, 0]
click at [120, 352] on button "Revalidate VAT number" at bounding box center [126, 357] width 210 height 16
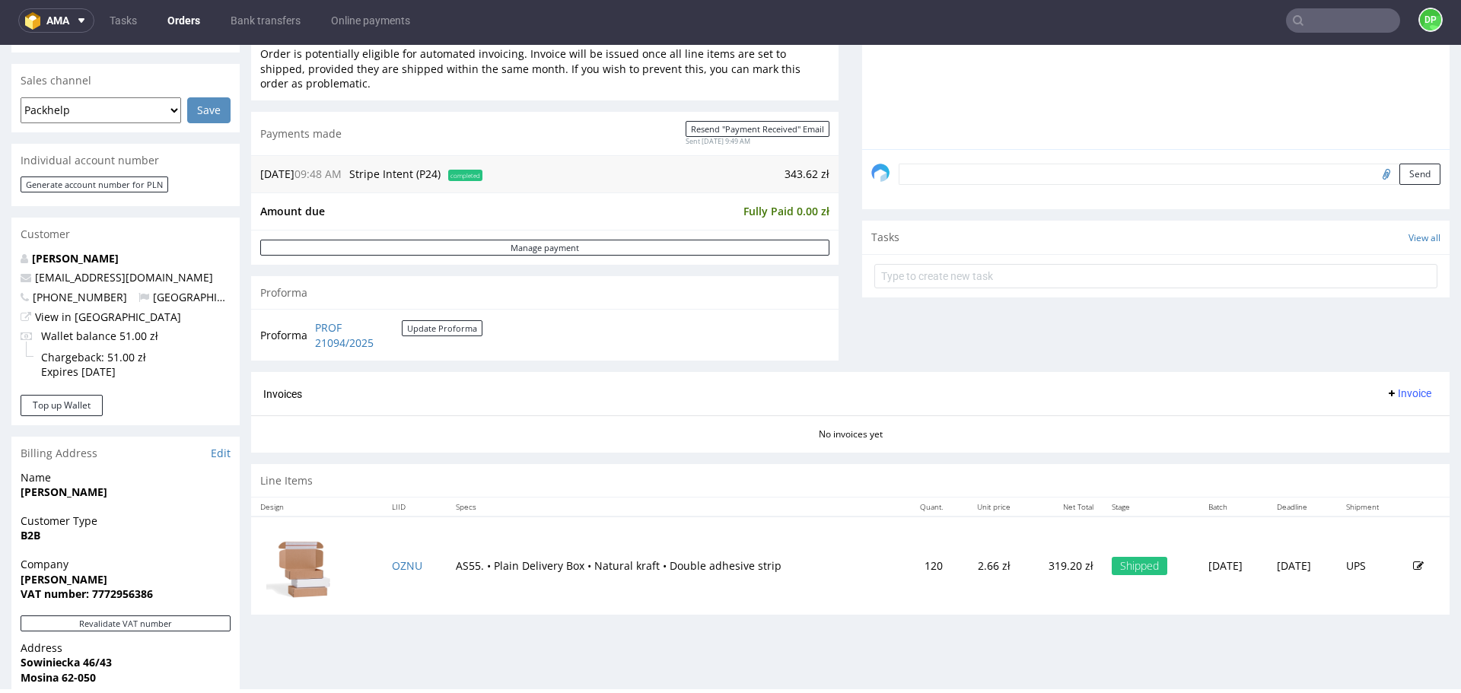
scroll to position [457, 0]
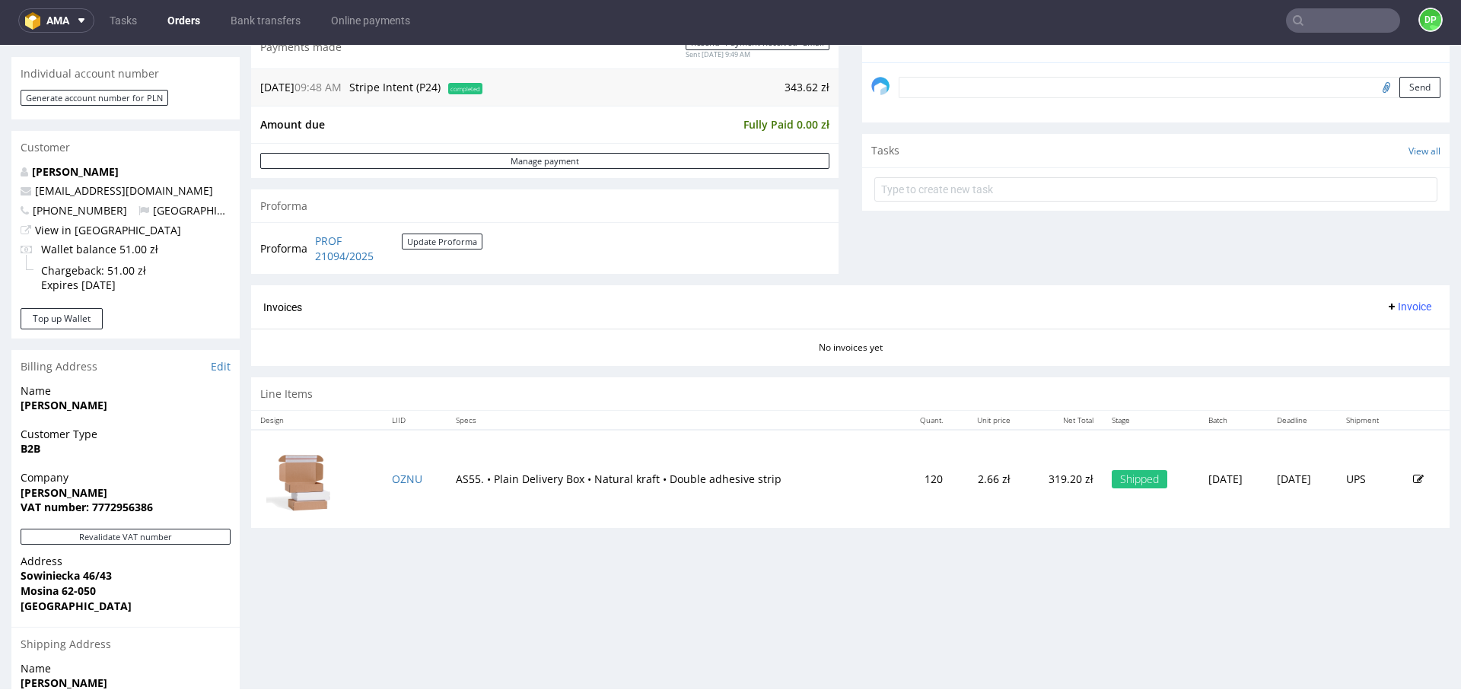
click at [1389, 310] on span "Invoice" at bounding box center [1409, 307] width 46 height 12
click at [1356, 342] on span "Generate" at bounding box center [1385, 338] width 74 height 15
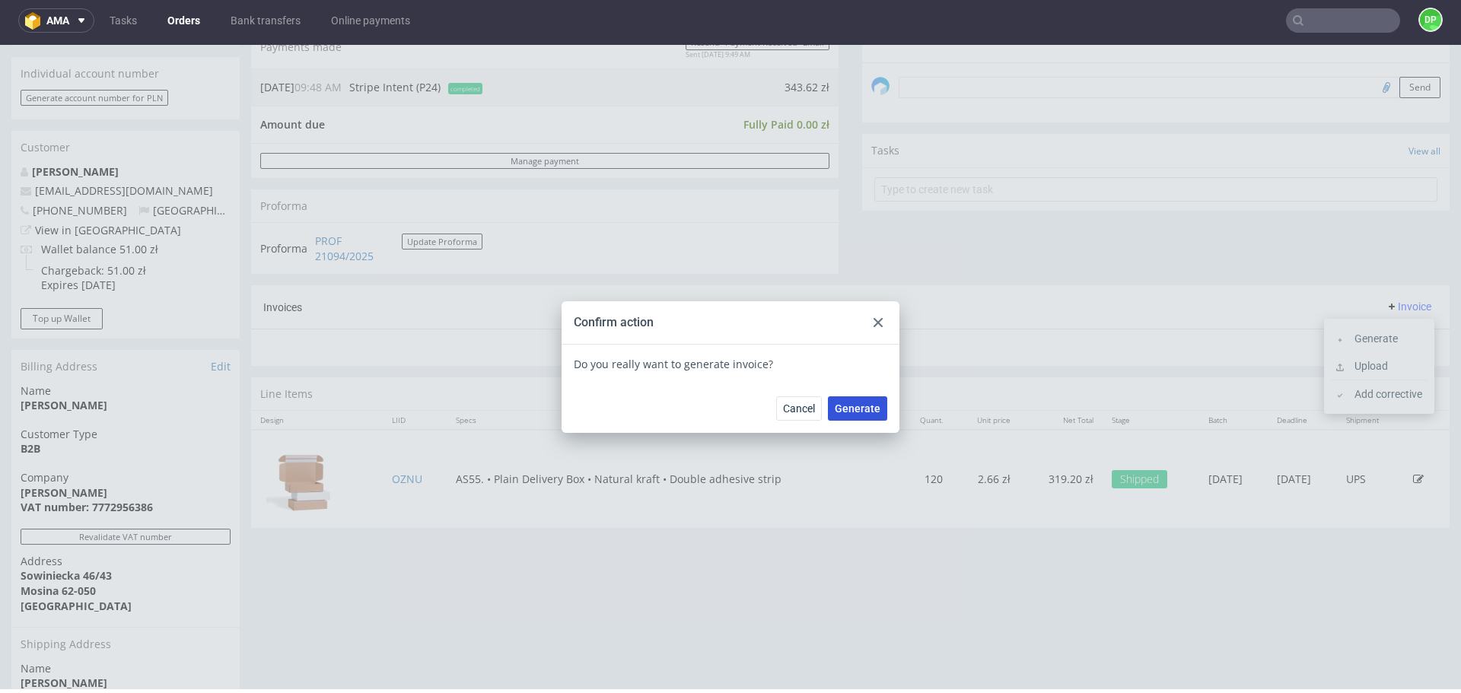
click at [855, 403] on span "Generate" at bounding box center [858, 408] width 46 height 11
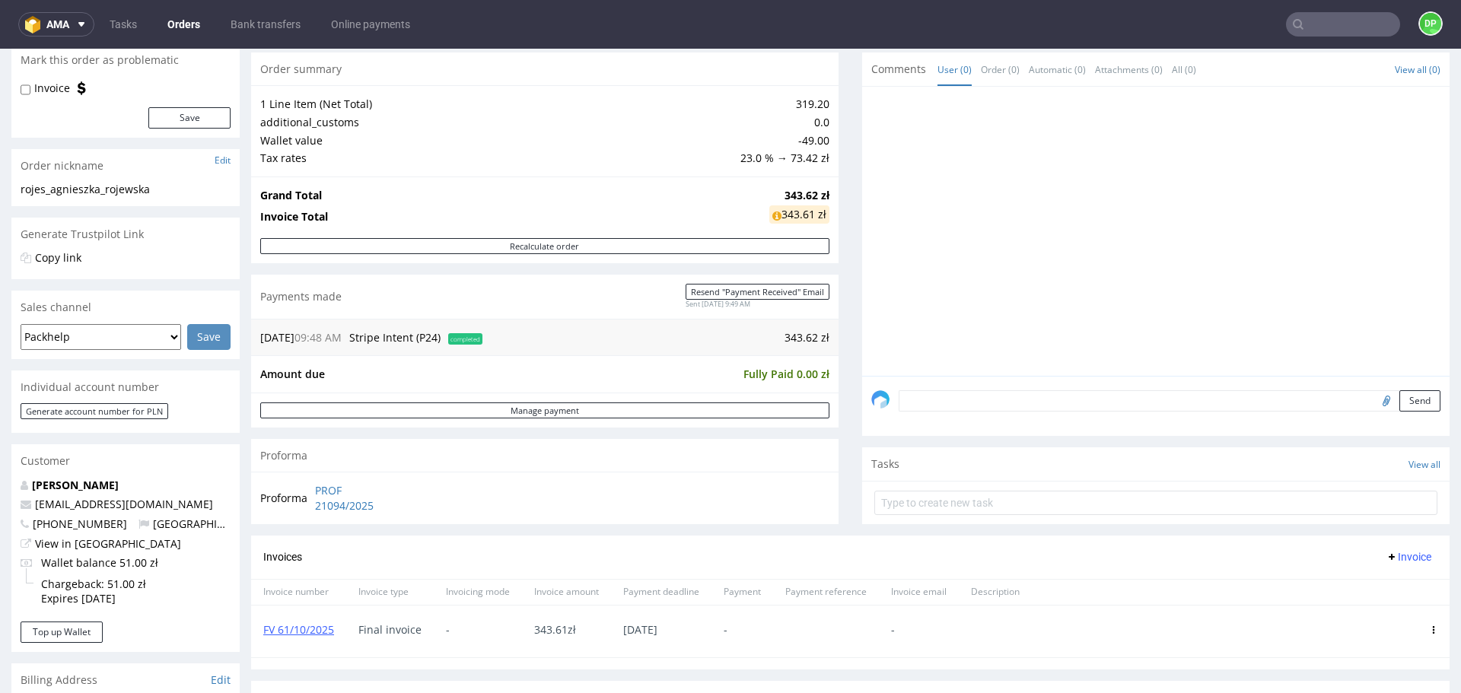
scroll to position [380, 0]
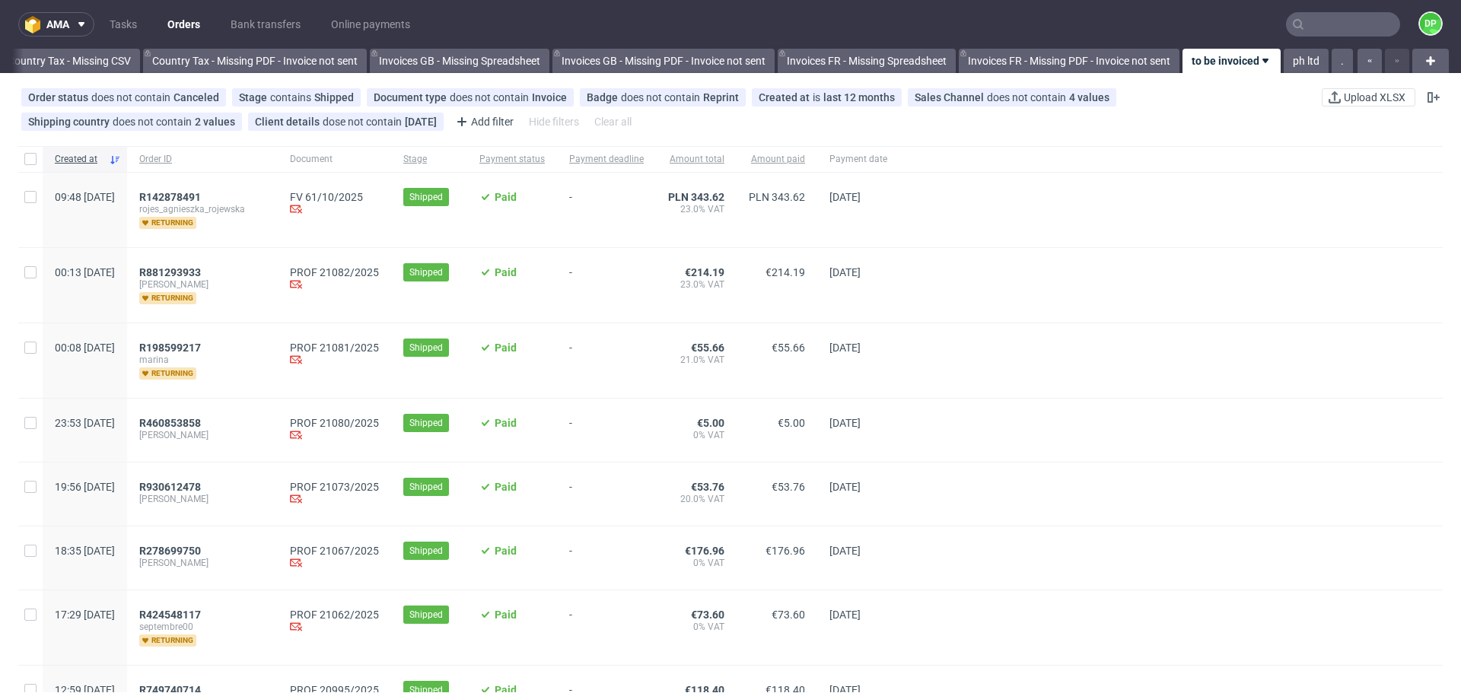
scroll to position [0, 1657]
click at [201, 196] on span "R142878491" at bounding box center [170, 197] width 62 height 12
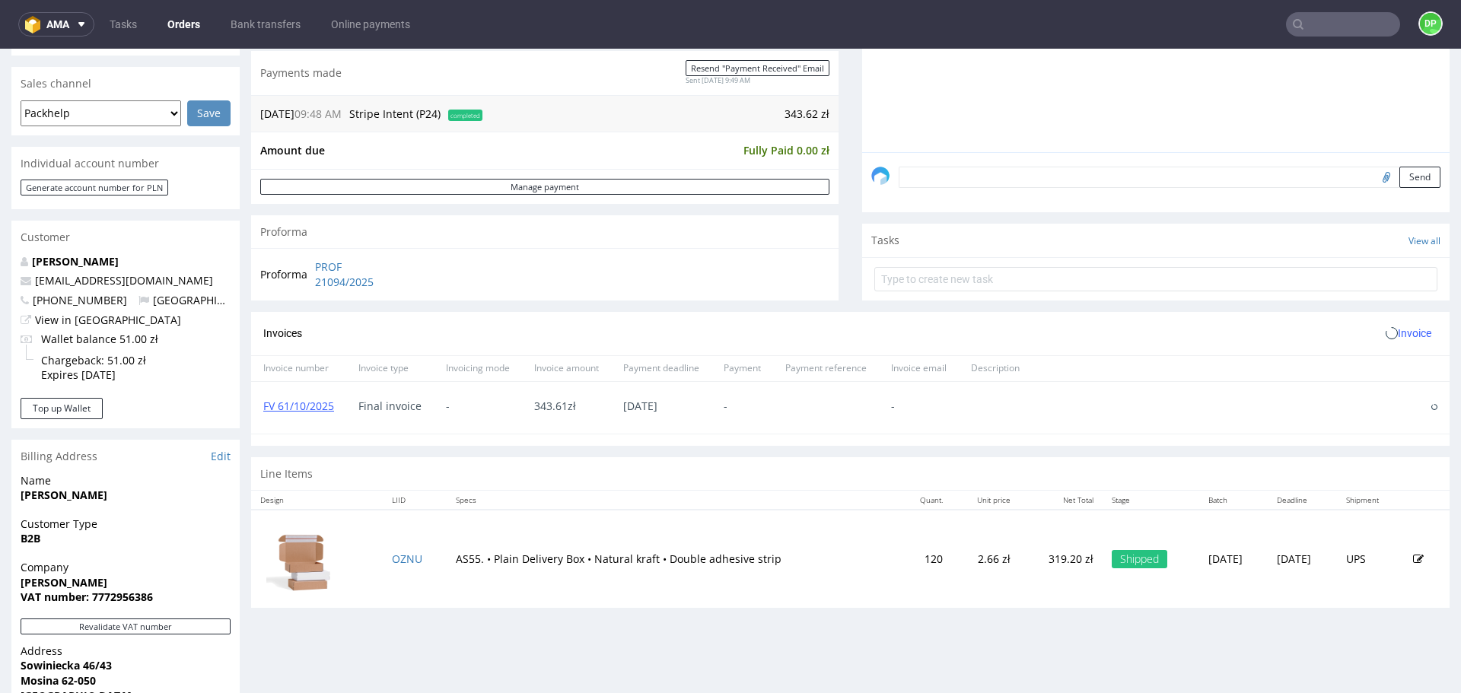
scroll to position [380, 0]
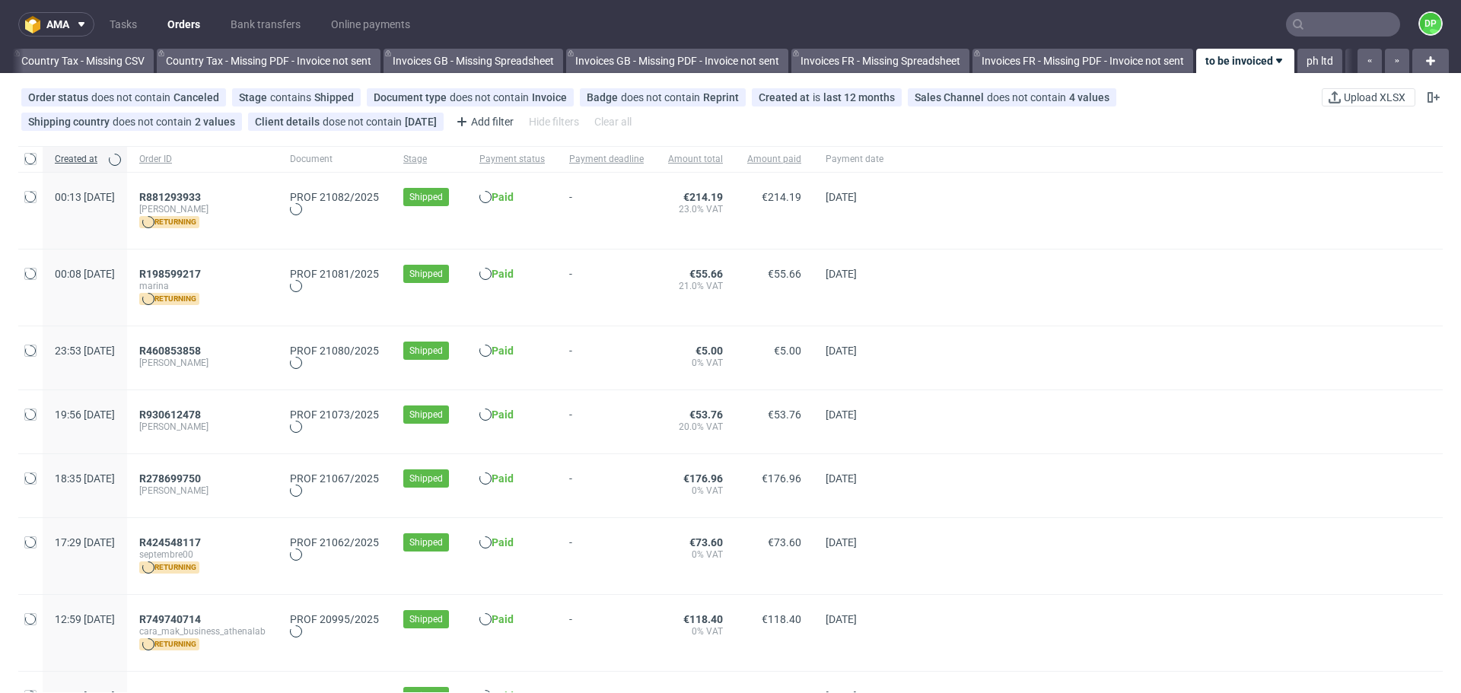
scroll to position [0, 1657]
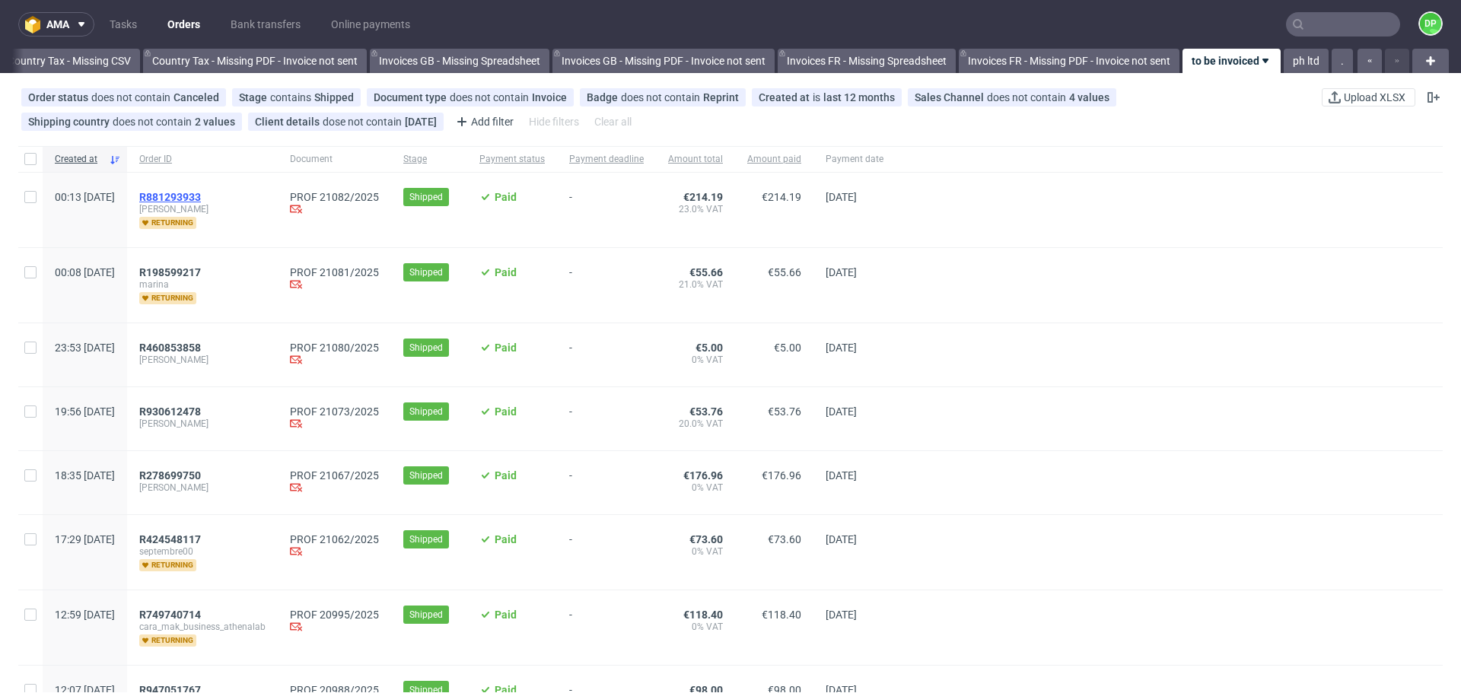
click at [201, 192] on span "R881293933" at bounding box center [170, 197] width 62 height 12
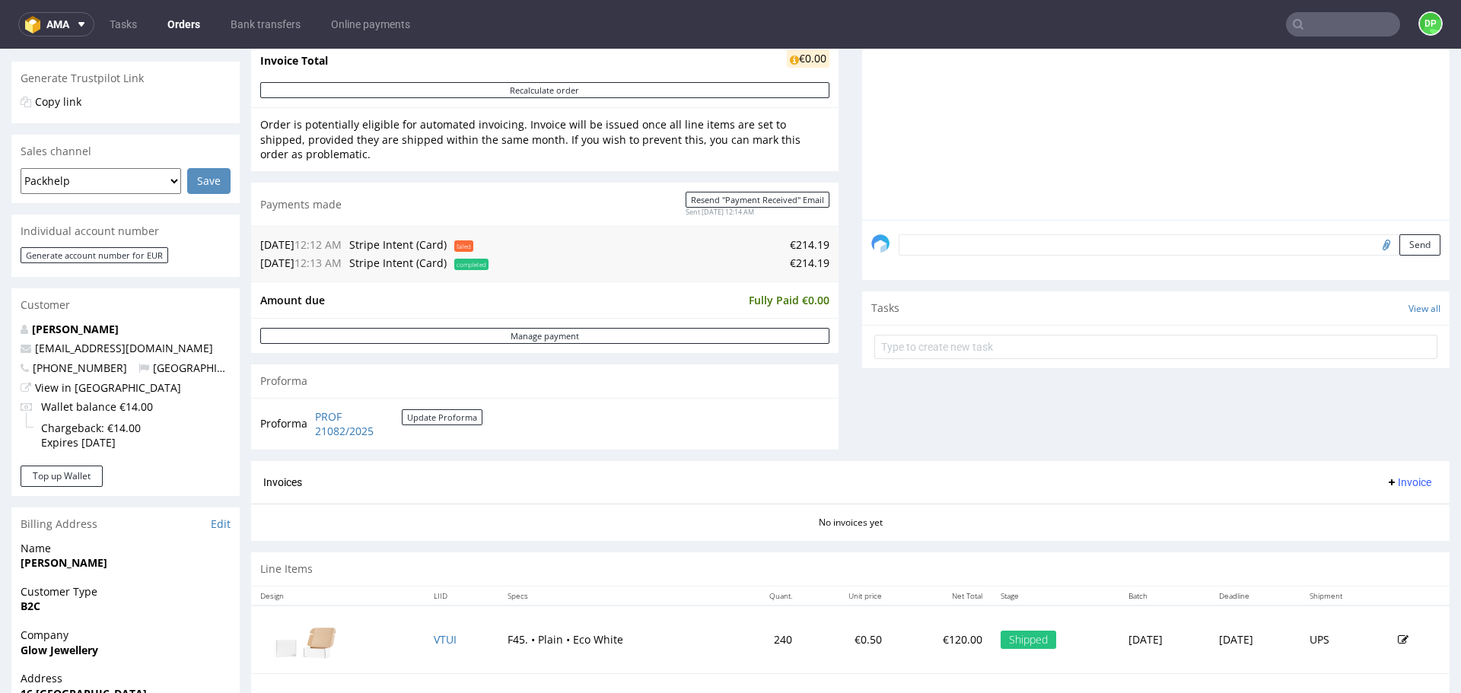
scroll to position [304, 0]
click at [1386, 475] on span "Invoice" at bounding box center [1409, 481] width 46 height 12
click li "Generate"
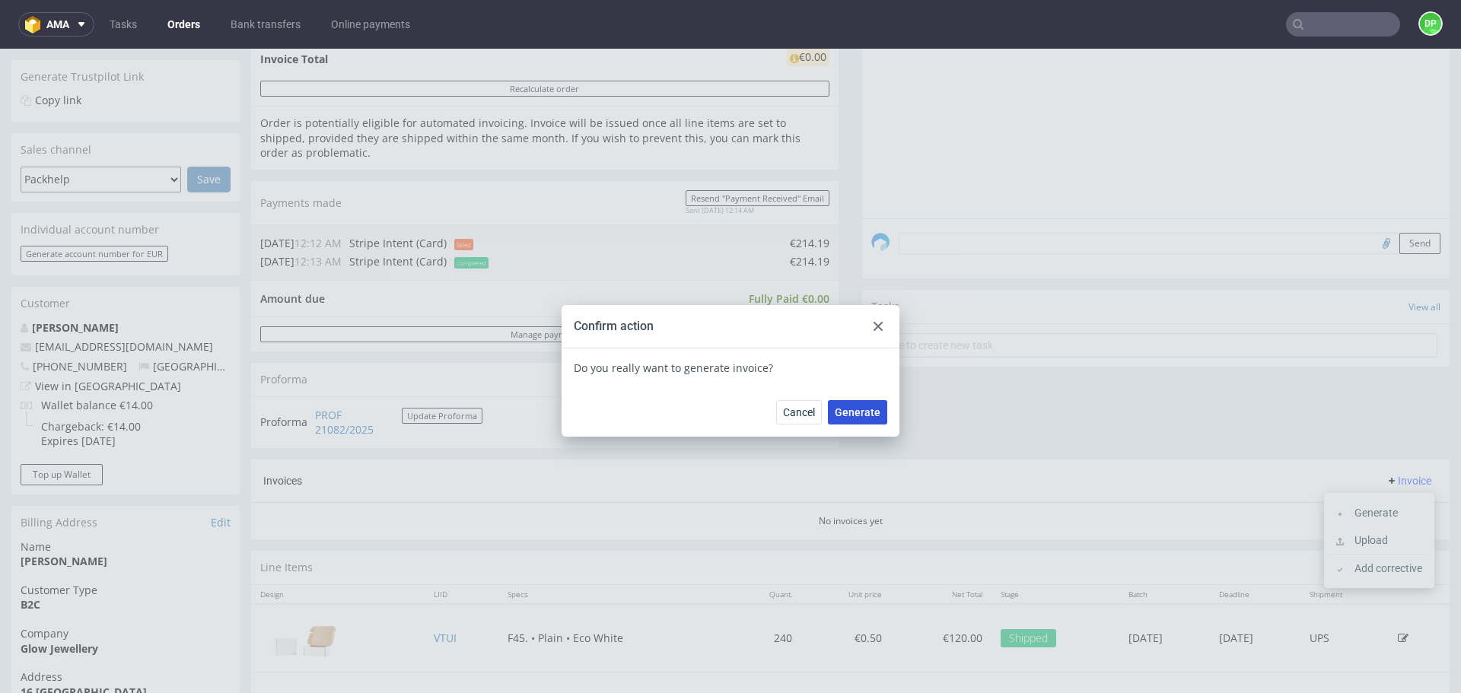
click span "Generate"
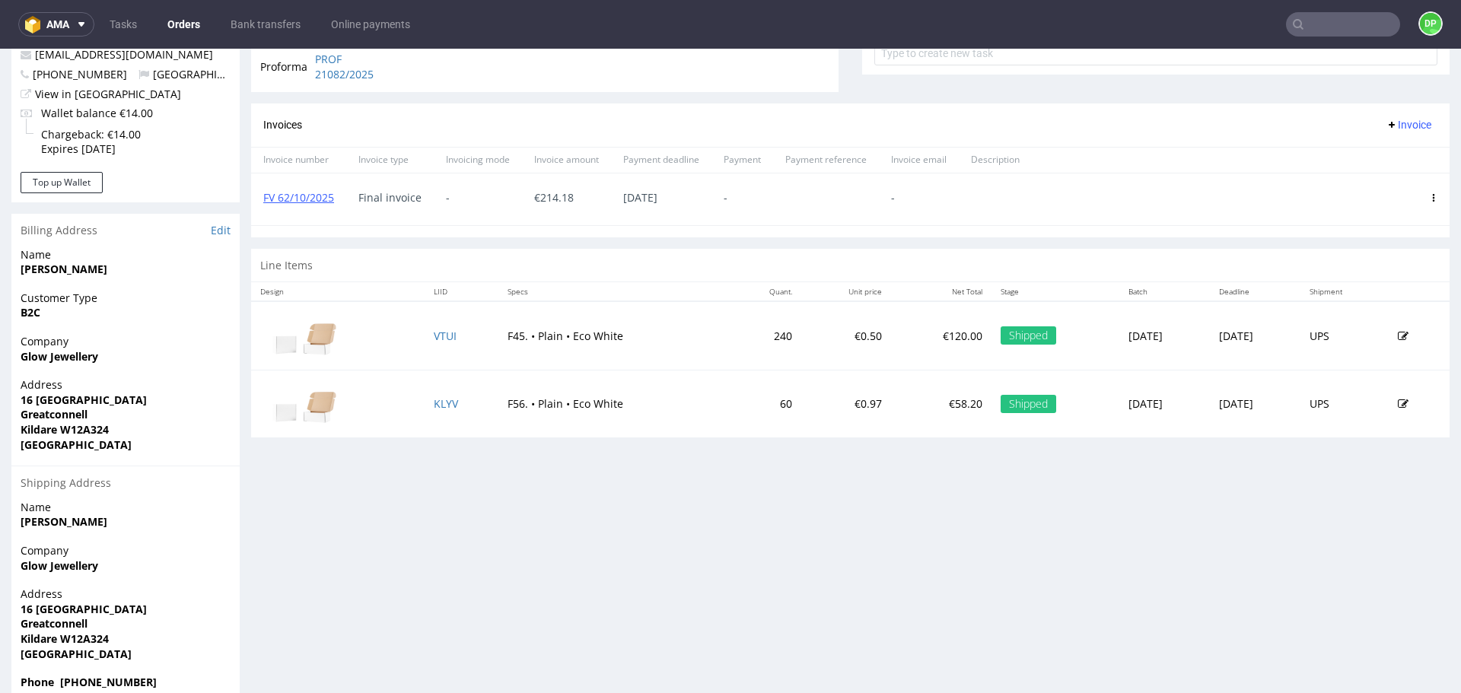
scroll to position [609, 0]
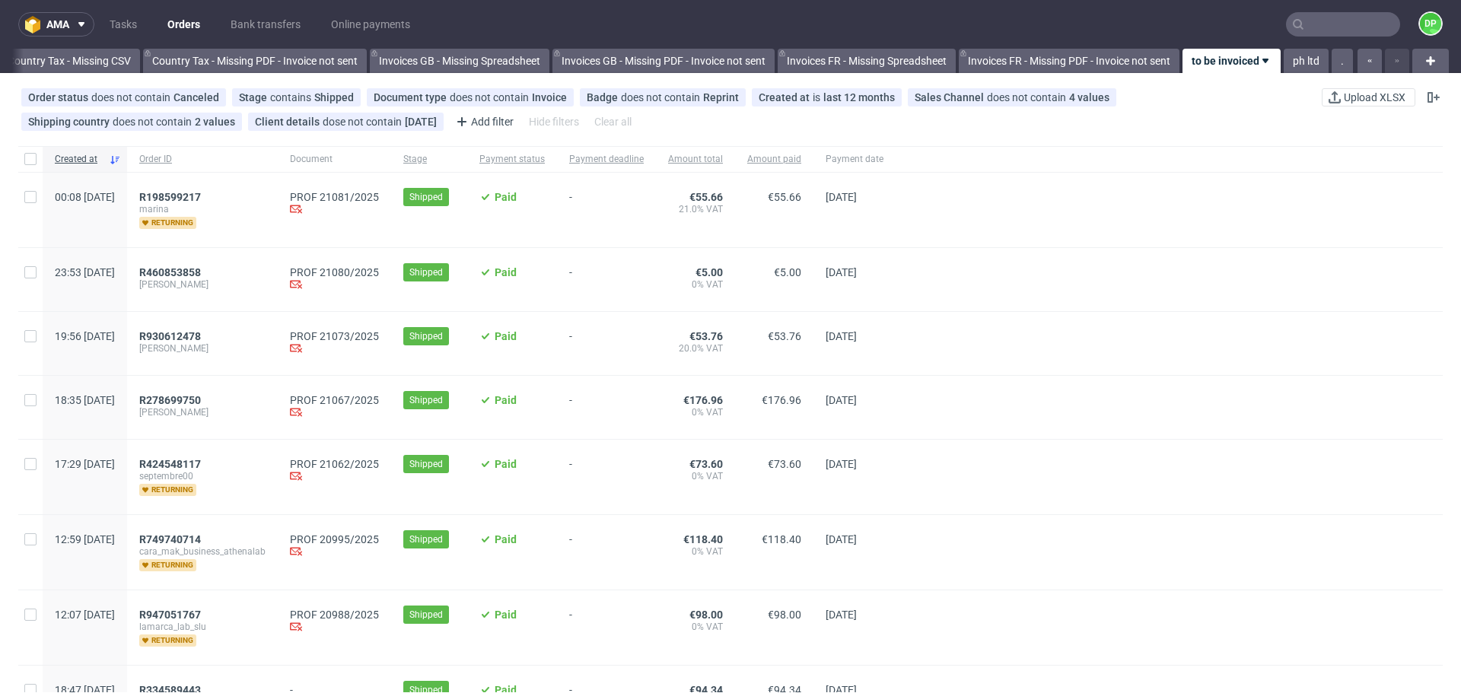
scroll to position [0, 1657]
click at [201, 196] on span "R198599217" at bounding box center [170, 197] width 62 height 12
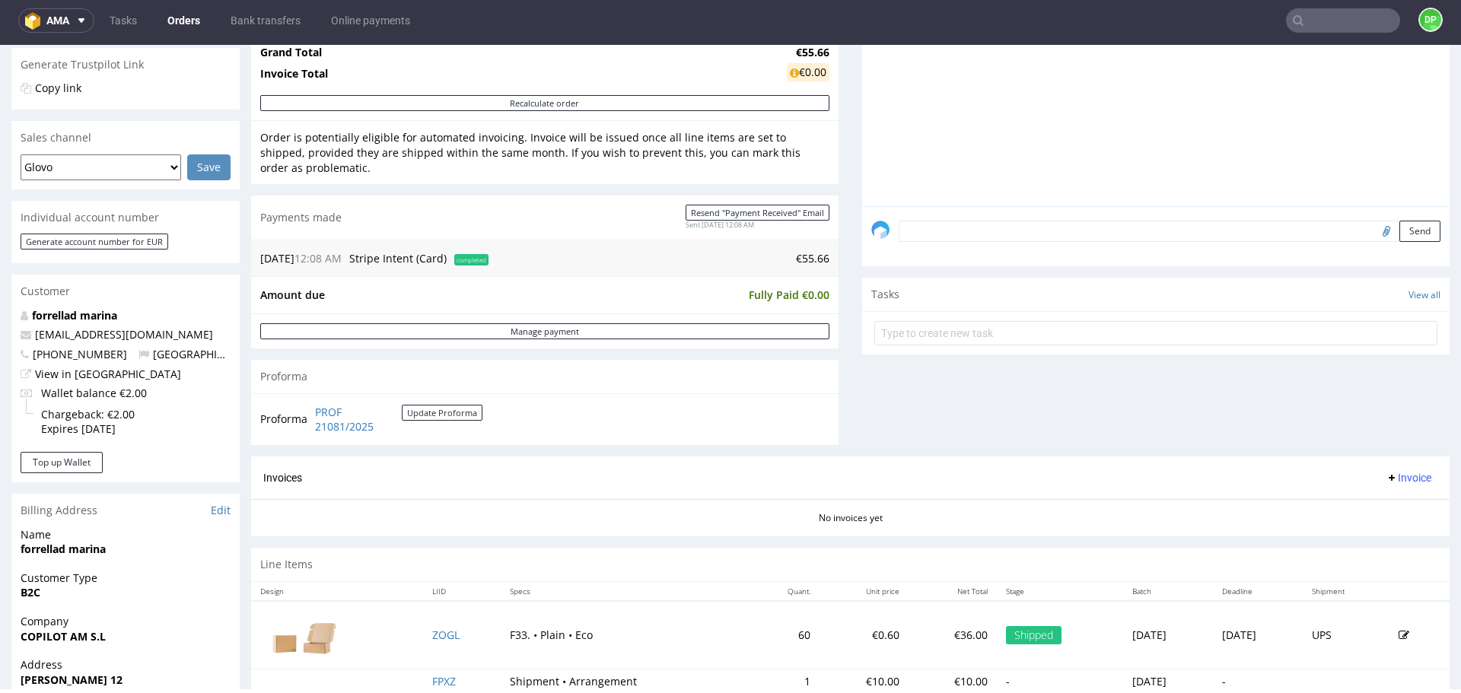
scroll to position [368, 0]
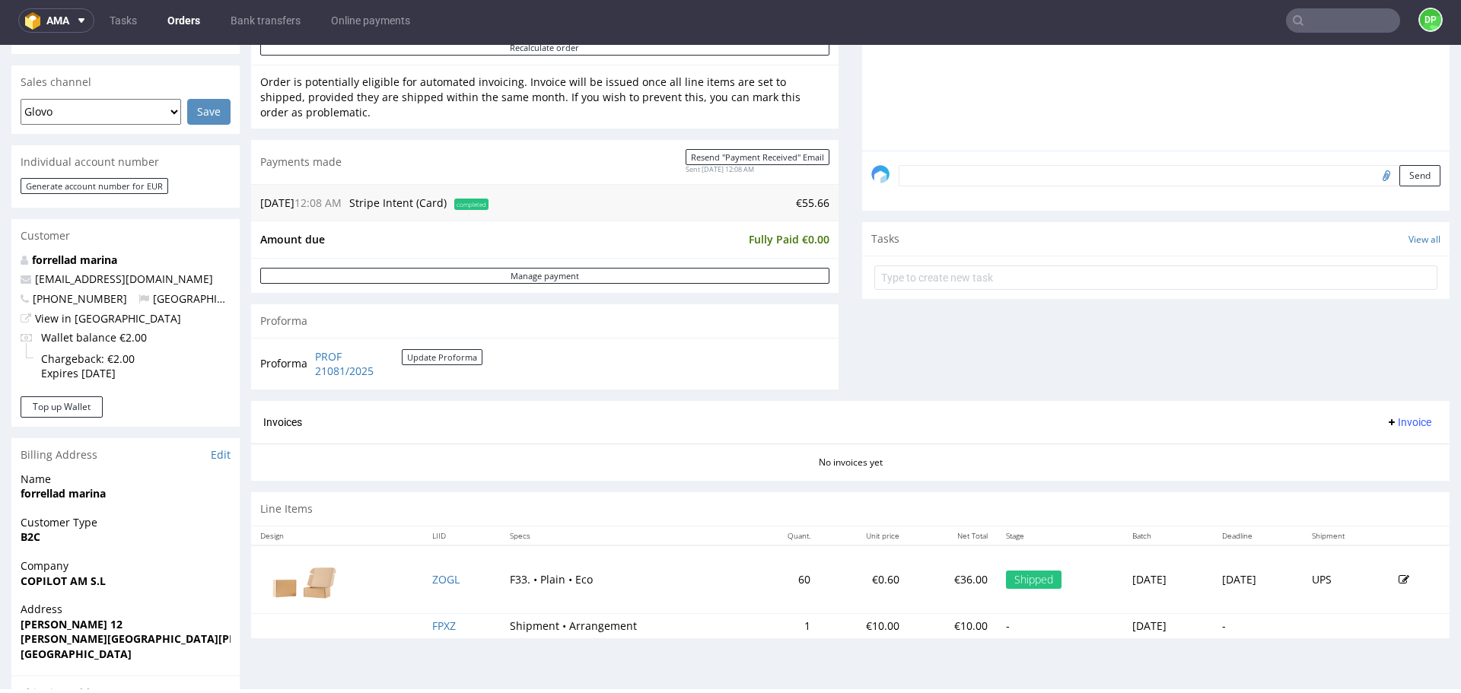
click at [1386, 417] on icon at bounding box center [1392, 422] width 12 height 12
click at [1354, 447] on span "Generate" at bounding box center [1385, 454] width 74 height 15
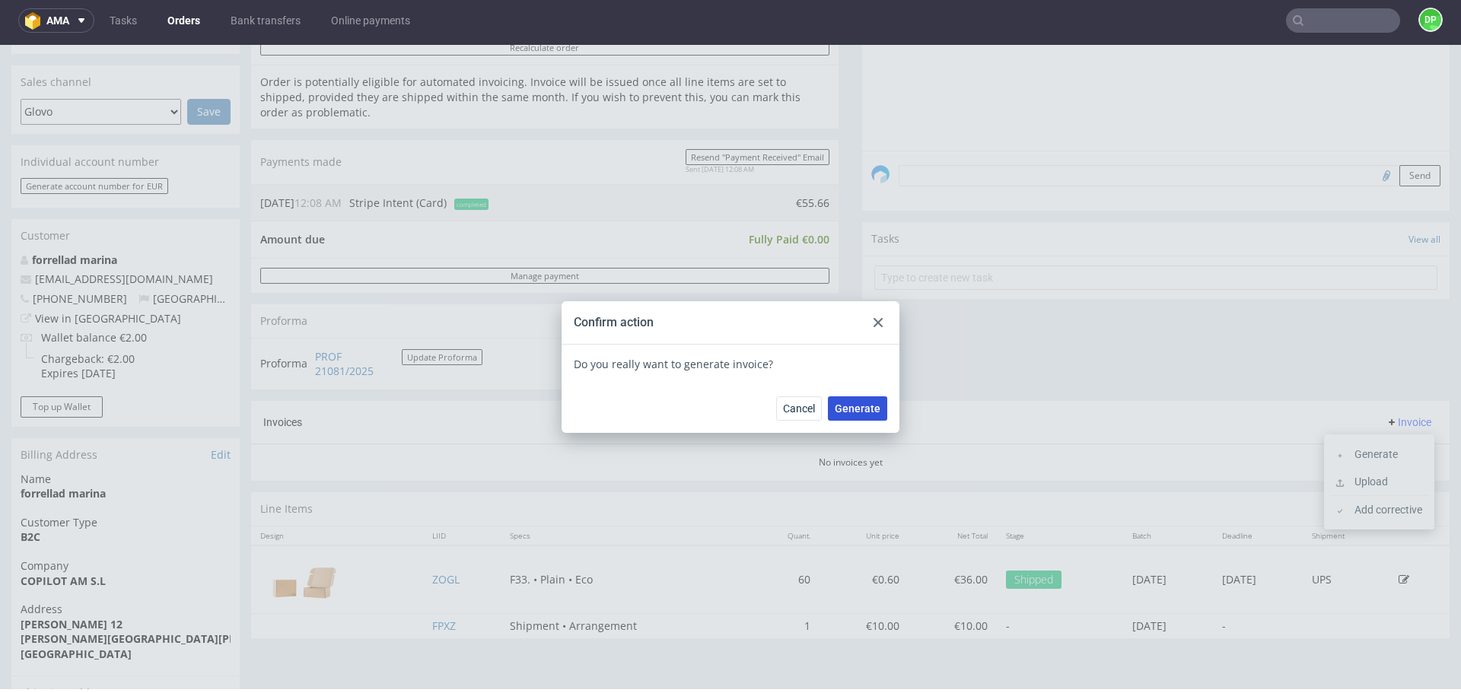
click at [862, 404] on span "Generate" at bounding box center [858, 408] width 46 height 11
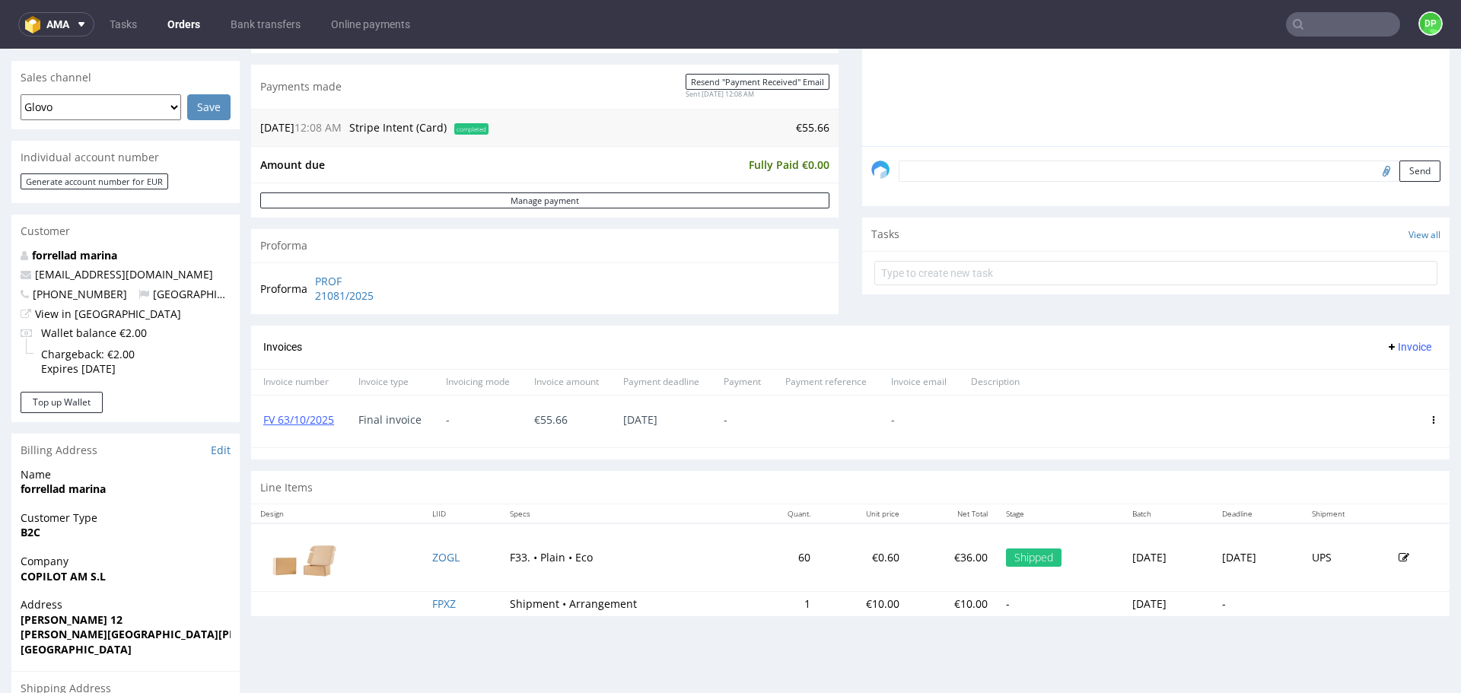
scroll to position [457, 0]
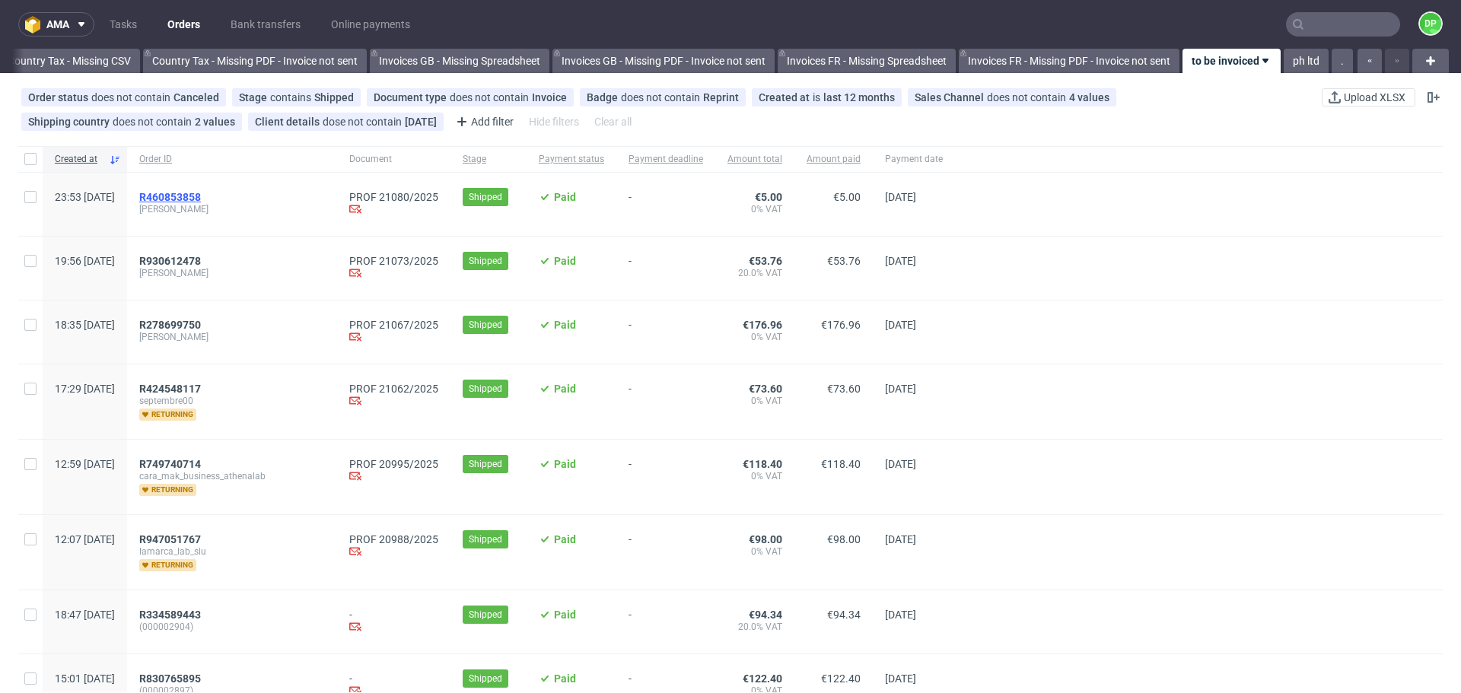
click at [201, 193] on span "R460853858" at bounding box center [170, 197] width 62 height 12
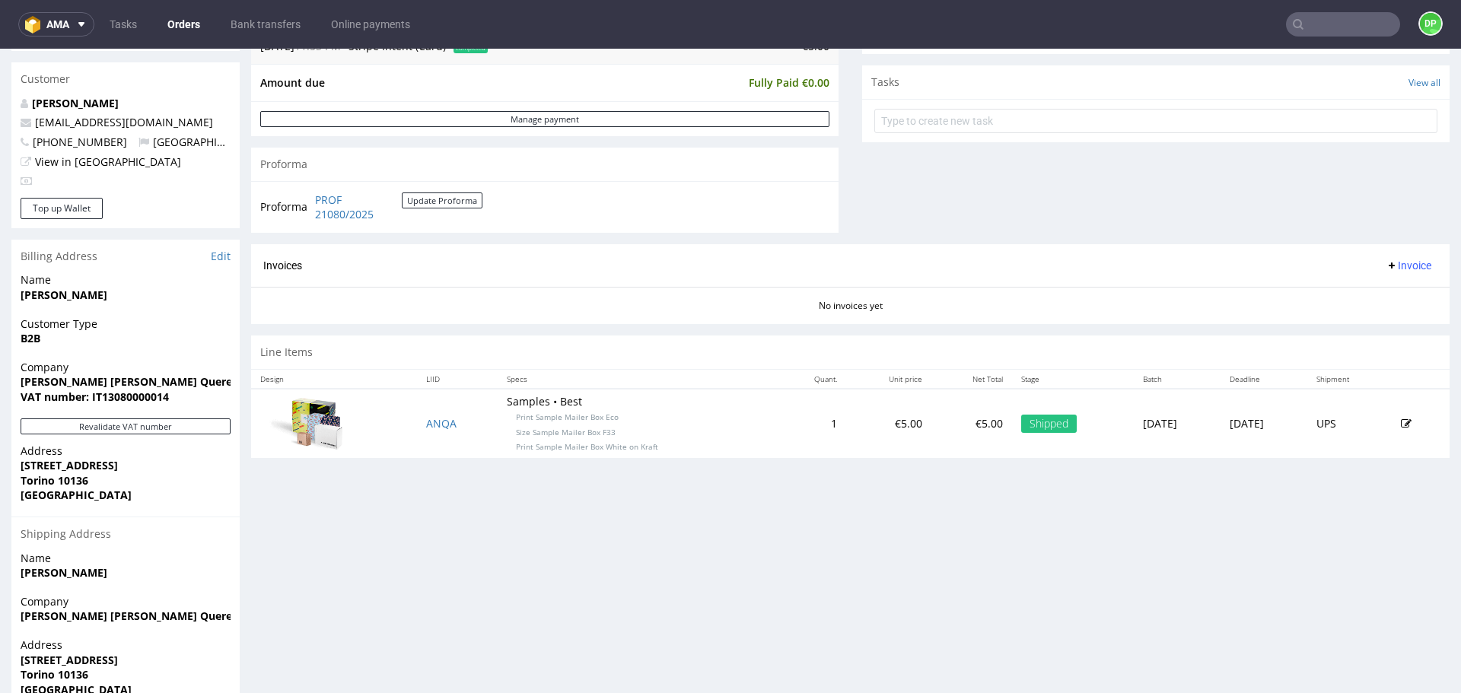
scroll to position [594, 0]
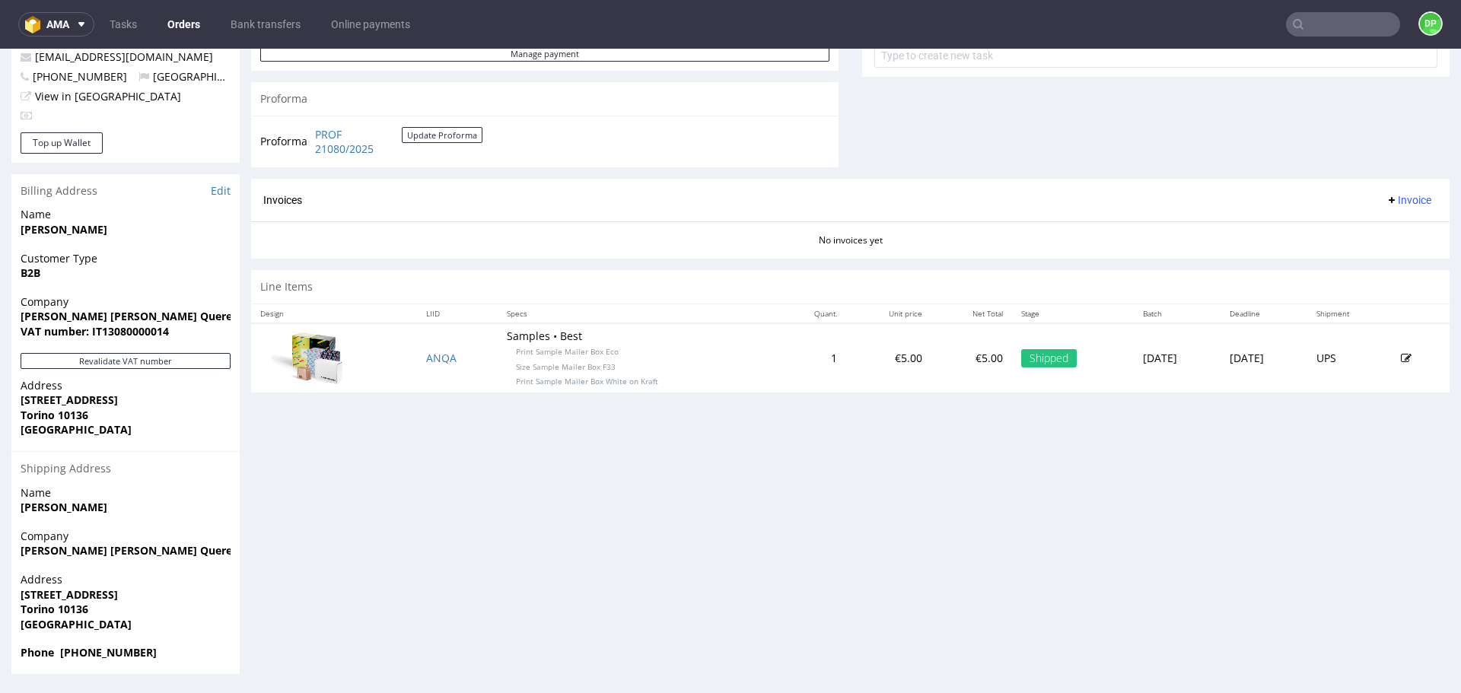
click at [101, 369] on div "Revalidate VAT number" at bounding box center [125, 365] width 228 height 25
click at [104, 361] on button "Revalidate VAT number" at bounding box center [126, 361] width 210 height 16
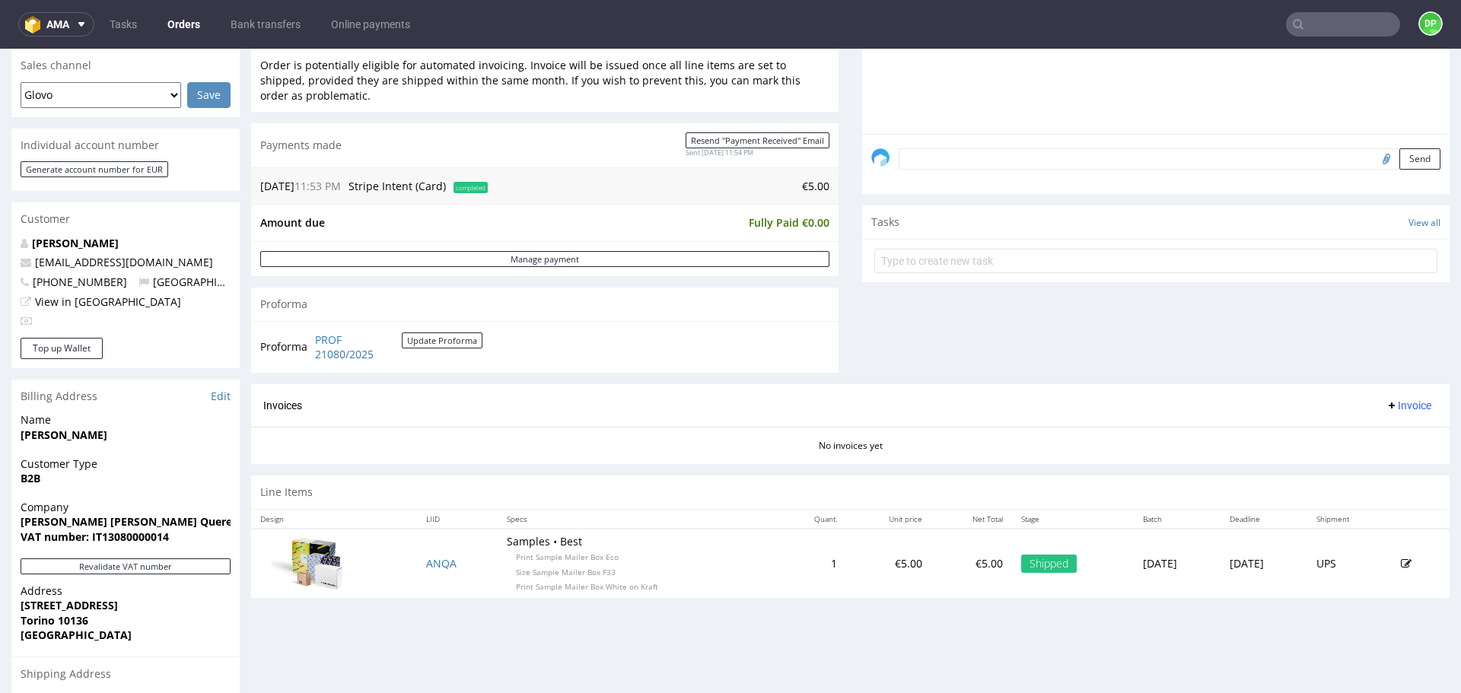
scroll to position [457, 0]
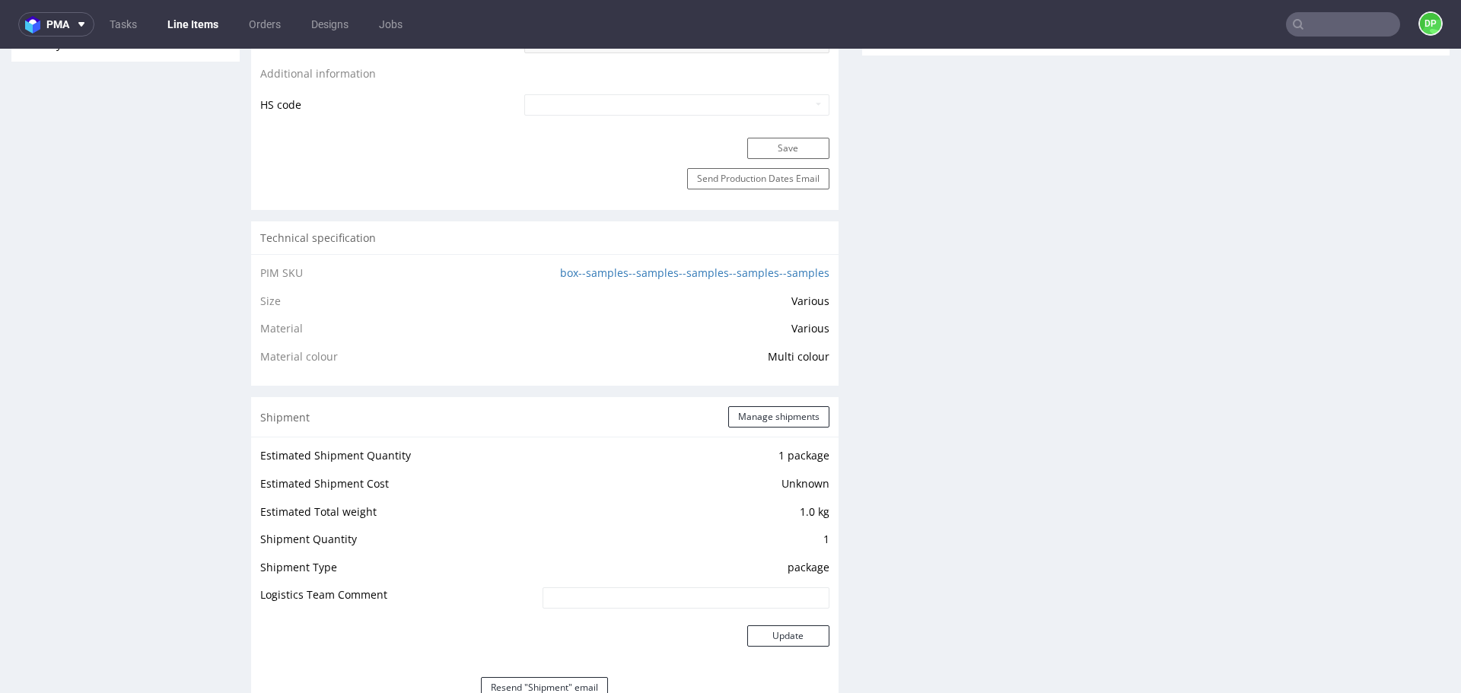
scroll to position [1370, 0]
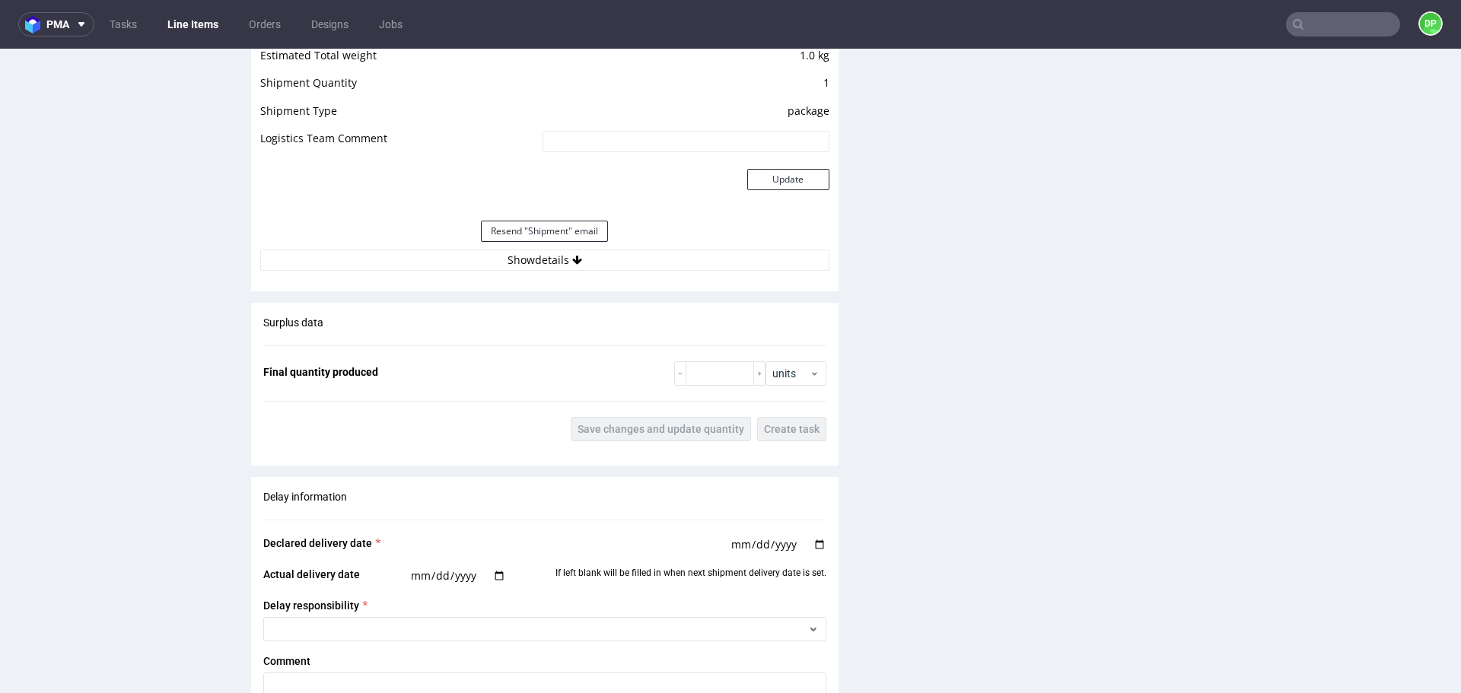
click at [451, 247] on div "Resend "Shipment" email" at bounding box center [544, 231] width 569 height 37
click at [446, 256] on button "Show details" at bounding box center [544, 260] width 569 height 21
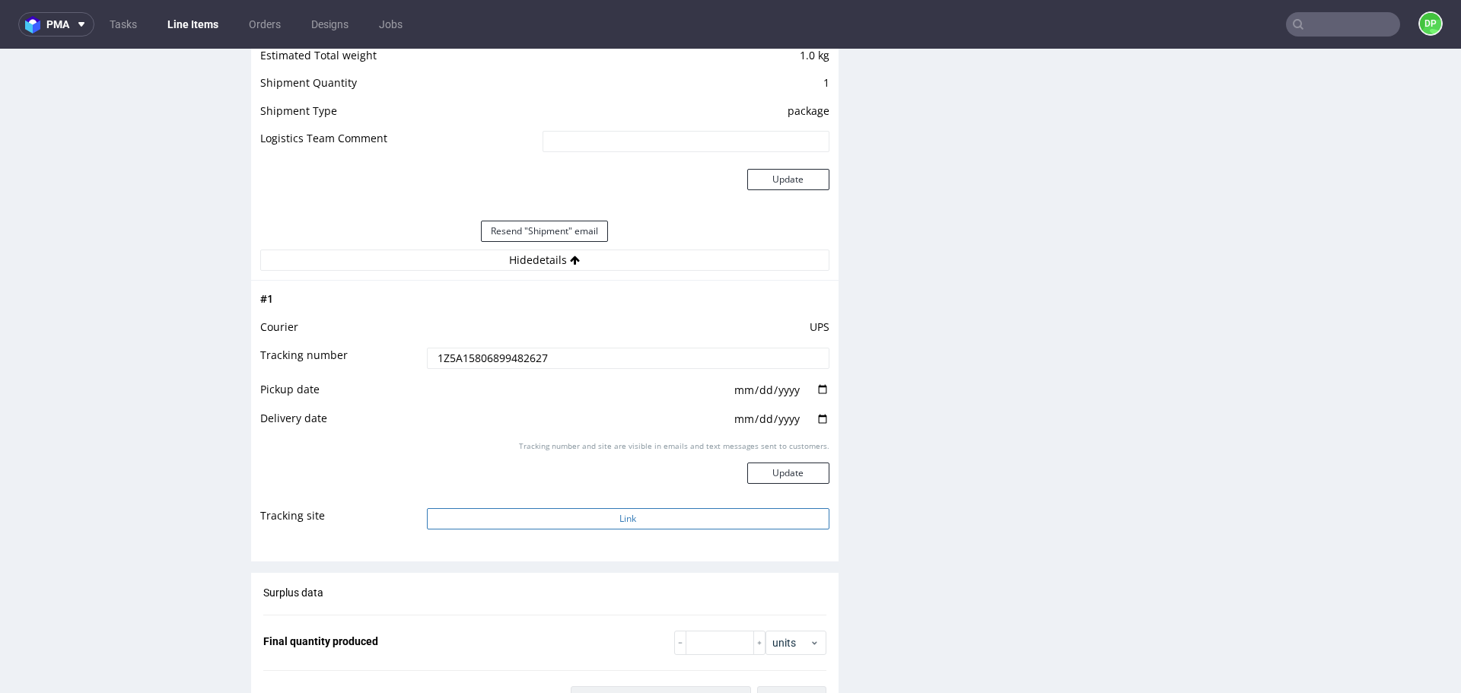
click at [496, 514] on button "Link" at bounding box center [628, 518] width 403 height 21
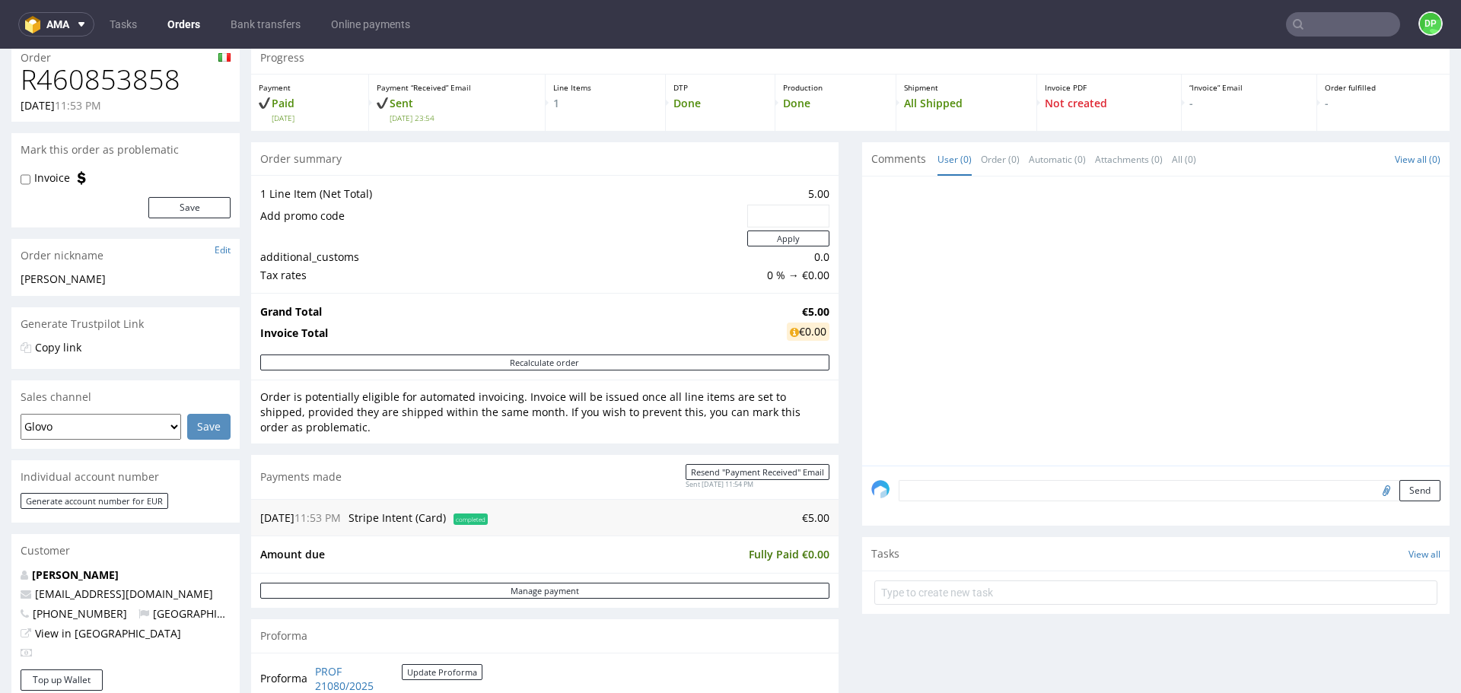
scroll to position [457, 0]
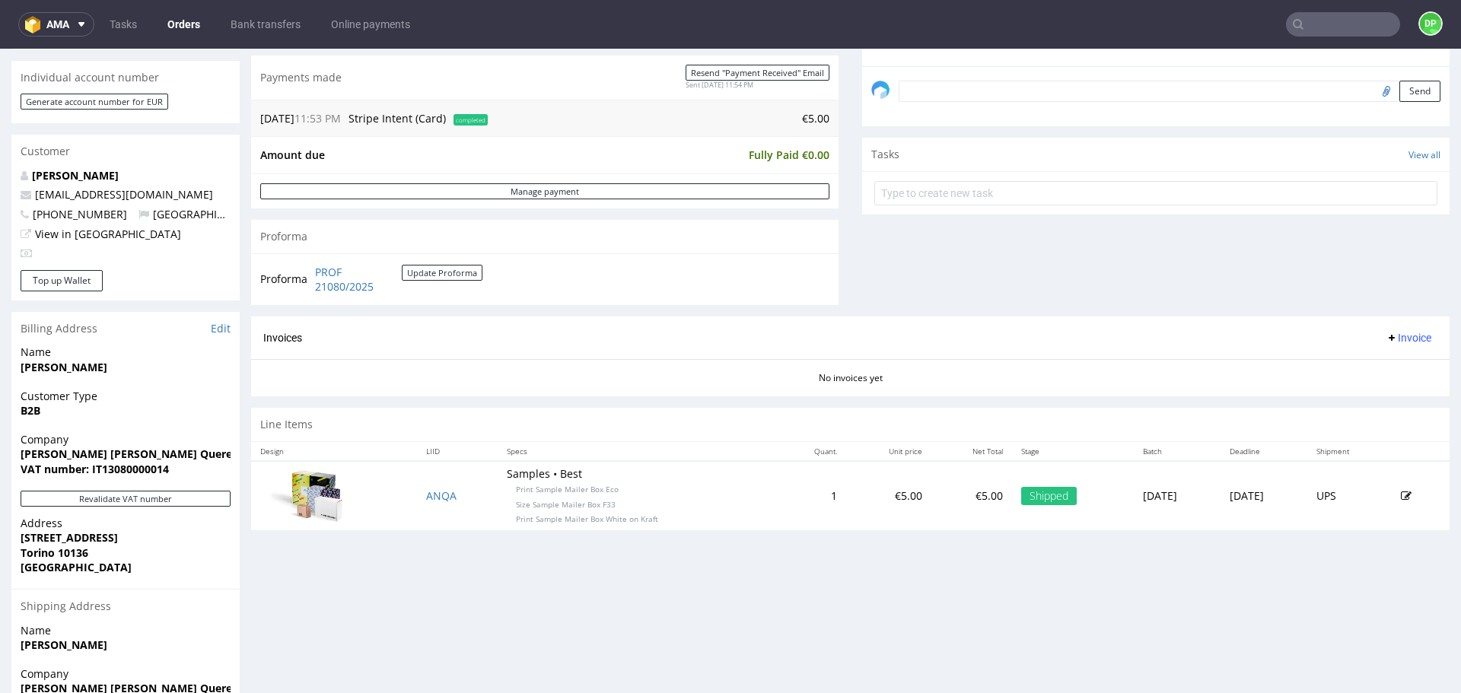
click at [1386, 340] on icon at bounding box center [1392, 338] width 12 height 12
click at [1343, 368] on icon at bounding box center [1340, 372] width 8 height 8
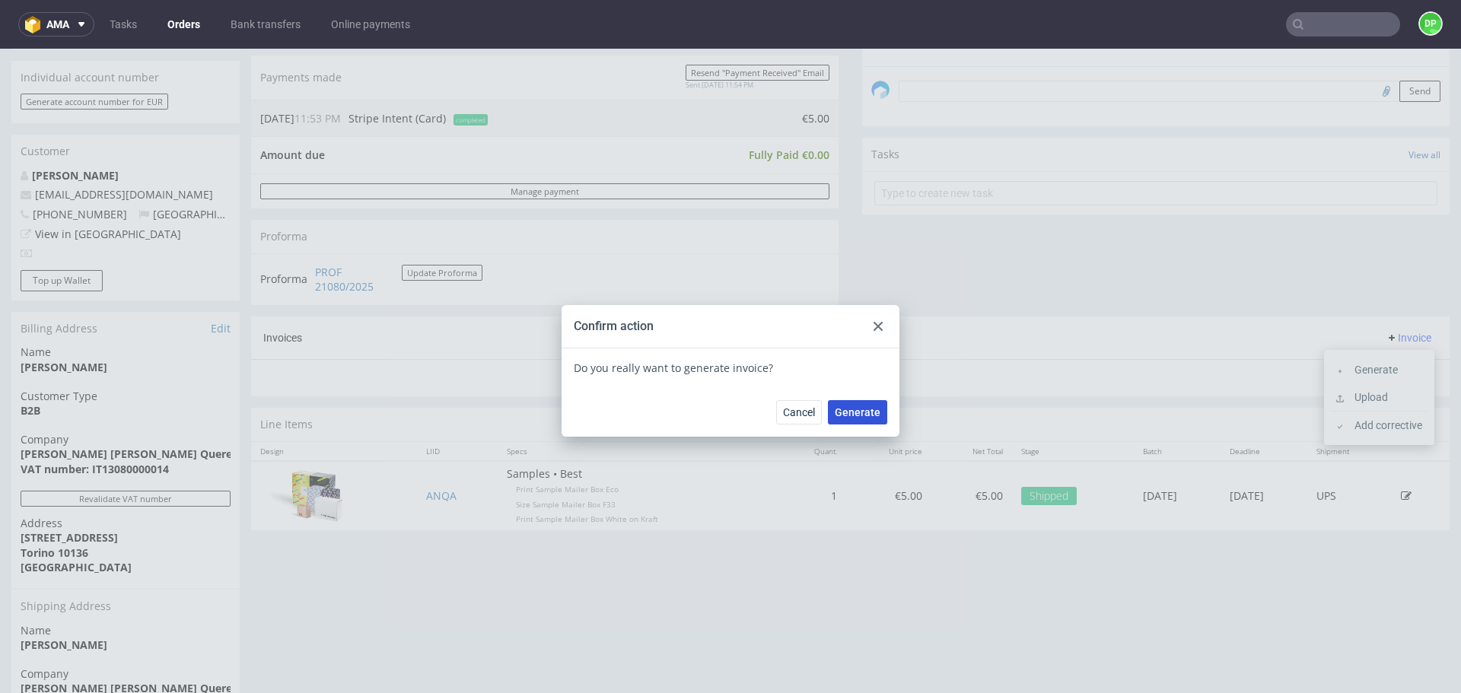
click at [854, 412] on span "Generate" at bounding box center [858, 412] width 46 height 11
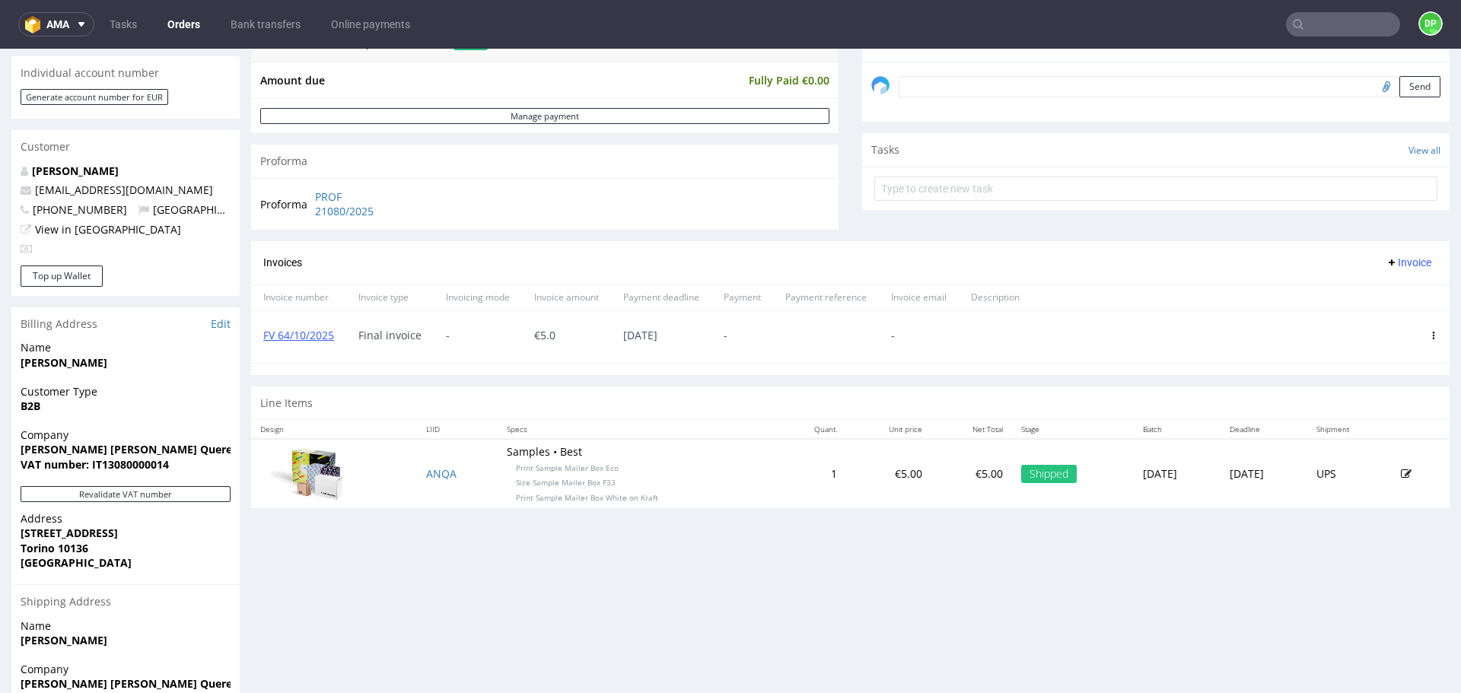
scroll to position [533, 0]
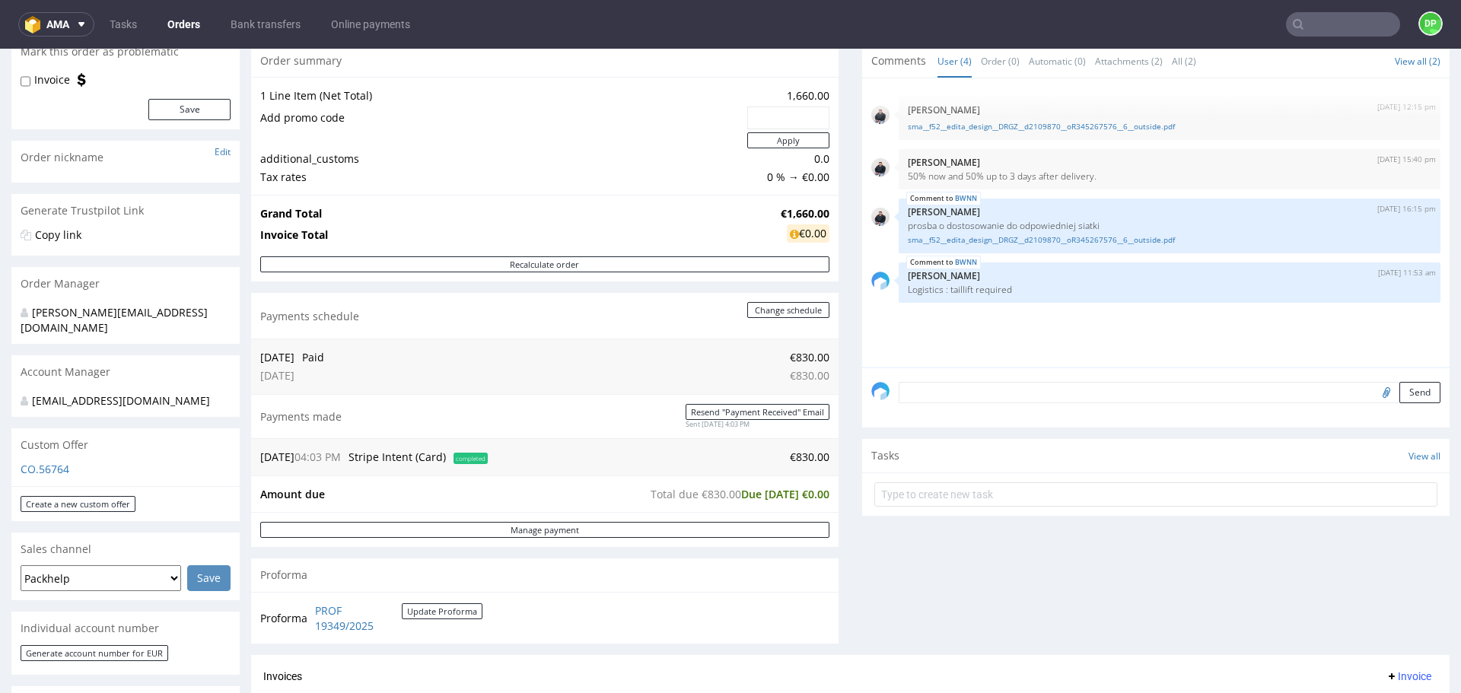
scroll to position [152, 0]
click at [471, 149] on td at bounding box center [501, 143] width 483 height 19
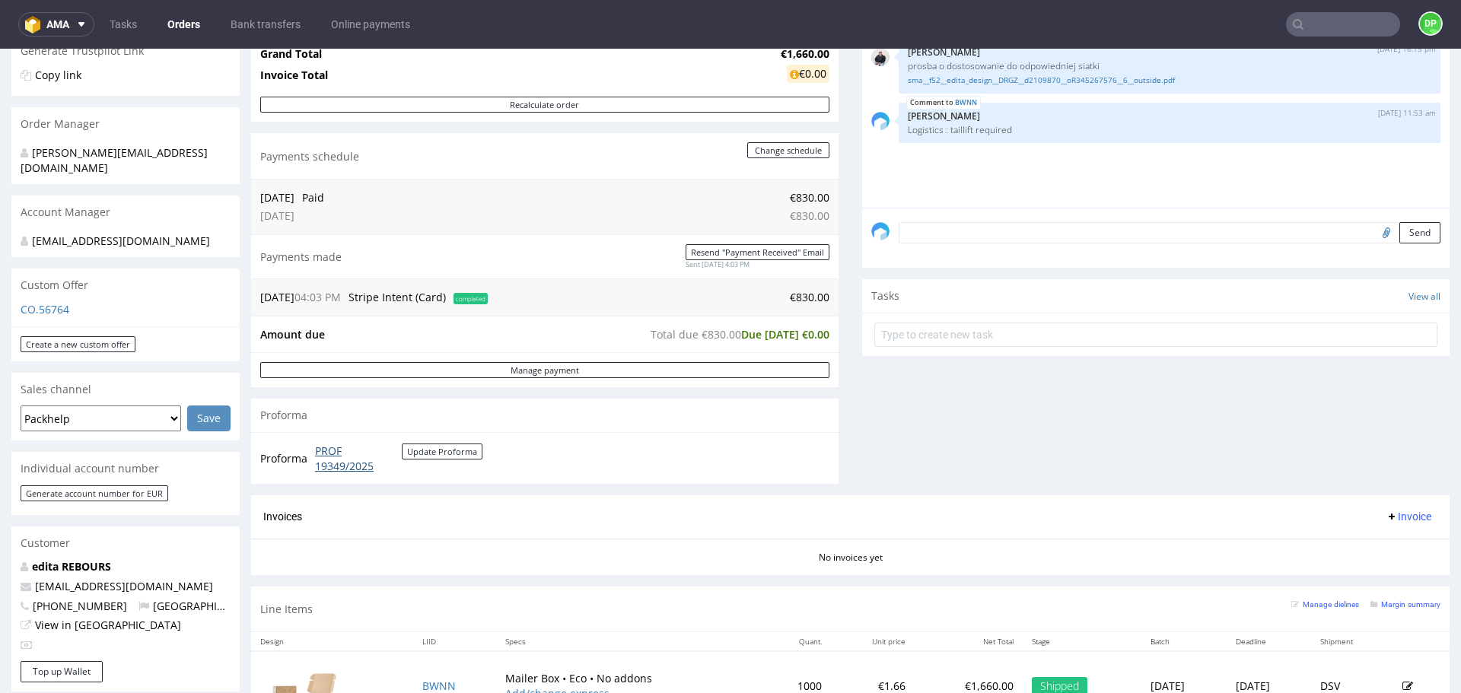
scroll to position [457, 0]
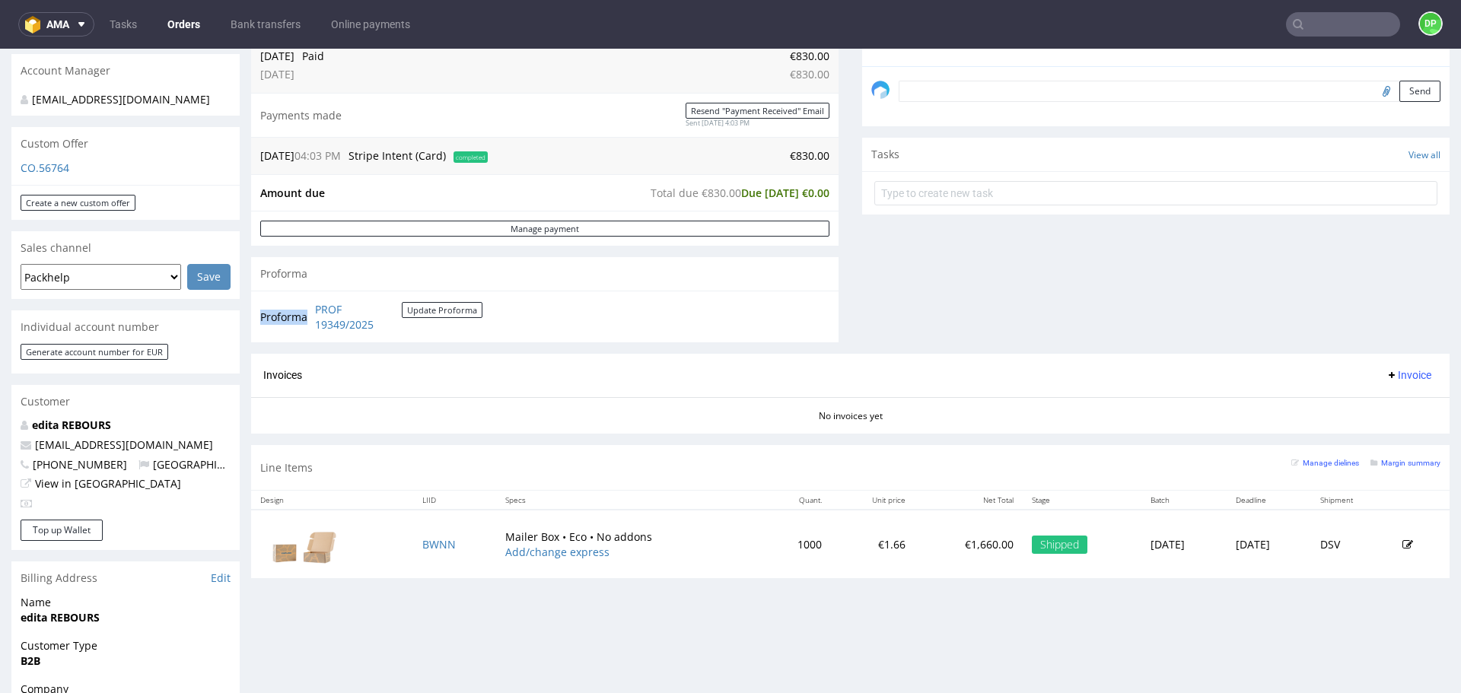
drag, startPoint x: 407, startPoint y: 326, endPoint x: 309, endPoint y: 313, distance: 99.1
click at [309, 313] on tr "Proforma PROF 19349/2025 Update Proforma" at bounding box center [372, 317] width 224 height 33
copy tbody "Proforma"
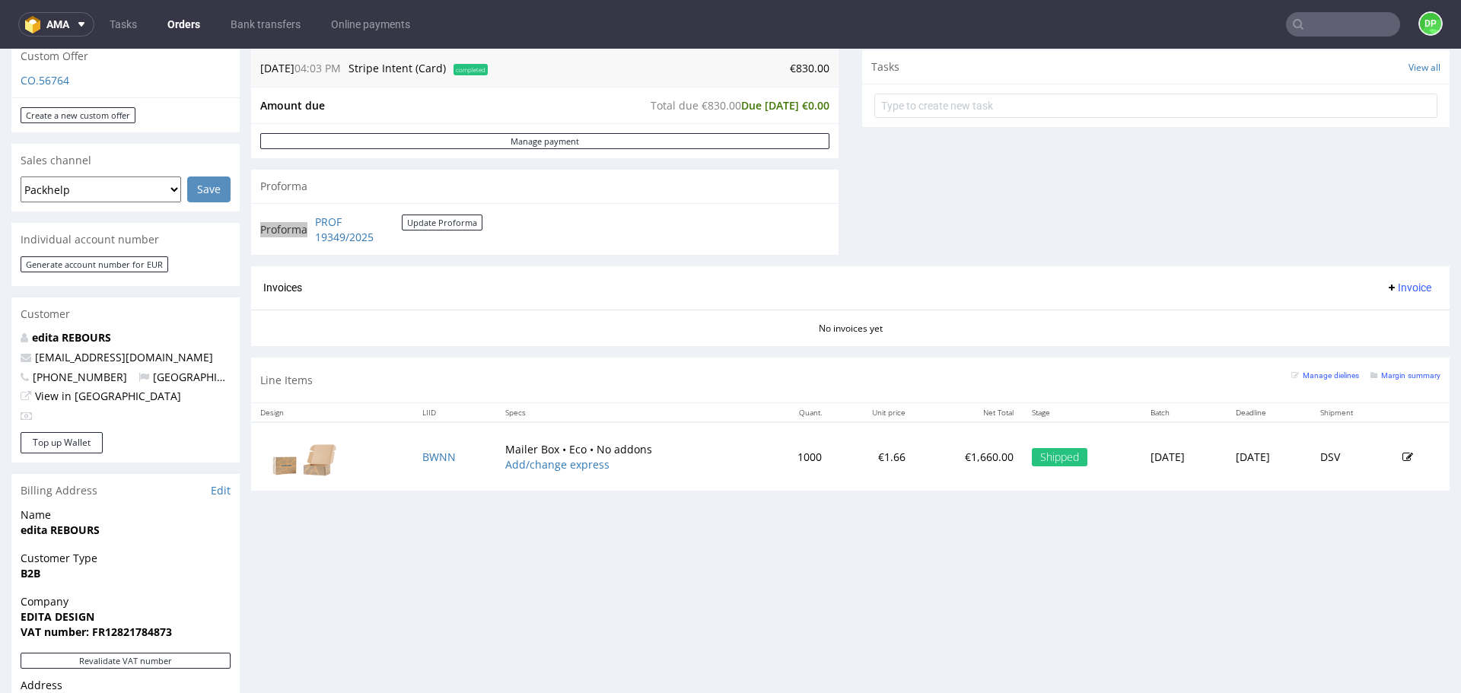
scroll to position [685, 0]
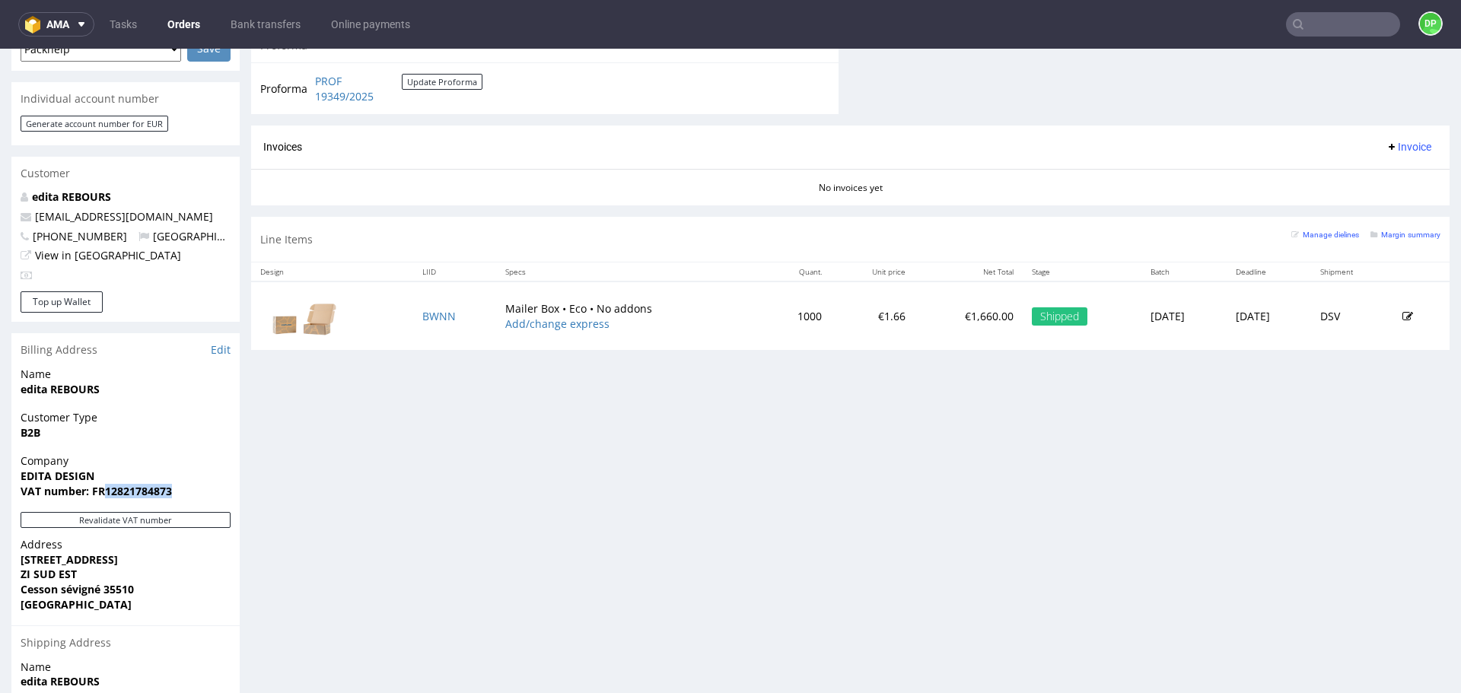
drag, startPoint x: 174, startPoint y: 479, endPoint x: 103, endPoint y: 490, distance: 71.6
click at [103, 490] on div "Company EDITA DESIGN VAT number: FR12821784873" at bounding box center [125, 483] width 228 height 59
copy strong "12821784873"
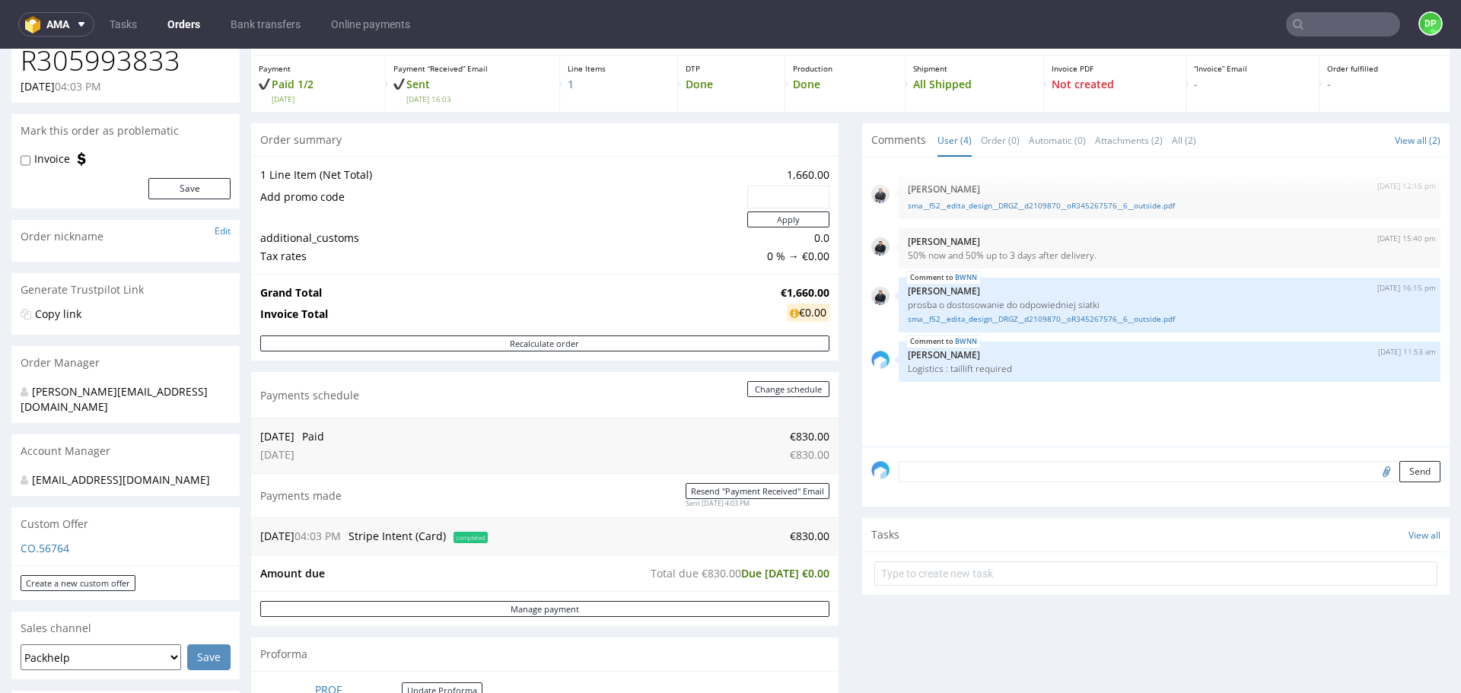
scroll to position [228, 0]
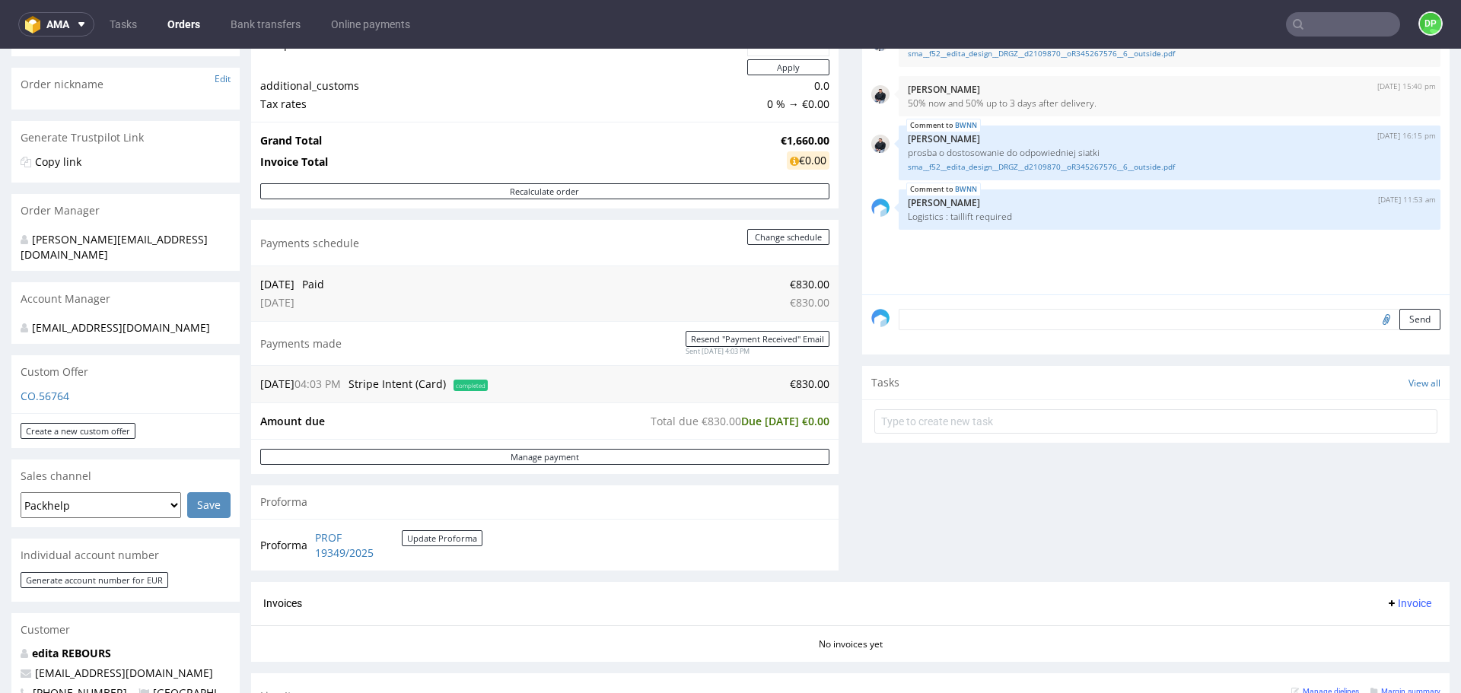
click at [1373, 322] on input "file" at bounding box center [1383, 319] width 21 height 20
type input "C:\fakepath\Zrzut ekranu [DATE] 154945.png"
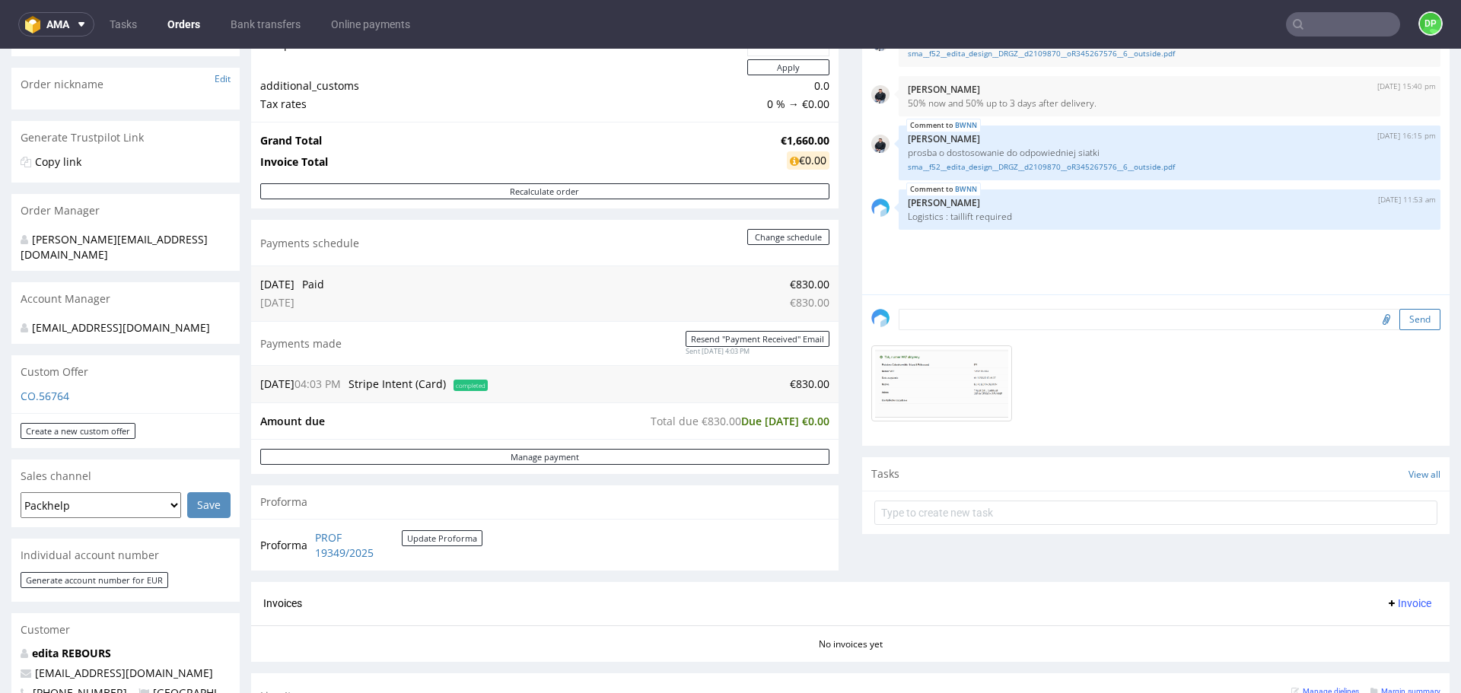
click at [1399, 317] on button "Send" at bounding box center [1419, 319] width 41 height 21
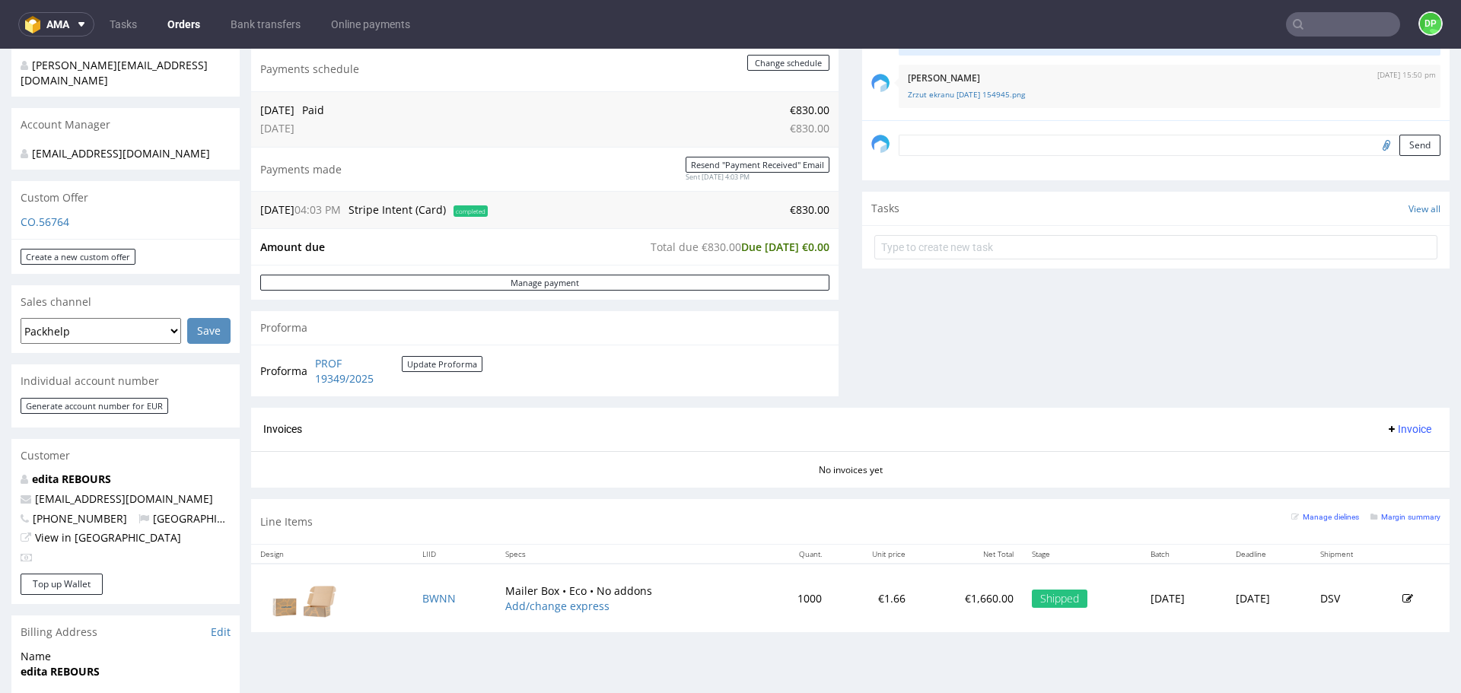
scroll to position [380, 0]
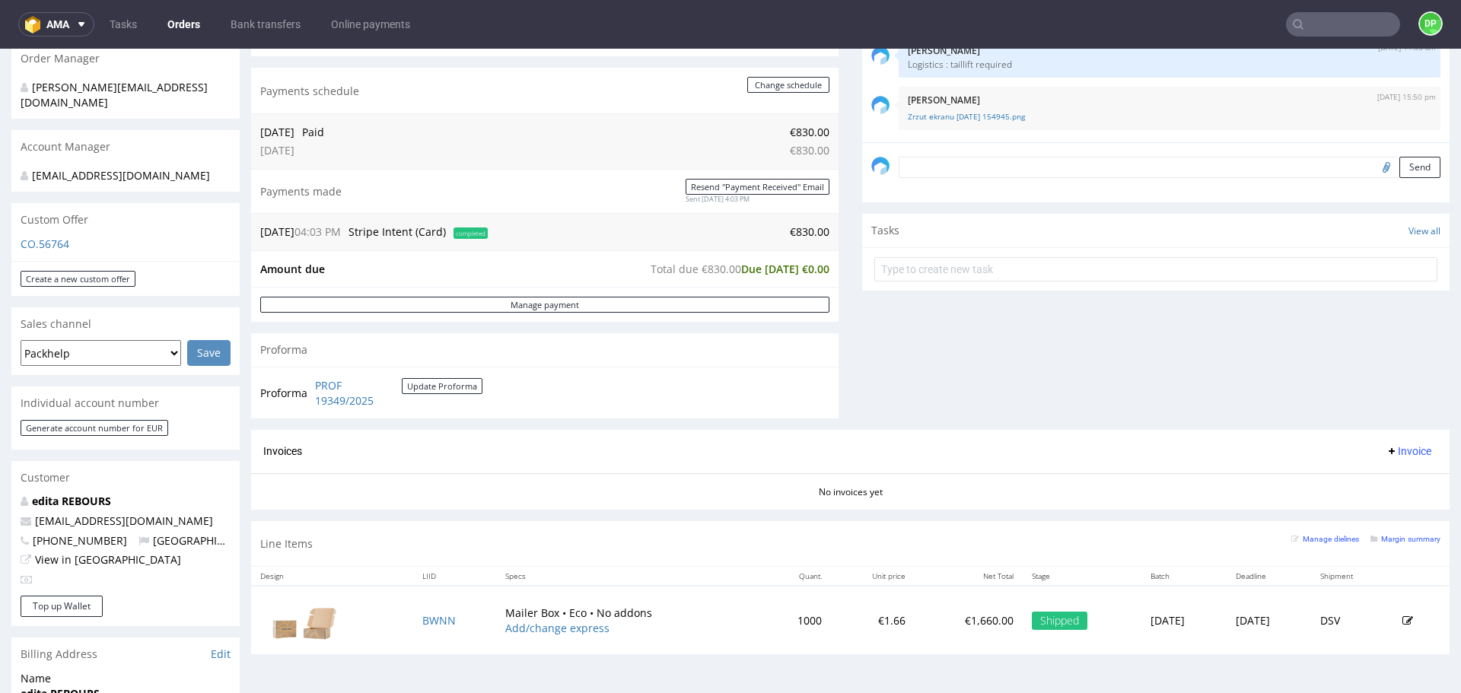
click at [1386, 453] on span "Invoice" at bounding box center [1409, 451] width 46 height 12
click at [1362, 502] on li "Upload" at bounding box center [1379, 510] width 98 height 27
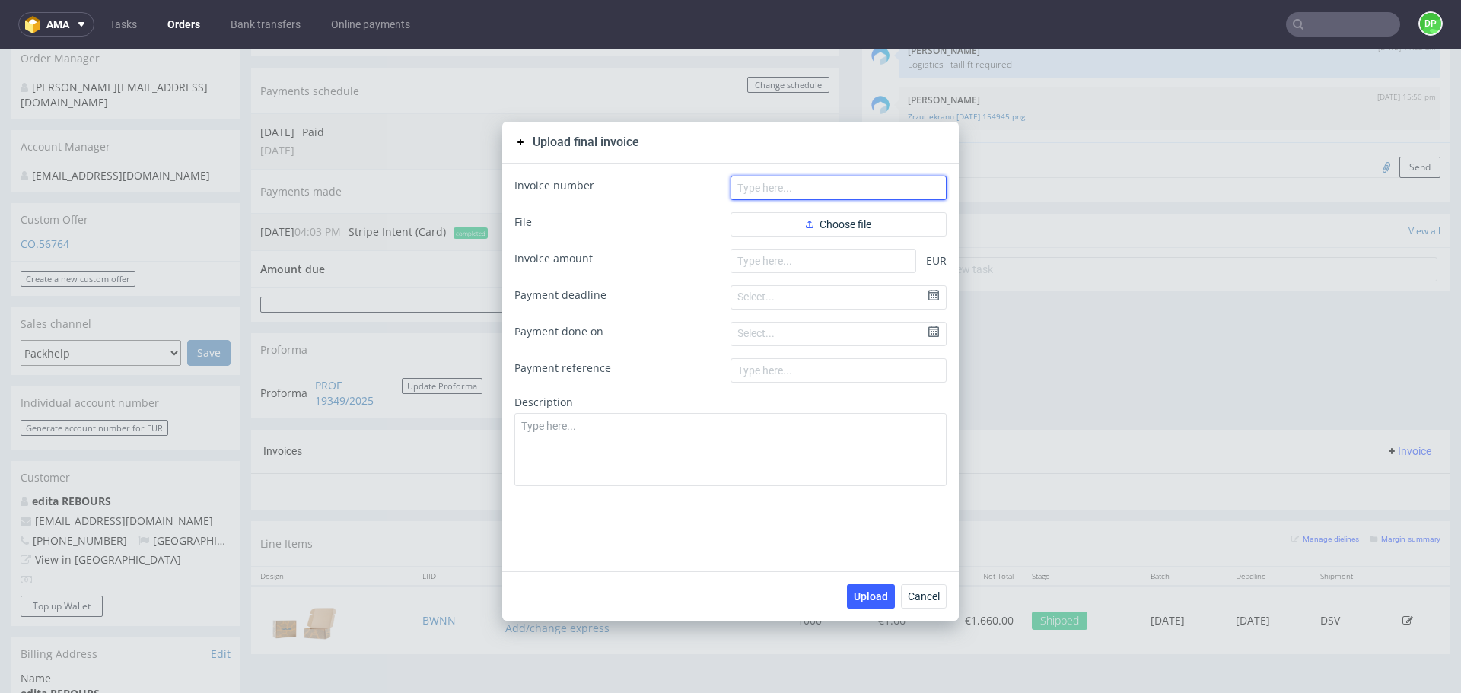
click at [809, 196] on input "text" at bounding box center [838, 188] width 216 height 24
paste input "FV 1806/9/2025"
type input "FV 1806/9/2025"
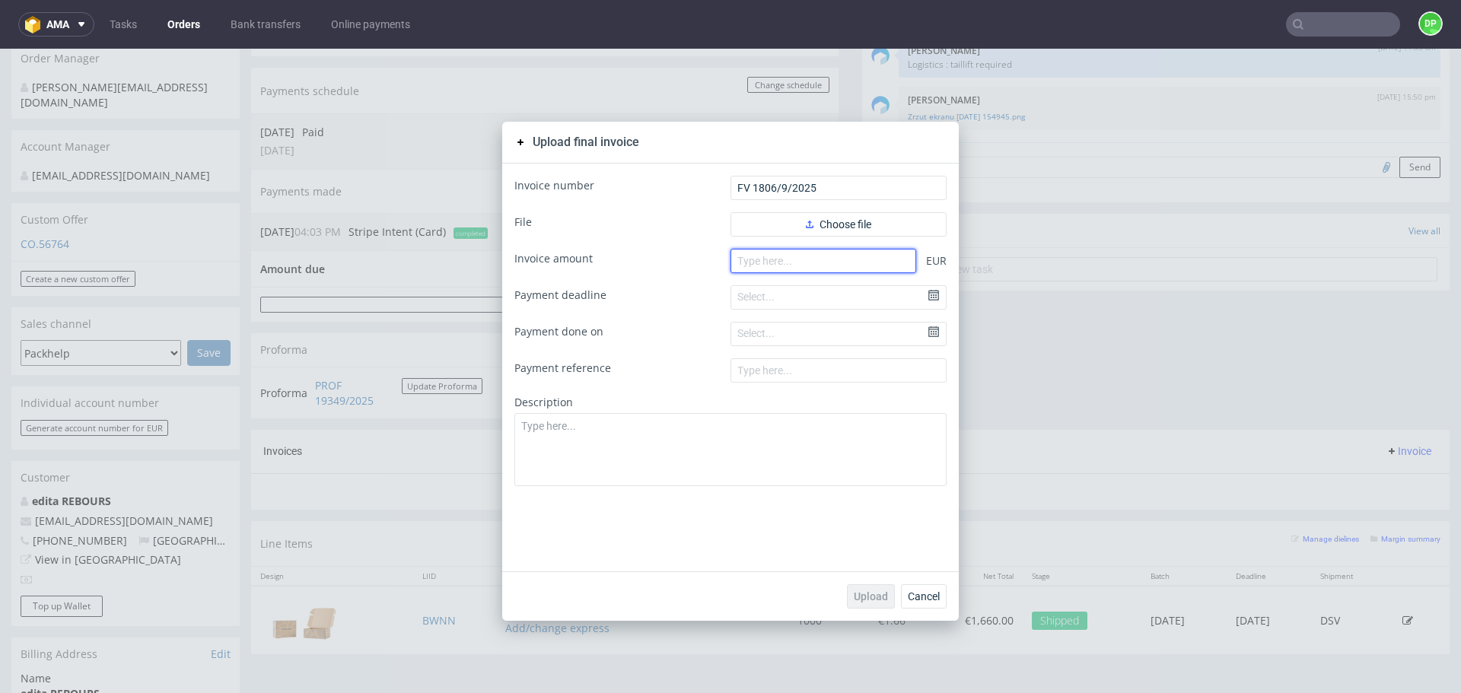
click at [757, 269] on input "number" at bounding box center [823, 261] width 186 height 24
paste input "1660.00"
type input "1660.00"
click at [785, 230] on button "Choose file" at bounding box center [838, 224] width 216 height 24
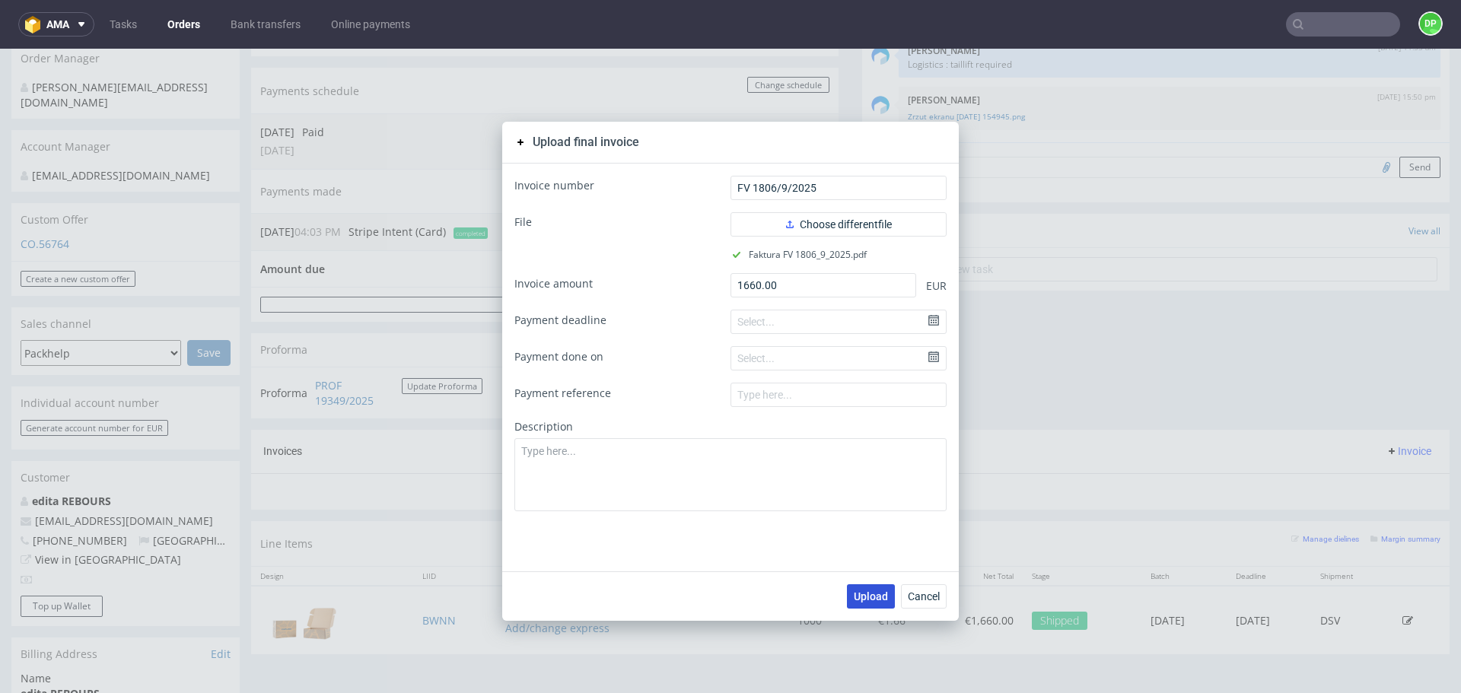
click at [877, 594] on span "Upload" at bounding box center [871, 596] width 34 height 11
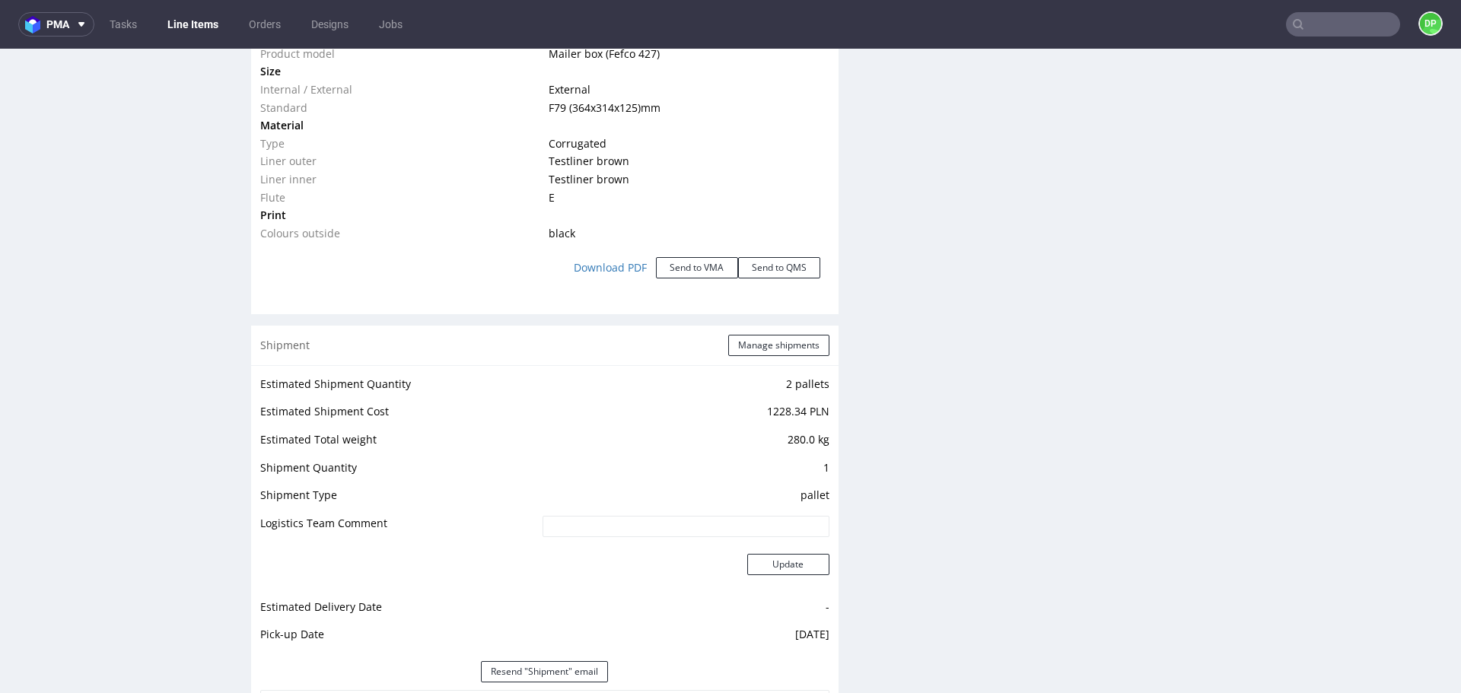
scroll to position [1867, 0]
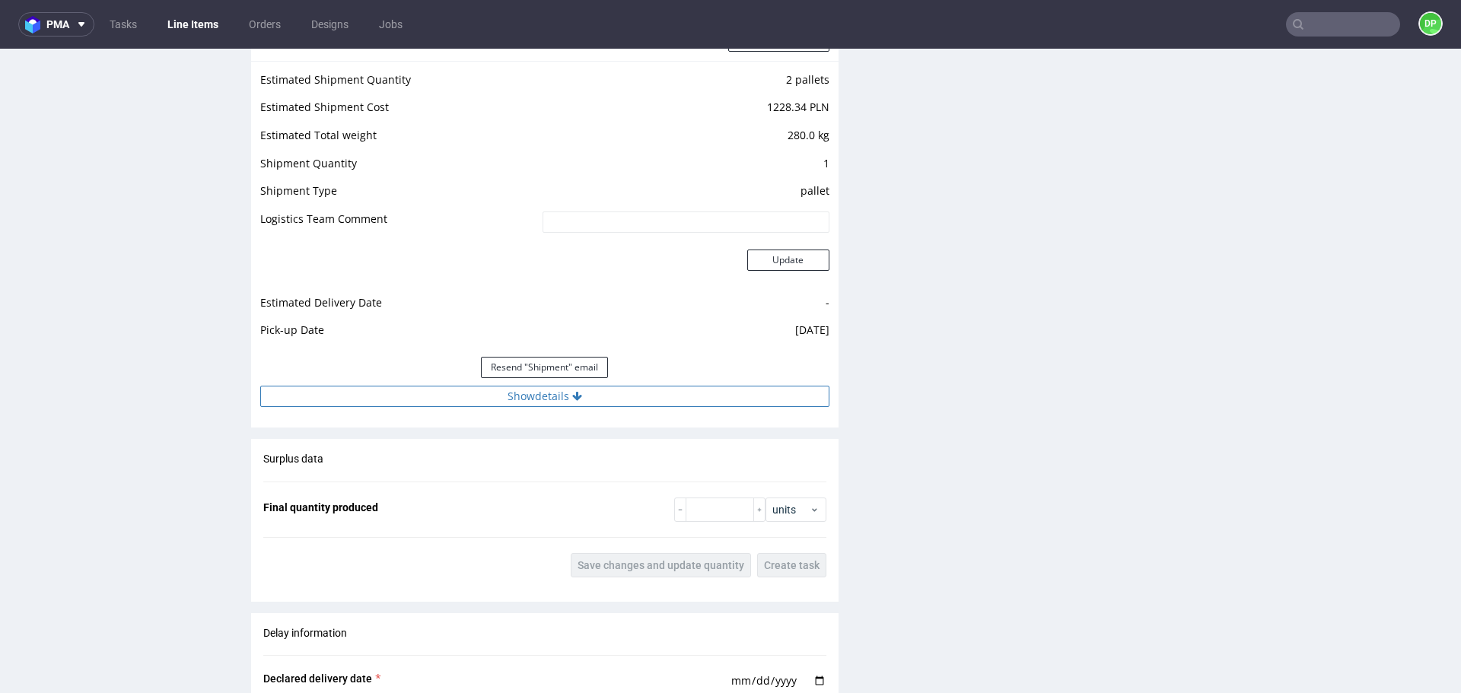
click at [529, 401] on button "Show details" at bounding box center [544, 396] width 569 height 21
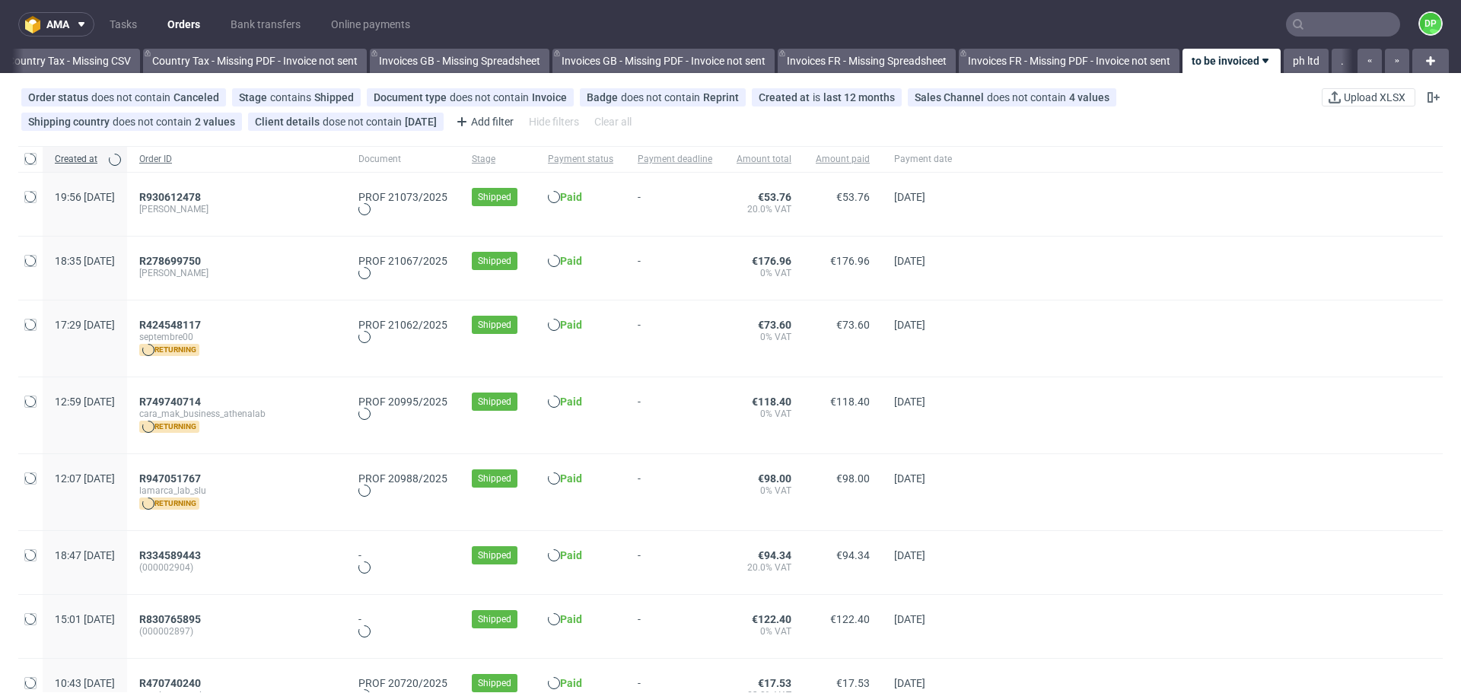
scroll to position [0, 1657]
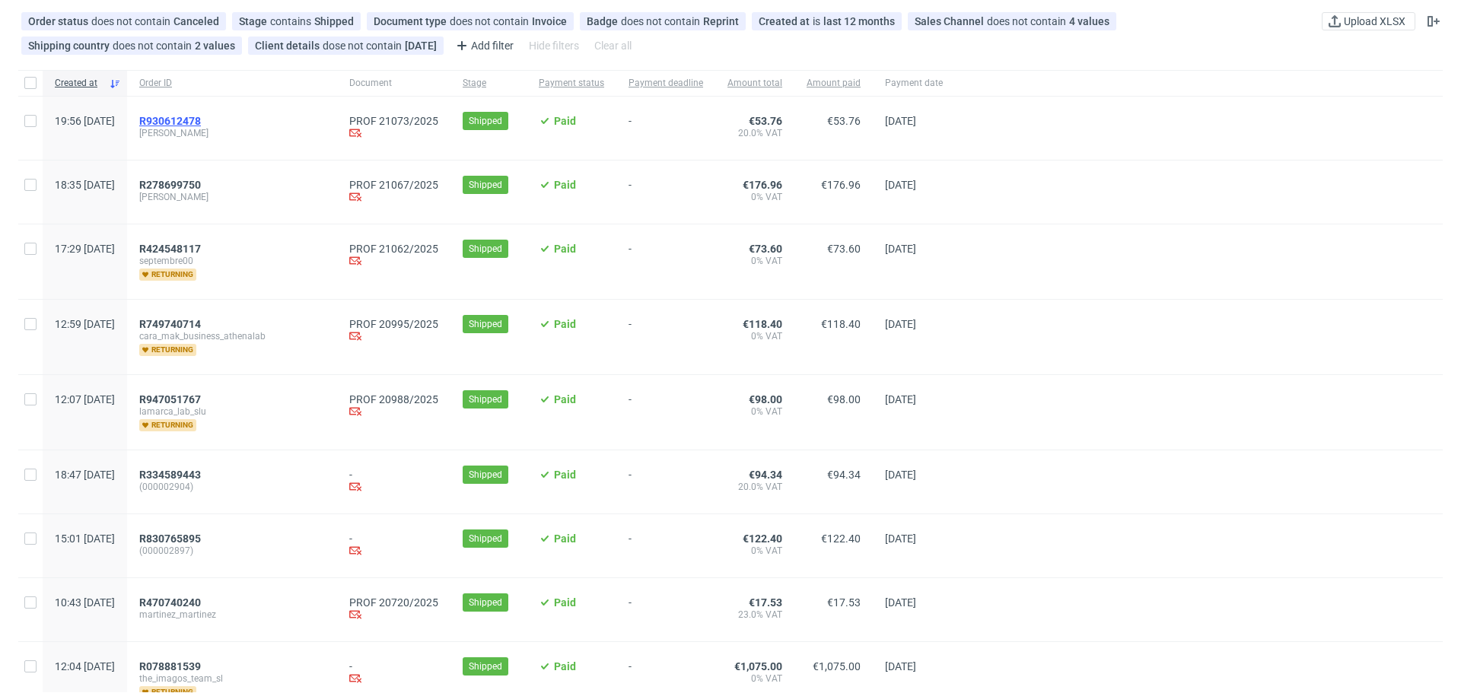
click at [196, 121] on span "R930612478" at bounding box center [170, 121] width 62 height 12
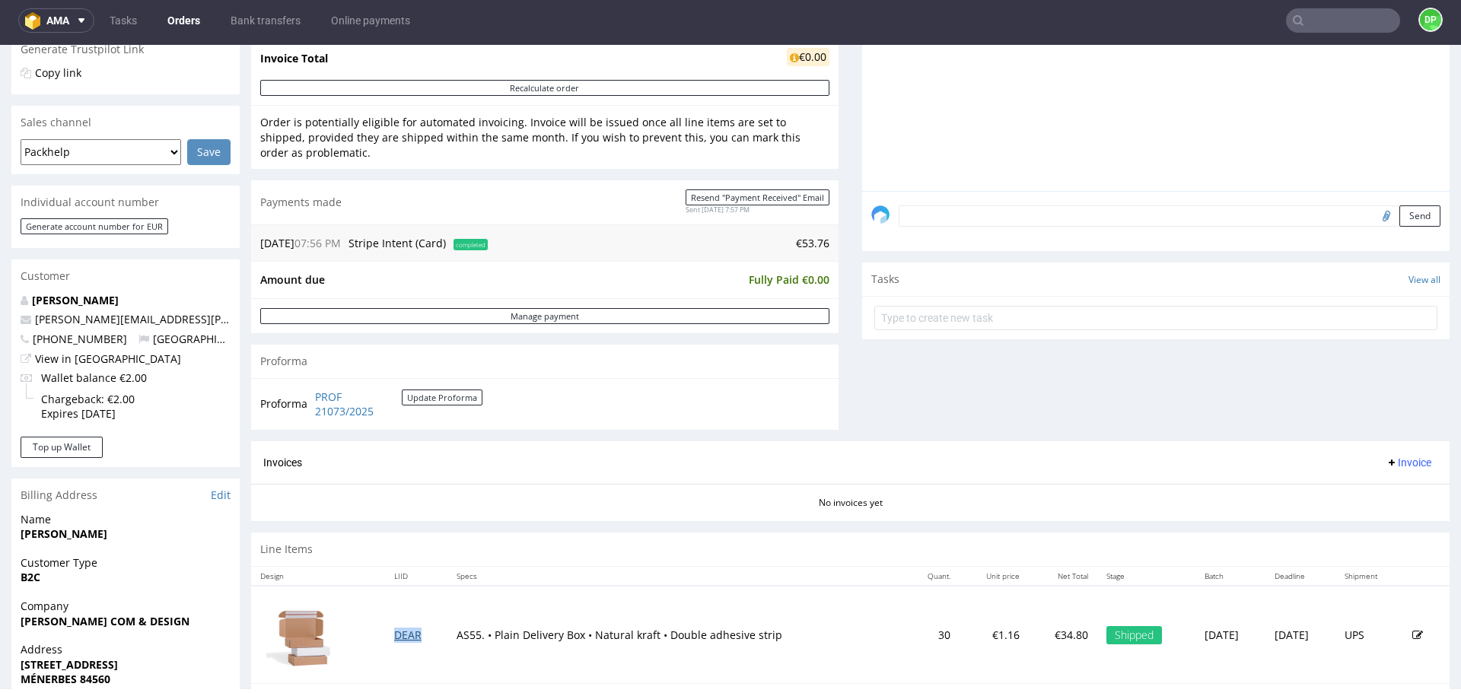
scroll to position [380, 0]
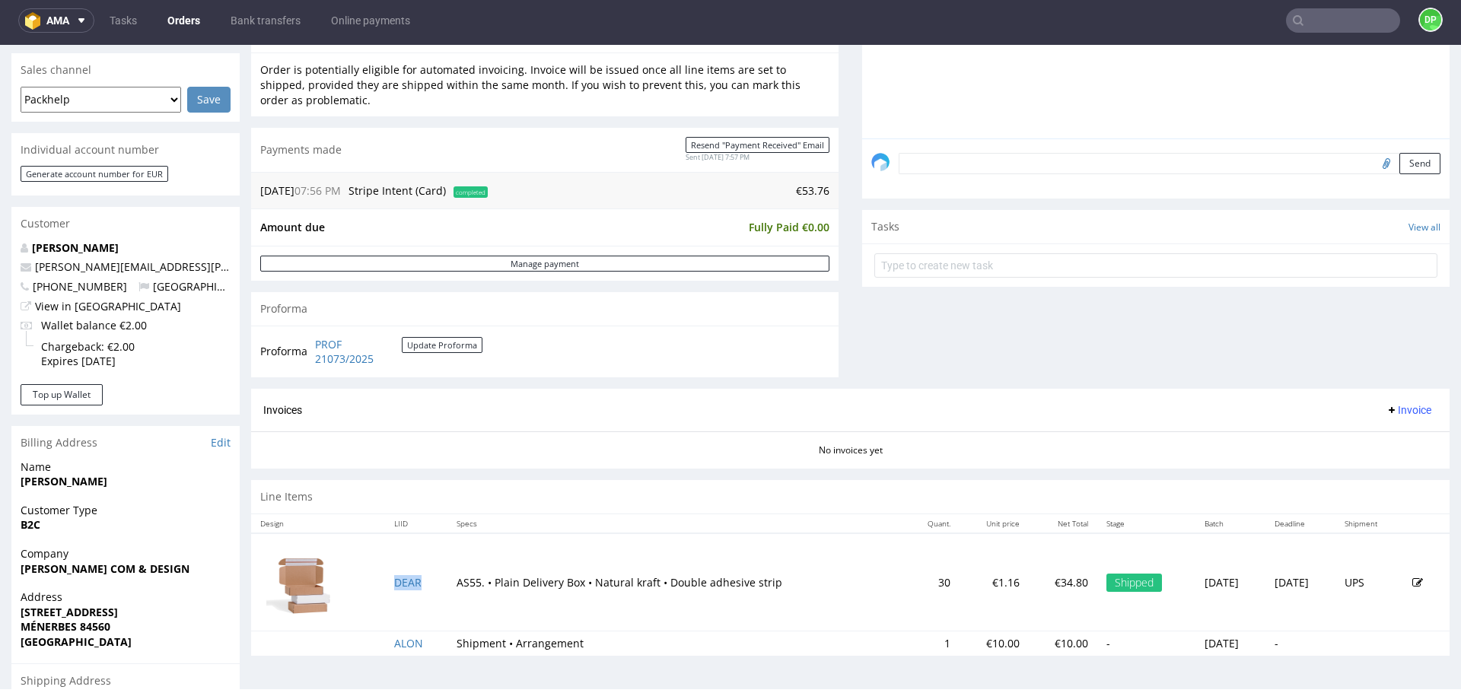
click at [1380, 401] on button "Invoice" at bounding box center [1409, 410] width 58 height 18
click at [1374, 441] on span "Generate" at bounding box center [1385, 441] width 74 height 15
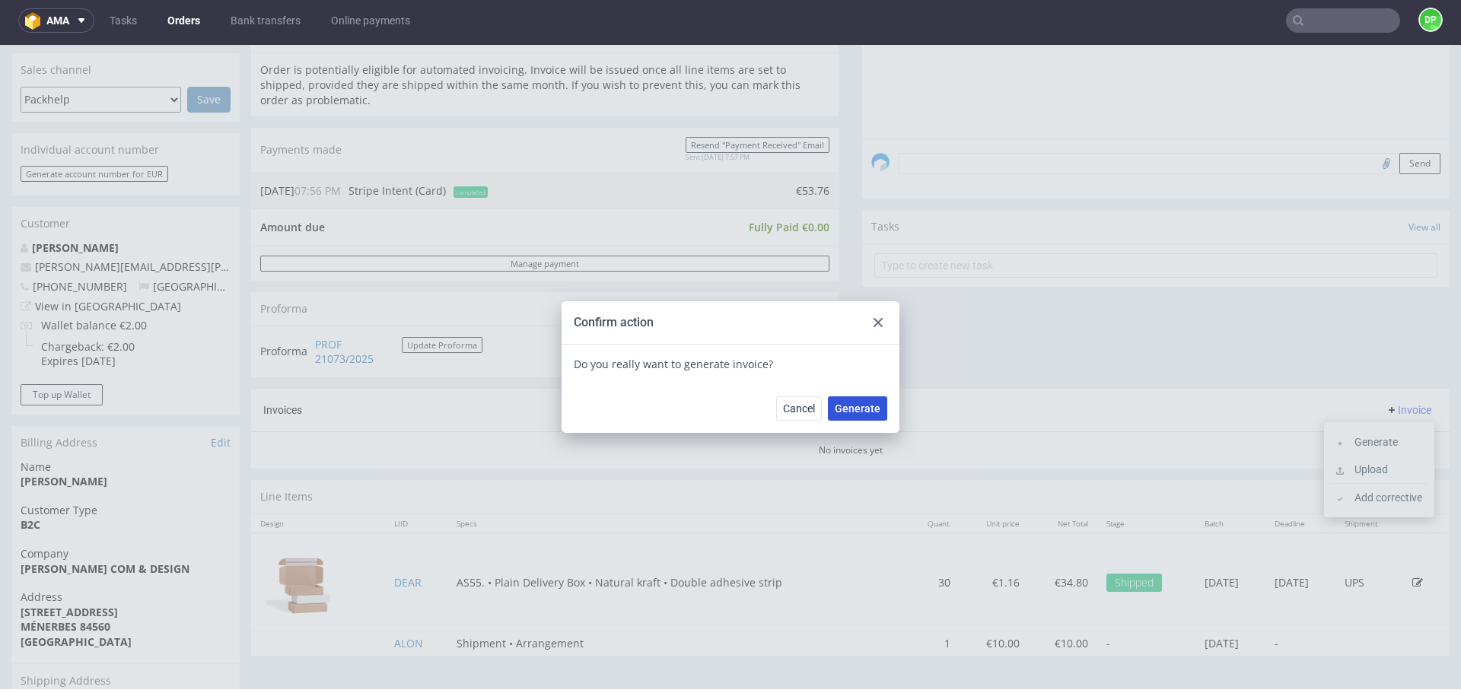
click at [864, 409] on span "Generate" at bounding box center [858, 408] width 46 height 11
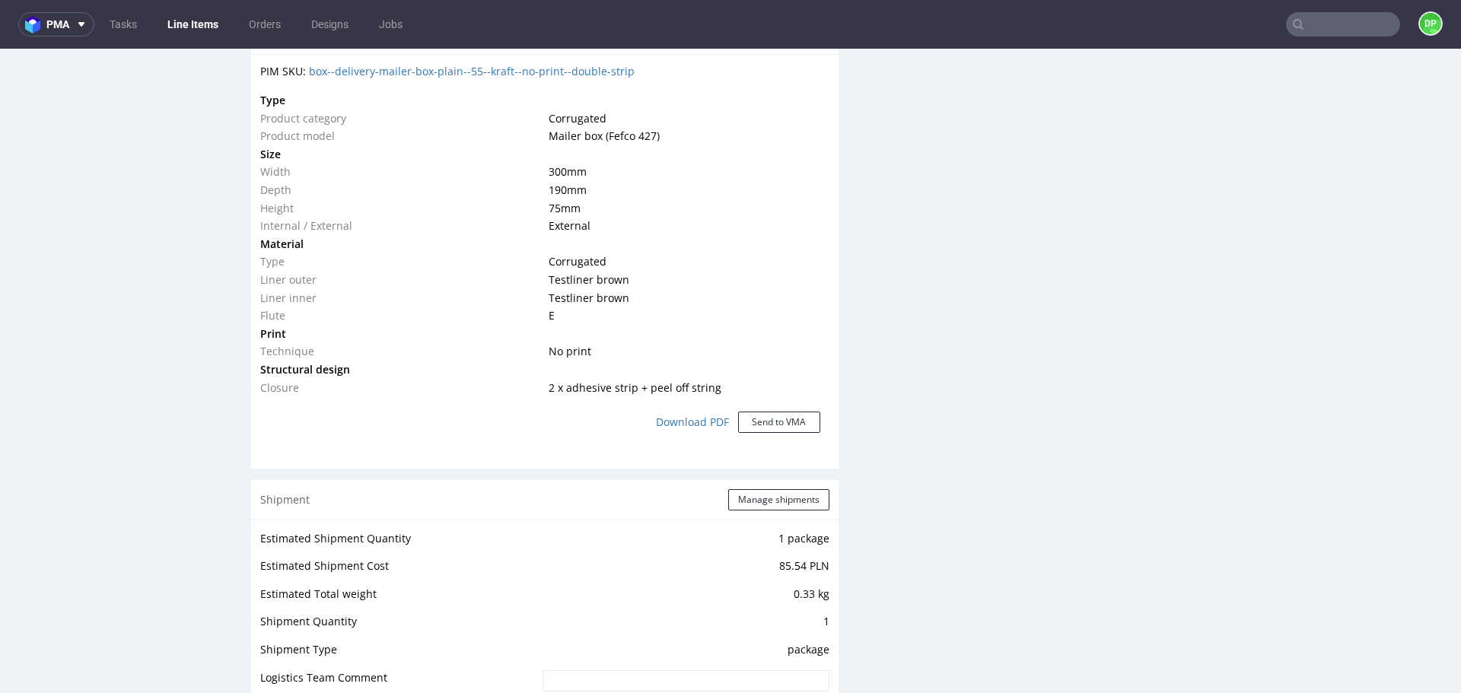
scroll to position [1598, 0]
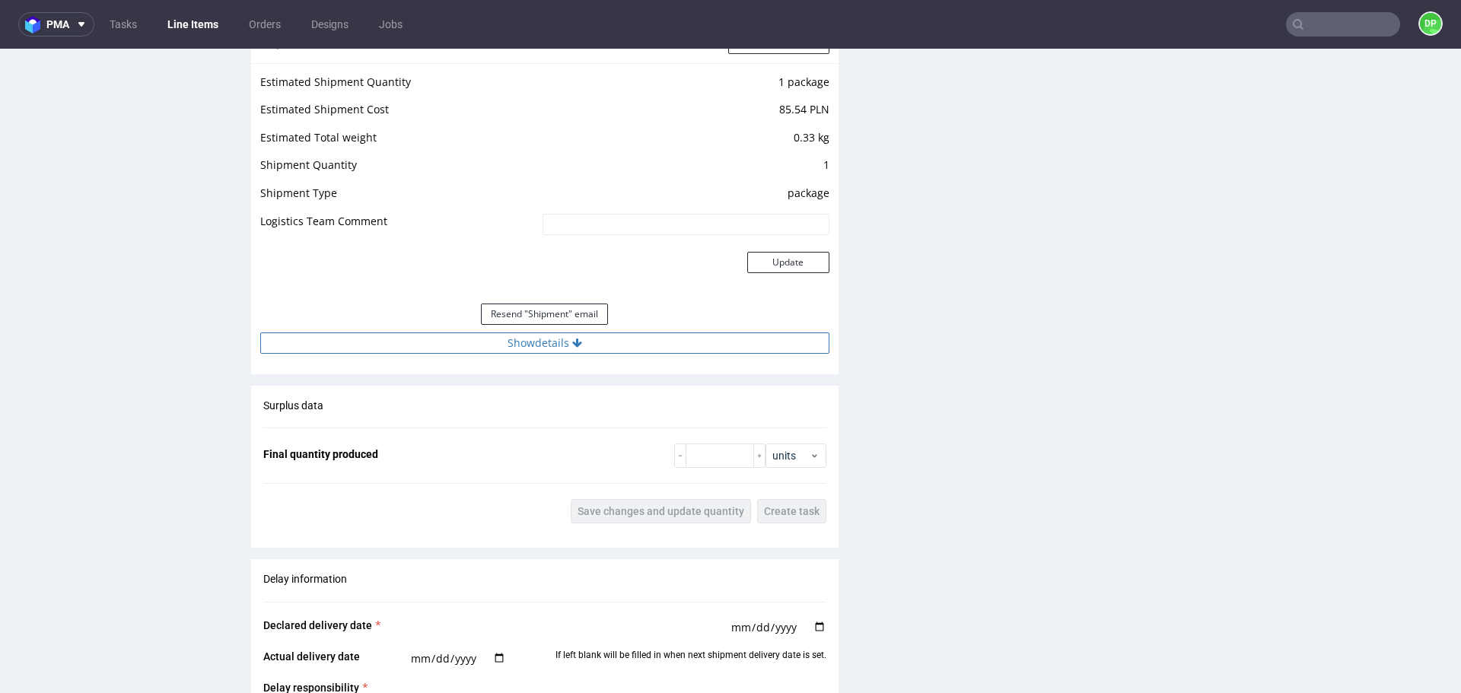
click at [498, 336] on button "Show details" at bounding box center [544, 343] width 569 height 21
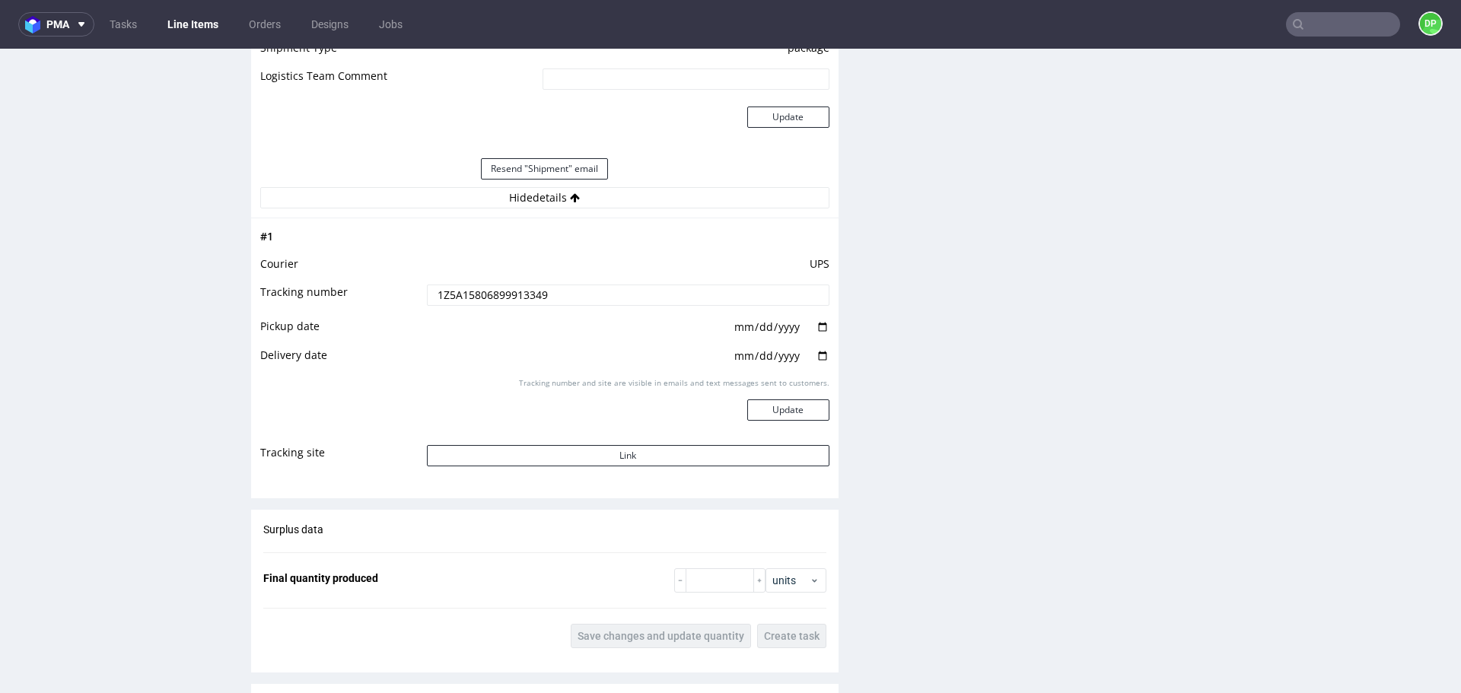
scroll to position [1750, 0]
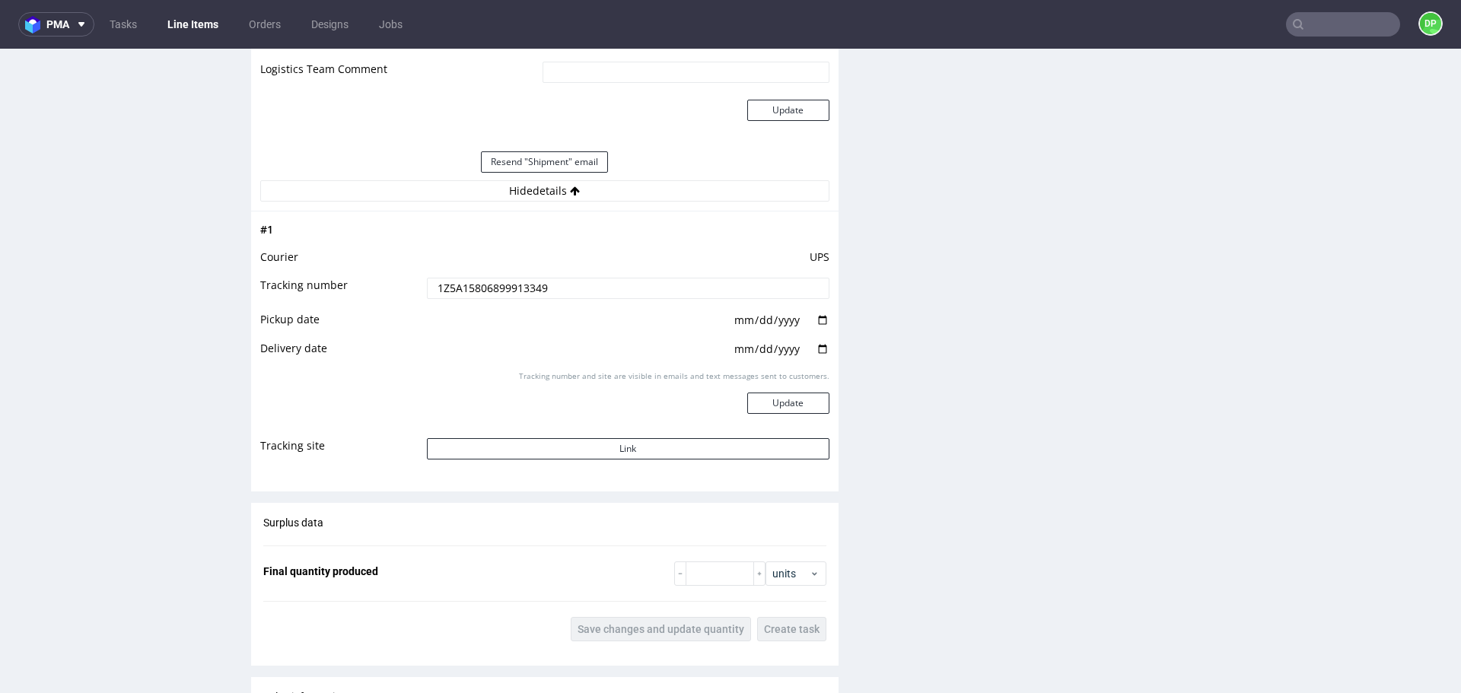
click at [531, 434] on td "Tracking number and site are visible in emails and text messages sent to custom…" at bounding box center [626, 403] width 406 height 68
click at [546, 447] on button "Link" at bounding box center [628, 448] width 403 height 21
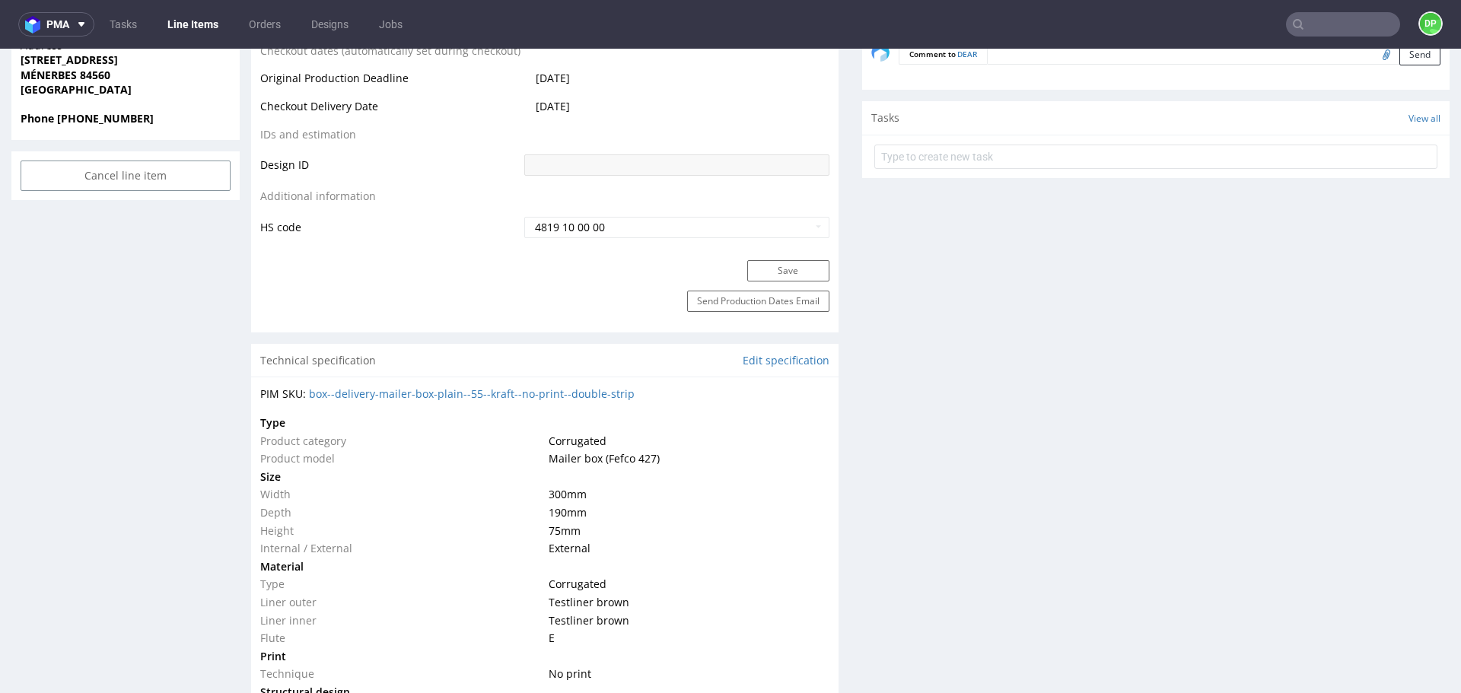
scroll to position [533, 0]
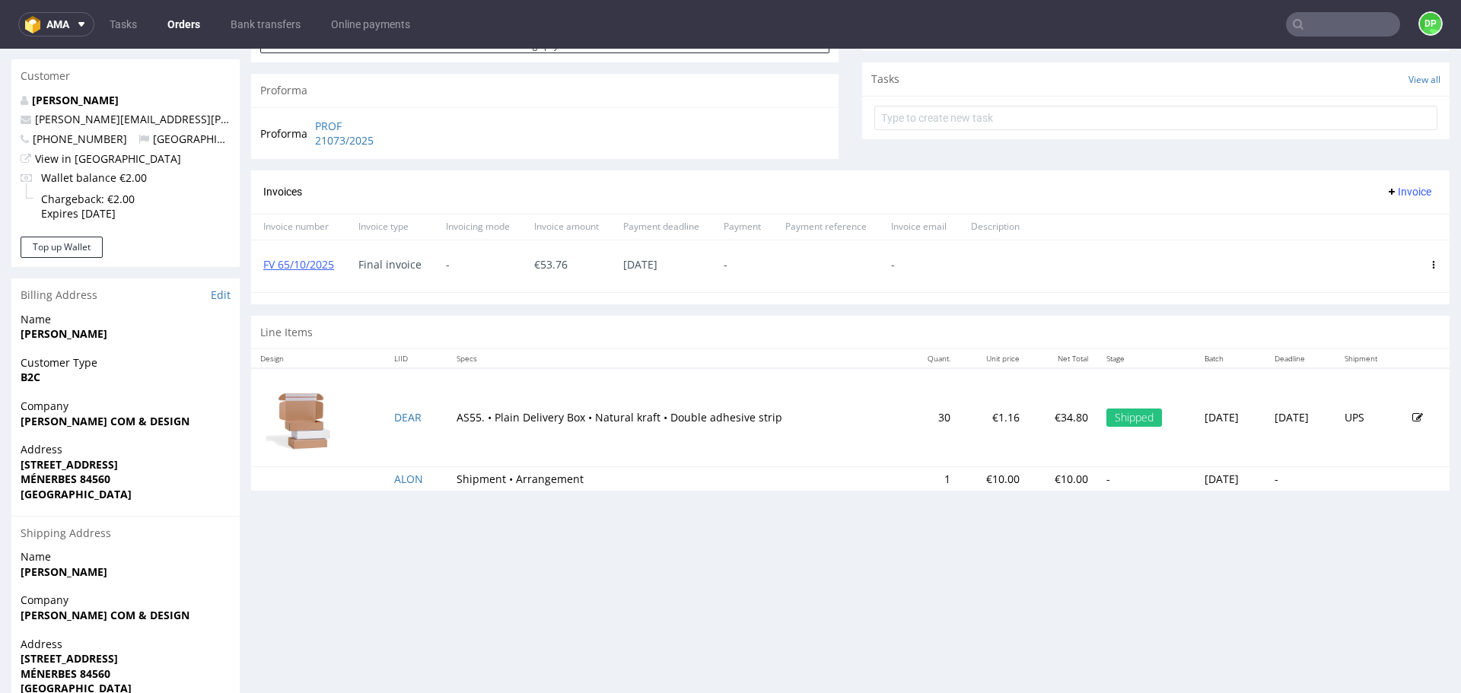
scroll to position [533, 0]
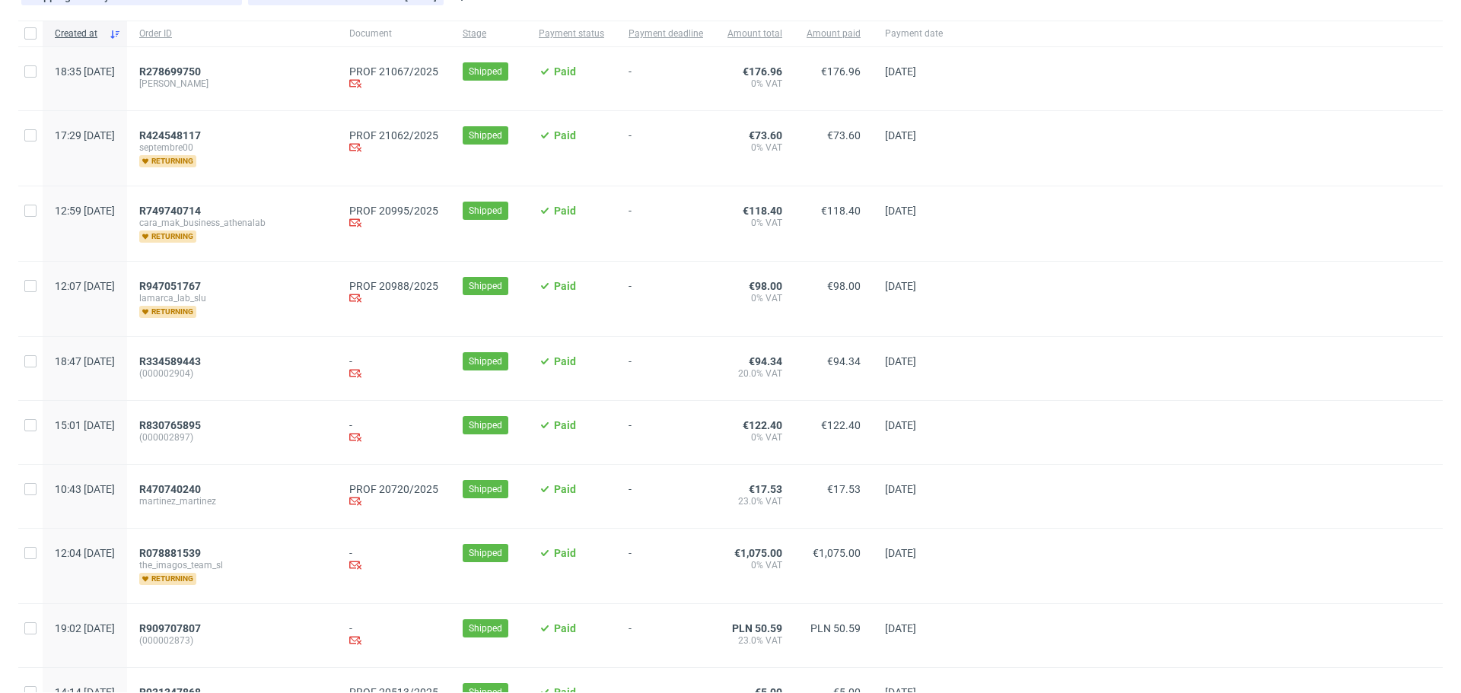
scroll to position [152, 0]
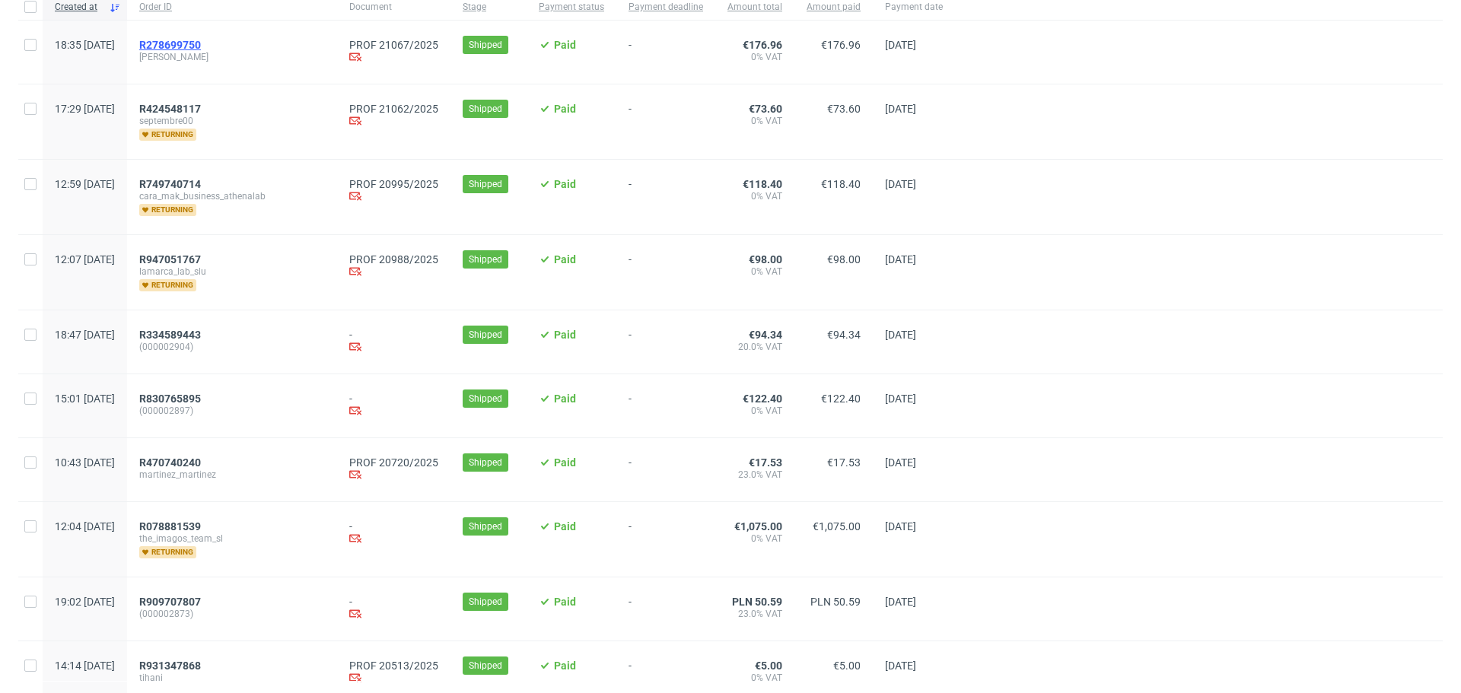
click at [193, 43] on span "R278699750" at bounding box center [170, 45] width 62 height 12
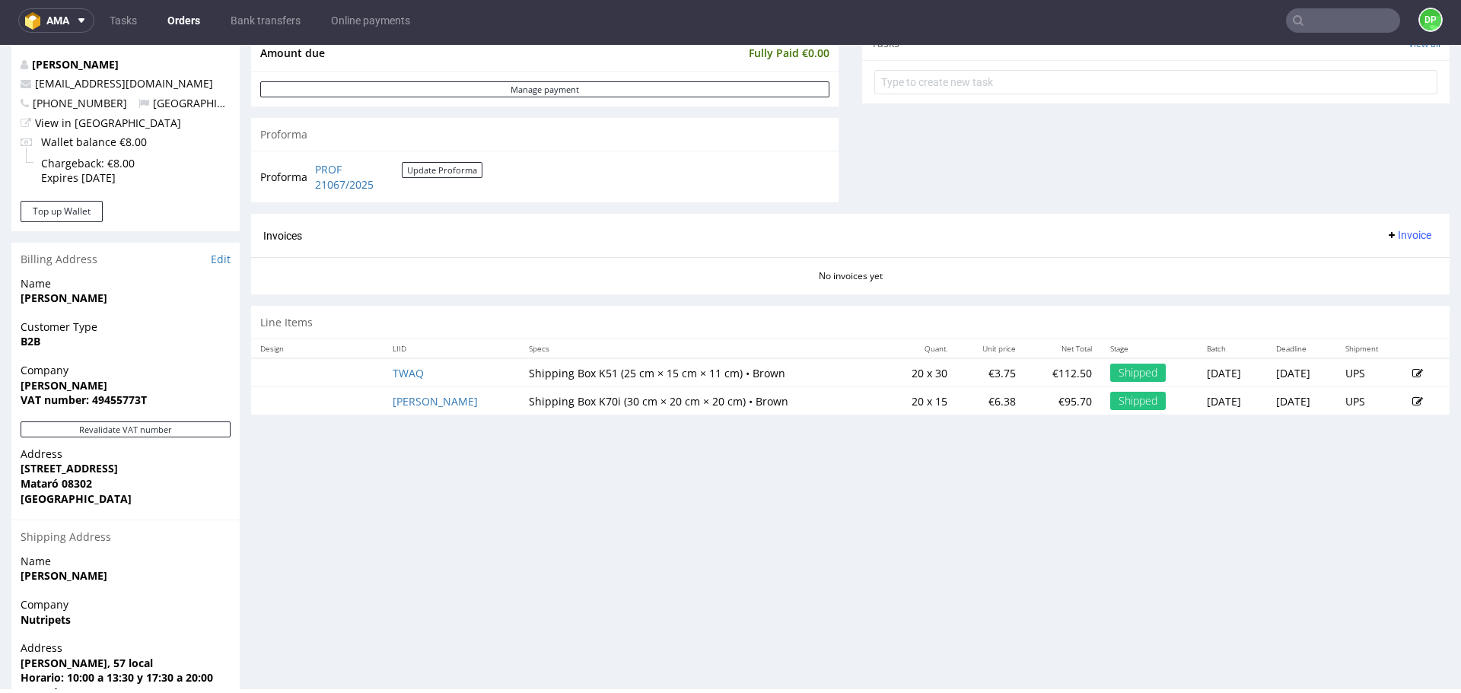
scroll to position [609, 0]
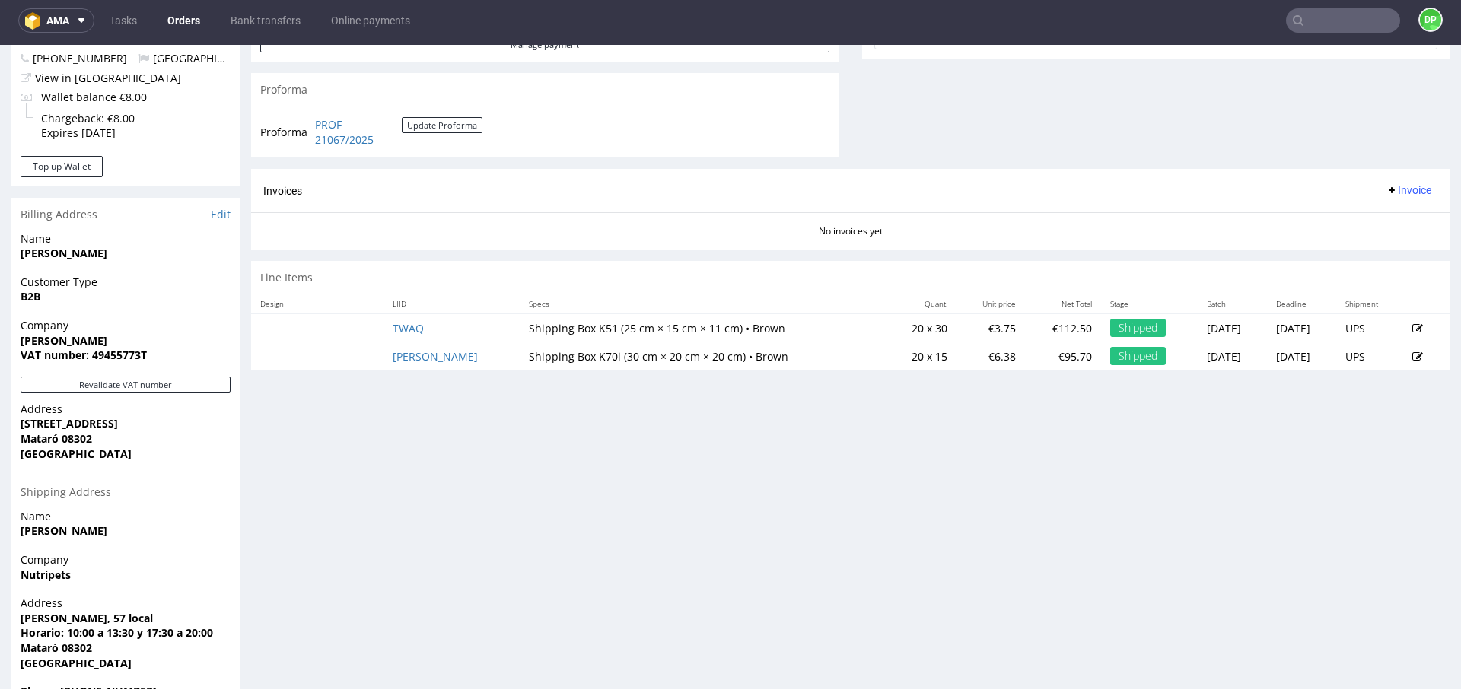
drag, startPoint x: 408, startPoint y: 329, endPoint x: 448, endPoint y: 336, distance: 41.0
click at [520, 336] on td "Shipping Box K51 (25 cm × 15 cm × 11 cm) • Brown" at bounding box center [703, 328] width 366 height 29
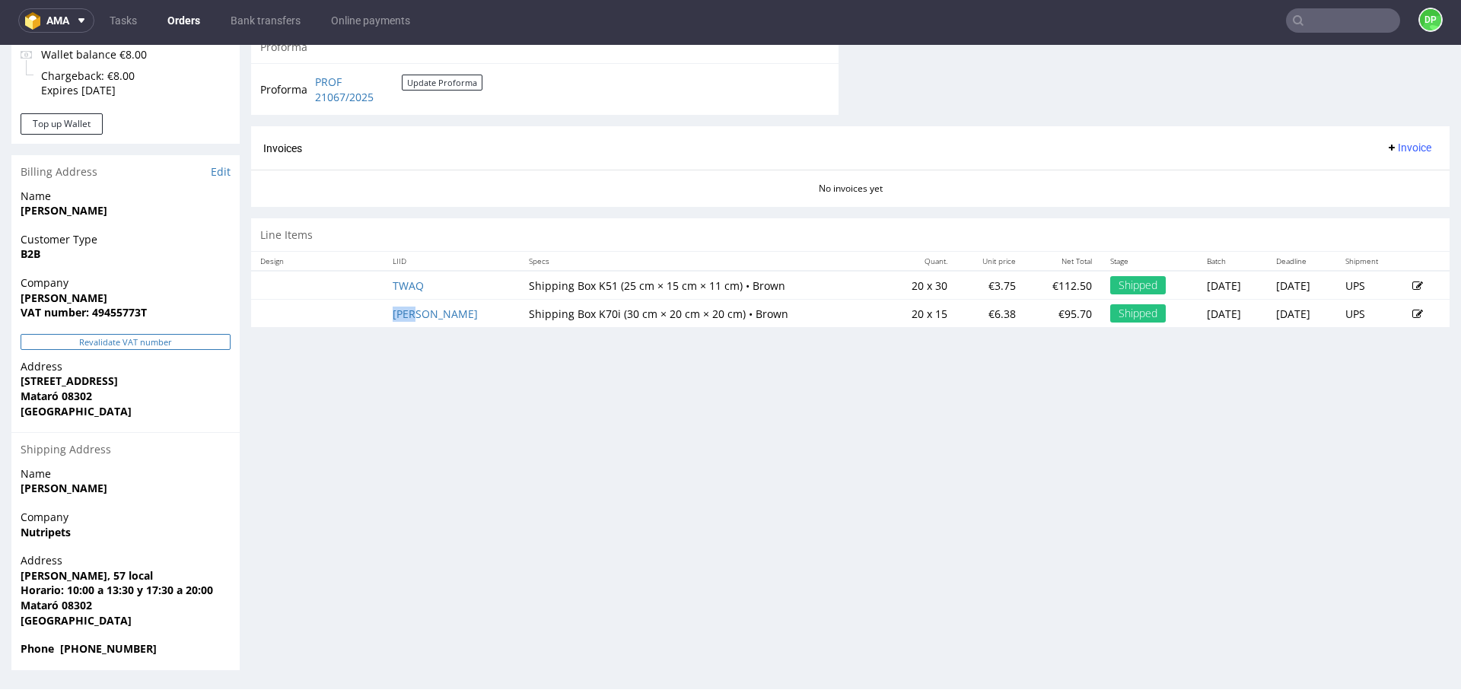
click at [111, 339] on button "Revalidate VAT number" at bounding box center [126, 342] width 210 height 16
click at [164, 338] on button "Revalidate VAT number" at bounding box center [126, 342] width 210 height 16
click at [1389, 148] on use at bounding box center [1392, 148] width 6 height 6
click at [1360, 171] on li "Generate" at bounding box center [1379, 179] width 98 height 27
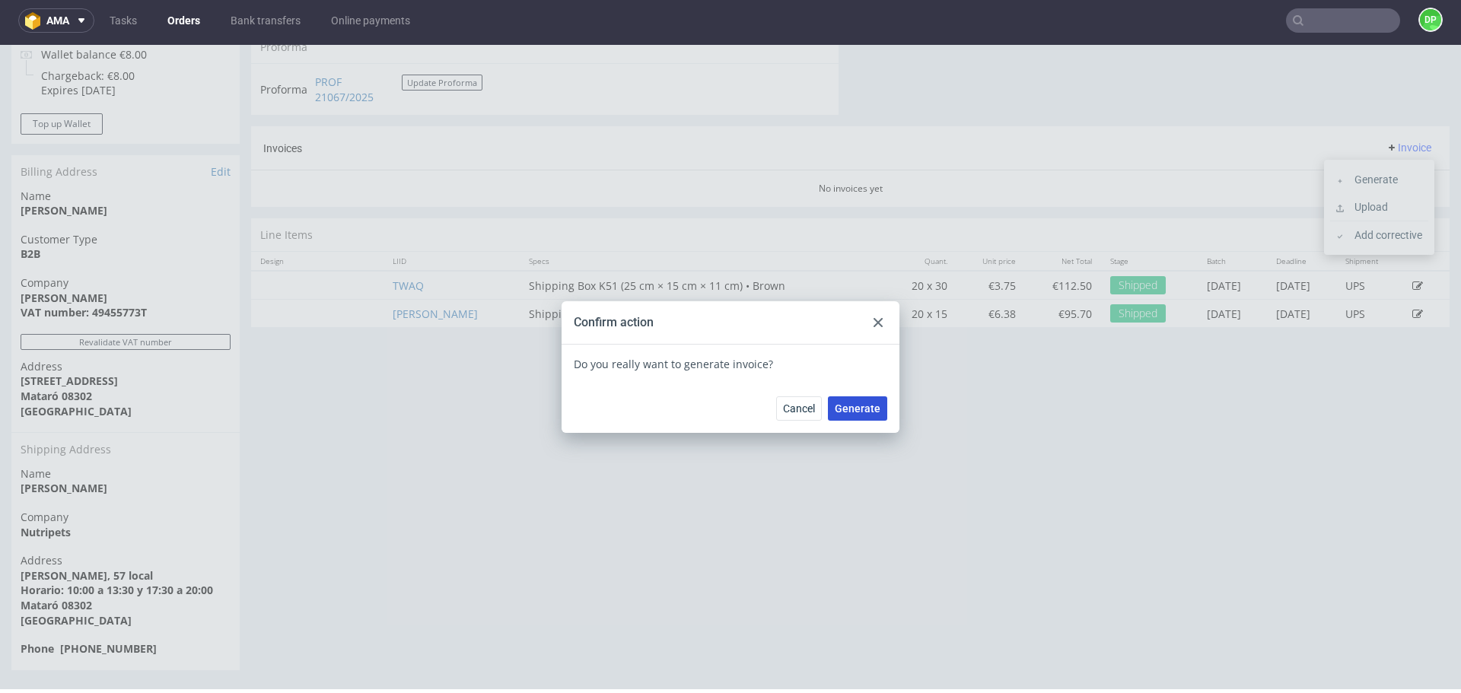
click at [840, 407] on span "Generate" at bounding box center [858, 408] width 46 height 11
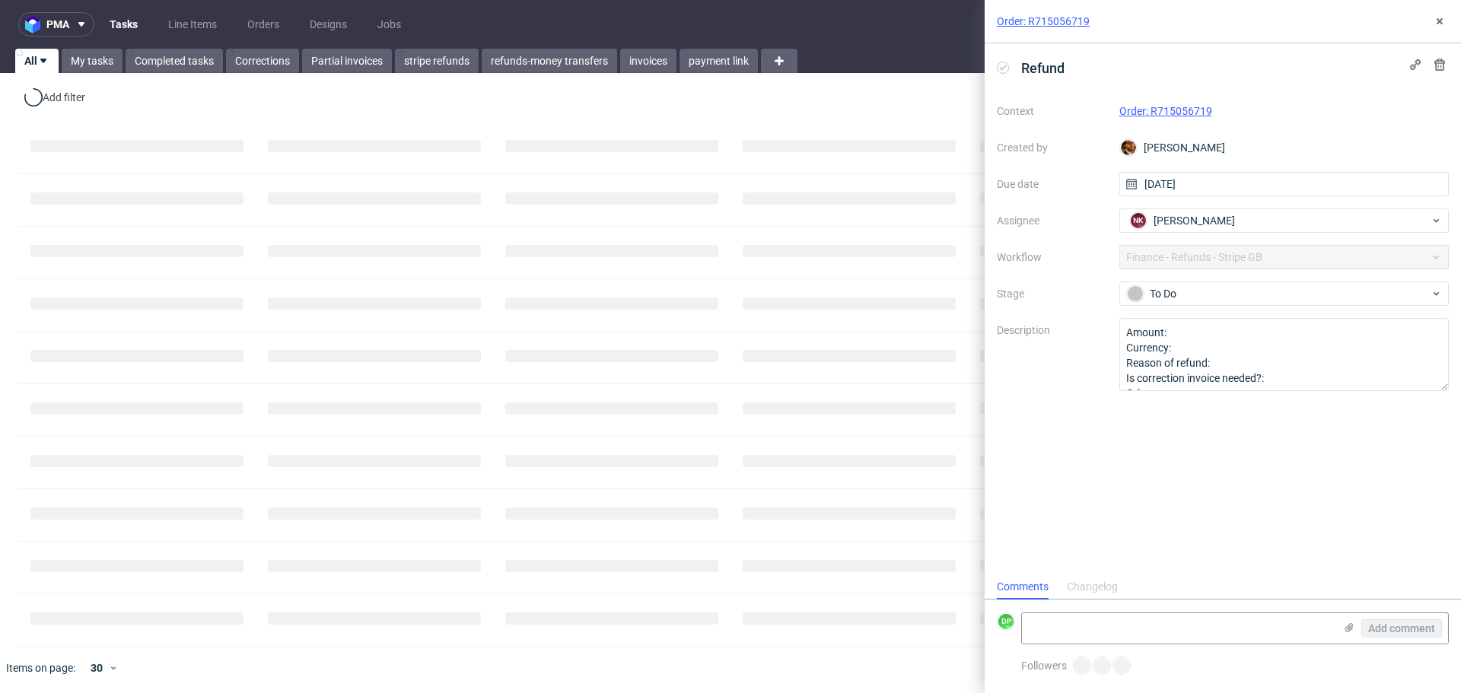
scroll to position [12, 0]
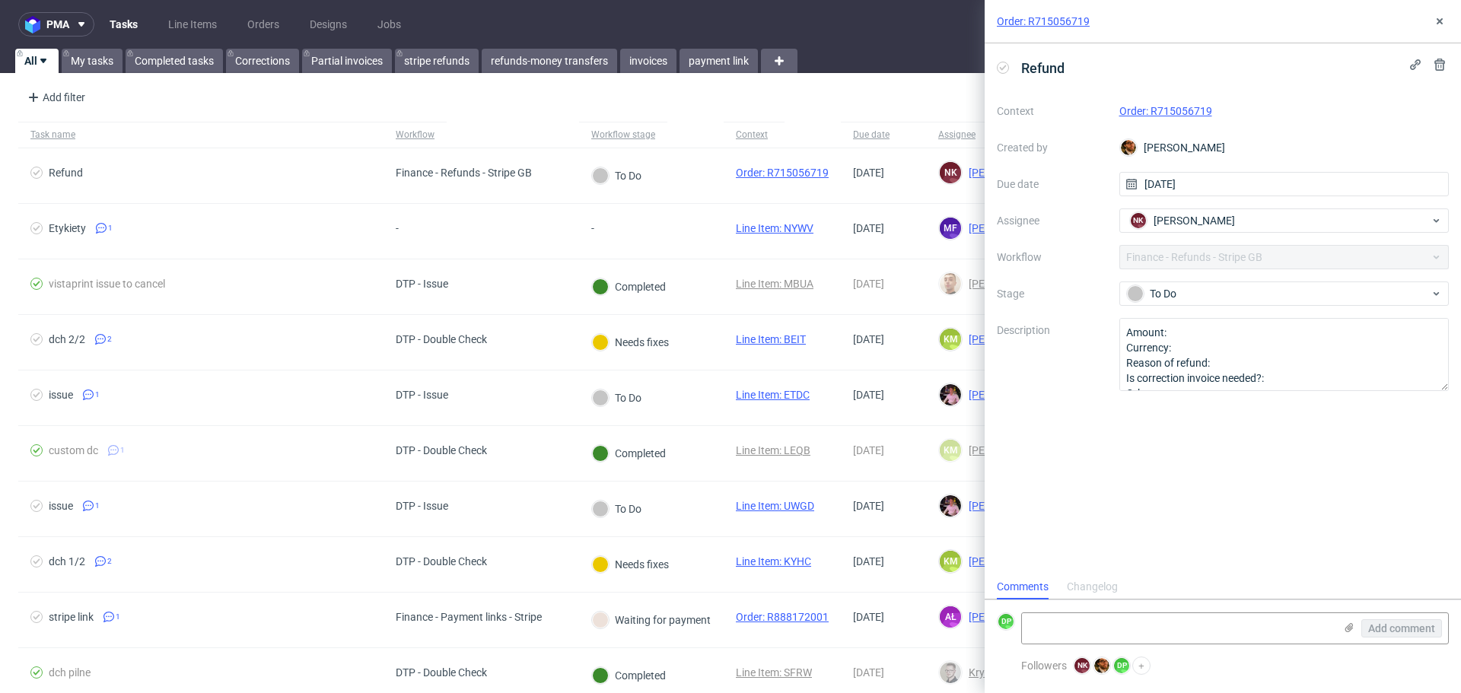
click at [1162, 107] on link "Order: R715056719" at bounding box center [1165, 111] width 93 height 12
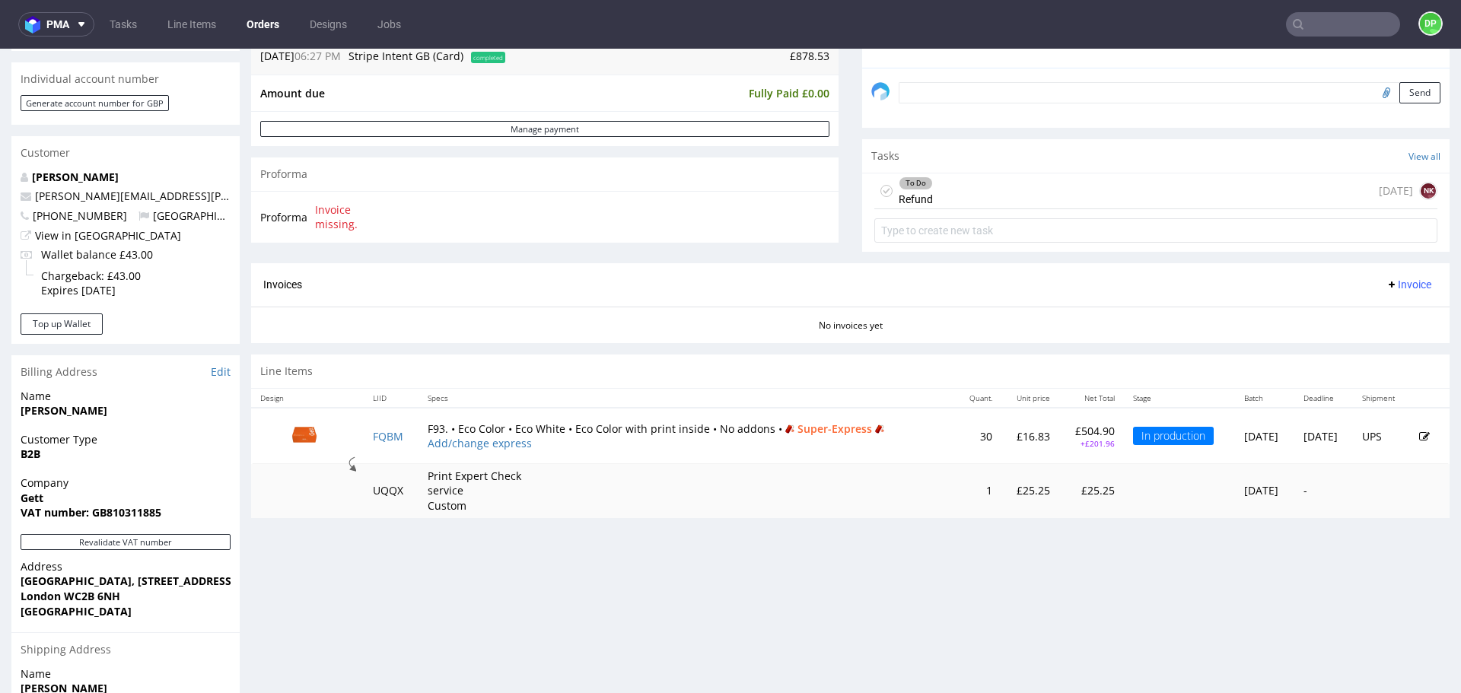
scroll to position [380, 0]
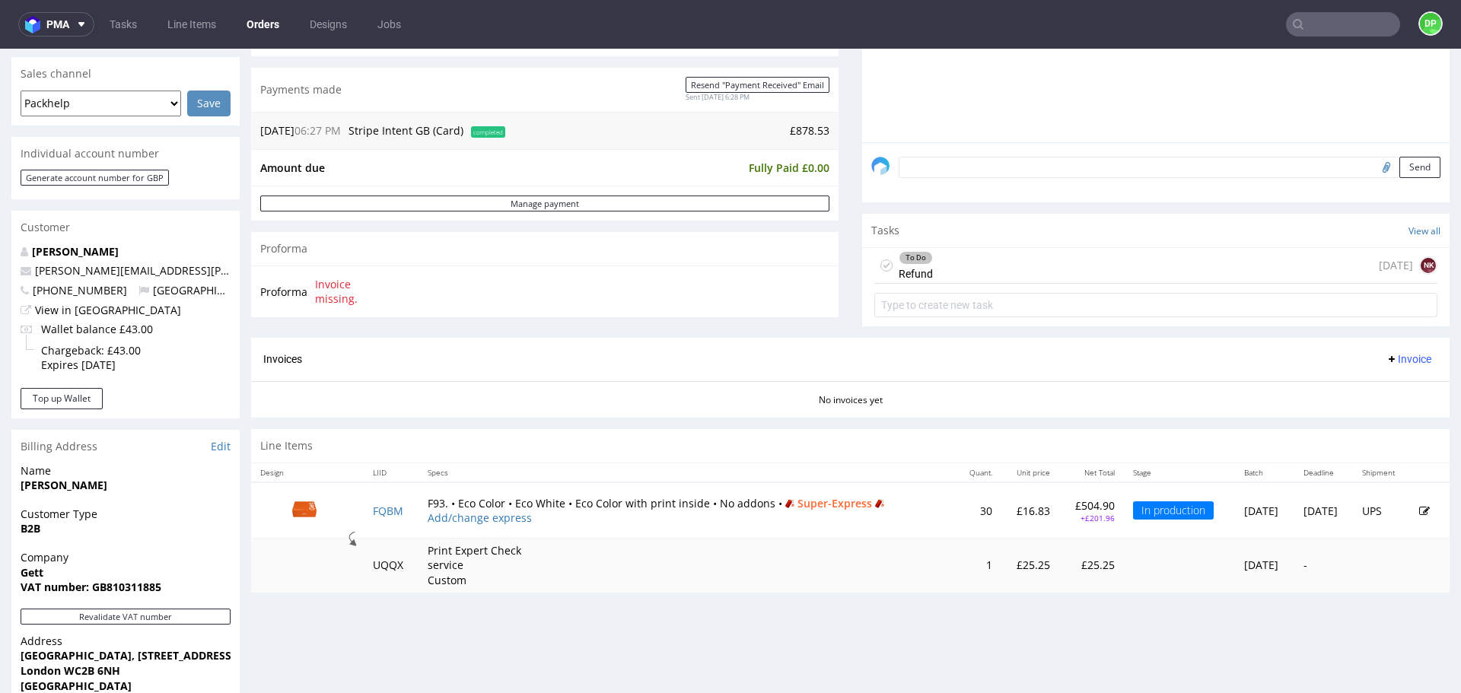
click at [964, 271] on div "To Do Refund today NK" at bounding box center [1155, 266] width 563 height 36
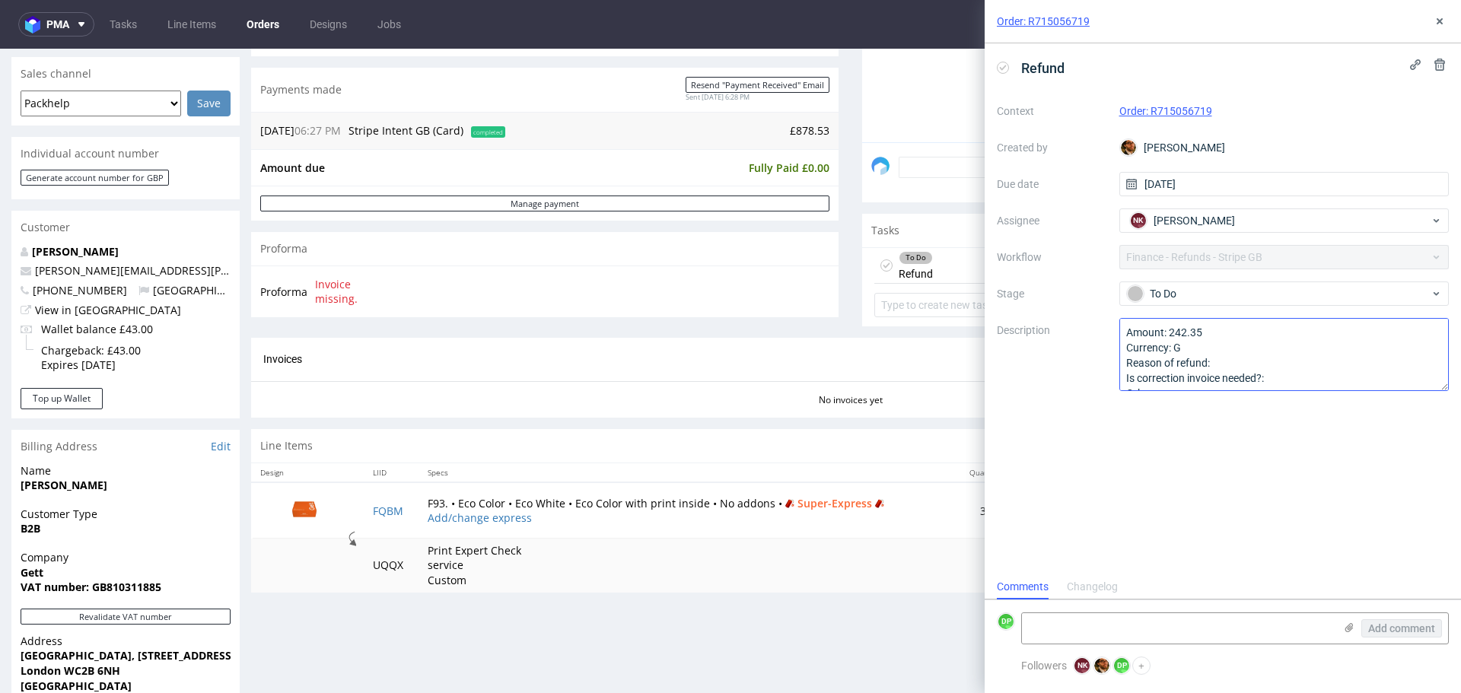
scroll to position [17, 0]
click at [1443, 24] on icon at bounding box center [1440, 21] width 12 height 12
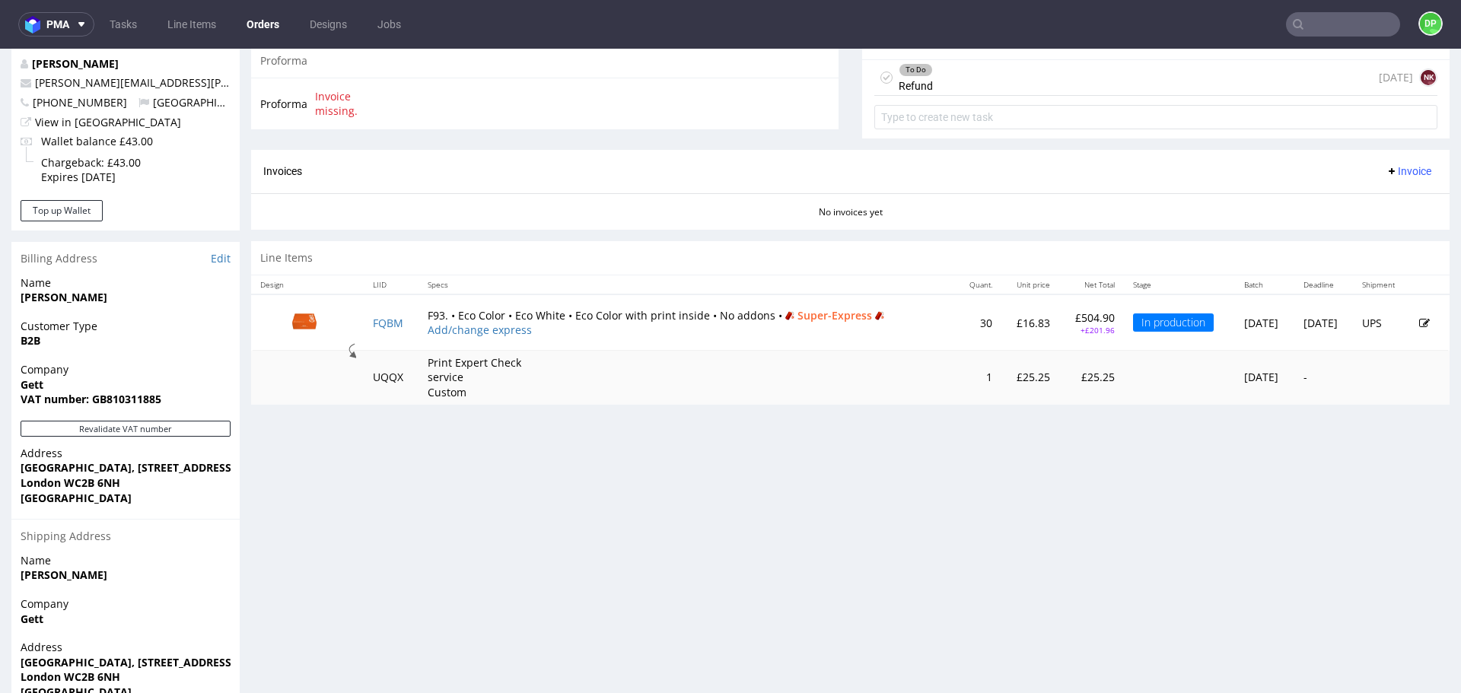
scroll to position [636, 0]
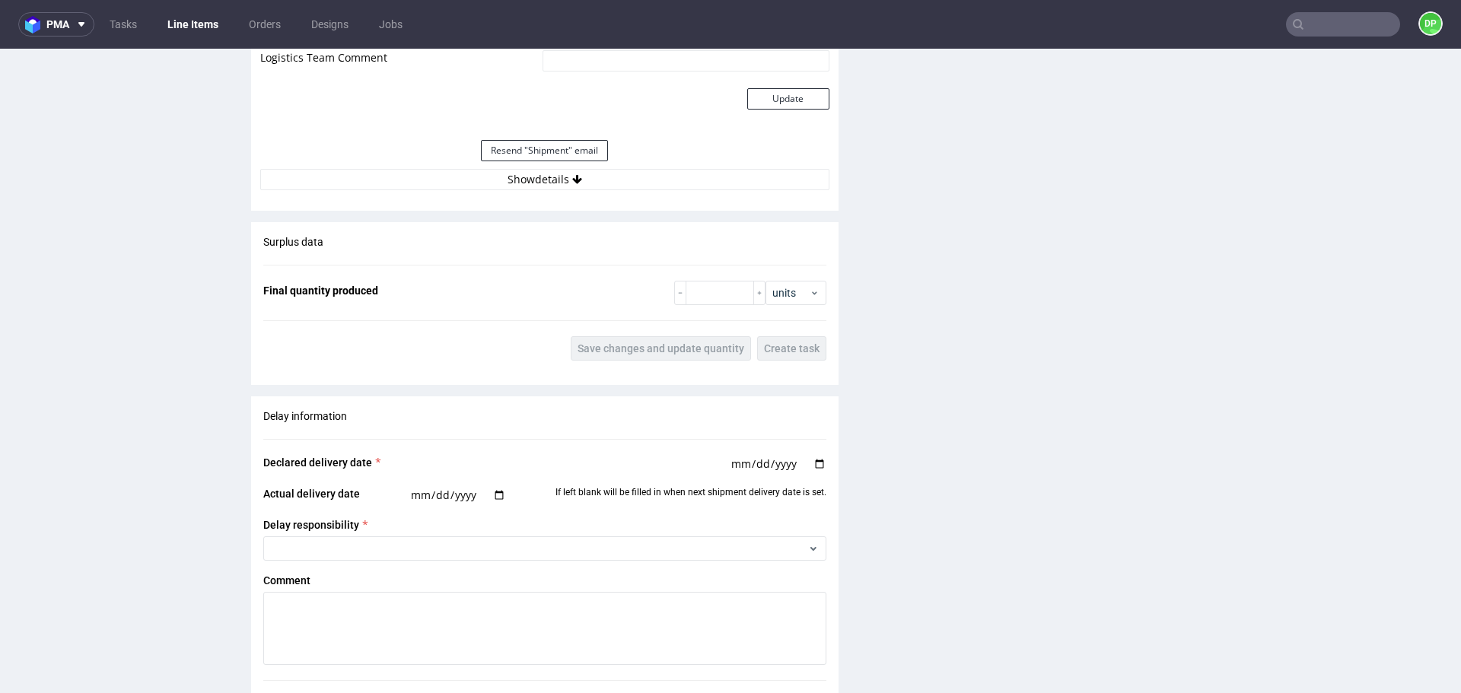
scroll to position [1674, 0]
click at [583, 180] on button "Show details" at bounding box center [544, 178] width 569 height 21
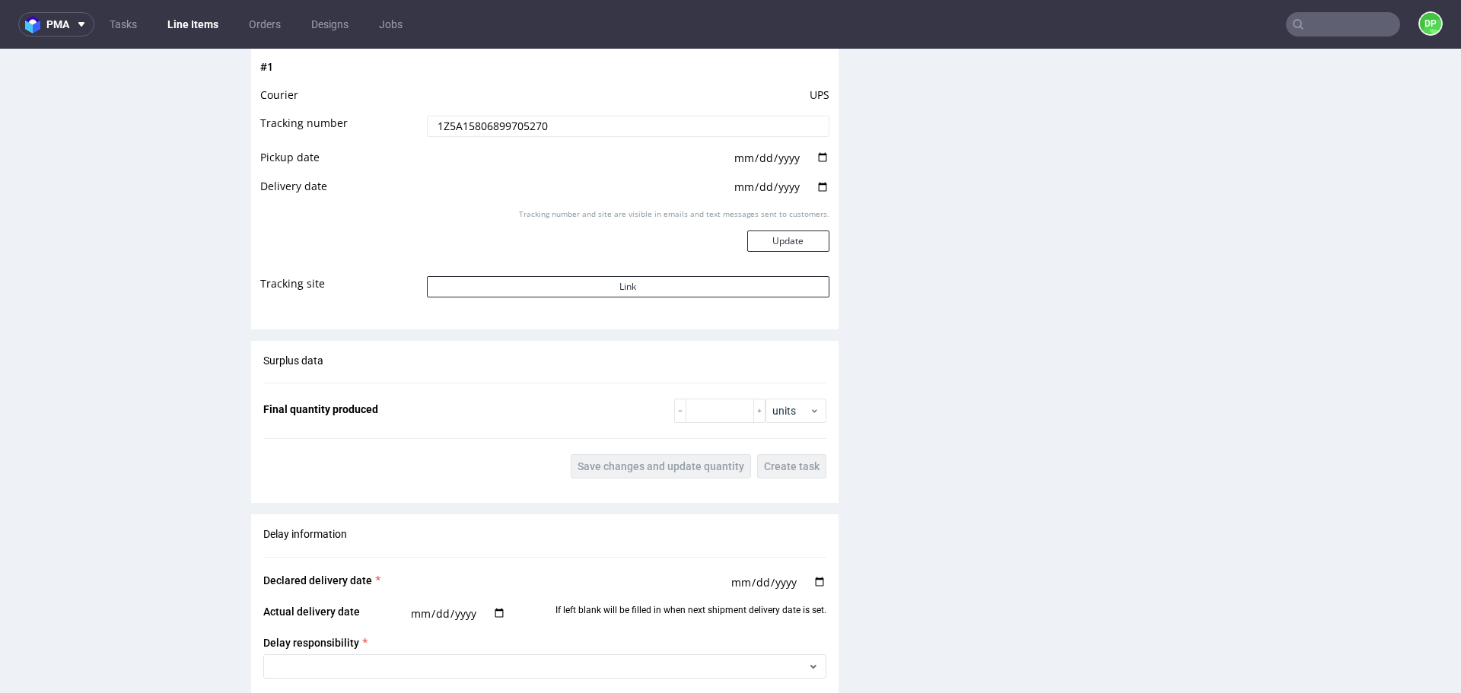
scroll to position [1826, 0]
click at [635, 284] on button "Link" at bounding box center [628, 285] width 403 height 21
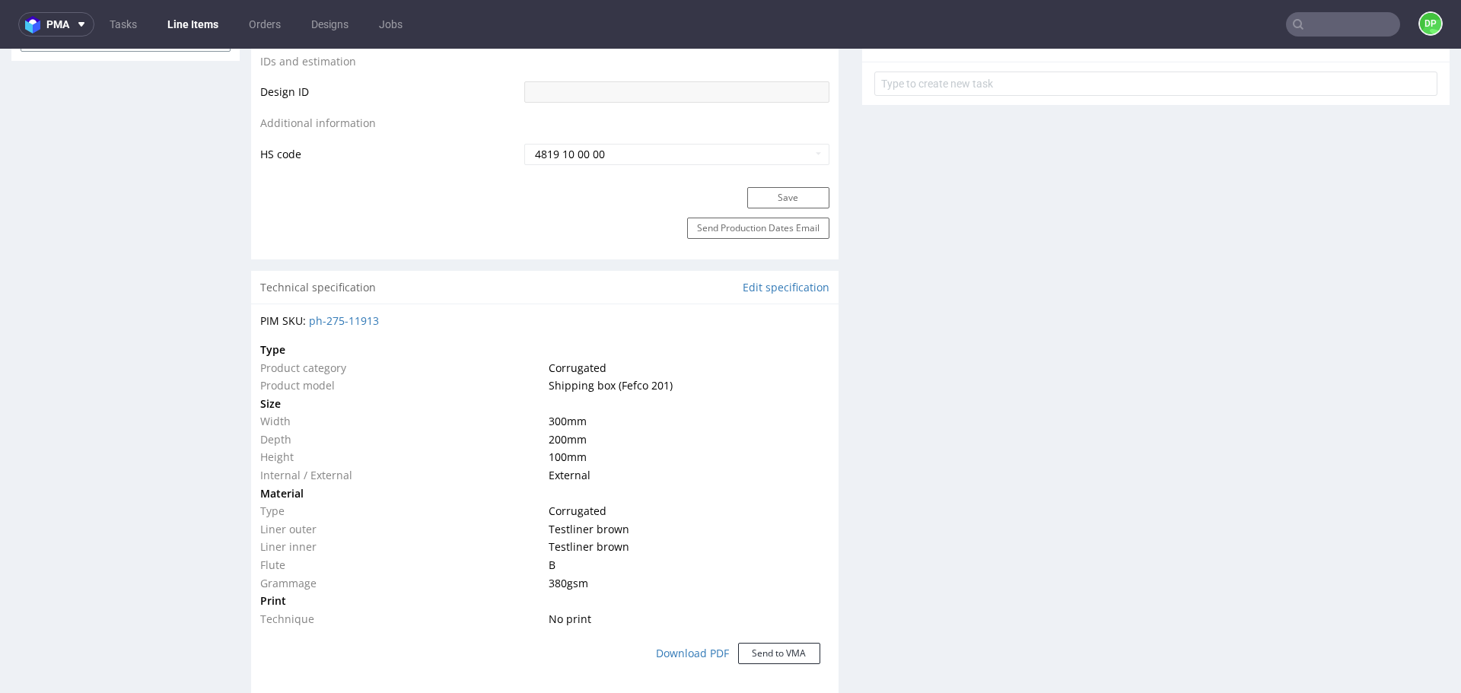
scroll to position [1294, 0]
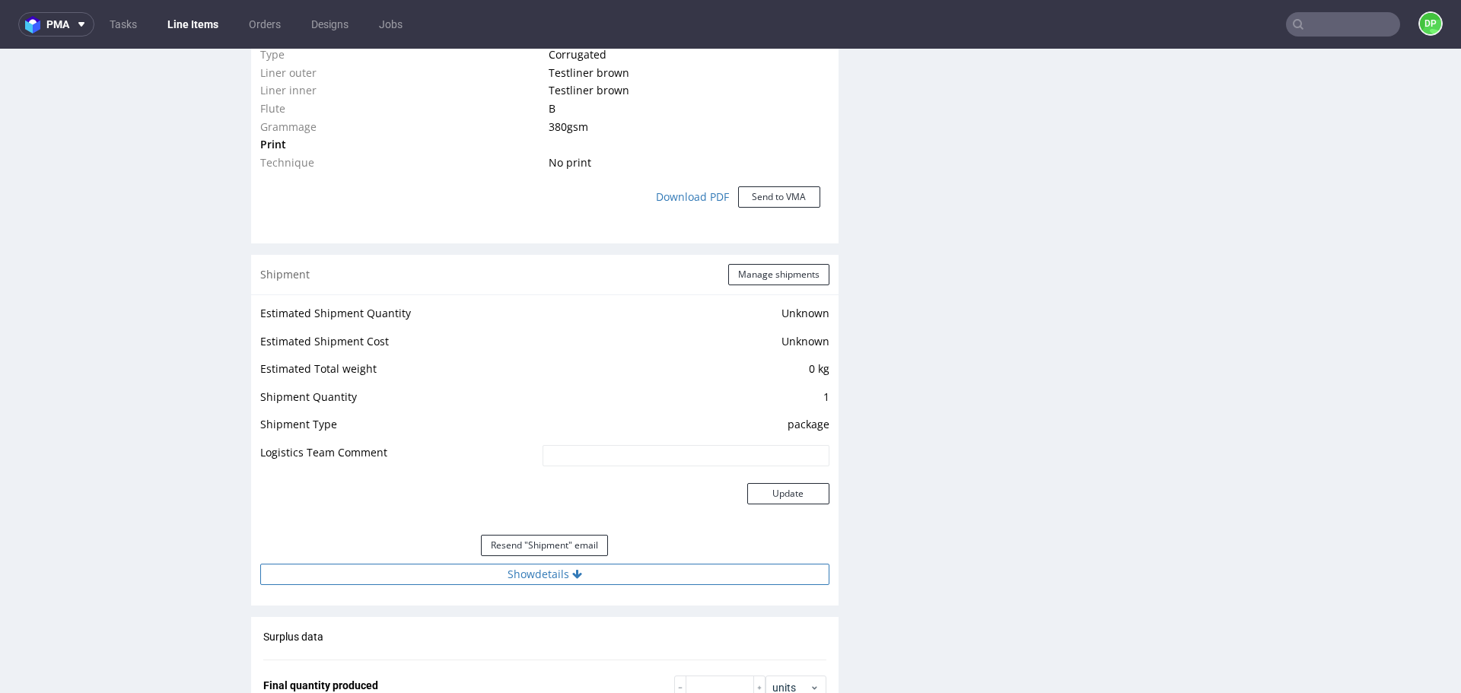
click at [481, 564] on button "Show details" at bounding box center [544, 574] width 569 height 21
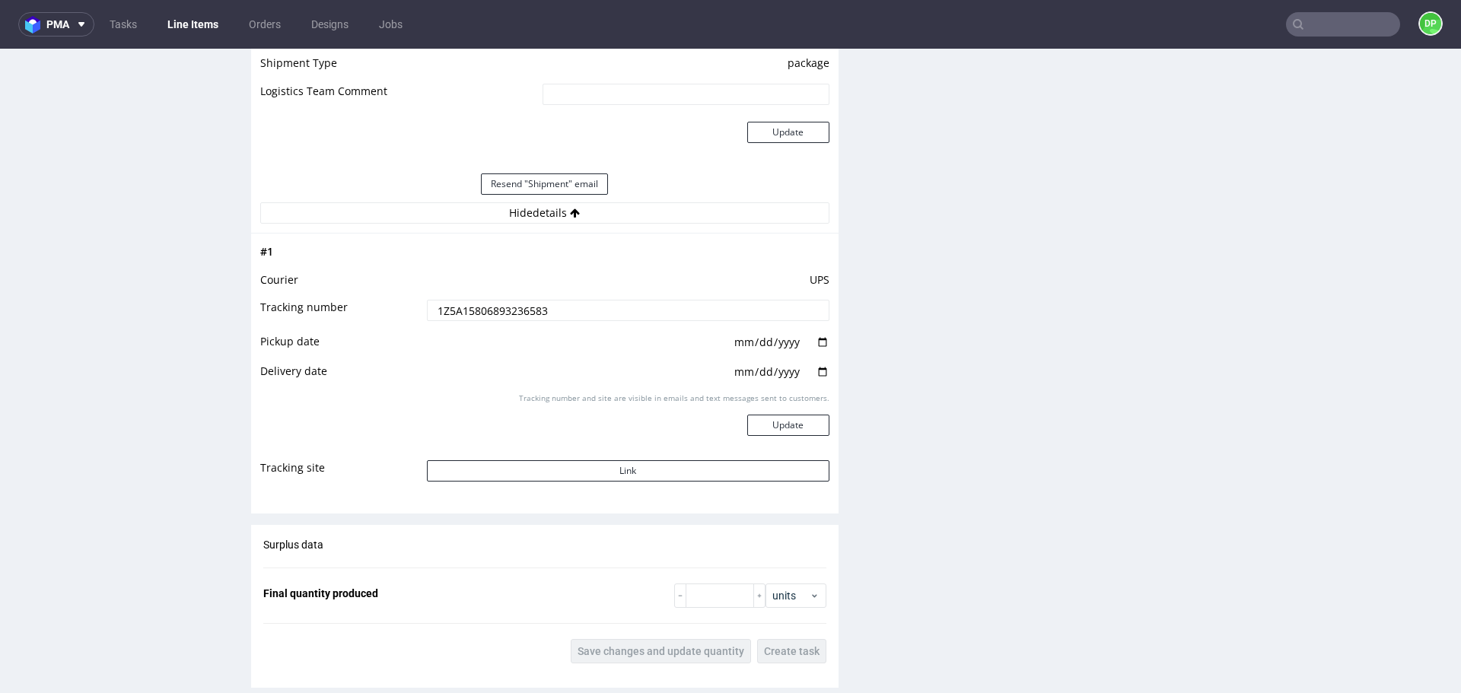
scroll to position [1674, 0]
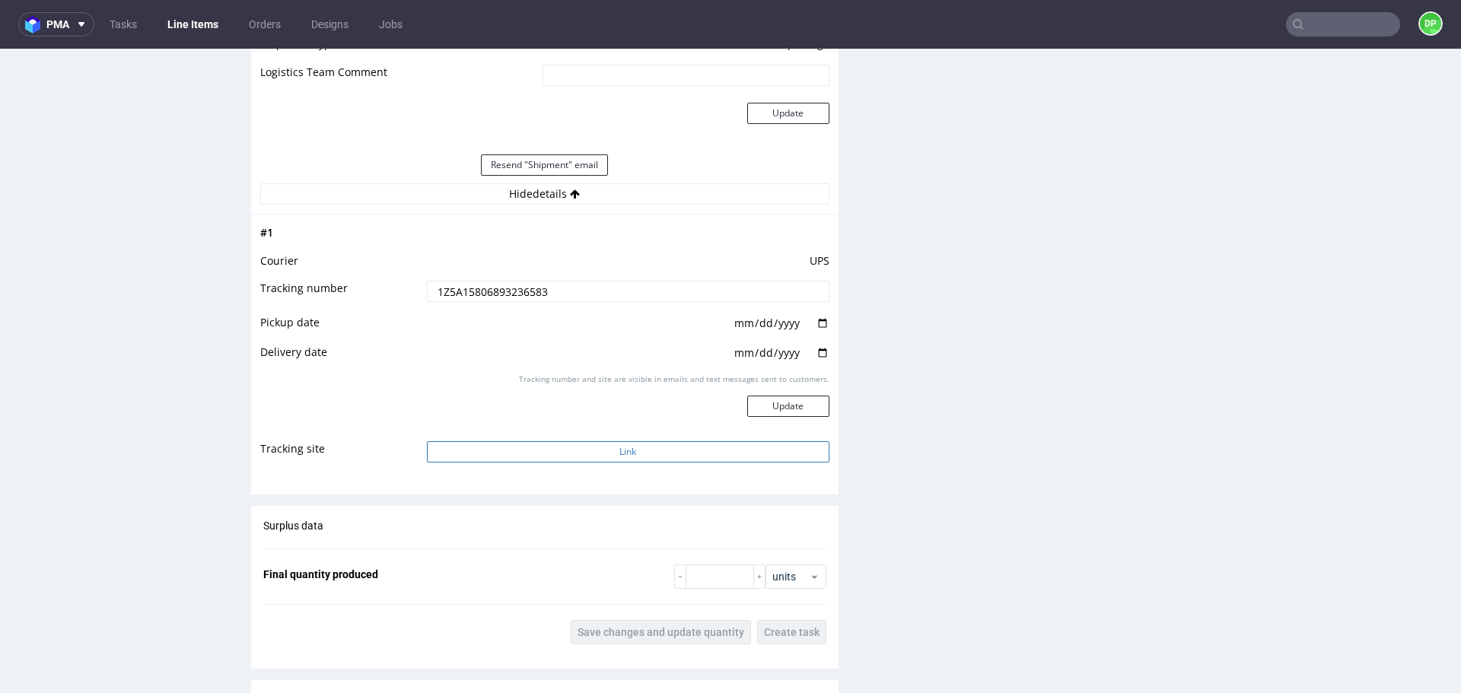
click at [517, 446] on button "Link" at bounding box center [628, 451] width 403 height 21
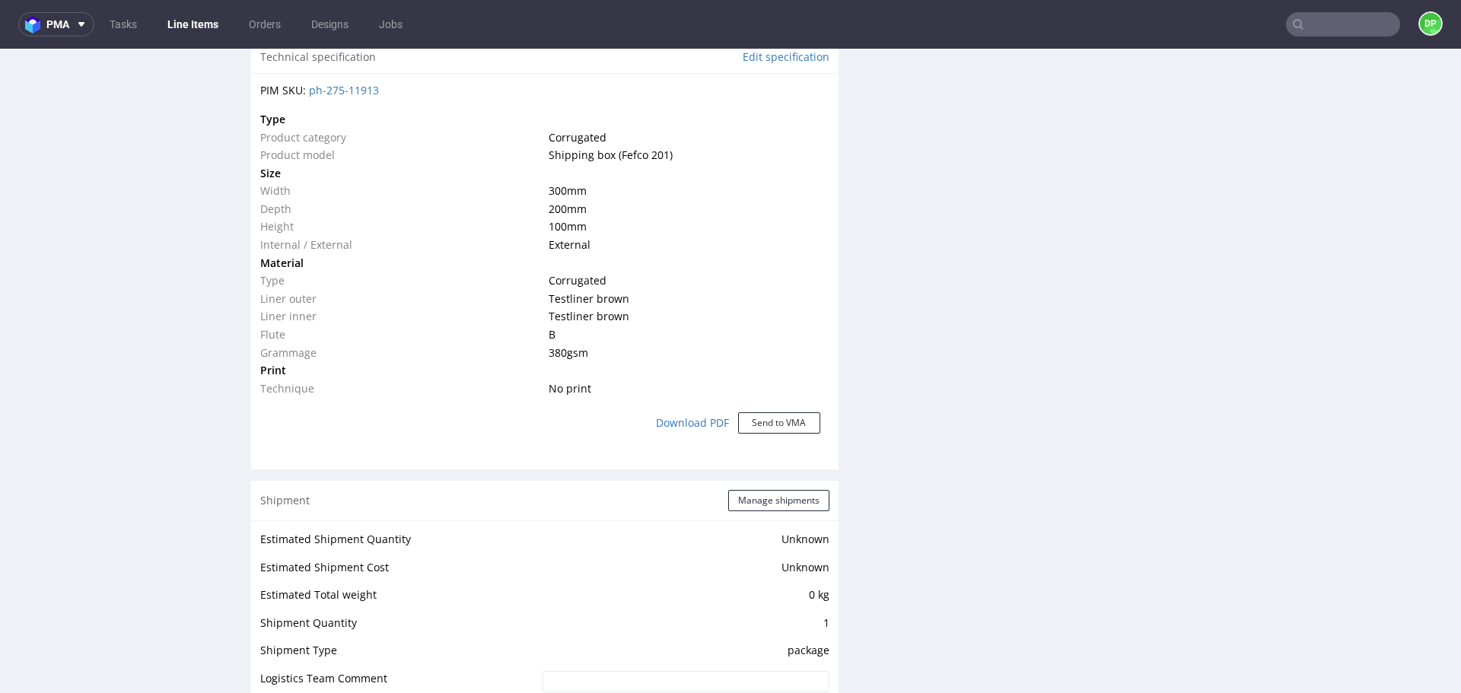
scroll to position [1141, 0]
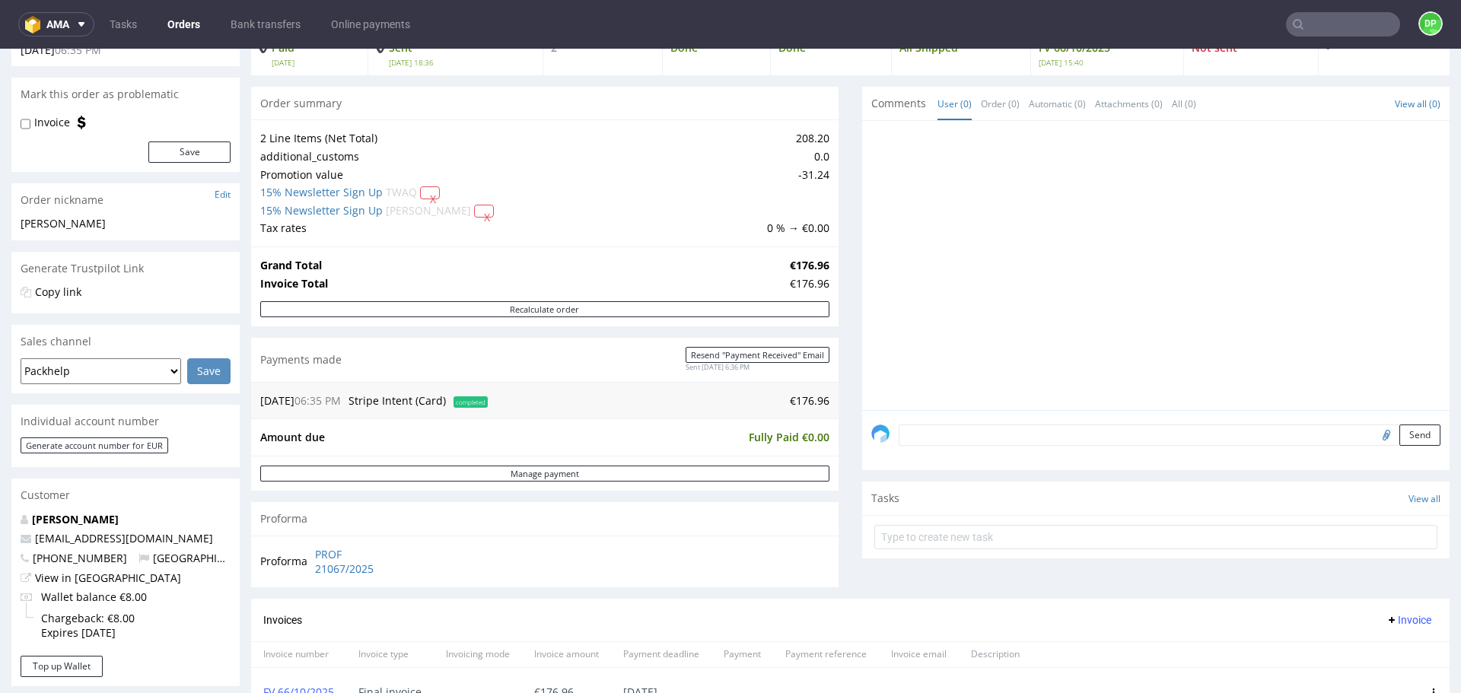
scroll to position [380, 0]
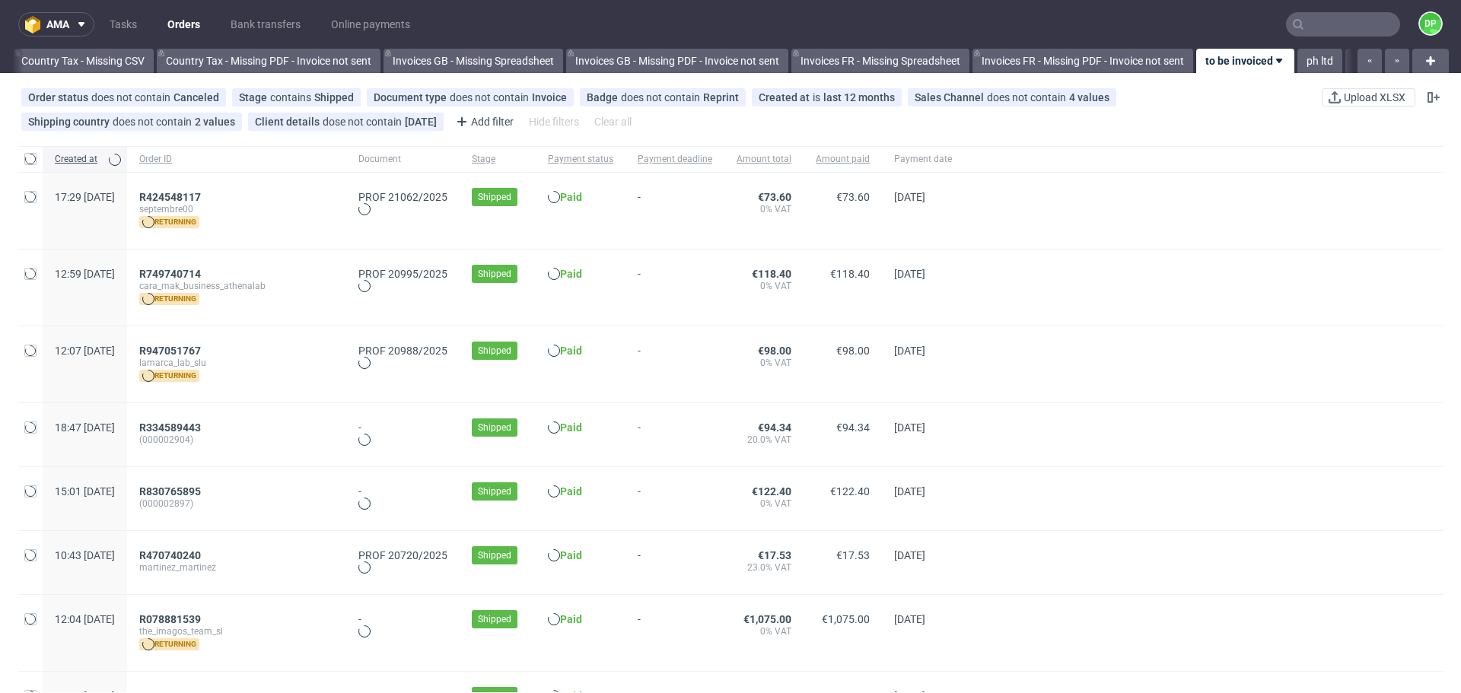
scroll to position [140, 0]
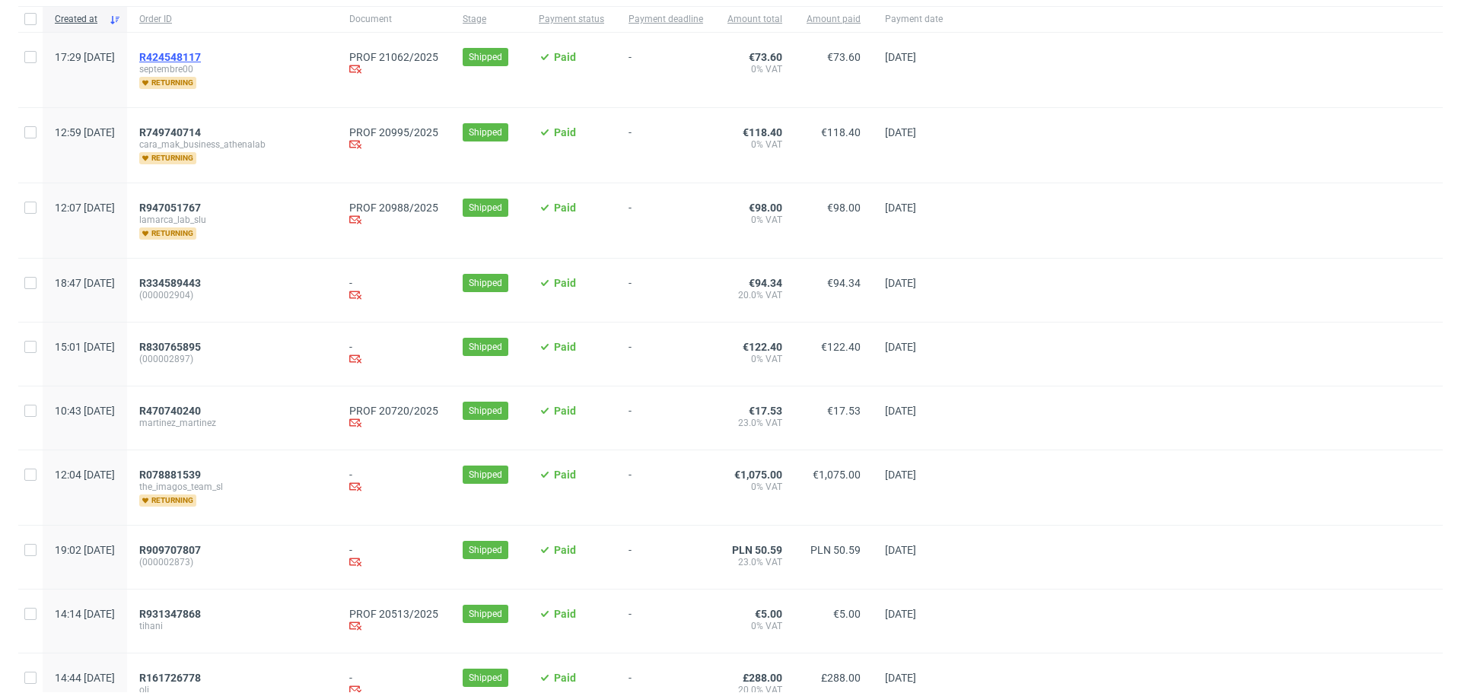
click at [201, 56] on span "R424548117" at bounding box center [170, 57] width 62 height 12
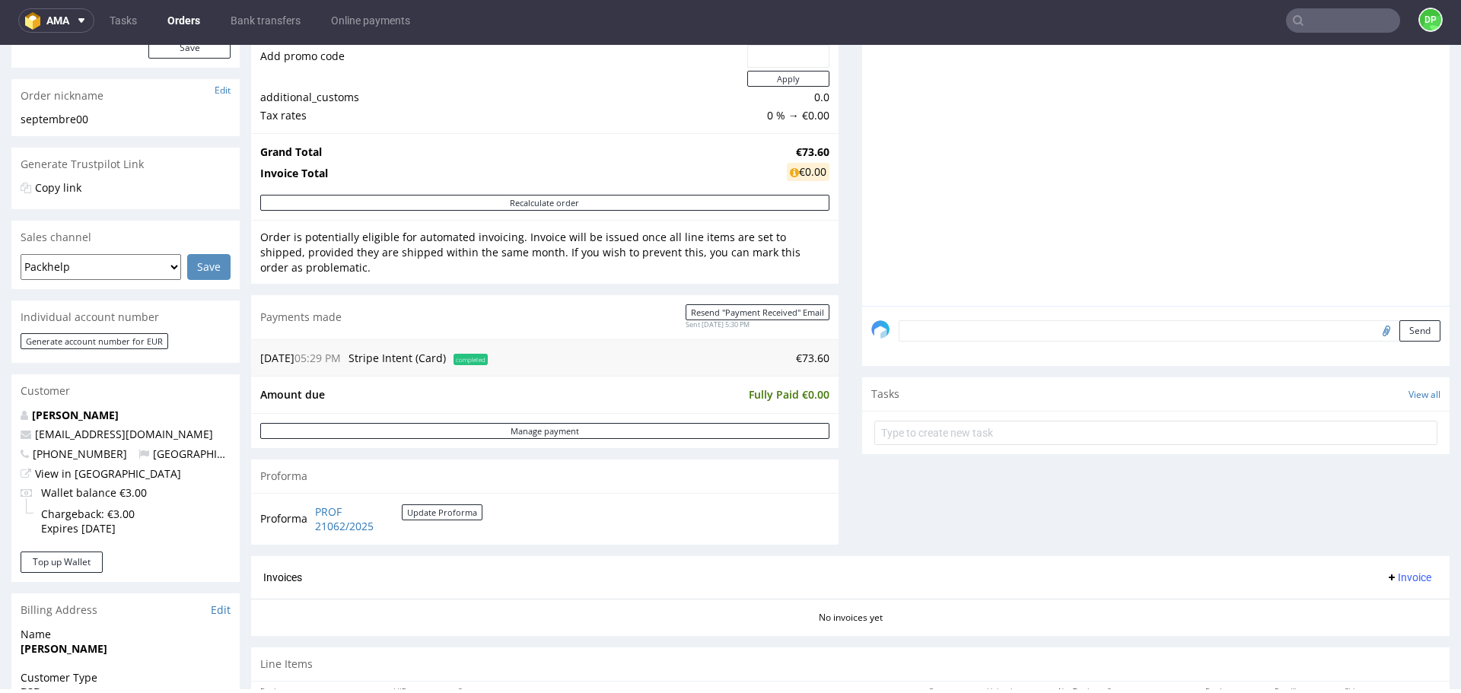
scroll to position [195, 0]
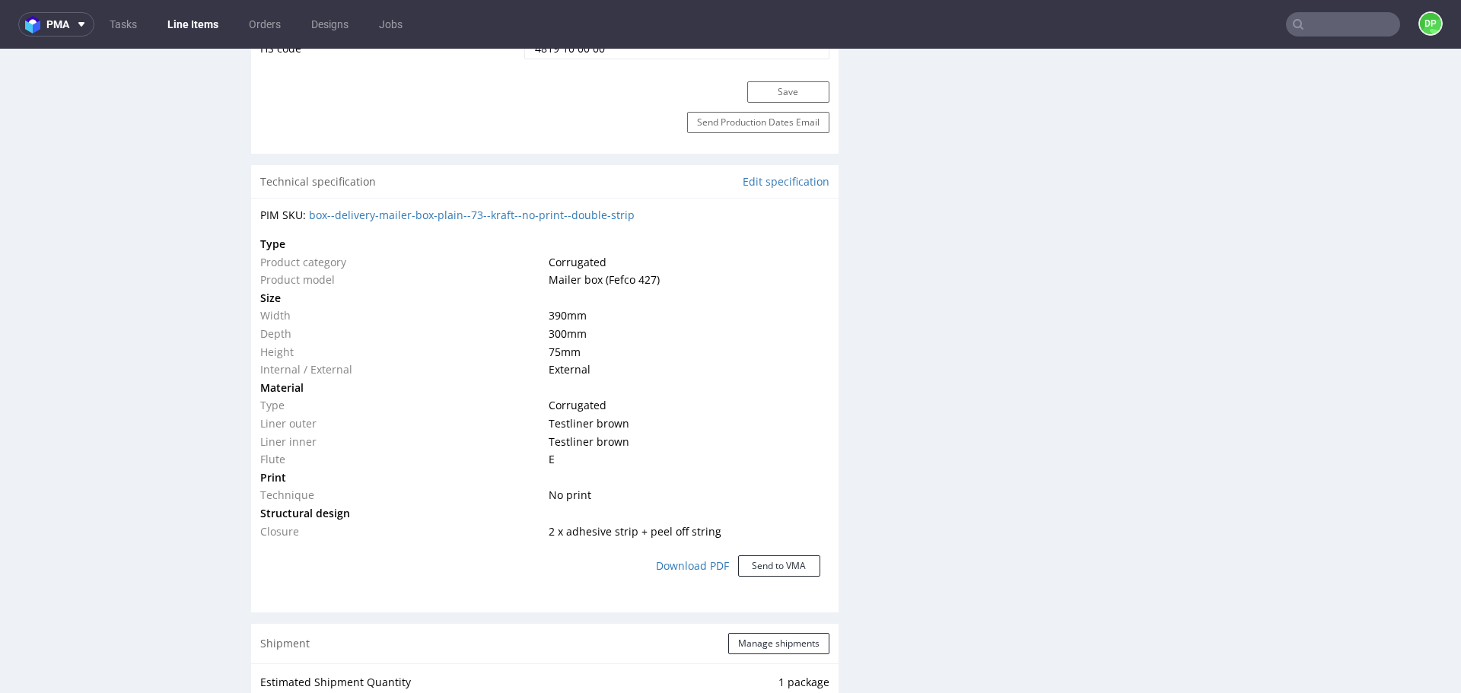
scroll to position [989, 0]
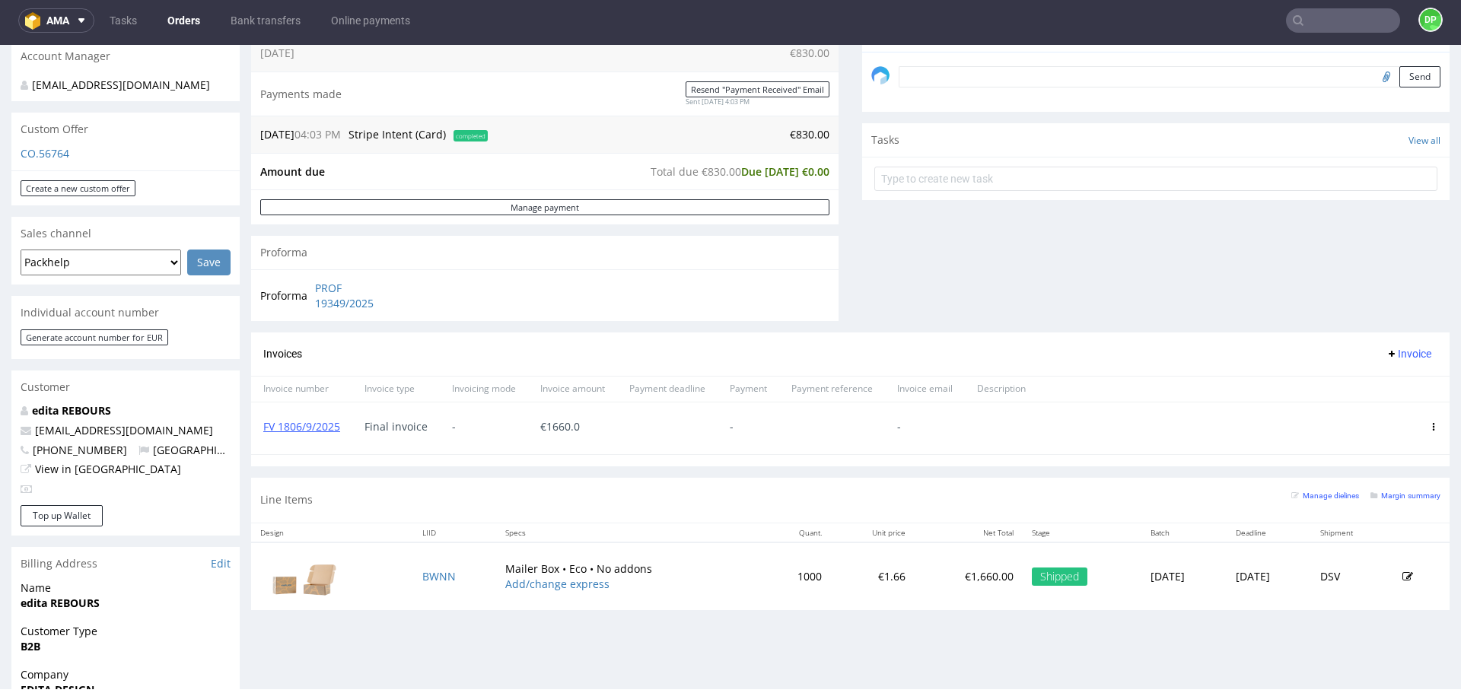
scroll to position [555, 0]
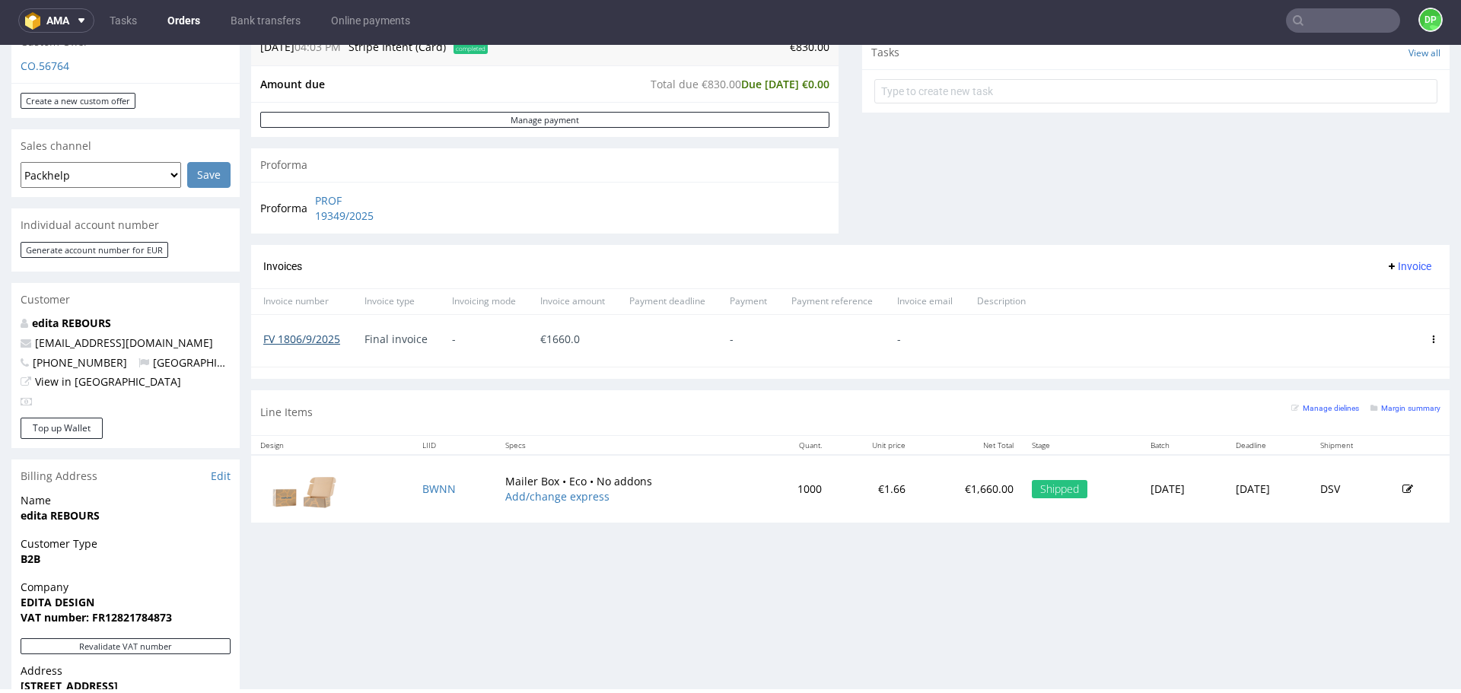
click at [311, 334] on link "FV 1806/9/2025" at bounding box center [301, 339] width 77 height 14
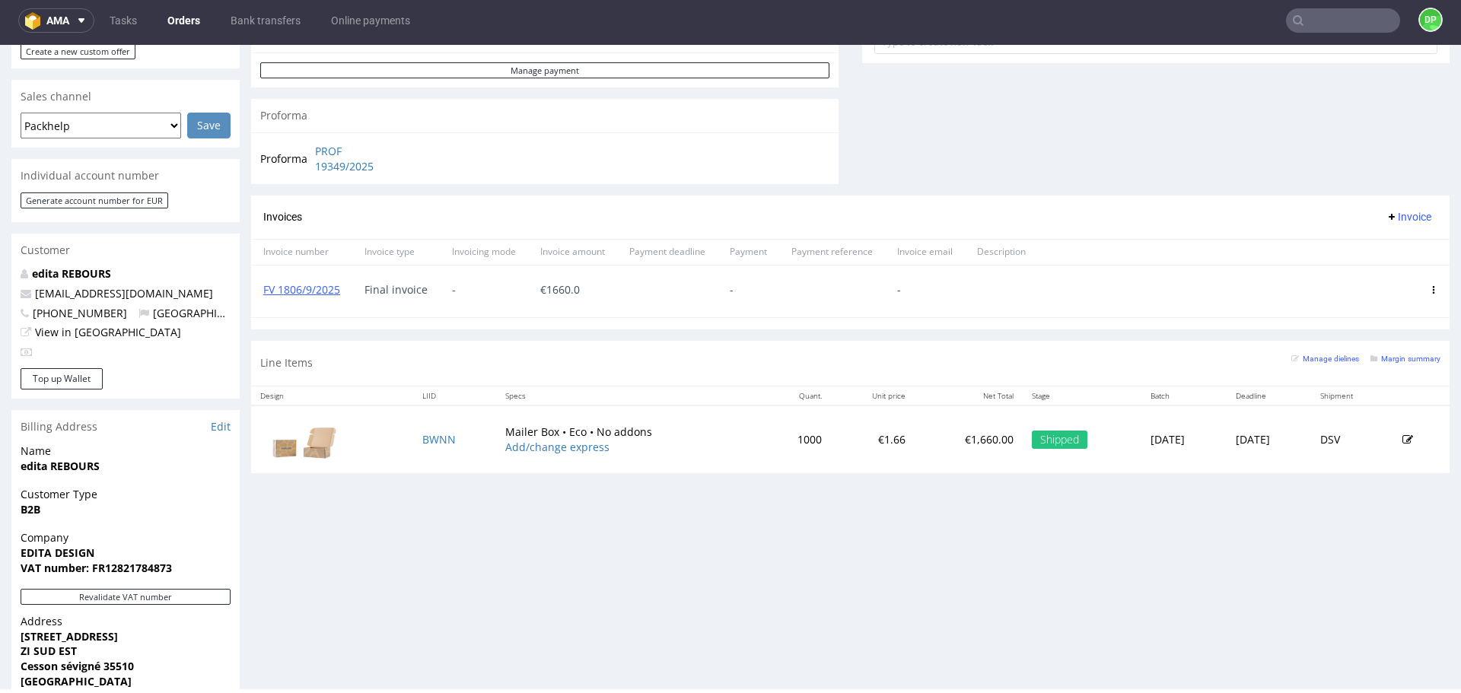
scroll to position [631, 0]
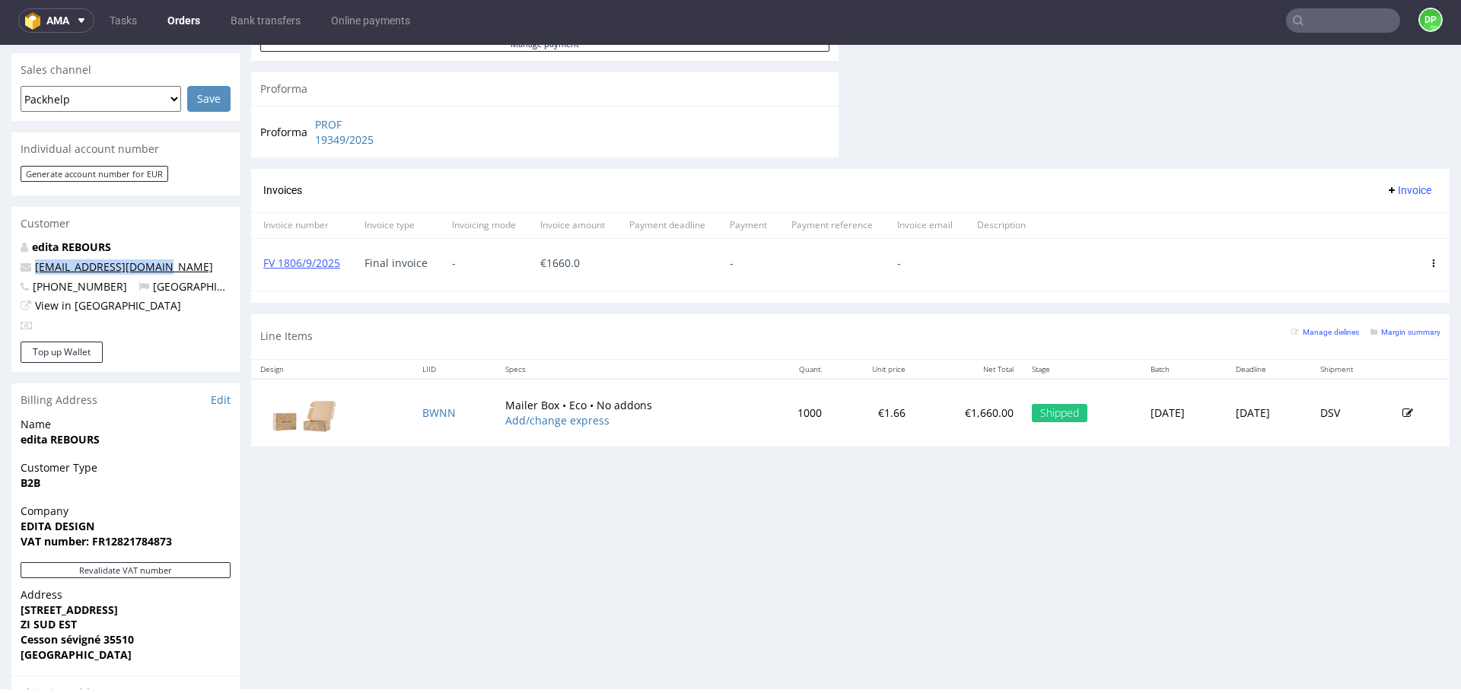
drag, startPoint x: 158, startPoint y: 248, endPoint x: 36, endPoint y: 257, distance: 122.1
click at [36, 259] on p "[EMAIL_ADDRESS][DOMAIN_NAME]" at bounding box center [126, 266] width 210 height 15
copy link "[EMAIL_ADDRESS][DOMAIN_NAME]"
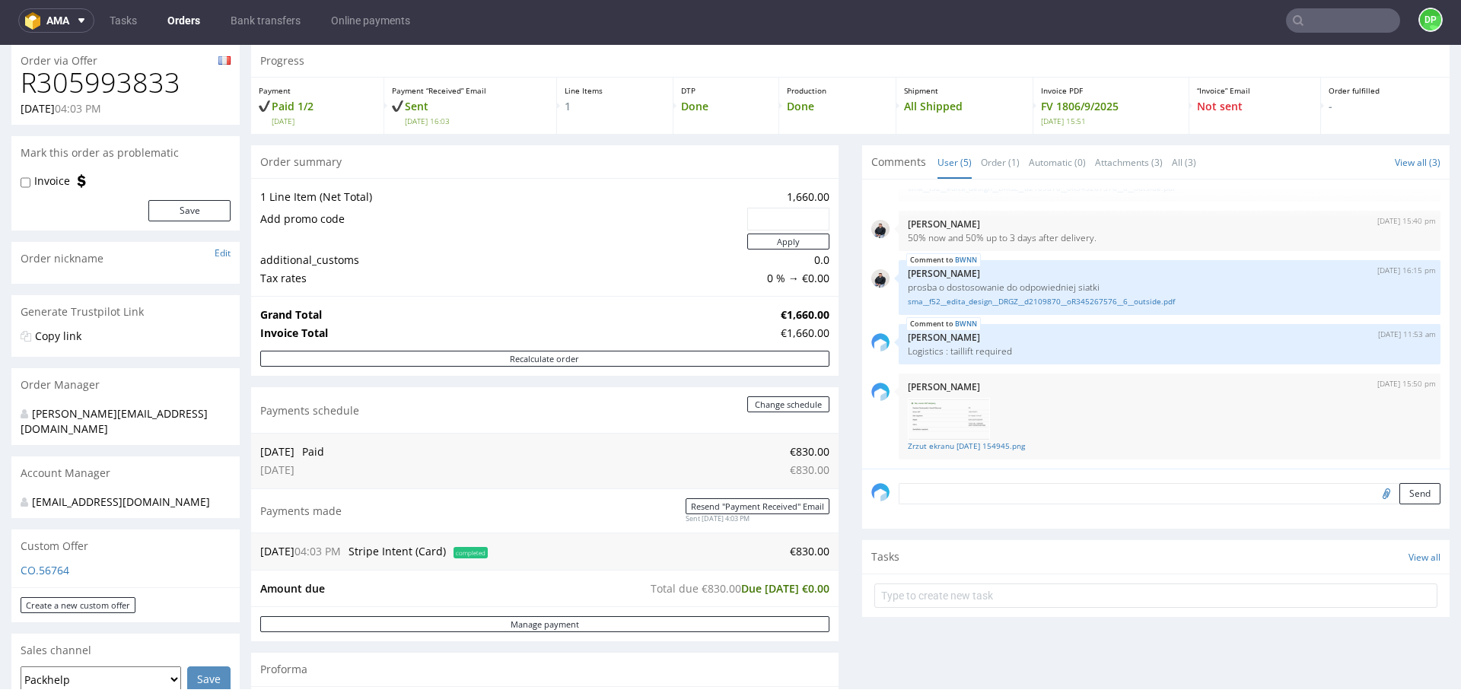
scroll to position [22, 0]
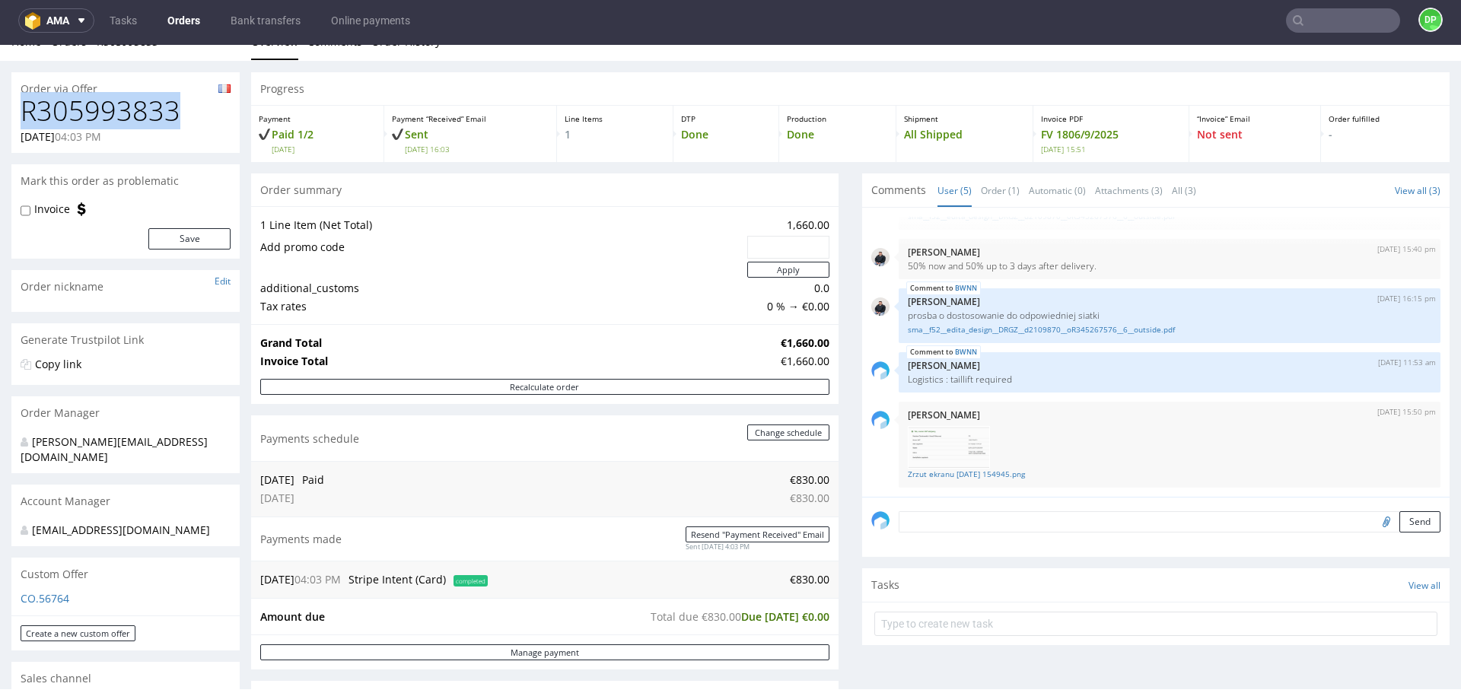
drag, startPoint x: 183, startPoint y: 106, endPoint x: 3, endPoint y: 103, distance: 179.6
copy h1 "R305993833"
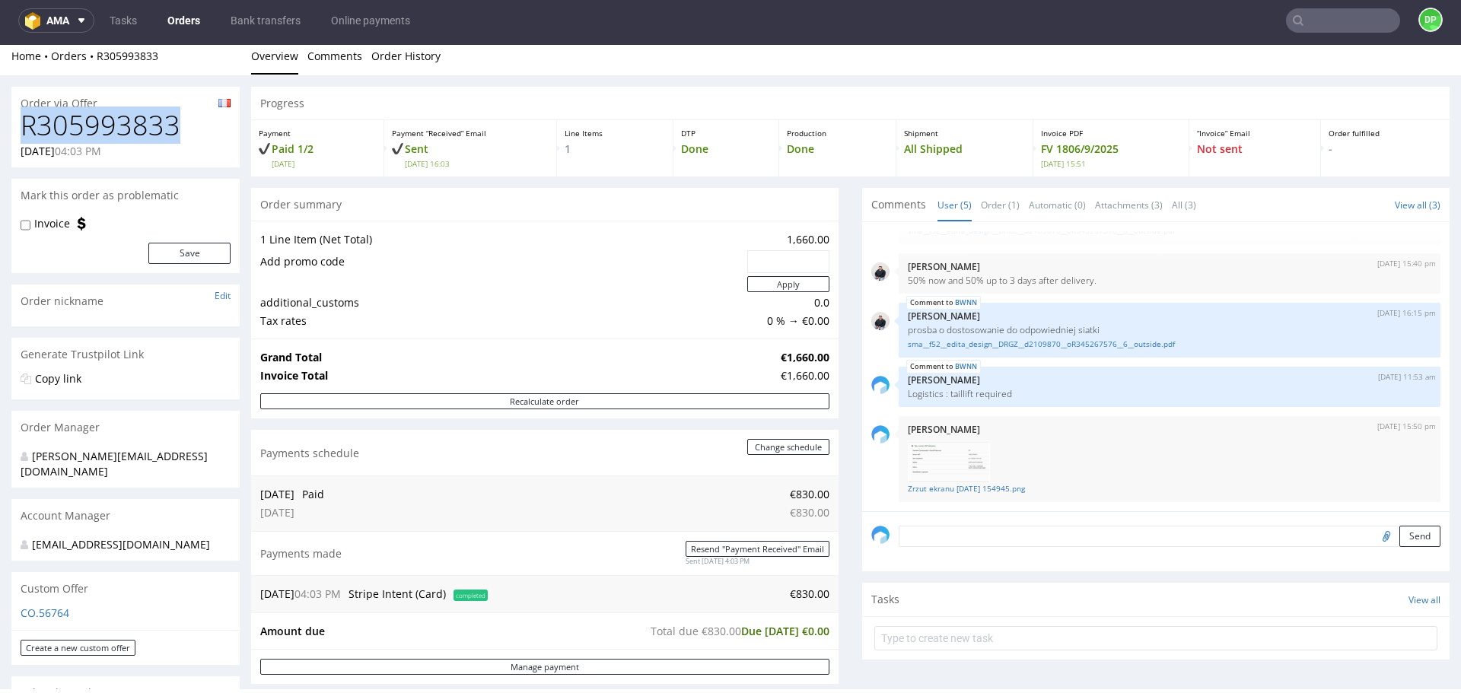
scroll to position [0, 0]
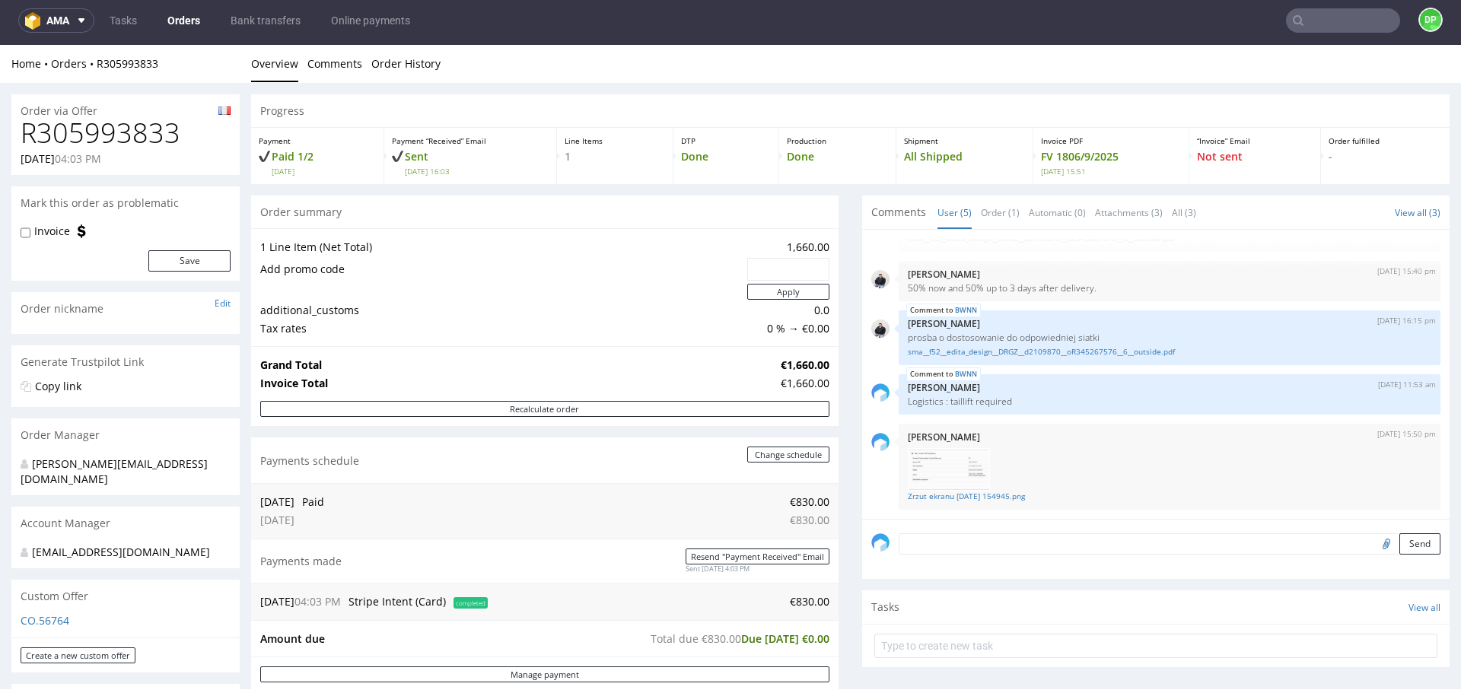
click at [193, 116] on div "Order via Offer" at bounding box center [125, 106] width 228 height 24
drag, startPoint x: 192, startPoint y: 135, endPoint x: 0, endPoint y: 113, distance: 193.1
click at [220, 157] on div "[DATE] 04:03 PM" at bounding box center [126, 158] width 210 height 15
drag, startPoint x: 179, startPoint y: 137, endPoint x: 0, endPoint y: 144, distance: 179.0
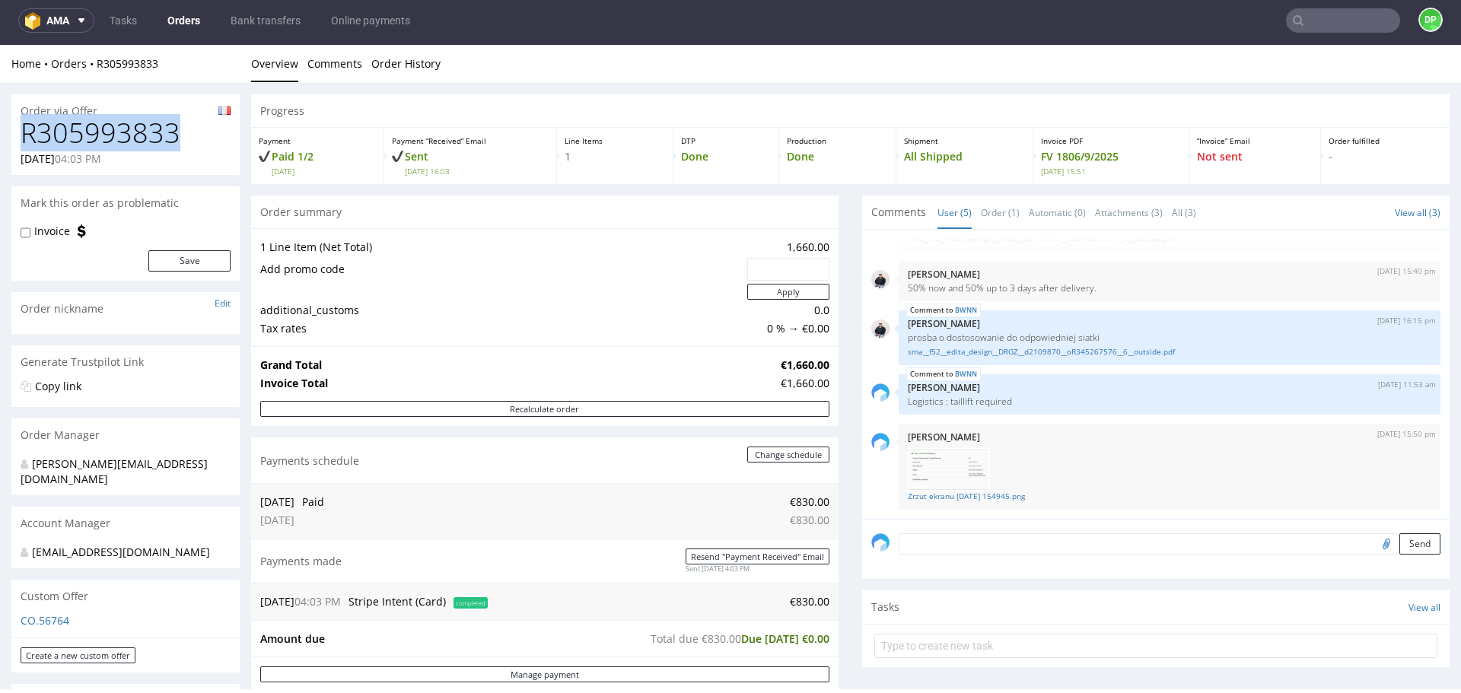
copy h1 "R305993833"
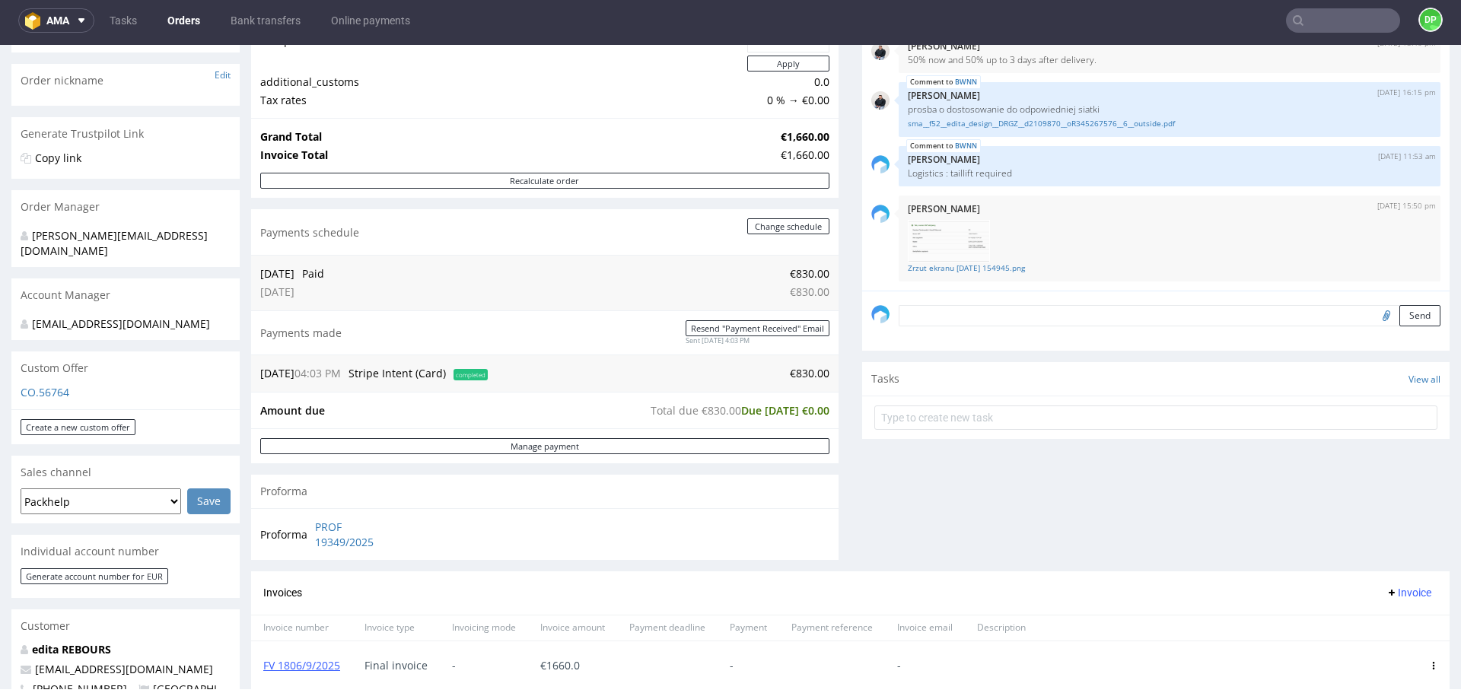
drag, startPoint x: 981, startPoint y: 580, endPoint x: 944, endPoint y: 539, distance: 55.5
click at [978, 575] on div "Invoices Invoice" at bounding box center [850, 592] width 1198 height 43
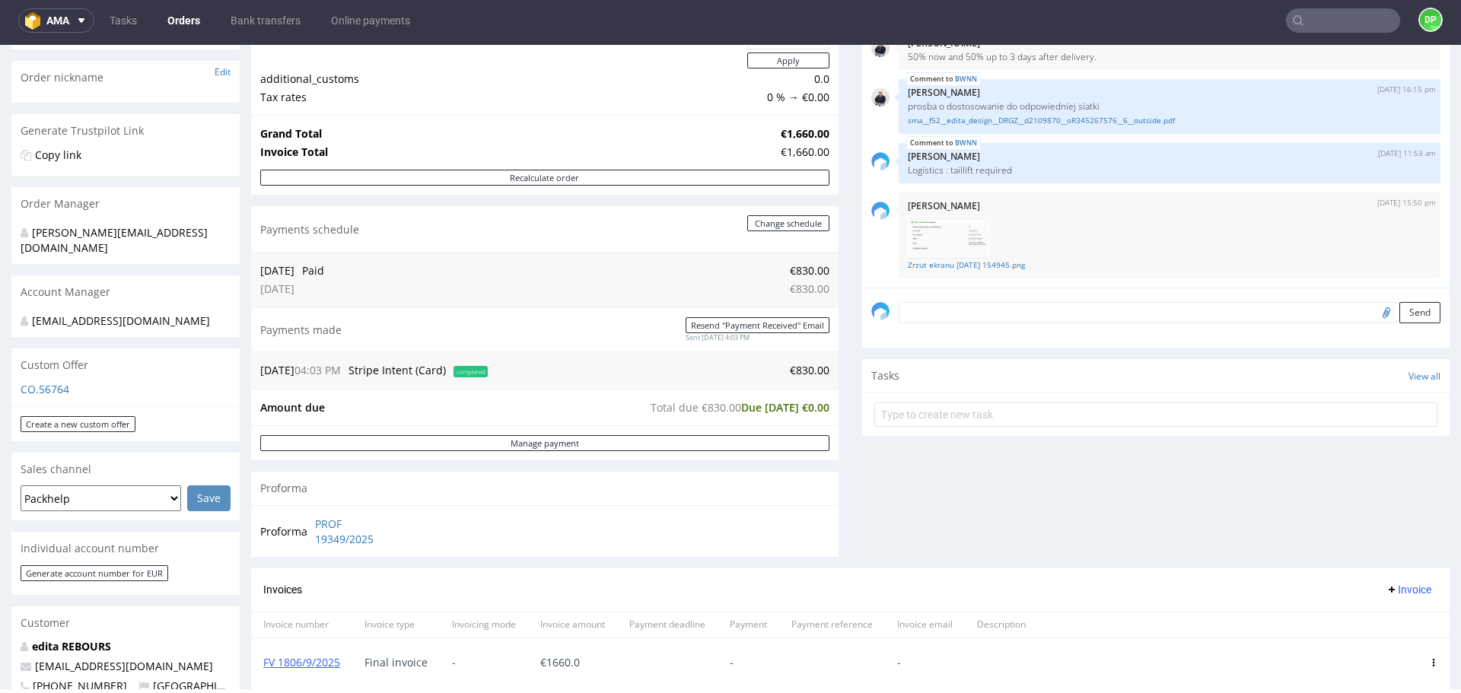
scroll to position [304, 0]
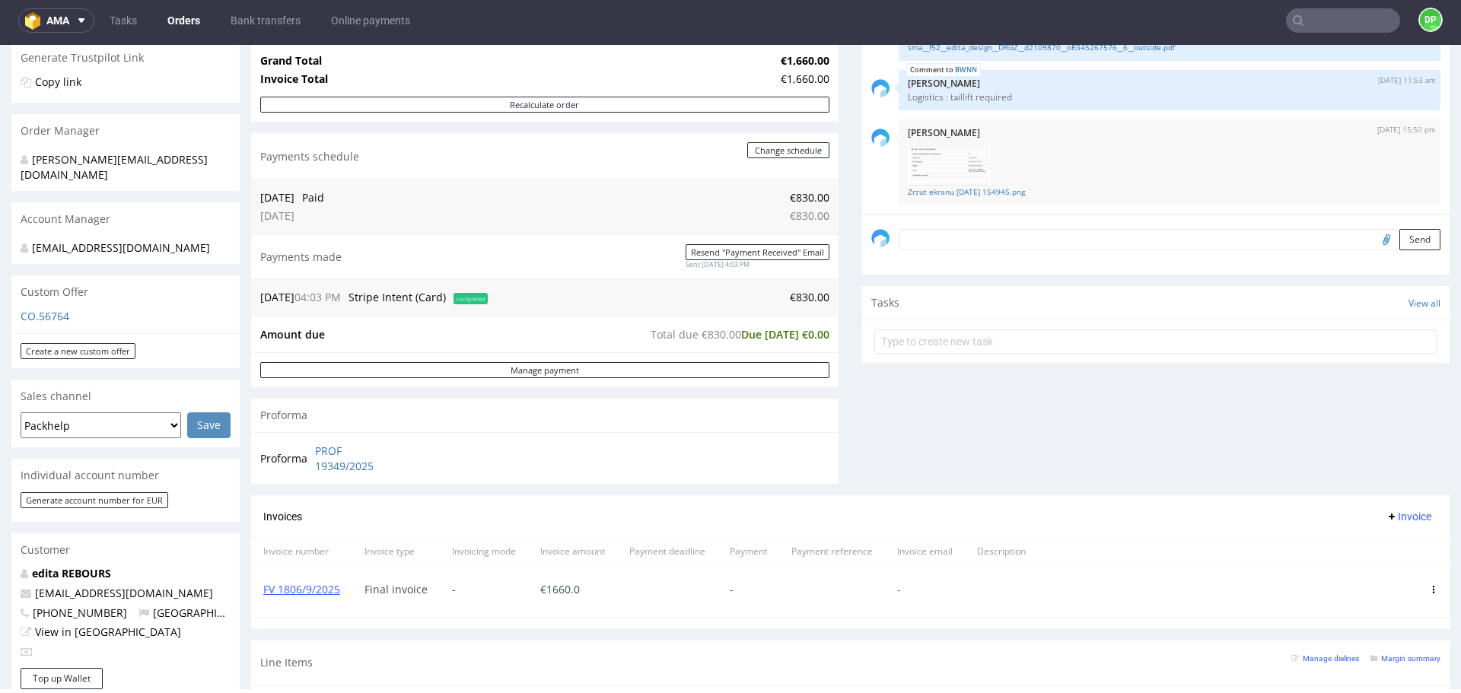
click at [1074, 439] on div "Comments User (5) Order (1) Automatic (0) Attachments (3) All (3) View all (3) …" at bounding box center [1155, 193] width 587 height 604
